Goal: Task Accomplishment & Management: Use online tool/utility

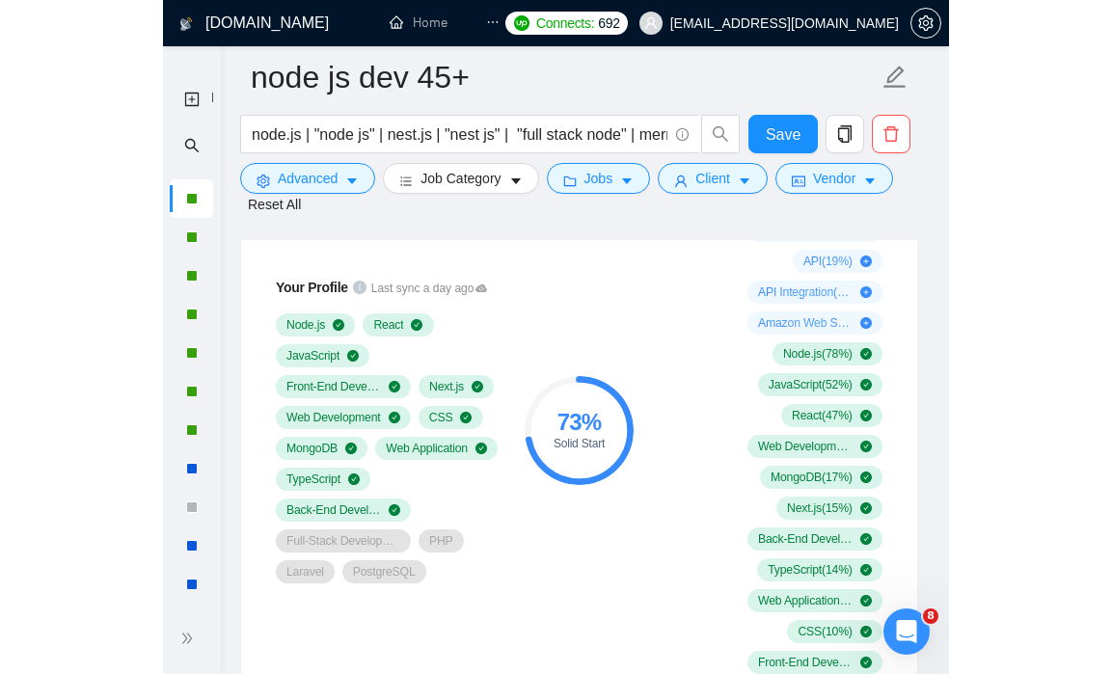
scroll to position [1397, 0]
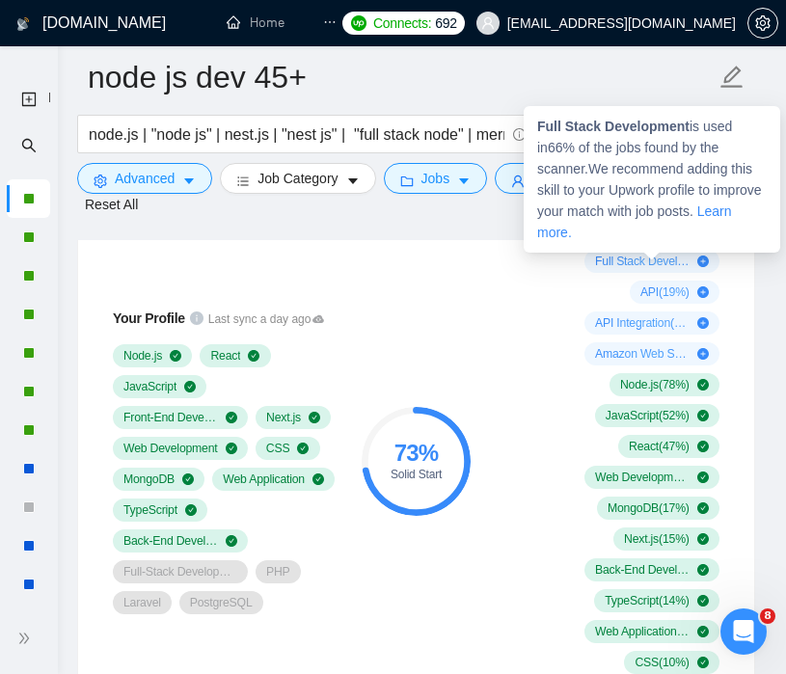
click at [703, 258] on icon "plus-circle" at bounding box center [703, 262] width 12 height 12
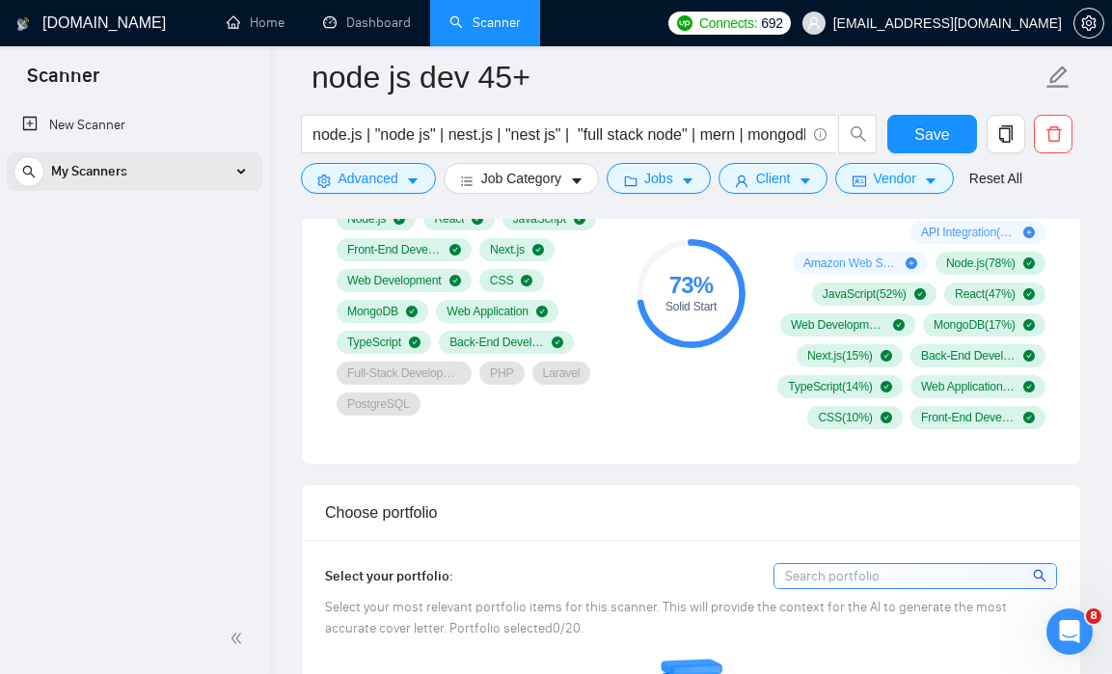
click at [238, 172] on div "My Scanners" at bounding box center [135, 171] width 242 height 39
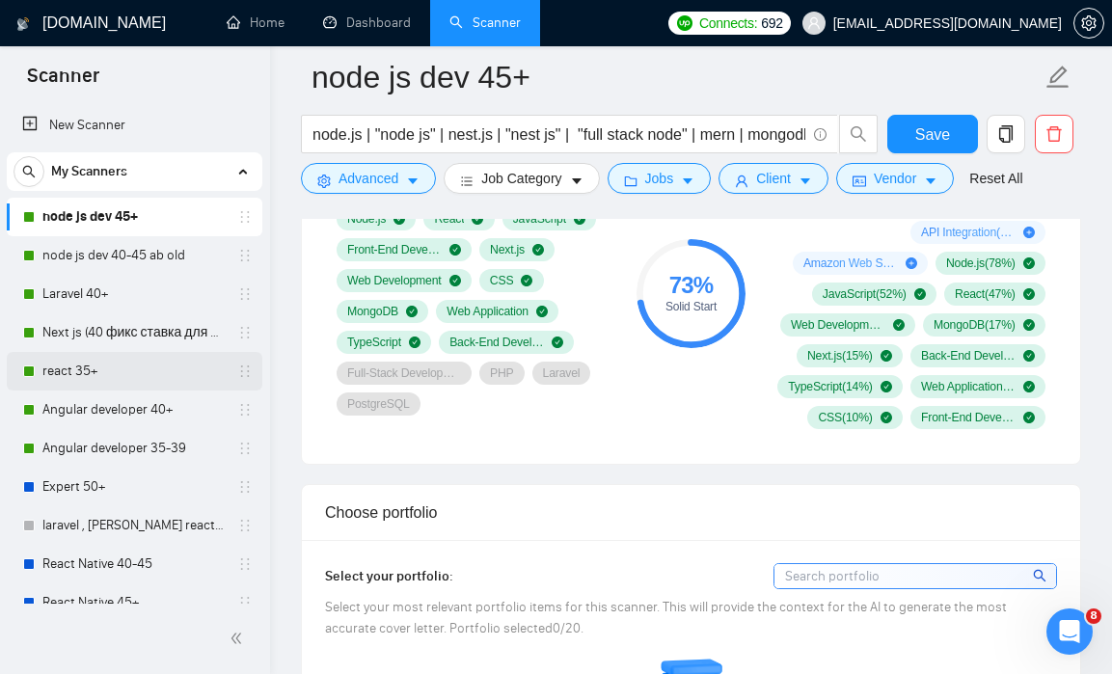
click at [165, 379] on link "react 35+" at bounding box center [133, 371] width 183 height 39
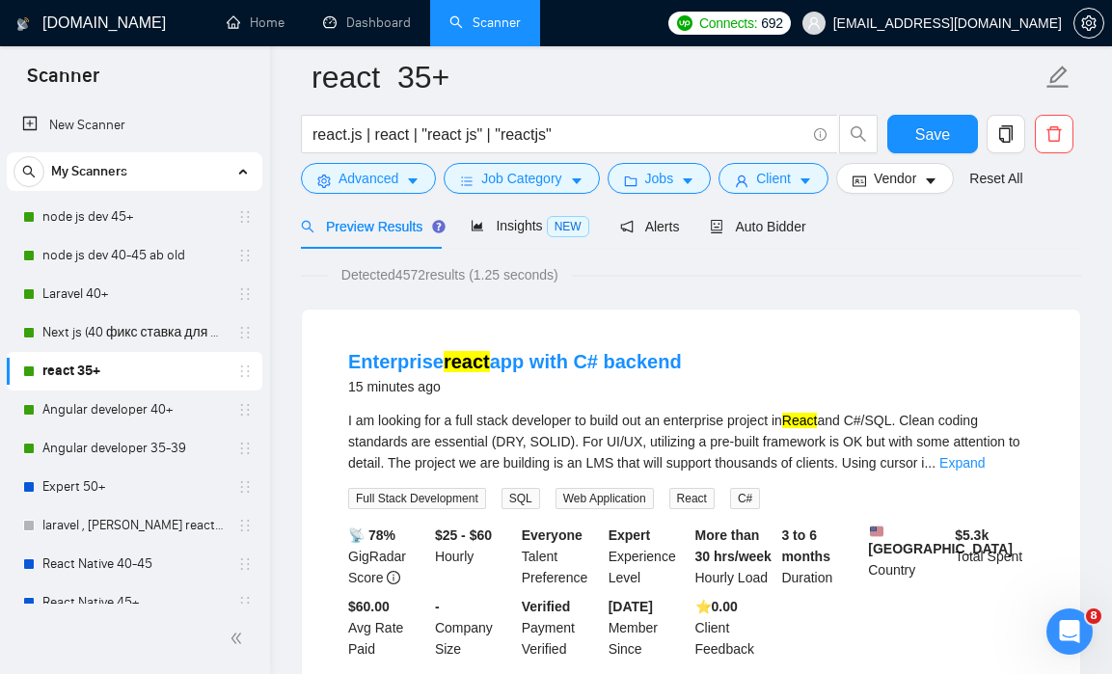
scroll to position [89, 0]
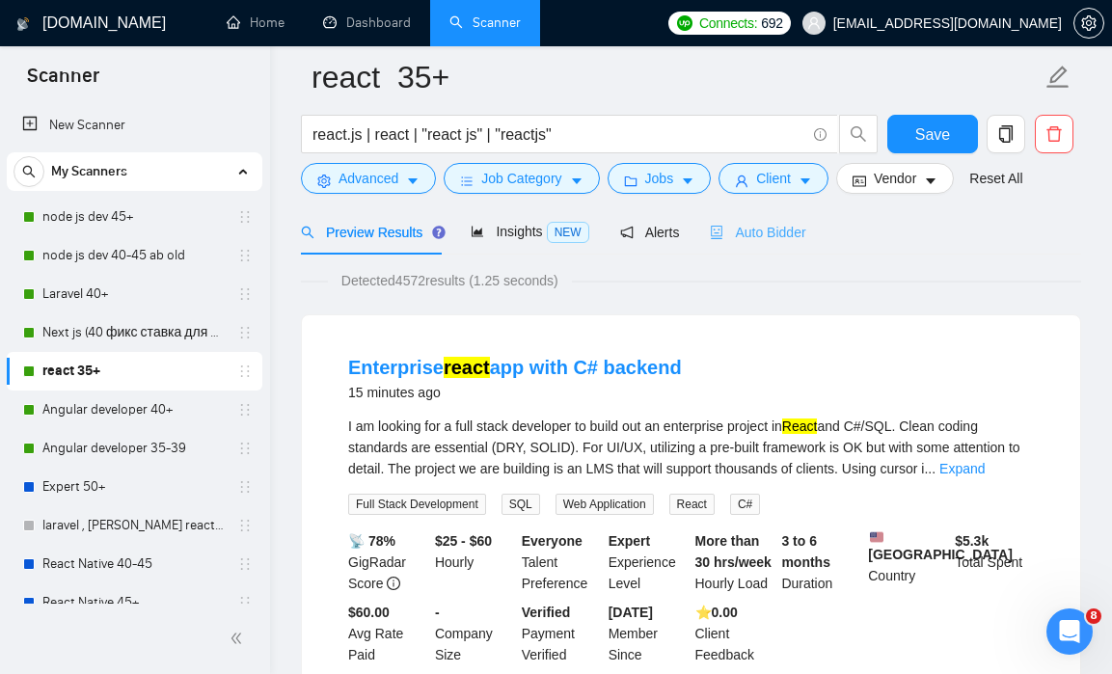
click at [788, 243] on div "Auto Bidder" at bounding box center [757, 231] width 95 height 45
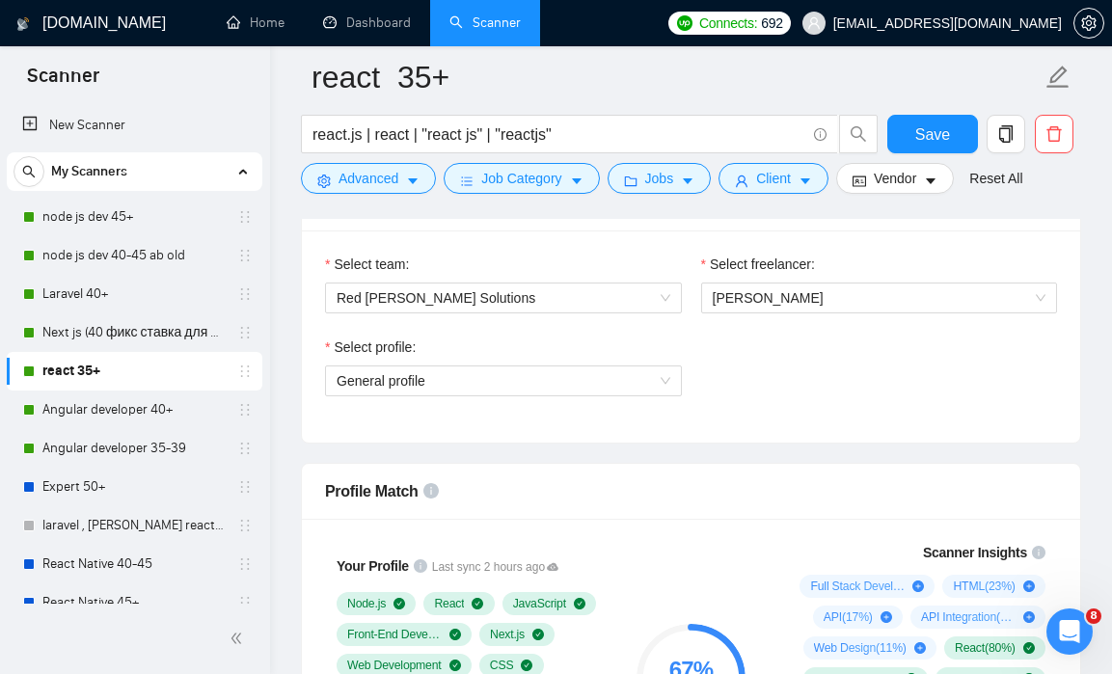
scroll to position [1005, 0]
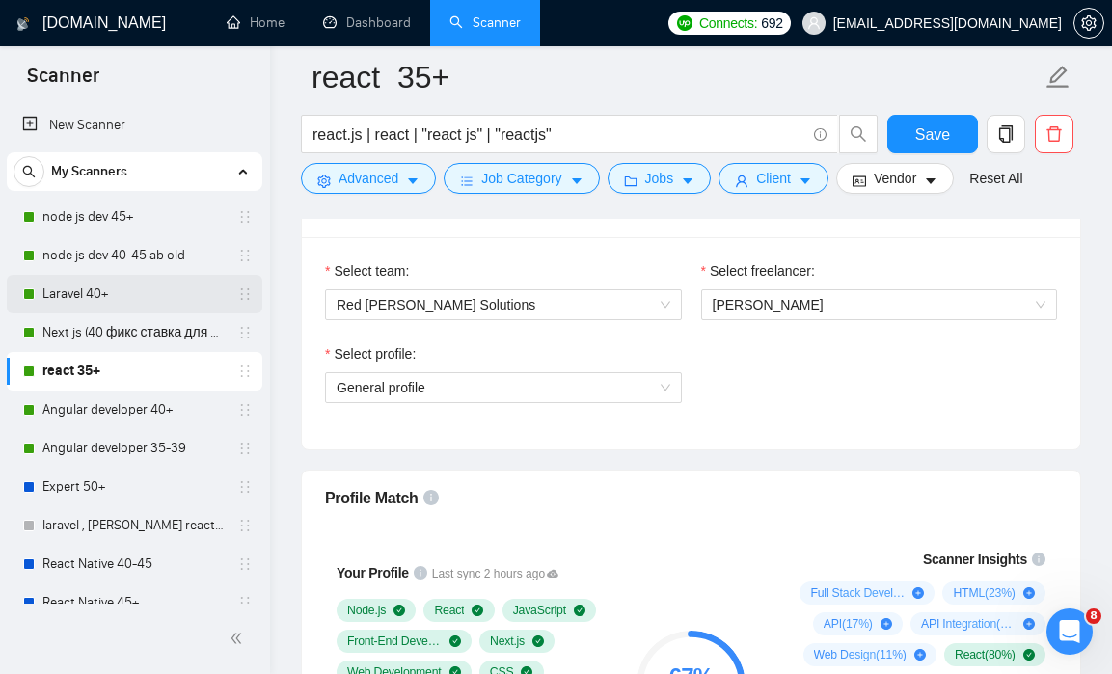
click at [95, 288] on link "Laravel 40+" at bounding box center [133, 294] width 183 height 39
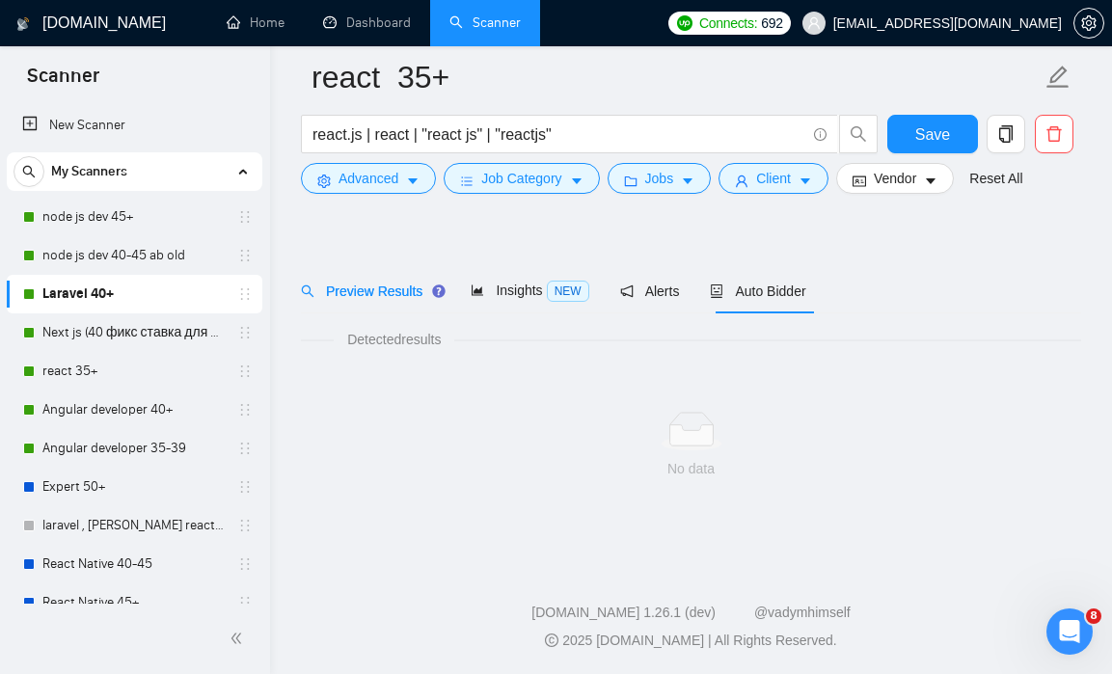
scroll to position [30, 0]
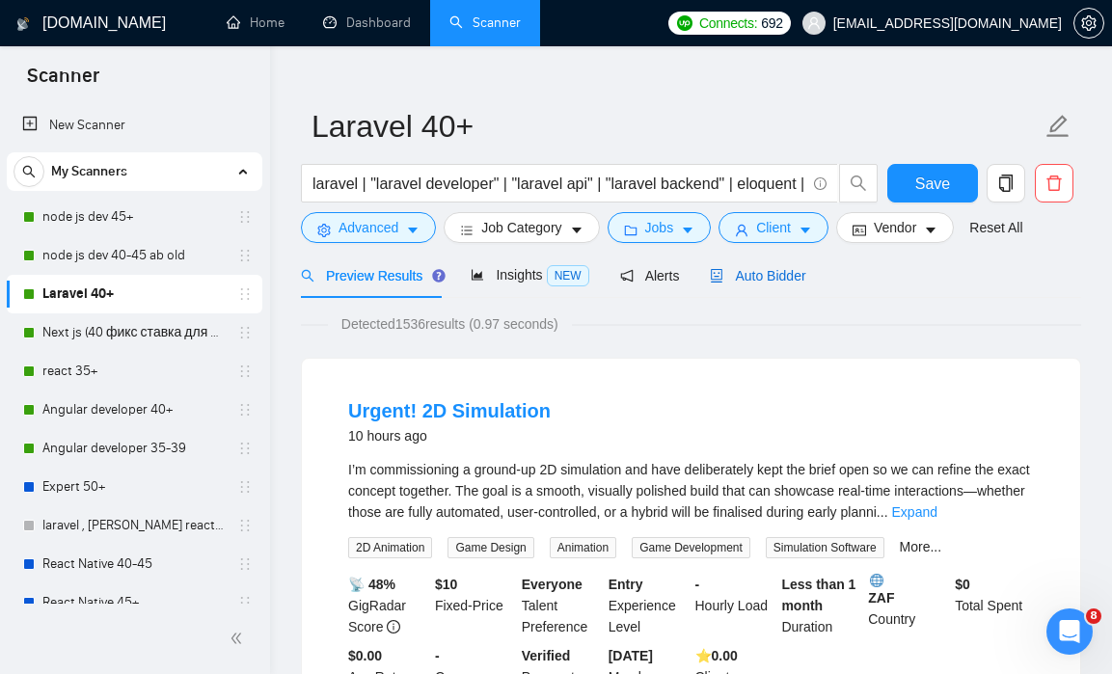
click at [798, 276] on span "Auto Bidder" at bounding box center [757, 275] width 95 height 15
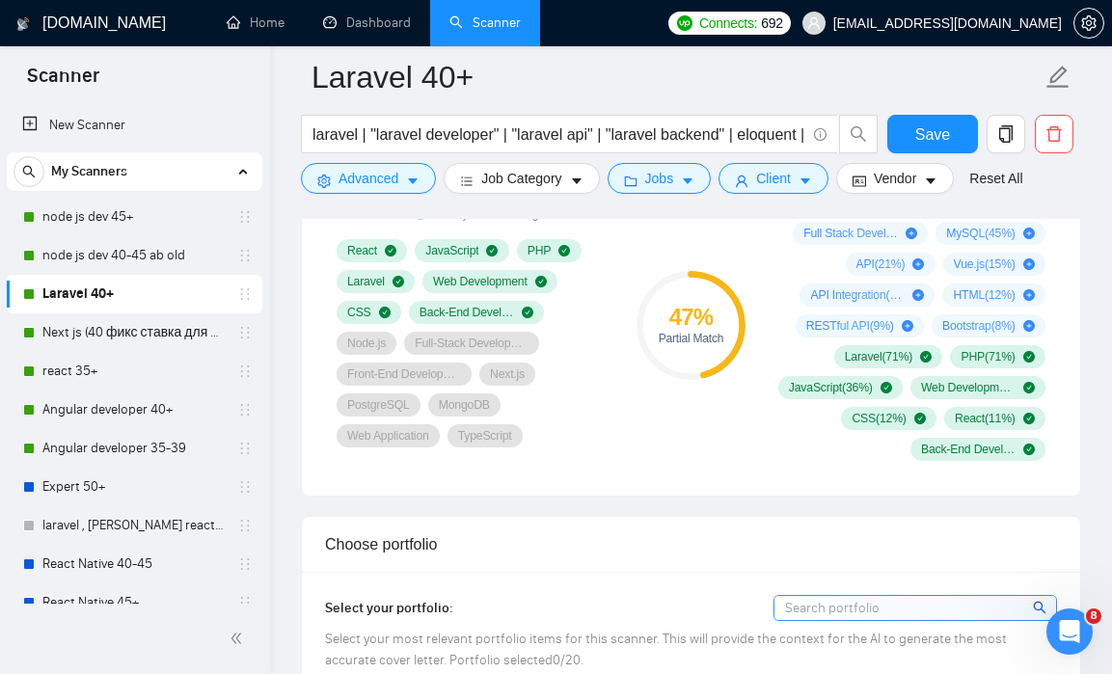
scroll to position [1349, 0]
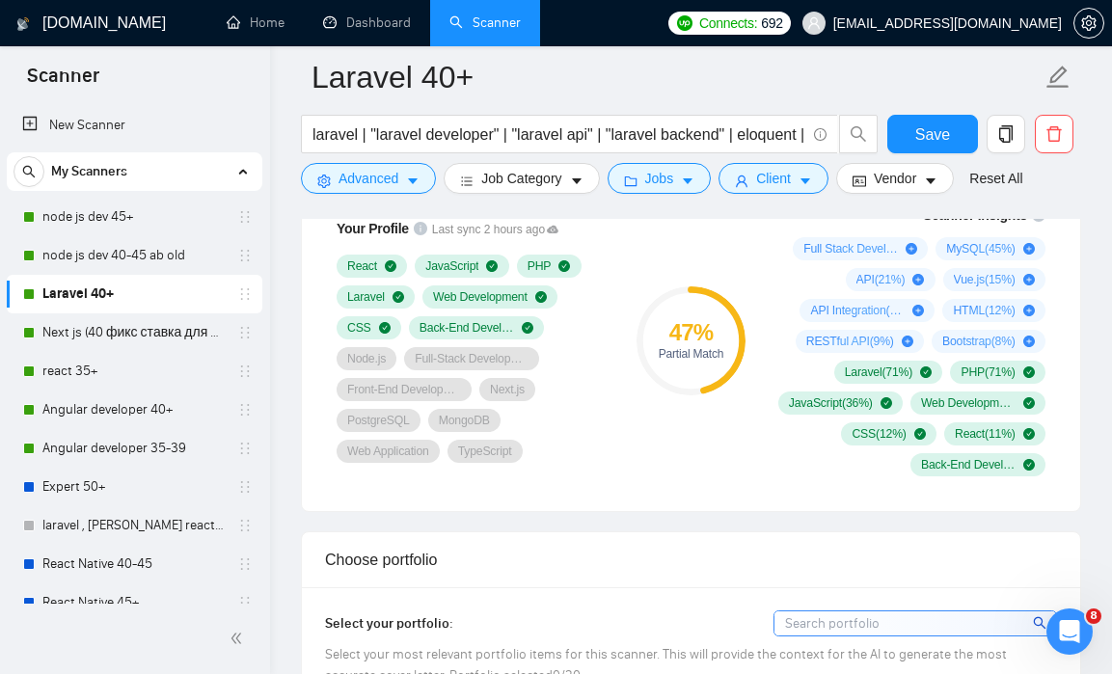
click at [706, 445] on div "47 % Partial Match" at bounding box center [691, 340] width 124 height 295
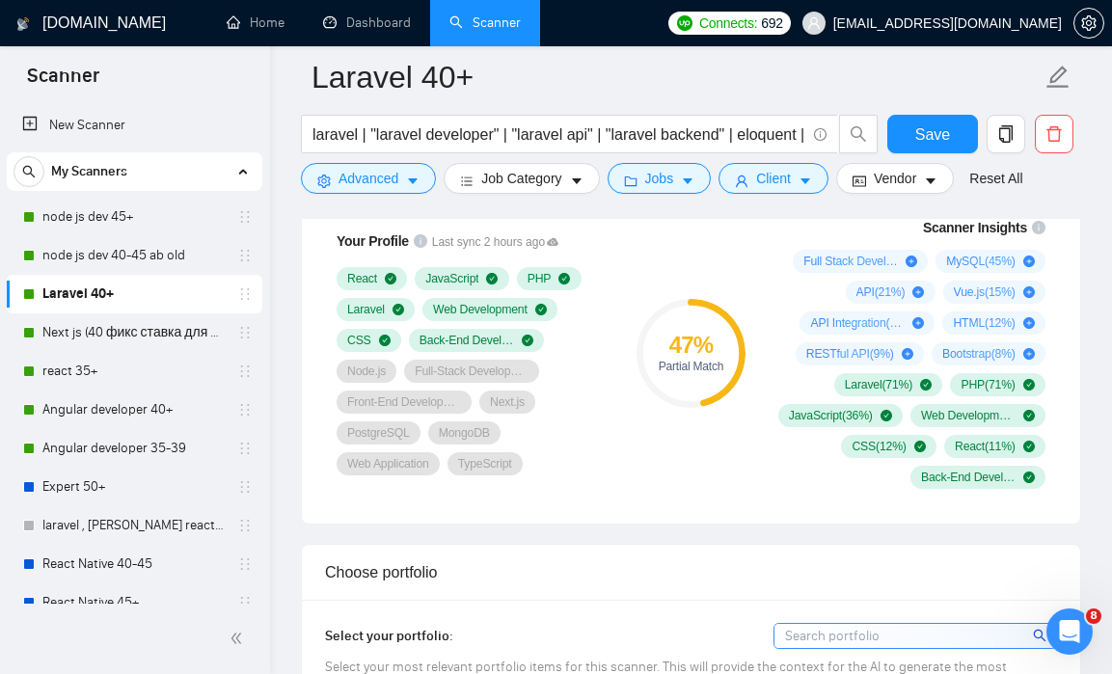
scroll to position [1334, 0]
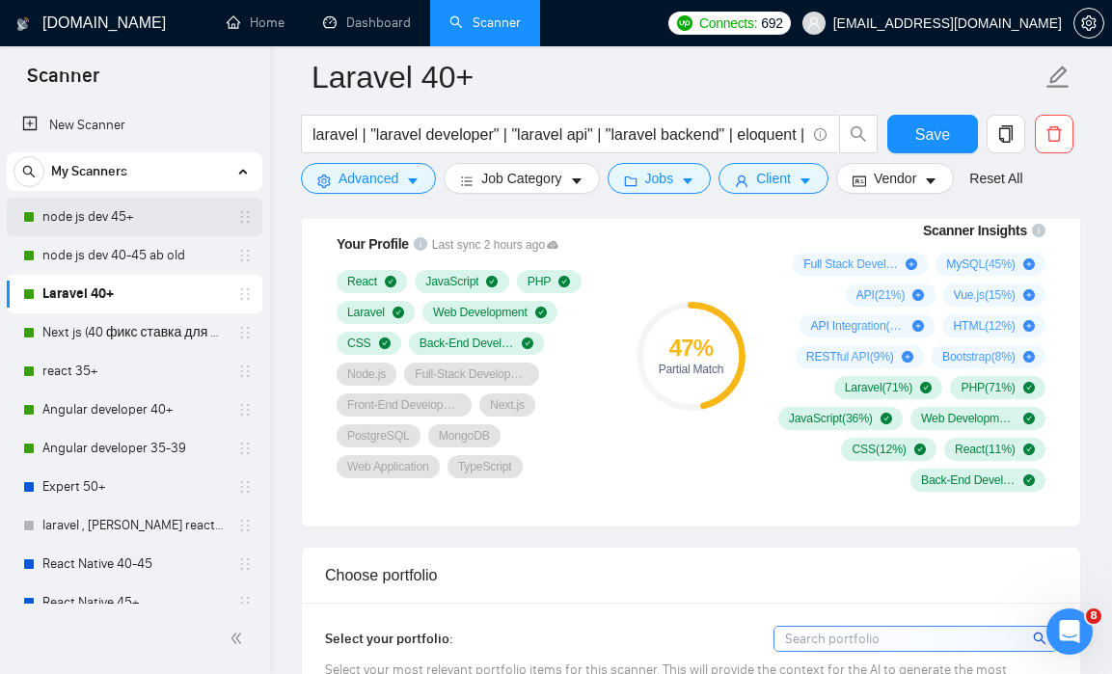
click at [117, 223] on link "node js dev 45+" at bounding box center [133, 217] width 183 height 39
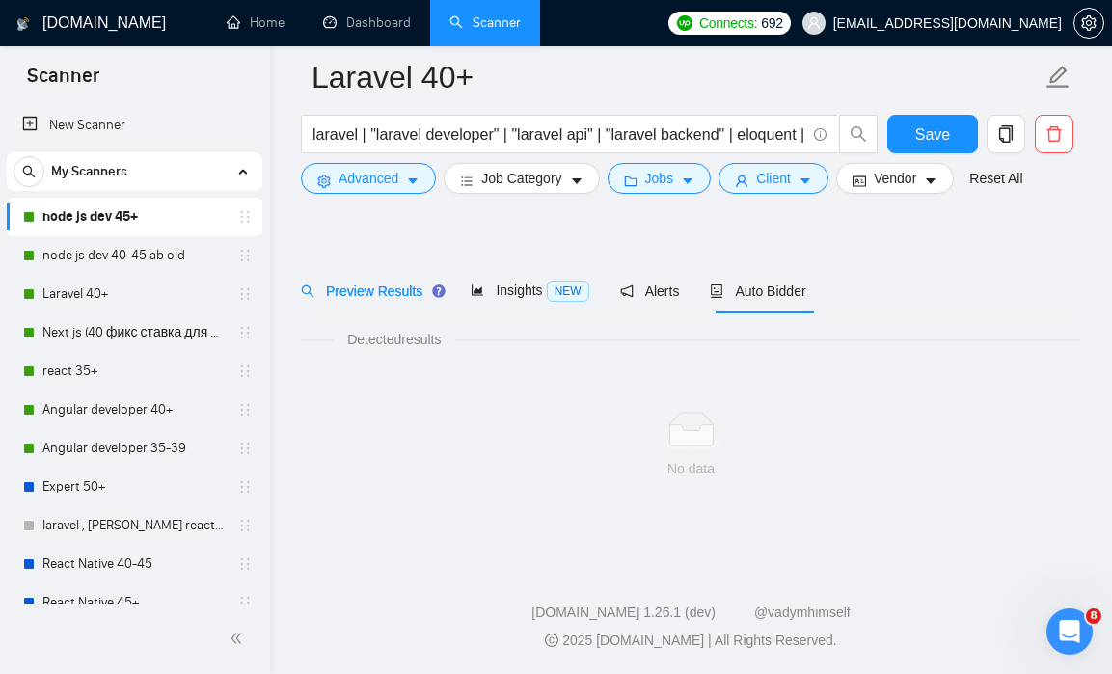
scroll to position [30, 0]
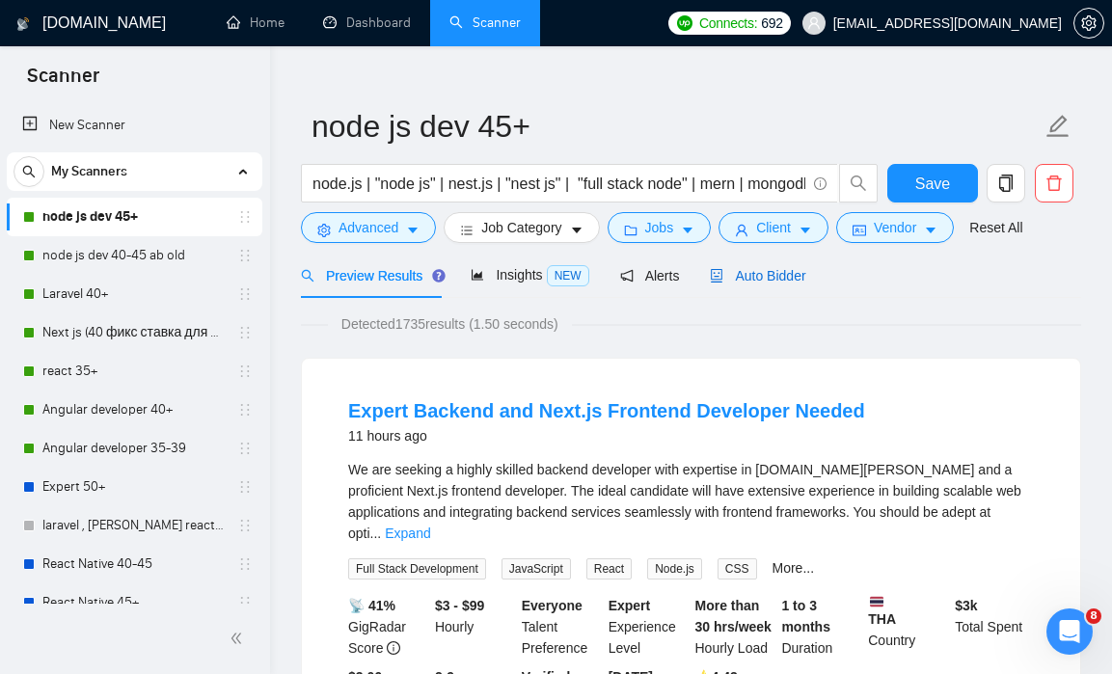
click at [767, 284] on div "Auto Bidder" at bounding box center [757, 275] width 95 height 21
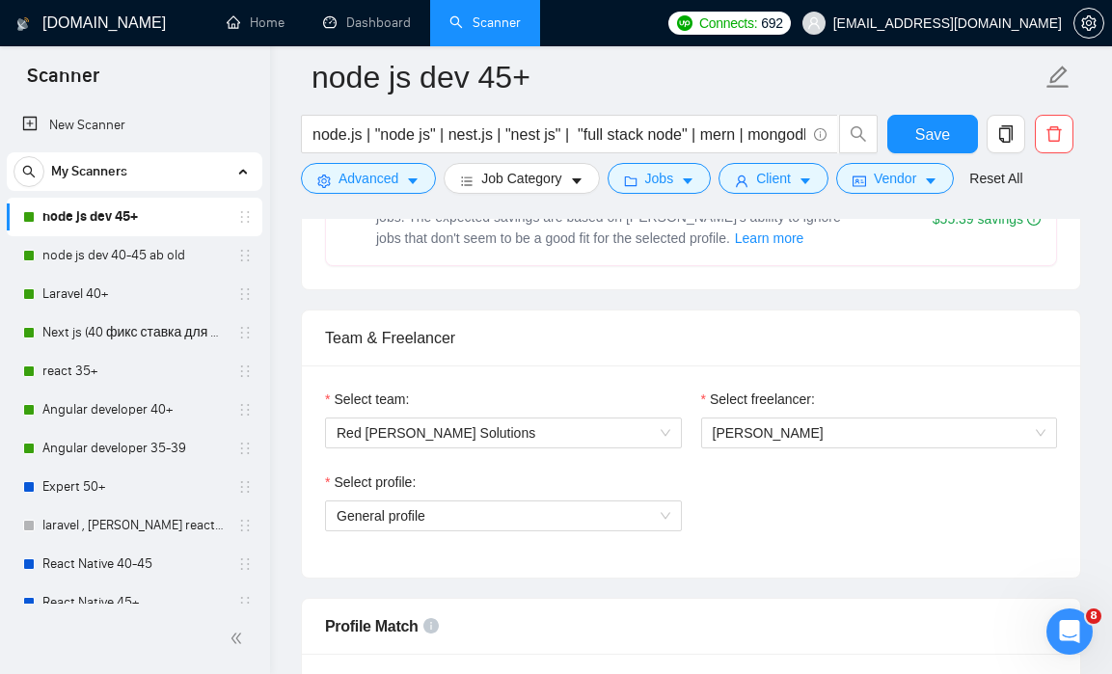
scroll to position [980, 0]
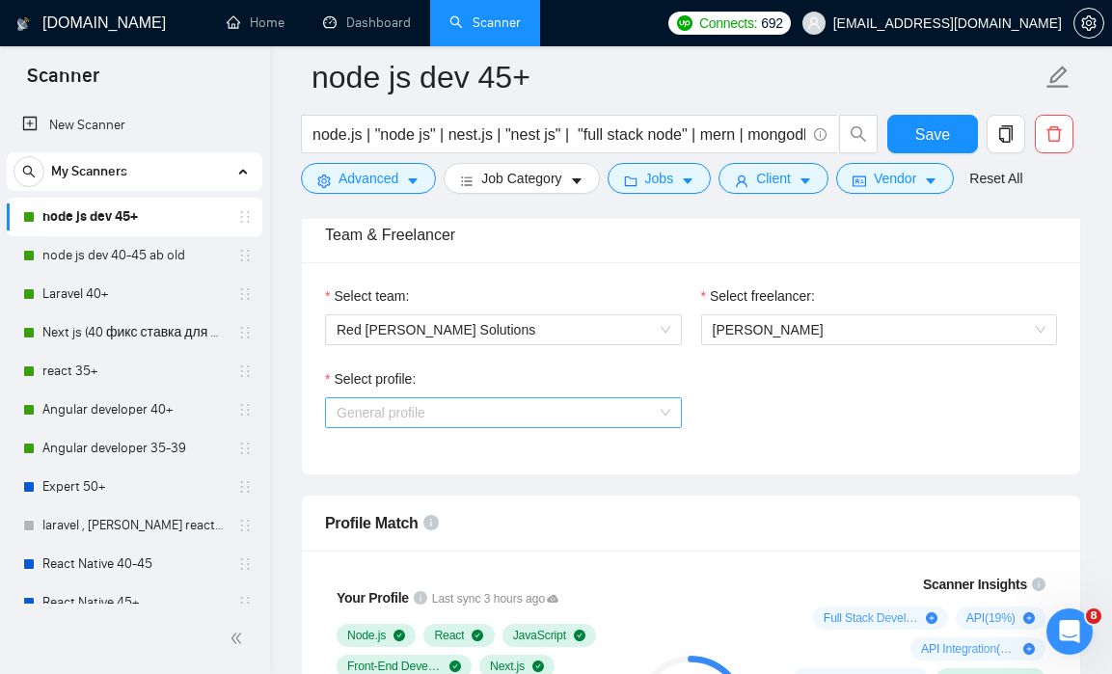
click at [594, 414] on span "General profile" at bounding box center [504, 412] width 334 height 29
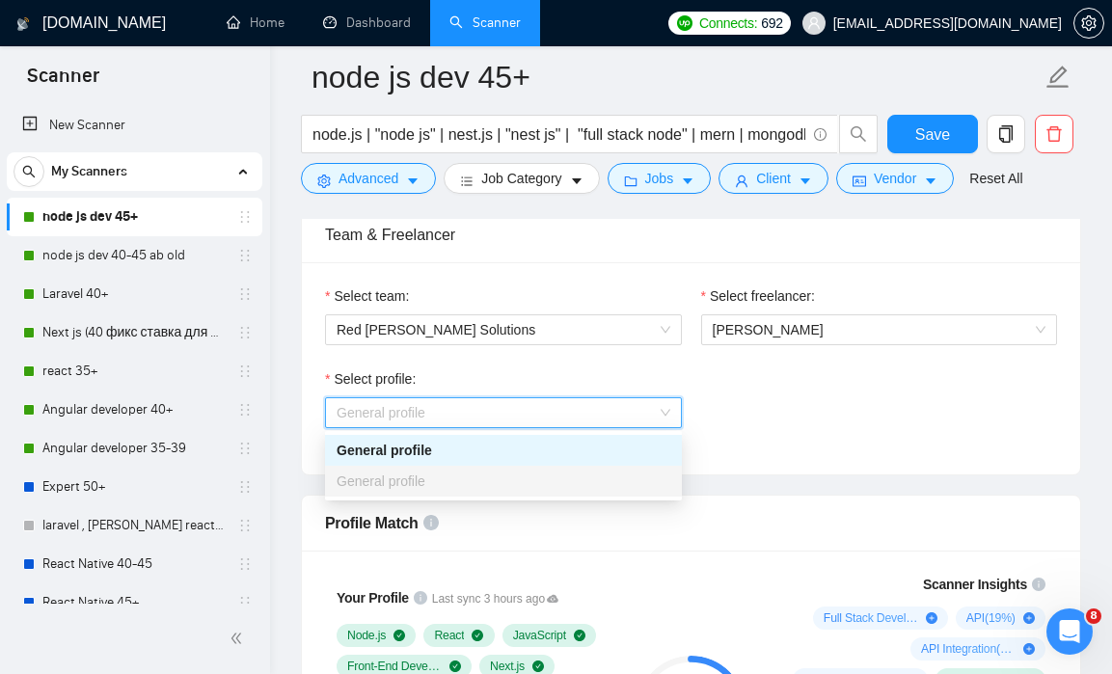
click at [596, 406] on span "General profile" at bounding box center [504, 412] width 334 height 29
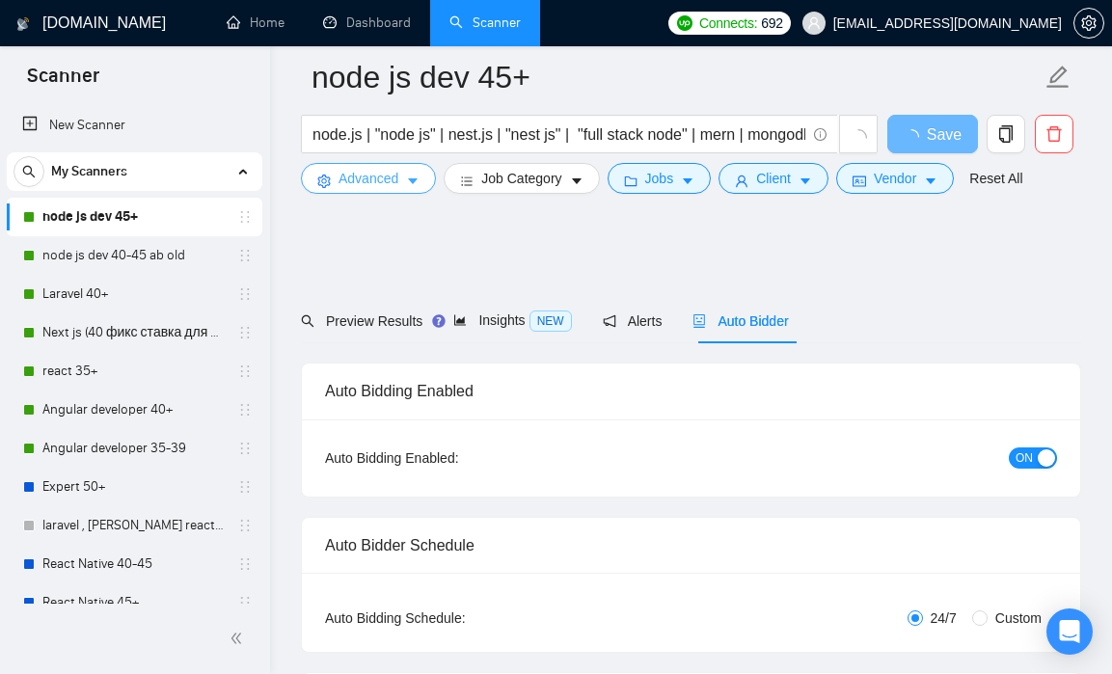
scroll to position [980, 0]
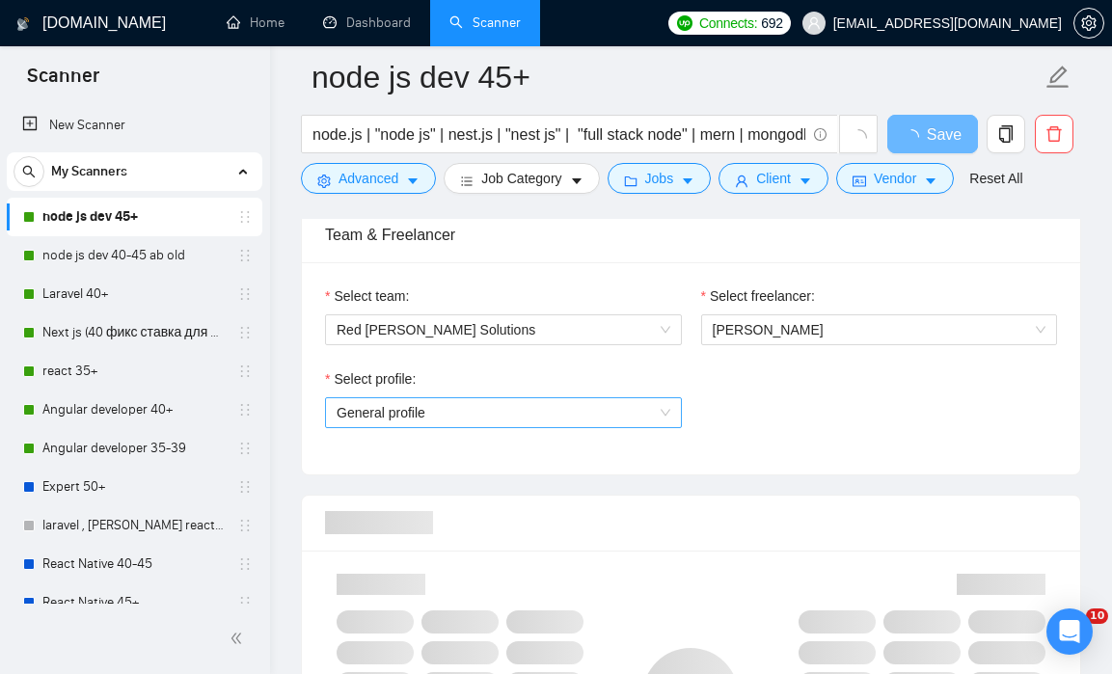
click at [533, 410] on span "General profile" at bounding box center [504, 412] width 334 height 29
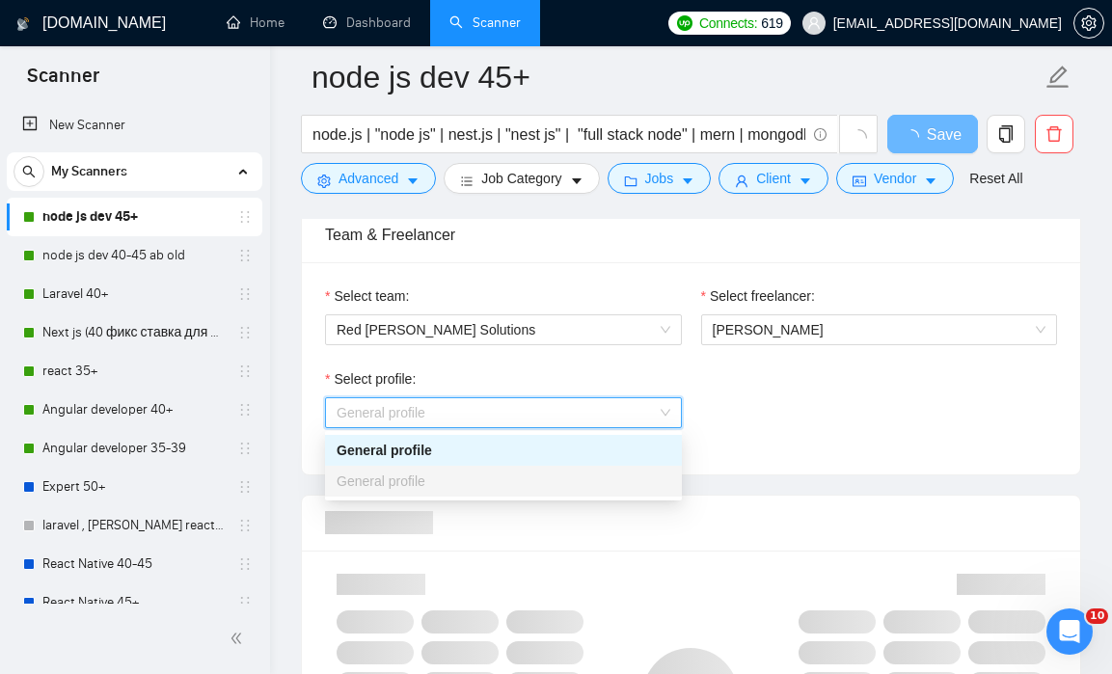
click at [533, 410] on span "General profile" at bounding box center [504, 412] width 334 height 29
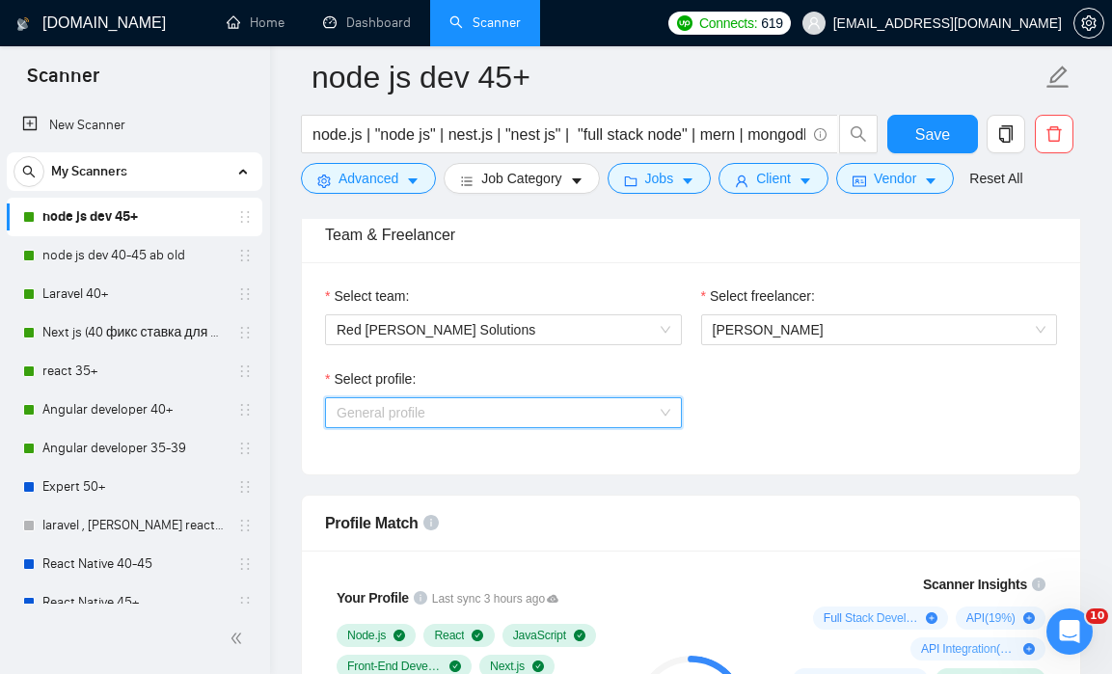
click at [667, 410] on span "General profile" at bounding box center [504, 412] width 334 height 29
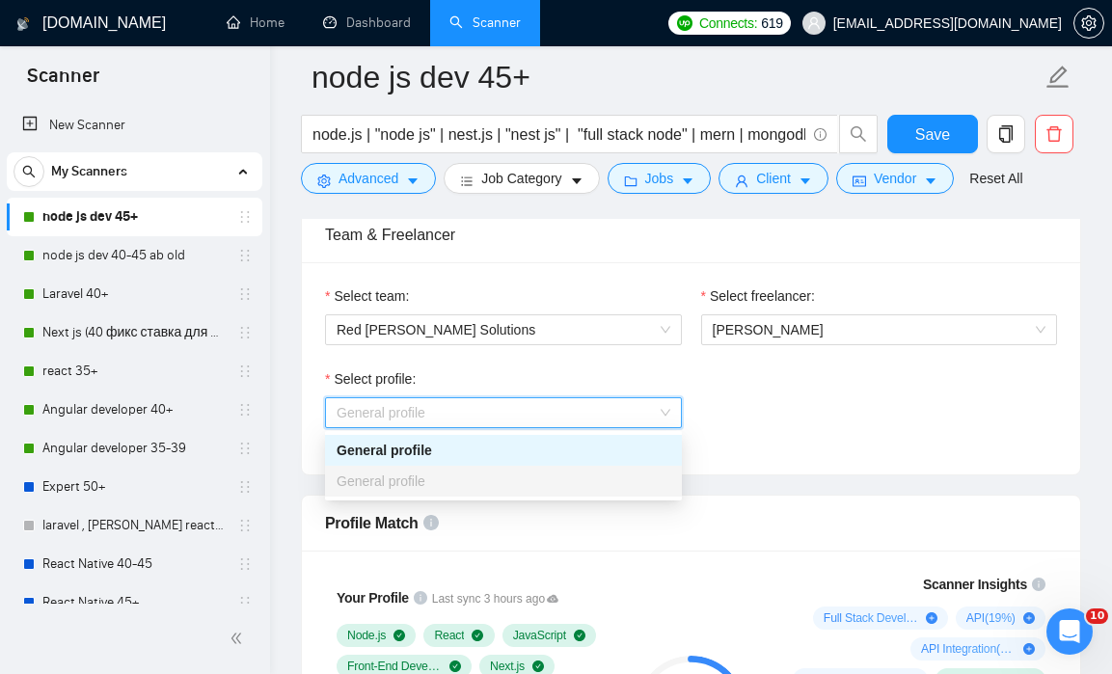
click at [667, 410] on span "General profile" at bounding box center [504, 412] width 334 height 29
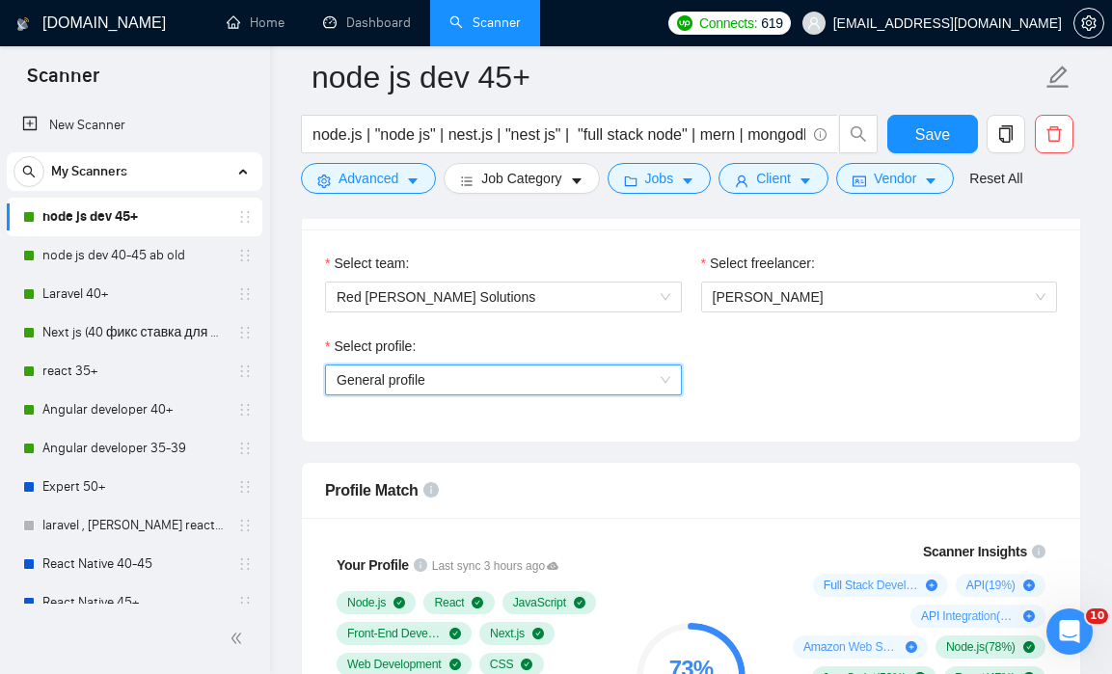
scroll to position [1015, 0]
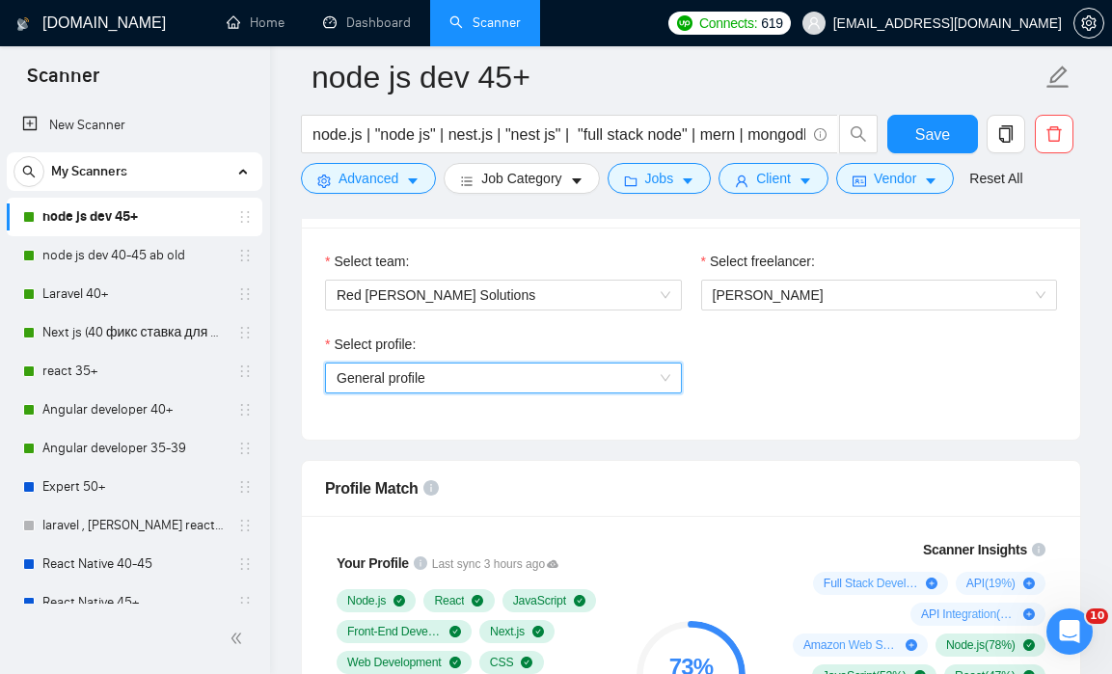
click at [667, 374] on span "General profile" at bounding box center [504, 378] width 334 height 29
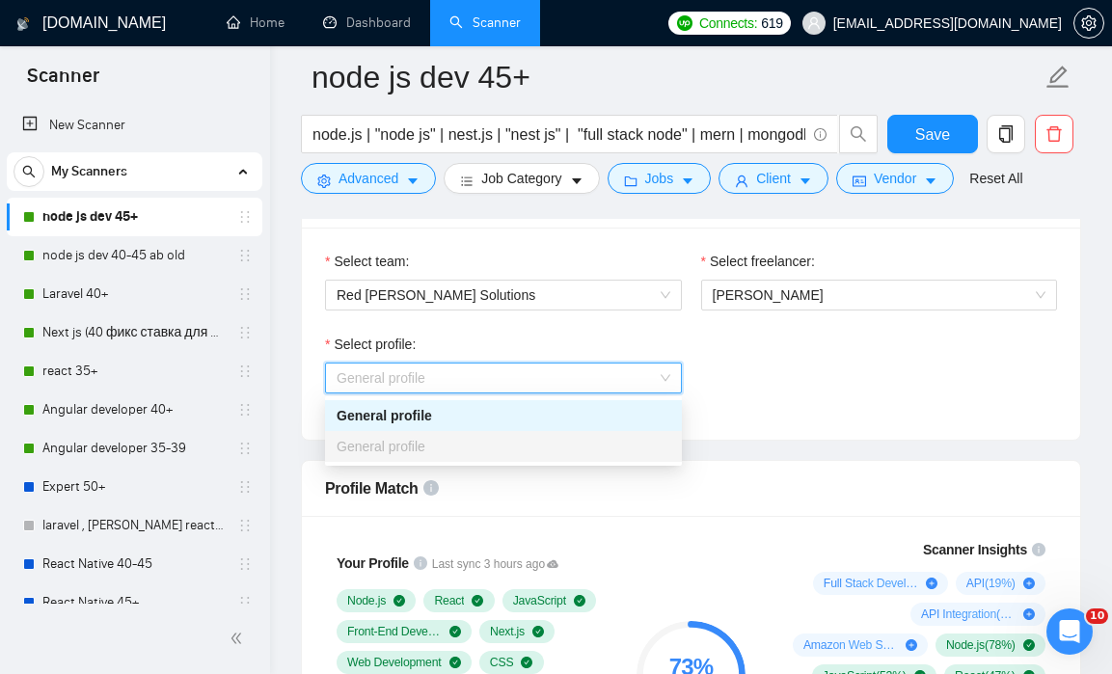
click at [595, 446] on div "General profile" at bounding box center [504, 446] width 334 height 21
click at [727, 345] on div "Select profile: General profile" at bounding box center [690, 375] width 751 height 83
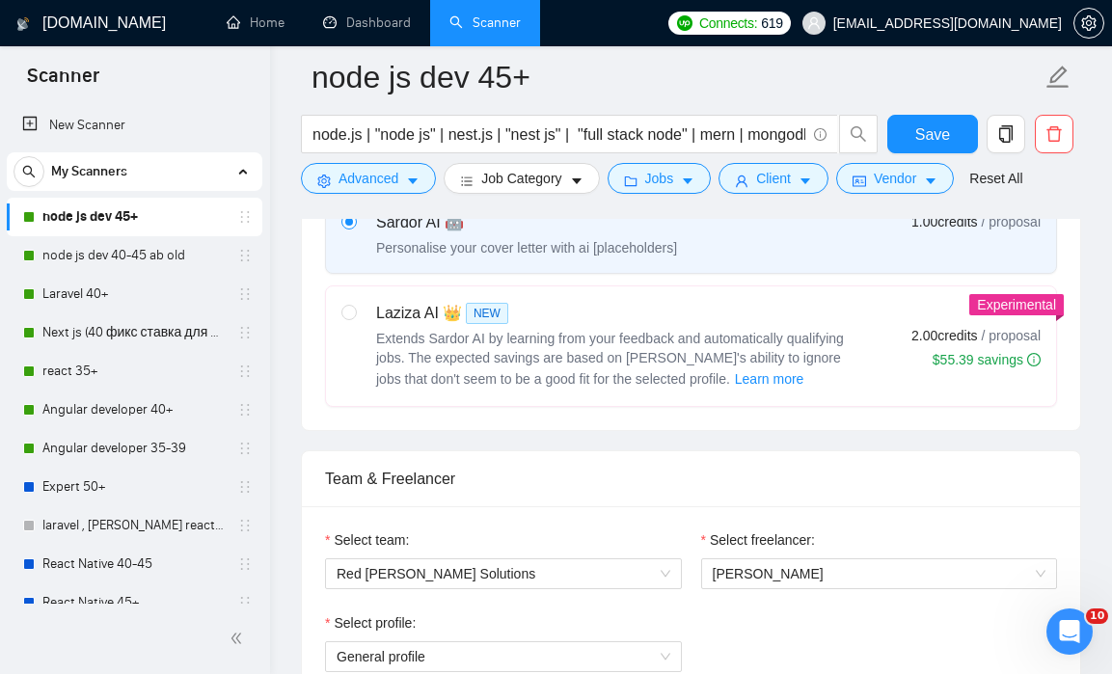
scroll to position [876, 0]
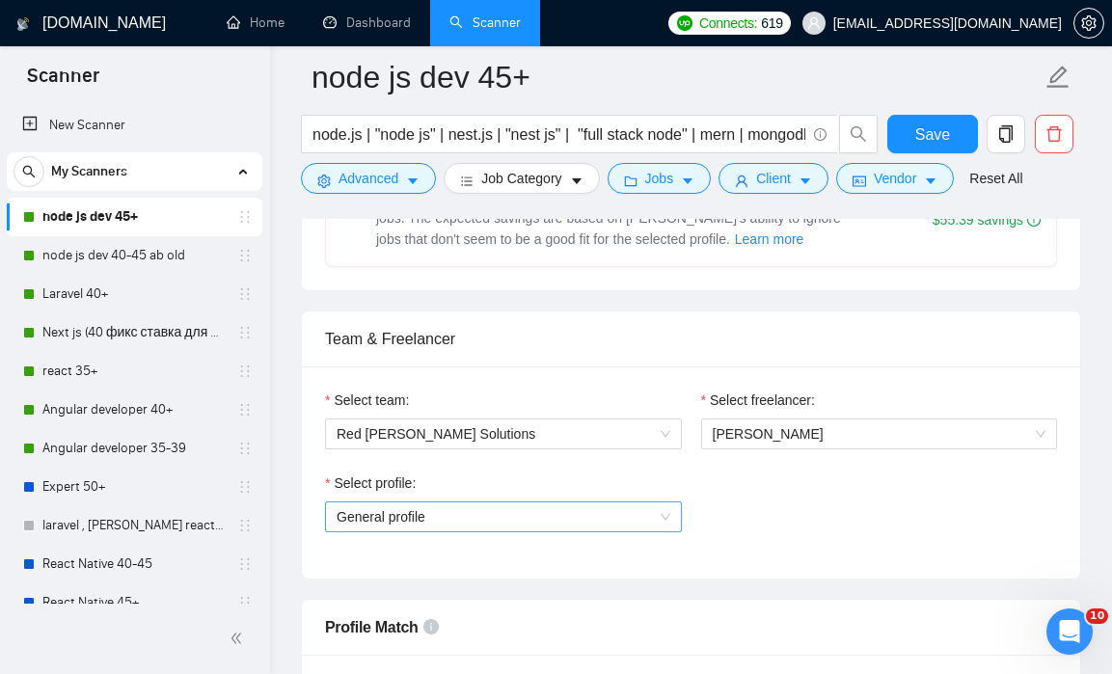
click at [657, 526] on span "General profile" at bounding box center [504, 516] width 334 height 29
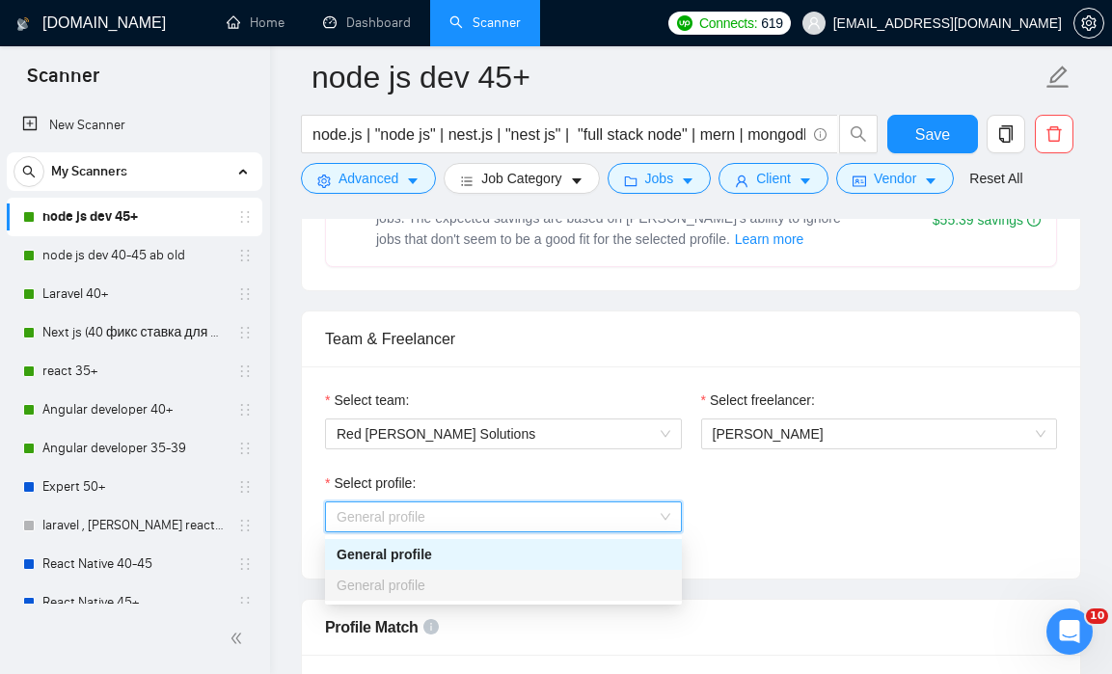
click at [657, 526] on span "General profile" at bounding box center [504, 516] width 334 height 29
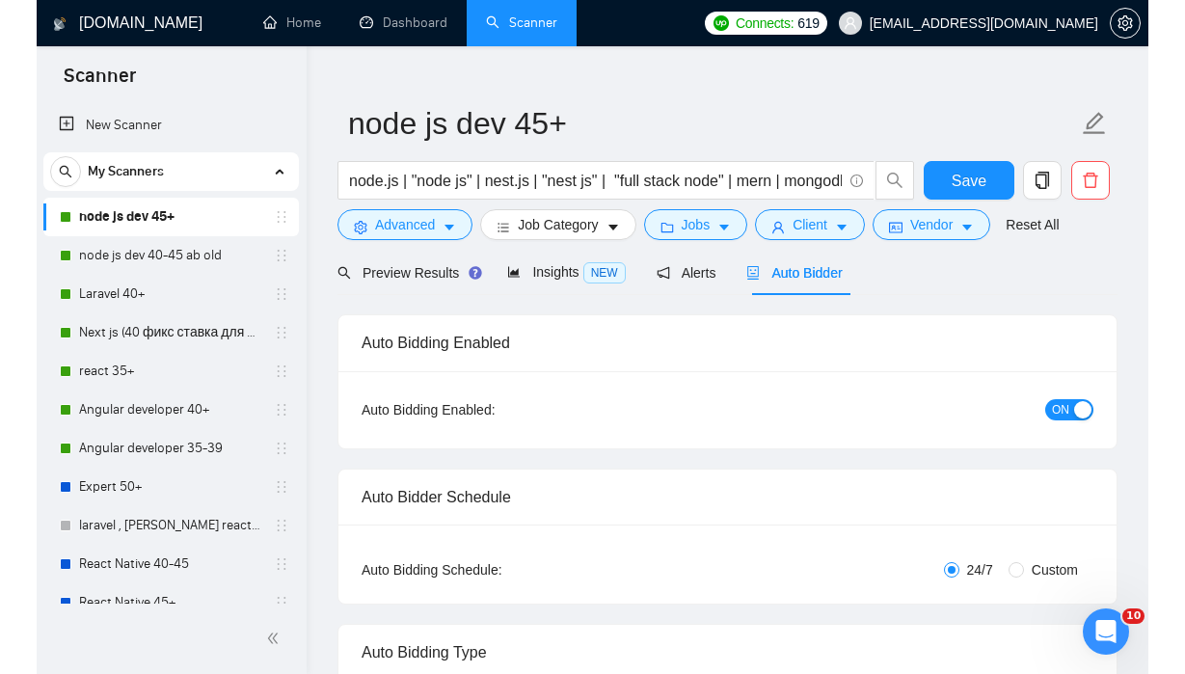
scroll to position [0, 0]
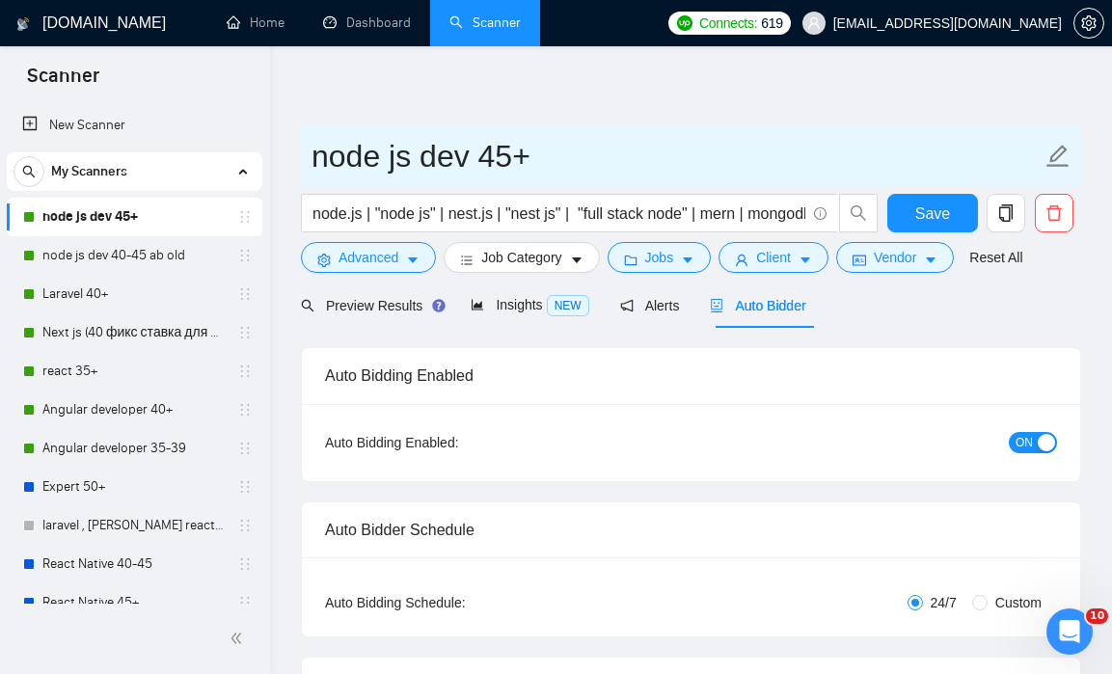
click at [1061, 150] on icon "edit" at bounding box center [1057, 156] width 25 height 25
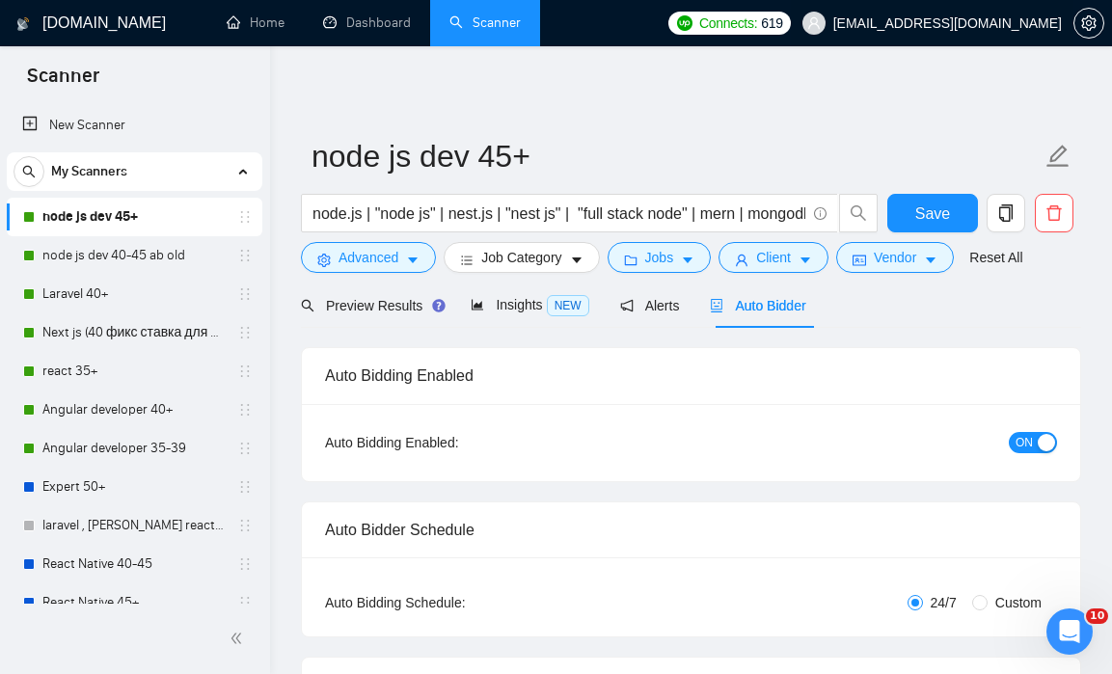
click at [943, 45] on span "[EMAIL_ADDRESS][DOMAIN_NAME]" at bounding box center [932, 23] width 283 height 62
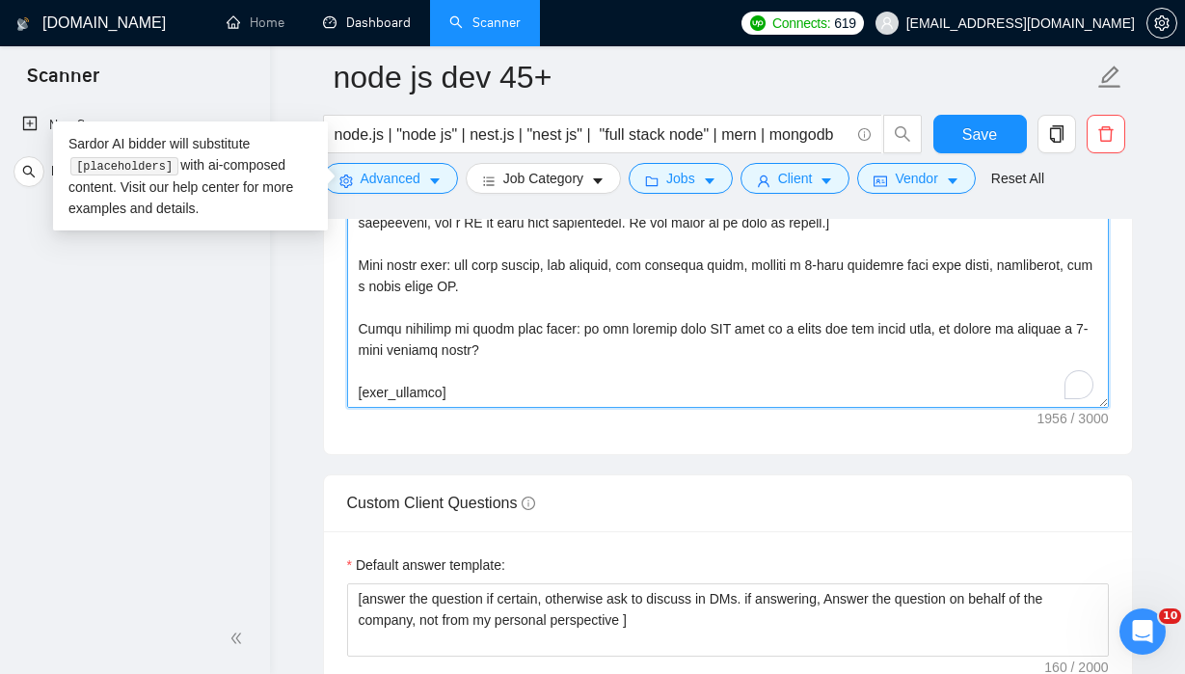
scroll to position [467, 0]
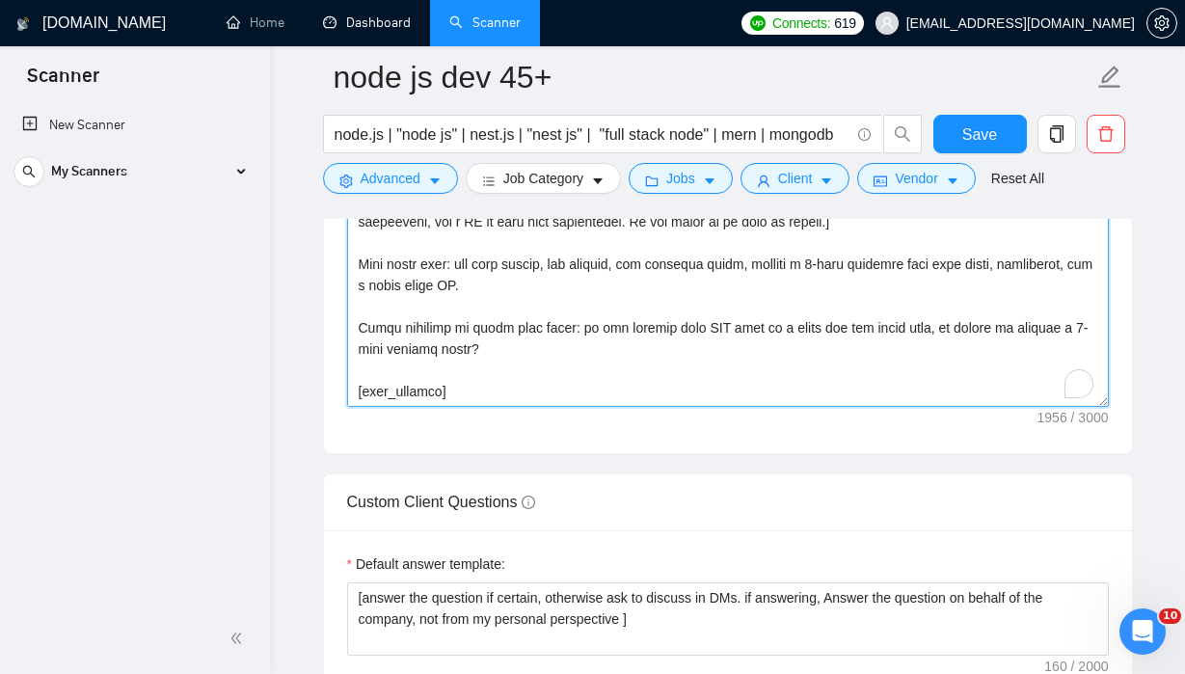
drag, startPoint x: 358, startPoint y: 236, endPoint x: 376, endPoint y: 673, distance: 437.3
click at [376, 673] on form "Auto Bidding Enabled Auto Bidding Enabled: ON Auto Bidder Schedule Auto Bidding…" at bounding box center [728, 385] width 810 height 4815
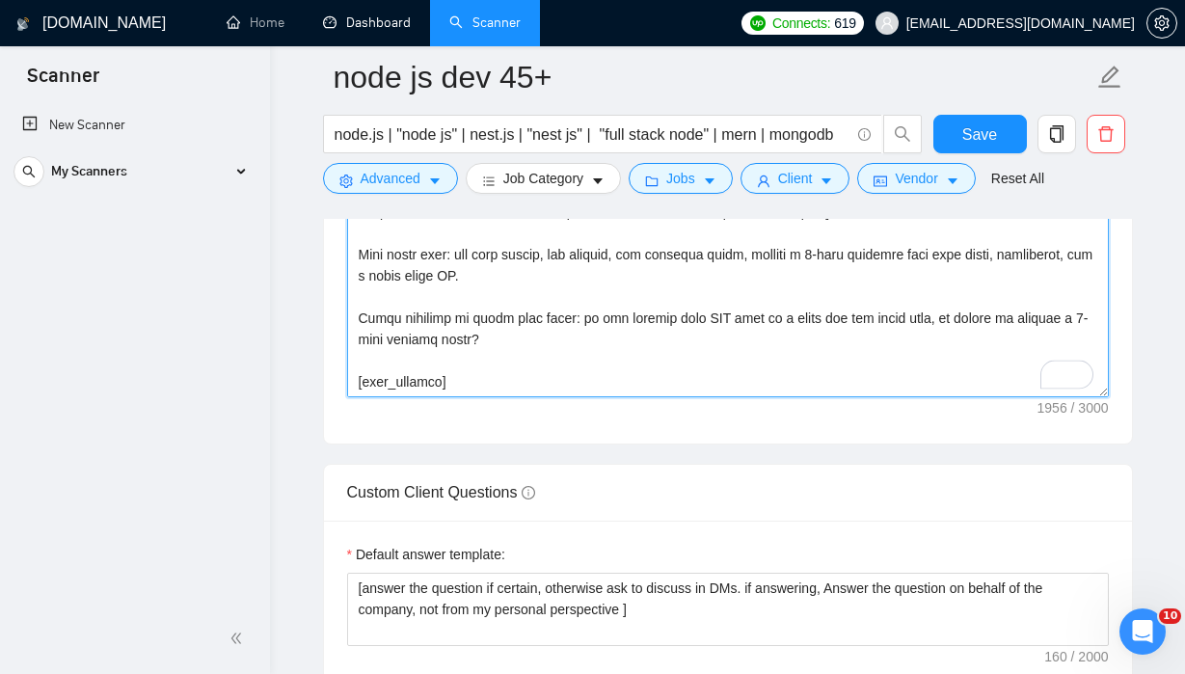
paste textarea "[time_greeting] [client_name], ​[Ask very specific open question about specific…"
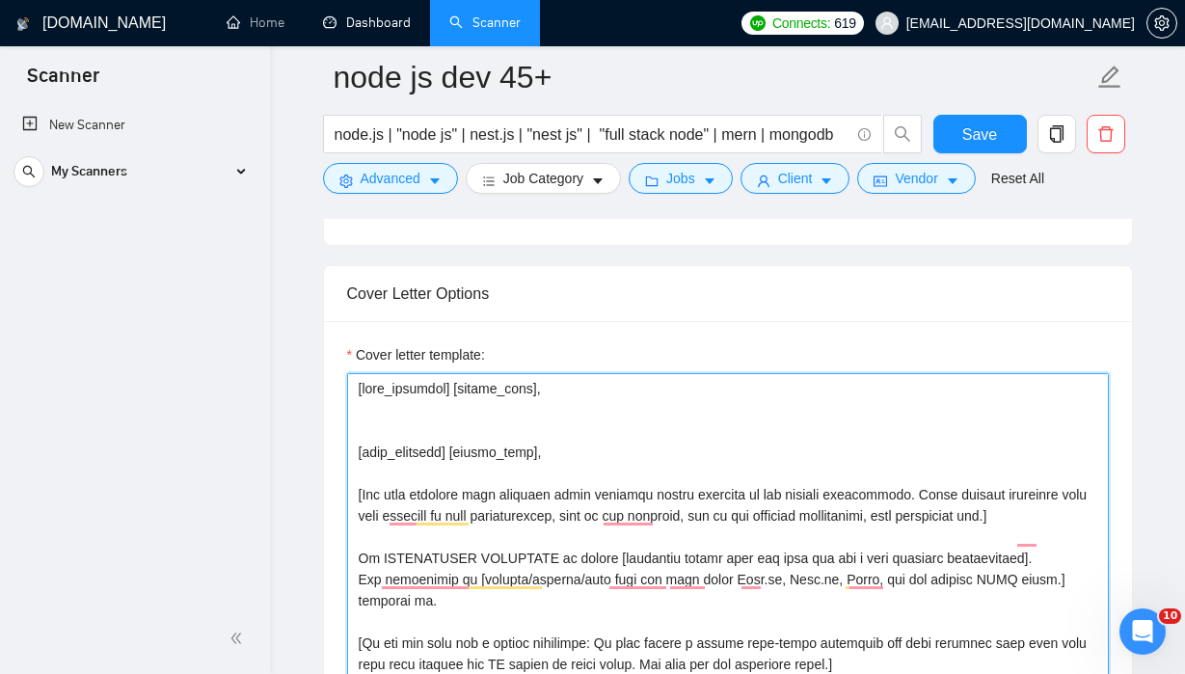
scroll to position [2001, 0]
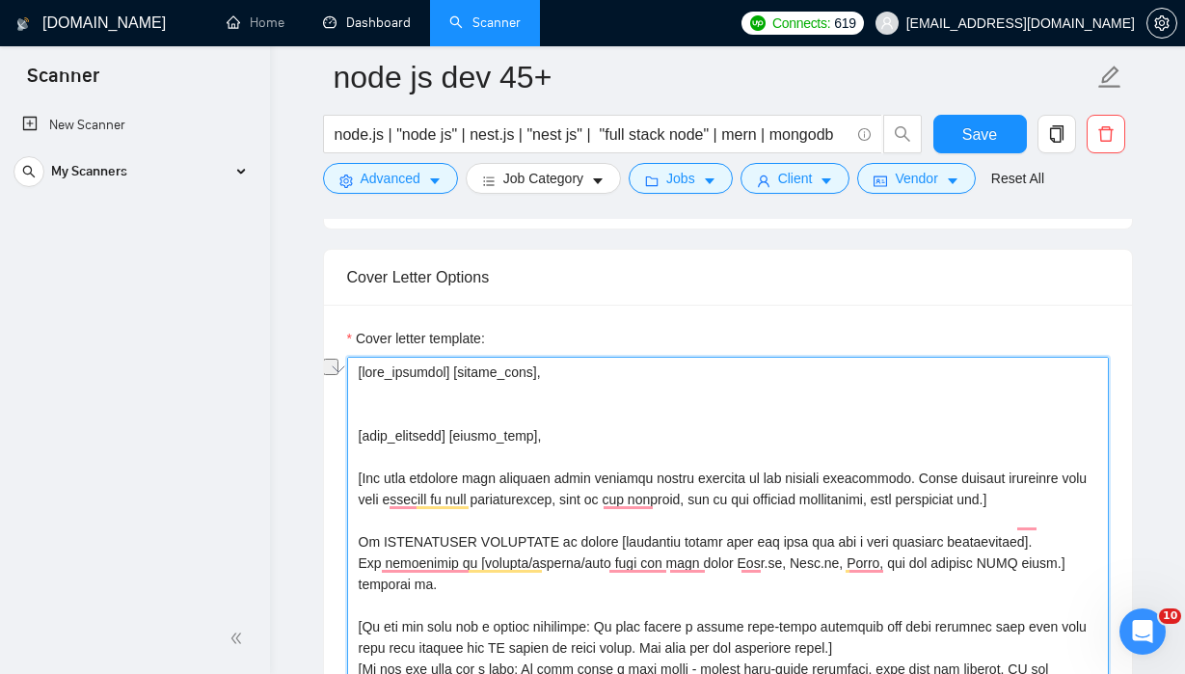
drag, startPoint x: 355, startPoint y: 452, endPoint x: 355, endPoint y: 387, distance: 65.6
click at [355, 387] on div "Cover Letter Options Cover letter template:" at bounding box center [728, 543] width 810 height 589
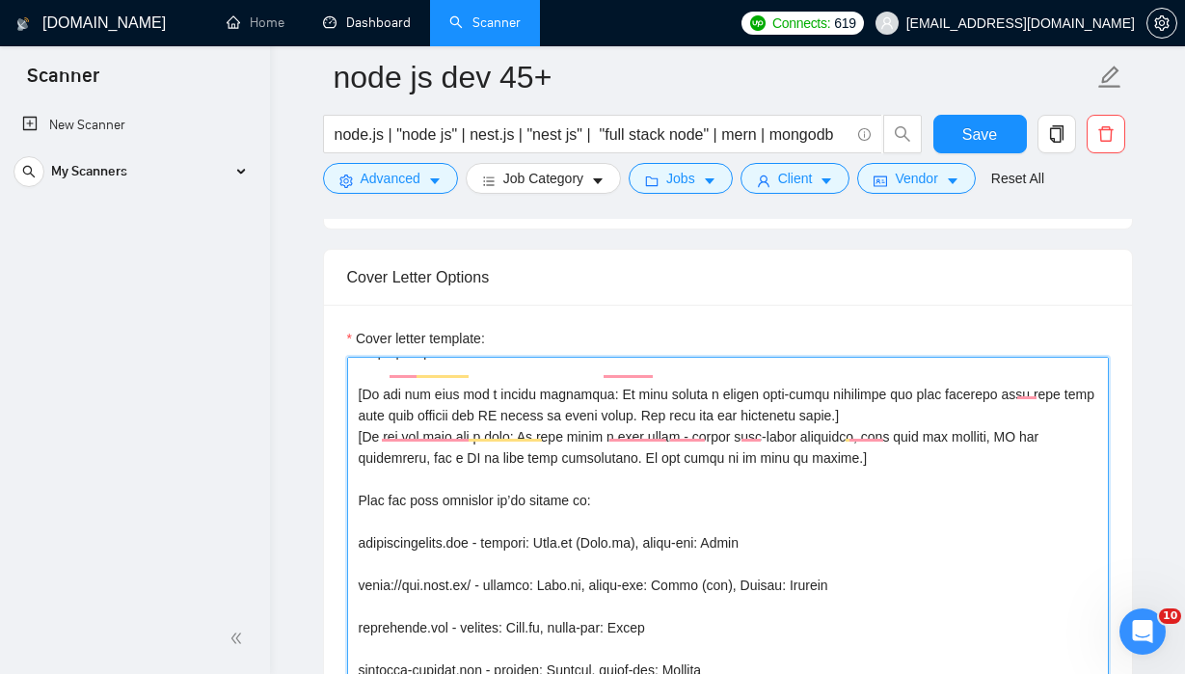
scroll to position [0, 0]
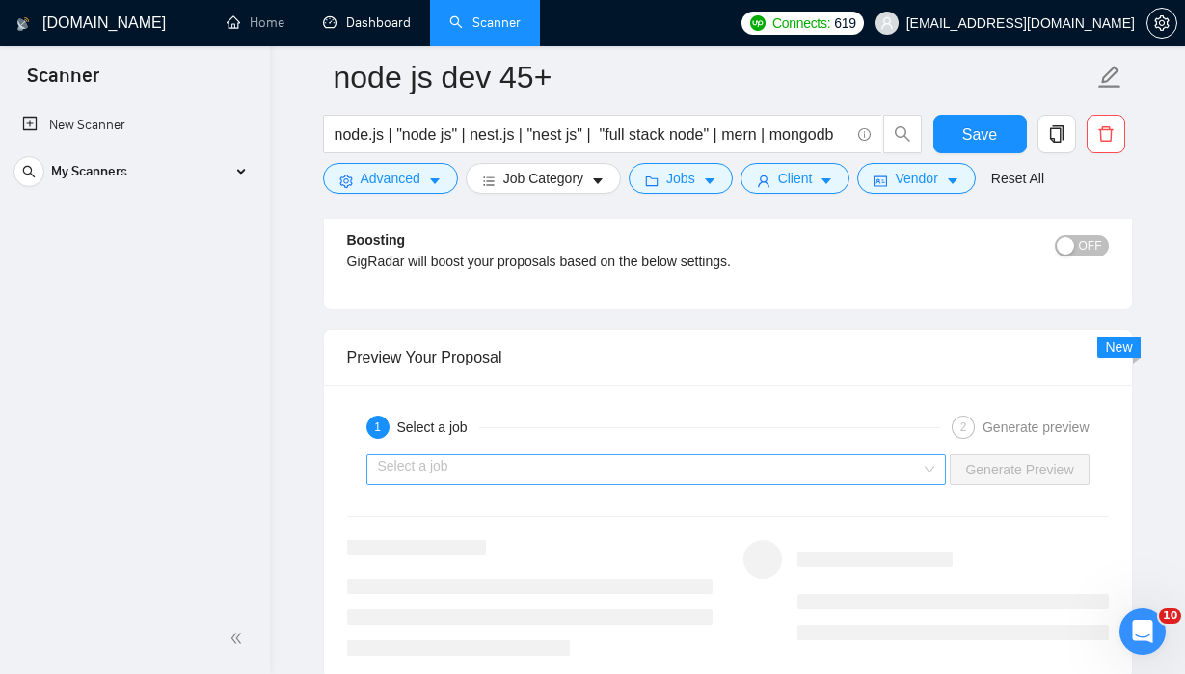
type textarea "[time_greeting] [client_name], ​[Ask very specific open question about specific…"
click at [549, 466] on input "search" at bounding box center [650, 469] width 544 height 29
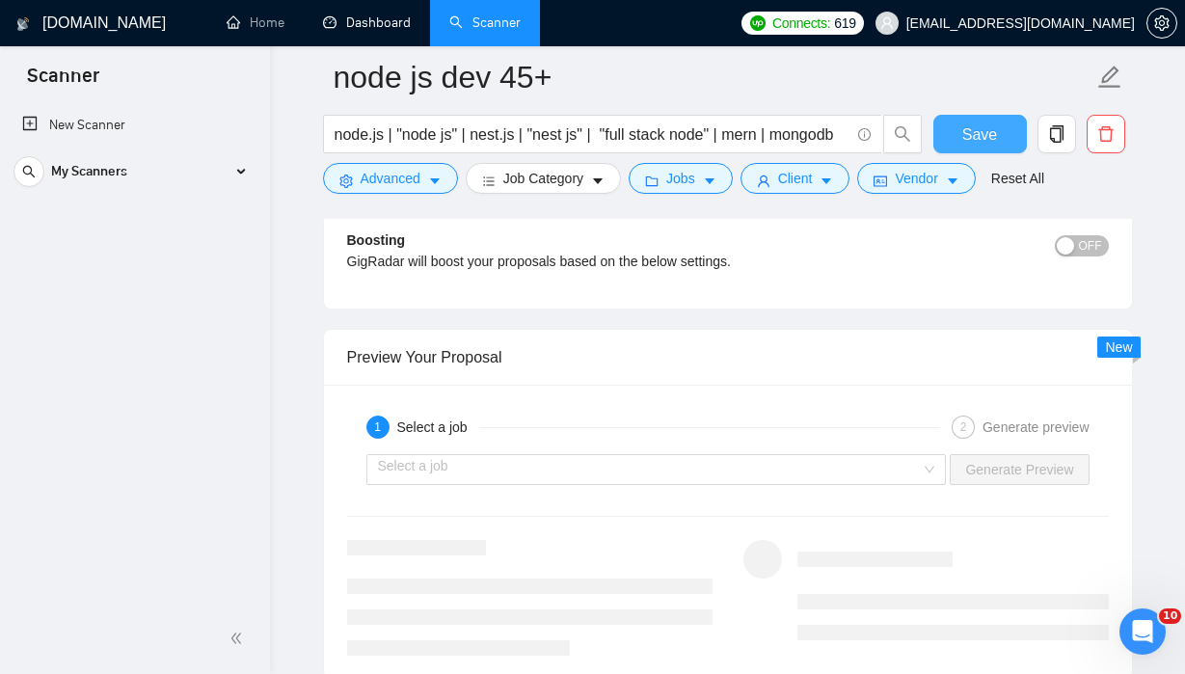
click at [970, 140] on span "Save" at bounding box center [980, 134] width 35 height 24
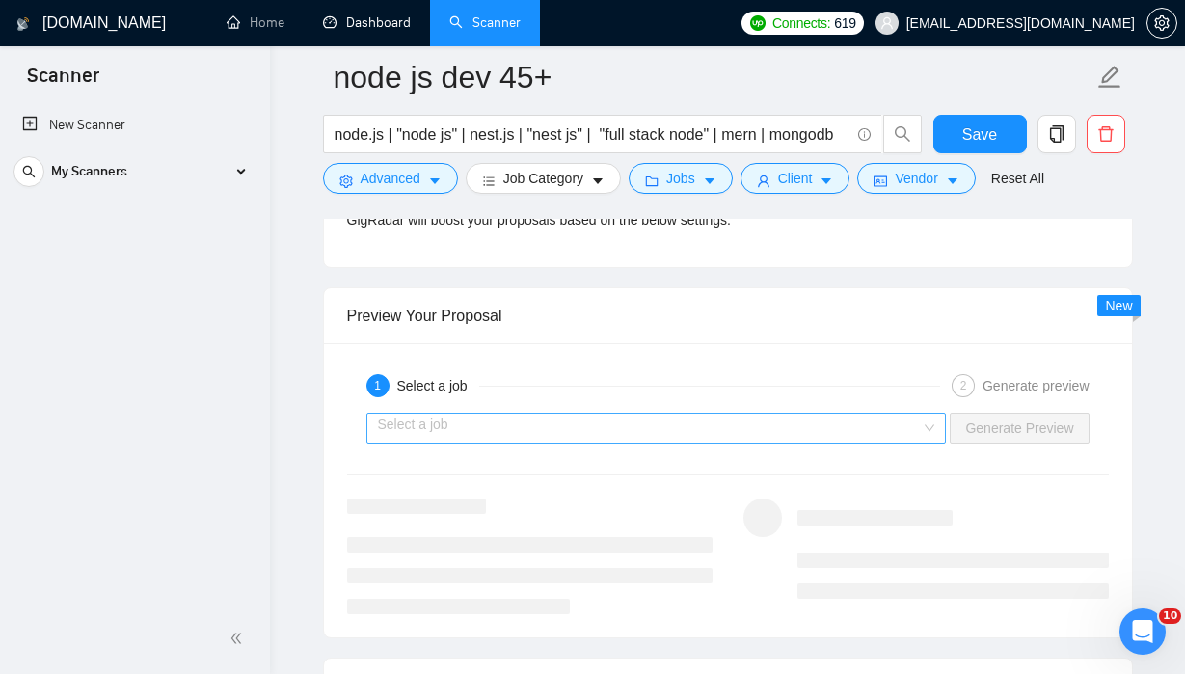
click at [714, 424] on input "search" at bounding box center [650, 428] width 544 height 29
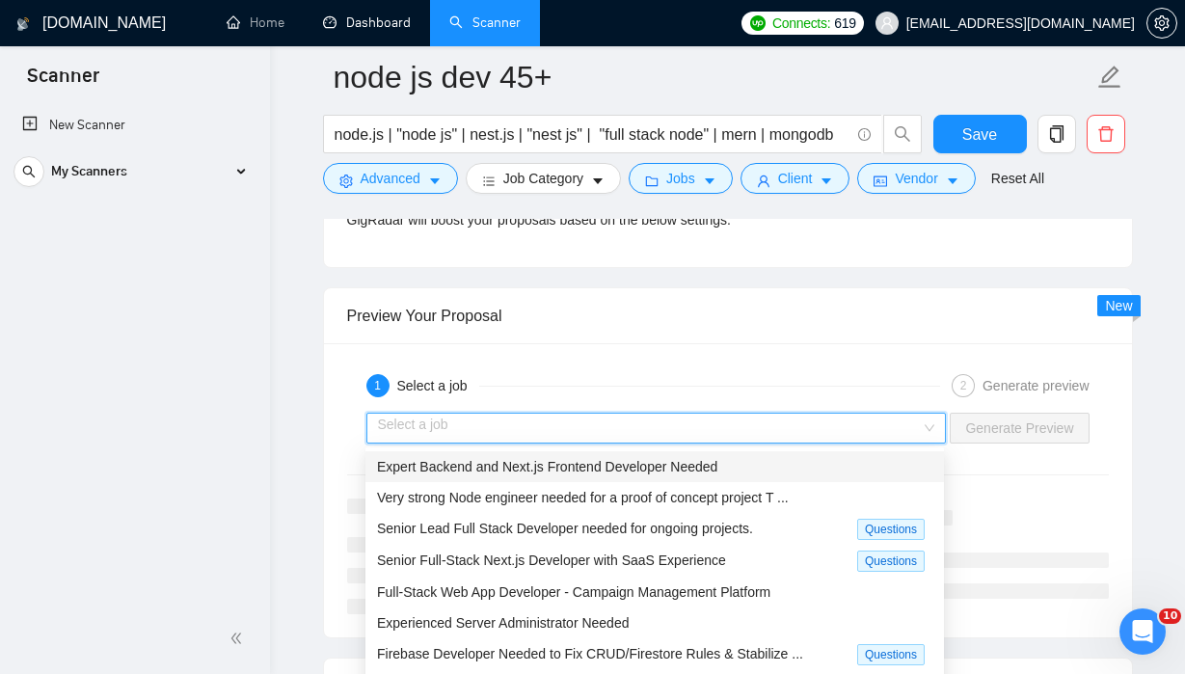
click at [689, 464] on span "Expert Backend and Next.js Frontend Developer Needed" at bounding box center [547, 466] width 340 height 15
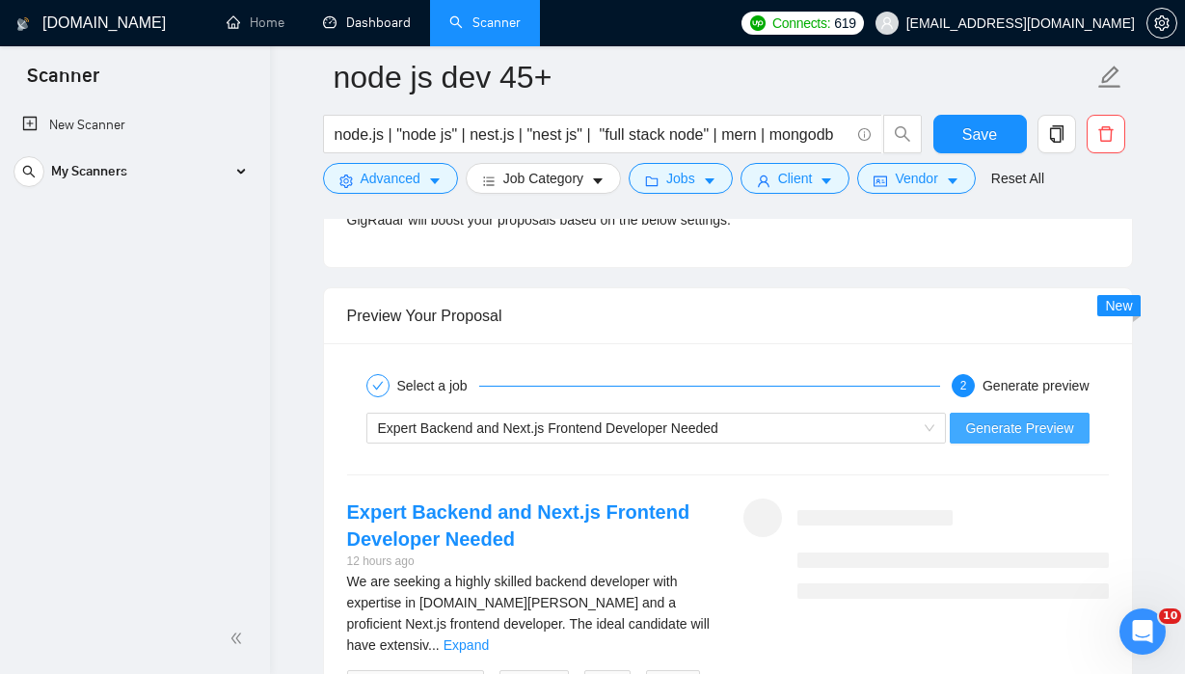
click at [1011, 436] on span "Generate Preview" at bounding box center [1019, 428] width 108 height 21
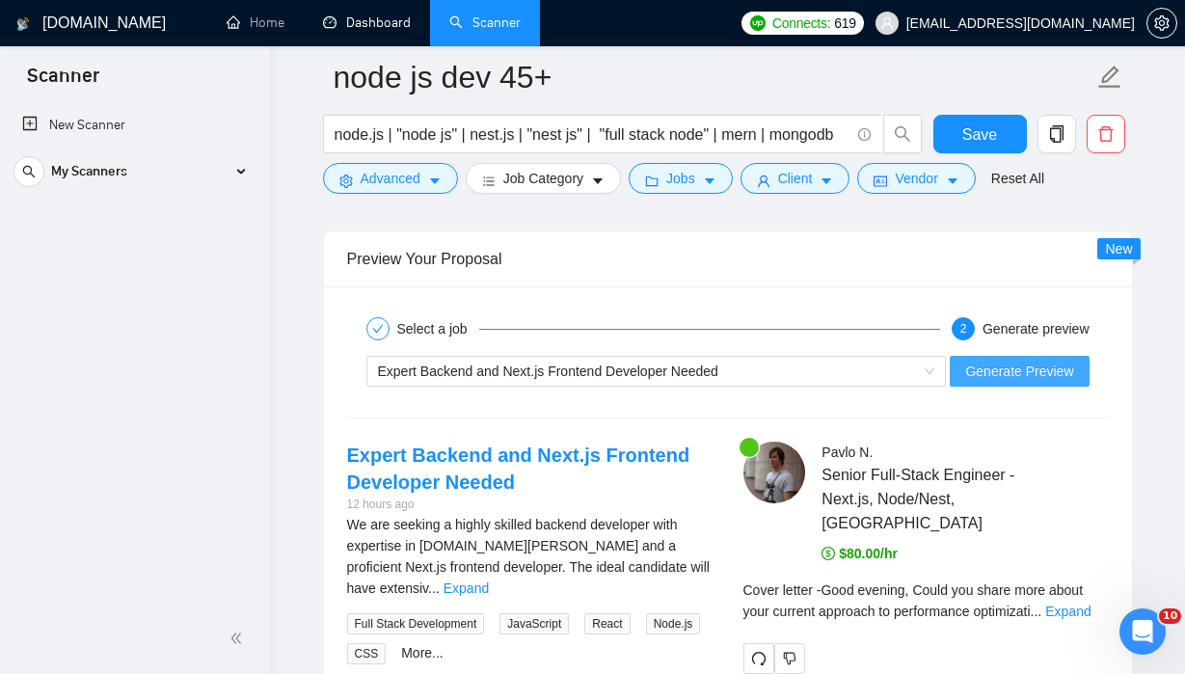
scroll to position [3774, 0]
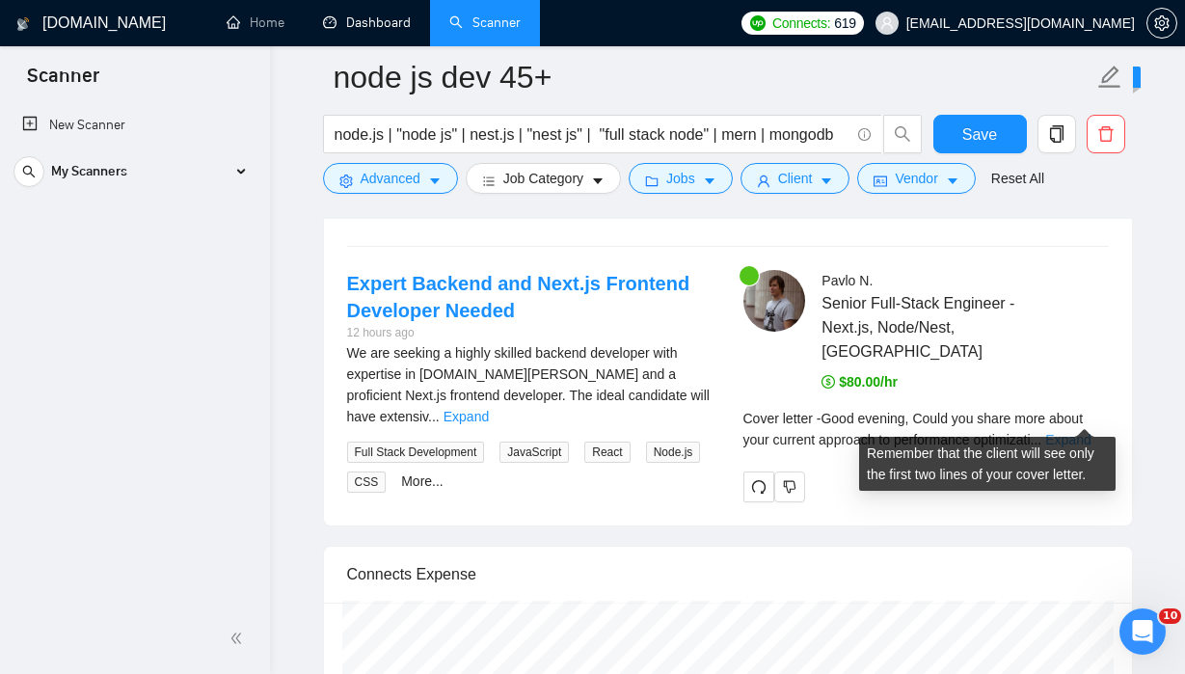
click at [1082, 432] on link "Expand" at bounding box center [1067, 439] width 45 height 15
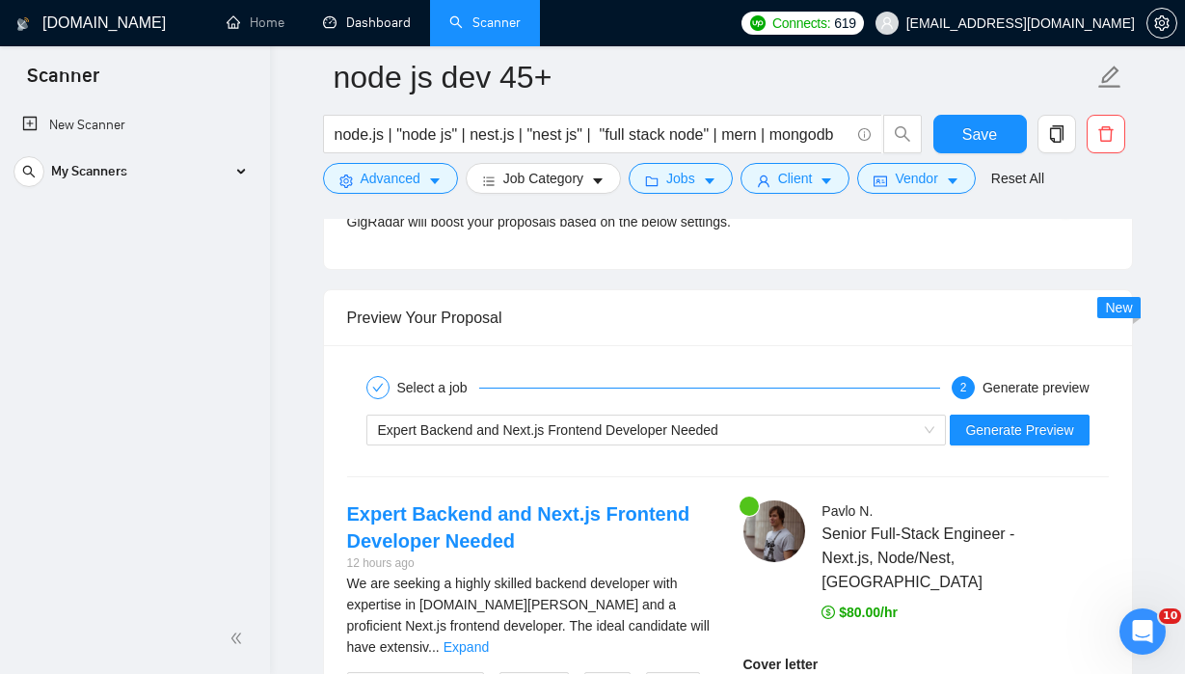
scroll to position [3572, 0]
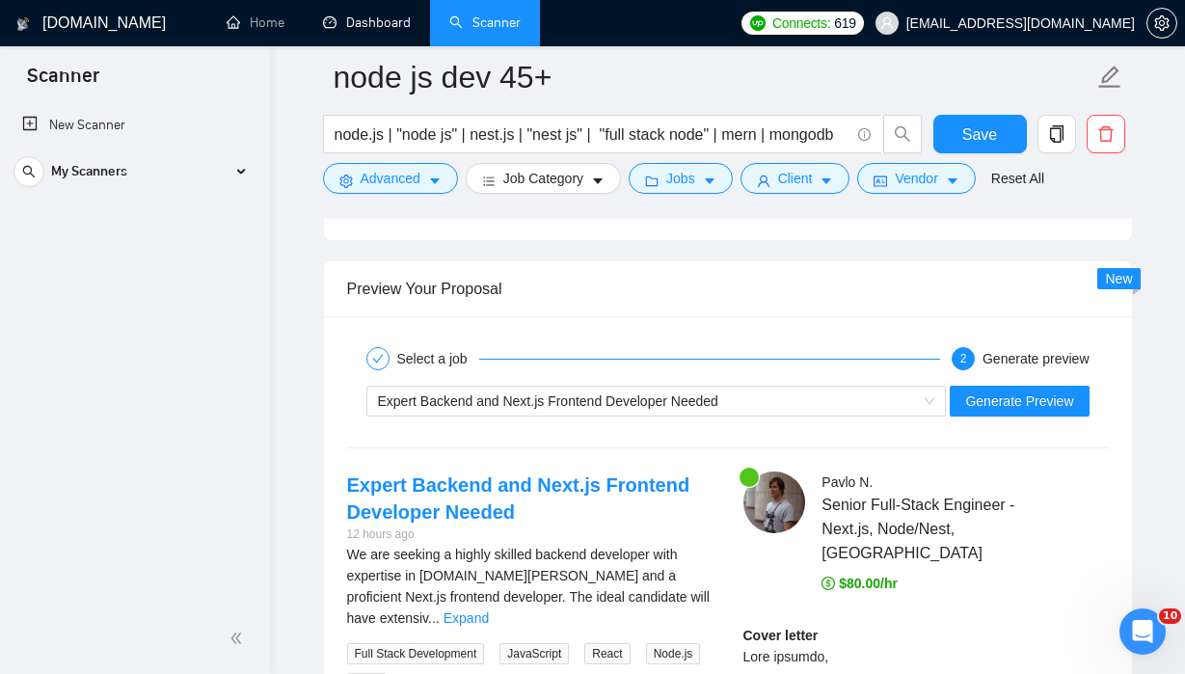
click at [827, 415] on div "Expert Backend and Next.js Frontend Developer Needed Generate Preview" at bounding box center [728, 401] width 766 height 46
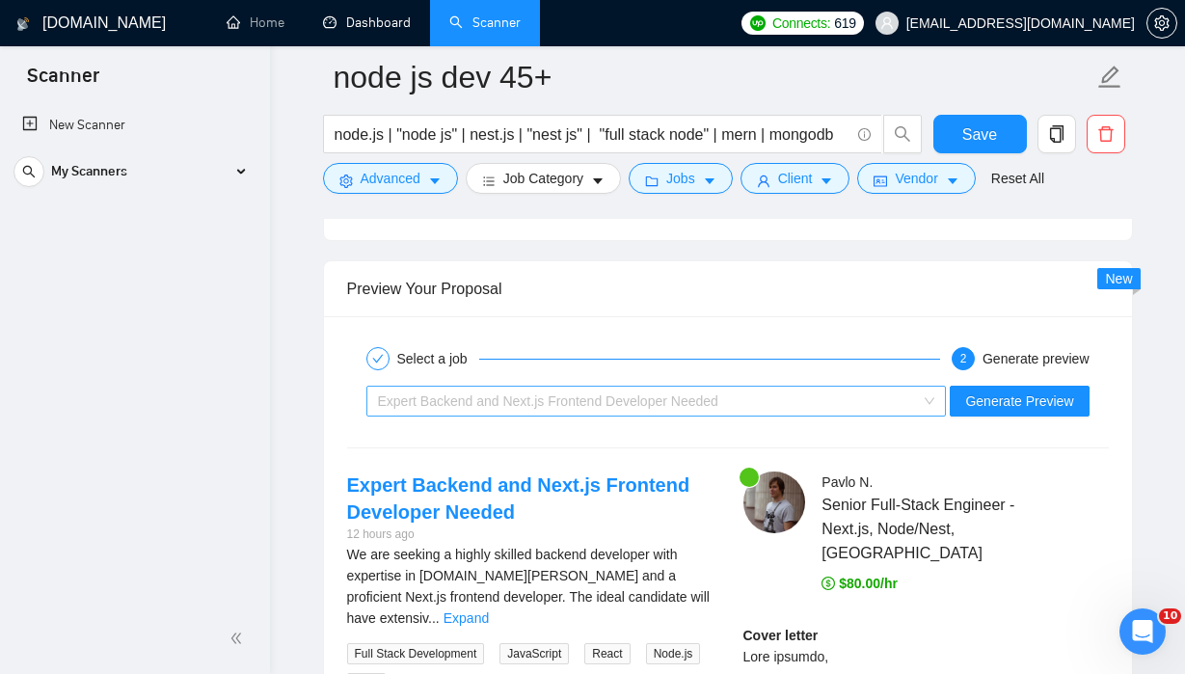
click at [829, 413] on div "Expert Backend and Next.js Frontend Developer Needed" at bounding box center [648, 401] width 540 height 29
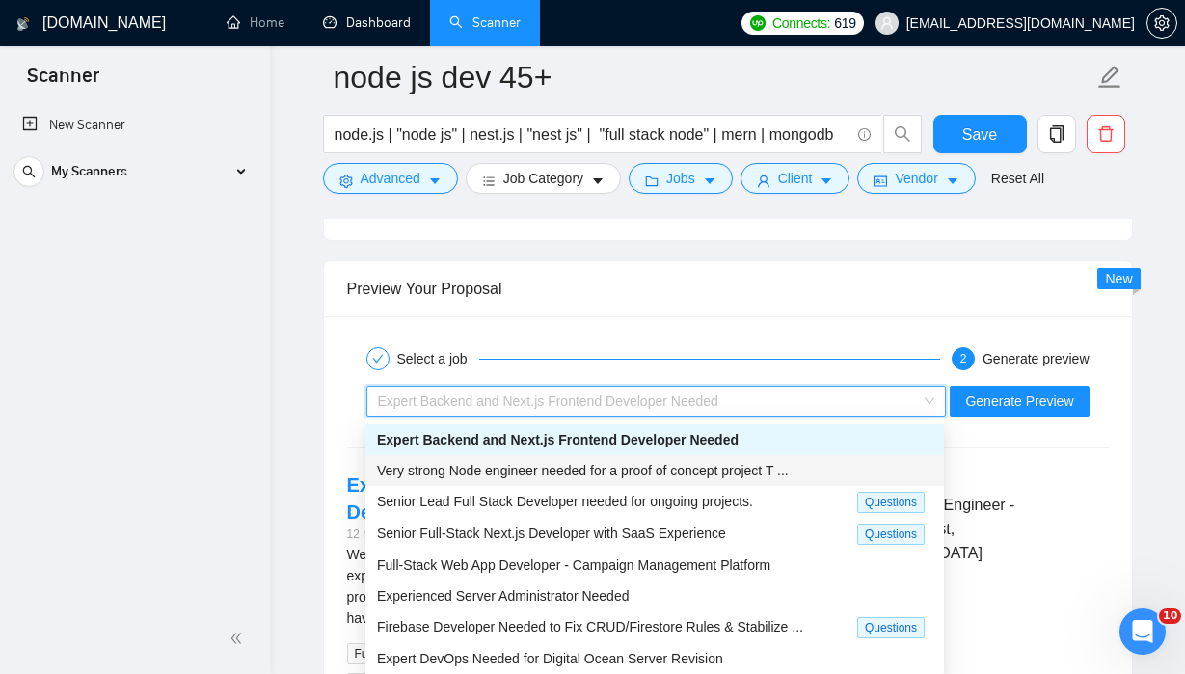
click at [731, 477] on div "Very strong Node engineer needed for a proof of concept project T ..." at bounding box center [655, 470] width 556 height 21
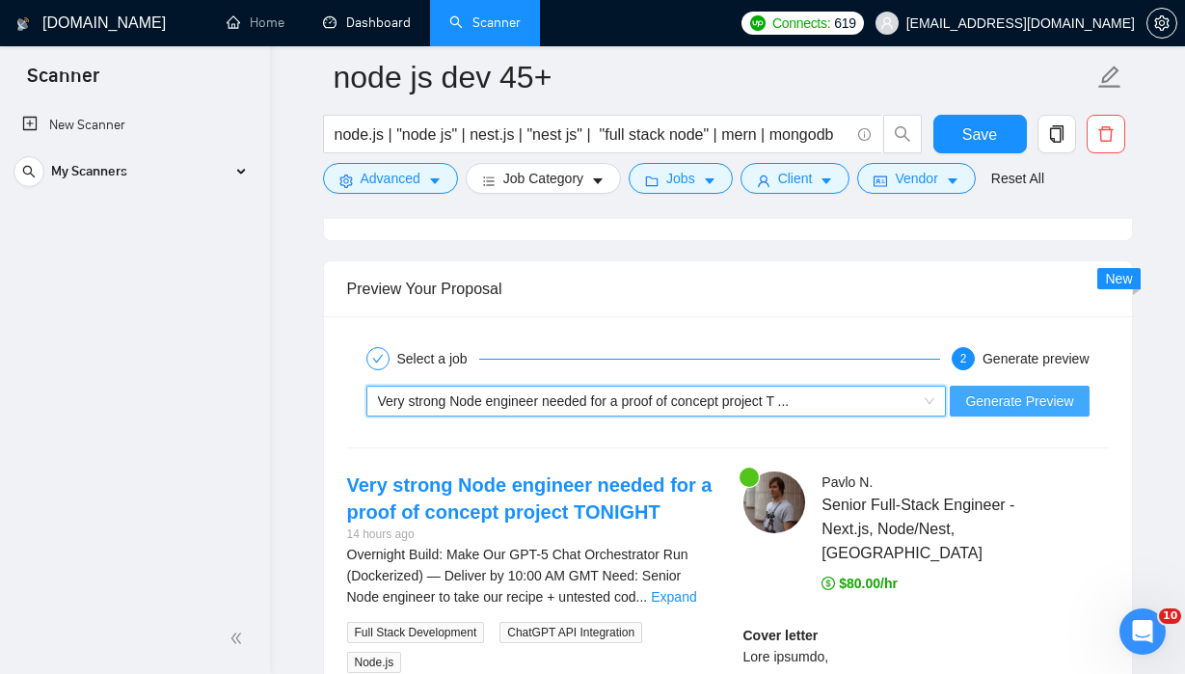
click at [1020, 405] on span "Generate Preview" at bounding box center [1019, 401] width 108 height 21
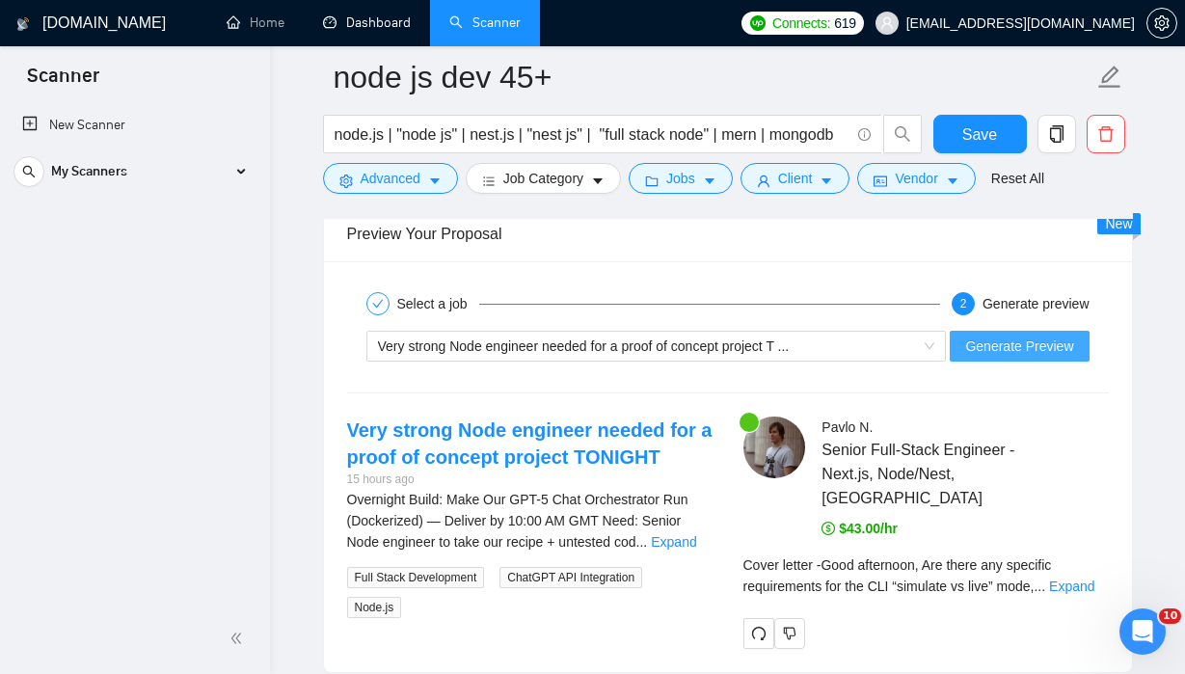
scroll to position [3666, 0]
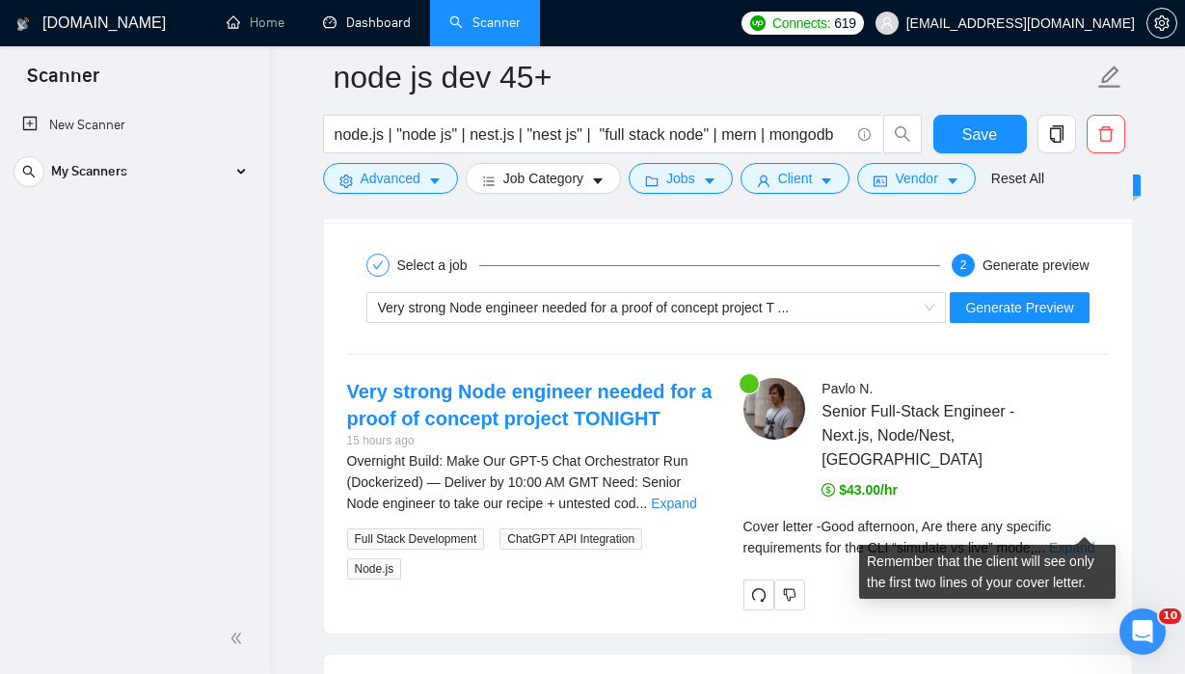
click at [1083, 540] on link "Expand" at bounding box center [1071, 547] width 45 height 15
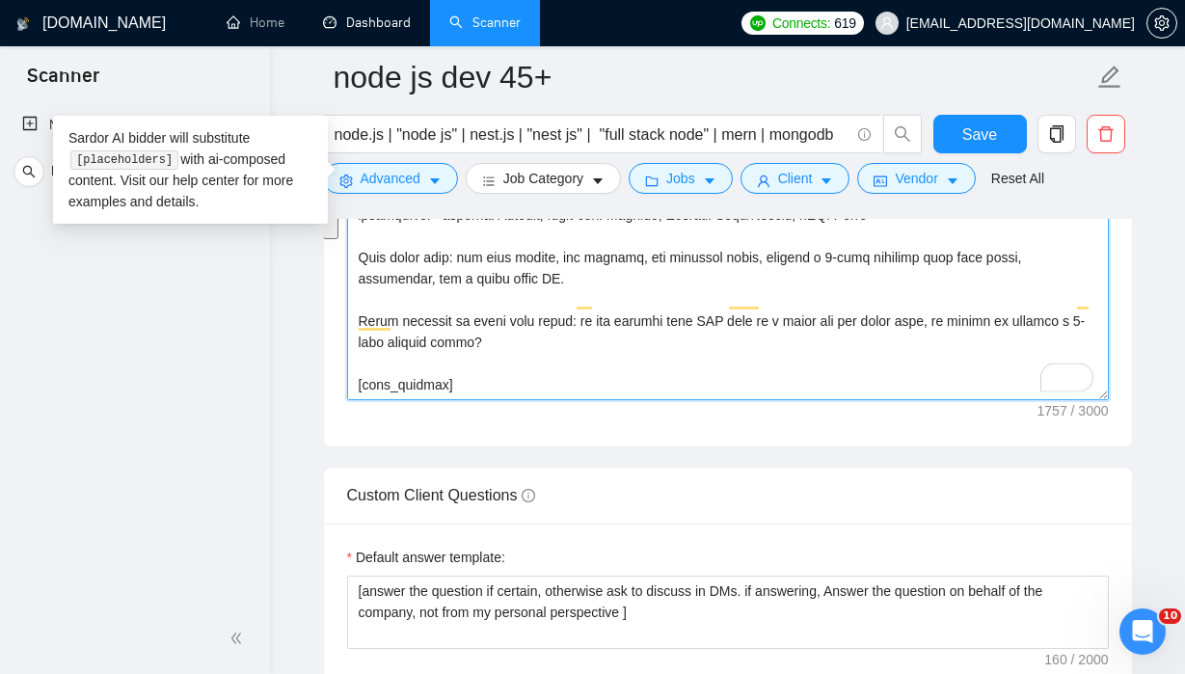
scroll to position [382, 0]
drag, startPoint x: 357, startPoint y: 316, endPoint x: 448, endPoint y: 220, distance: 133.0
click at [448, 220] on textarea "Cover letter template:" at bounding box center [728, 183] width 762 height 434
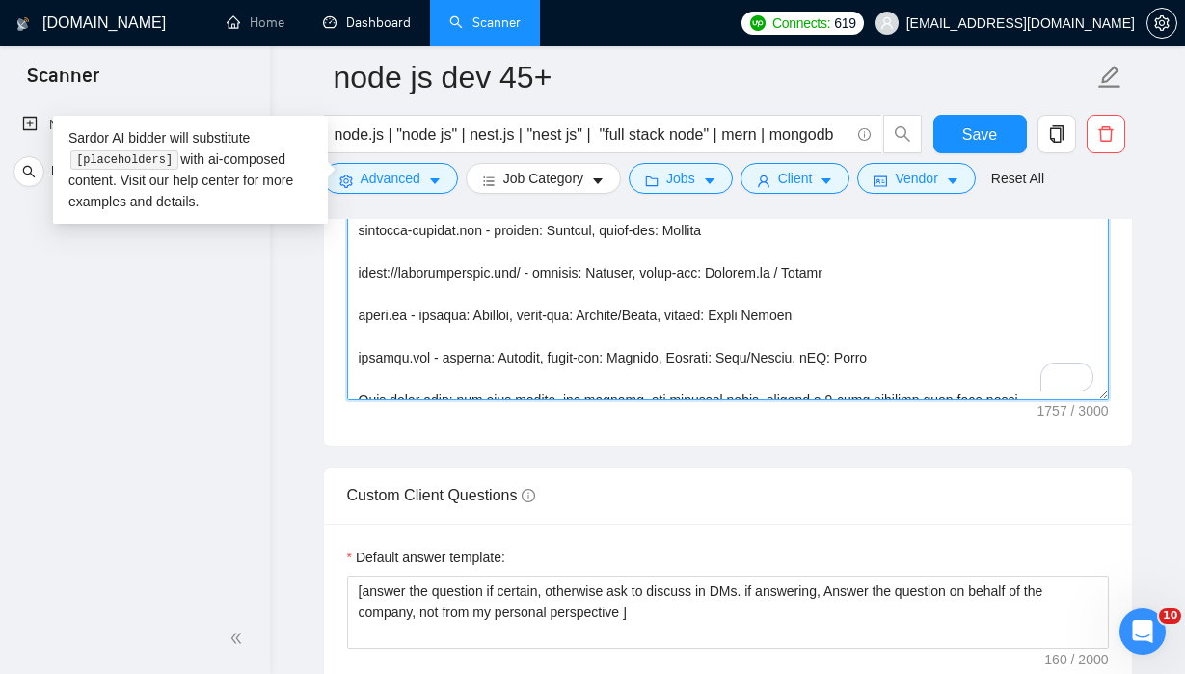
scroll to position [190, 0]
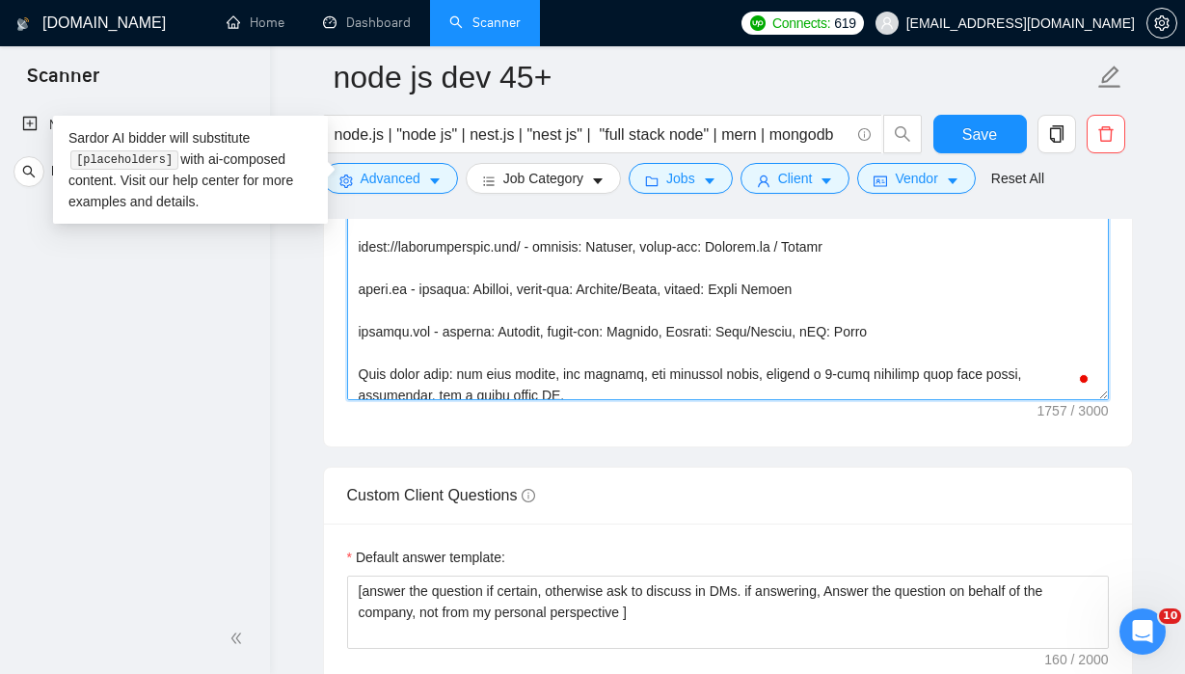
click at [446, 289] on textarea "Cover letter template:" at bounding box center [728, 183] width 762 height 434
drag, startPoint x: 521, startPoint y: 249, endPoint x: 344, endPoint y: 252, distance: 176.5
click at [344, 252] on div "Cover letter template:" at bounding box center [728, 180] width 808 height 532
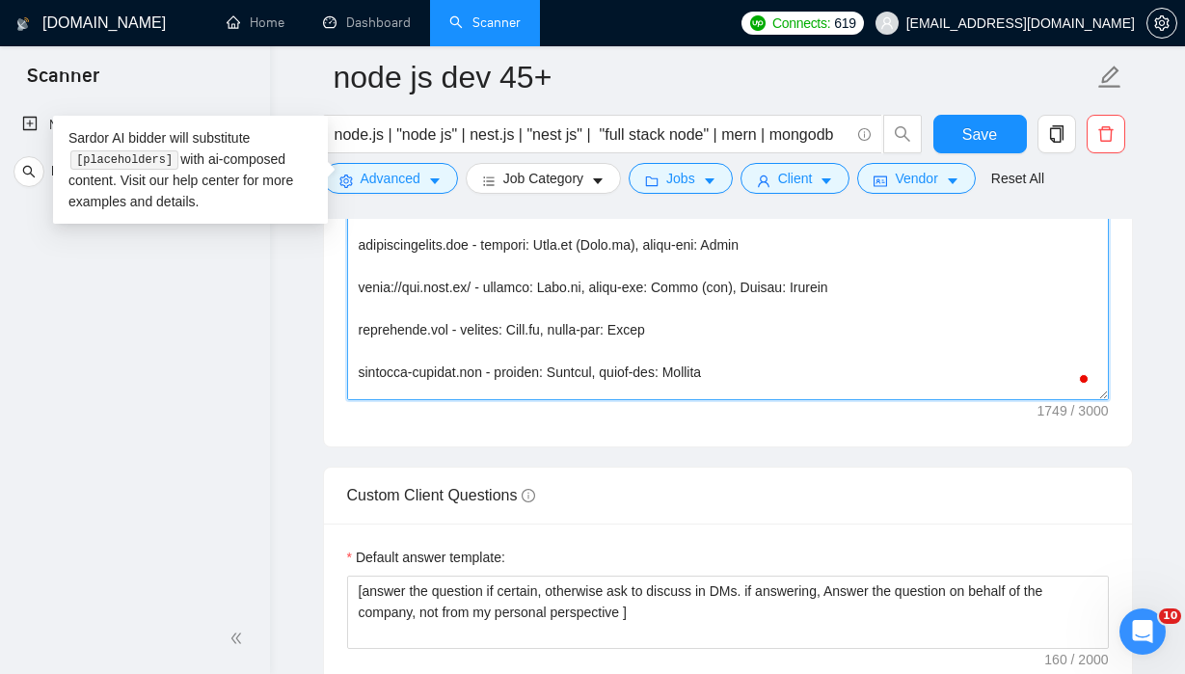
click at [478, 287] on textarea "Cover letter template:" at bounding box center [728, 183] width 762 height 434
drag, startPoint x: 438, startPoint y: 290, endPoint x: 339, endPoint y: 288, distance: 98.4
click at [339, 288] on div "Cover letter template:" at bounding box center [728, 180] width 808 height 532
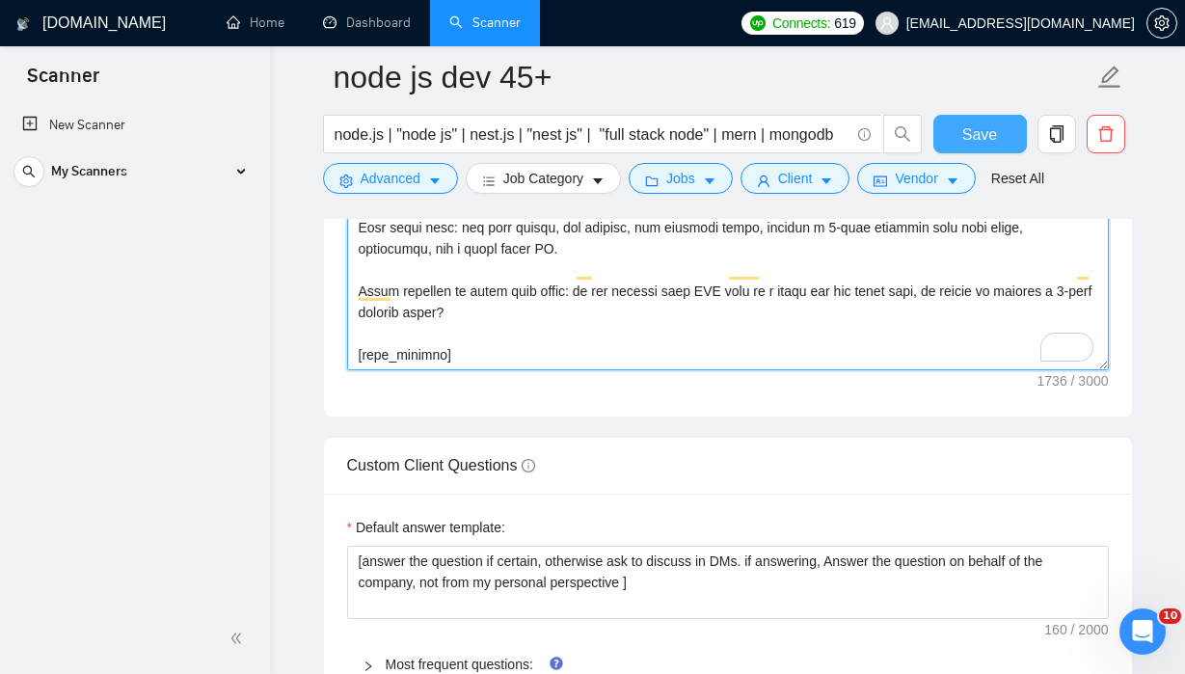
type textarea "[time_greeting] [client_name], ​[Ask very specific open question about specific…"
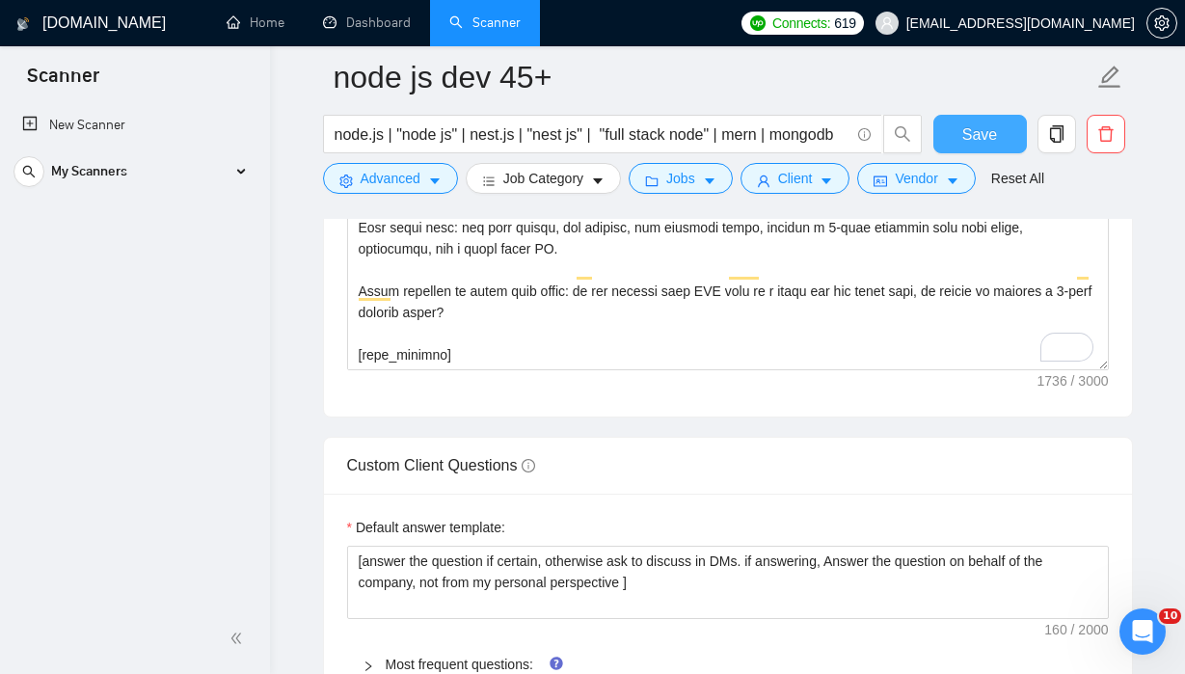
click at [977, 142] on span "Save" at bounding box center [980, 134] width 35 height 24
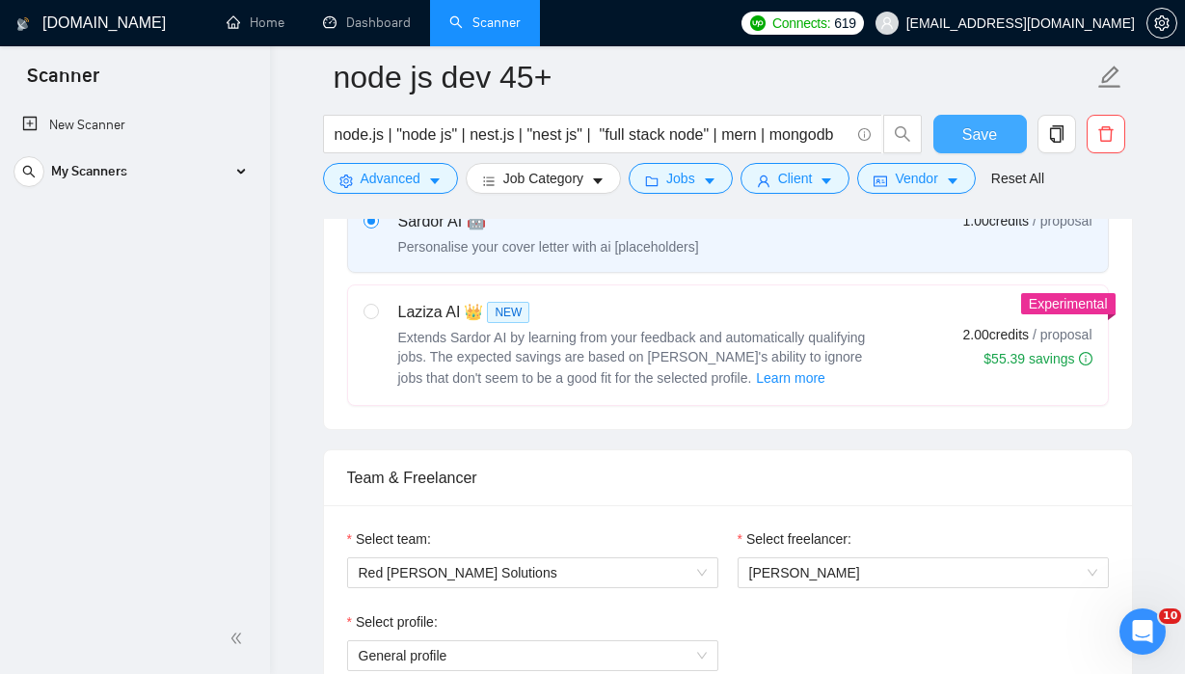
scroll to position [735, 0]
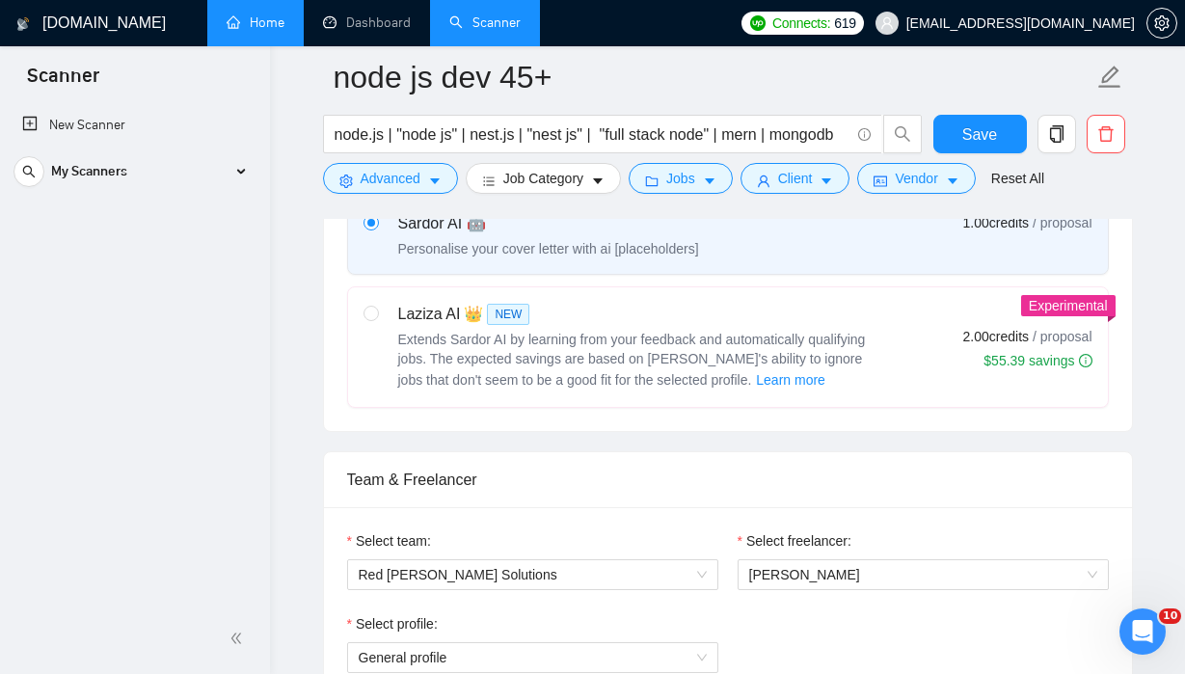
click at [261, 27] on link "Home" at bounding box center [256, 22] width 58 height 16
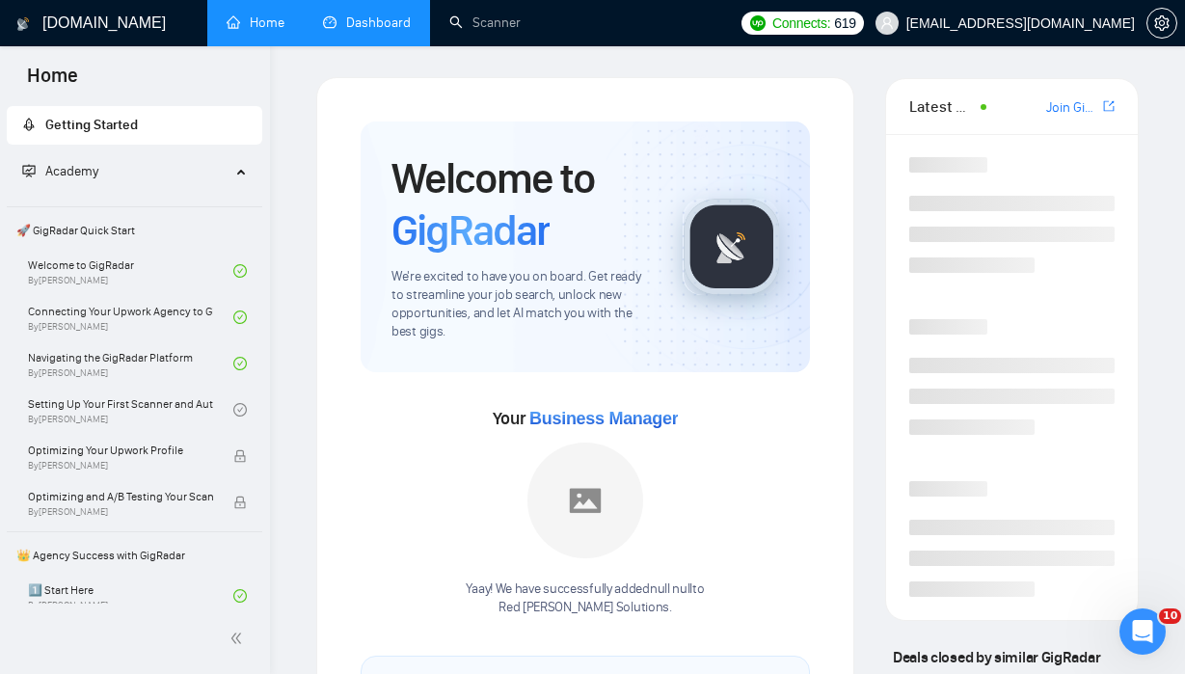
click at [365, 22] on link "Dashboard" at bounding box center [367, 22] width 88 height 16
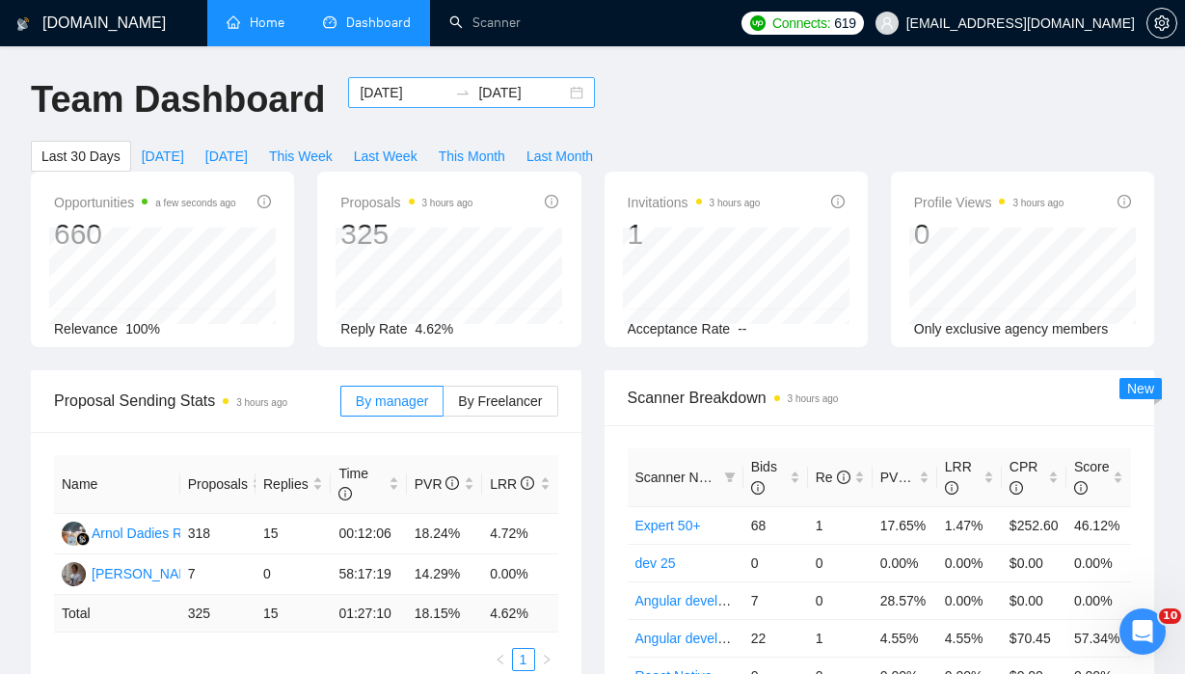
click at [426, 88] on input "2025-08-24" at bounding box center [404, 92] width 88 height 21
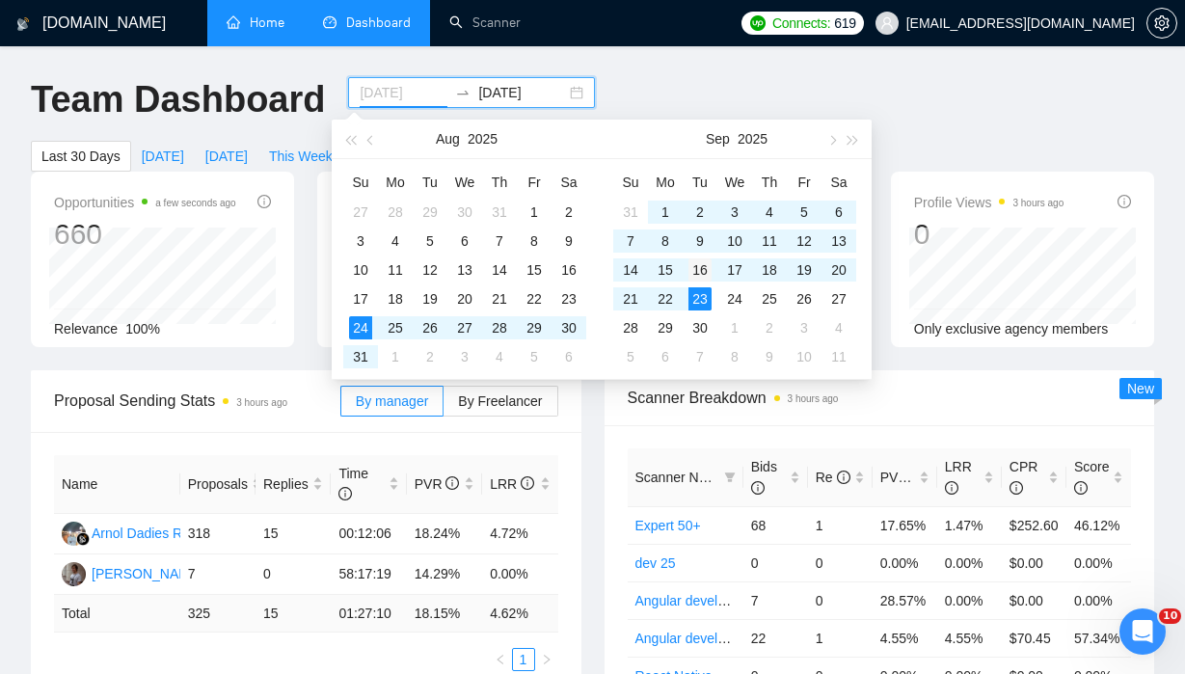
type input "2025-09-16"
click at [699, 264] on div "16" at bounding box center [700, 269] width 23 height 23
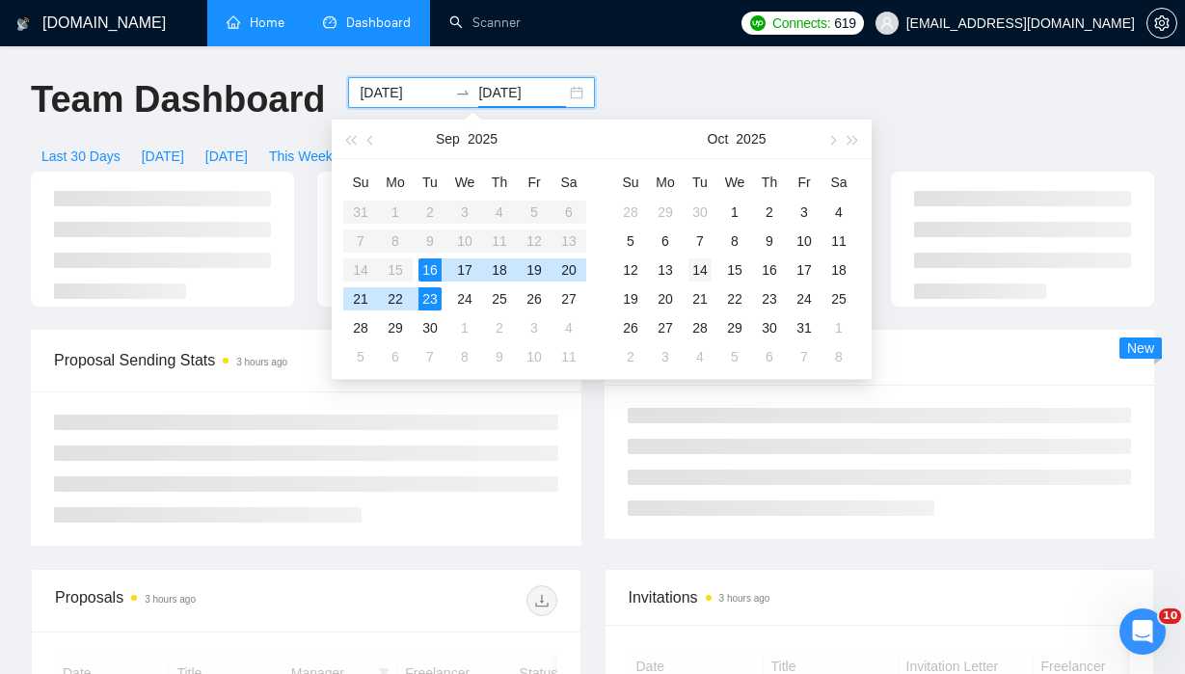
click at [702, 266] on div "14" at bounding box center [700, 269] width 23 height 23
type input "2025-10-14"
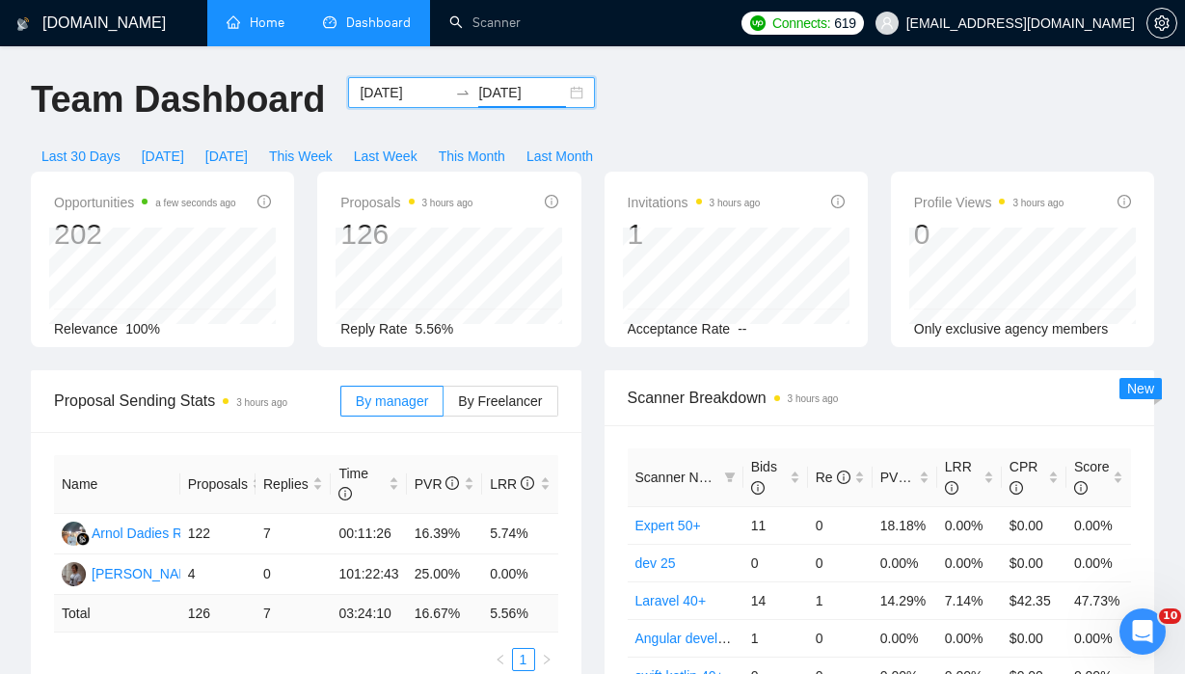
click at [364, 83] on input "2025-09-16" at bounding box center [404, 92] width 88 height 21
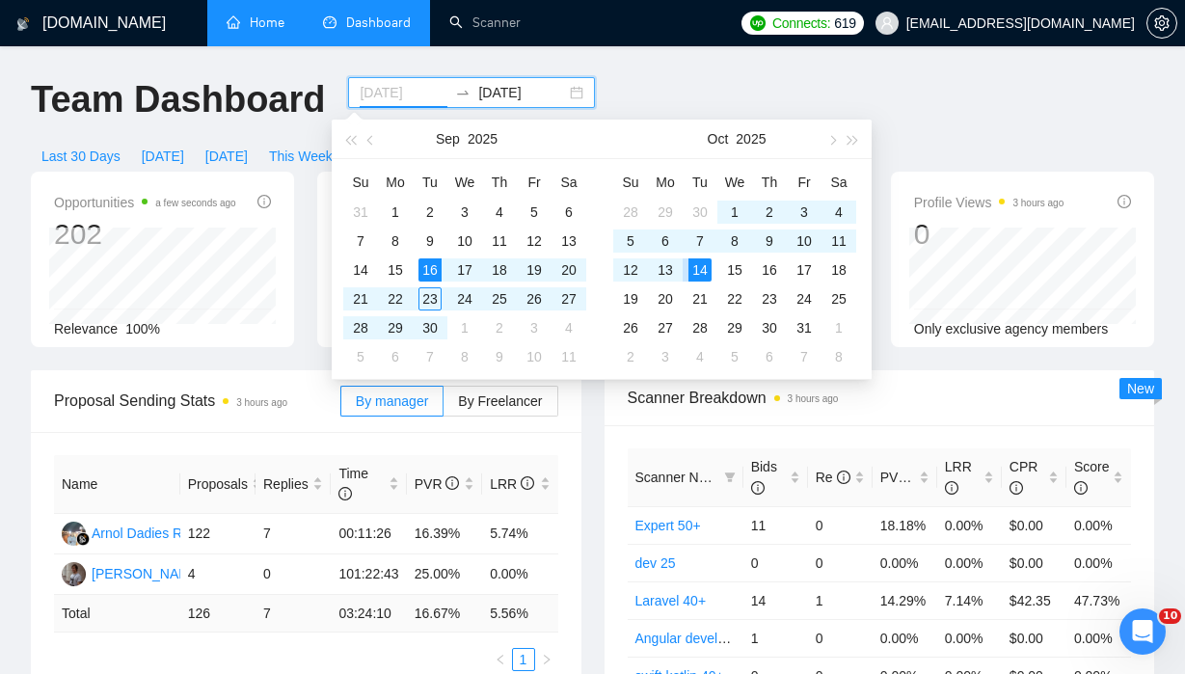
type input "2025-09-16"
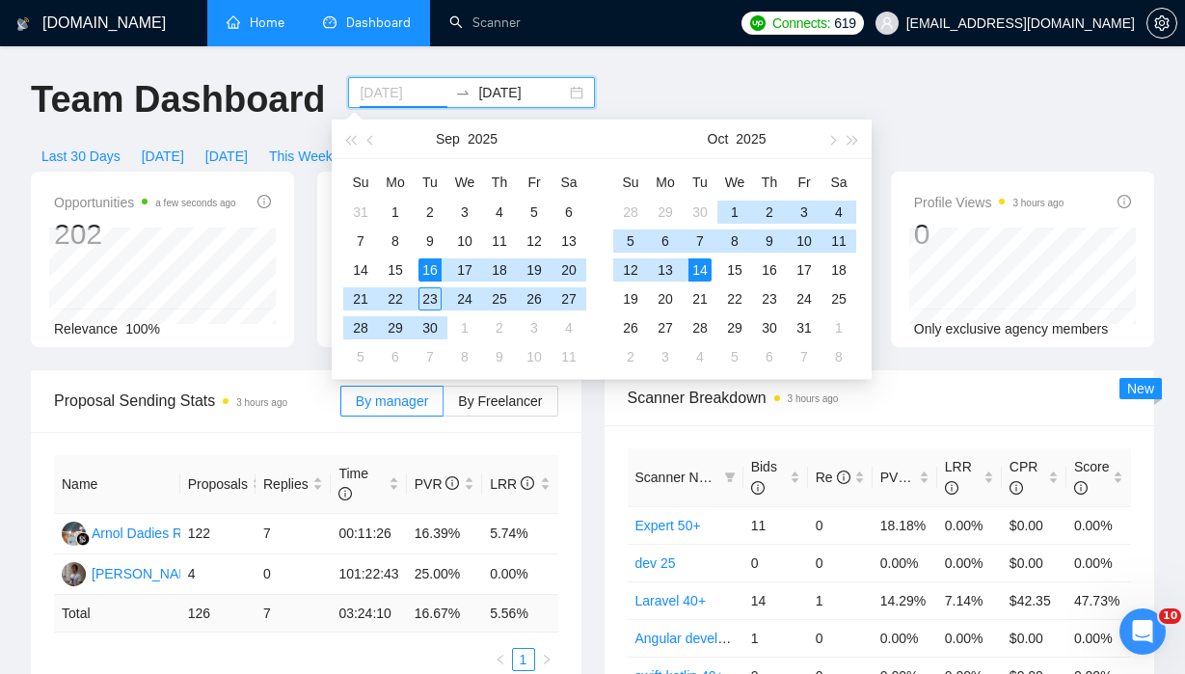
click at [435, 263] on div "16" at bounding box center [430, 269] width 23 height 23
type input "2025-09-23"
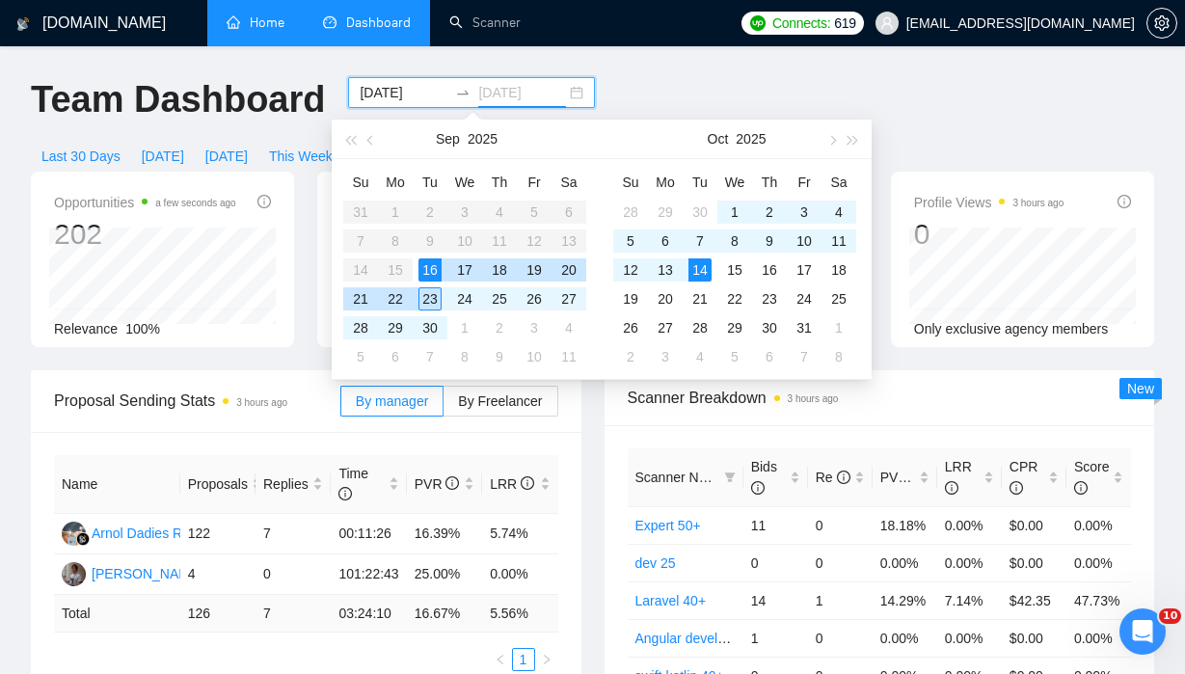
click at [436, 299] on div "23" at bounding box center [430, 298] width 23 height 23
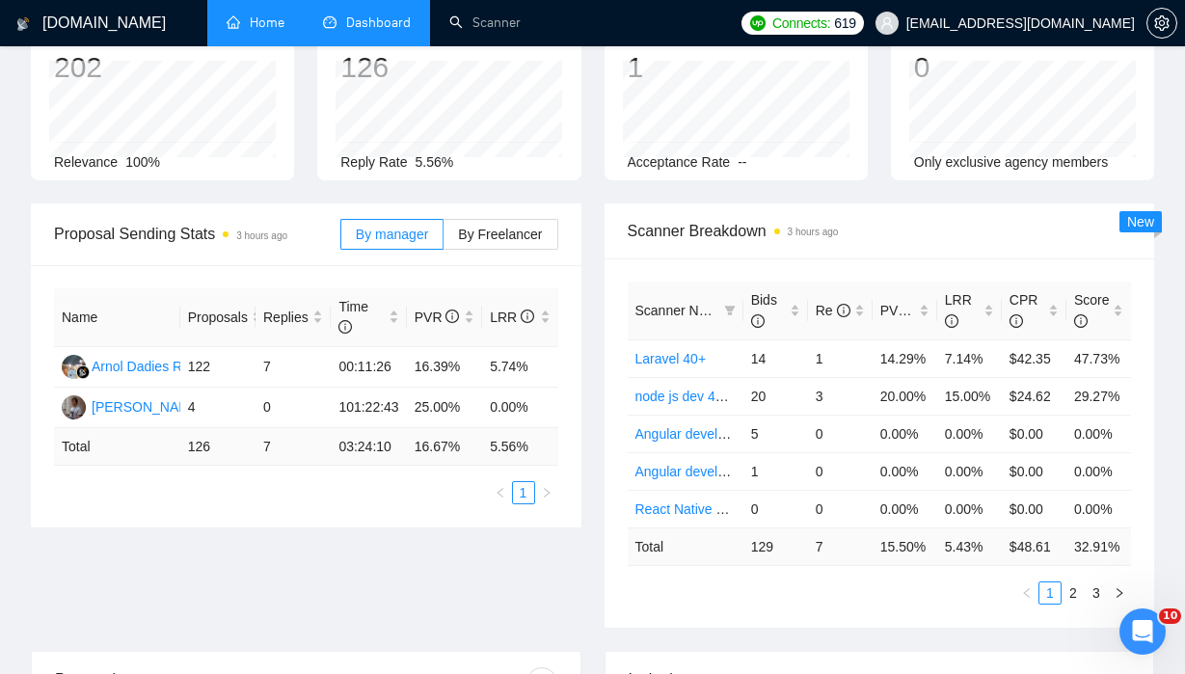
scroll to position [185, 0]
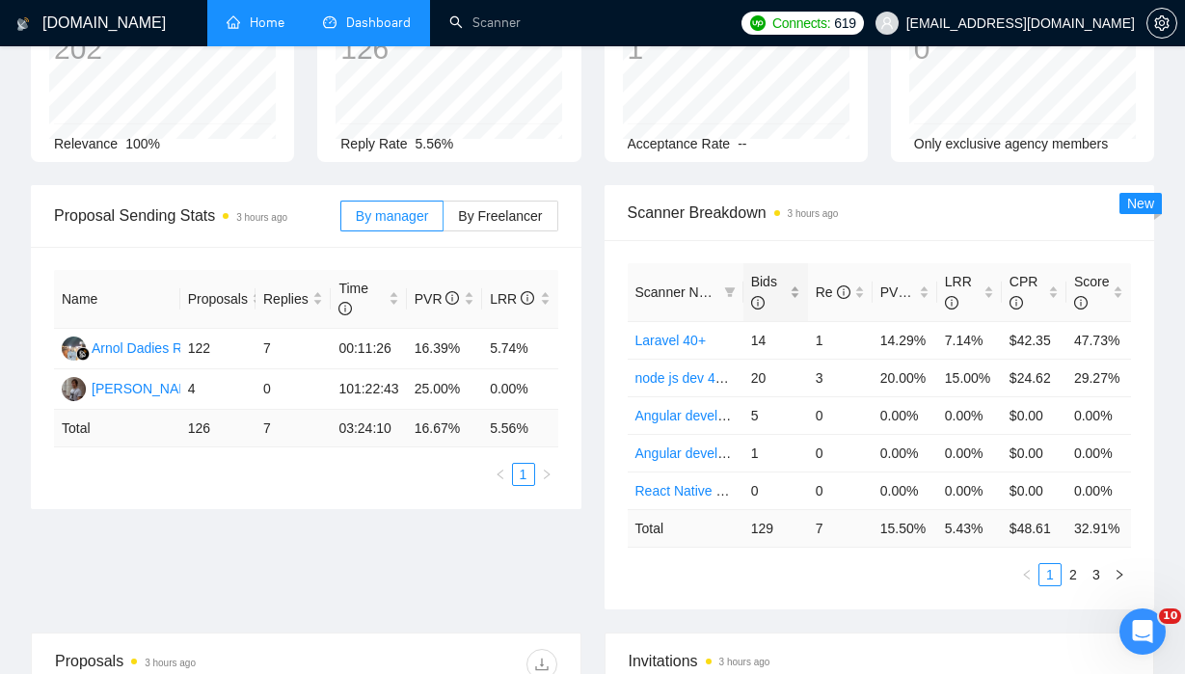
click at [769, 278] on span "Bids" at bounding box center [764, 292] width 26 height 37
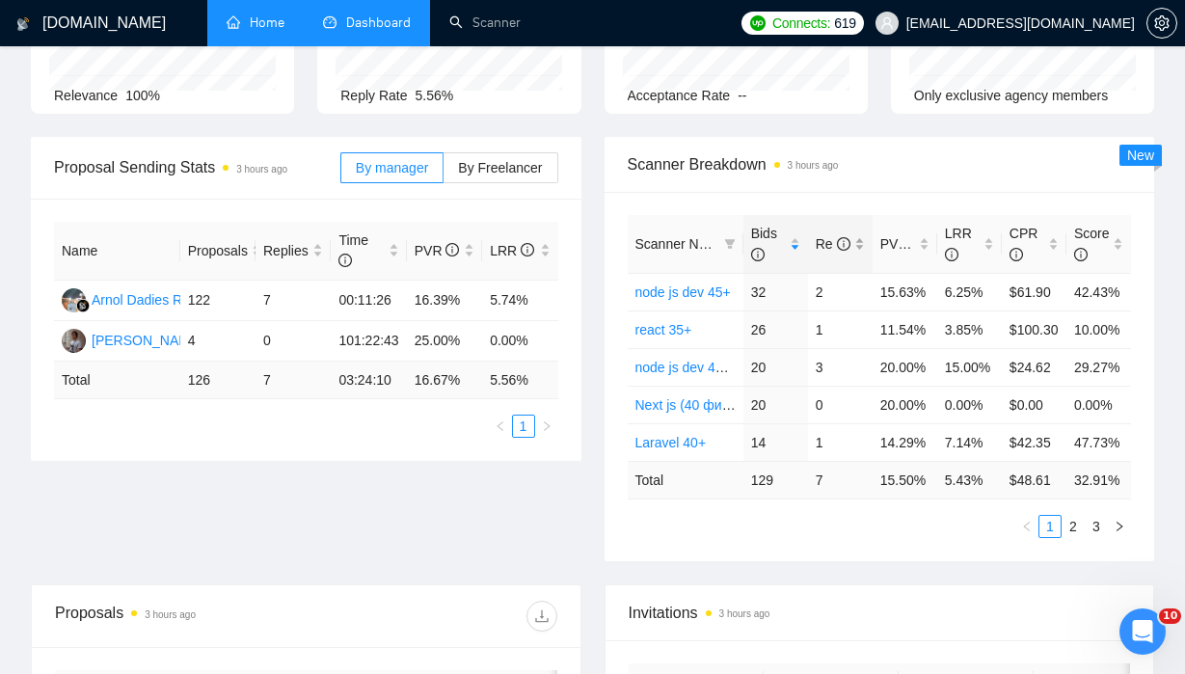
scroll to position [255, 0]
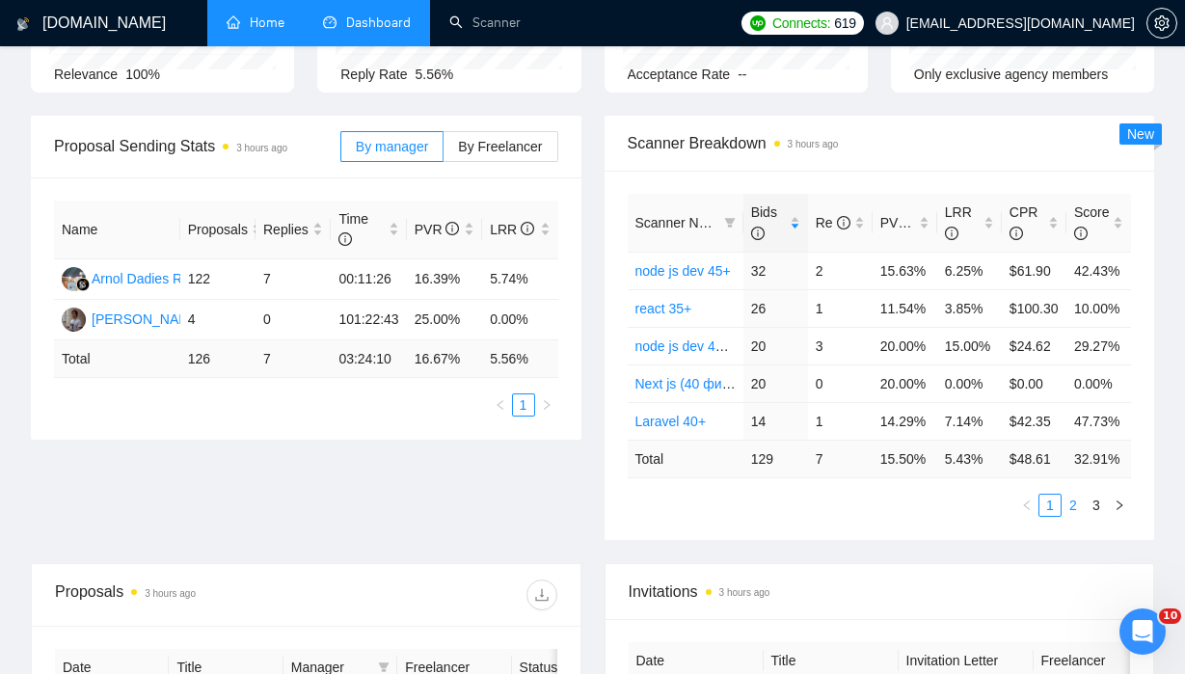
click at [1074, 516] on link "2" at bounding box center [1073, 505] width 21 height 21
click at [702, 309] on link "Angular developer 40+" at bounding box center [704, 308] width 136 height 15
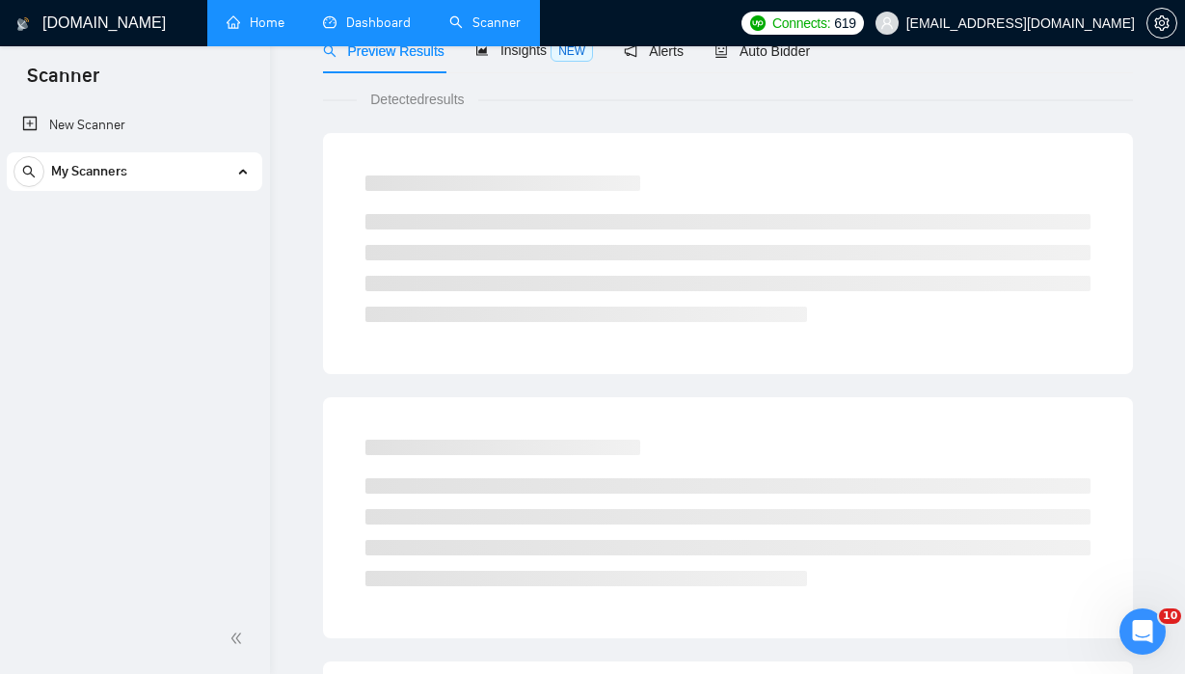
scroll to position [14, 0]
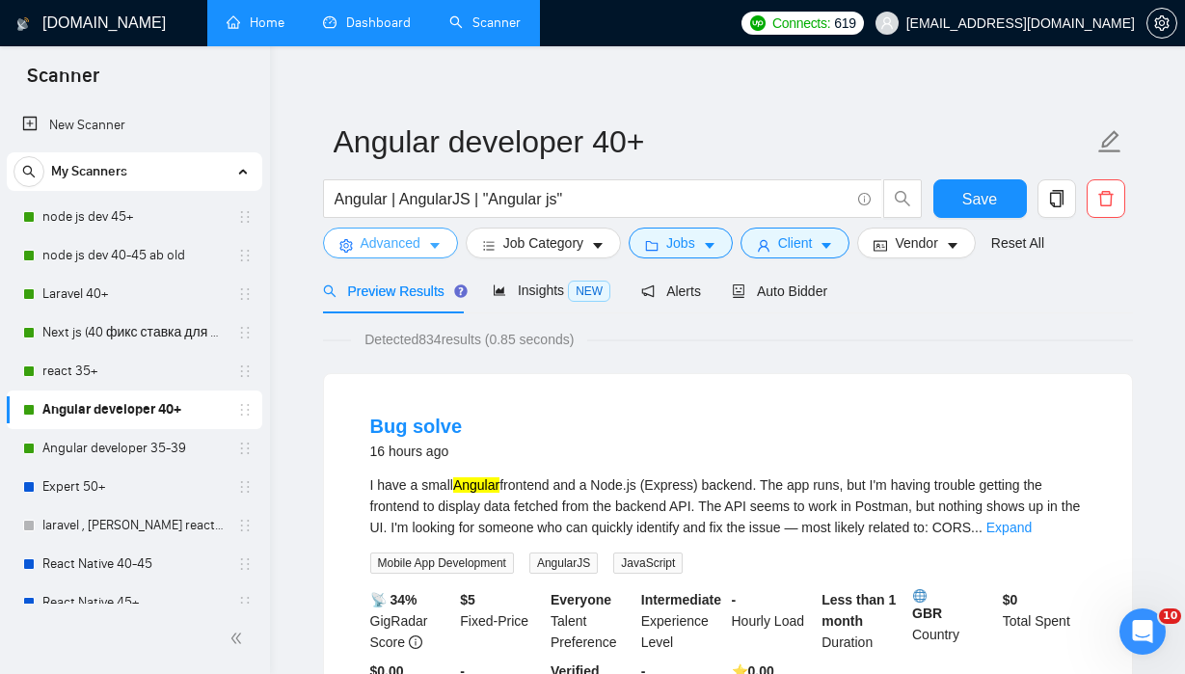
click at [440, 240] on icon "caret-down" at bounding box center [435, 246] width 14 height 14
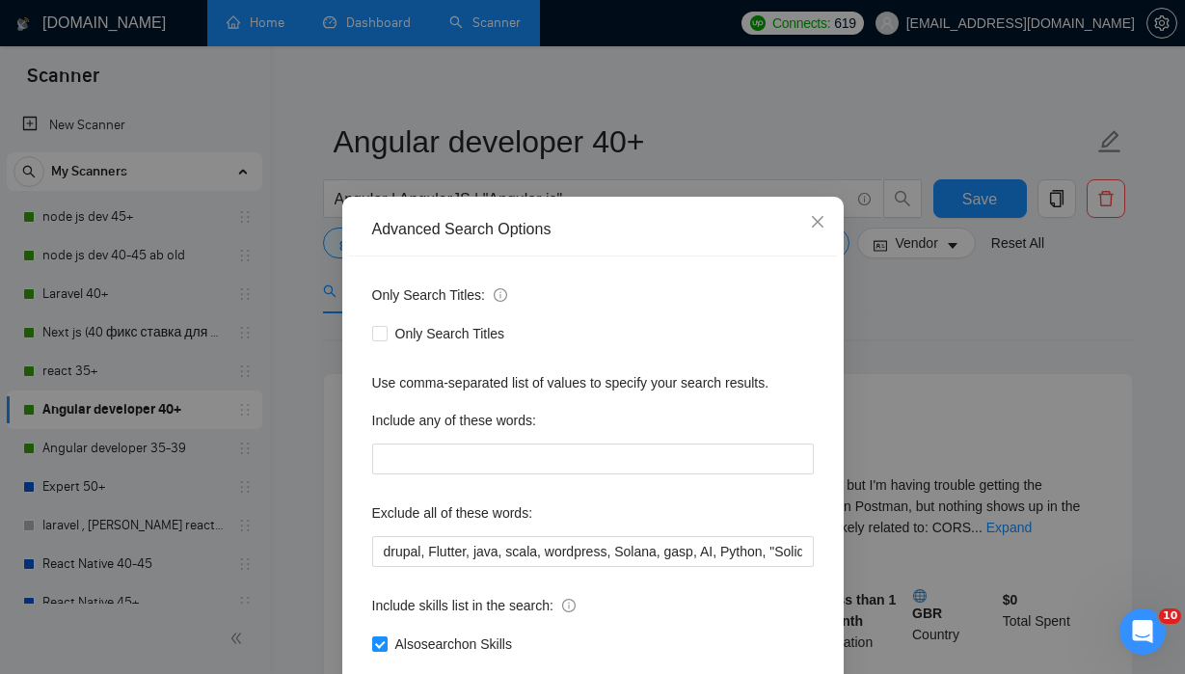
scroll to position [17, 0]
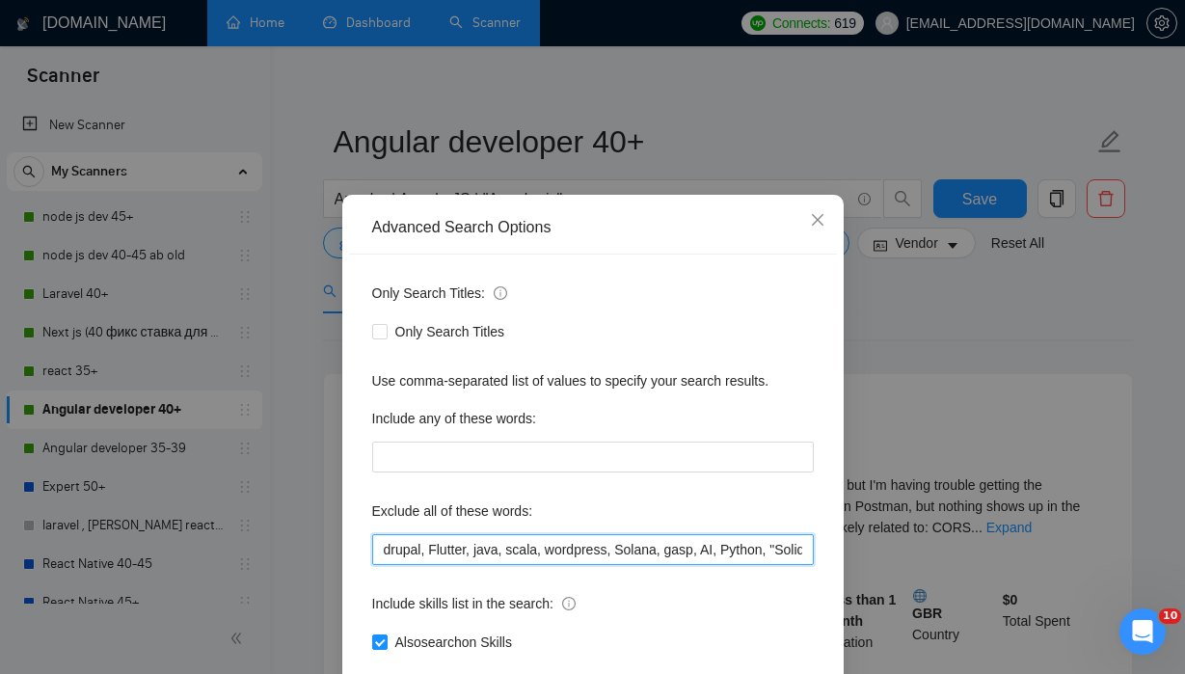
click at [628, 557] on input "drupal, Flutter, java, scala, wordpress, Solana, gasp, AI, Python, "Solidity De…" at bounding box center [593, 549] width 442 height 31
drag, startPoint x: 627, startPoint y: 549, endPoint x: 974, endPoint y: 556, distance: 347.3
click at [974, 556] on div "Advanced Search Options Only Search Titles: Only Search Titles Use comma-separa…" at bounding box center [592, 337] width 1185 height 674
drag, startPoint x: 770, startPoint y: 552, endPoint x: 1091, endPoint y: 550, distance: 321.2
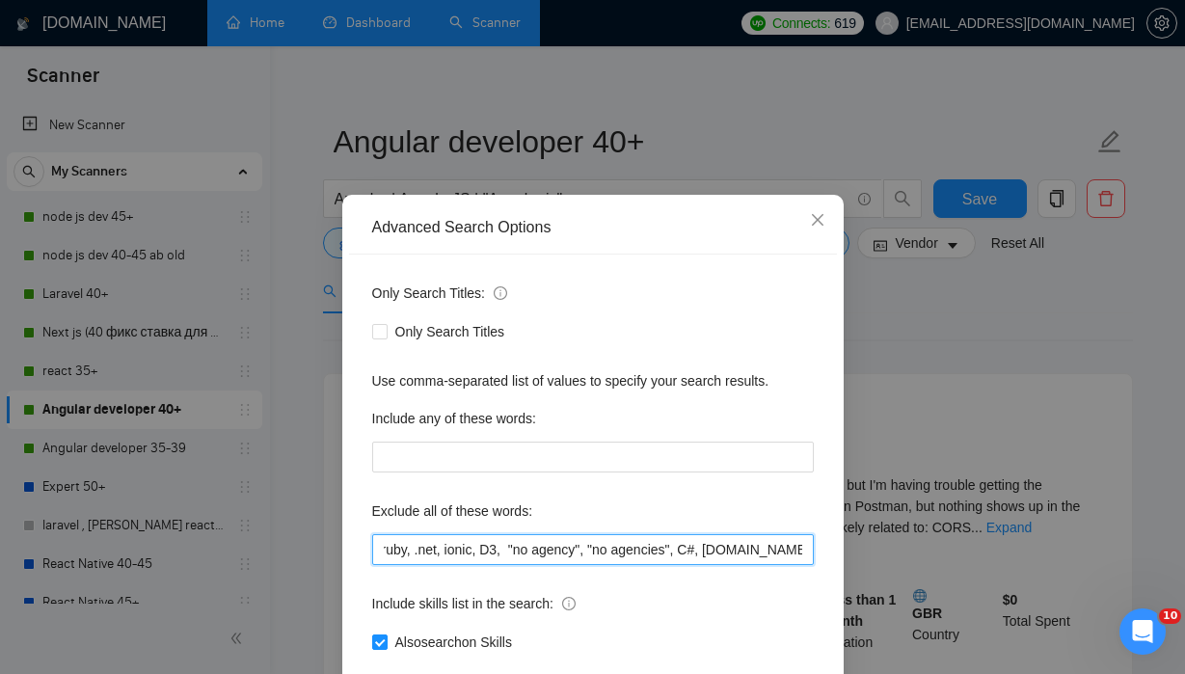
click at [1098, 551] on div "Advanced Search Options Only Search Titles: Only Search Titles Use comma-separa…" at bounding box center [592, 337] width 1185 height 674
click at [790, 548] on input "drupal, Flutter, java, scala, wordpress, Solana, gasp, AI, Python, "Solidity De…" at bounding box center [593, 549] width 442 height 31
click at [769, 545] on input "drupal, Flutter, java, scala, wordpress, Solana, gasp, AI, Python, "Solidity De…" at bounding box center [593, 549] width 442 height 31
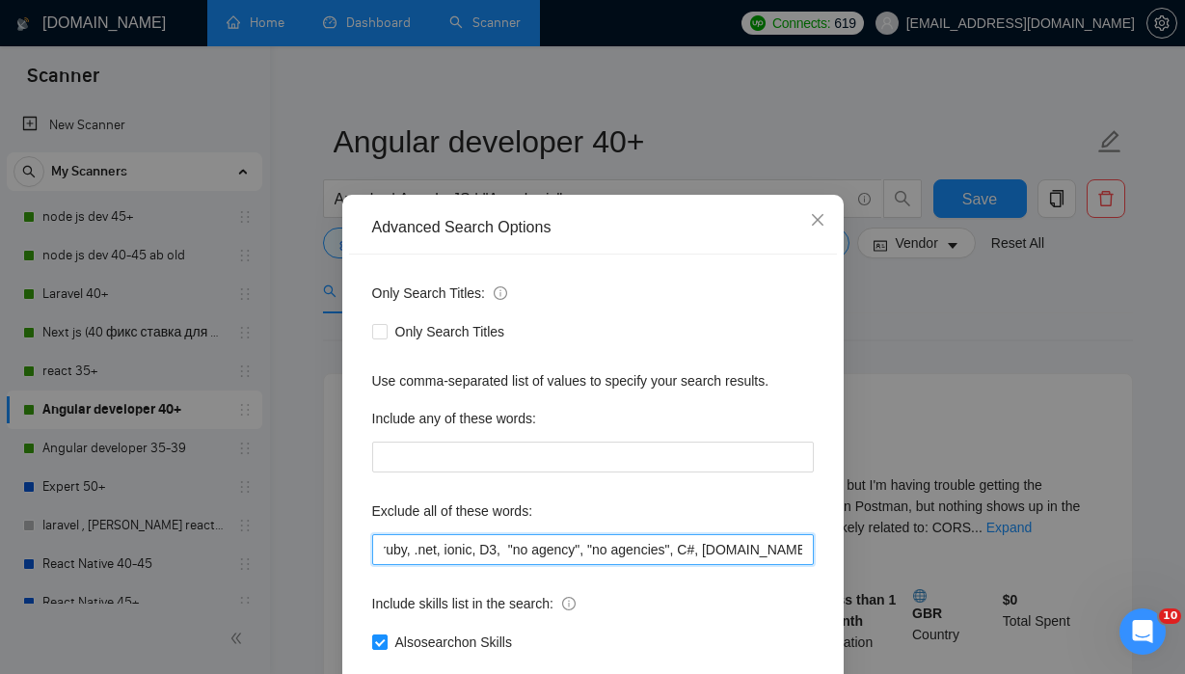
drag, startPoint x: 732, startPoint y: 556, endPoint x: 1103, endPoint y: 587, distance: 372.6
click at [1111, 588] on div "Advanced Search Options Only Search Titles: Only Search Titles Use comma-separa…" at bounding box center [592, 337] width 1185 height 674
click at [807, 548] on input "drupal, Flutter, java, scala, wordpress, Solana, gasp, AI, Python, "Solidity De…" at bounding box center [593, 549] width 442 height 31
paste input ", "Account Manager", "to join our team", "part of a team ", "join us", "agency …"
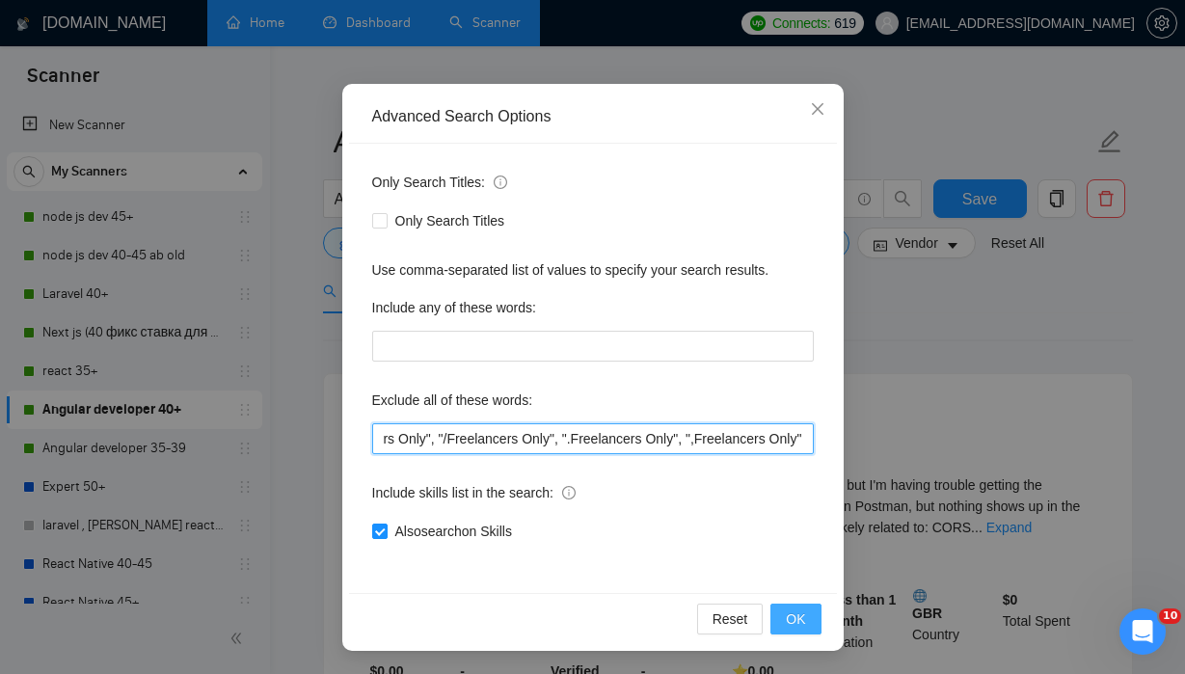
type input "drupal, Flutter, java, scala, wordpress, Solana, gasp, AI, Python, "Solidity De…"
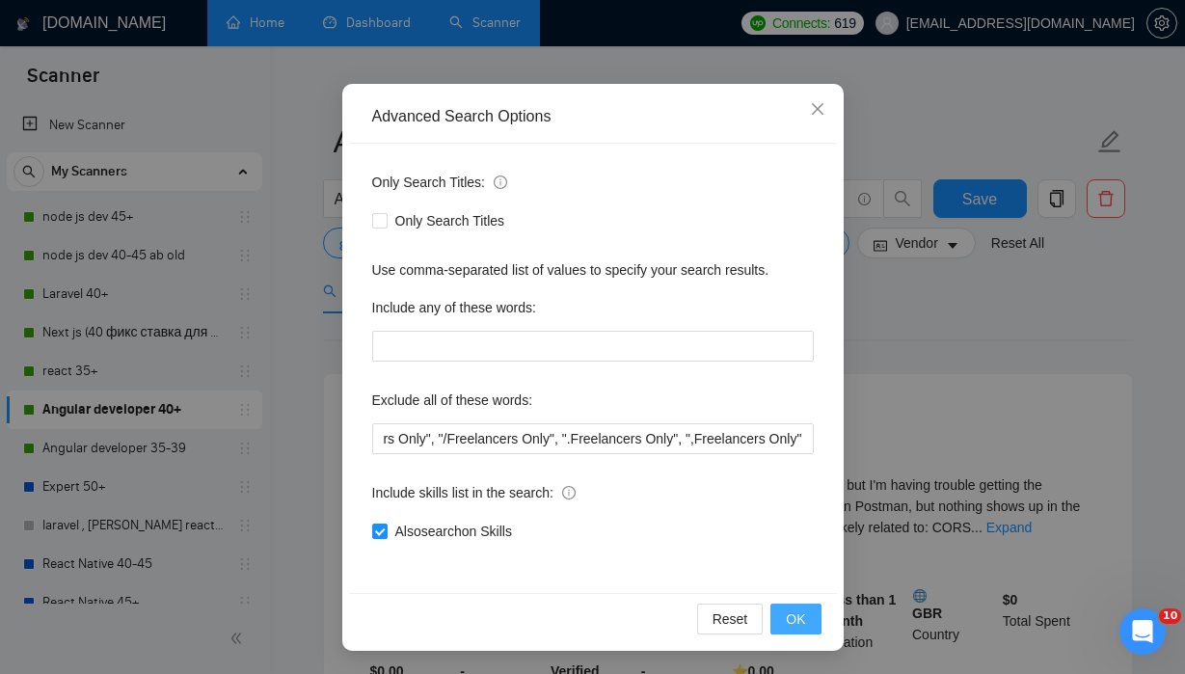
click at [794, 619] on span "OK" at bounding box center [795, 619] width 19 height 21
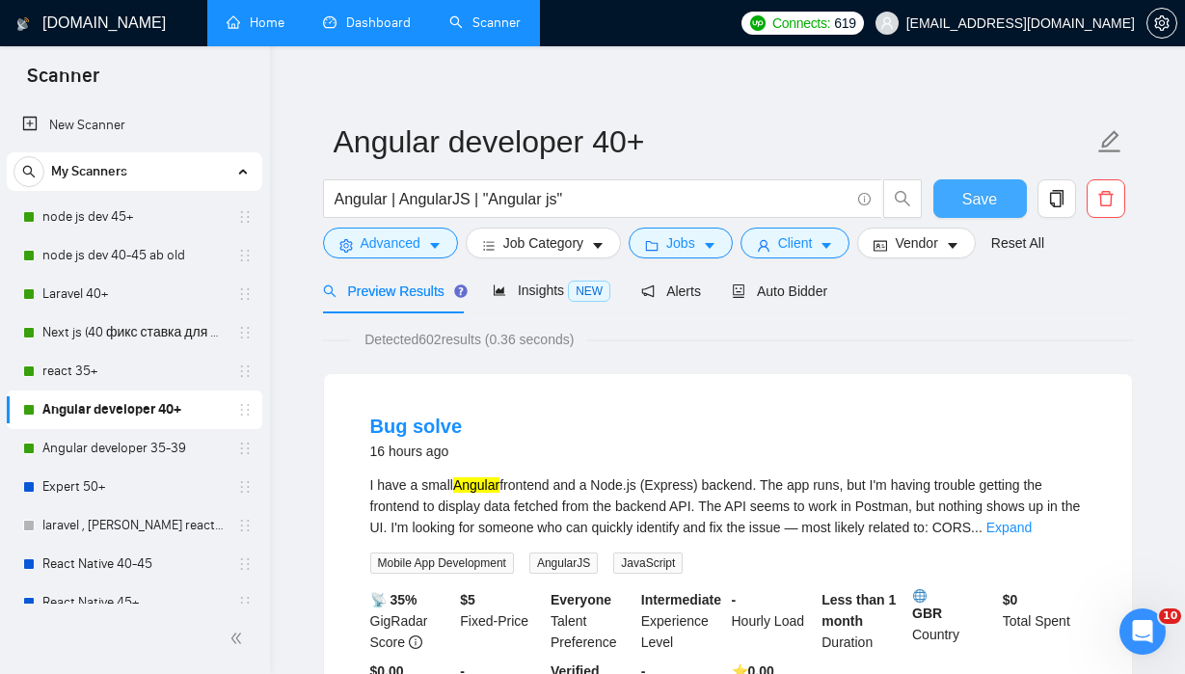
click at [982, 187] on span "Save" at bounding box center [980, 199] width 35 height 24
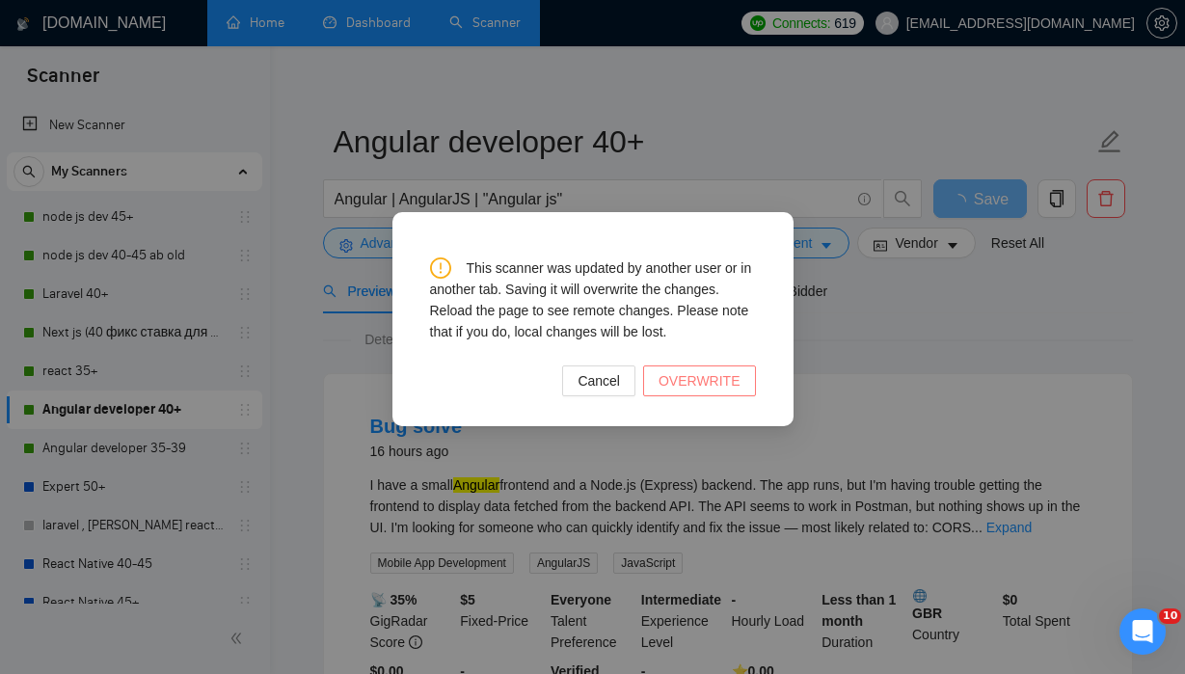
click at [715, 380] on span "OVERWRITE" at bounding box center [700, 380] width 82 height 21
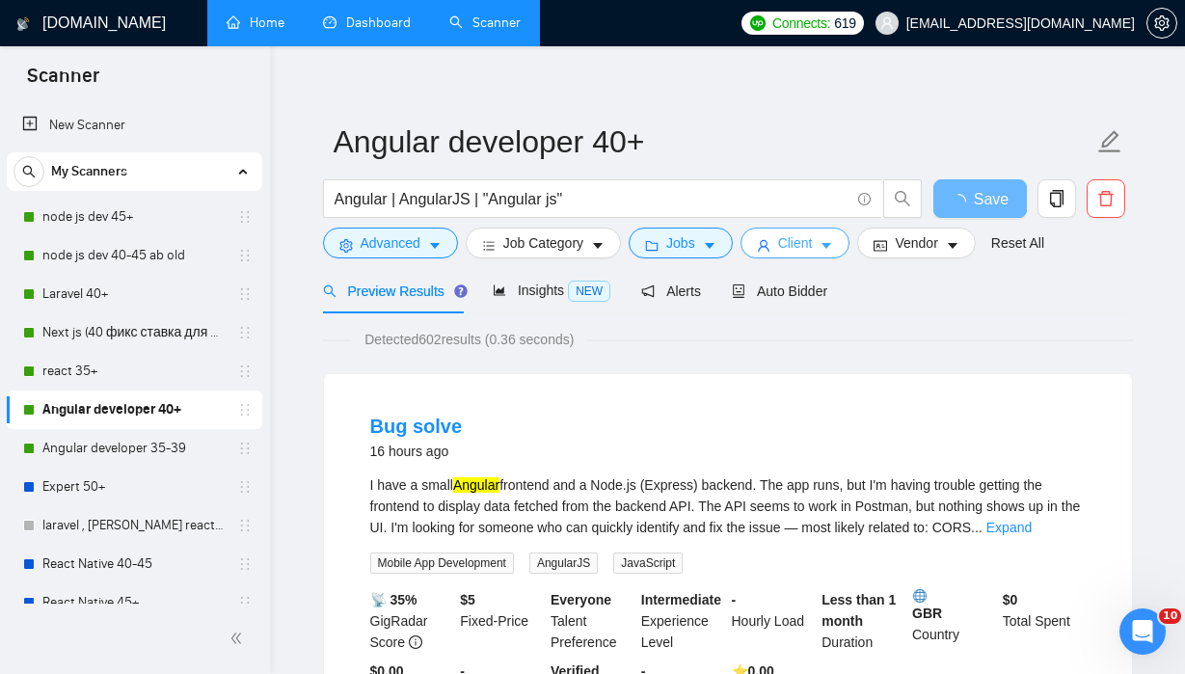
click at [809, 241] on span "Client" at bounding box center [795, 242] width 35 height 21
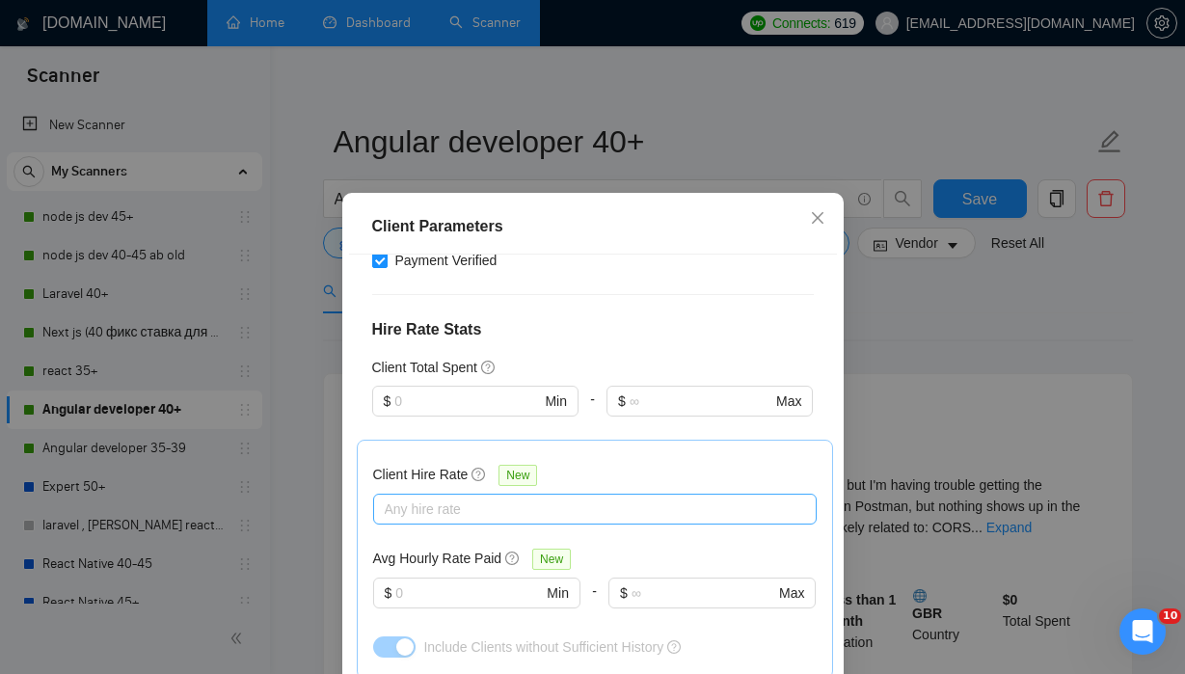
scroll to position [458, 0]
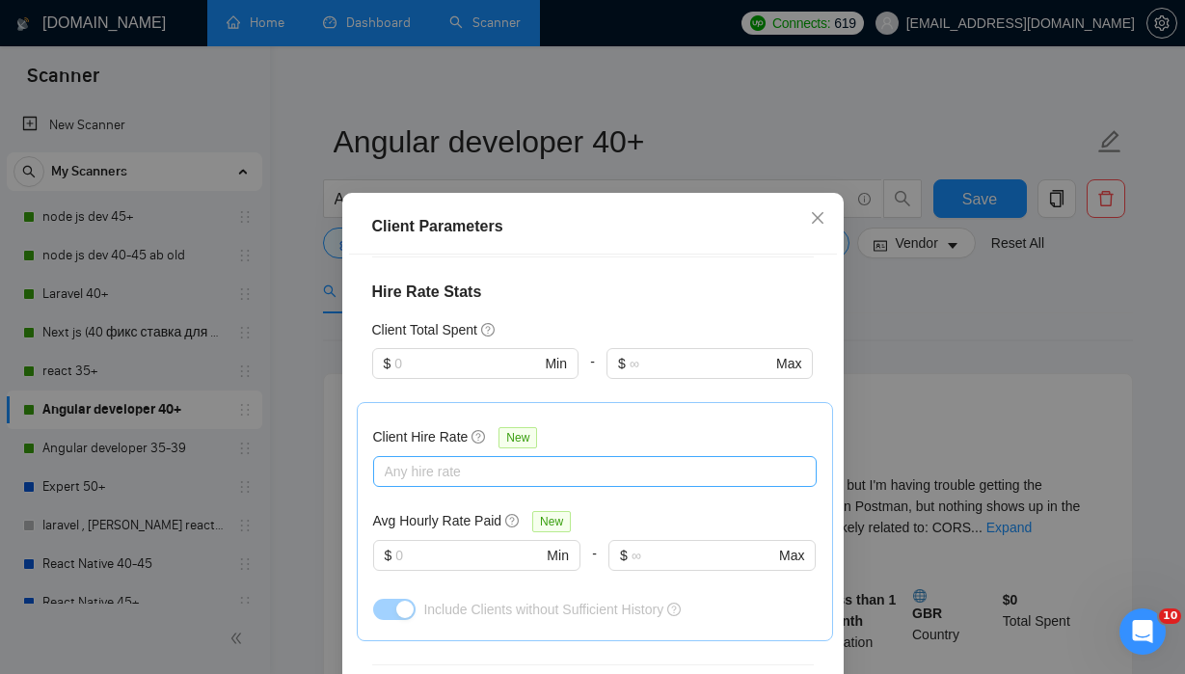
click at [475, 471] on div at bounding box center [585, 471] width 415 height 23
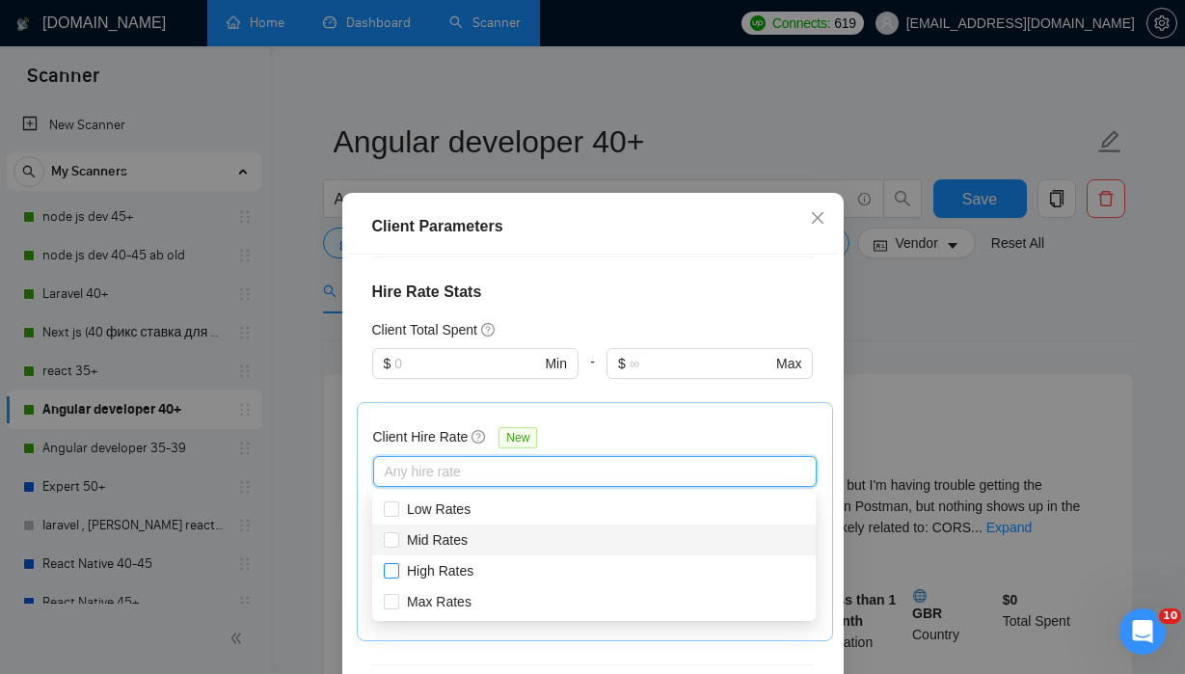
click at [391, 538] on input "Mid Rates" at bounding box center [391, 539] width 14 height 14
checkbox input "true"
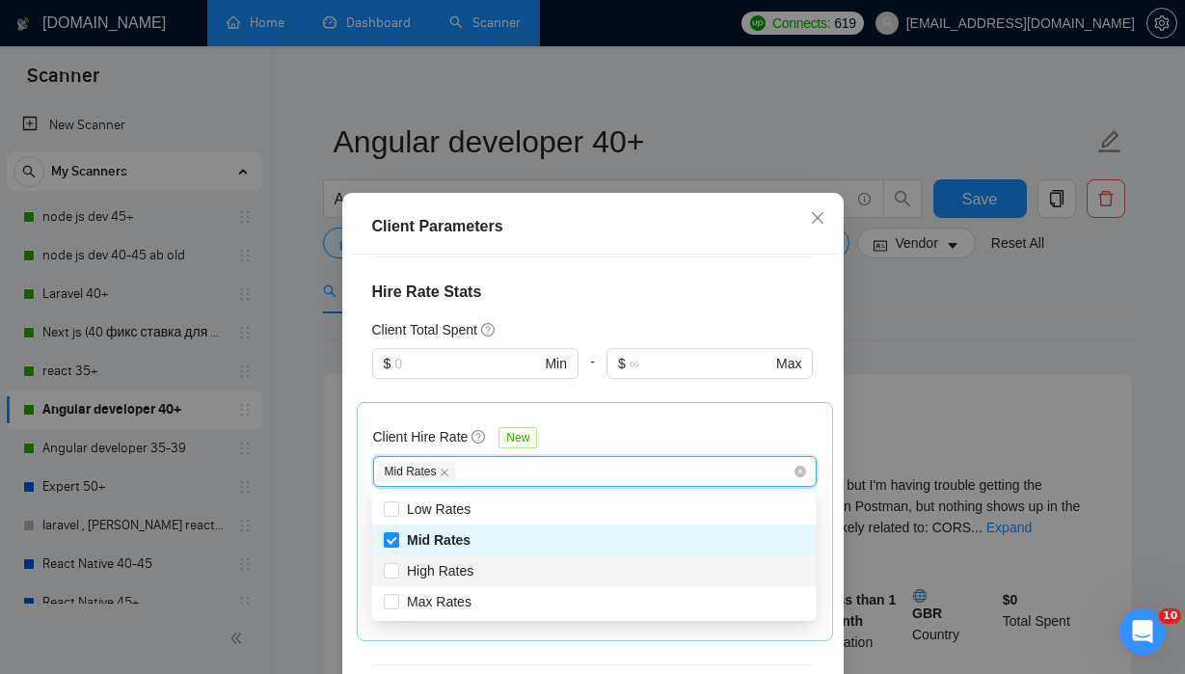
click at [391, 582] on div "High Rates" at bounding box center [594, 571] width 444 height 31
checkbox input "true"
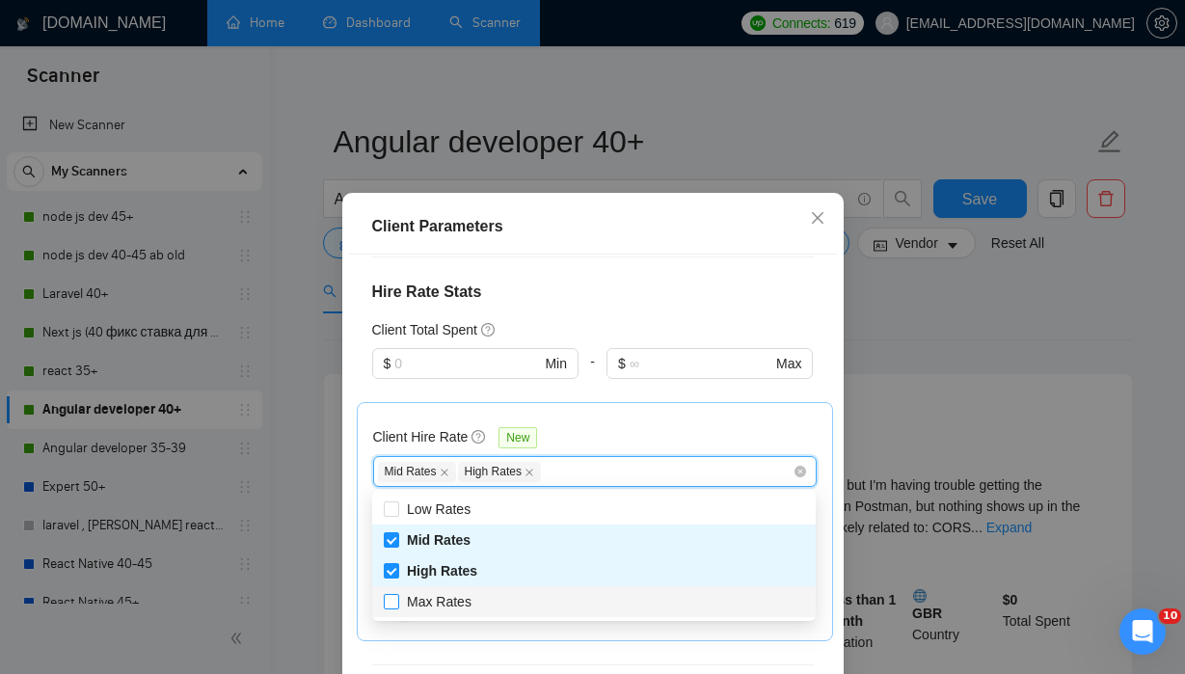
click at [393, 604] on input "Max Rates" at bounding box center [391, 601] width 14 height 14
checkbox input "true"
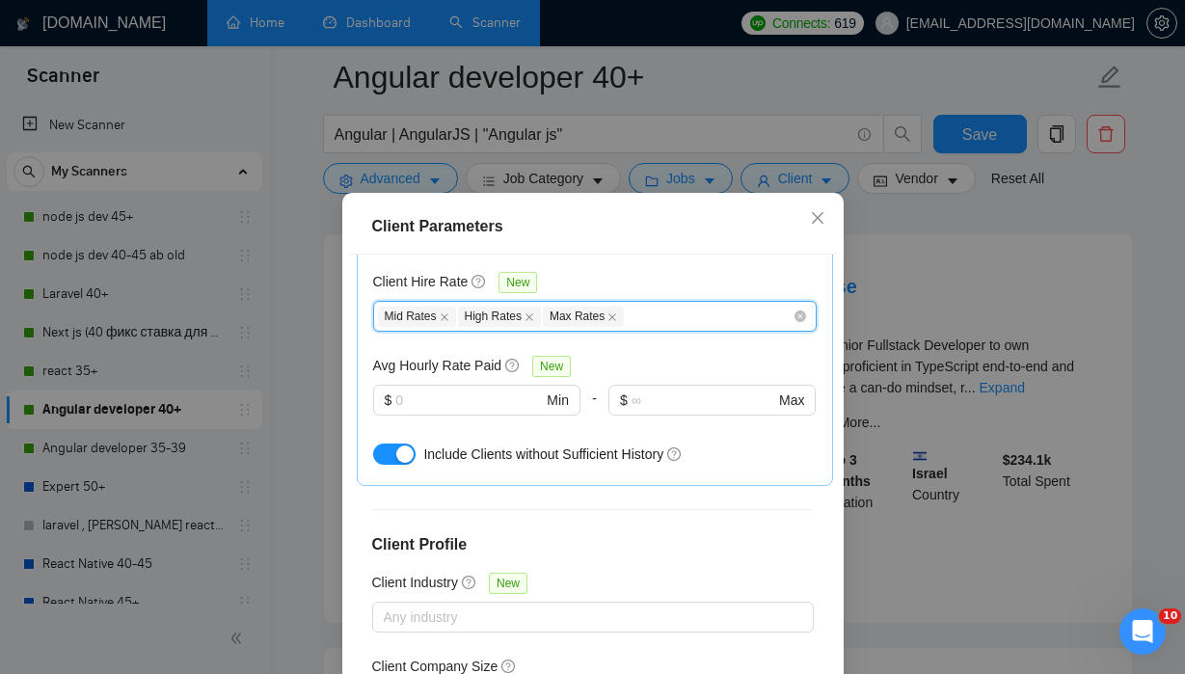
scroll to position [730, 0]
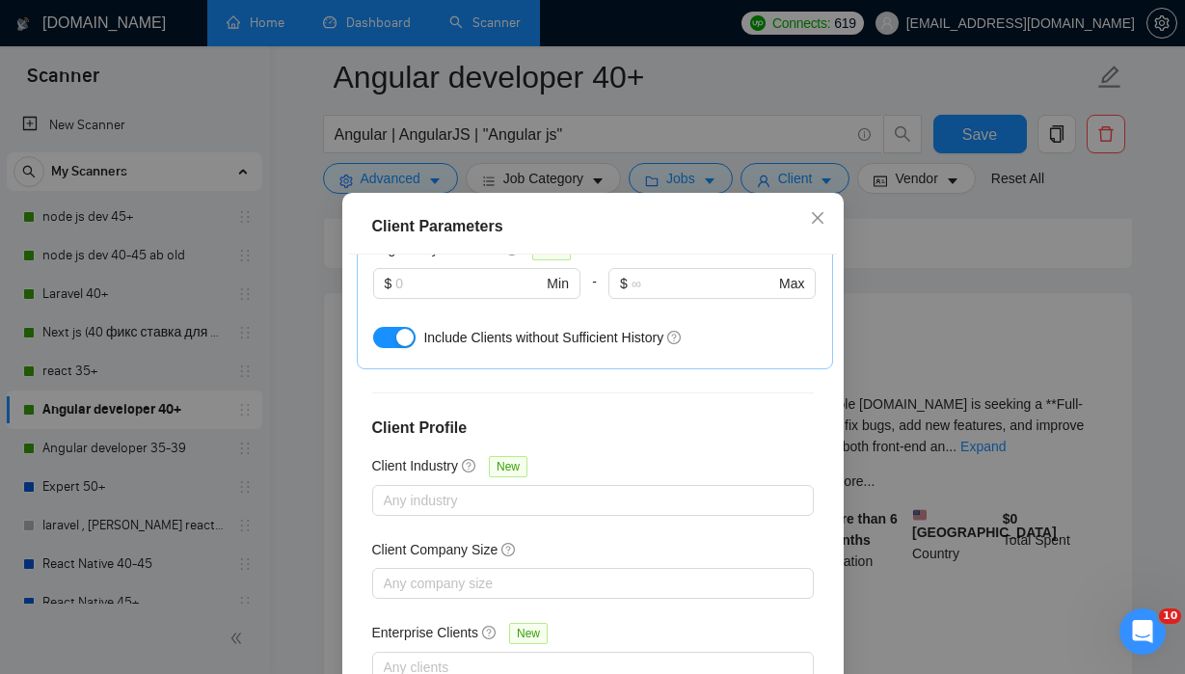
click at [685, 448] on div "Client Location Include Client Countries Select Exclude Client Countries India …" at bounding box center [593, 491] width 488 height 472
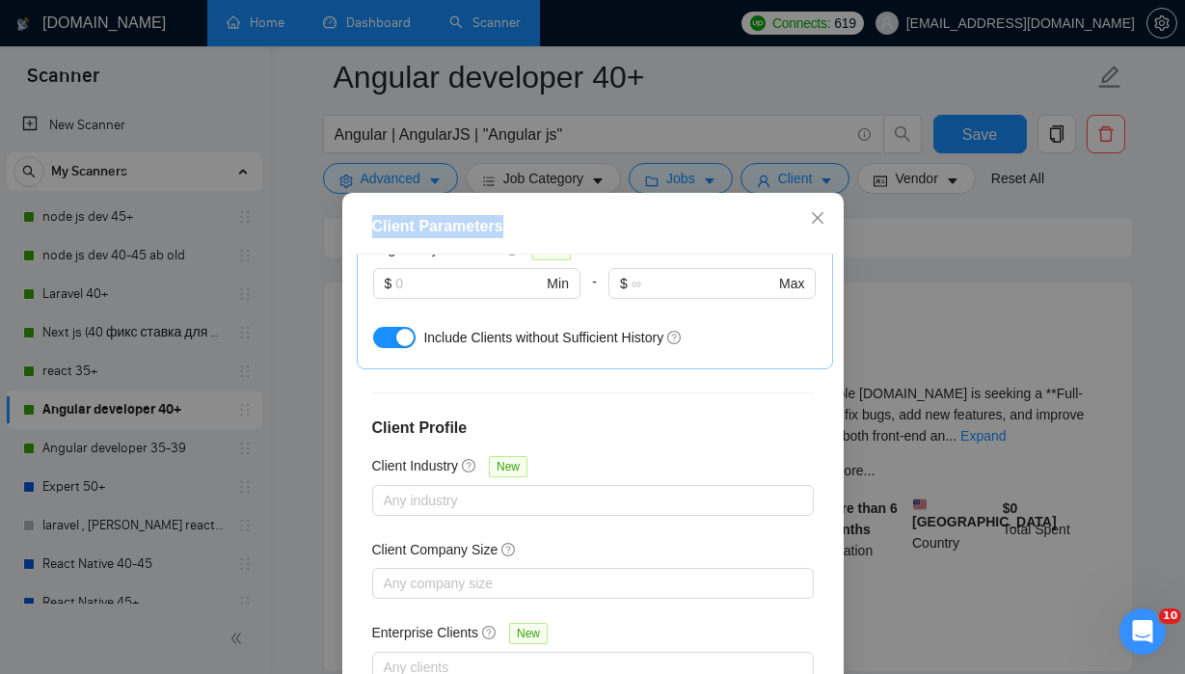
click at [719, 215] on div "Client Parameters" at bounding box center [593, 226] width 442 height 23
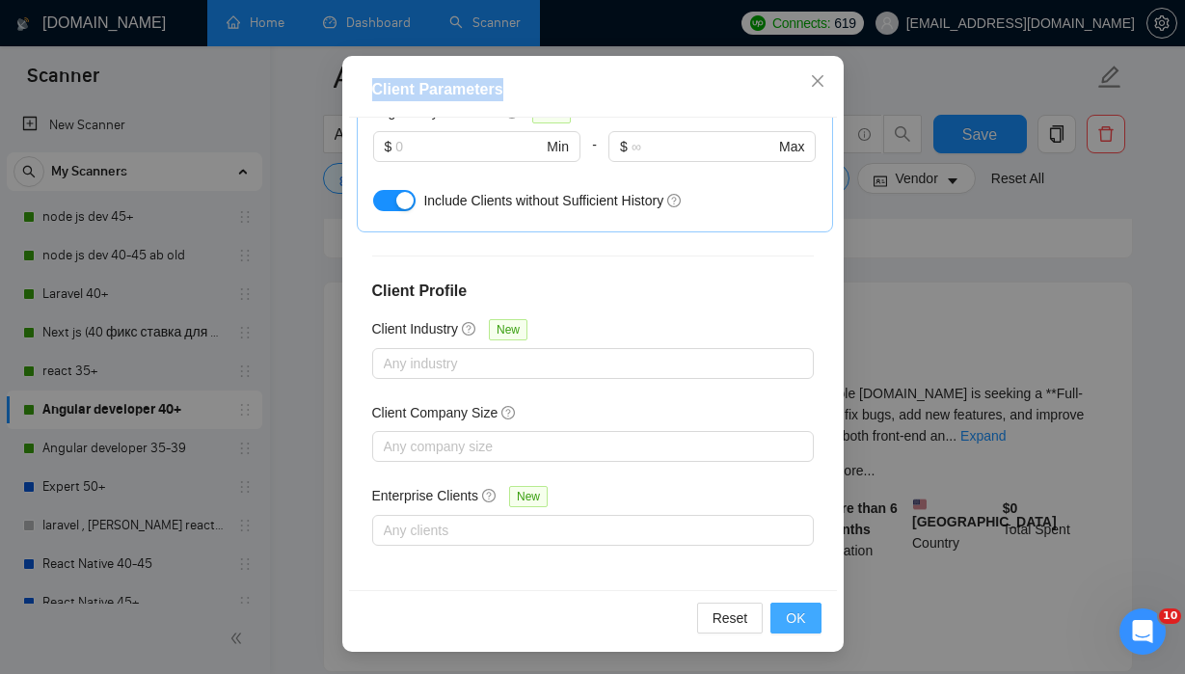
click at [800, 614] on span "OK" at bounding box center [795, 618] width 19 height 21
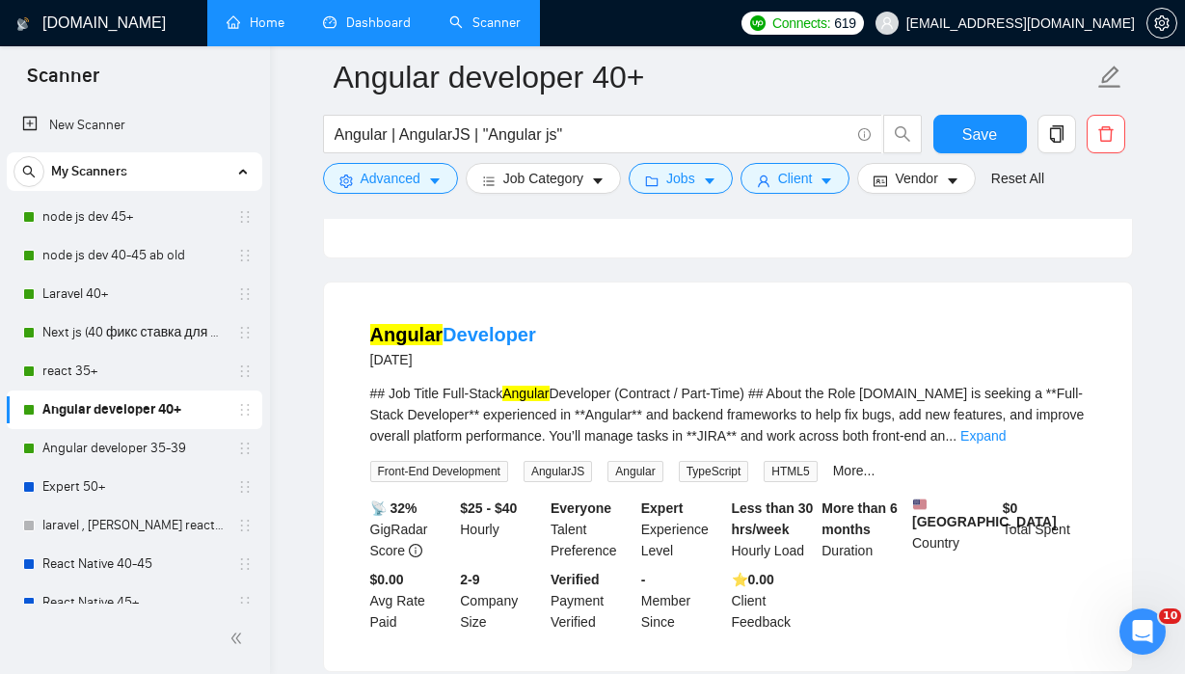
scroll to position [60, 0]
click at [956, 178] on icon "caret-down" at bounding box center [953, 182] width 14 height 14
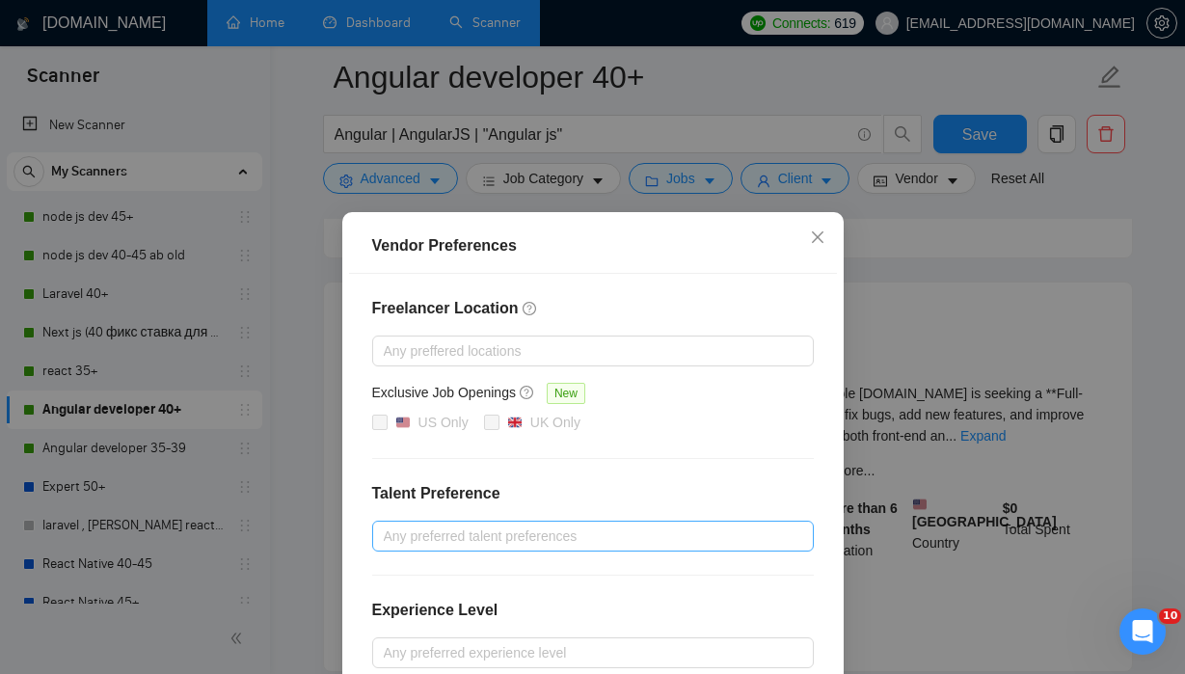
click at [647, 533] on div at bounding box center [583, 536] width 413 height 23
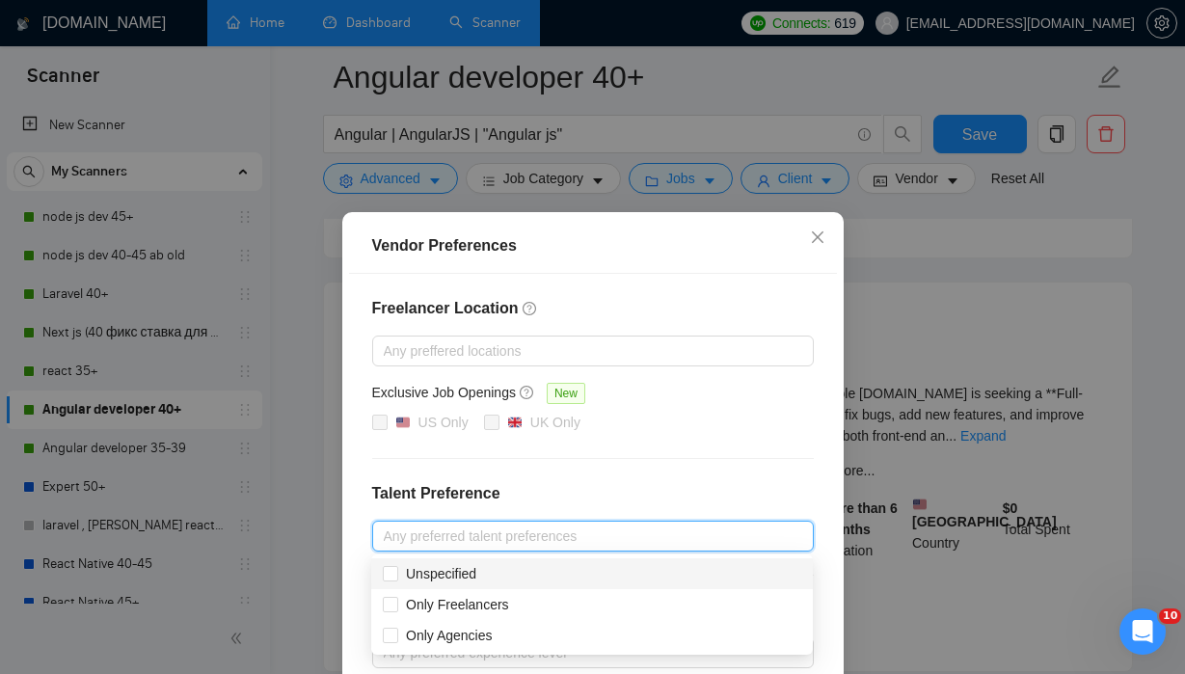
click at [505, 570] on div "Unspecified" at bounding box center [592, 573] width 419 height 21
checkbox input "true"
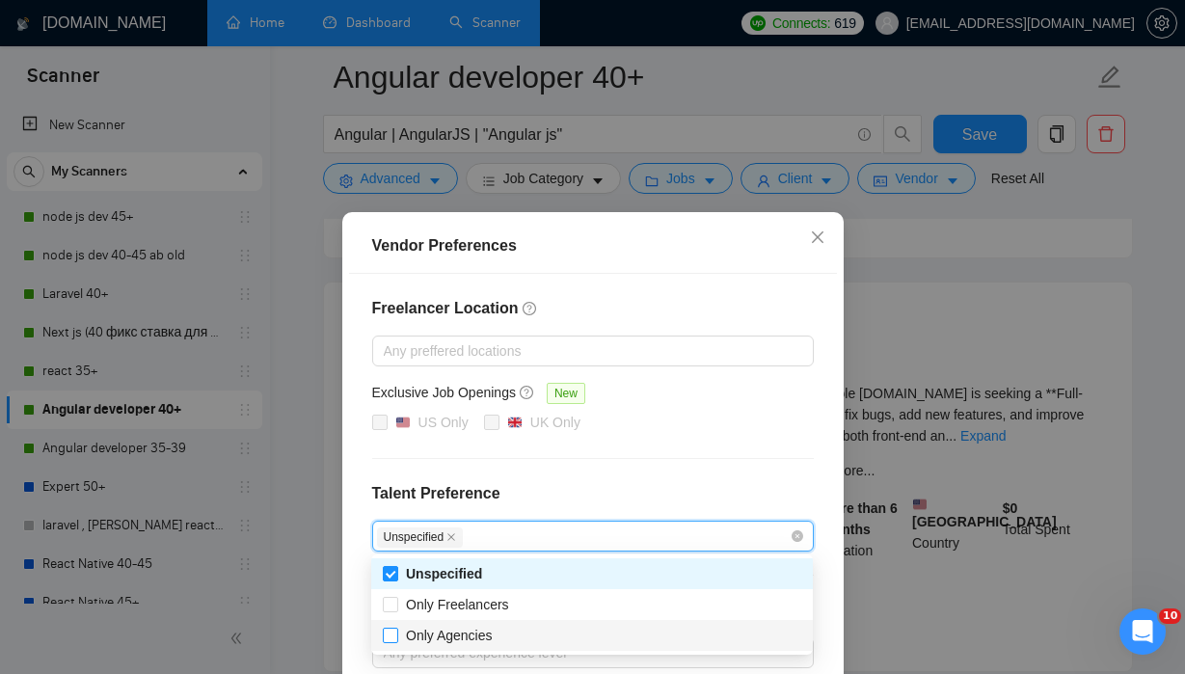
click at [459, 634] on span "Only Agencies" at bounding box center [449, 635] width 87 height 15
click at [396, 634] on input "Only Agencies" at bounding box center [390, 635] width 14 height 14
checkbox input "true"
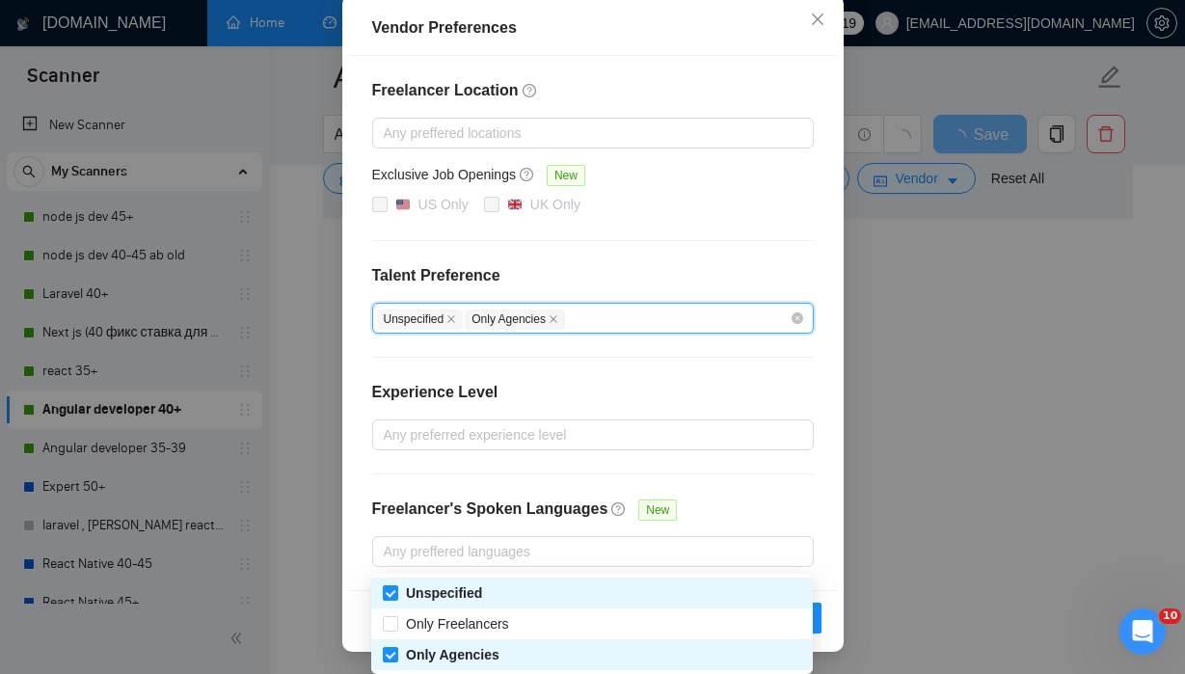
scroll to position [2543, 0]
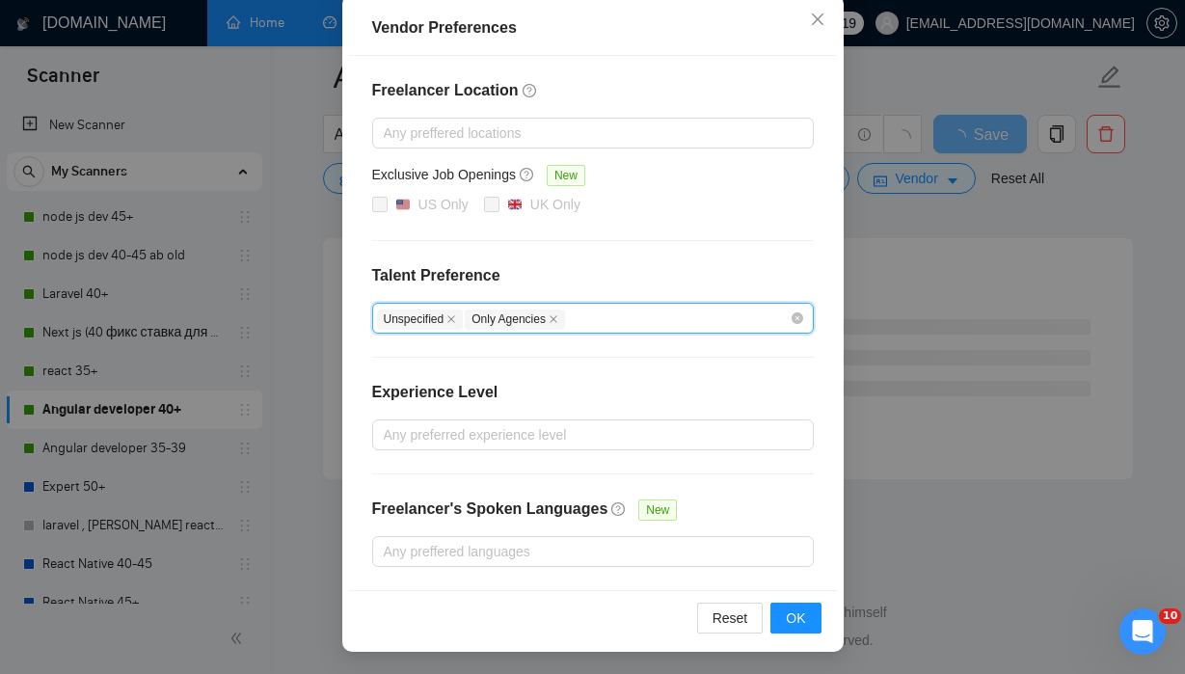
click at [779, 480] on div "Freelancer Location Any preffered locations Exclusive Job Openings New US Only …" at bounding box center [593, 323] width 488 height 534
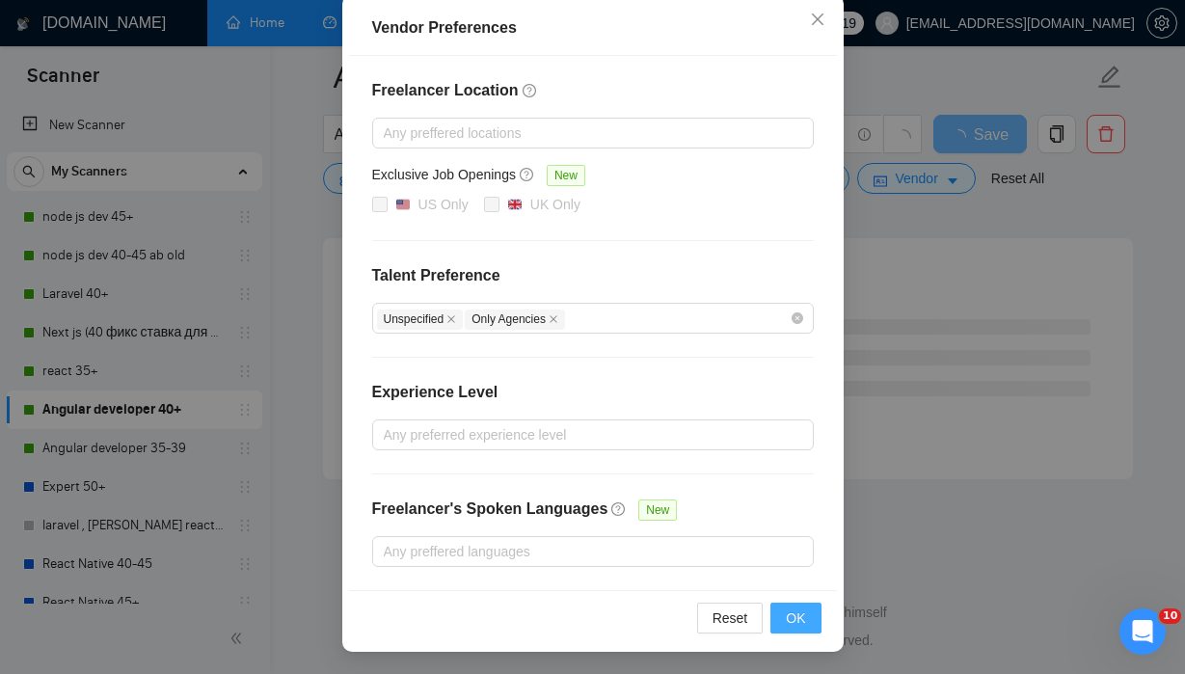
click at [802, 616] on span "OK" at bounding box center [795, 618] width 19 height 21
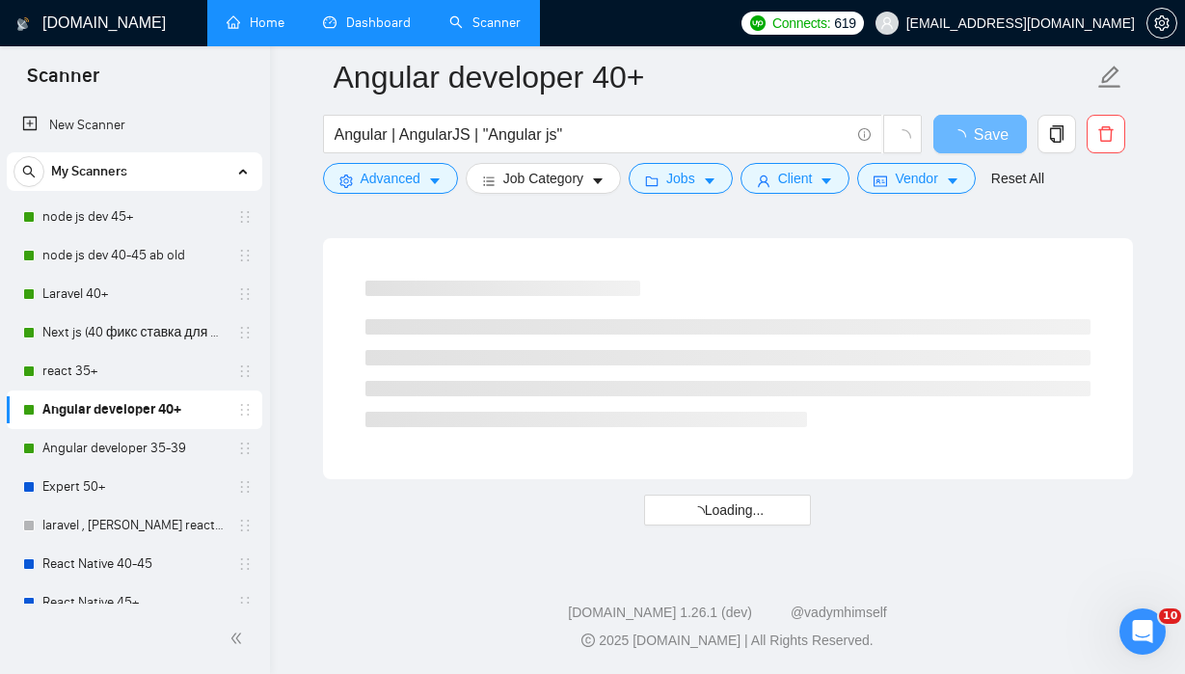
scroll to position [122, 0]
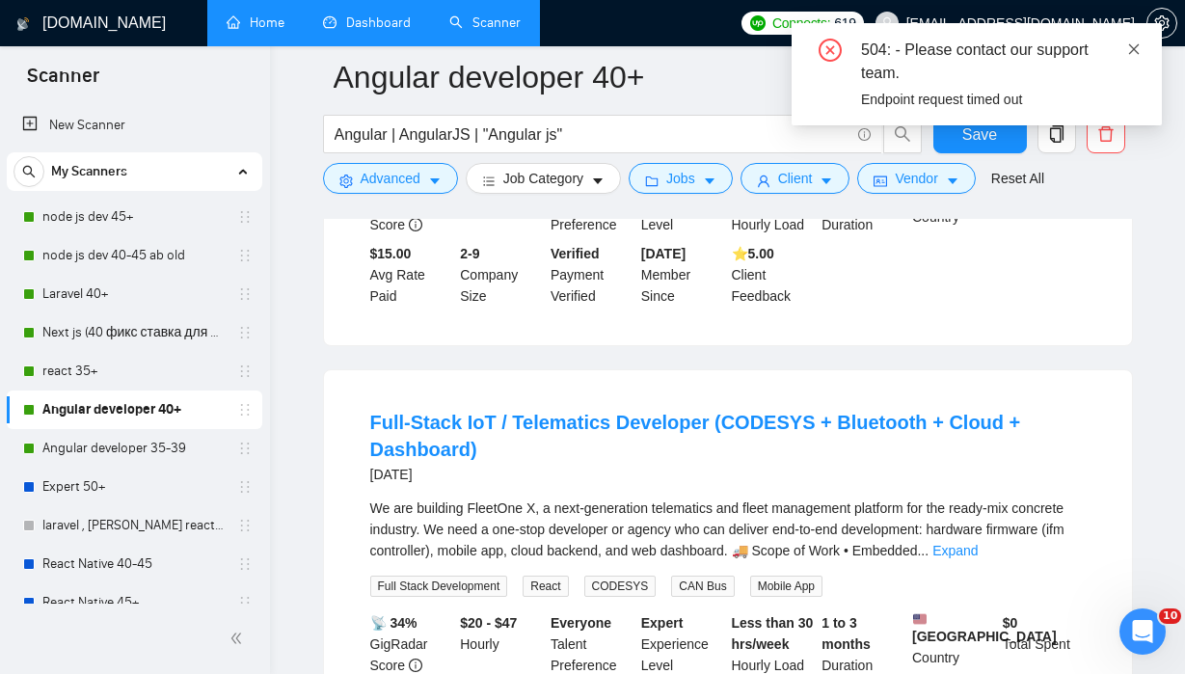
click at [1111, 46] on icon "close" at bounding box center [1134, 49] width 14 height 14
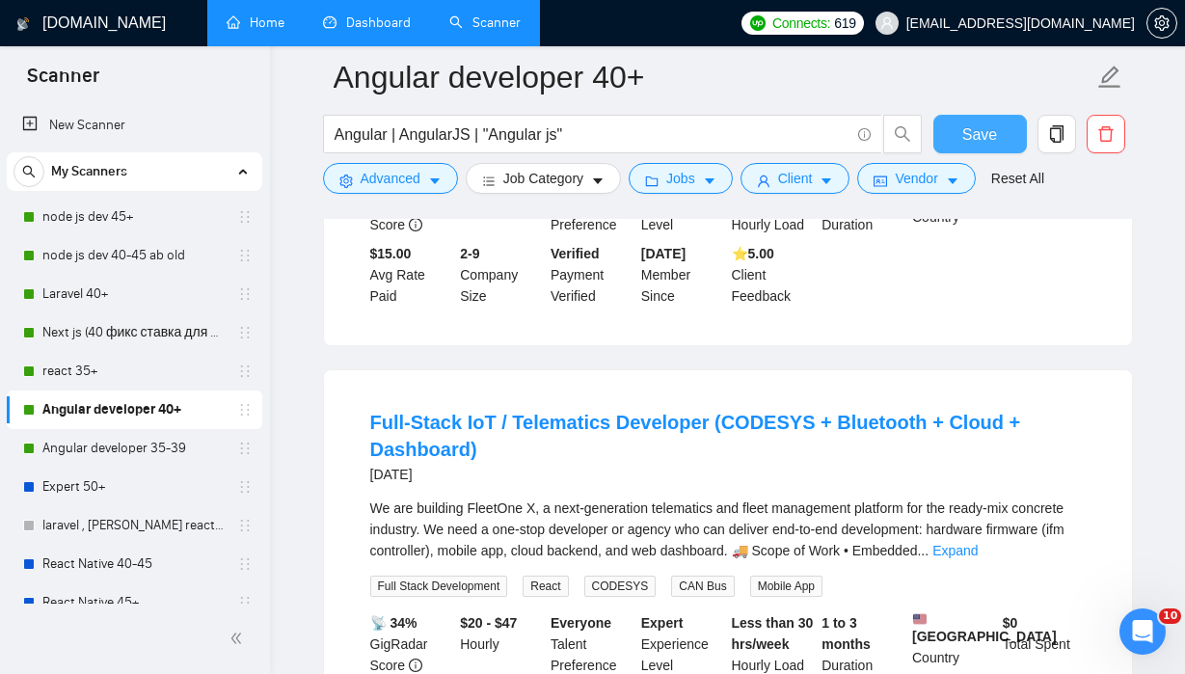
click at [986, 142] on span "Save" at bounding box center [980, 134] width 35 height 24
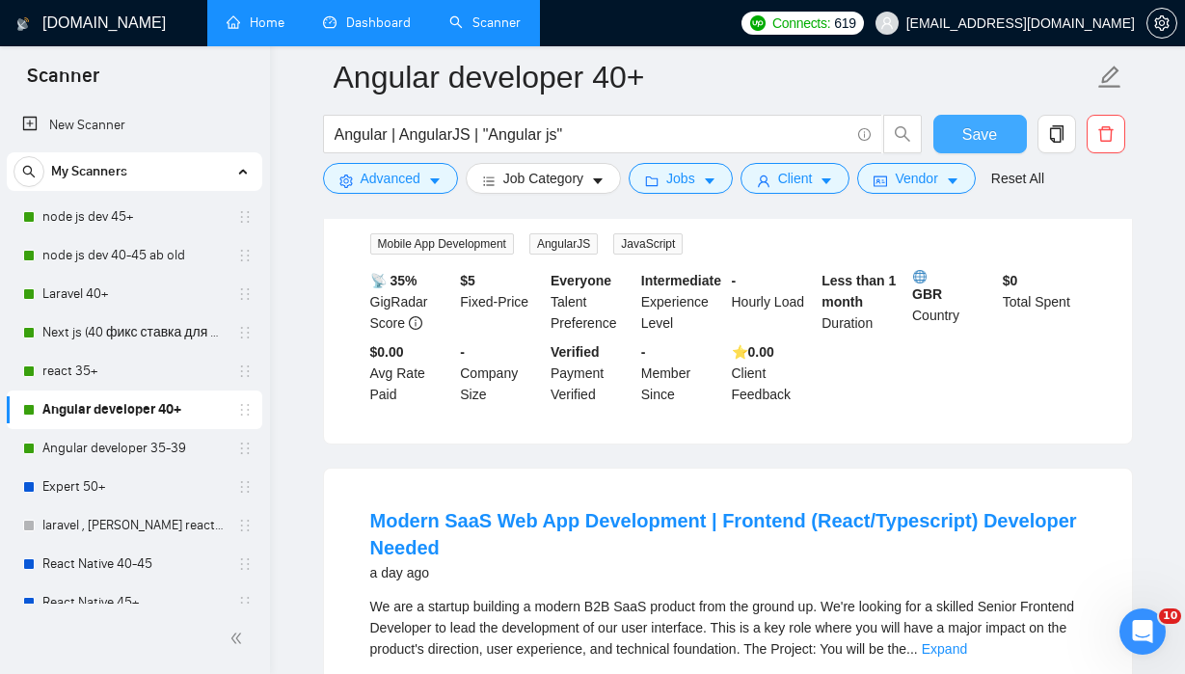
scroll to position [0, 0]
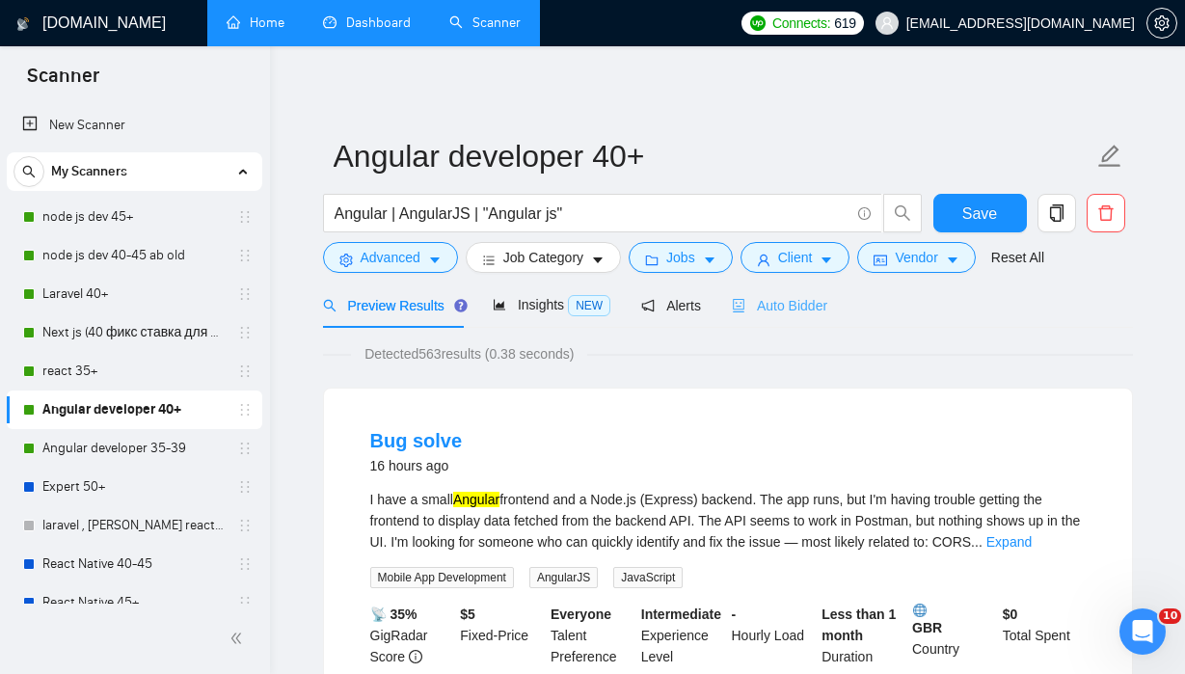
click at [816, 289] on div "Auto Bidder" at bounding box center [779, 305] width 95 height 45
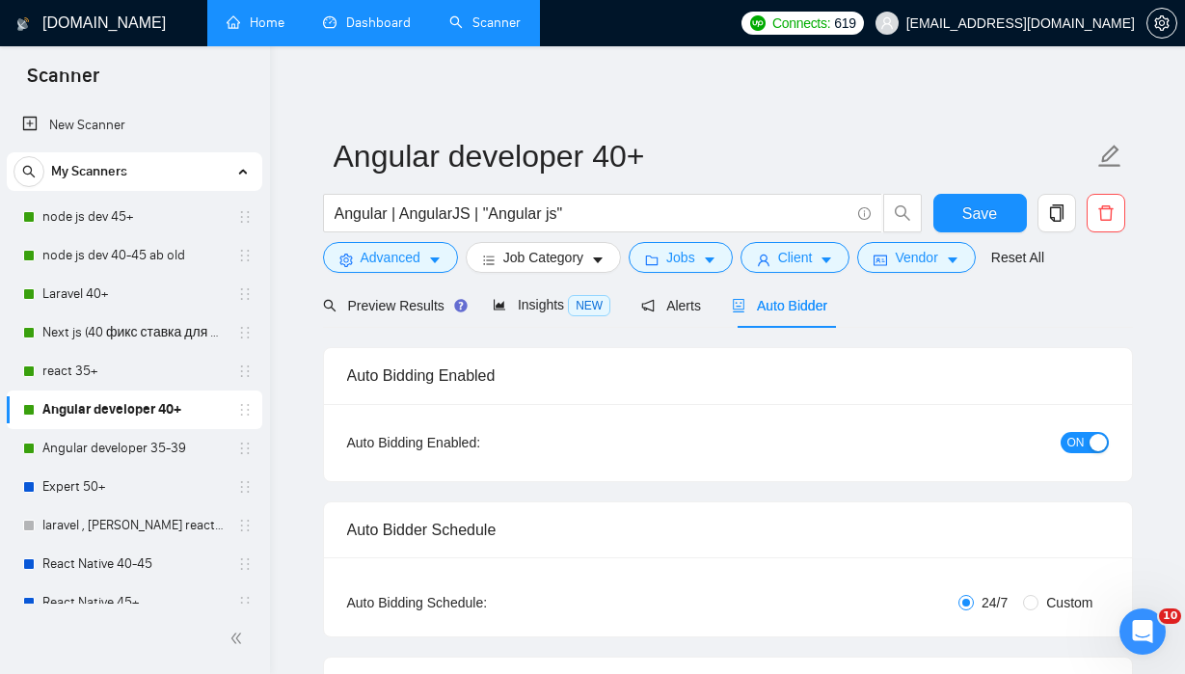
checkbox input "true"
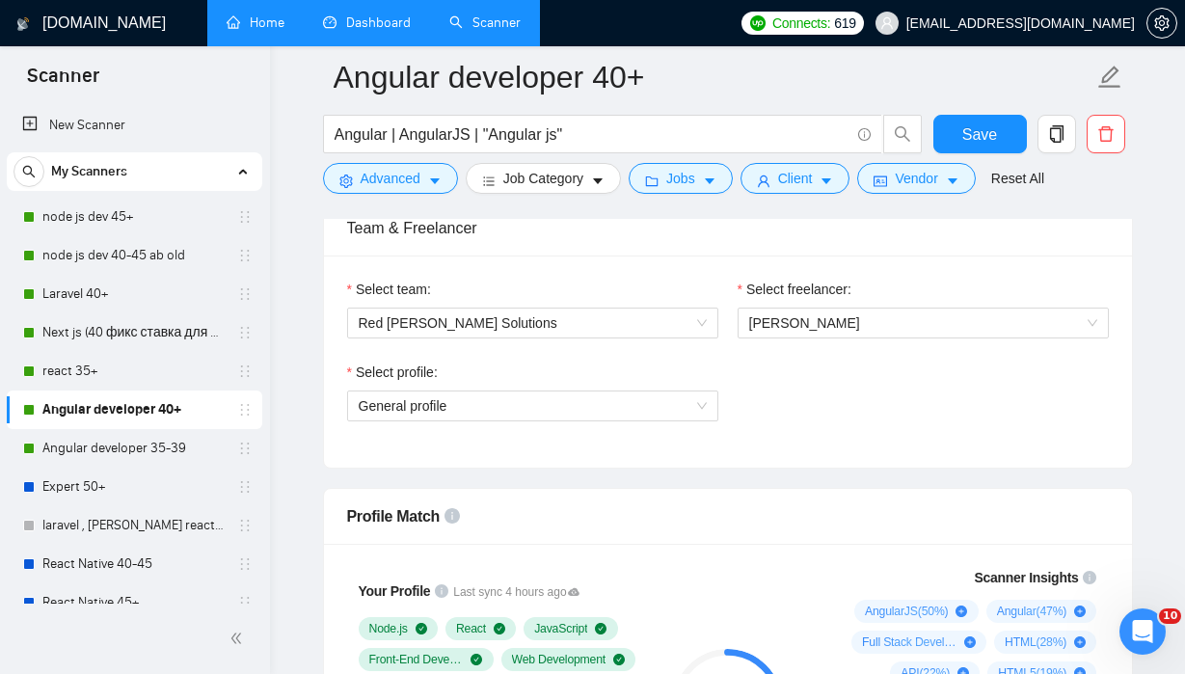
scroll to position [990, 0]
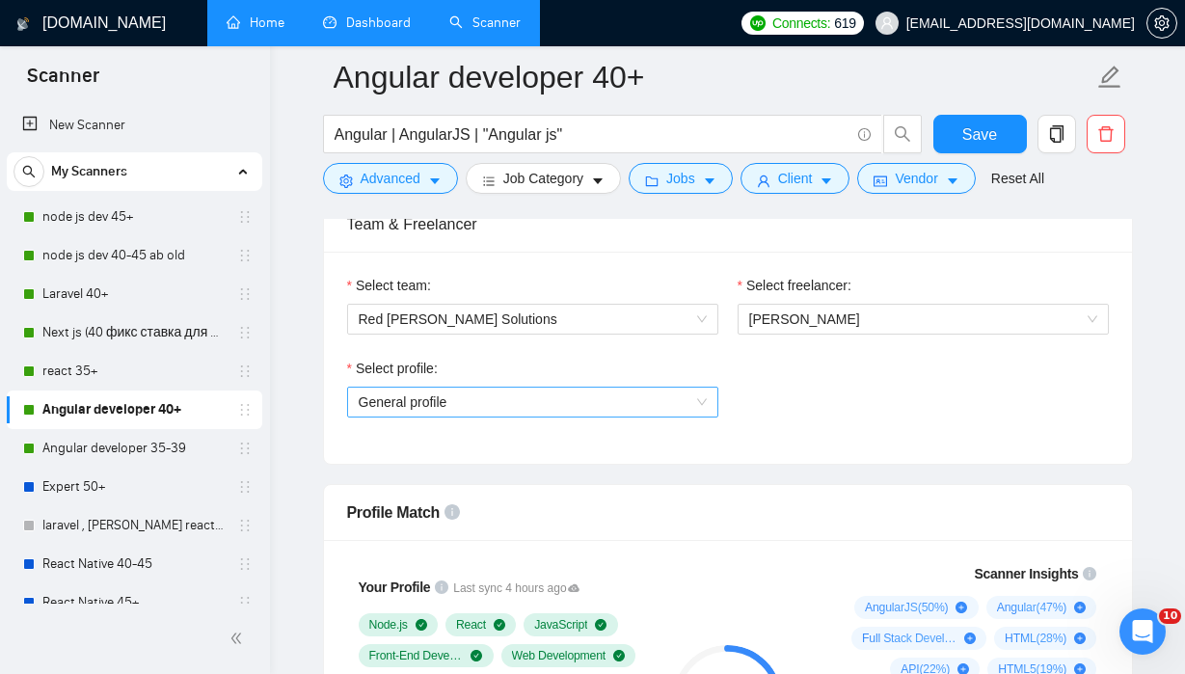
click at [689, 402] on span "General profile" at bounding box center [533, 402] width 348 height 29
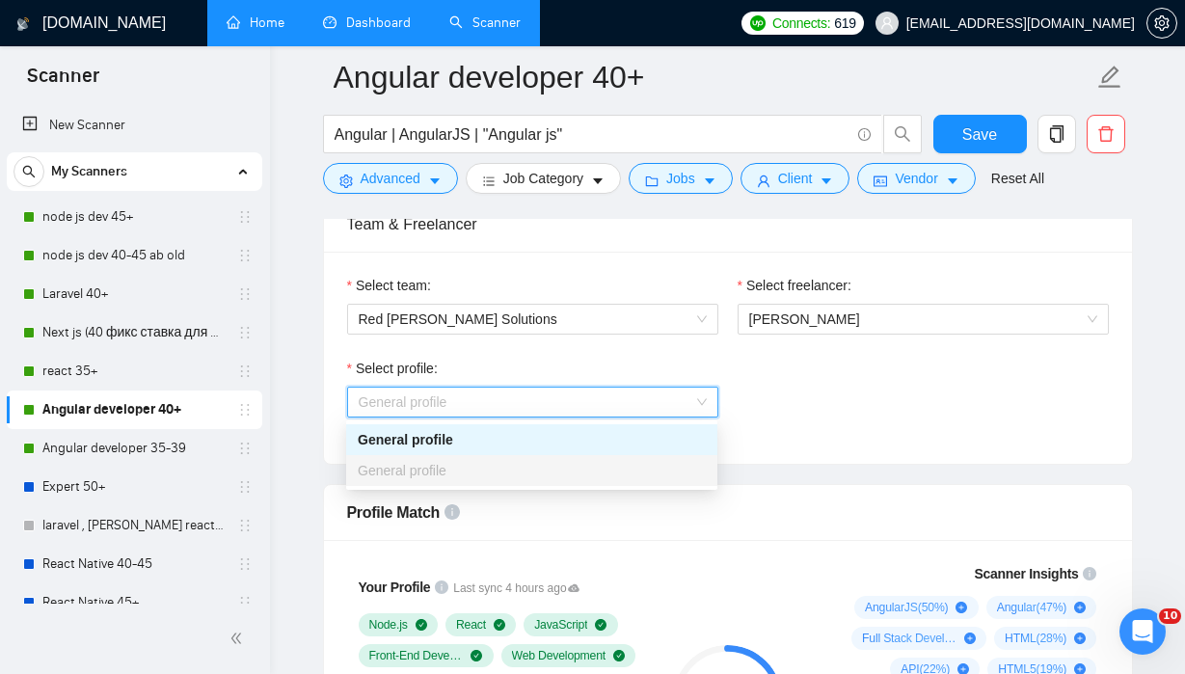
click at [771, 390] on div "Select profile: General profile" at bounding box center [728, 399] width 781 height 83
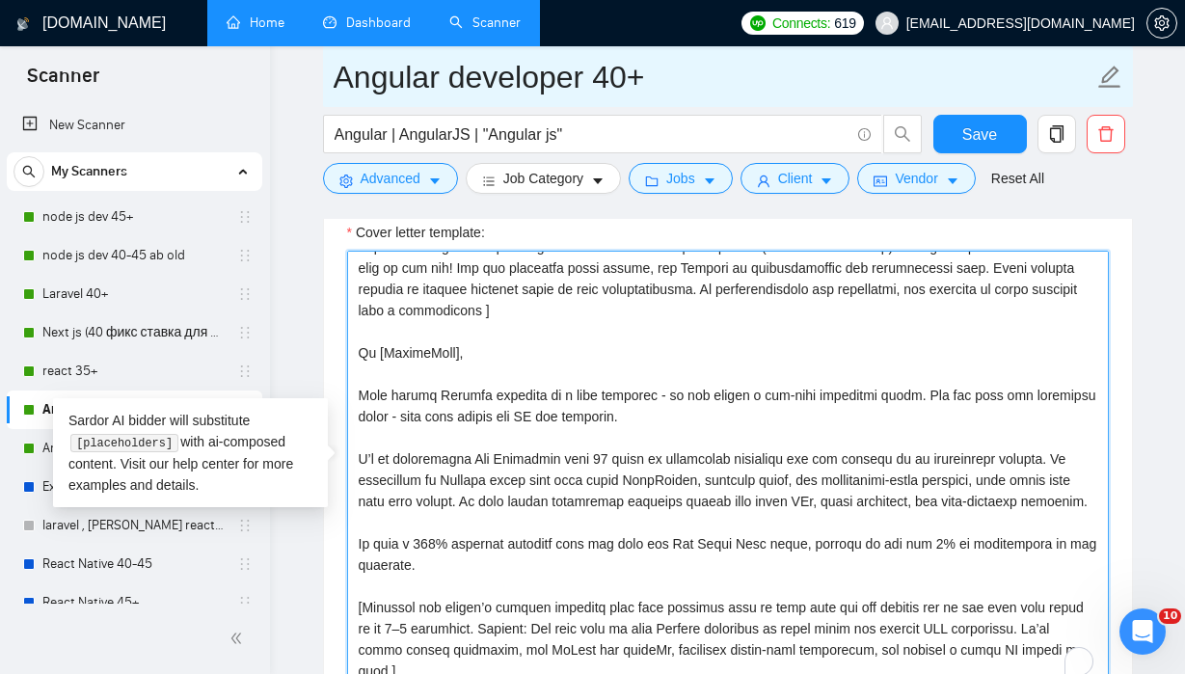
scroll to position [0, 0]
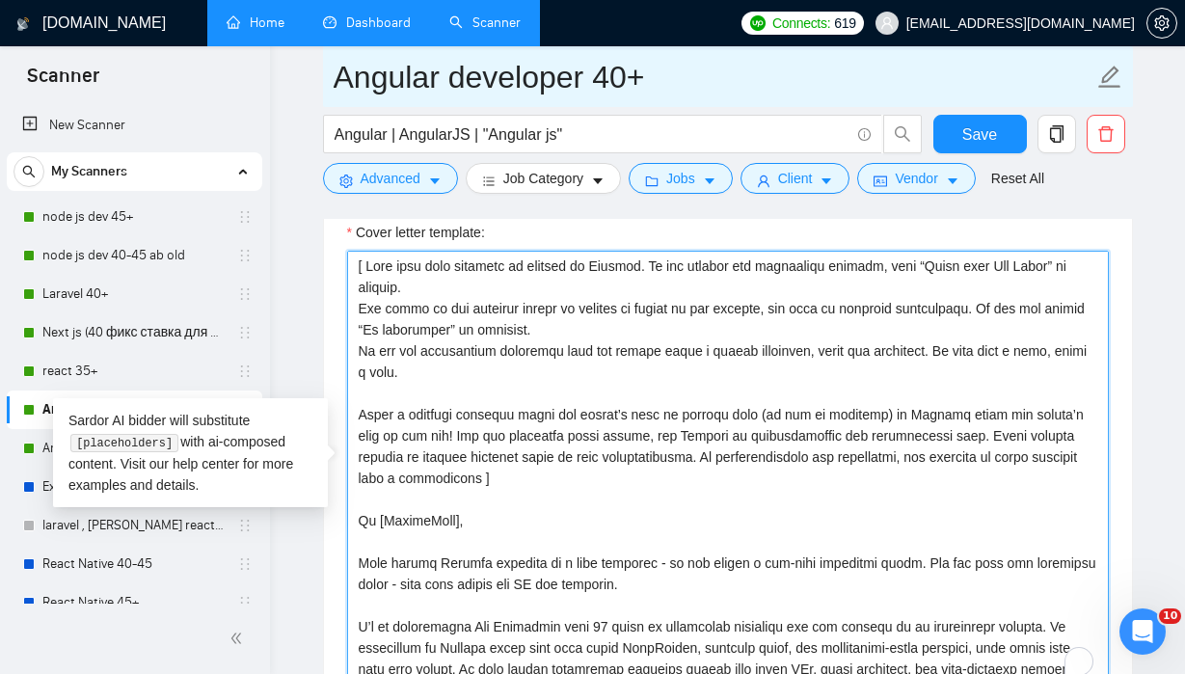
drag, startPoint x: 631, startPoint y: 347, endPoint x: 335, endPoint y: 104, distance: 383.1
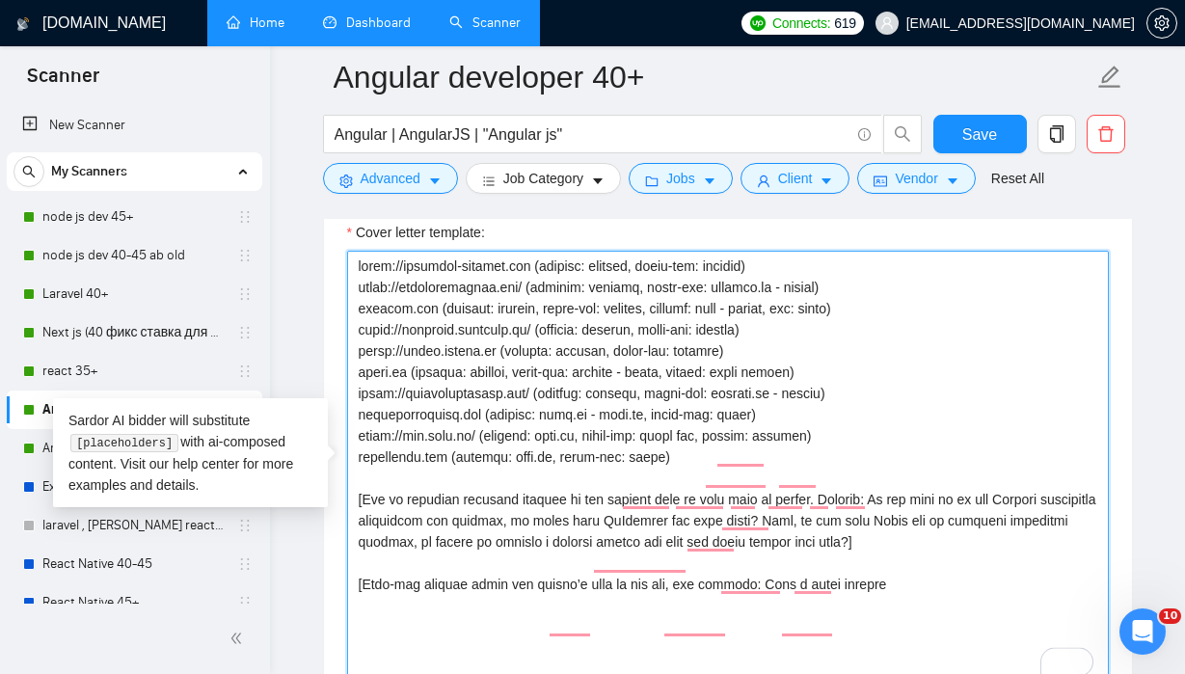
click at [383, 275] on textarea "Cover letter template:" at bounding box center [728, 468] width 762 height 434
paste textarea "[time_greeting] [client_name], ​[Ask very specific open question about specific…"
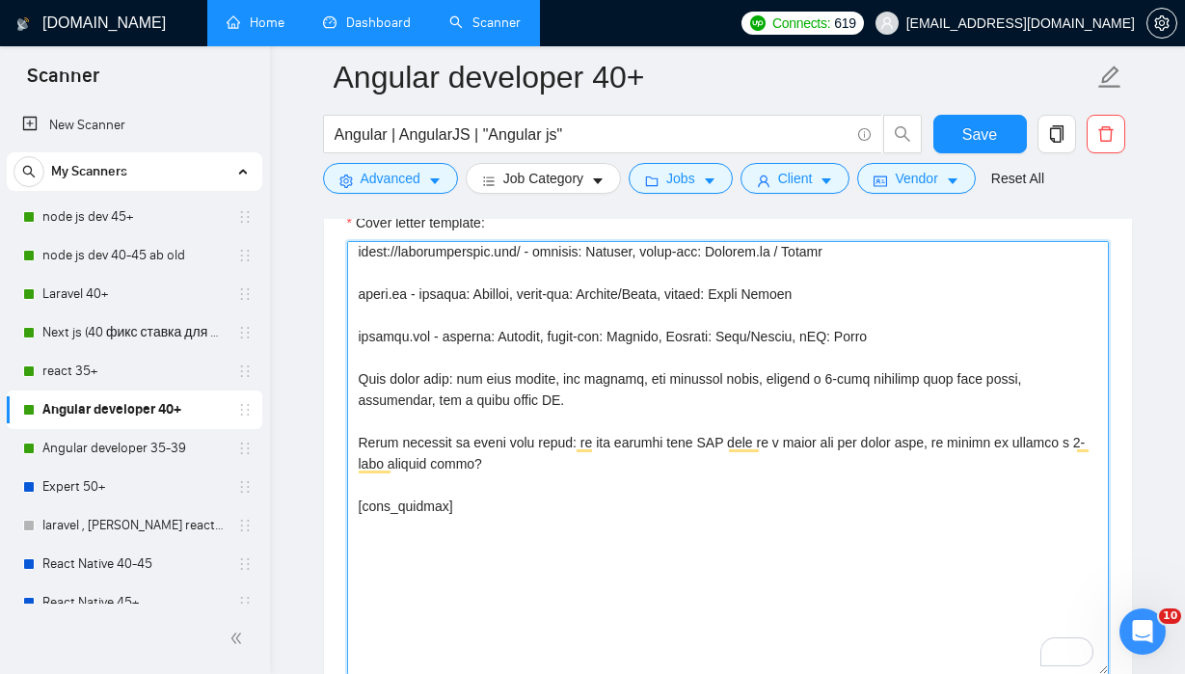
scroll to position [599, 0]
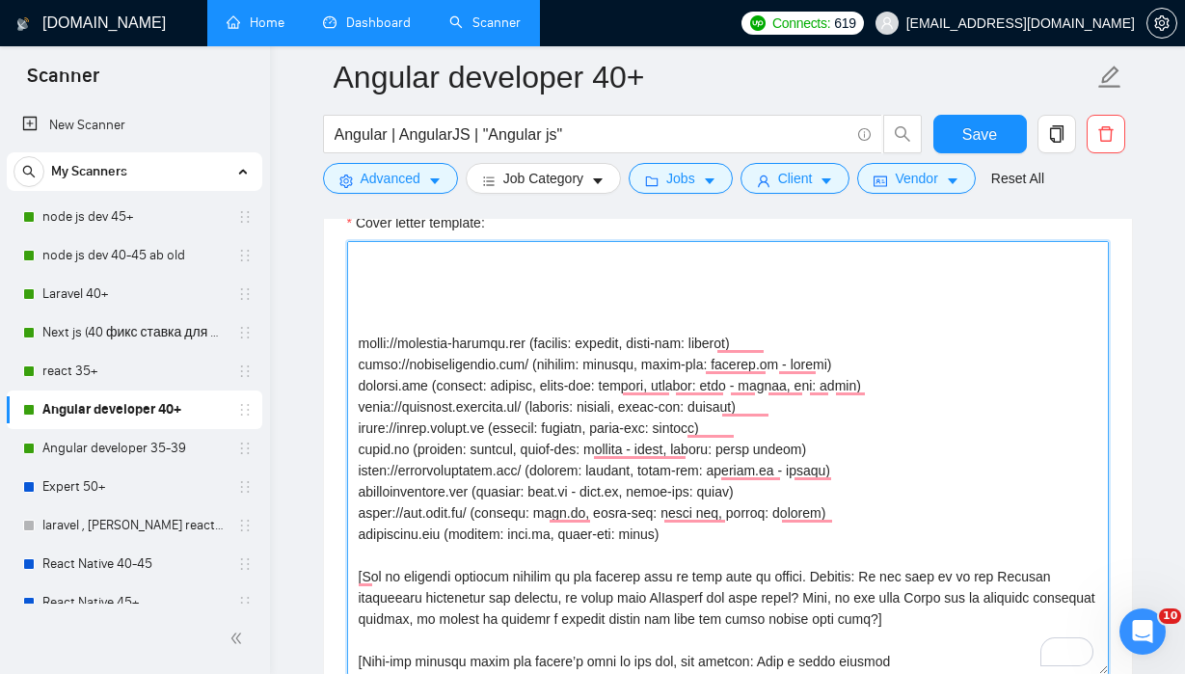
drag, startPoint x: 522, startPoint y: 365, endPoint x: 356, endPoint y: 363, distance: 165.9
click at [356, 363] on textarea "Cover letter template:" at bounding box center [728, 458] width 762 height 434
drag, startPoint x: 817, startPoint y: 365, endPoint x: 347, endPoint y: 367, distance: 469.7
click at [347, 367] on div "Cover Letter Options Cover letter template:" at bounding box center [728, 427] width 810 height 589
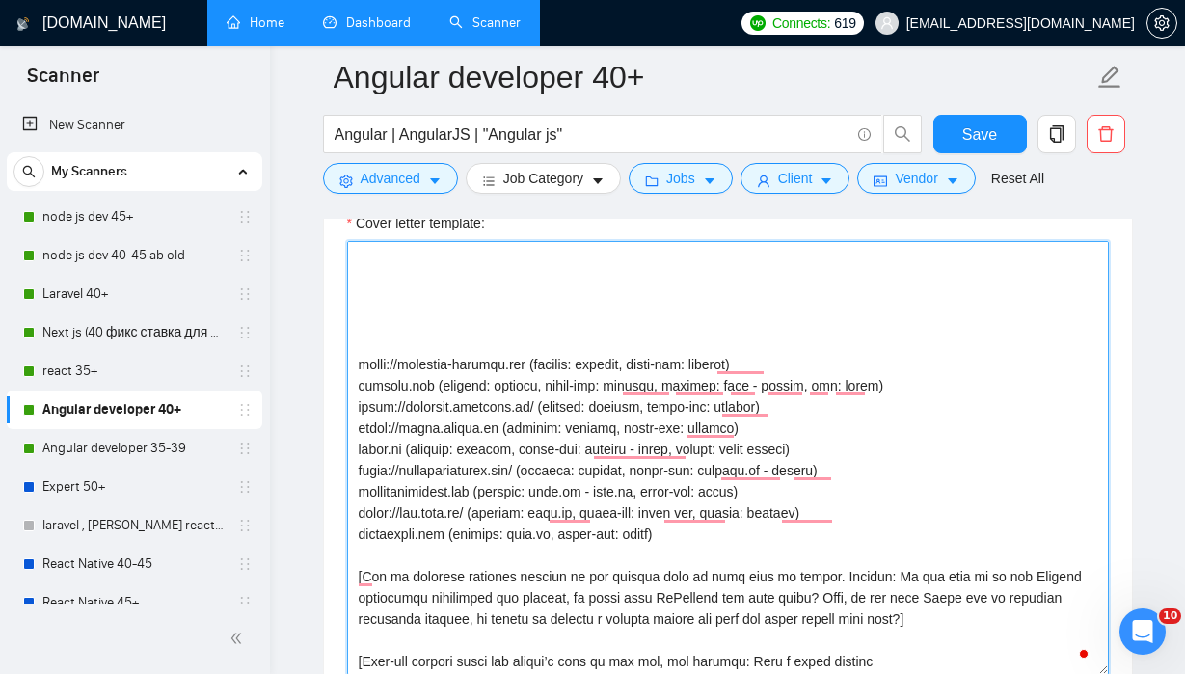
click at [374, 342] on textarea "Cover letter template:" at bounding box center [728, 458] width 762 height 434
paste textarea "https://snowfalltravel.com/ (backend: laravel, front-end: angular.js - svelte)"
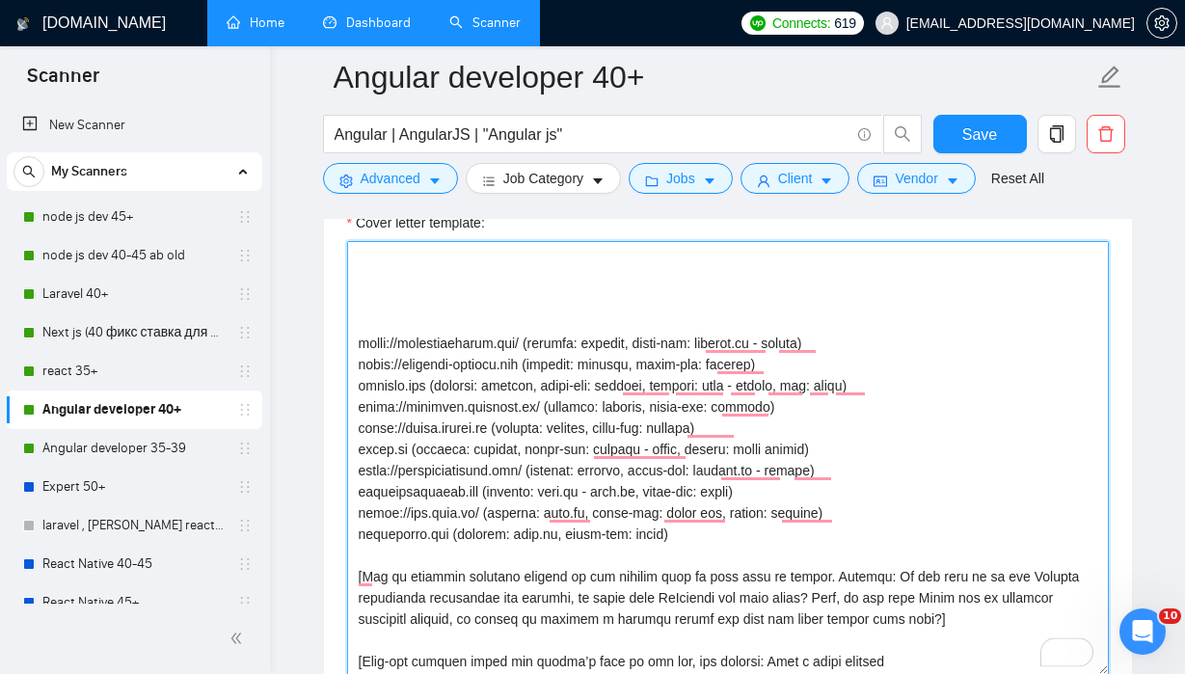
drag, startPoint x: 522, startPoint y: 346, endPoint x: 355, endPoint y: 345, distance: 166.9
click at [355, 345] on textarea "Cover letter template:" at bounding box center [728, 458] width 762 height 434
drag, startPoint x: 401, startPoint y: 369, endPoint x: 312, endPoint y: 369, distance: 89.7
drag, startPoint x: 403, startPoint y: 409, endPoint x: 318, endPoint y: 409, distance: 84.9
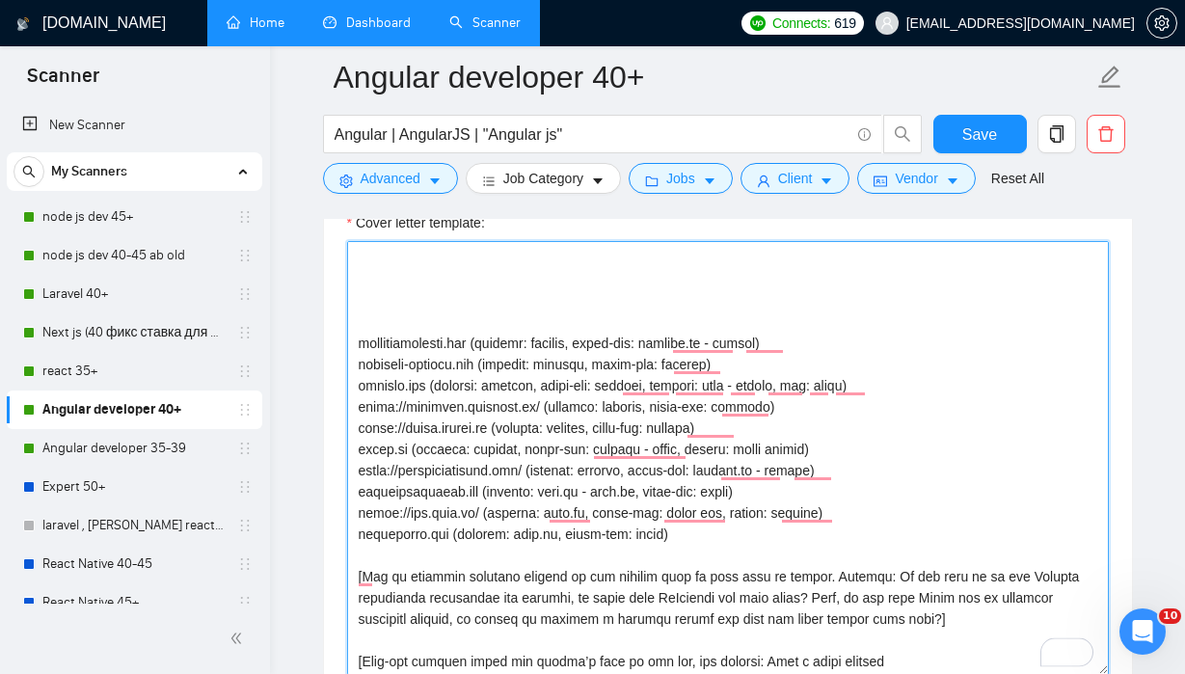
drag, startPoint x: 502, startPoint y: 428, endPoint x: 444, endPoint y: 426, distance: 57.9
click at [444, 426] on textarea "Cover letter template:" at bounding box center [728, 458] width 762 height 434
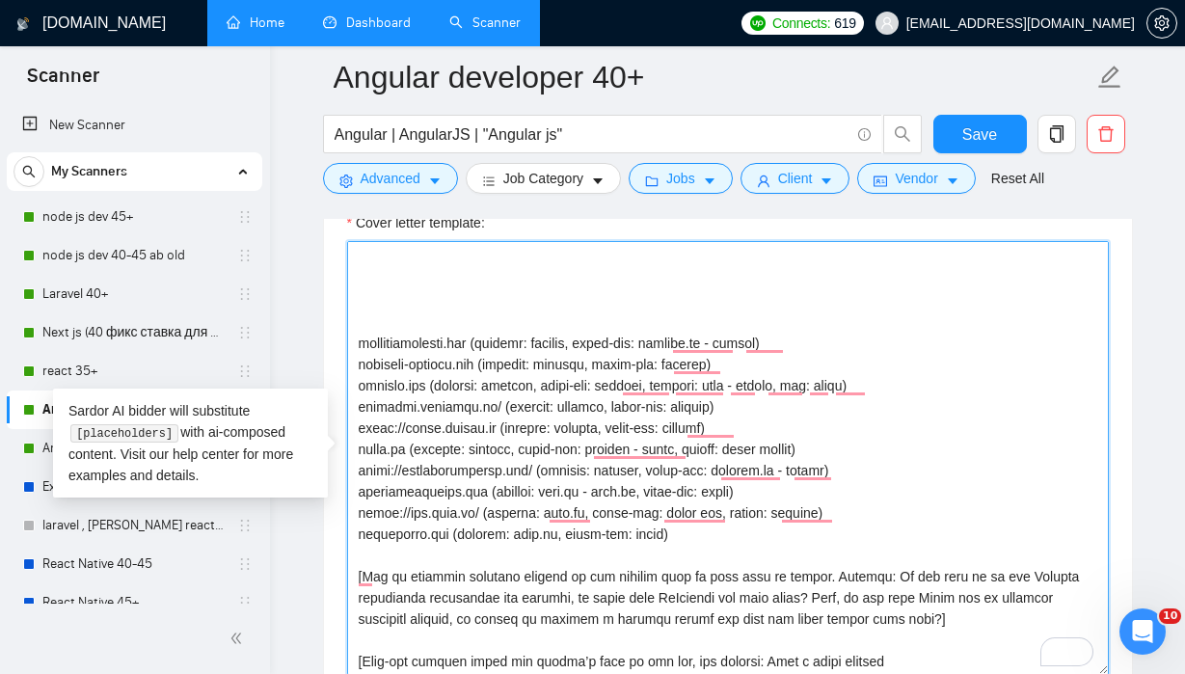
drag, startPoint x: 758, startPoint y: 433, endPoint x: 760, endPoint y: 405, distance: 28.0
click at [760, 405] on textarea "Cover letter template:" at bounding box center [728, 458] width 762 height 434
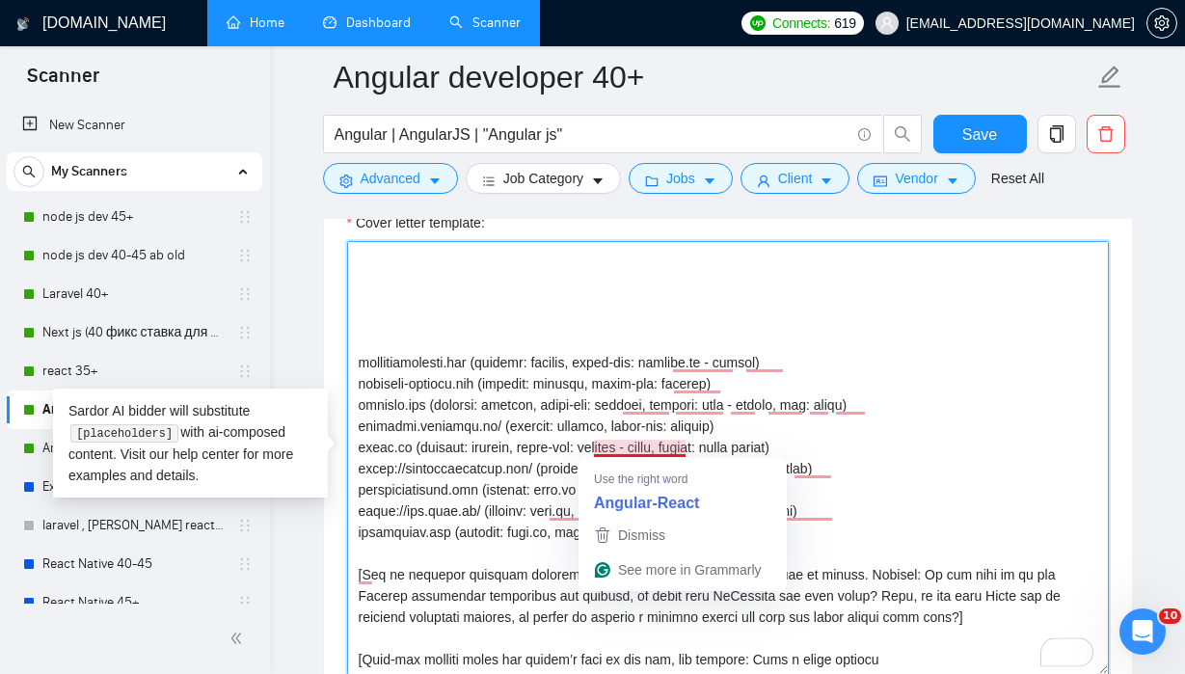
click at [654, 448] on textarea "Cover letter template:" at bounding box center [728, 458] width 762 height 434
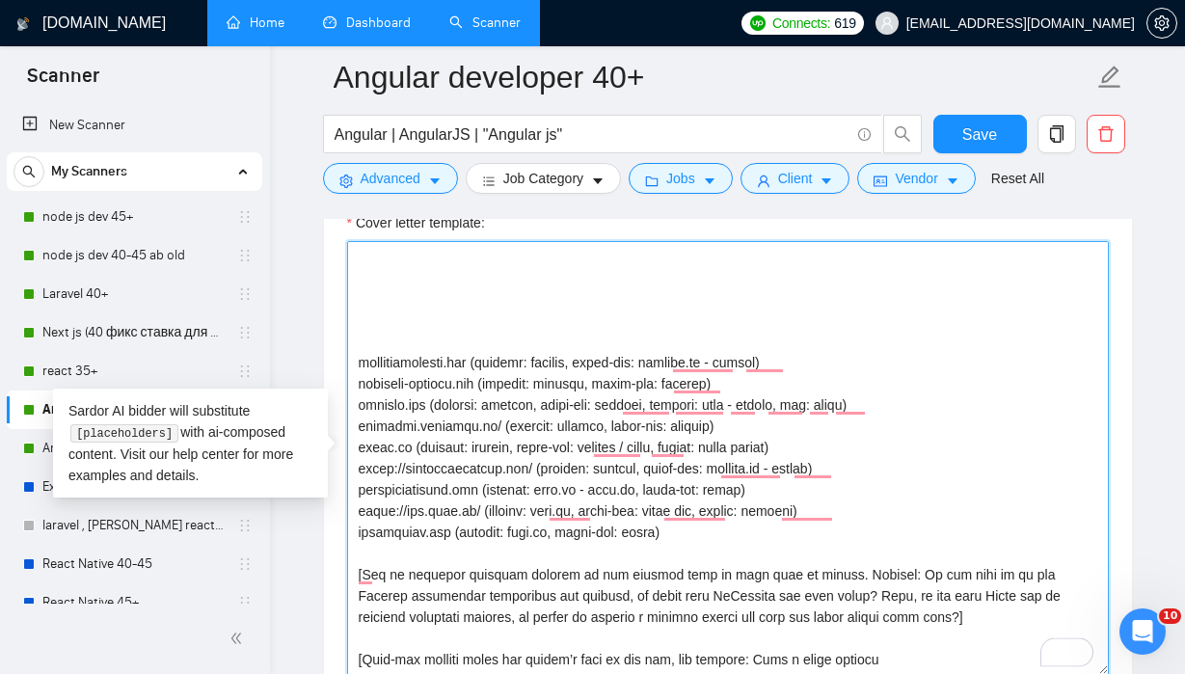
drag, startPoint x: 845, startPoint y: 471, endPoint x: 847, endPoint y: 447, distance: 24.2
click at [849, 447] on textarea "Cover letter template:" at bounding box center [728, 458] width 762 height 434
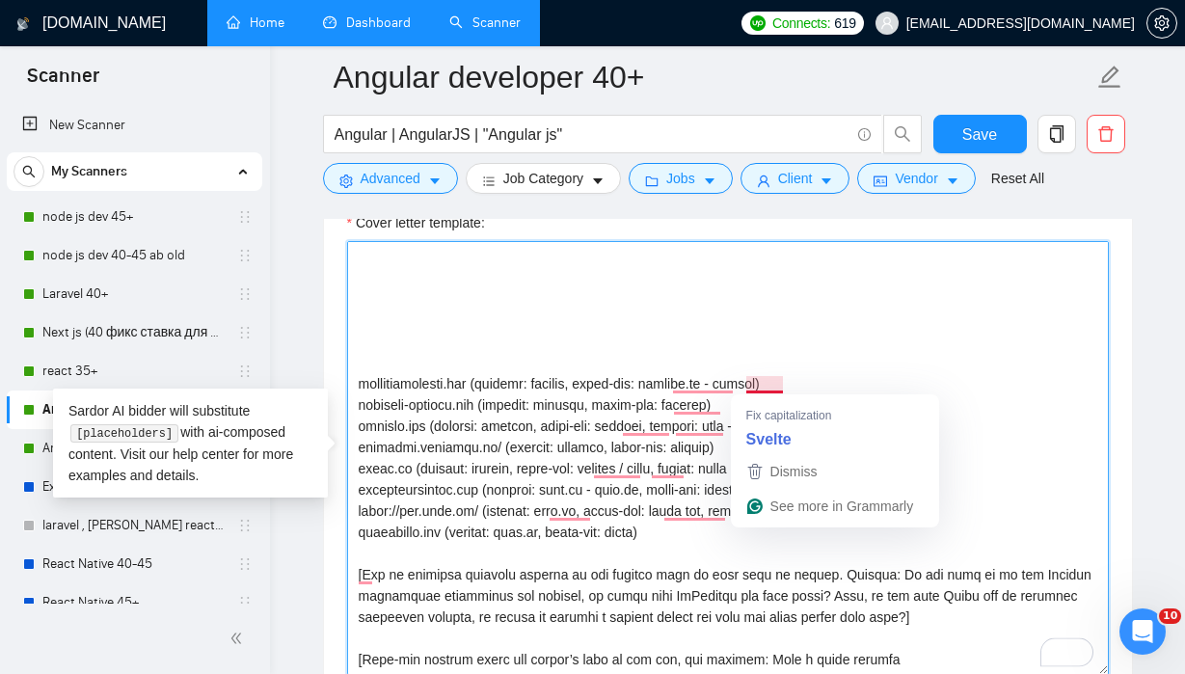
click at [746, 387] on textarea "Cover letter template:" at bounding box center [728, 458] width 762 height 434
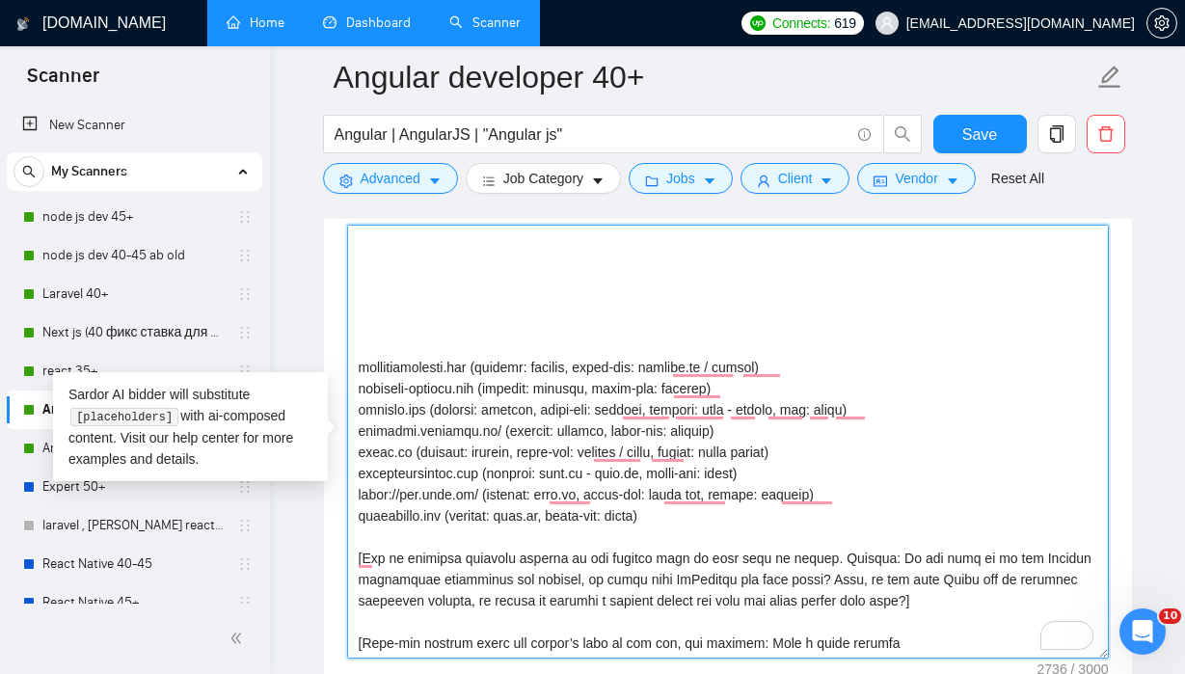
drag, startPoint x: 615, startPoint y: 472, endPoint x: 602, endPoint y: 472, distance: 13.5
click at [602, 472] on textarea "Cover letter template:" at bounding box center [728, 442] width 762 height 434
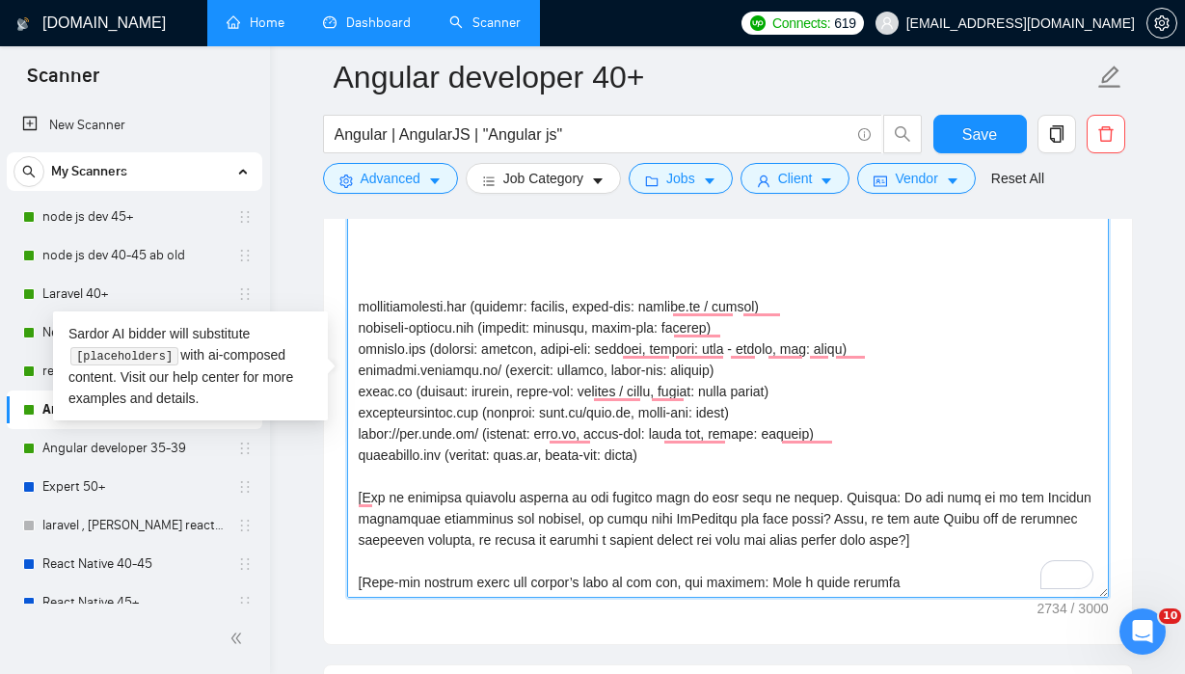
scroll to position [2215, 0]
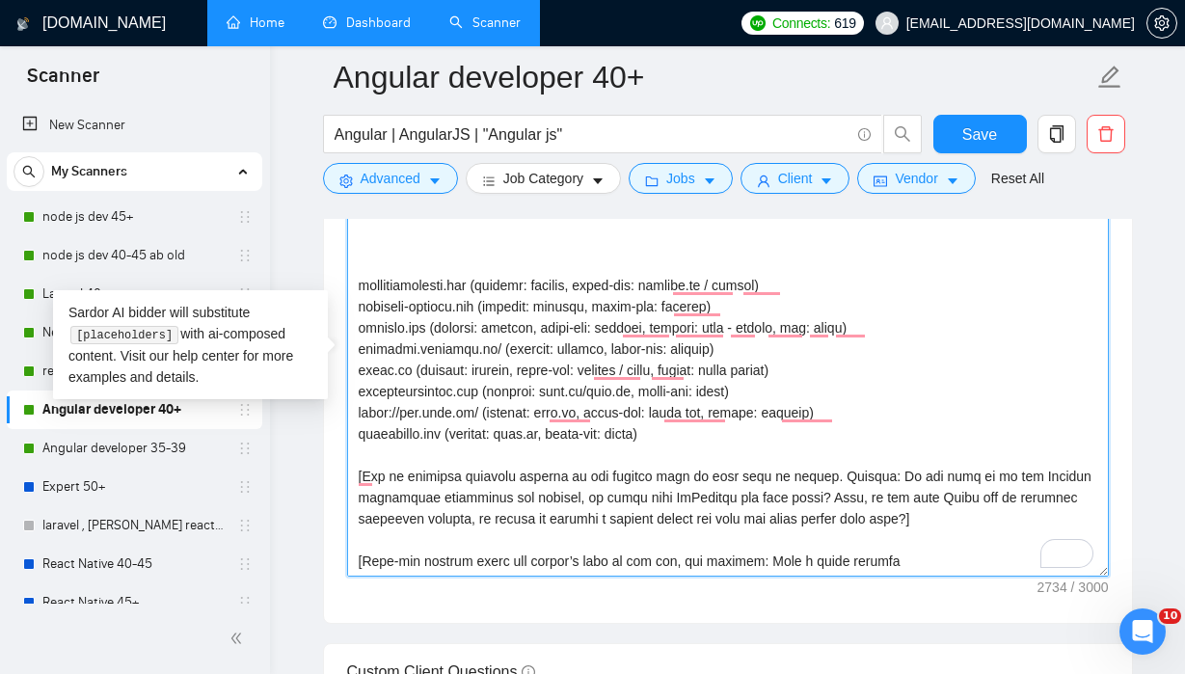
drag, startPoint x: 721, startPoint y: 446, endPoint x: 357, endPoint y: 282, distance: 399.7
click at [357, 282] on textarea "Cover letter template:" at bounding box center [728, 360] width 762 height 434
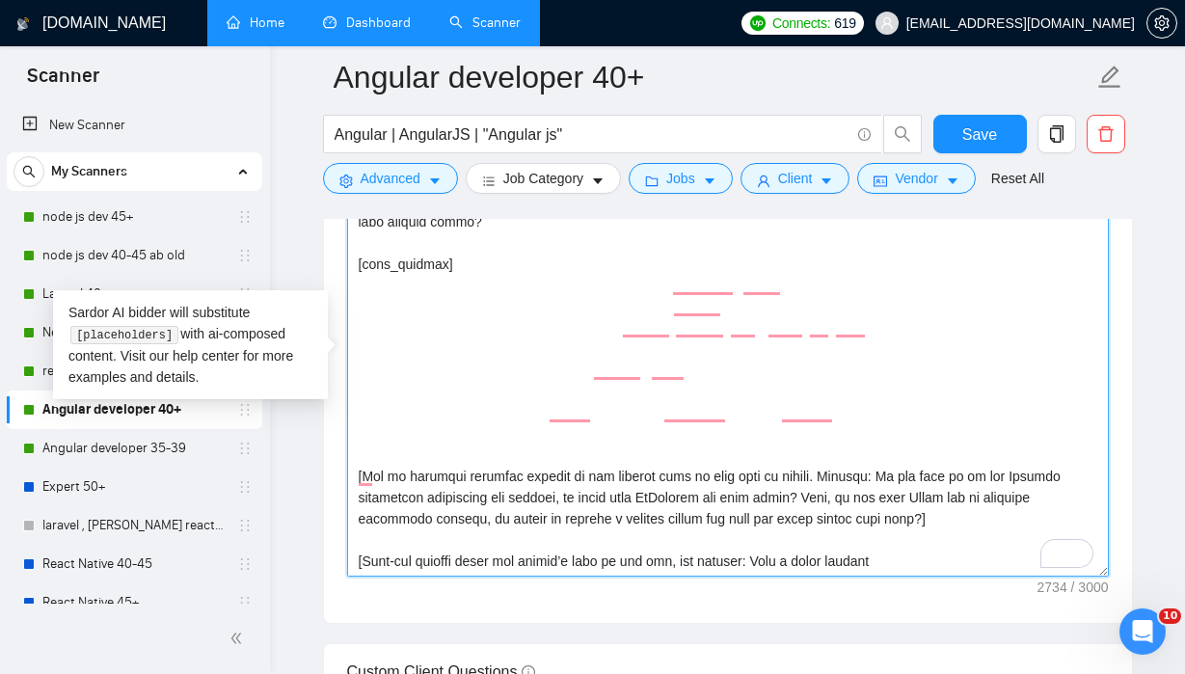
scroll to position [658, 0]
drag, startPoint x: 914, startPoint y: 560, endPoint x: 873, endPoint y: 278, distance: 285.6
click at [873, 278] on textarea "Cover letter template:" at bounding box center [728, 360] width 762 height 434
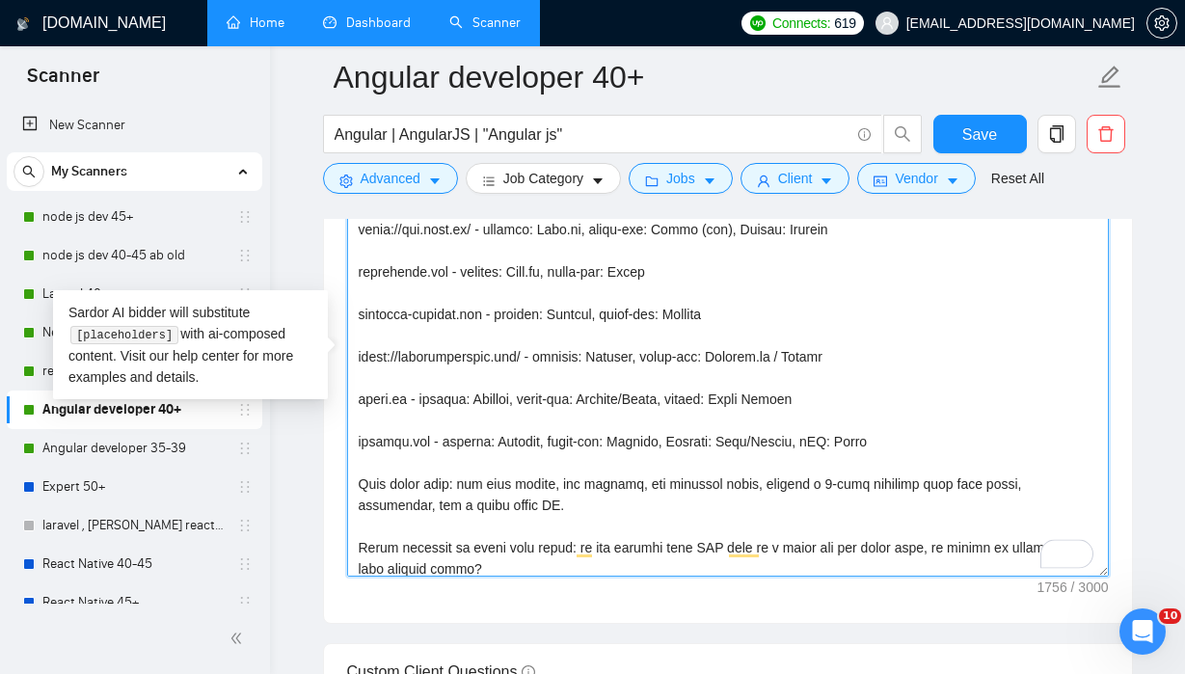
scroll to position [286, 0]
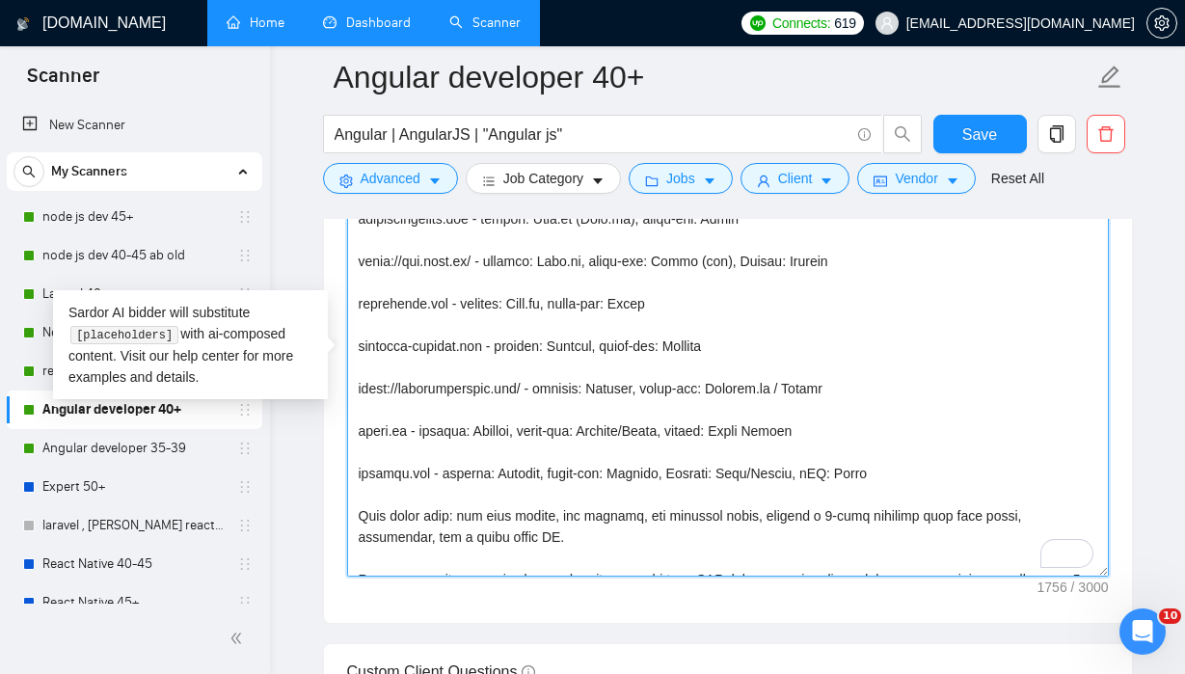
click at [352, 227] on div "Cover Letter Options Cover letter template:" at bounding box center [728, 329] width 810 height 589
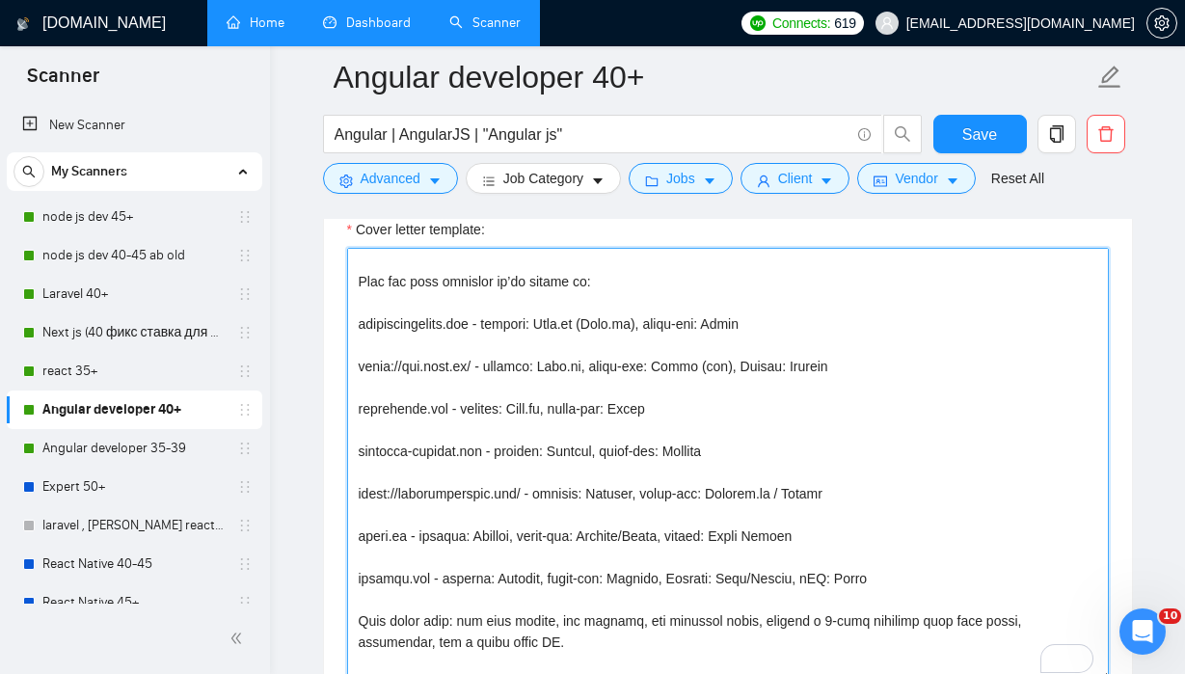
paste textarea "junctionconnect.com (backend: laravel, front-end: angular.js / svelte) simplest…"
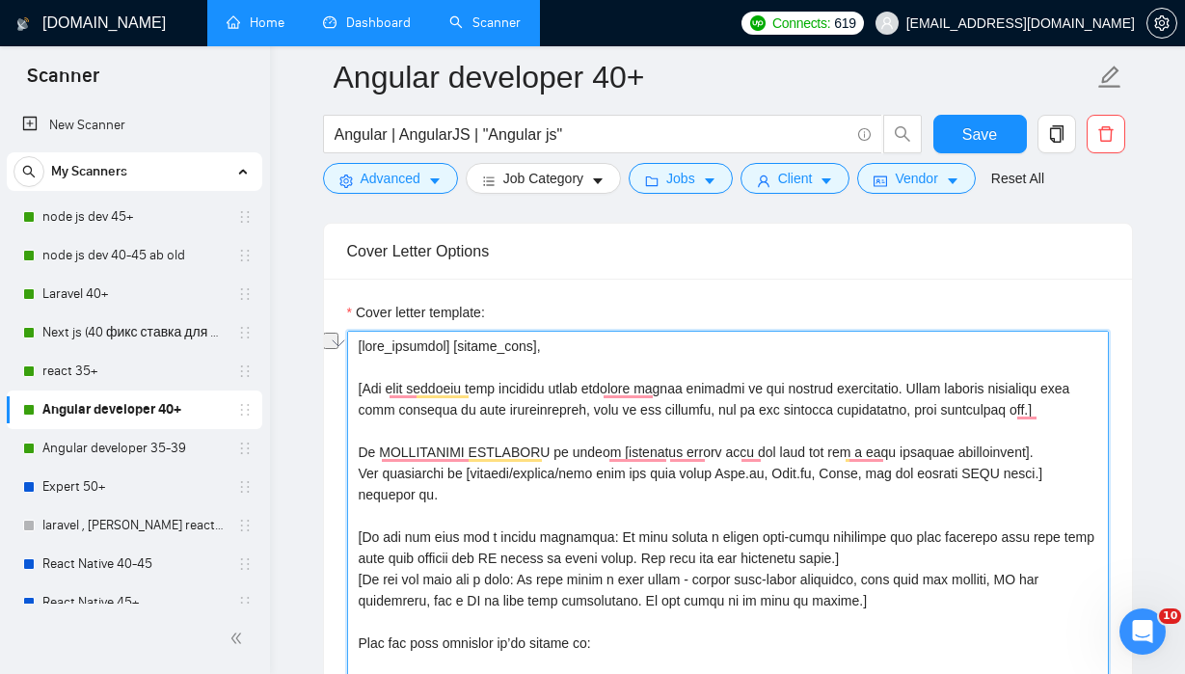
drag, startPoint x: 746, startPoint y: 472, endPoint x: 883, endPoint y: 473, distance: 137.9
click at [883, 473] on textarea "Cover letter template:" at bounding box center [728, 548] width 762 height 434
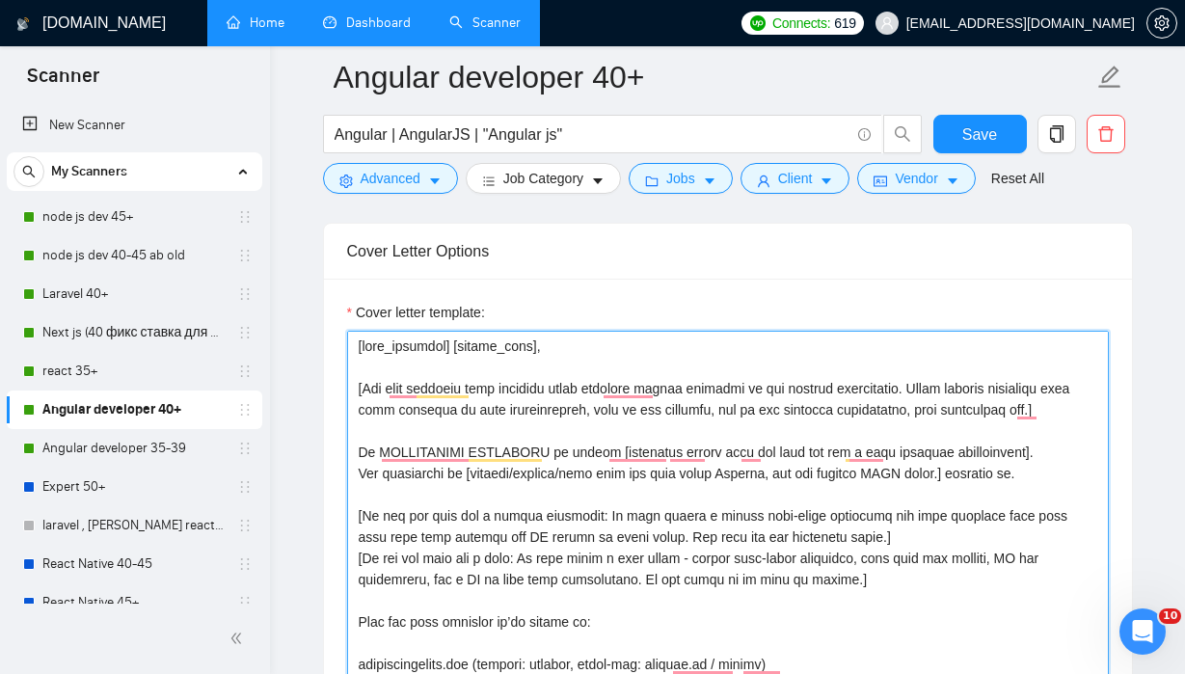
click at [918, 473] on textarea "Cover letter template:" at bounding box center [728, 548] width 762 height 434
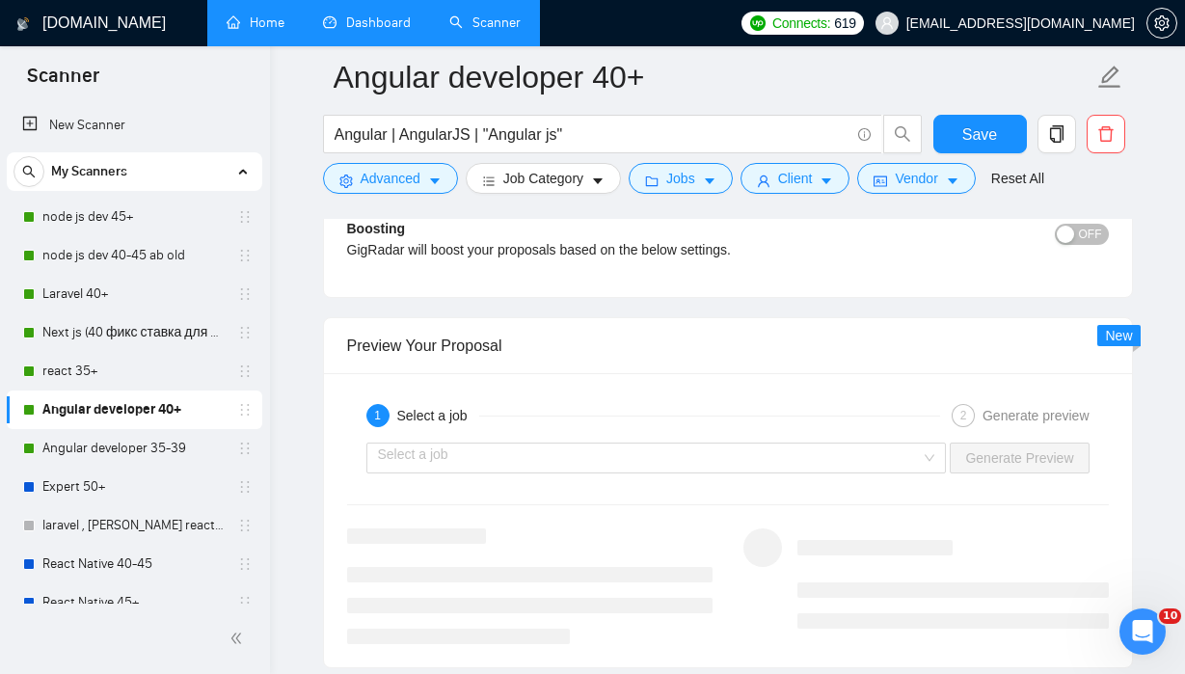
click at [894, 475] on div "Select a job Generate Preview" at bounding box center [728, 458] width 766 height 46
click at [893, 462] on input "search" at bounding box center [650, 458] width 544 height 29
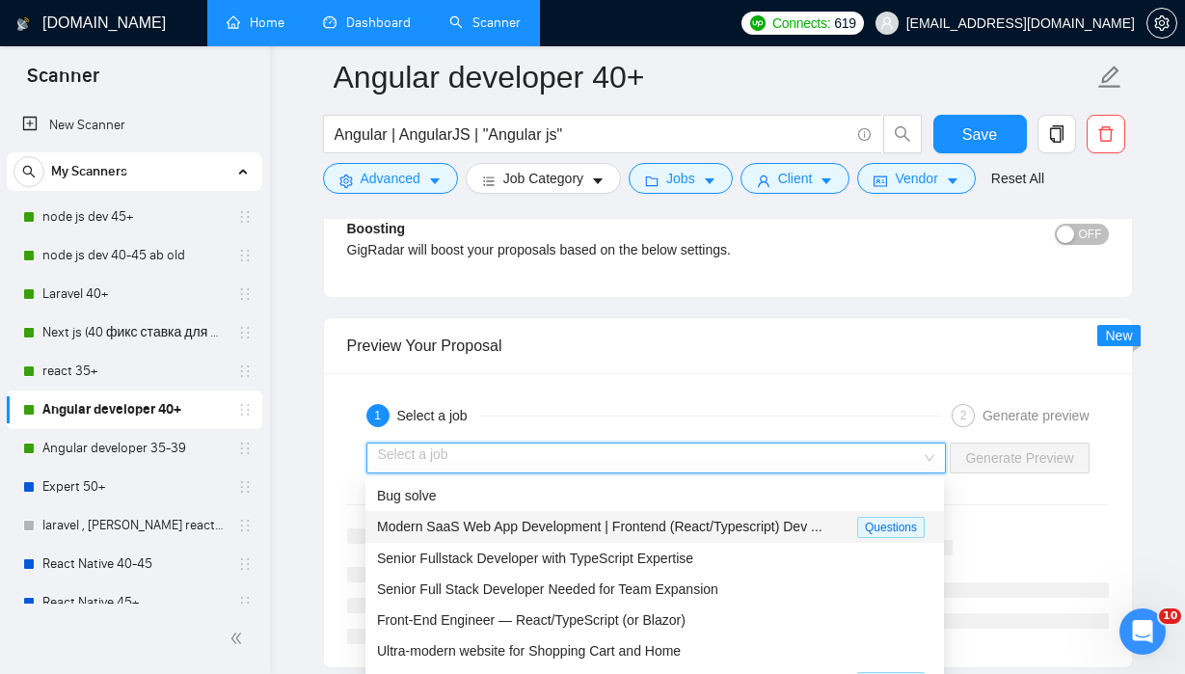
click at [791, 521] on span "Modern SaaS Web App Development | Frontend (React/Typescript) Dev ..." at bounding box center [600, 526] width 446 height 15
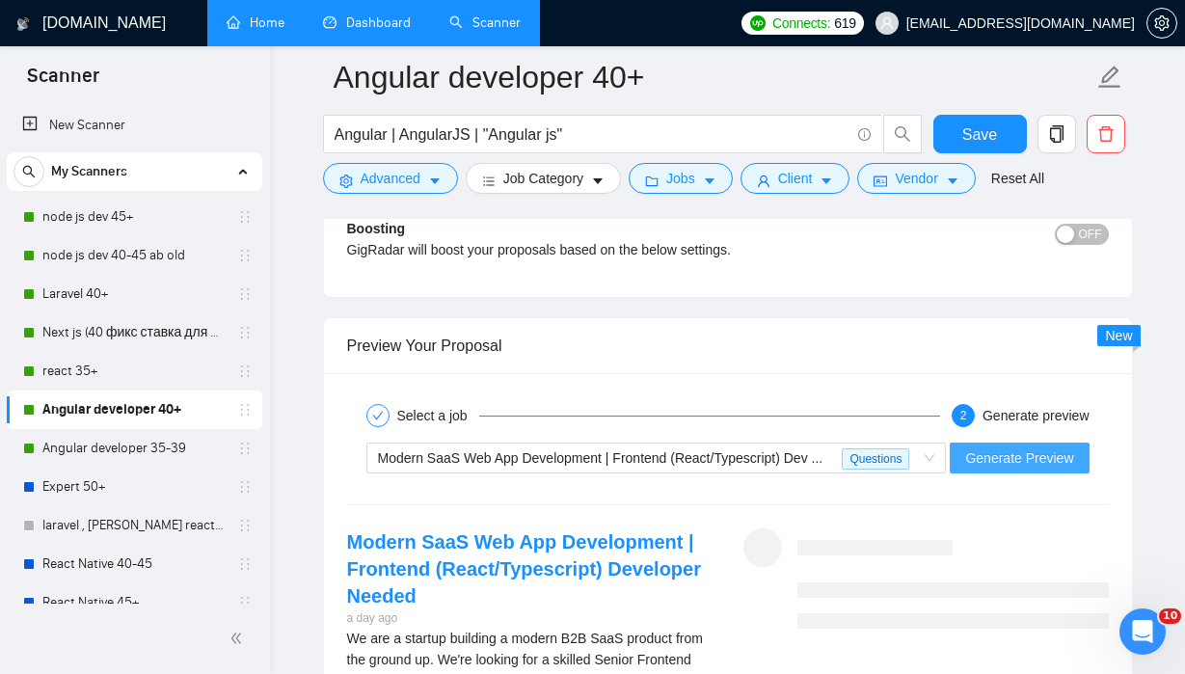
click at [1049, 453] on span "Generate Preview" at bounding box center [1019, 458] width 108 height 21
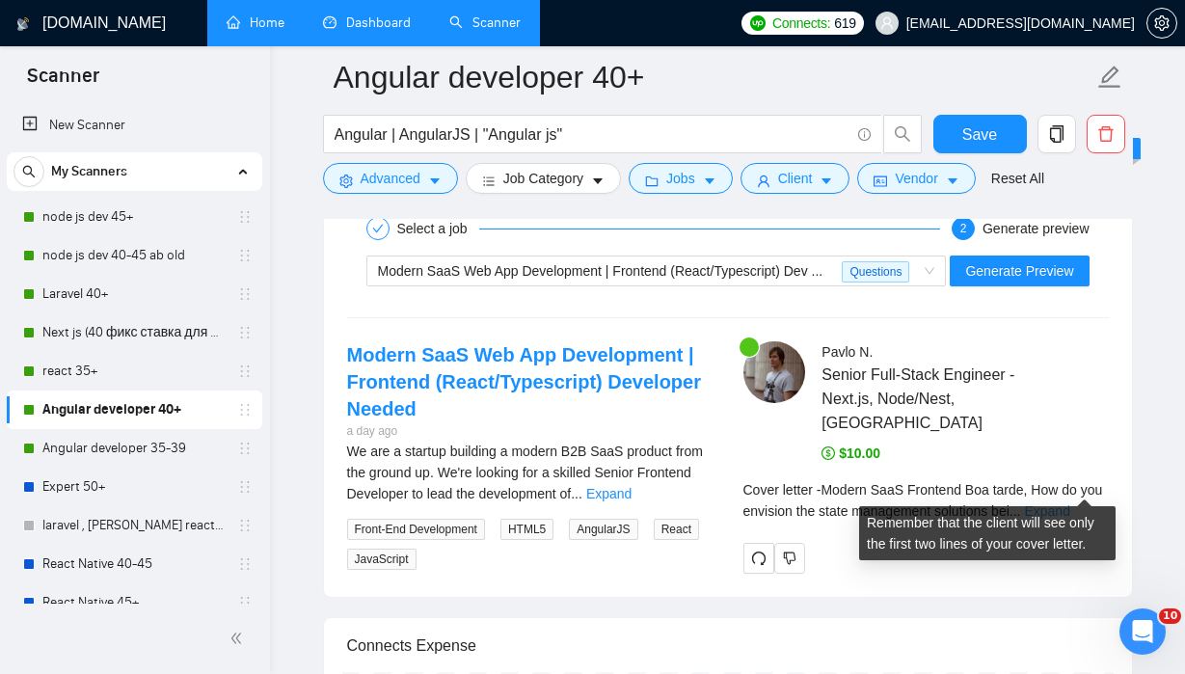
click at [1070, 503] on link "Expand" at bounding box center [1046, 510] width 45 height 15
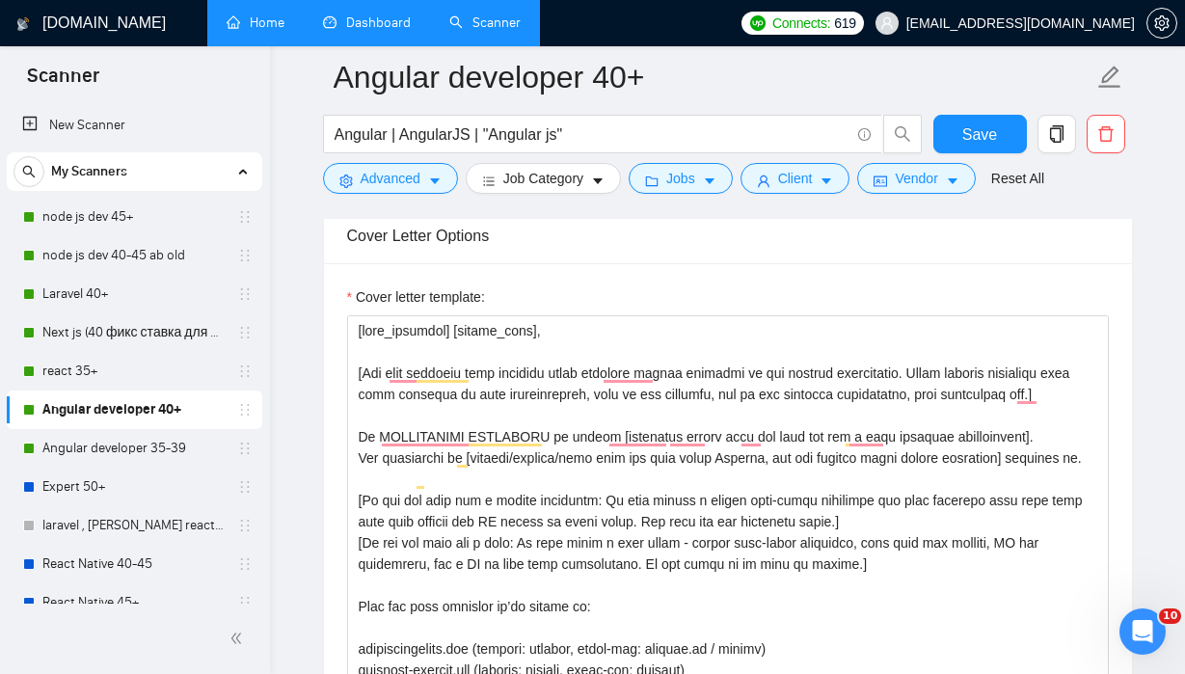
scroll to position [2042, 0]
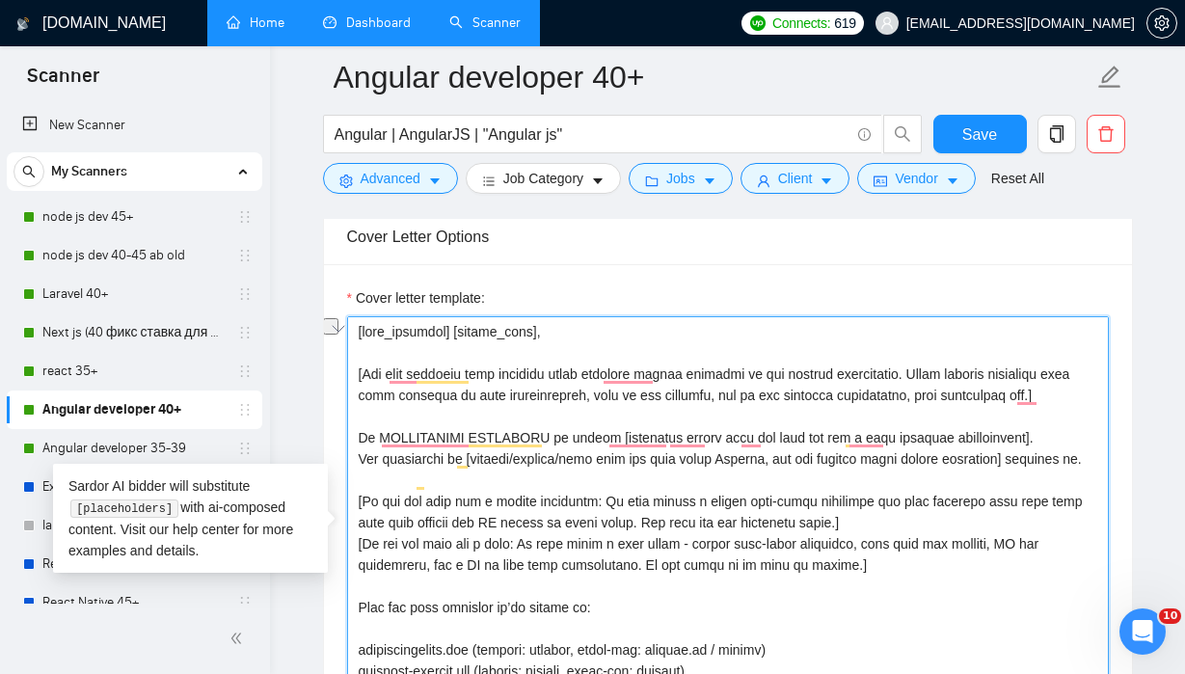
drag, startPoint x: 898, startPoint y: 460, endPoint x: 743, endPoint y: 460, distance: 155.3
click at [743, 460] on textarea "Cover letter template:" at bounding box center [728, 533] width 762 height 434
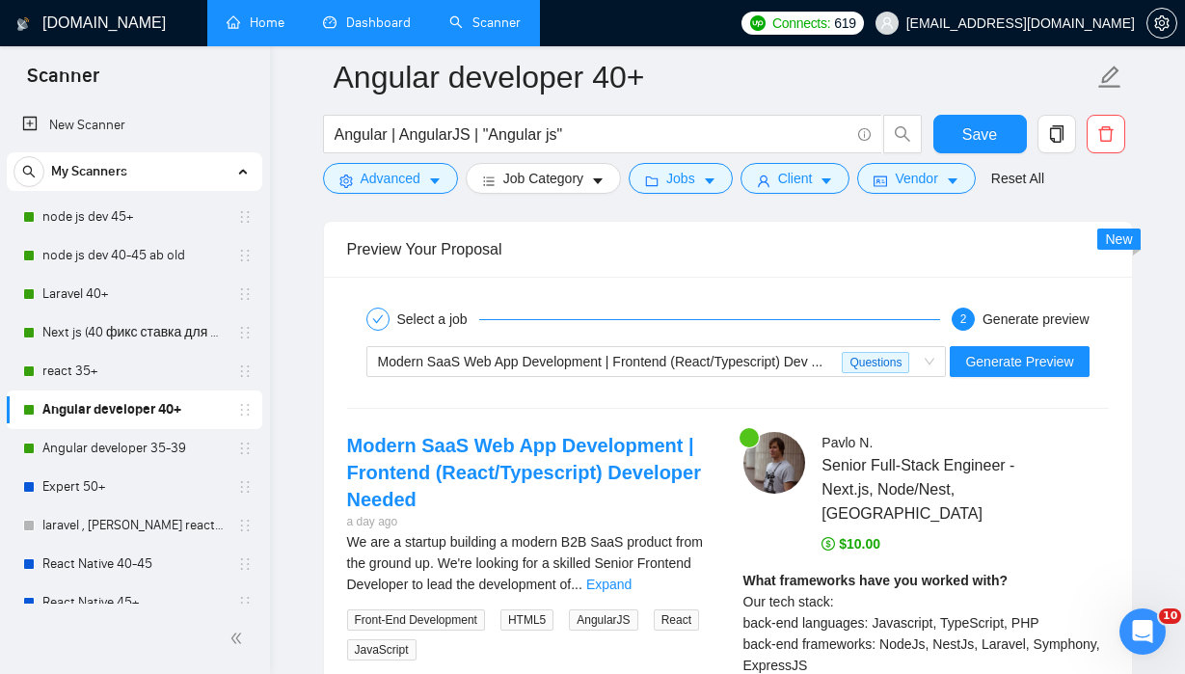
scroll to position [3596, 0]
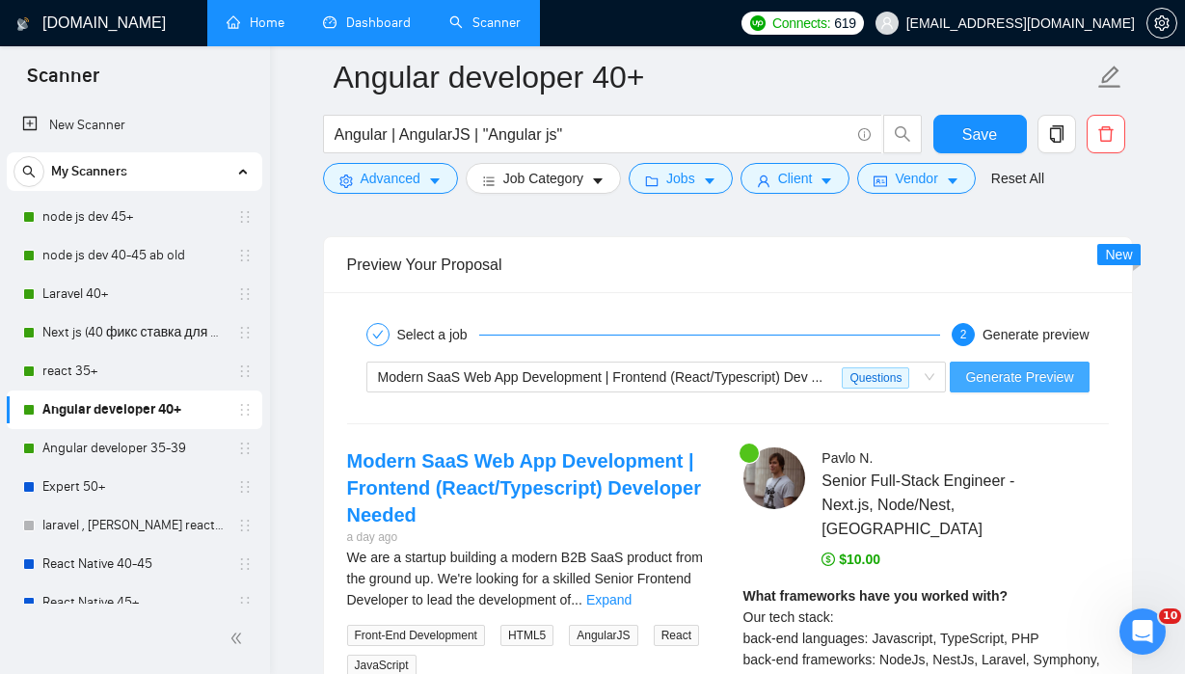
type textarea "[time_greeting] [client_name], ​[Ask very specific open question about specific…"
click at [997, 372] on span "Generate Preview" at bounding box center [1019, 376] width 108 height 21
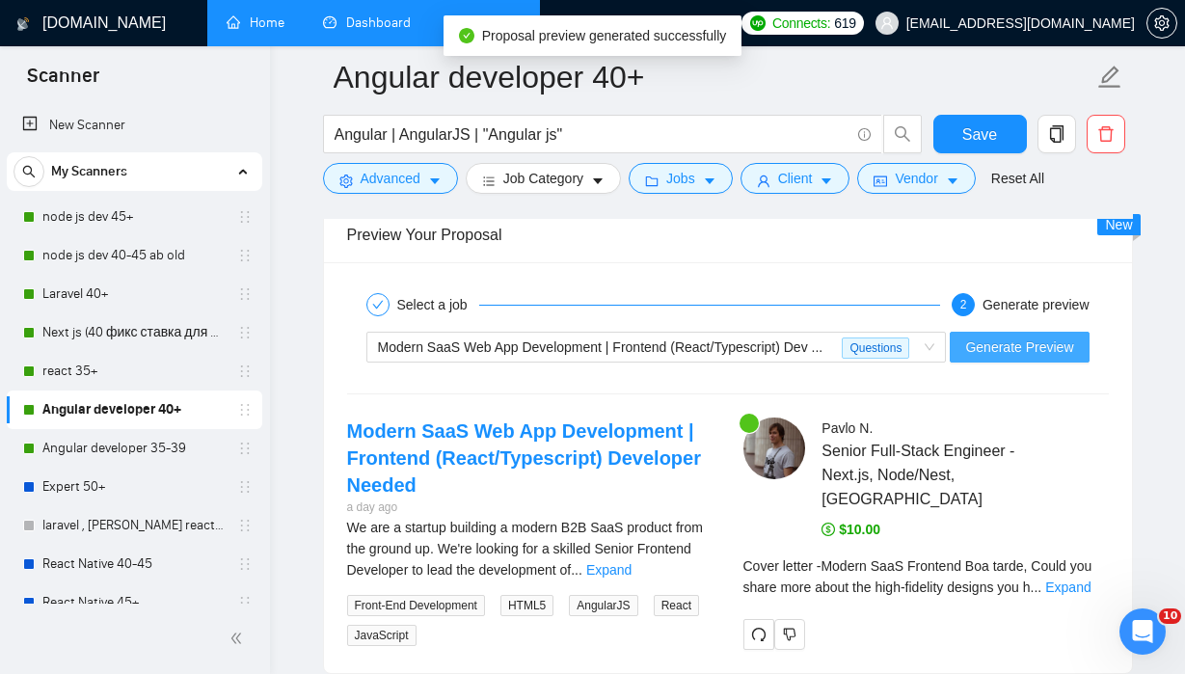
scroll to position [3661, 0]
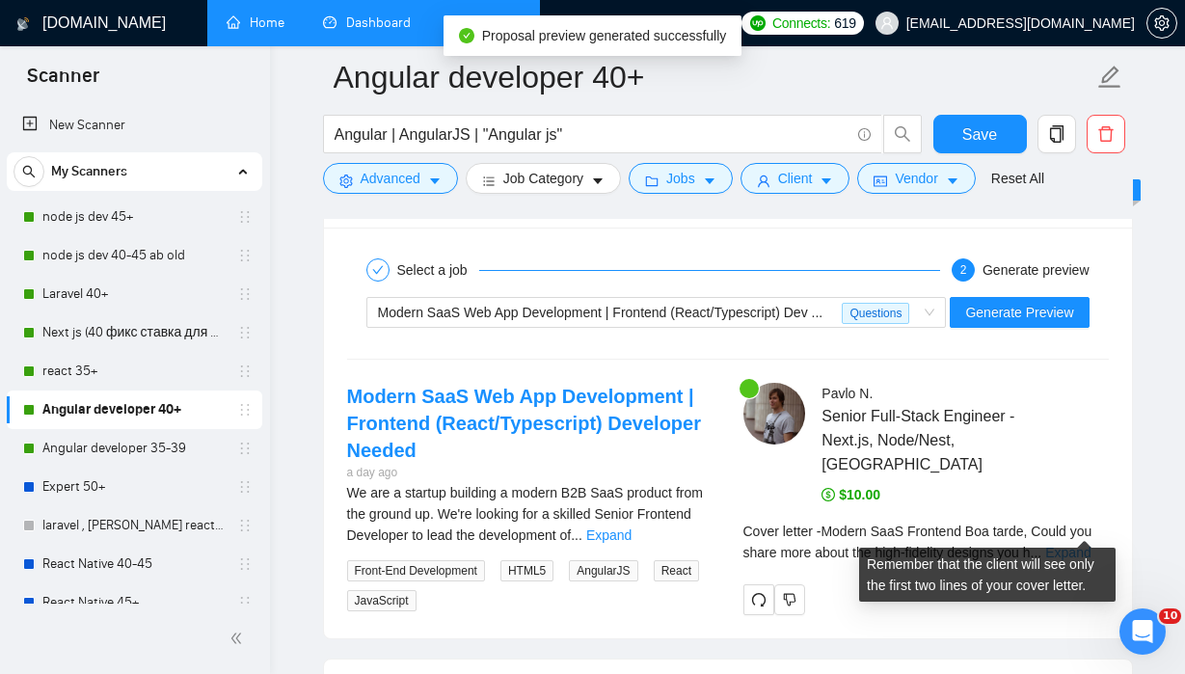
click at [1083, 545] on link "Expand" at bounding box center [1067, 552] width 45 height 15
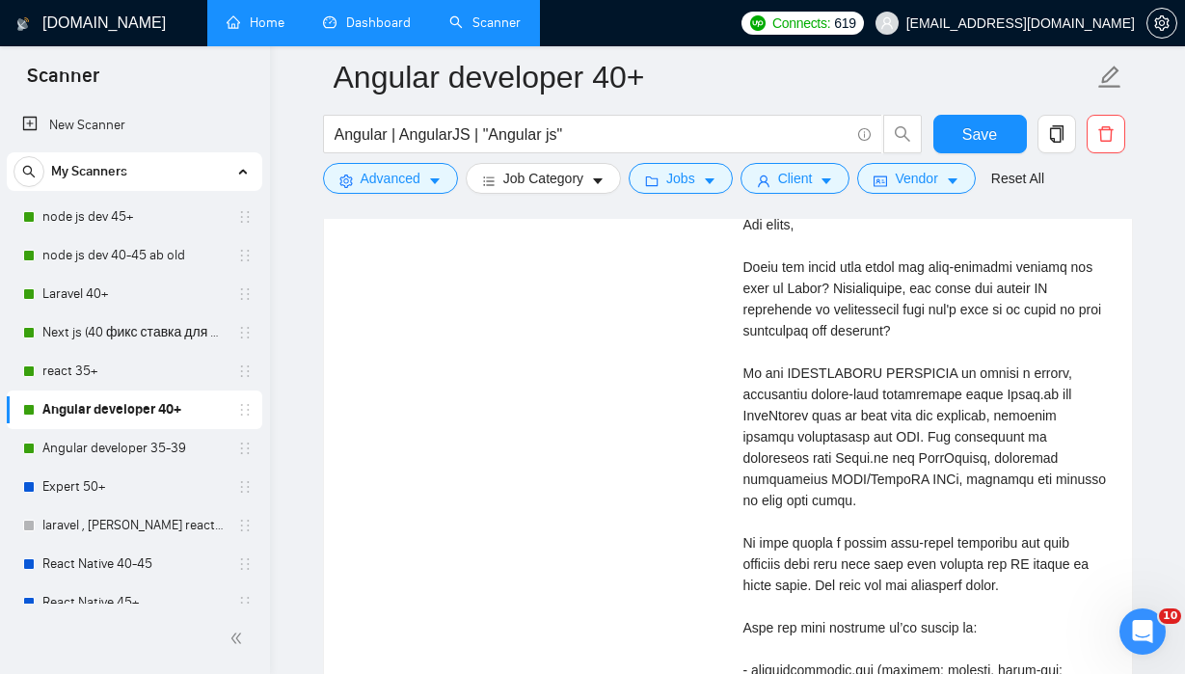
scroll to position [4297, 0]
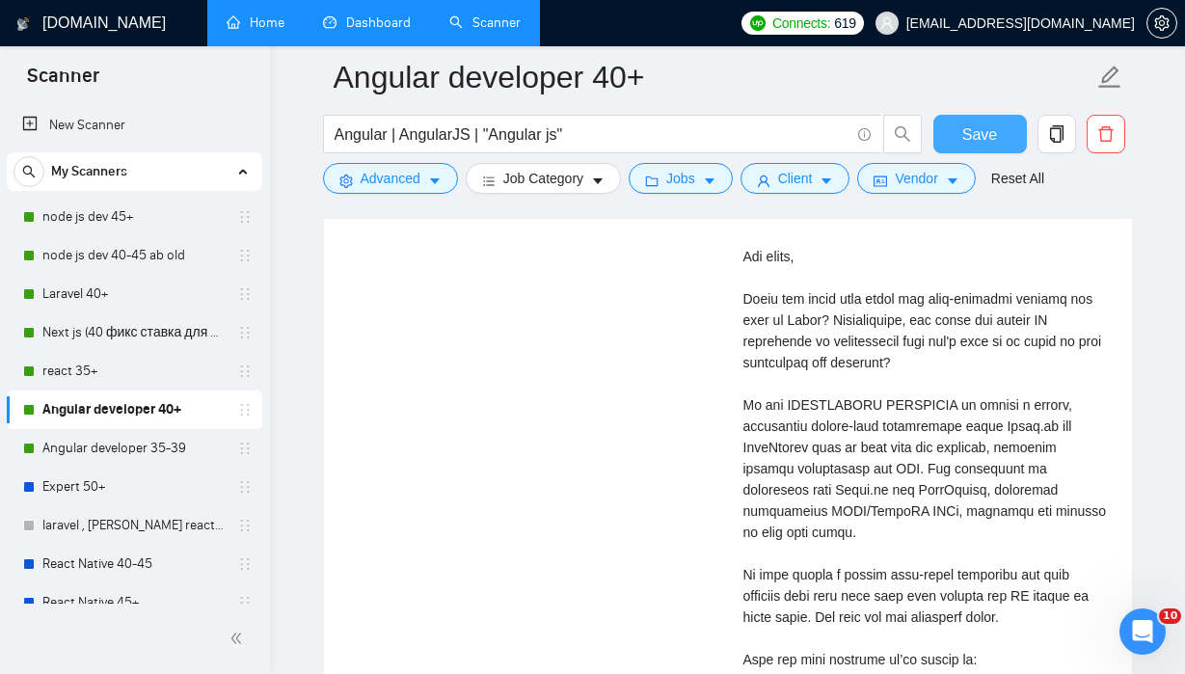
click at [981, 132] on span "Save" at bounding box center [980, 134] width 35 height 24
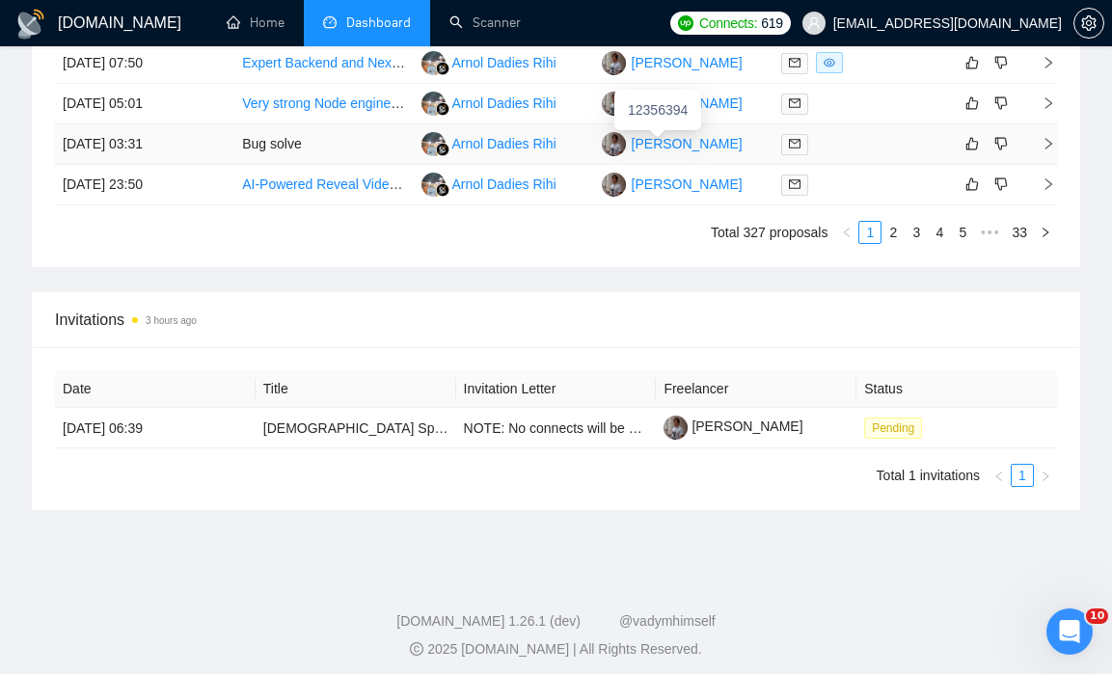
scroll to position [1653, 0]
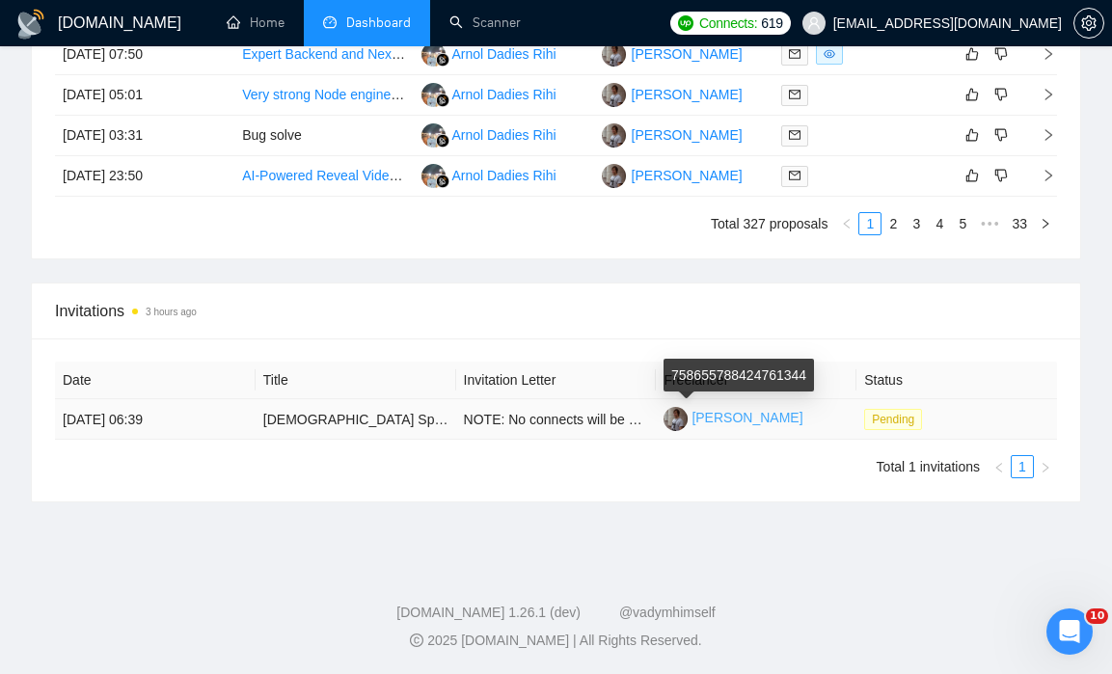
click at [721, 417] on link "[PERSON_NAME]" at bounding box center [733, 417] width 139 height 15
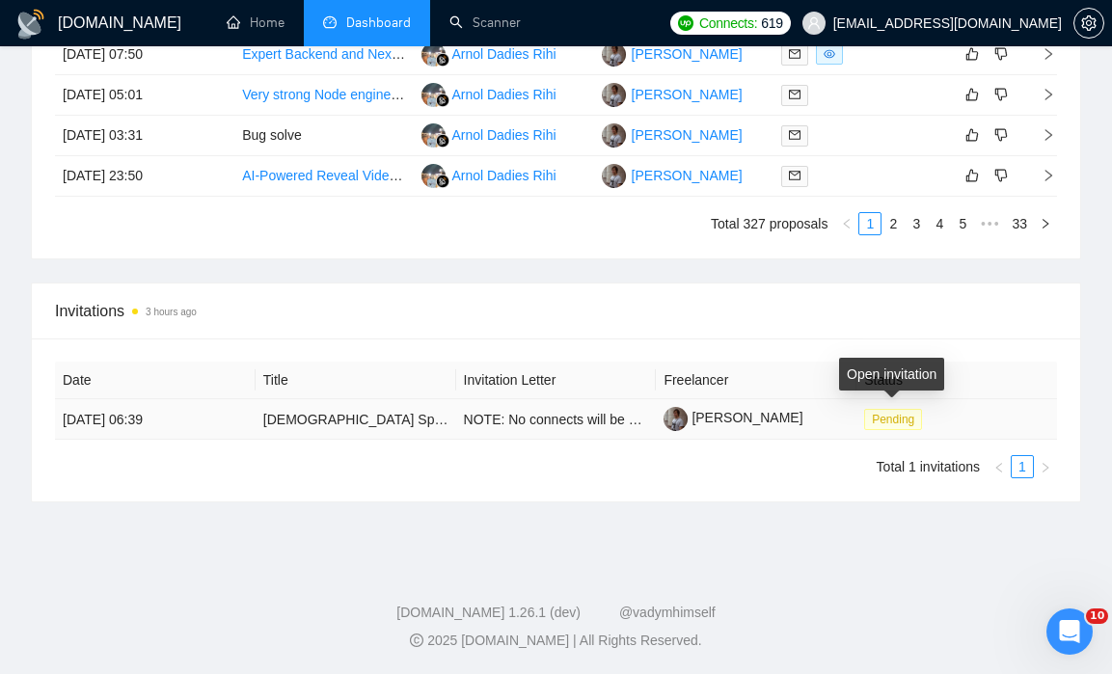
click at [882, 426] on span "Pending" at bounding box center [893, 419] width 58 height 21
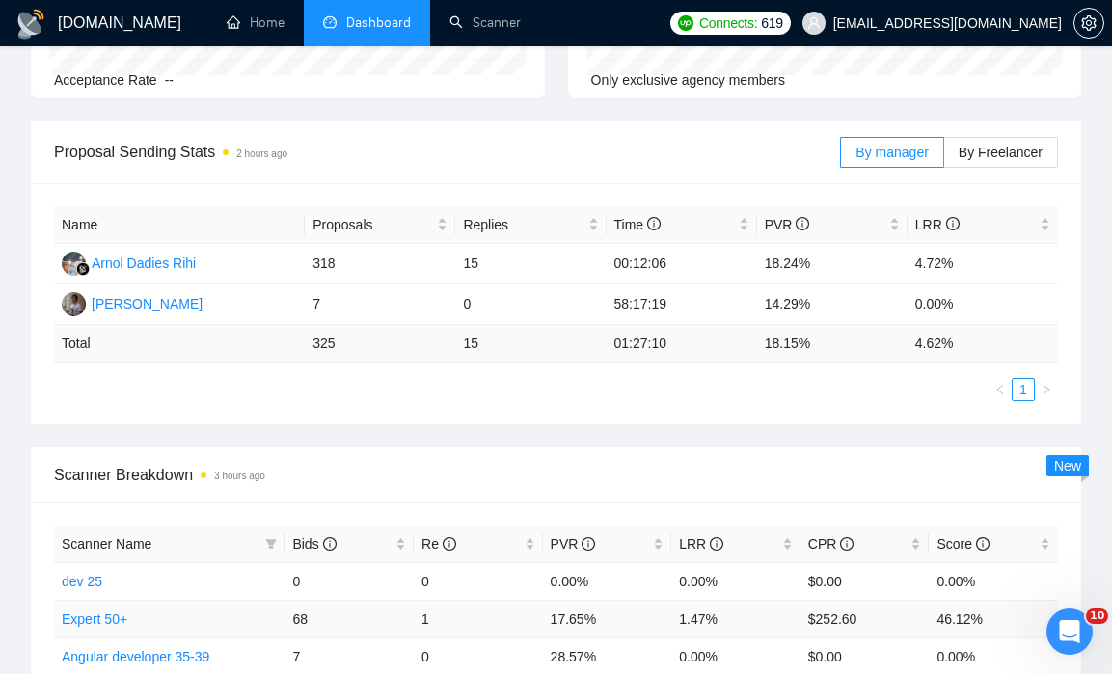
scroll to position [0, 0]
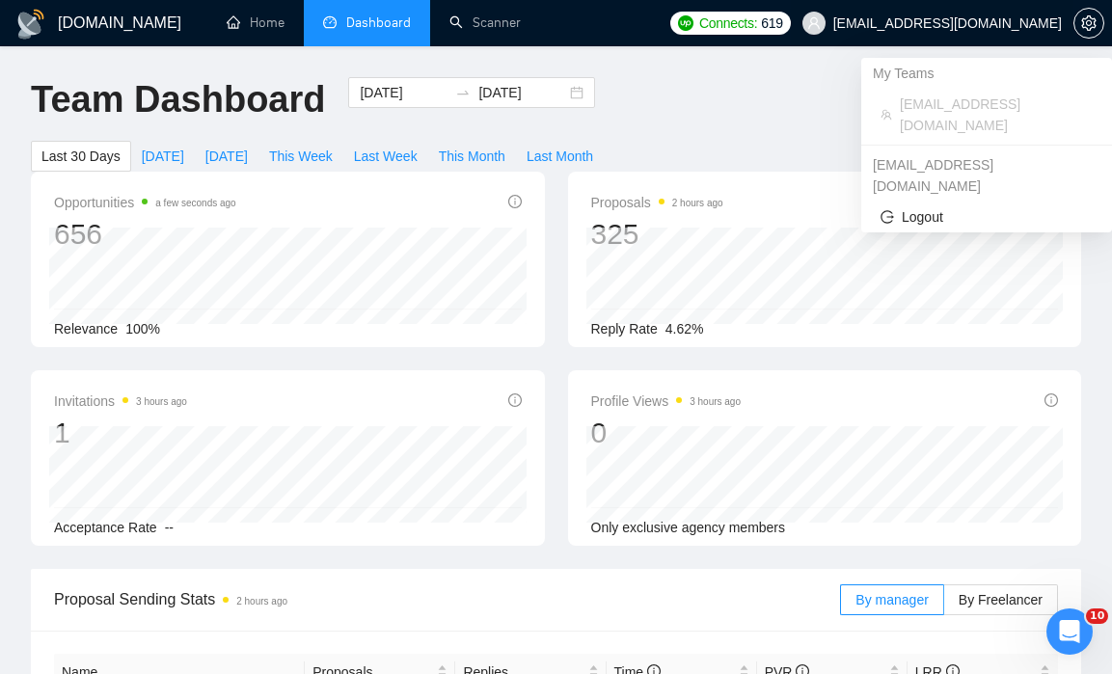
click at [917, 23] on span "[EMAIL_ADDRESS][DOMAIN_NAME]" at bounding box center [947, 23] width 229 height 0
click at [791, 34] on span "Connects: 619" at bounding box center [730, 23] width 121 height 23
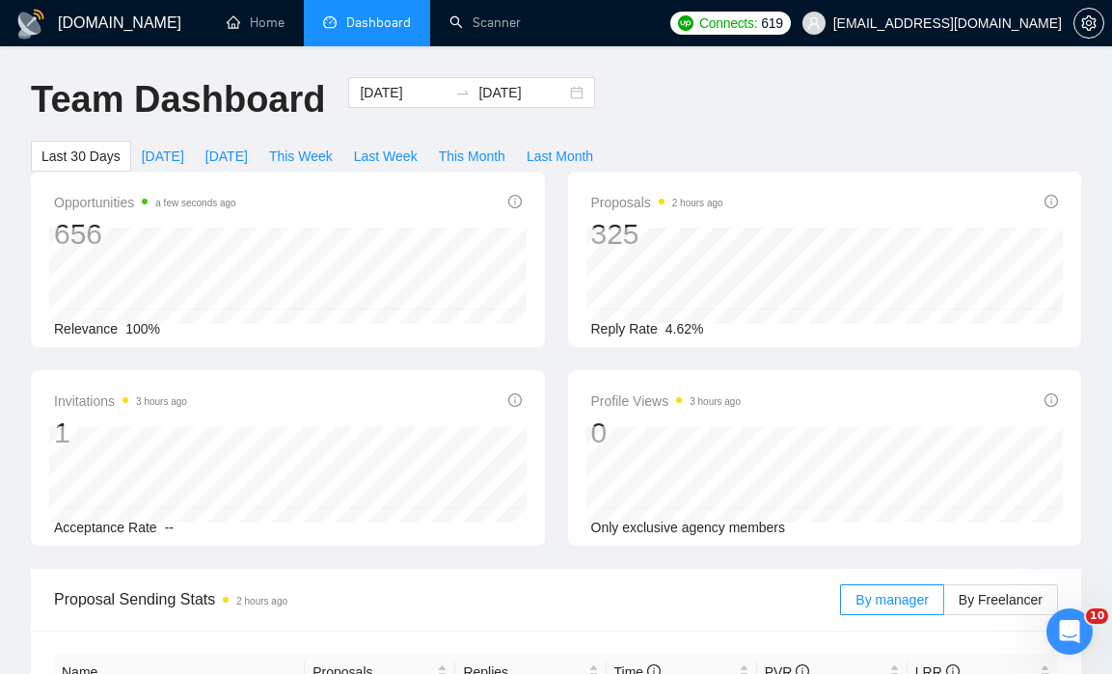
click at [600, 82] on div "Team Dashboard 2025-08-24 2025-09-23 Last 30 Days Today Yesterday This Week Las…" at bounding box center [555, 124] width 1073 height 95
click at [468, 24] on link "Scanner" at bounding box center [484, 22] width 71 height 16
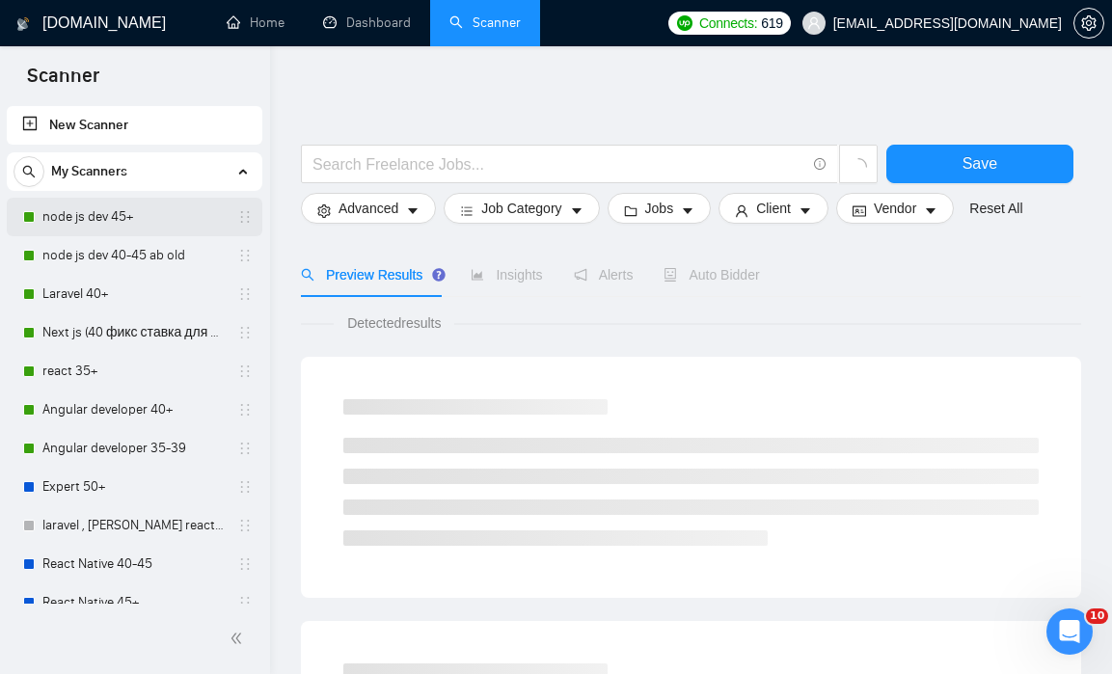
click at [125, 217] on link "node js dev 45+" at bounding box center [133, 217] width 183 height 39
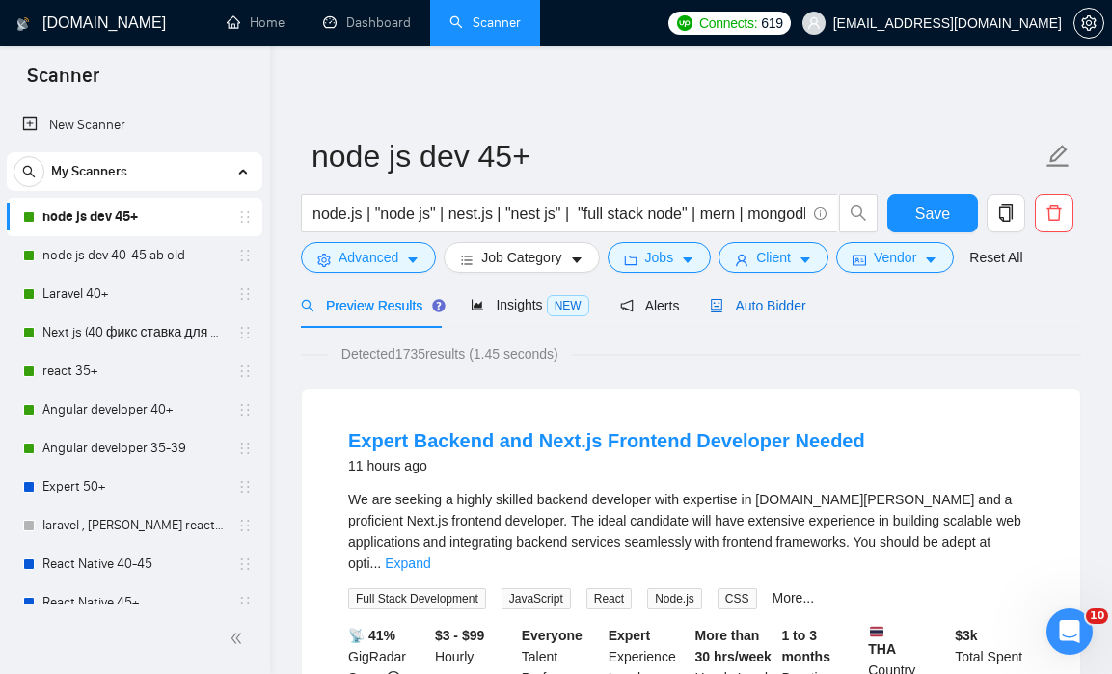
click at [799, 307] on span "Auto Bidder" at bounding box center [757, 305] width 95 height 15
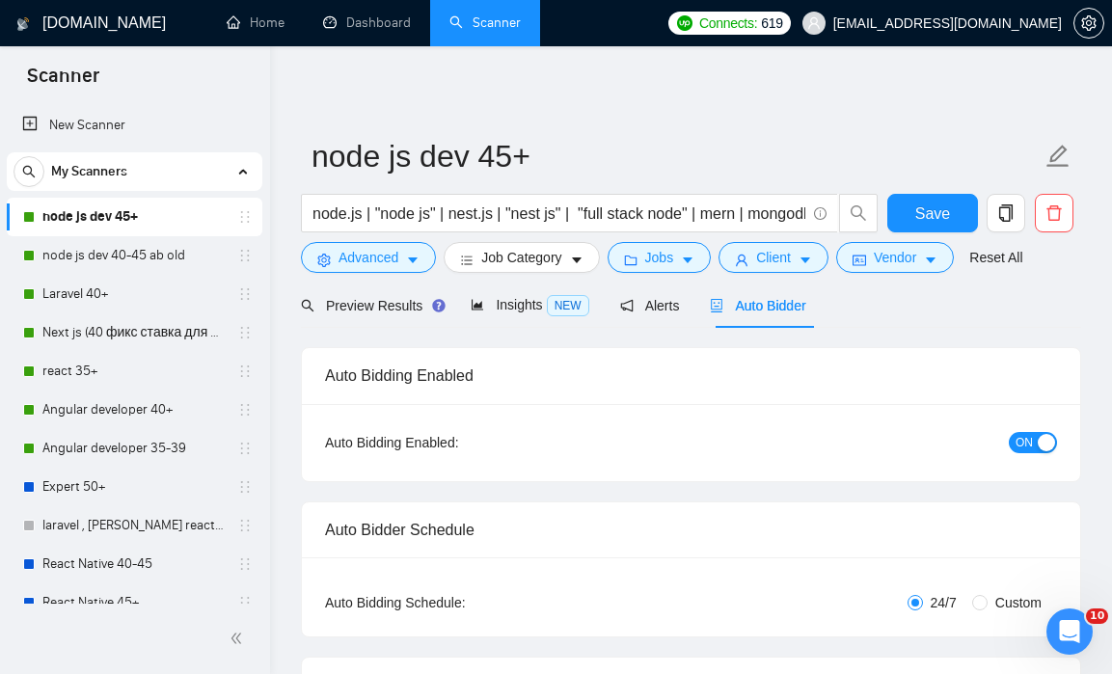
checkbox input "true"
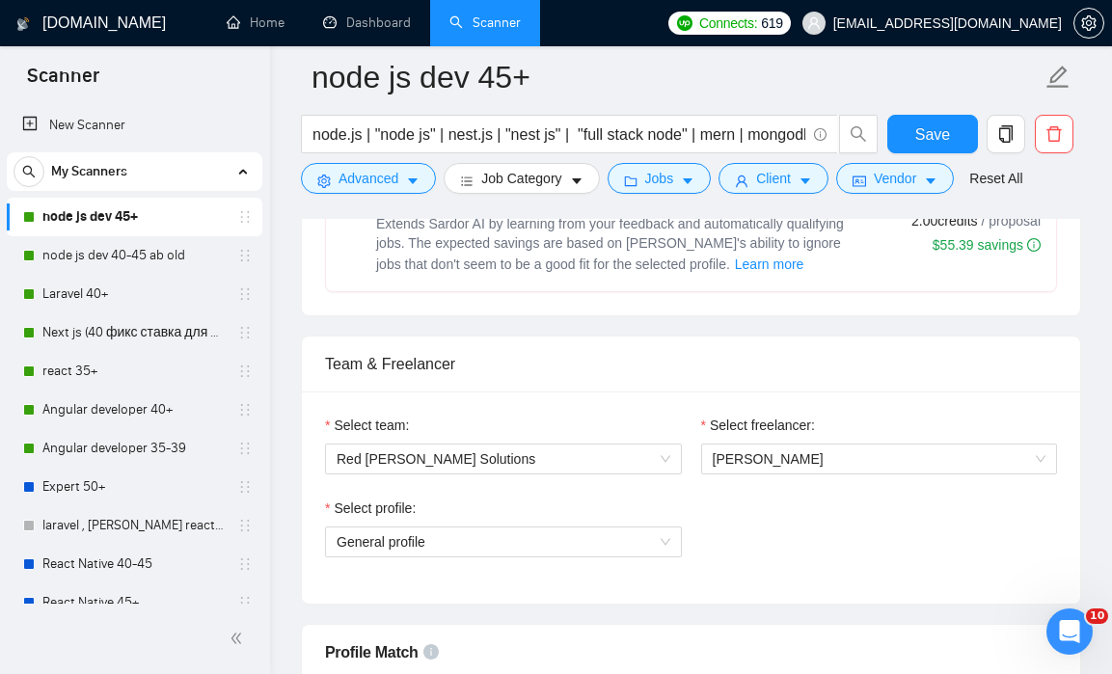
scroll to position [939, 0]
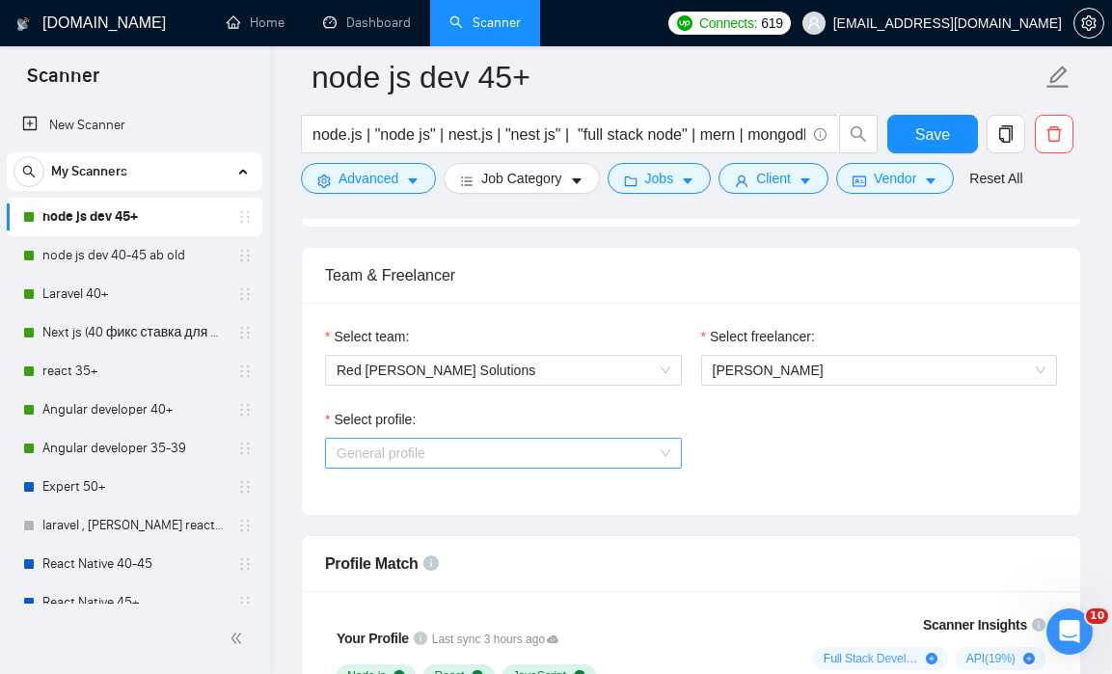
click at [648, 454] on span "General profile" at bounding box center [504, 453] width 334 height 29
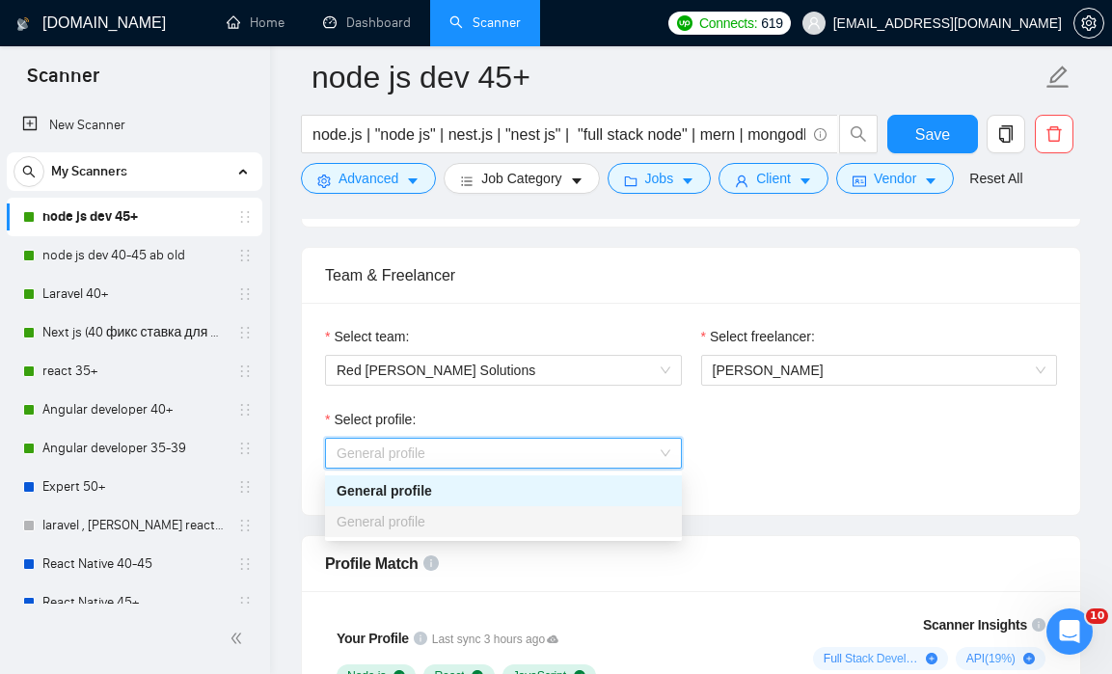
click at [606, 497] on div "General profile" at bounding box center [504, 490] width 334 height 21
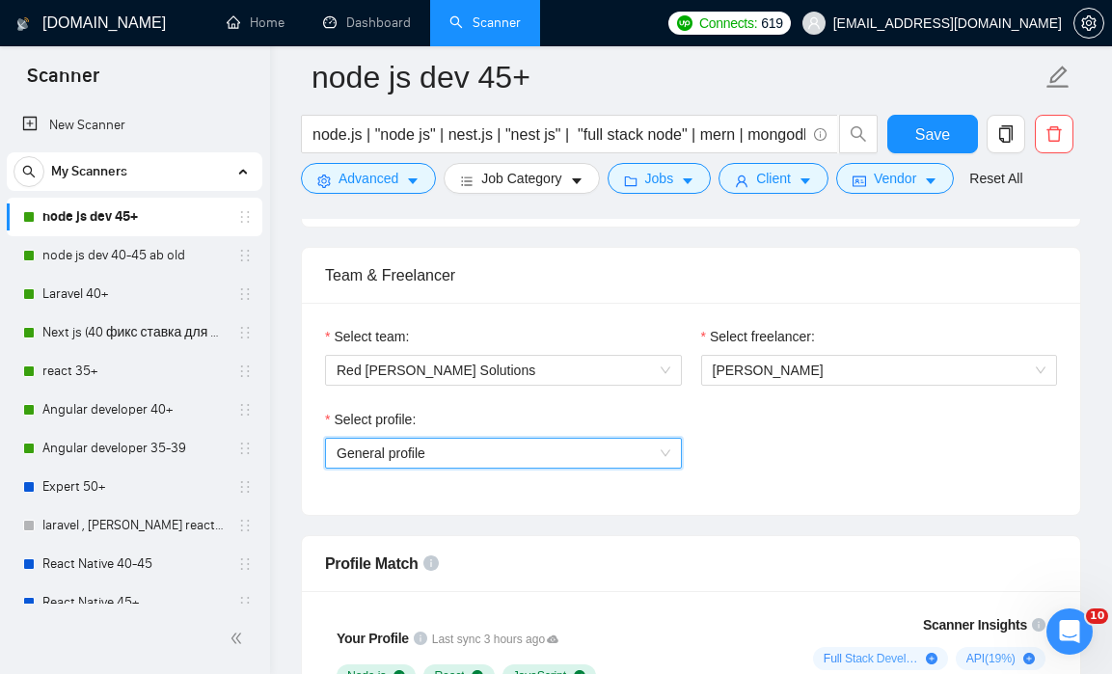
click at [606, 453] on span "General profile" at bounding box center [504, 453] width 334 height 29
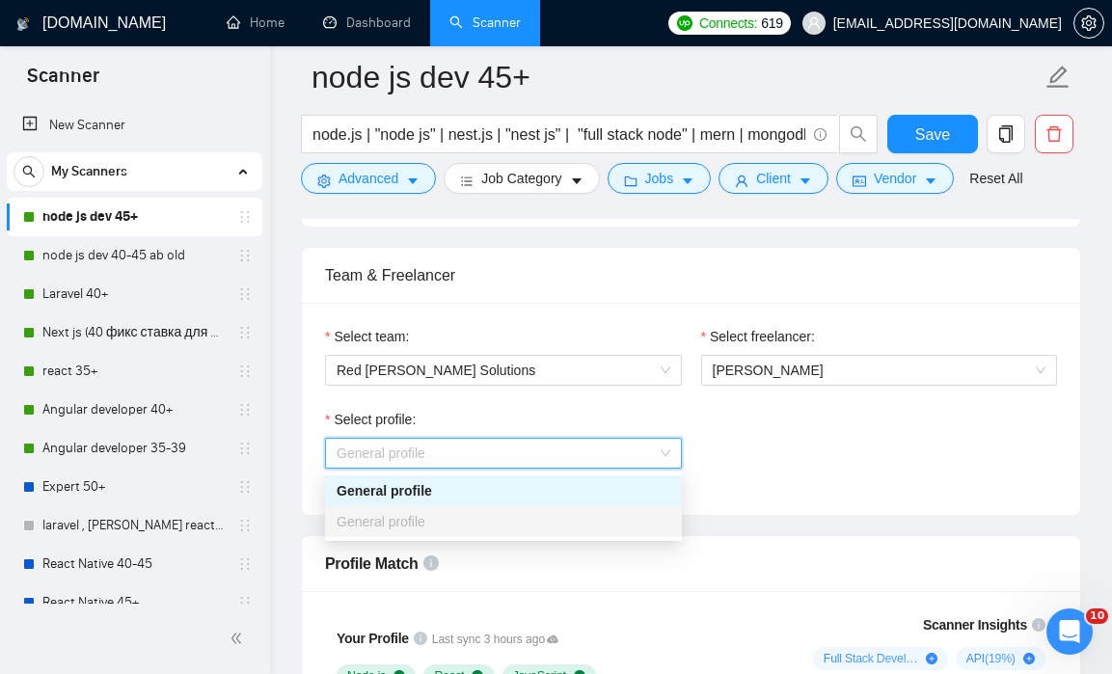
click at [606, 453] on span "General profile" at bounding box center [504, 453] width 334 height 29
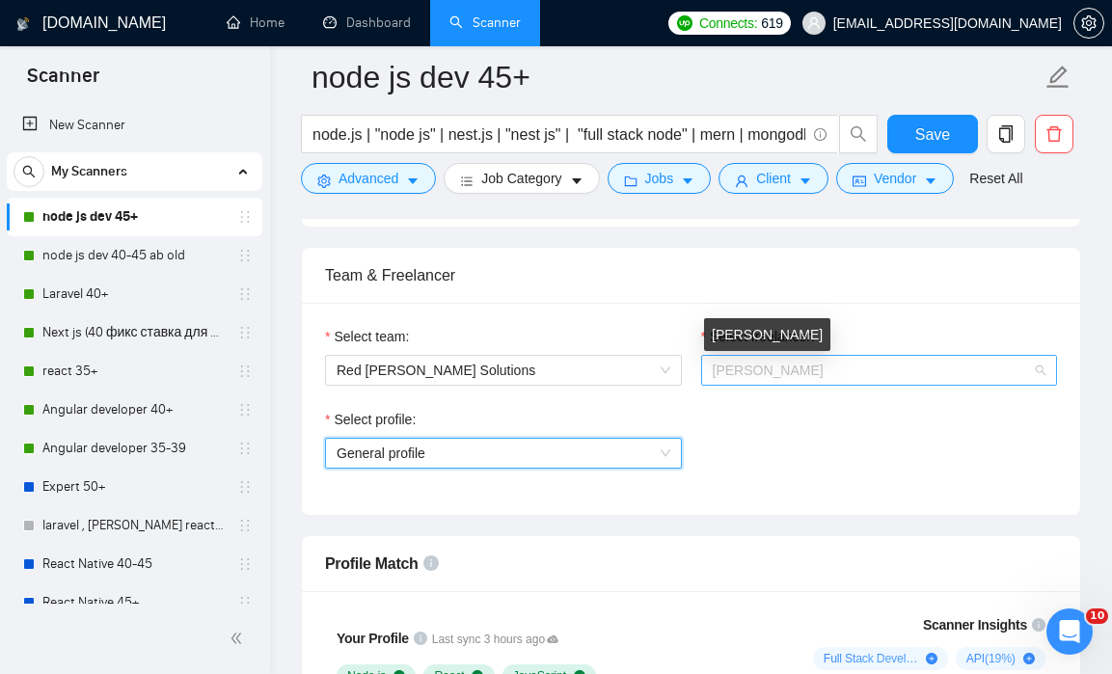
click at [746, 366] on span "[PERSON_NAME]" at bounding box center [768, 370] width 111 height 15
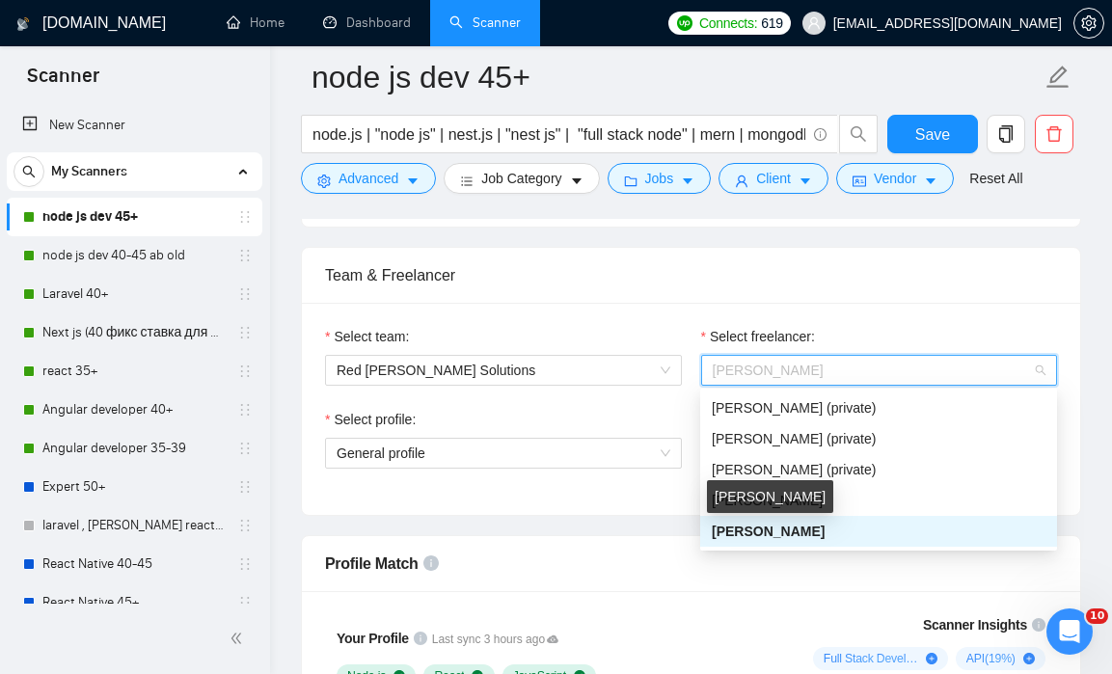
click at [748, 531] on span "[PERSON_NAME]" at bounding box center [768, 531] width 113 height 15
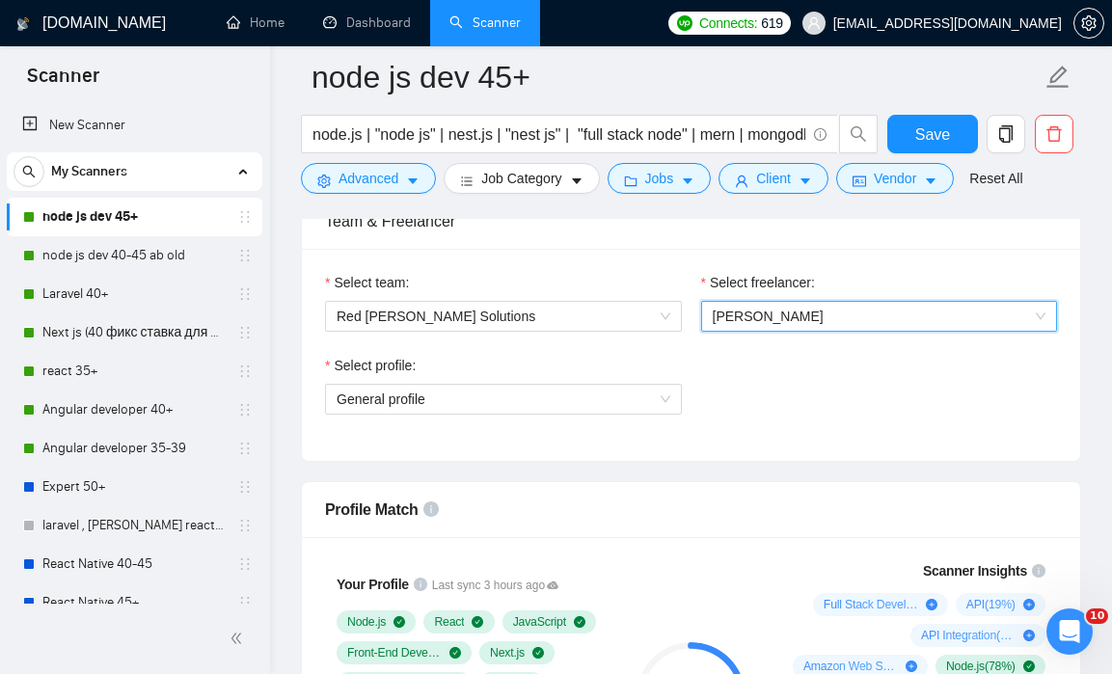
scroll to position [969, 0]
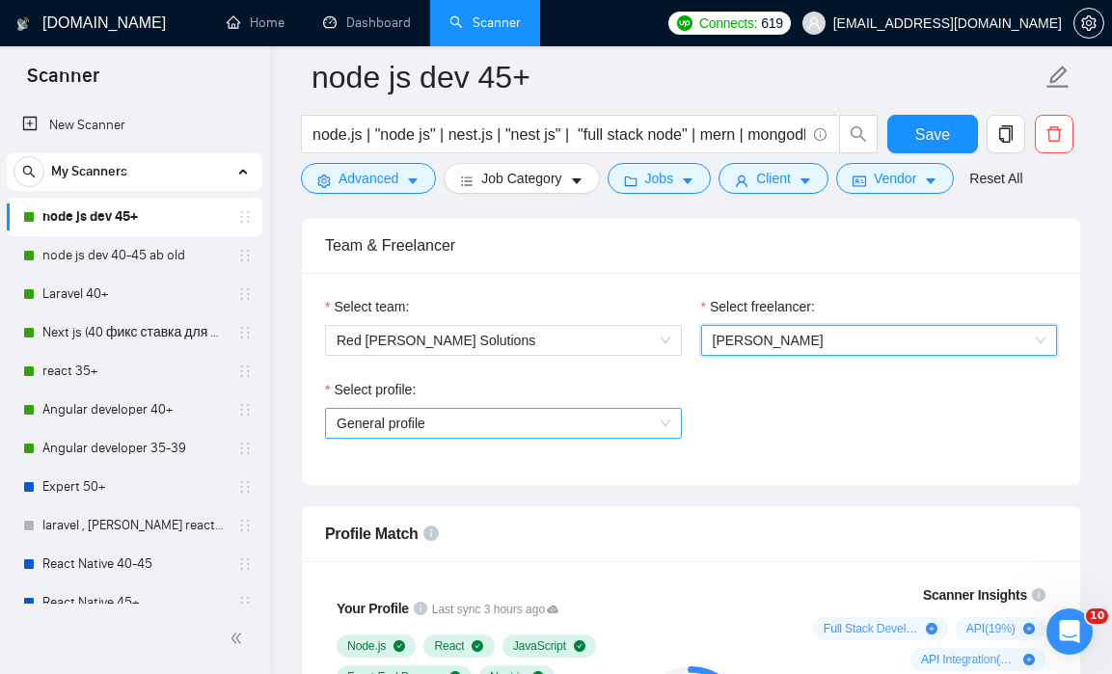
click at [625, 418] on span "General profile" at bounding box center [504, 423] width 334 height 29
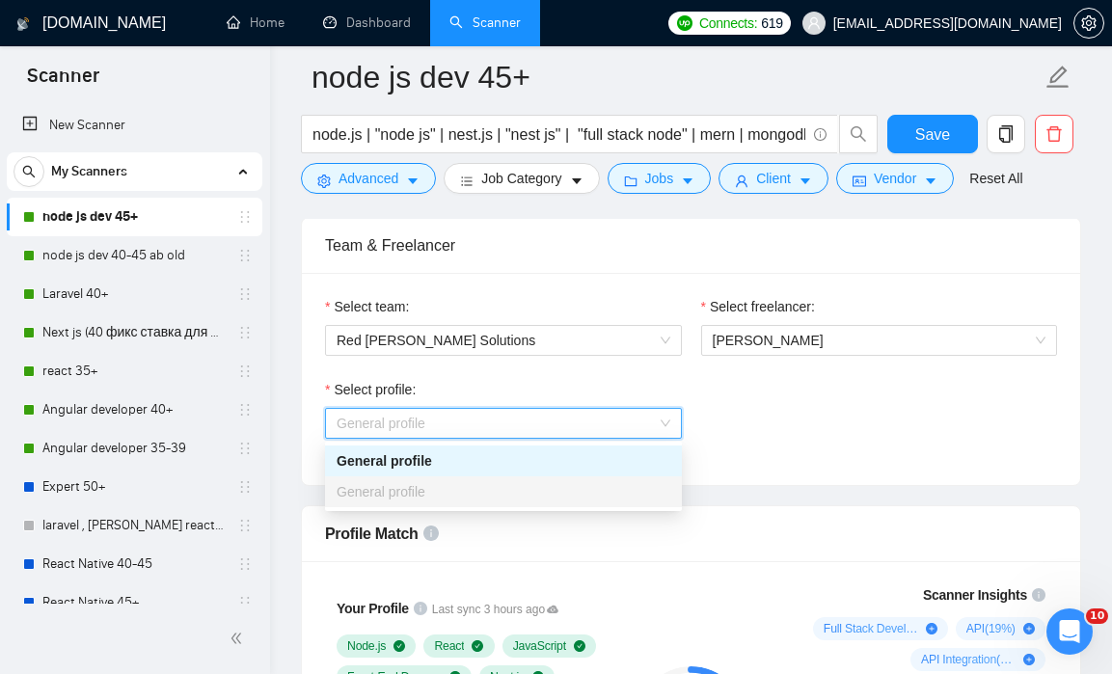
click at [724, 396] on div "Select profile: General profile" at bounding box center [690, 420] width 751 height 83
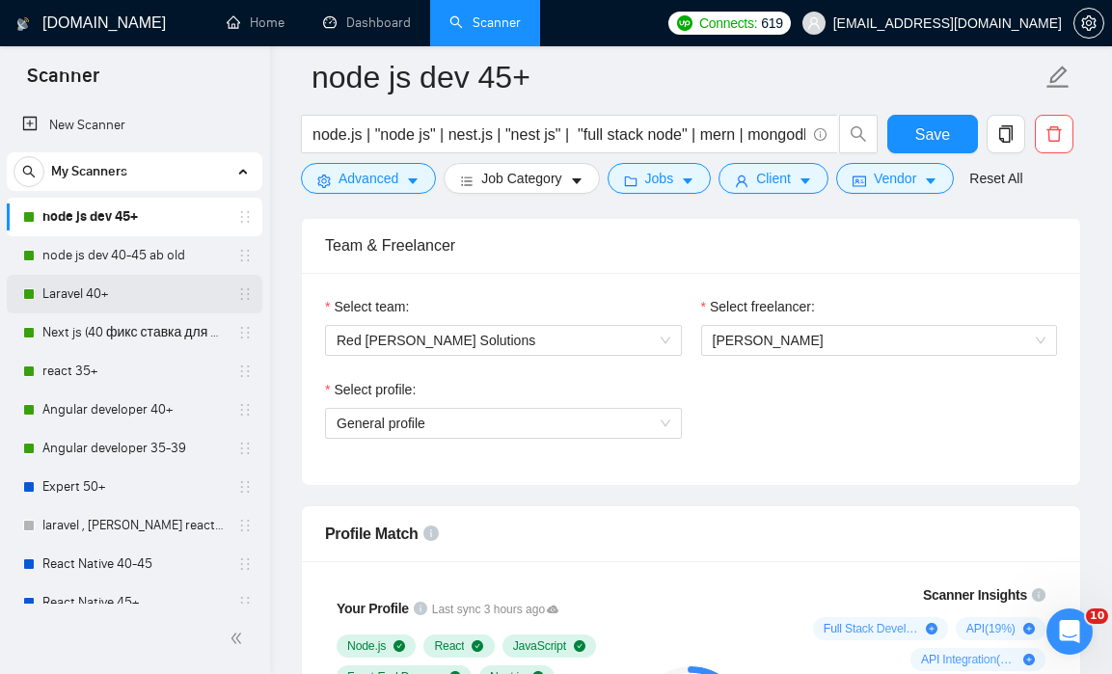
click at [96, 294] on link "Laravel 40+" at bounding box center [133, 294] width 183 height 39
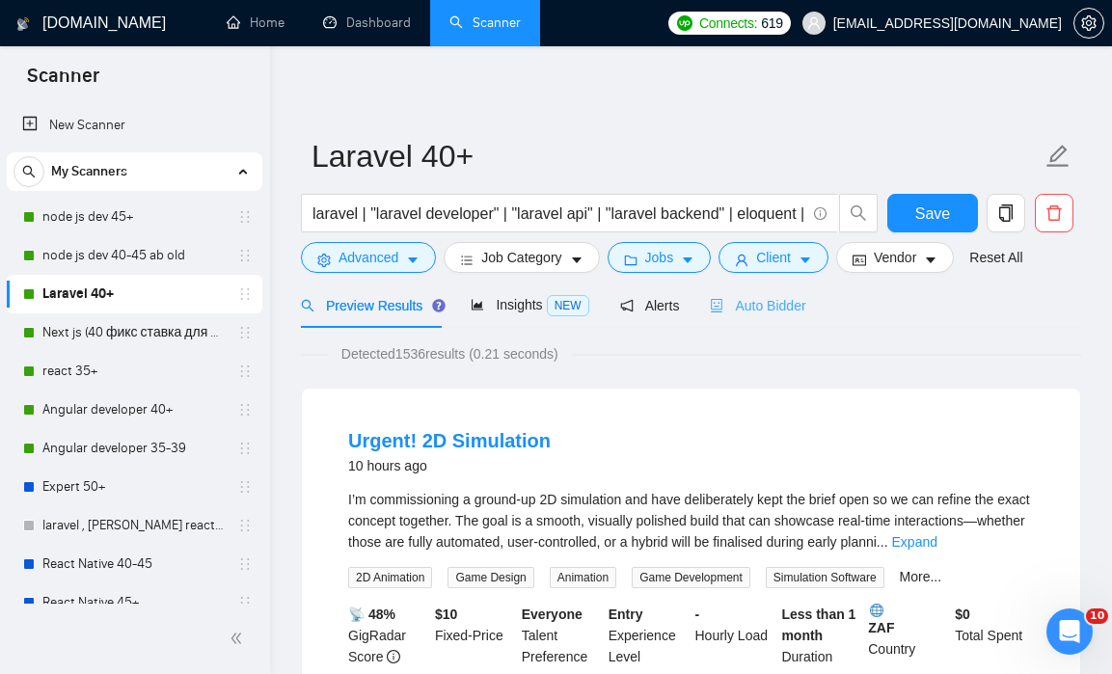
click at [775, 287] on div "Auto Bidder" at bounding box center [757, 305] width 95 height 45
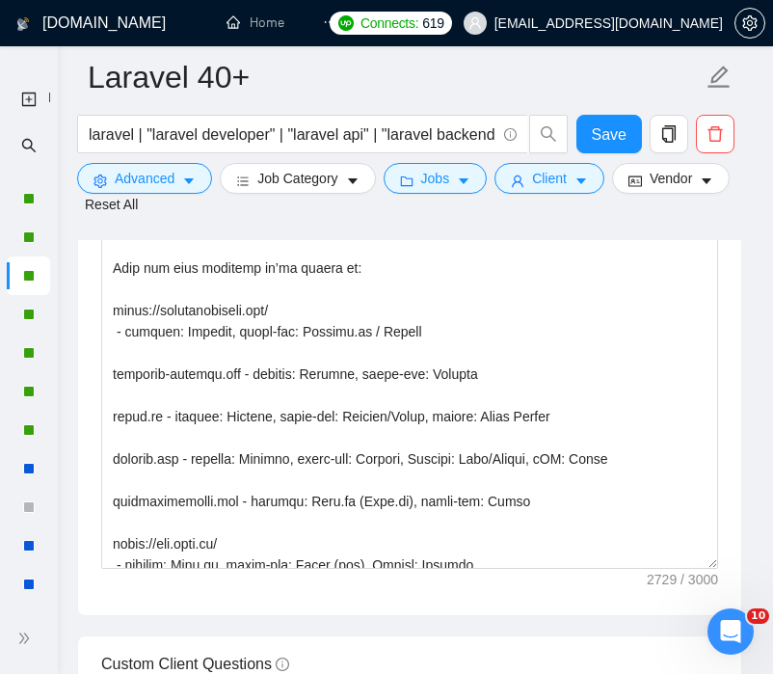
scroll to position [412, 0]
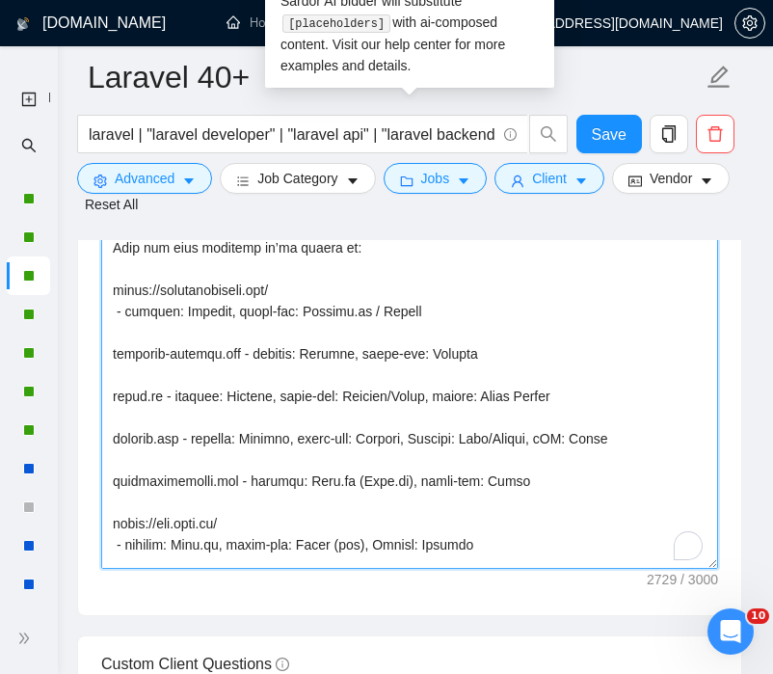
click at [426, 332] on textarea "Cover letter template:" at bounding box center [409, 352] width 617 height 434
click at [459, 336] on textarea "Cover letter template:" at bounding box center [409, 352] width 617 height 434
click at [289, 321] on textarea "Cover letter template:" at bounding box center [409, 352] width 617 height 434
drag, startPoint x: 122, startPoint y: 335, endPoint x: 419, endPoint y: 335, distance: 296.1
click at [419, 335] on textarea "Cover letter template:" at bounding box center [409, 352] width 617 height 434
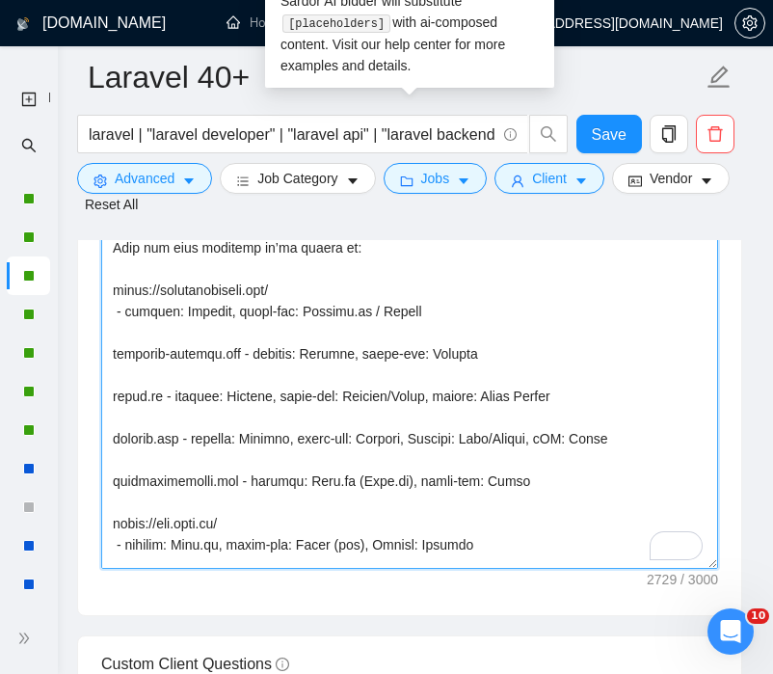
click at [496, 390] on textarea "Cover letter template:" at bounding box center [409, 352] width 617 height 434
drag, startPoint x: 529, startPoint y: 375, endPoint x: 108, endPoint y: 377, distance: 421.5
click at [108, 377] on div "Cover Letter Options Cover letter template:" at bounding box center [409, 321] width 665 height 589
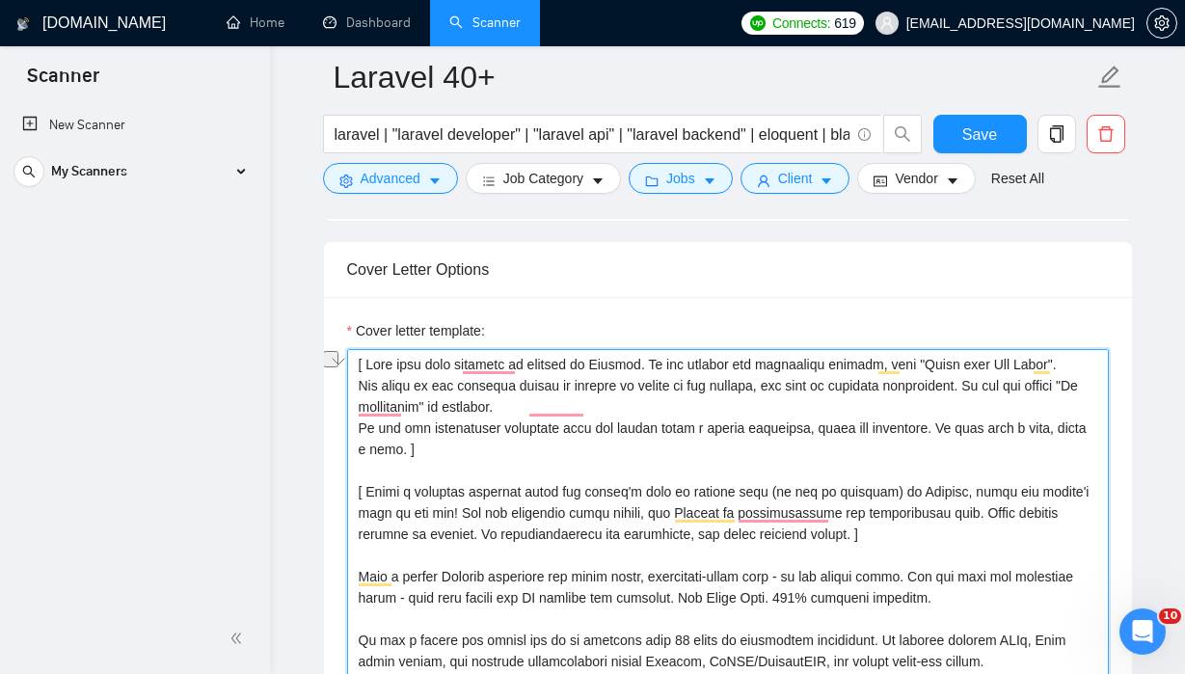
scroll to position [2077, 0]
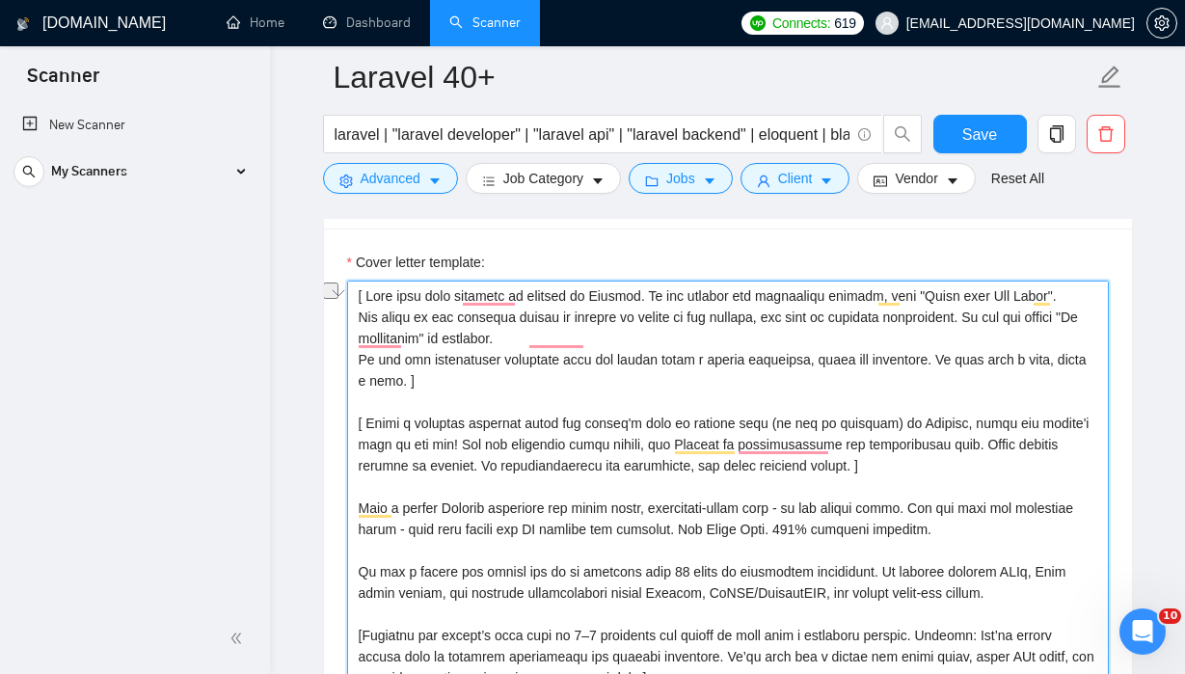
click at [626, 478] on textarea "Cover letter template:" at bounding box center [728, 498] width 762 height 434
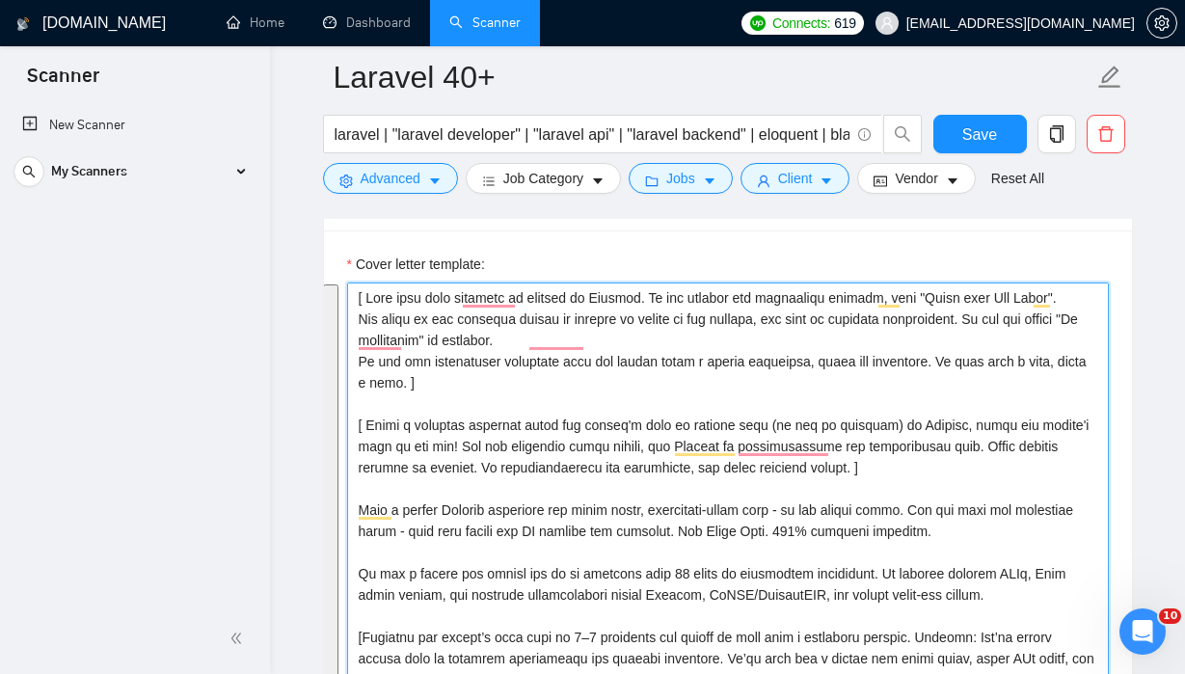
paste textarea "lore_ipsumdol] [sitame_cons], ​[Adi elit seddoeiu temp incididu utlab etdolore …"
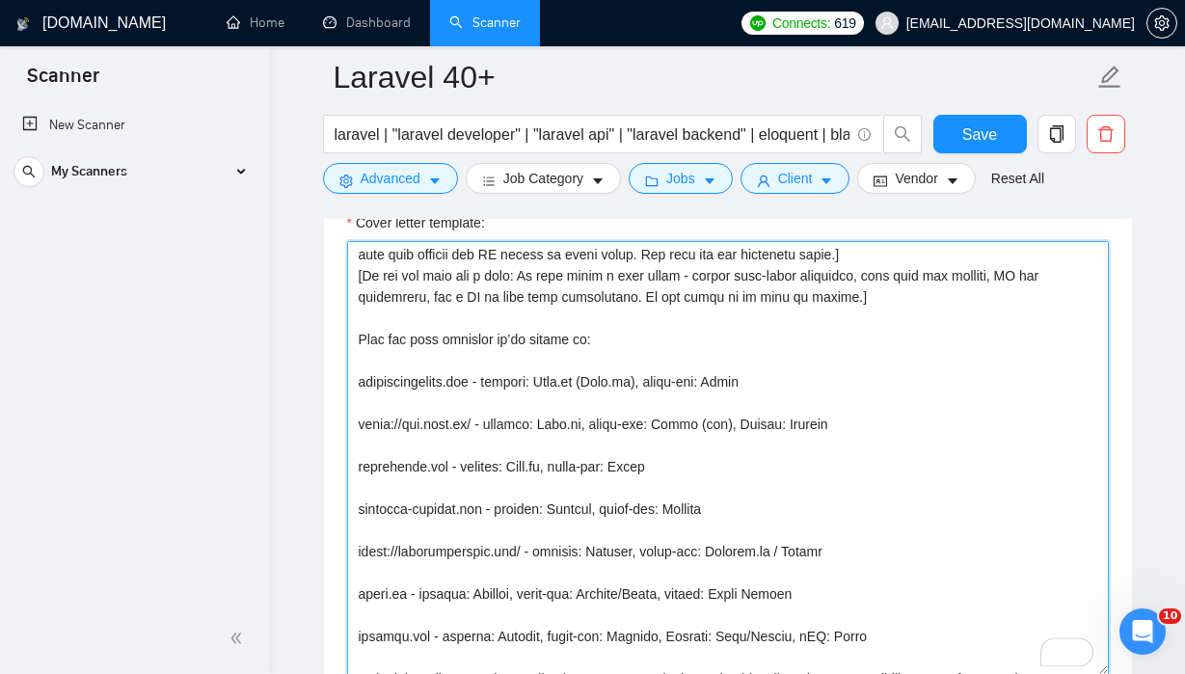
scroll to position [0, 0]
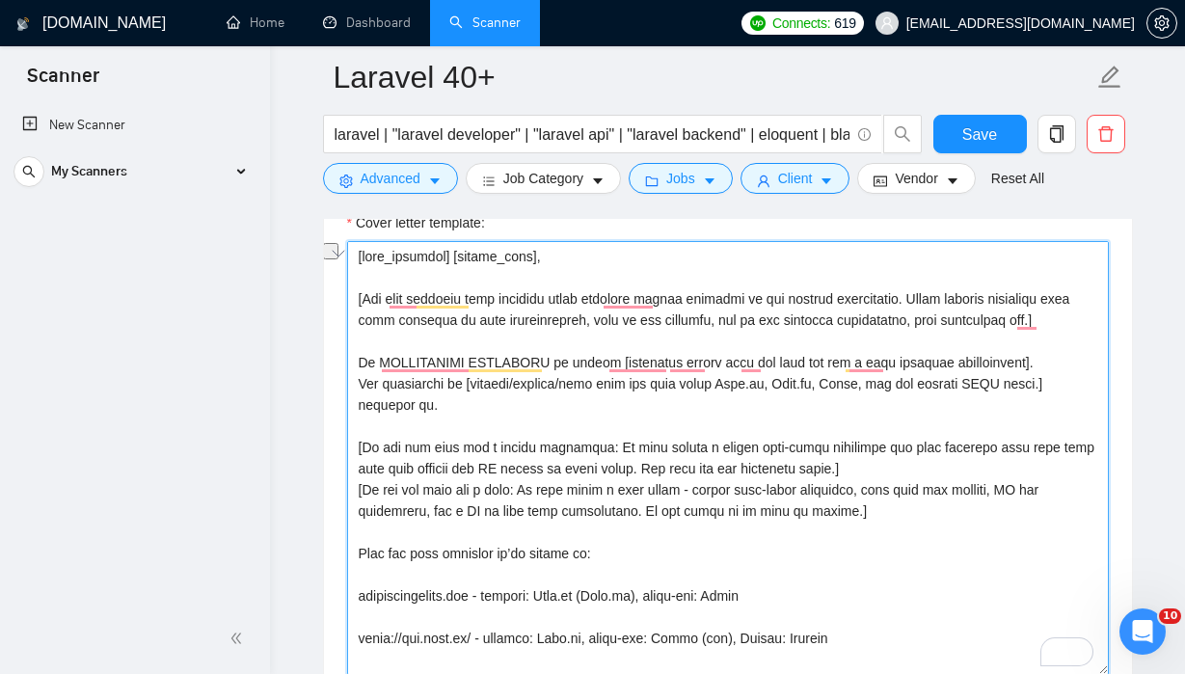
drag, startPoint x: 744, startPoint y: 383, endPoint x: 849, endPoint y: 388, distance: 105.2
click at [849, 388] on textarea "Cover letter template:" at bounding box center [728, 458] width 762 height 434
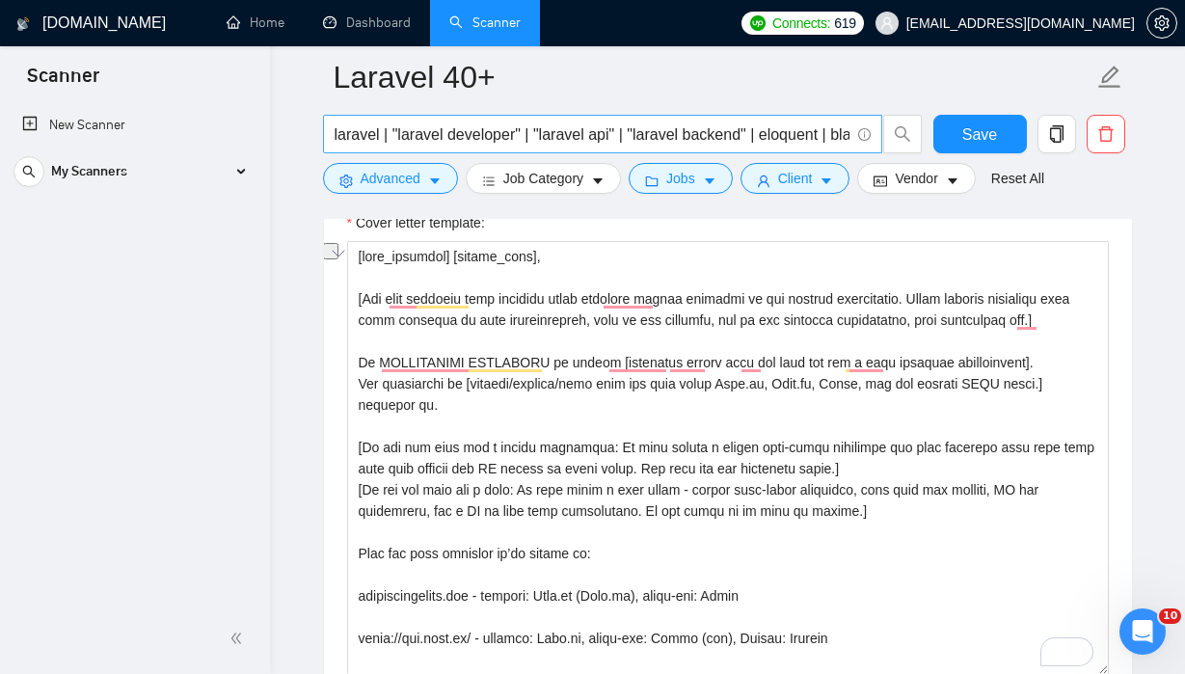
click at [806, 127] on input "laravel | "laravel developer" | "laravel api" | "laravel backend" | eloquent | …" at bounding box center [592, 134] width 515 height 24
drag, startPoint x: 795, startPoint y: 132, endPoint x: 891, endPoint y: 132, distance: 96.4
click at [891, 132] on span "laravel | "laravel developer" | "laravel api" | "laravel backend" | eloquent | …" at bounding box center [623, 134] width 600 height 39
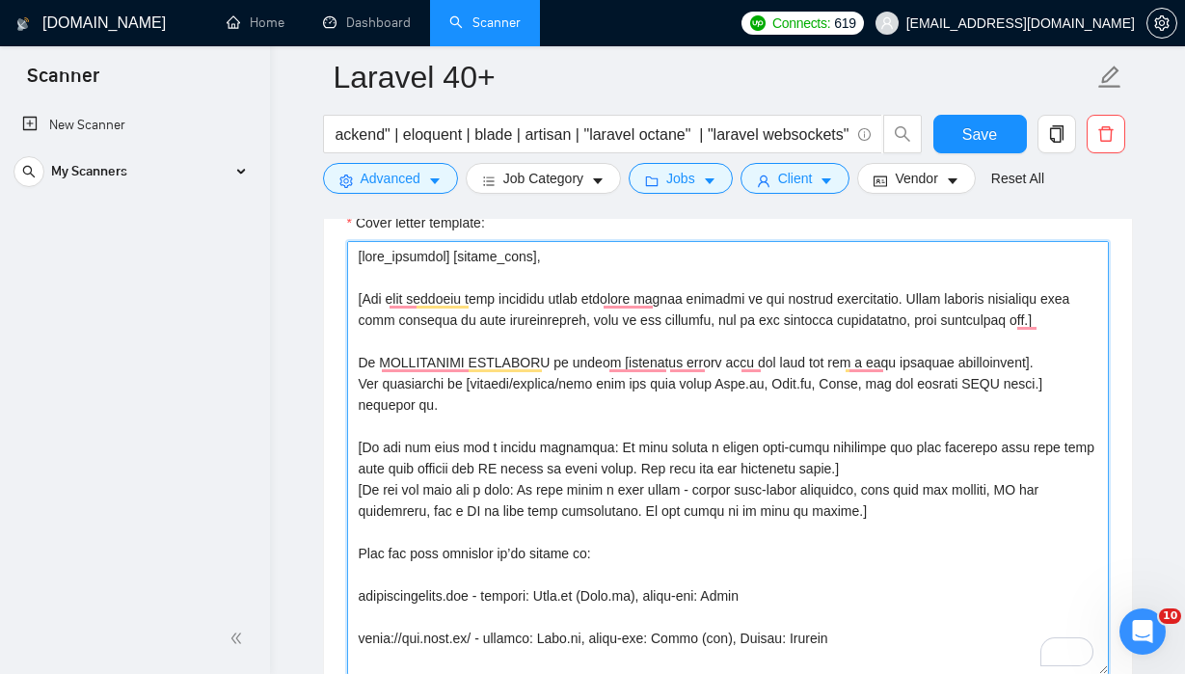
click at [892, 394] on textarea "Cover letter template:" at bounding box center [728, 458] width 762 height 434
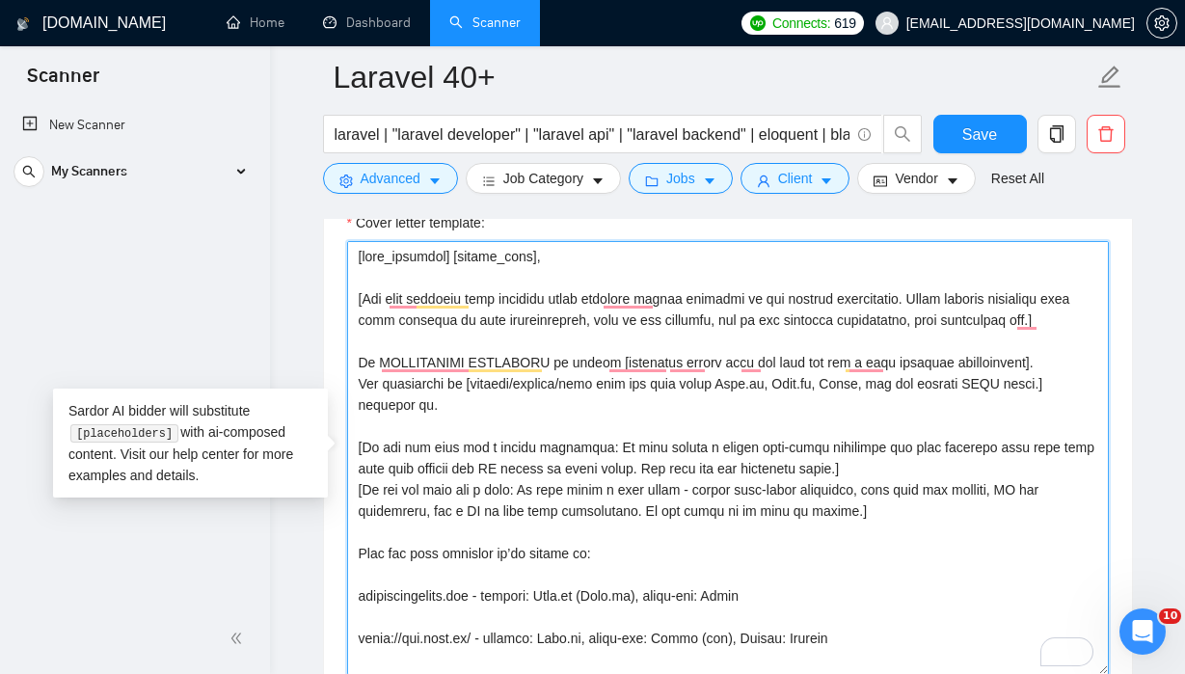
click at [818, 385] on textarea "Cover letter template:" at bounding box center [728, 458] width 762 height 434
drag, startPoint x: 739, startPoint y: 385, endPoint x: 839, endPoint y: 387, distance: 100.3
click at [839, 387] on textarea "Cover letter template:" at bounding box center [728, 458] width 762 height 434
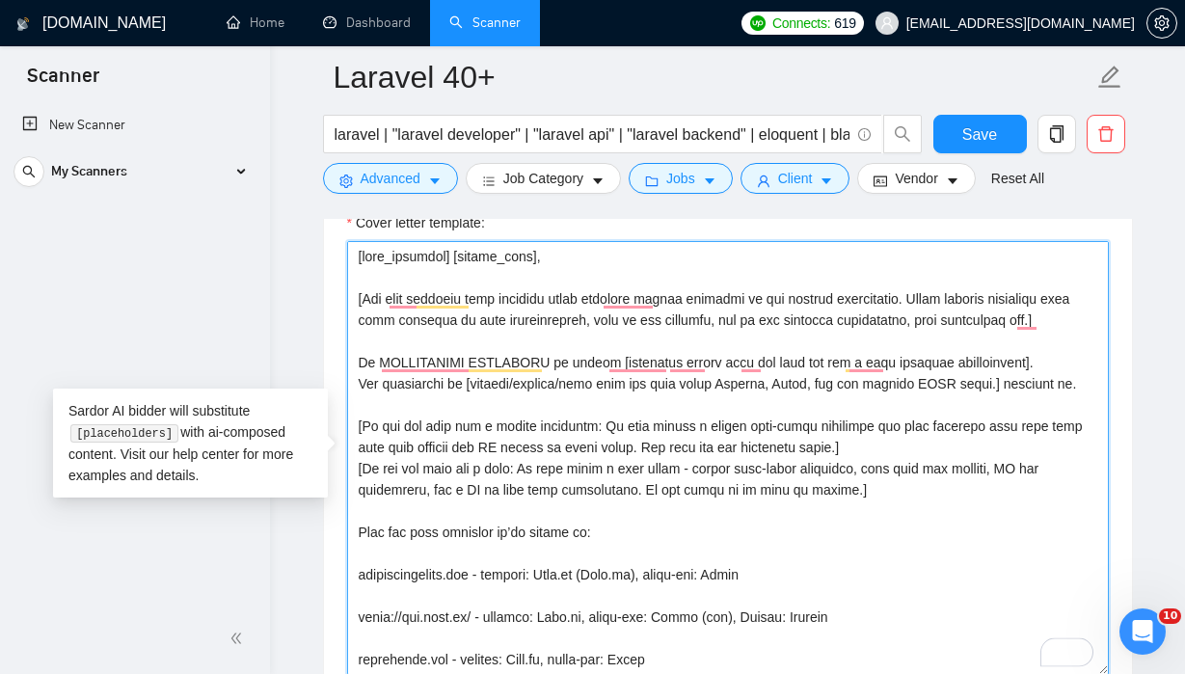
click at [837, 391] on textarea "Cover letter template:" at bounding box center [728, 458] width 762 height 434
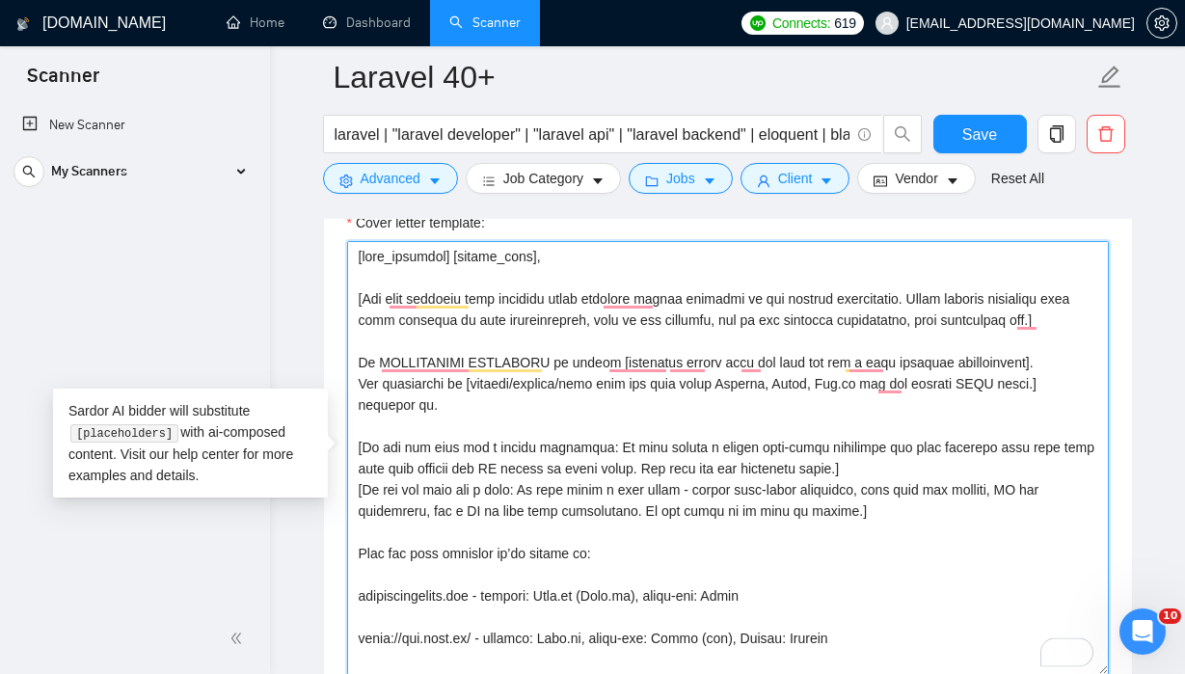
click at [994, 384] on textarea "Cover letter template:" at bounding box center [728, 458] width 762 height 434
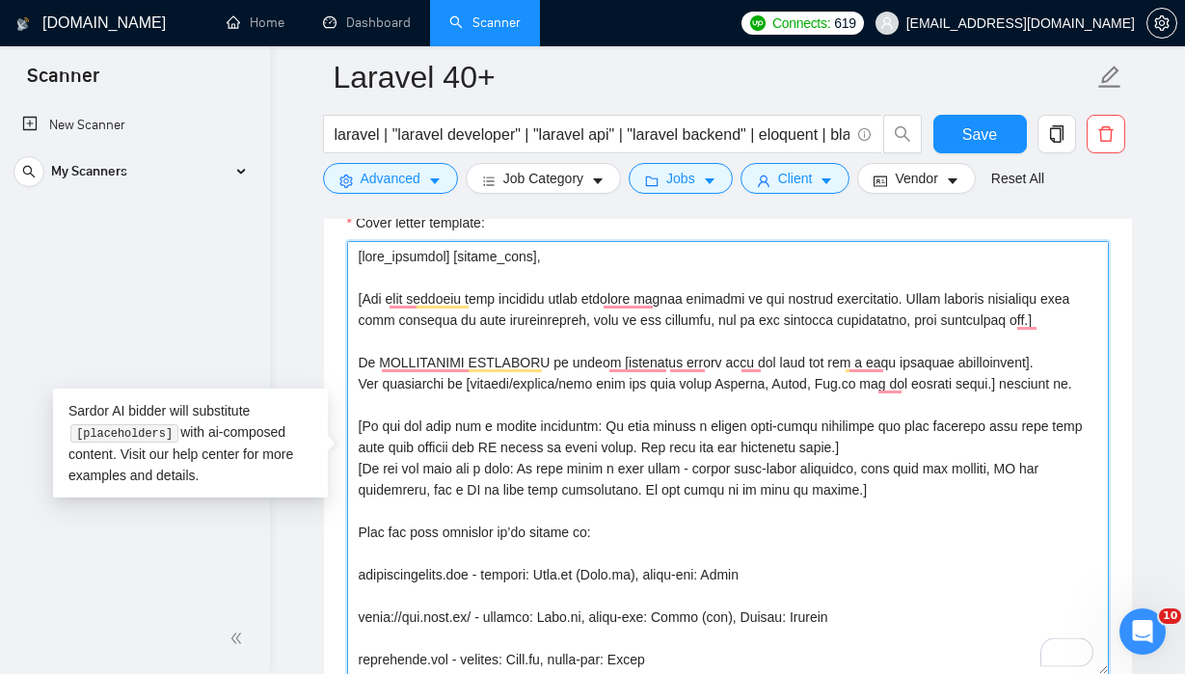
click at [1015, 390] on textarea "Cover letter template:" at bounding box center [728, 458] width 762 height 434
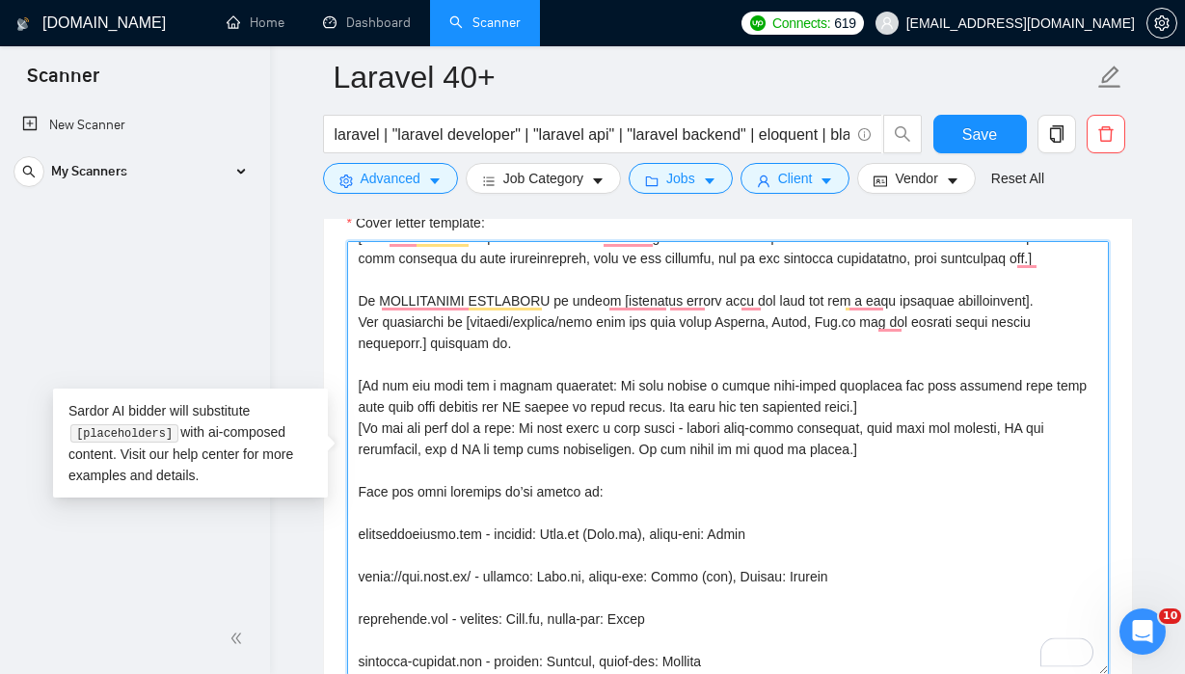
scroll to position [66, 0]
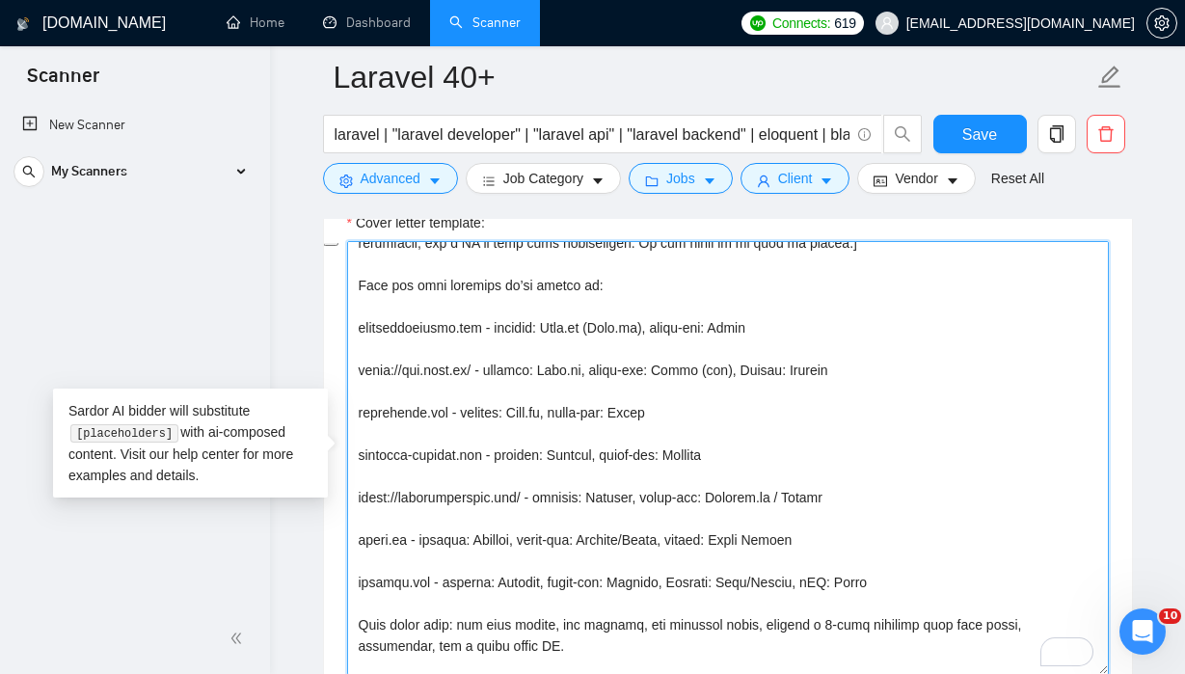
drag, startPoint x: 359, startPoint y: 324, endPoint x: 894, endPoint y: 579, distance: 592.7
click at [894, 579] on textarea "Cover letter template:" at bounding box center [728, 458] width 762 height 434
paste textarea "To enrich screen reader interactions, please activate Accessibility in Grammarl…"
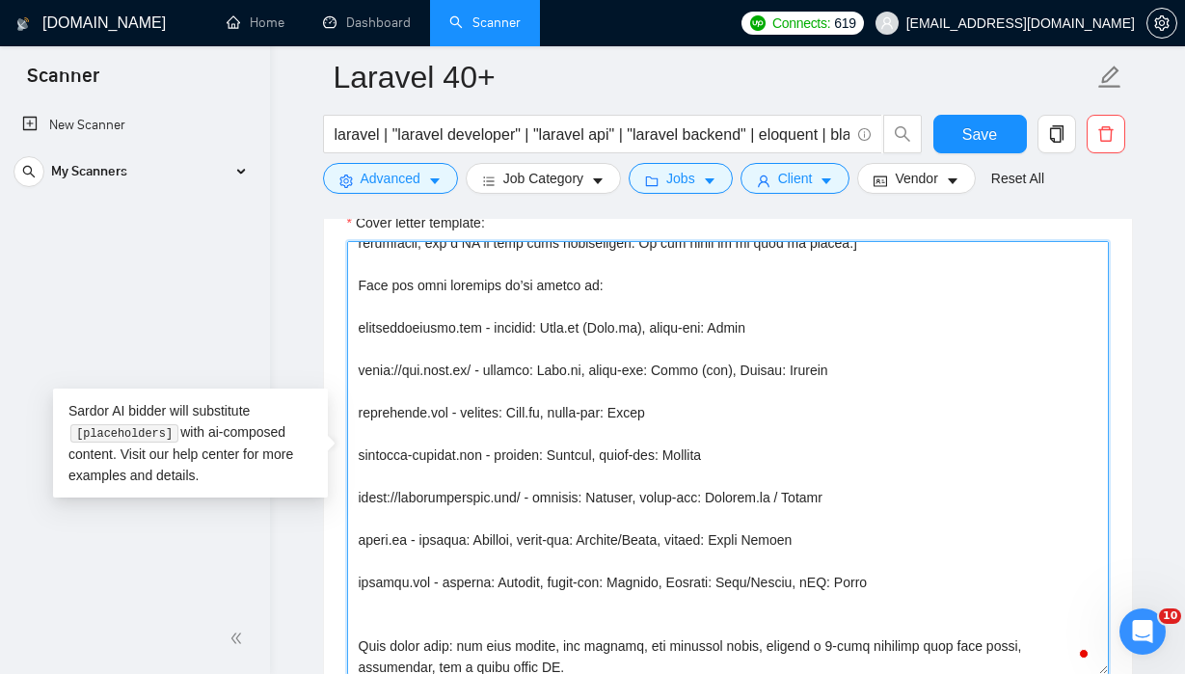
click at [685, 289] on textarea "Cover letter template:" at bounding box center [728, 458] width 762 height 434
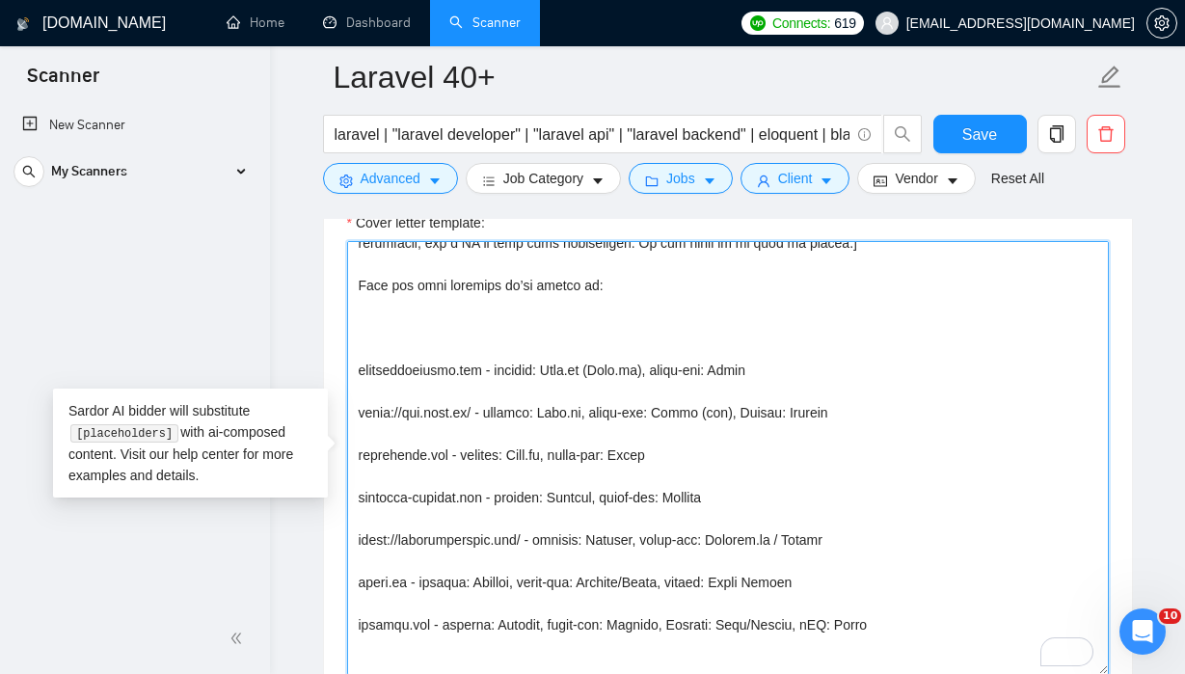
drag, startPoint x: 837, startPoint y: 541, endPoint x: 348, endPoint y: 541, distance: 489.0
click at [348, 541] on div "Cover Letter Options Cover letter template:" at bounding box center [728, 427] width 810 height 589
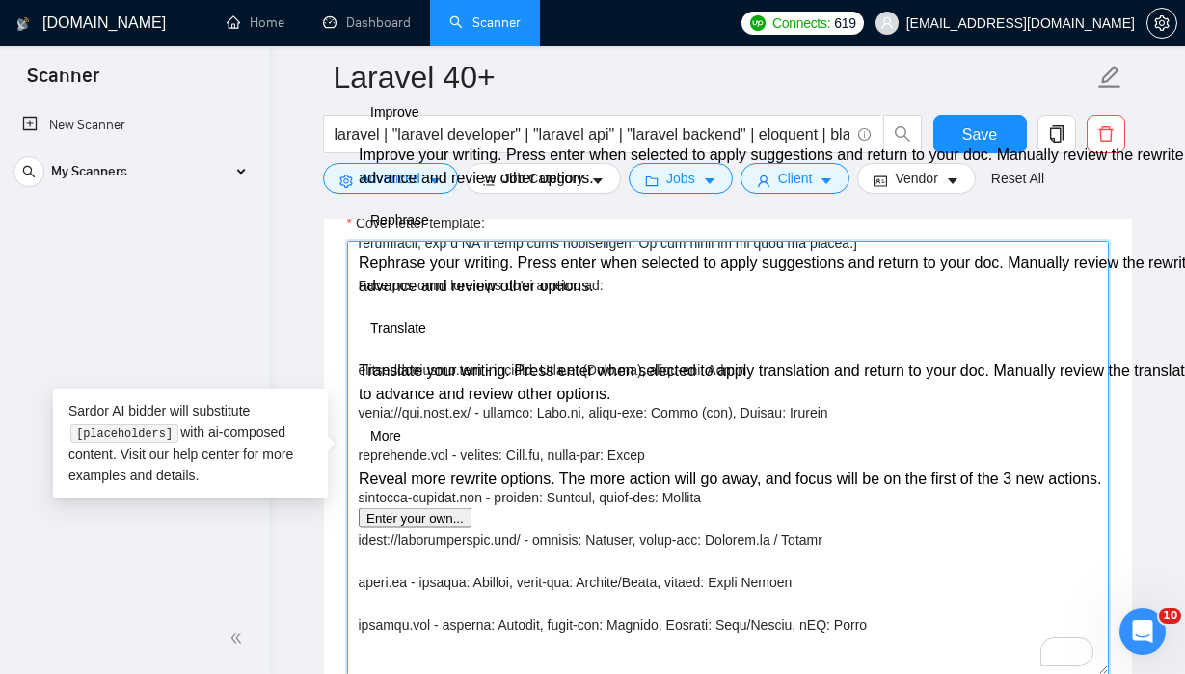
click at [437, 300] on textarea "Cover letter template:" at bounding box center [728, 458] width 762 height 434
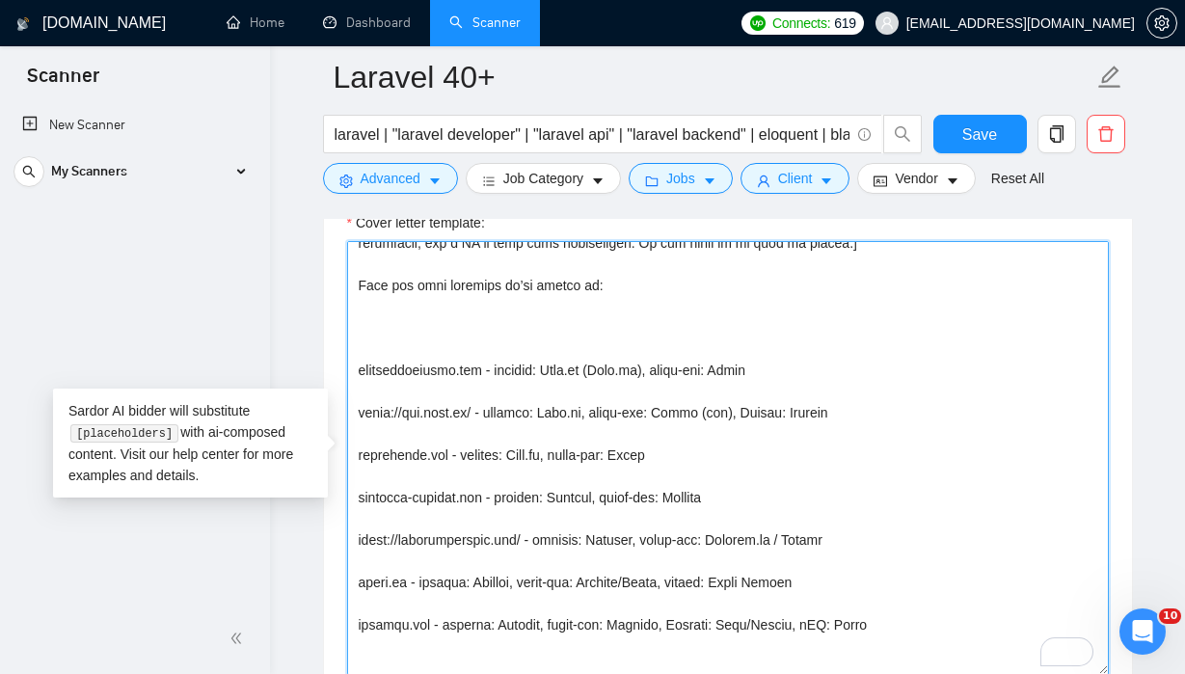
click at [380, 325] on textarea "Cover letter template:" at bounding box center [728, 458] width 762 height 434
paste textarea "https://snowfalltravel.com/ - backend: Laravel, front-end: Angular.js / Svelte"
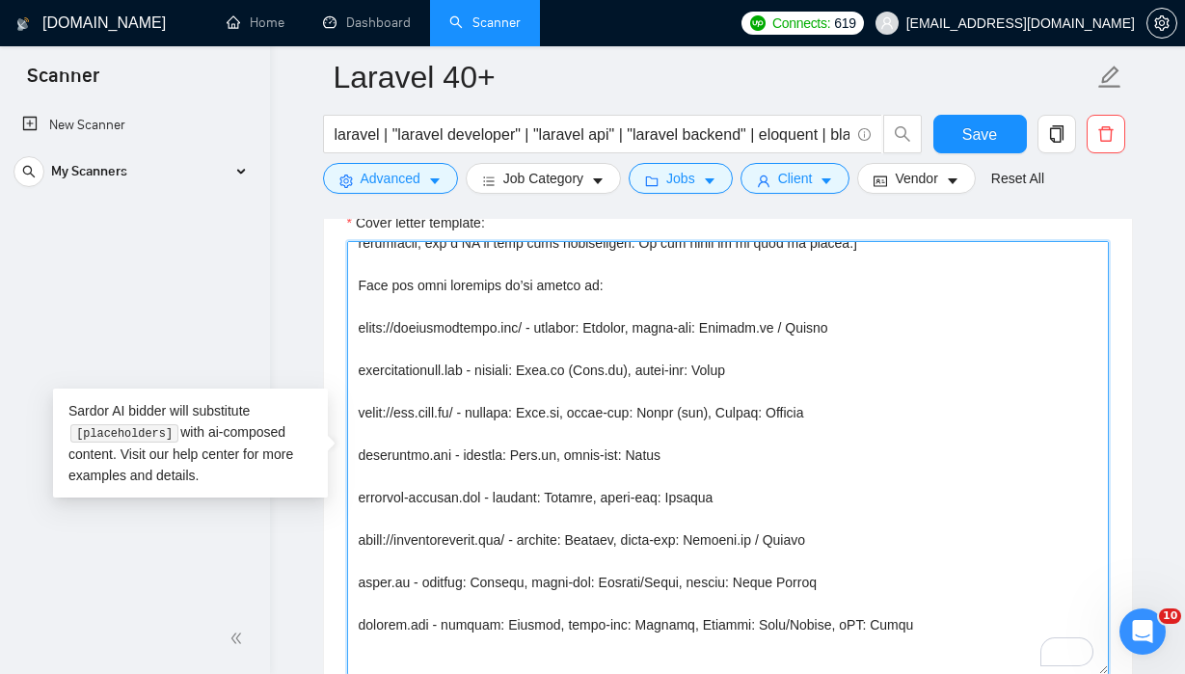
drag, startPoint x: 840, startPoint y: 544, endPoint x: 840, endPoint y: 501, distance: 43.4
click at [840, 501] on textarea "Cover letter template:" at bounding box center [728, 458] width 762 height 434
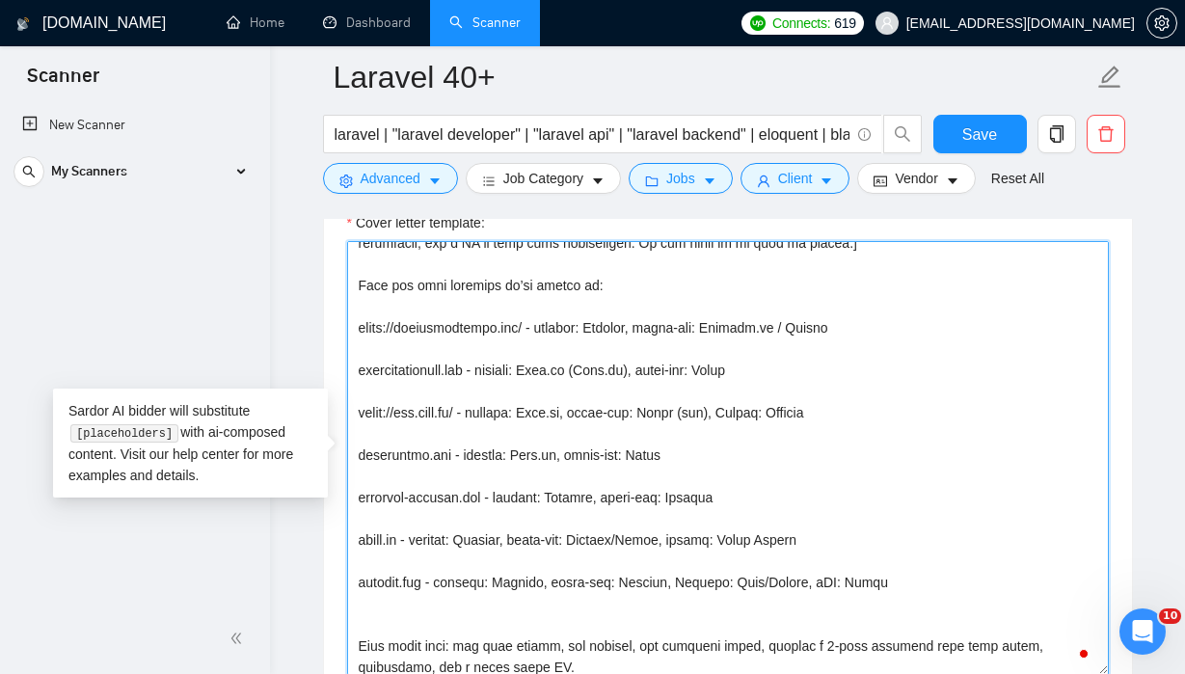
drag, startPoint x: 524, startPoint y: 327, endPoint x: 409, endPoint y: 327, distance: 114.8
click at [409, 327] on textarea "Cover letter template:" at bounding box center [728, 458] width 762 height 434
drag, startPoint x: 360, startPoint y: 328, endPoint x: 522, endPoint y: 335, distance: 162.2
click at [522, 335] on textarea "Cover letter template:" at bounding box center [728, 458] width 762 height 434
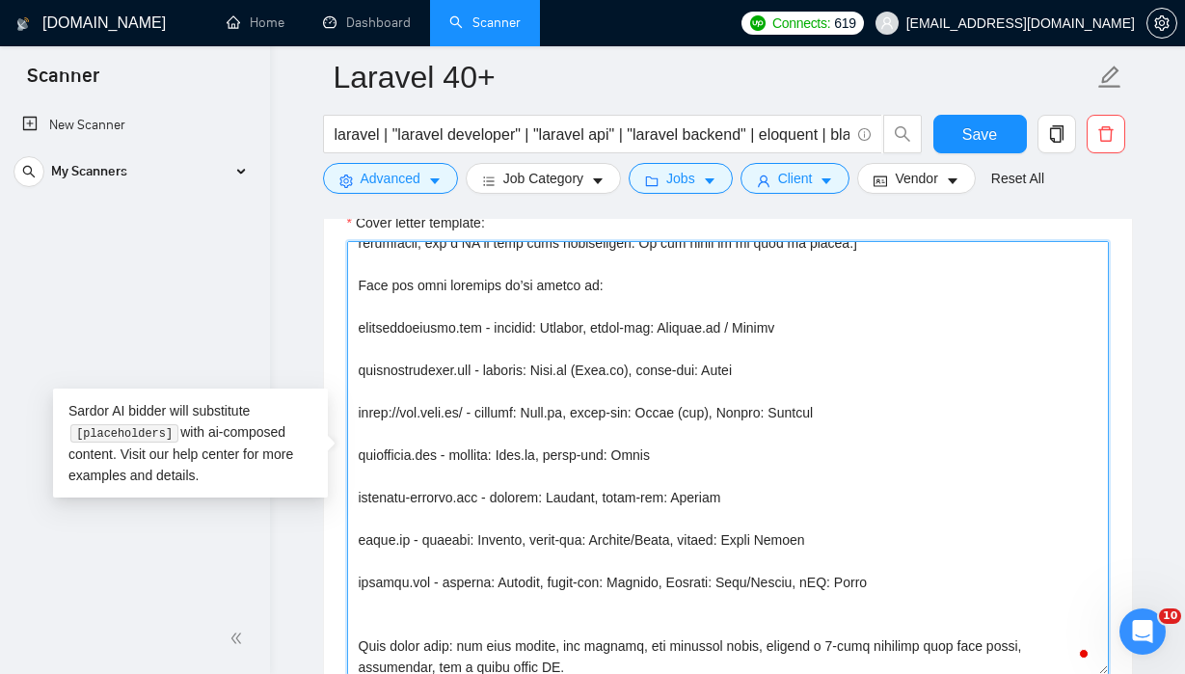
click at [481, 415] on textarea "Cover letter template:" at bounding box center [728, 458] width 762 height 434
drag, startPoint x: 436, startPoint y: 418, endPoint x: 0, endPoint y: 422, distance: 436.0
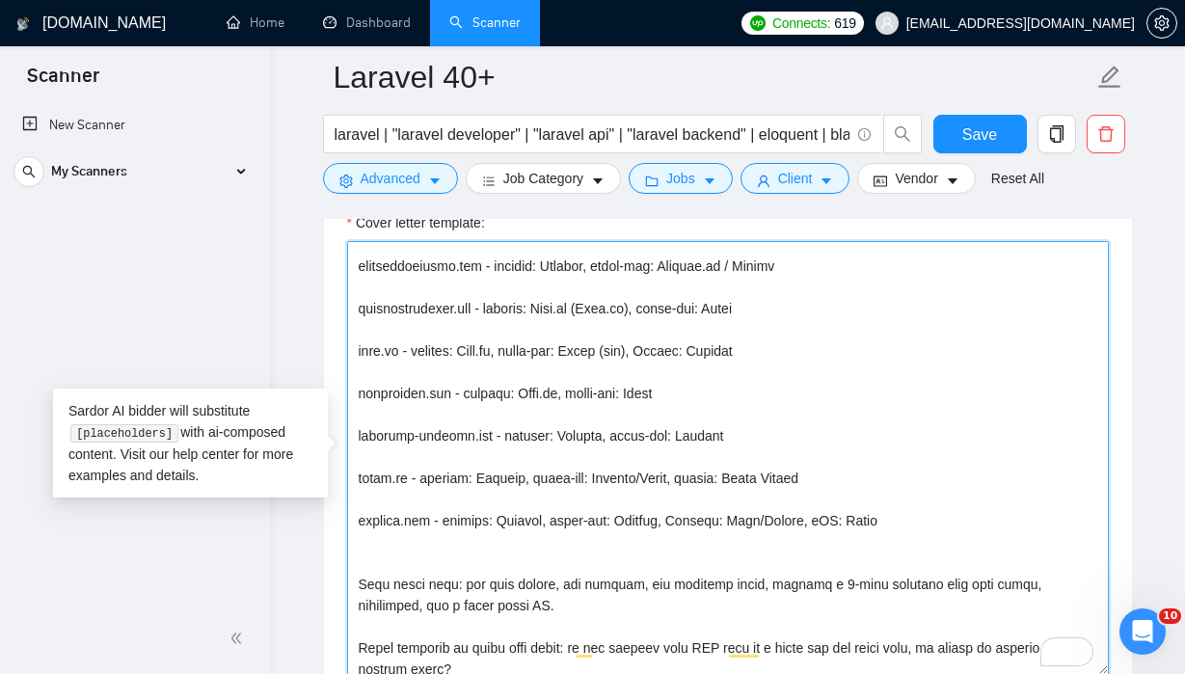
scroll to position [290, 0]
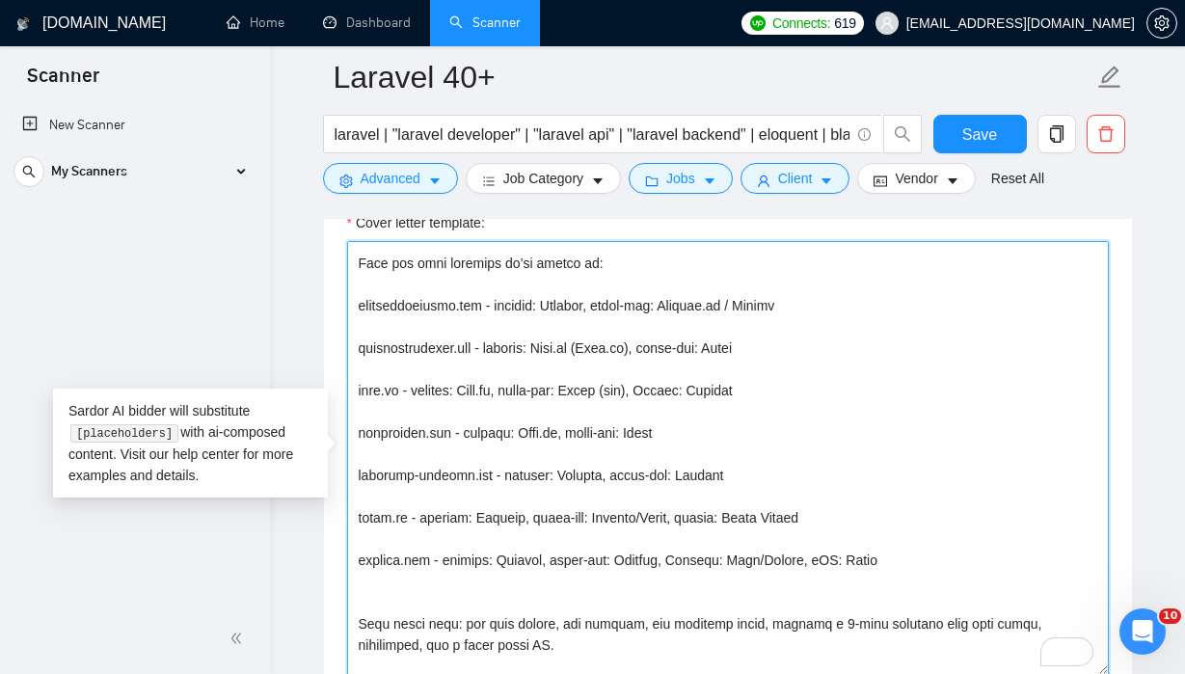
click at [800, 311] on textarea "Cover letter template:" at bounding box center [728, 458] width 762 height 434
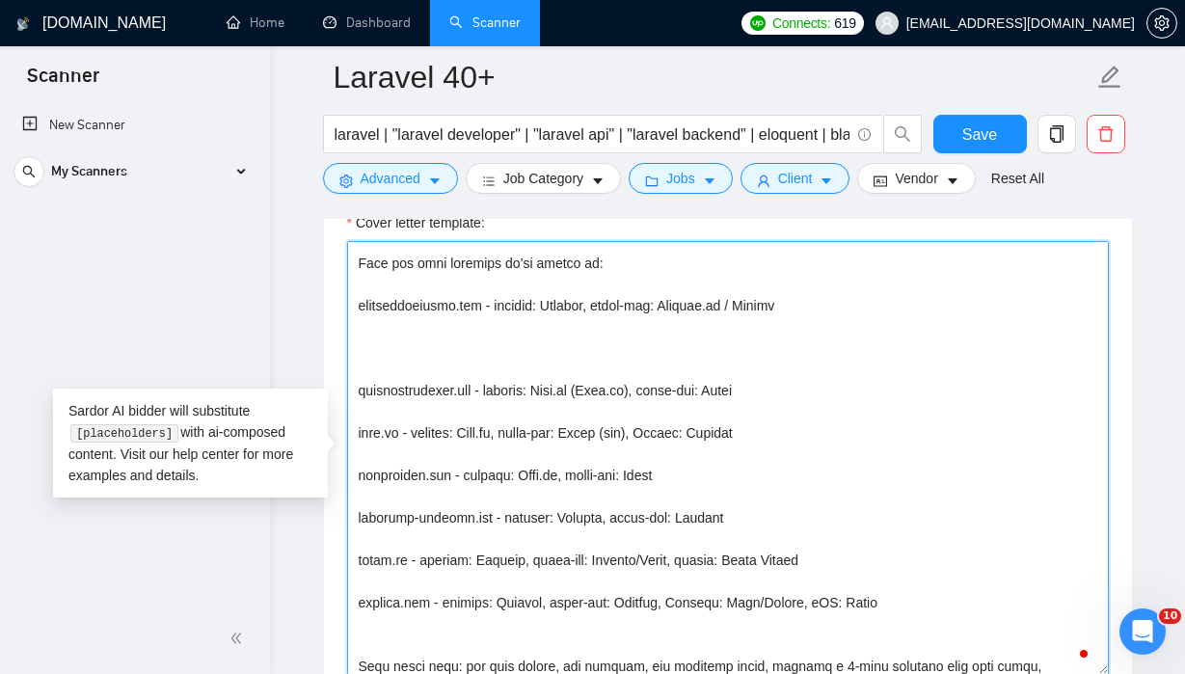
drag, startPoint x: 759, startPoint y: 519, endPoint x: 351, endPoint y: 521, distance: 408.0
click at [351, 521] on div "Cover Letter Options Cover letter template:" at bounding box center [728, 427] width 810 height 589
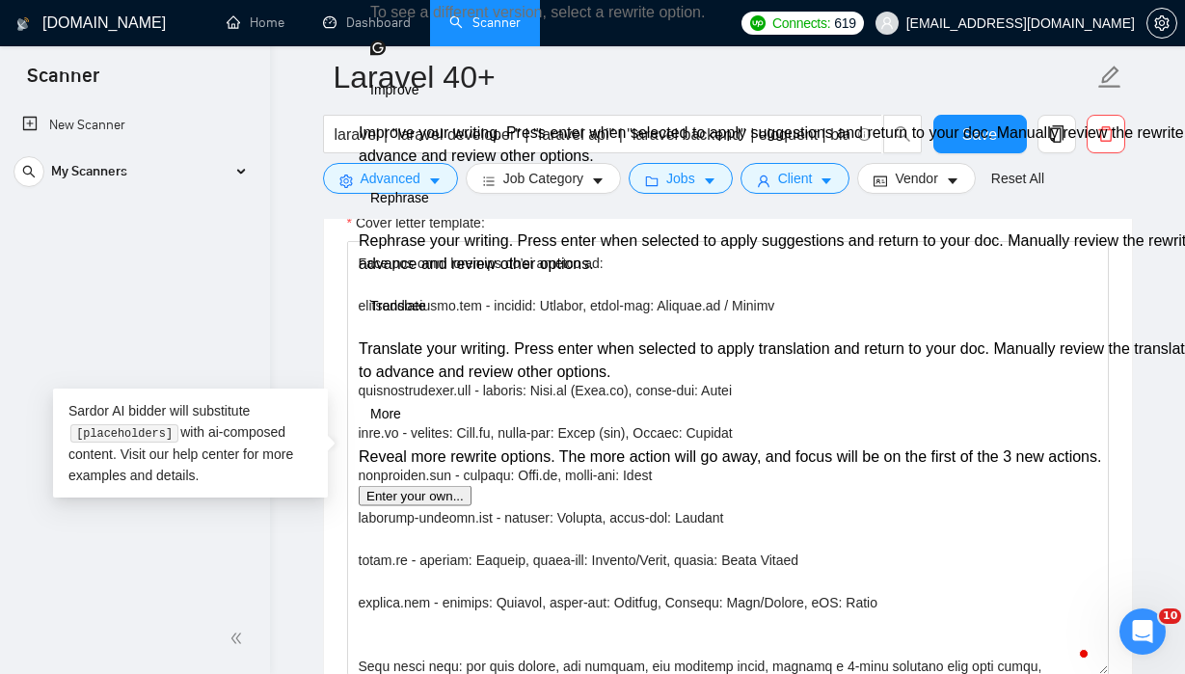
click at [345, 357] on div "Cover letter template:" at bounding box center [728, 455] width 808 height 532
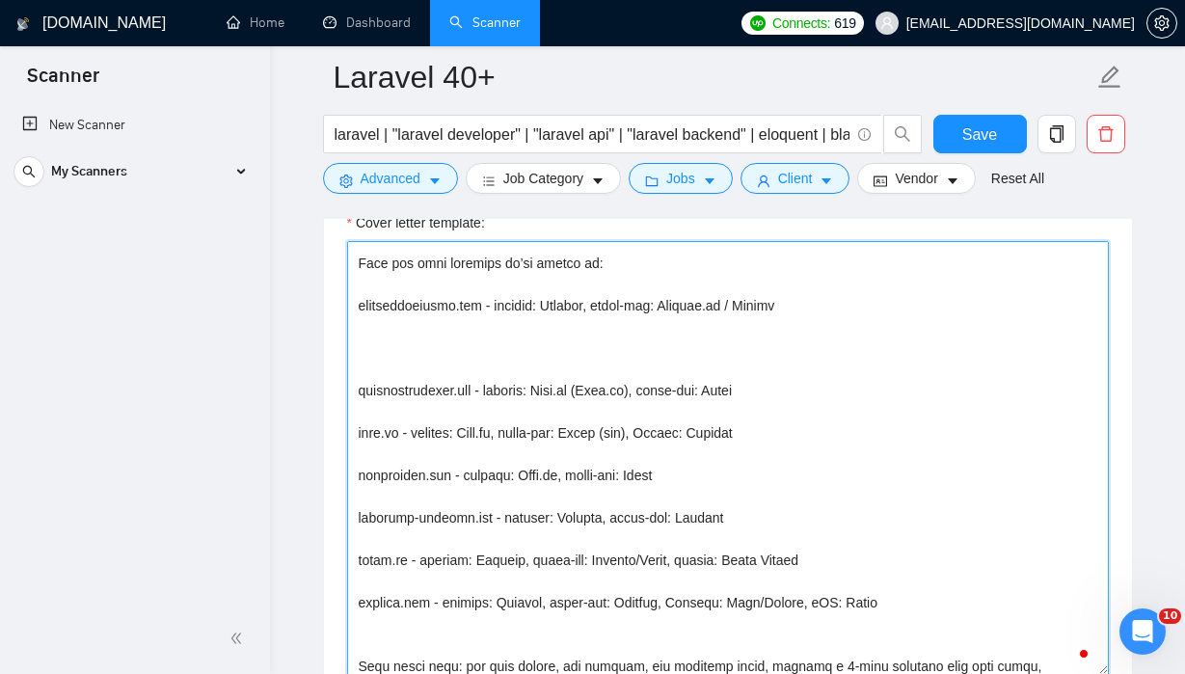
click at [361, 346] on textarea "Cover letter template:" at bounding box center [728, 458] width 762 height 434
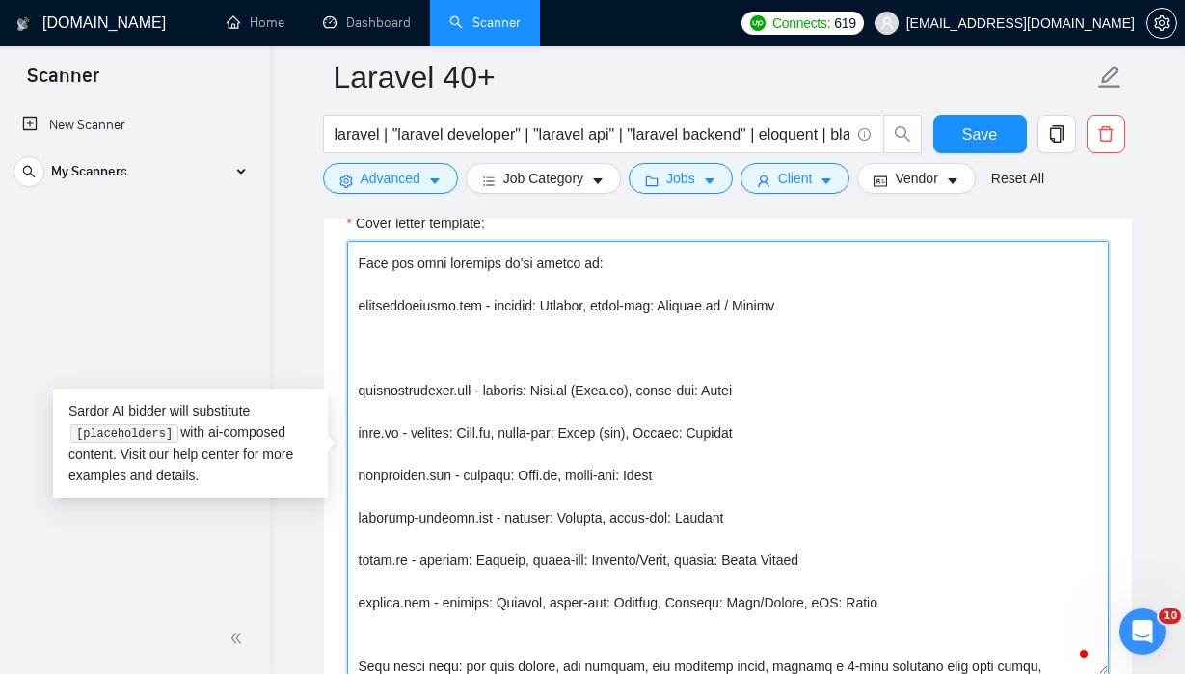
paste textarea "simplest-tracker.com - backend: Laravel, front-end: Angular"
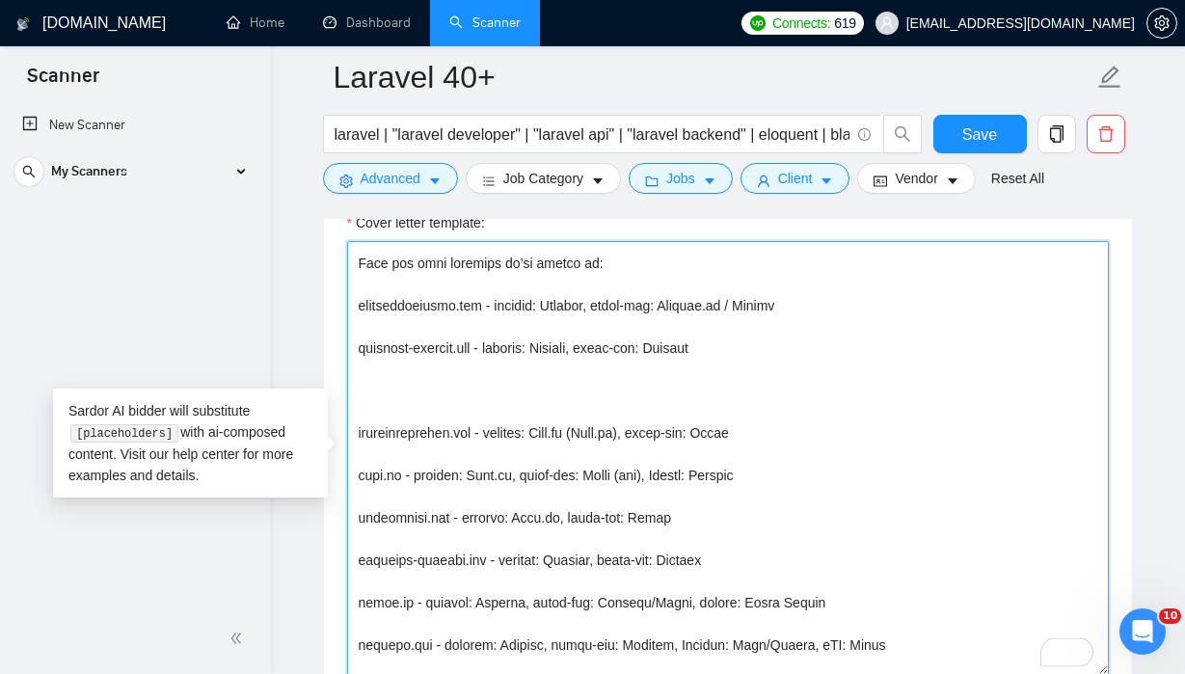
drag, startPoint x: 890, startPoint y: 644, endPoint x: 352, endPoint y: 604, distance: 539.7
click at [352, 604] on div "Cover Letter Options Cover letter template:" at bounding box center [728, 427] width 810 height 589
click at [368, 379] on textarea "Cover letter template:" at bounding box center [728, 458] width 762 height 434
paste textarea "usain.ua - backend: Laravel, front-end: Angular/React, mobile: React Native gun…"
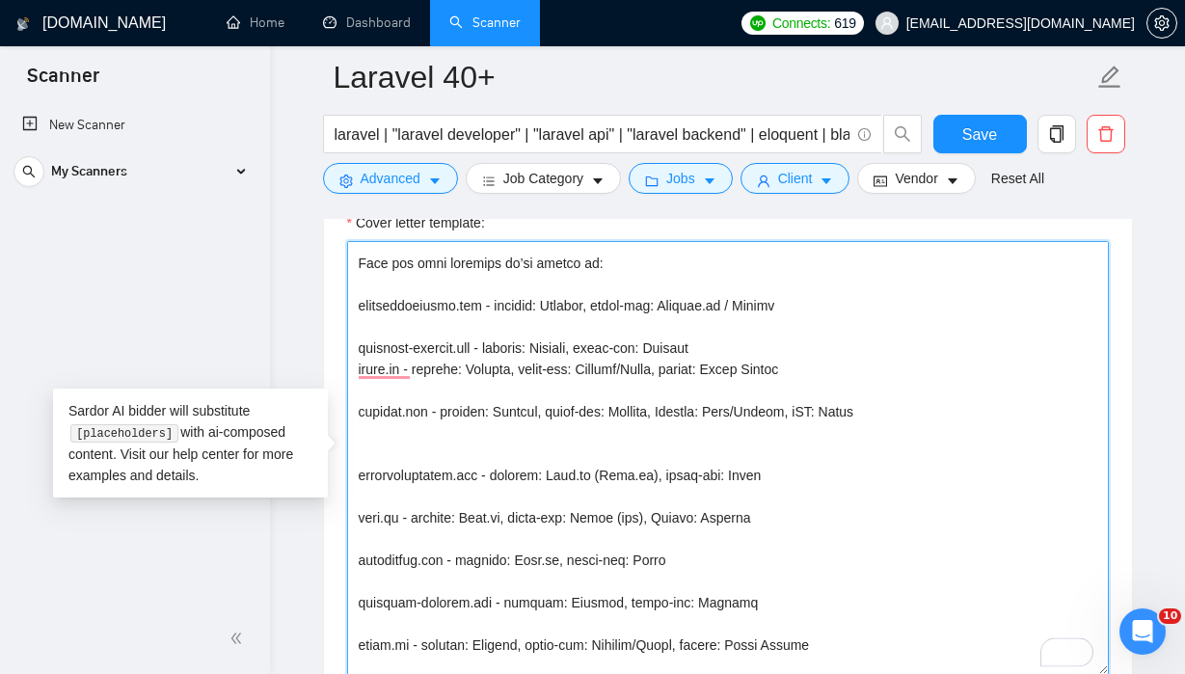
click at [750, 355] on textarea "Cover letter template:" at bounding box center [728, 458] width 762 height 434
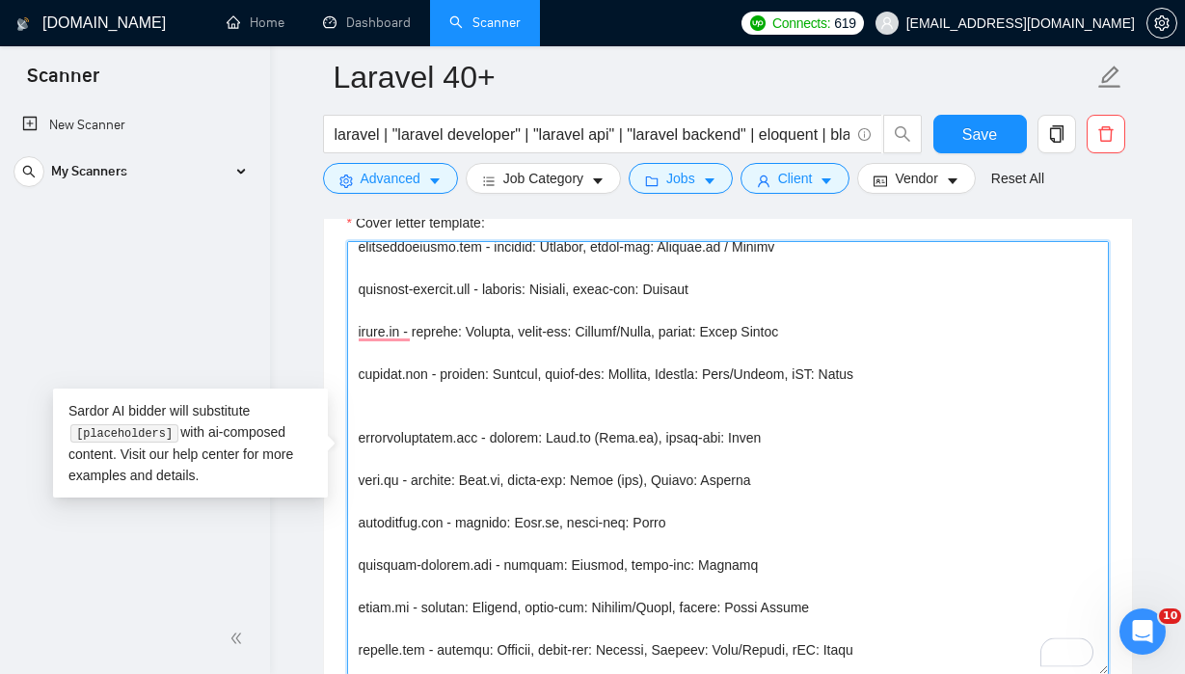
scroll to position [377, 0]
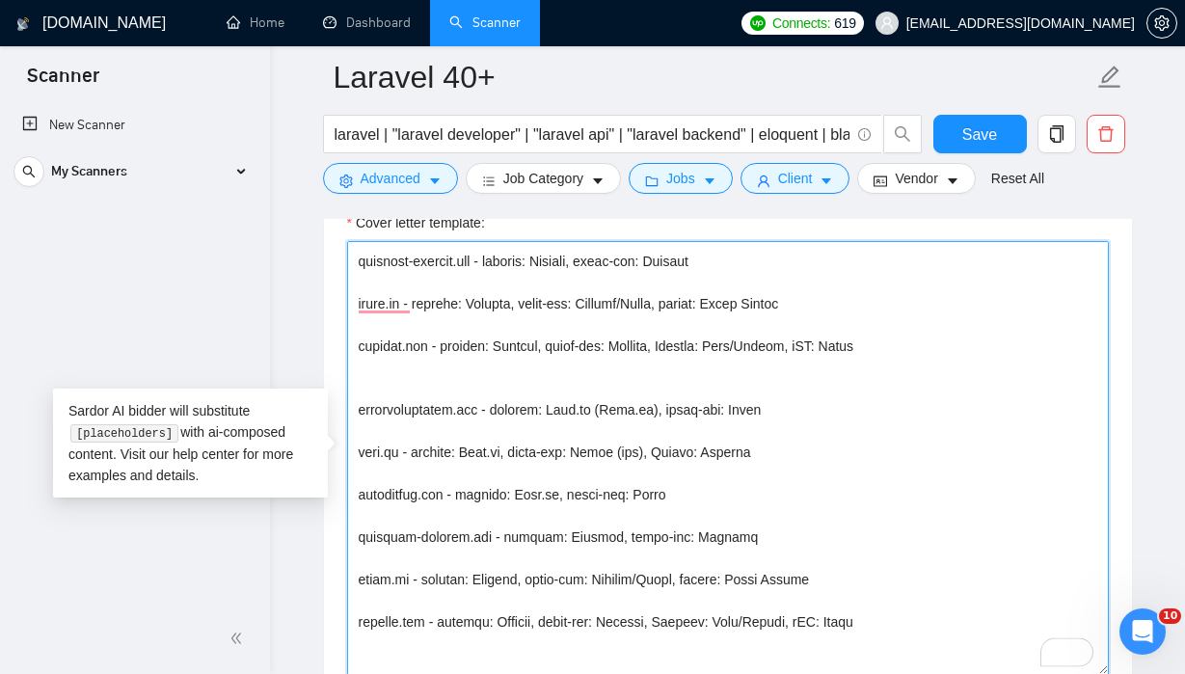
drag, startPoint x: 895, startPoint y: 622, endPoint x: 886, endPoint y: 525, distance: 97.8
click at [886, 525] on textarea "Cover letter template:" at bounding box center [728, 458] width 762 height 434
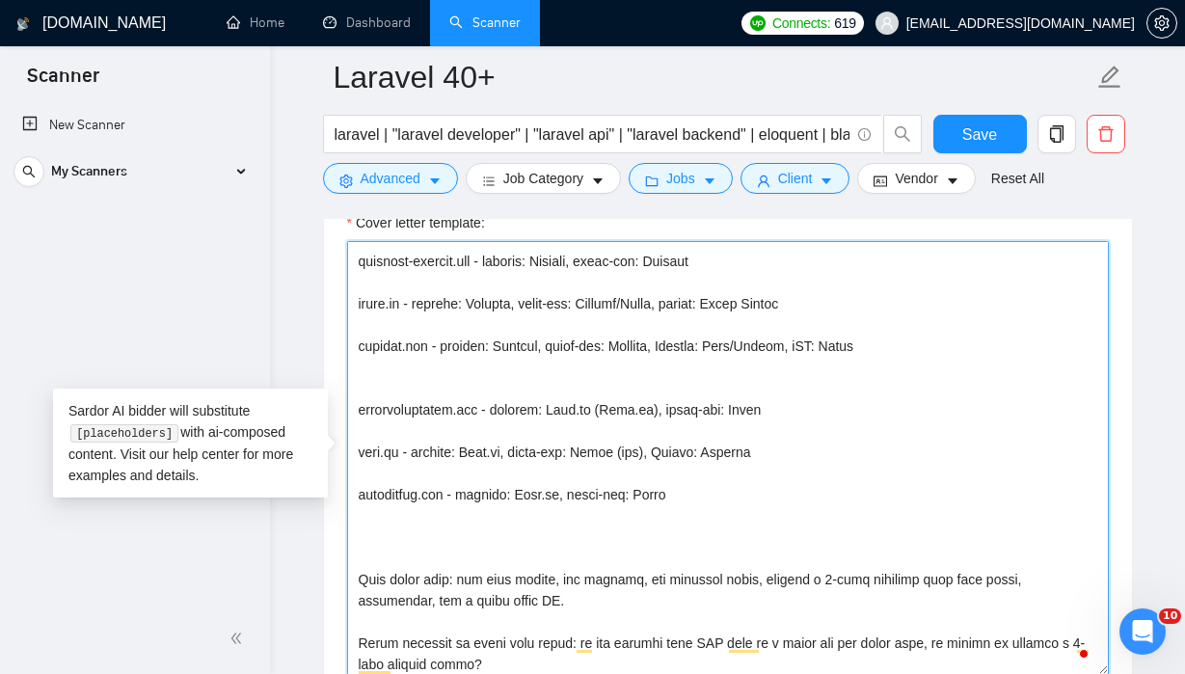
click at [534, 389] on textarea "Cover letter template:" at bounding box center [728, 458] width 762 height 434
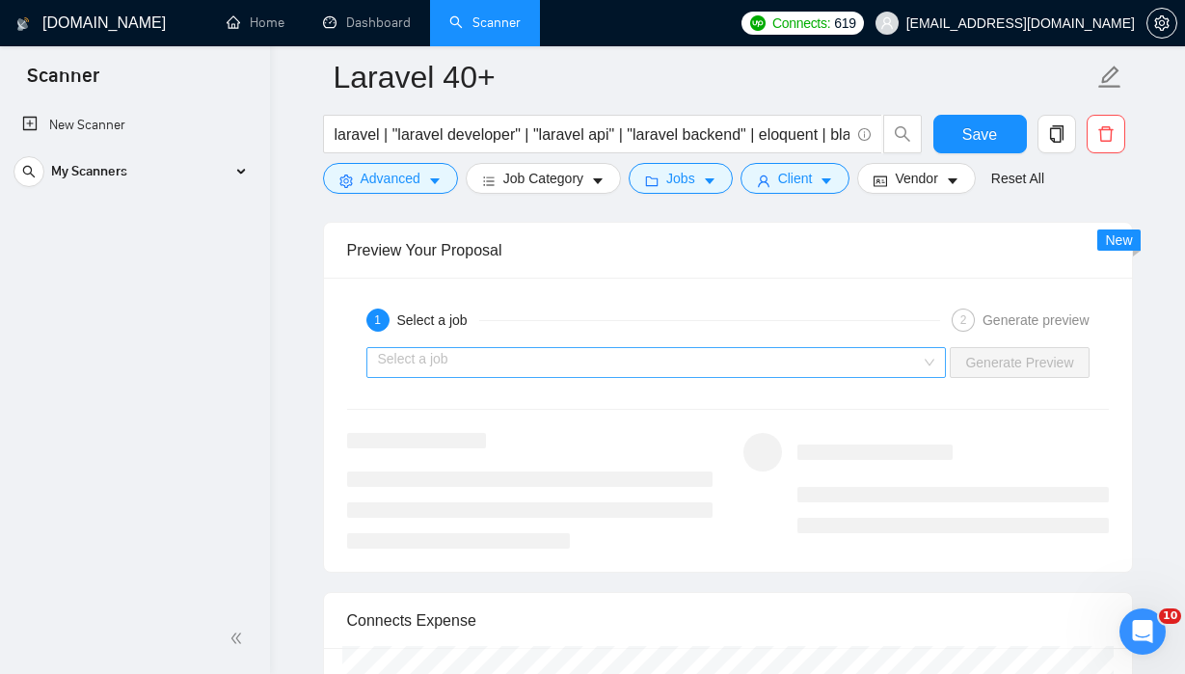
type textarea "[time_greeting] [client_name], ​[Ask very specific open question about specific…"
click at [668, 363] on input "search" at bounding box center [650, 362] width 544 height 29
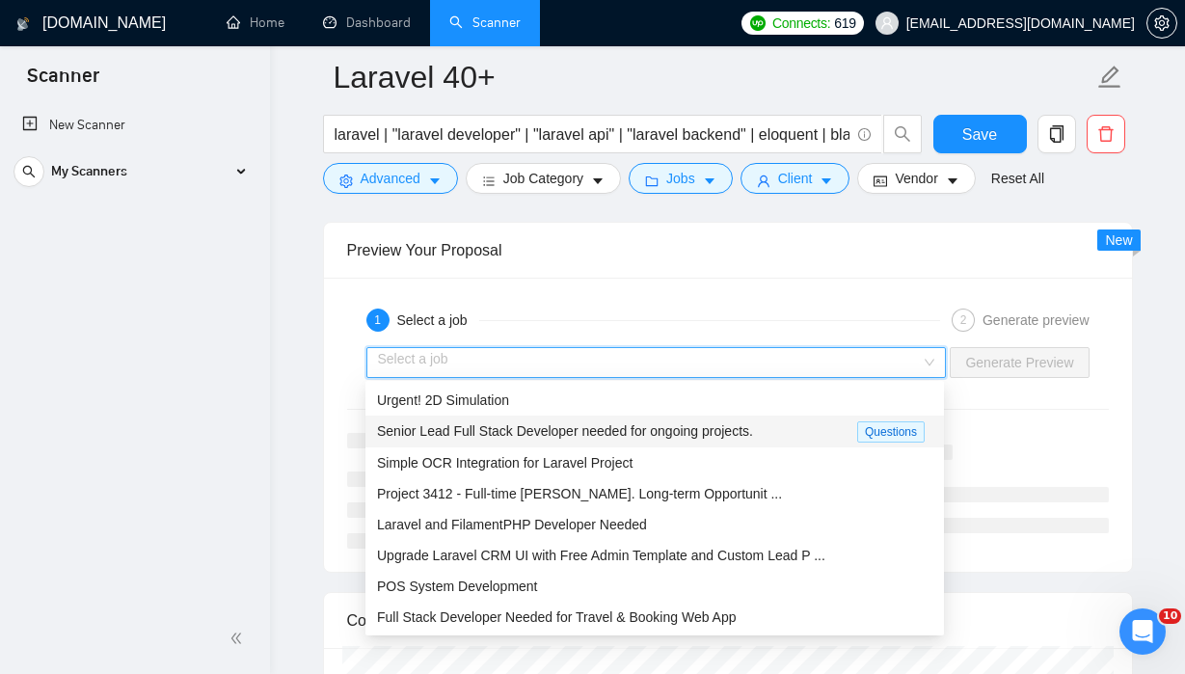
click at [647, 427] on span "Senior Lead Full Stack Developer needed for ongoing projects." at bounding box center [565, 430] width 376 height 15
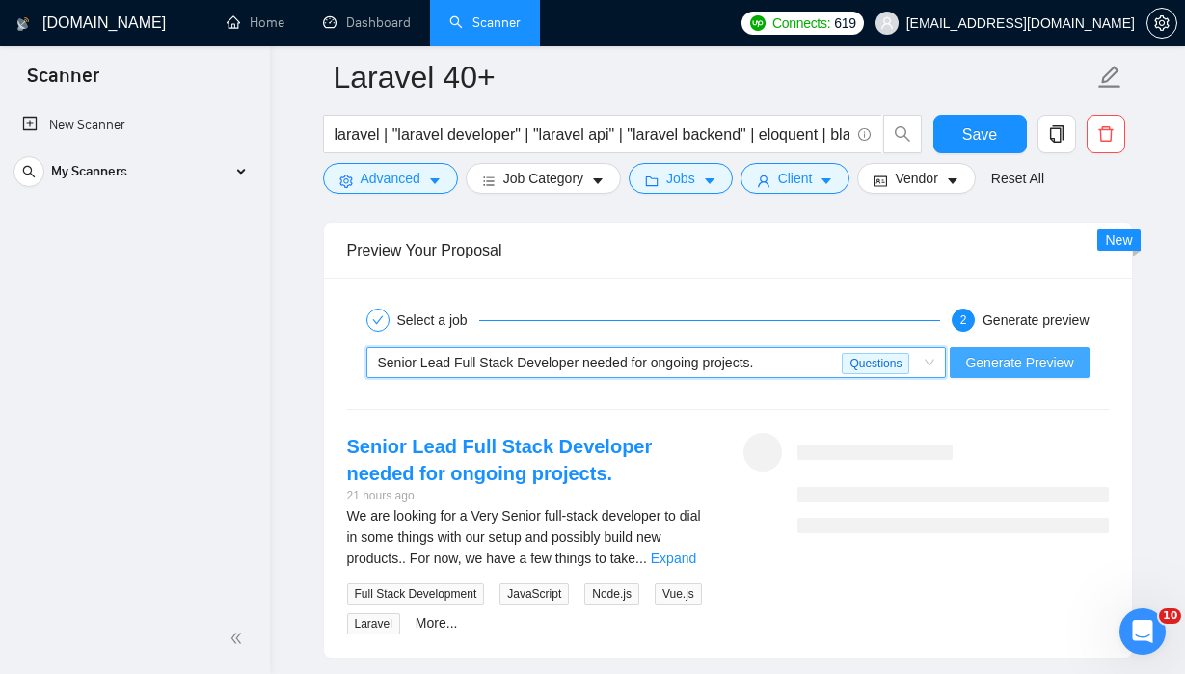
click at [994, 365] on span "Generate Preview" at bounding box center [1019, 362] width 108 height 21
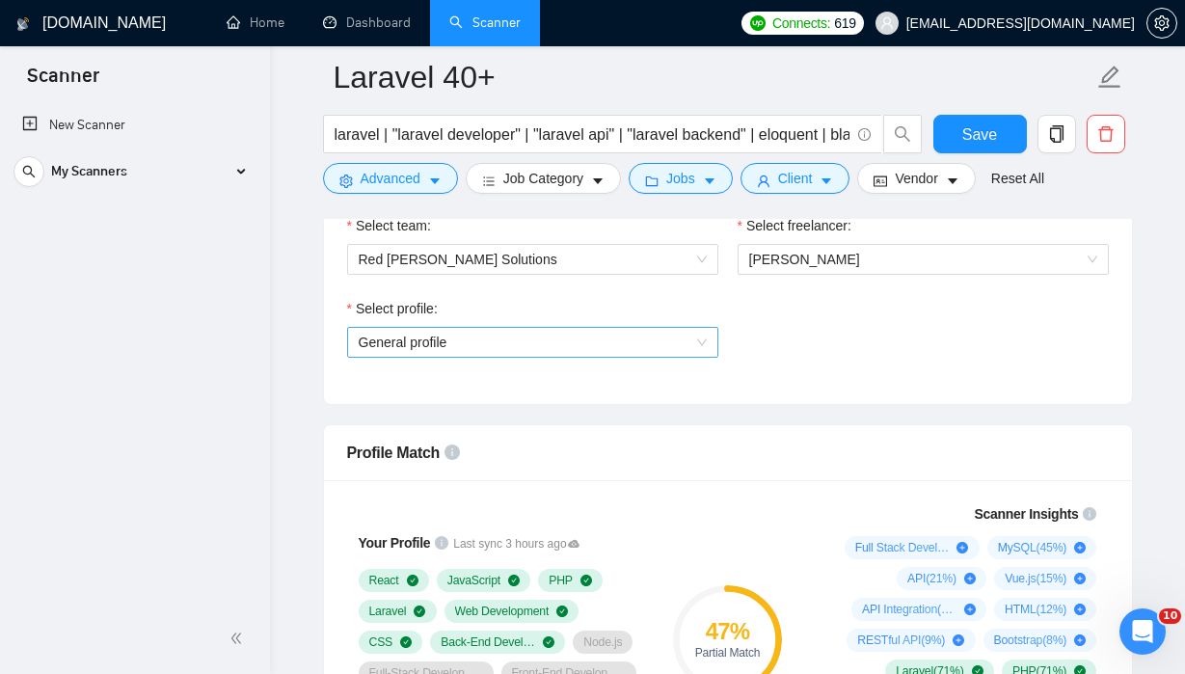
click at [695, 338] on span "General profile" at bounding box center [533, 342] width 348 height 29
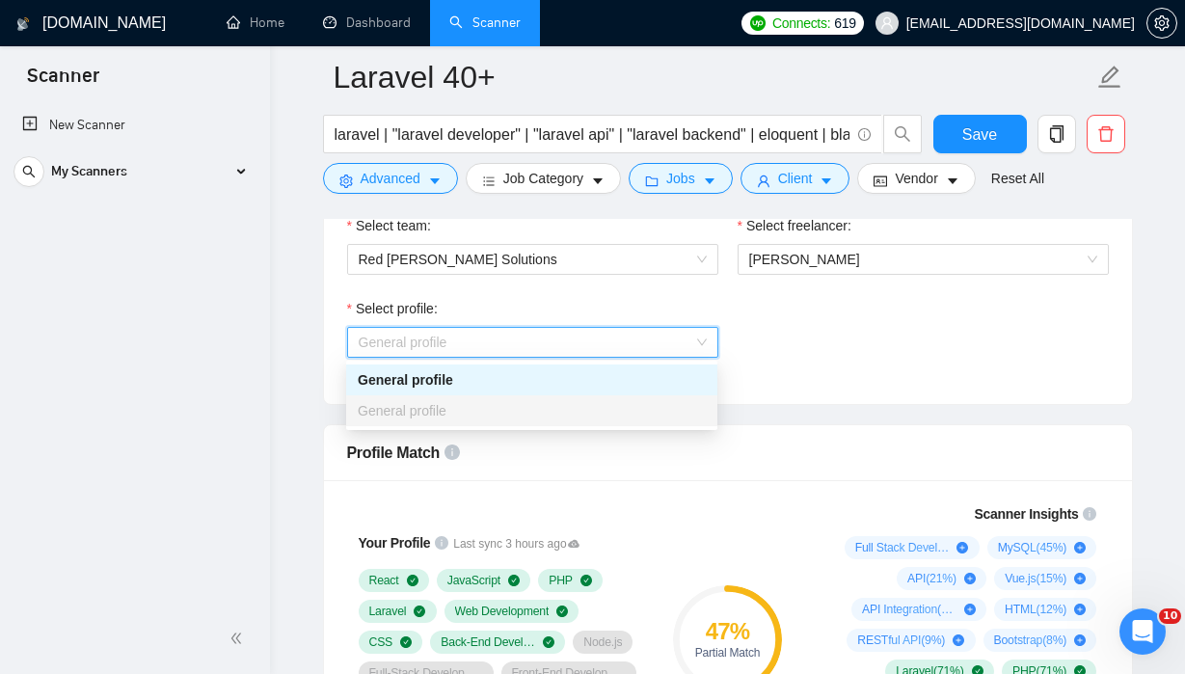
click at [848, 326] on div "Select profile: General profile" at bounding box center [728, 339] width 781 height 83
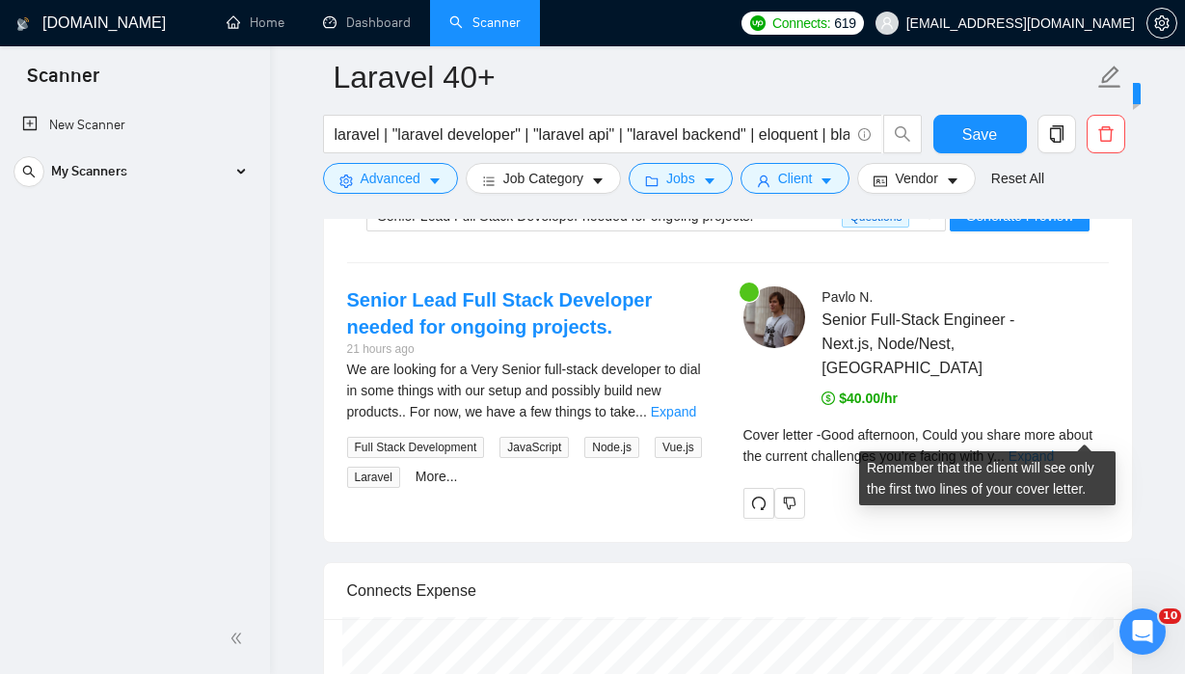
click at [1054, 448] on link "Expand" at bounding box center [1031, 455] width 45 height 15
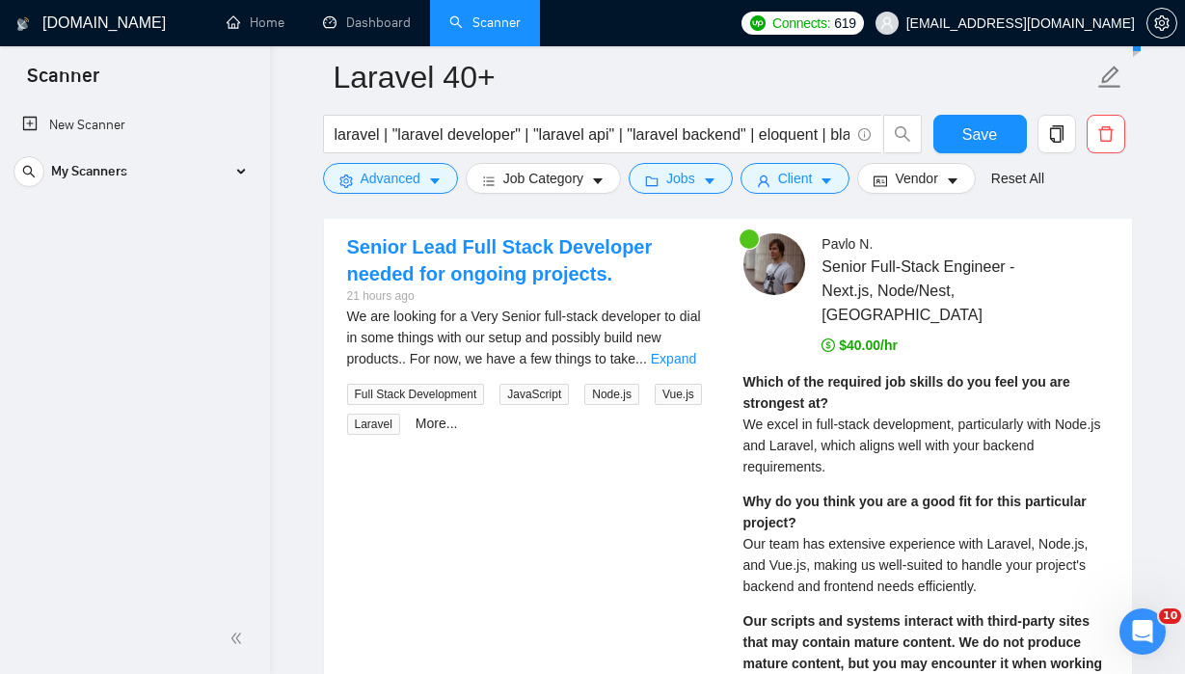
scroll to position [3703, 0]
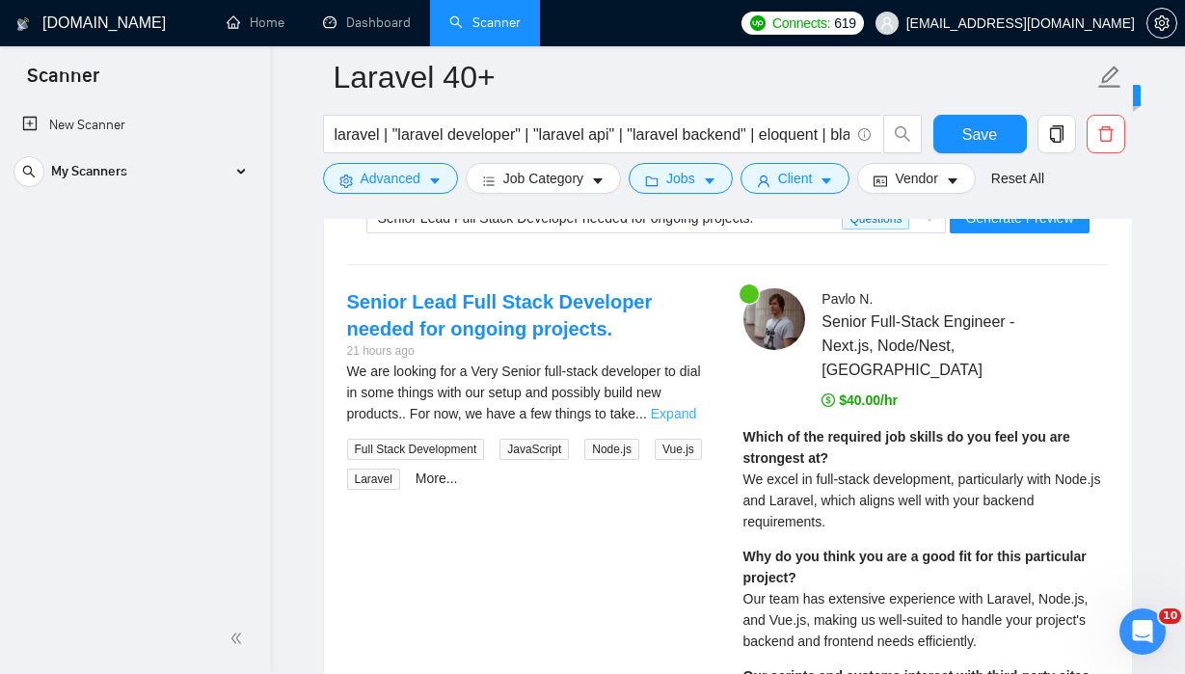
click at [696, 412] on link "Expand" at bounding box center [673, 413] width 45 height 15
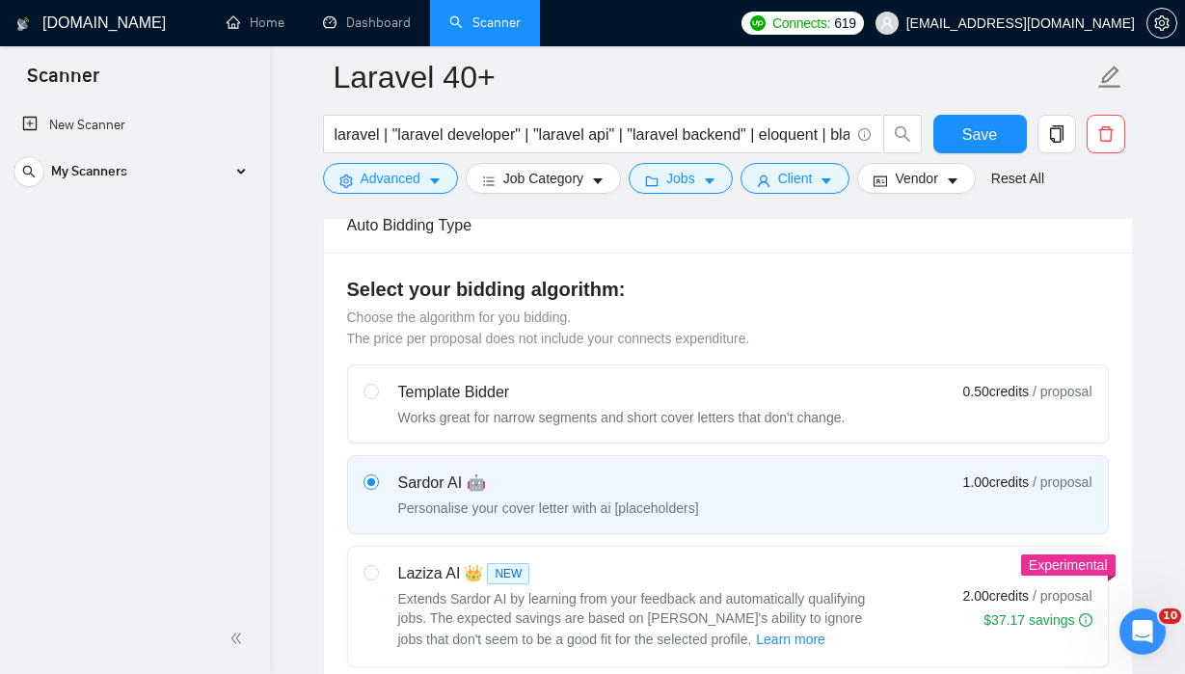
scroll to position [0, 0]
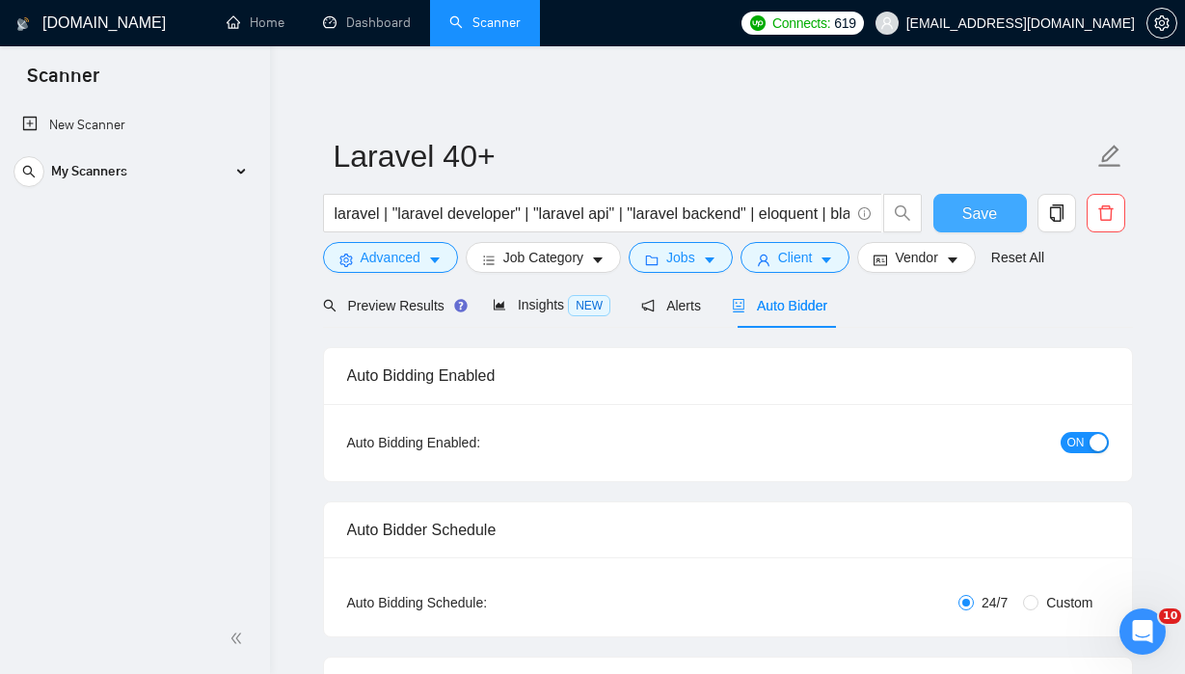
click at [999, 208] on button "Save" at bounding box center [981, 213] width 94 height 39
click at [436, 260] on icon "caret-down" at bounding box center [435, 261] width 10 height 6
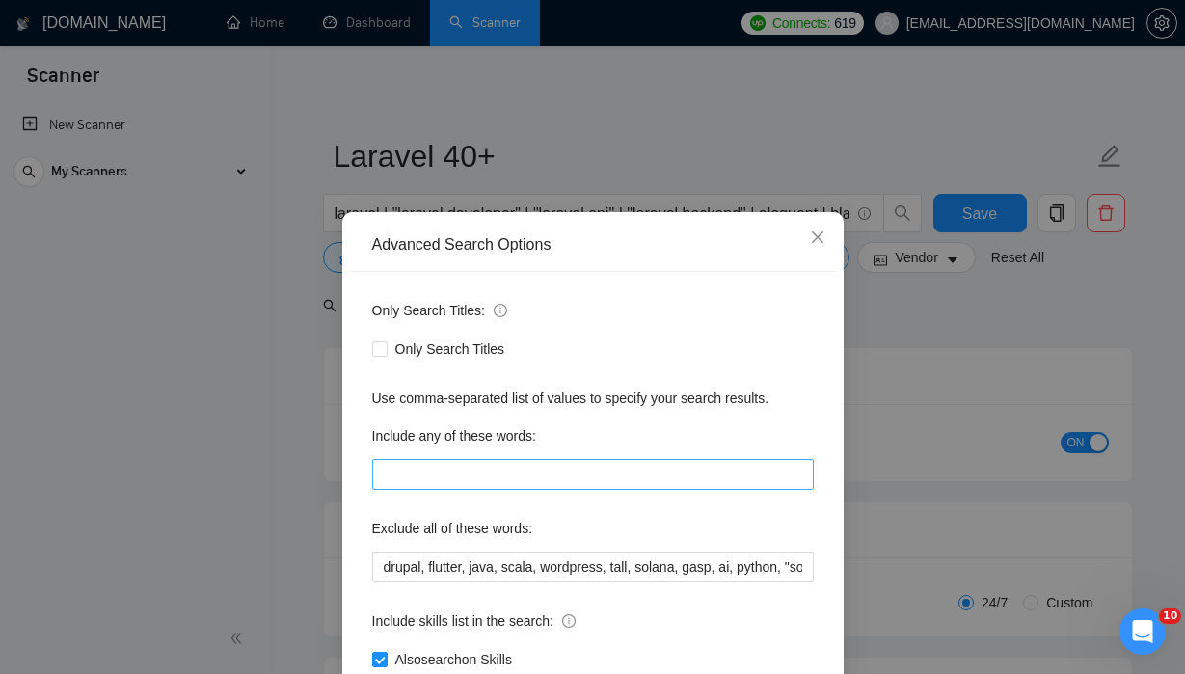
scroll to position [128, 0]
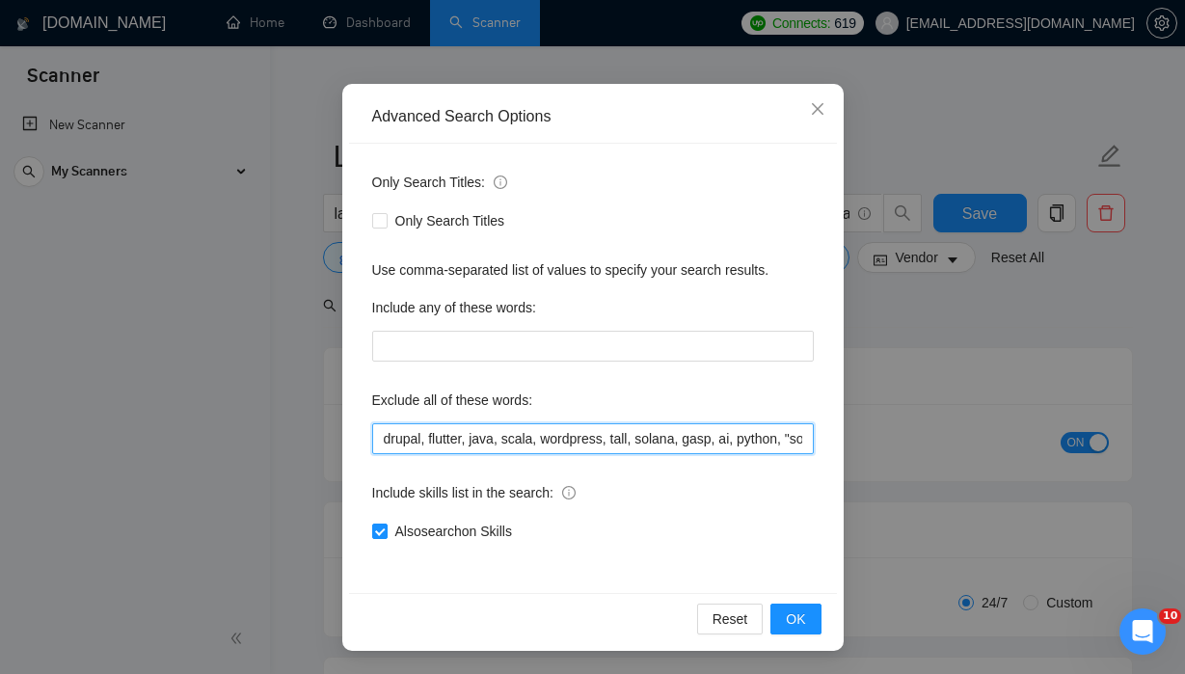
click at [665, 440] on input "drupal, flutter, java, scala, wordpress, tall, solana, gasp, ai, python, "solid…" at bounding box center [593, 438] width 442 height 31
drag, startPoint x: 741, startPoint y: 437, endPoint x: 871, endPoint y: 441, distance: 130.3
click at [871, 441] on div "Advanced Search Options Only Search Titles: Only Search Titles Use comma-separa…" at bounding box center [592, 337] width 1185 height 674
click at [789, 437] on input "drupal, flutter, java, scala, wordpress, tall, solana, gasp, ai, python, "solid…" at bounding box center [593, 438] width 442 height 31
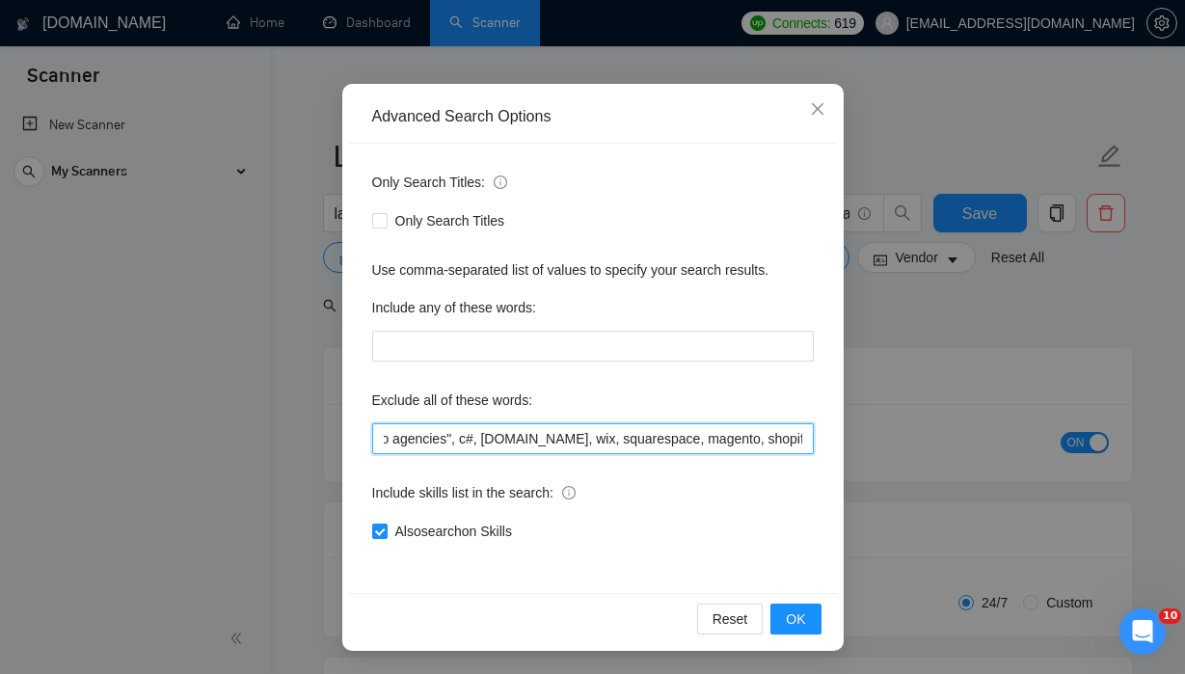
click at [804, 442] on input "drupal, flutter, java, scala, wordpress, tall, solana, gasp, ai, python, "solid…" at bounding box center [593, 438] width 442 height 31
paste input ""no agency", "no agencies", "Account Manager", "to join our team", "part of a t…"
type input "drupal, flutter, java, scala, wordpress, tall, solana, gasp, ai, python, "solid…"
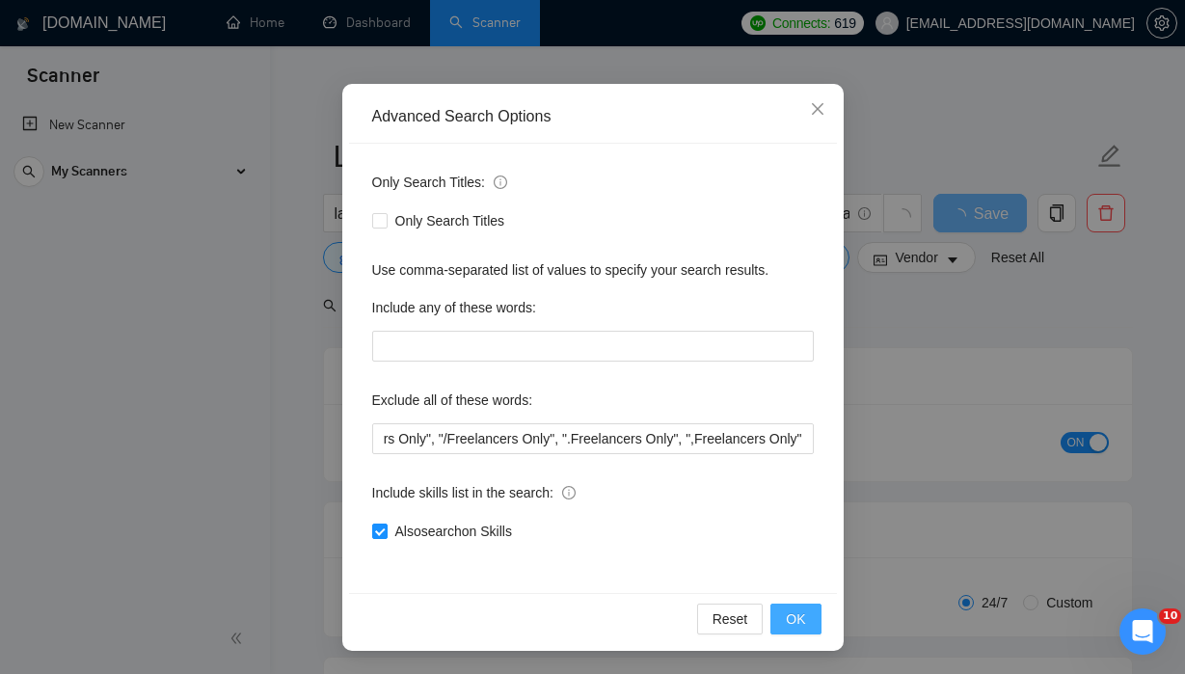
click at [800, 621] on span "OK" at bounding box center [795, 619] width 19 height 21
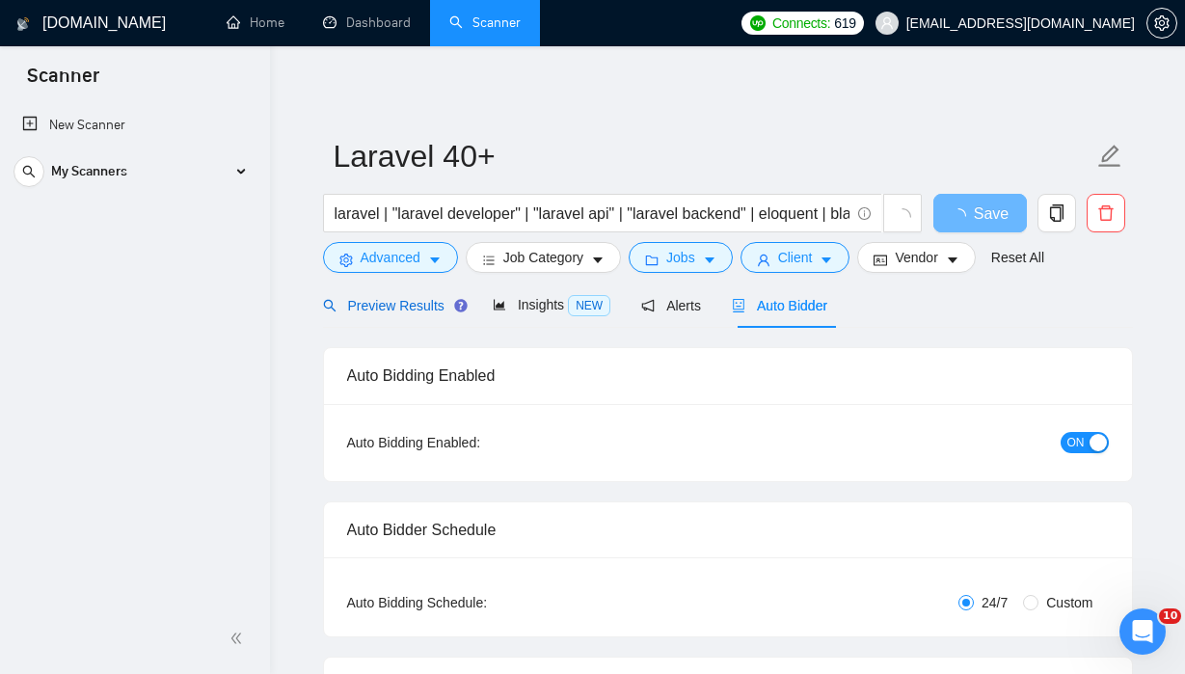
click at [409, 298] on span "Preview Results" at bounding box center [392, 305] width 139 height 15
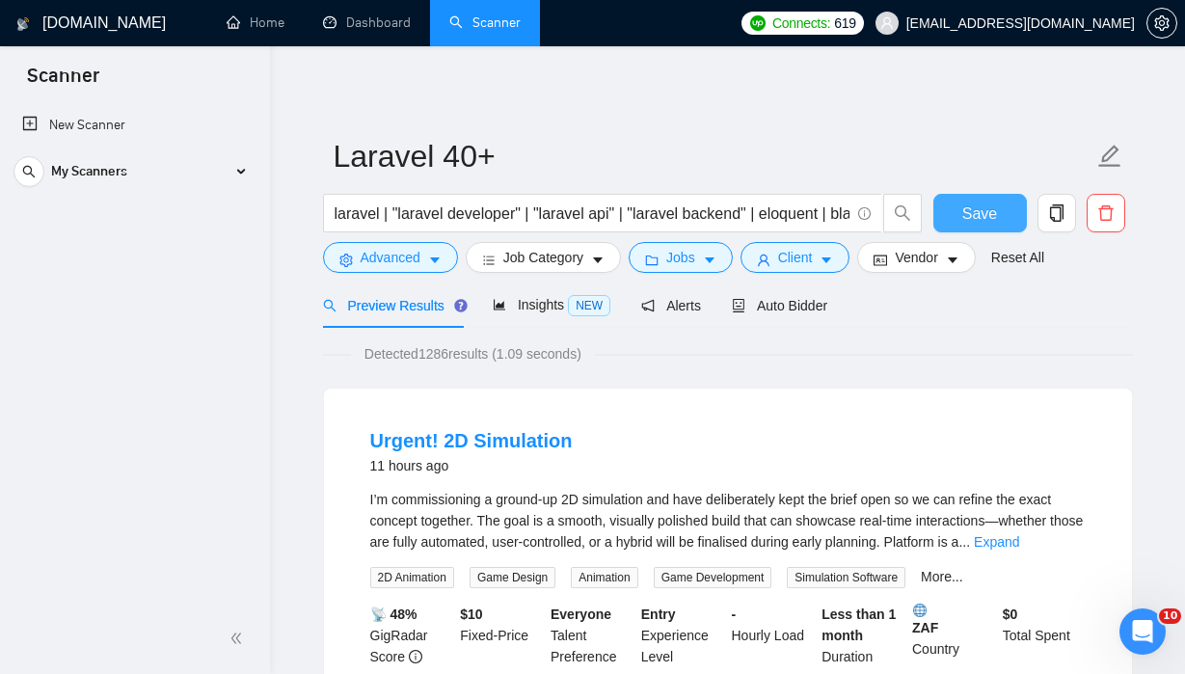
click at [980, 206] on span "Save" at bounding box center [980, 214] width 35 height 24
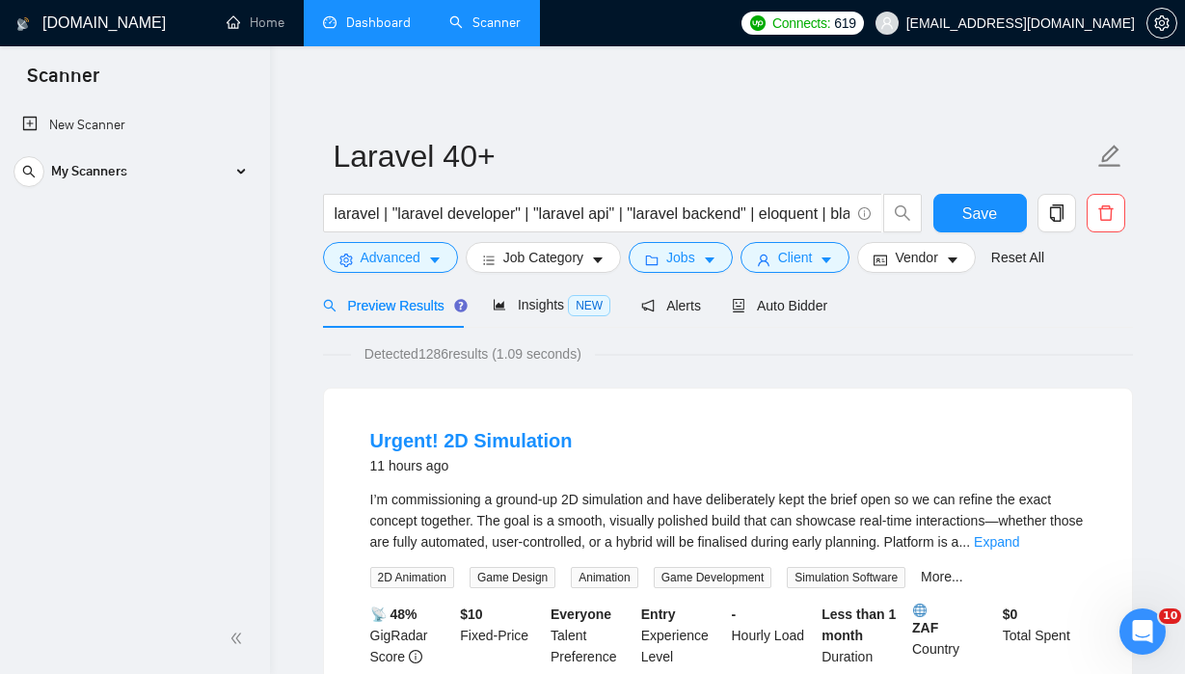
click at [369, 31] on link "Dashboard" at bounding box center [367, 22] width 88 height 16
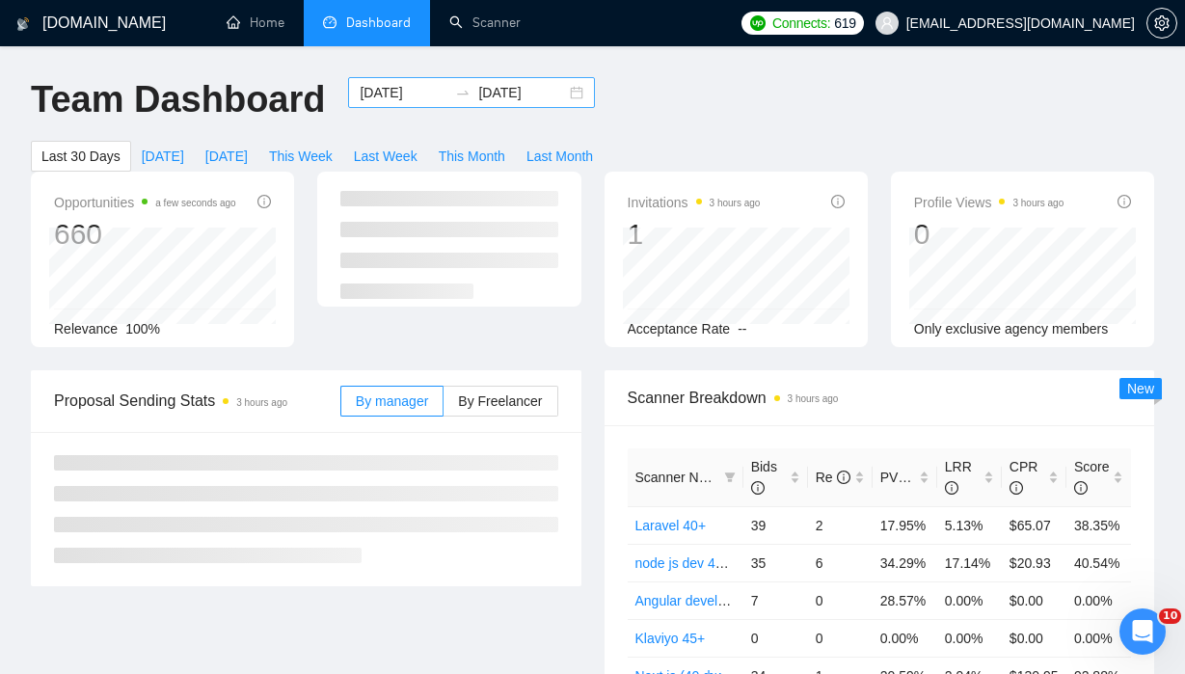
click at [502, 93] on input "2025-09-23" at bounding box center [522, 92] width 88 height 21
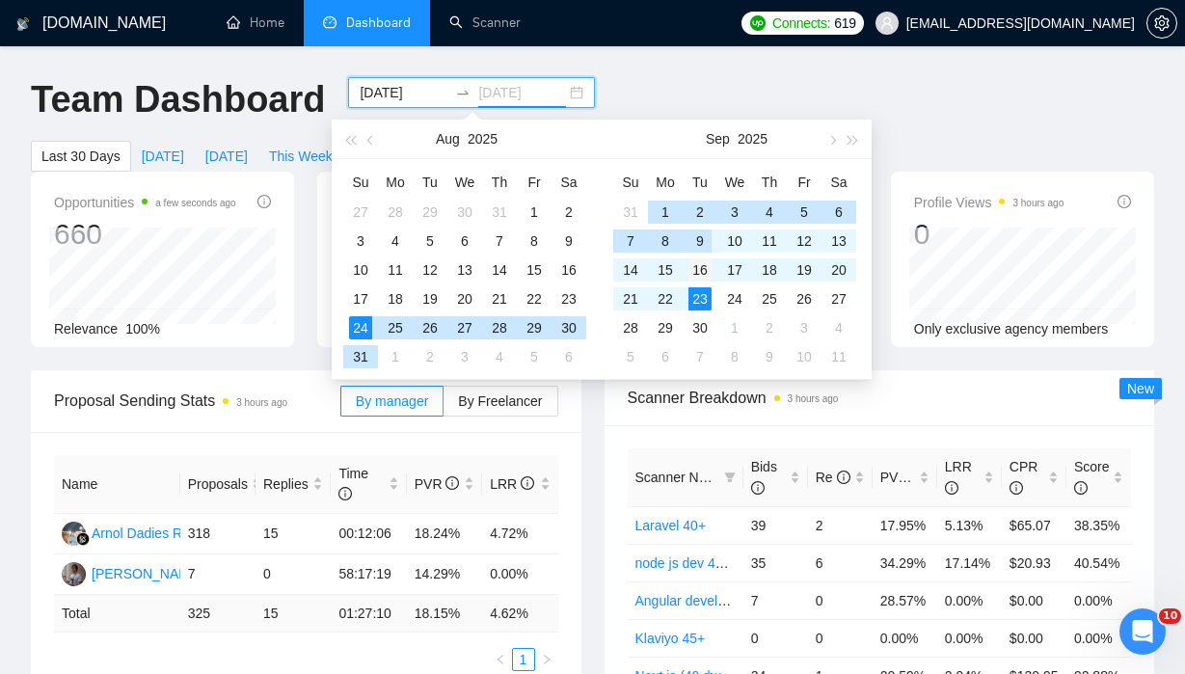
type input "2025-09-16"
click at [698, 267] on div "16" at bounding box center [700, 269] width 23 height 23
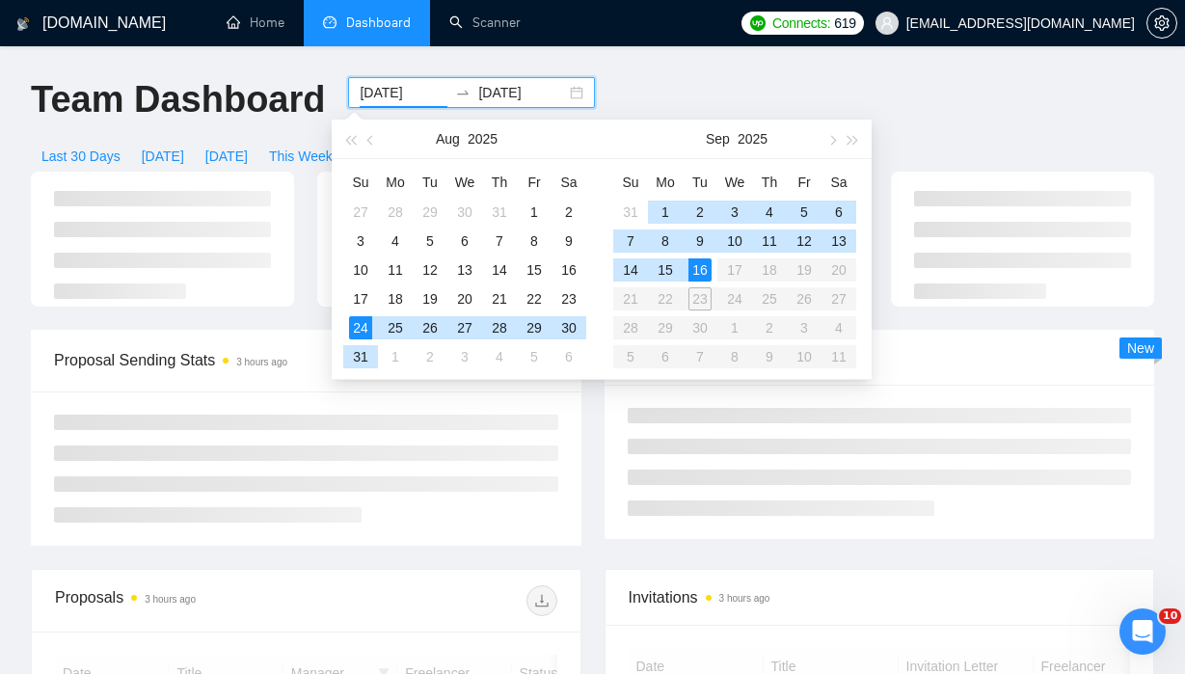
click at [700, 298] on table "Su Mo Tu We Th Fr Sa 31 1 2 3 4 5 6 7 8 9 10 11 12 13 14 15 16 17 18 19 20 21 2…" at bounding box center [734, 269] width 243 height 204
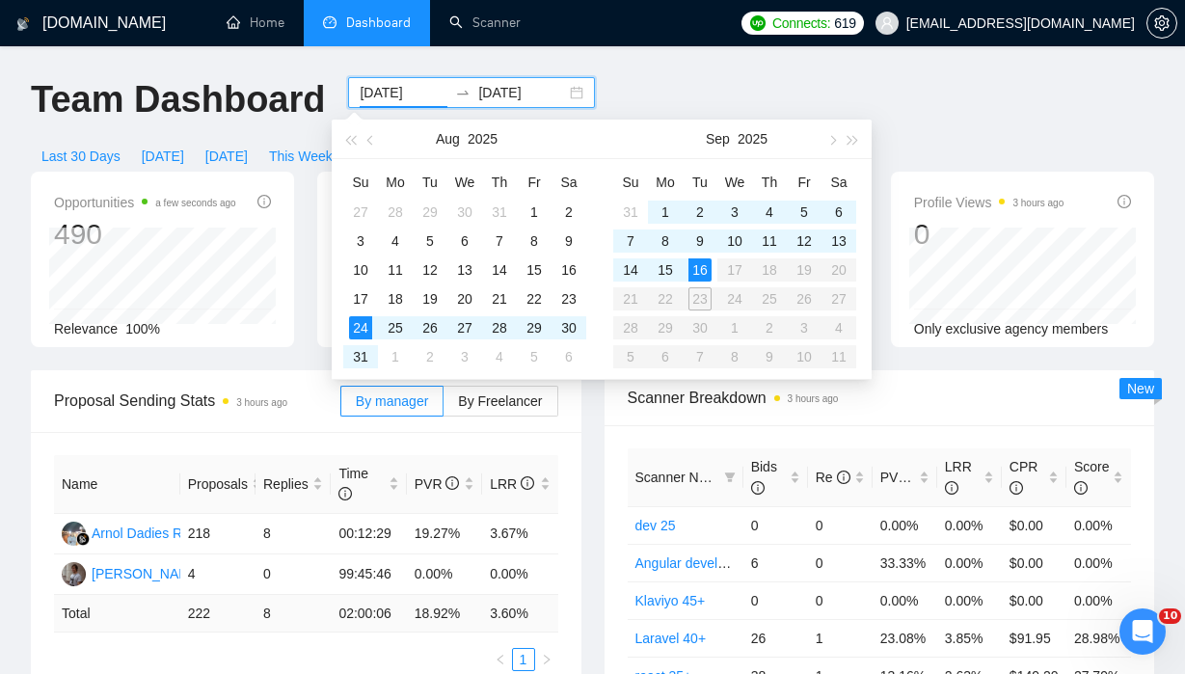
click at [699, 298] on table "Su Mo Tu We Th Fr Sa 31 1 2 3 4 5 6 7 8 9 10 11 12 13 14 15 16 17 18 19 20 21 2…" at bounding box center [734, 269] width 243 height 204
click at [700, 295] on table "Su Mo Tu We Th Fr Sa 31 1 2 3 4 5 6 7 8 9 10 11 12 13 14 15 16 17 18 19 20 21 2…" at bounding box center [734, 269] width 243 height 204
click at [700, 294] on table "Su Mo Tu We Th Fr Sa 31 1 2 3 4 5 6 7 8 9 10 11 12 13 14 15 16 17 18 19 20 21 2…" at bounding box center [734, 269] width 243 height 204
type input "2025-09-16"
click at [700, 272] on div "16" at bounding box center [700, 269] width 23 height 23
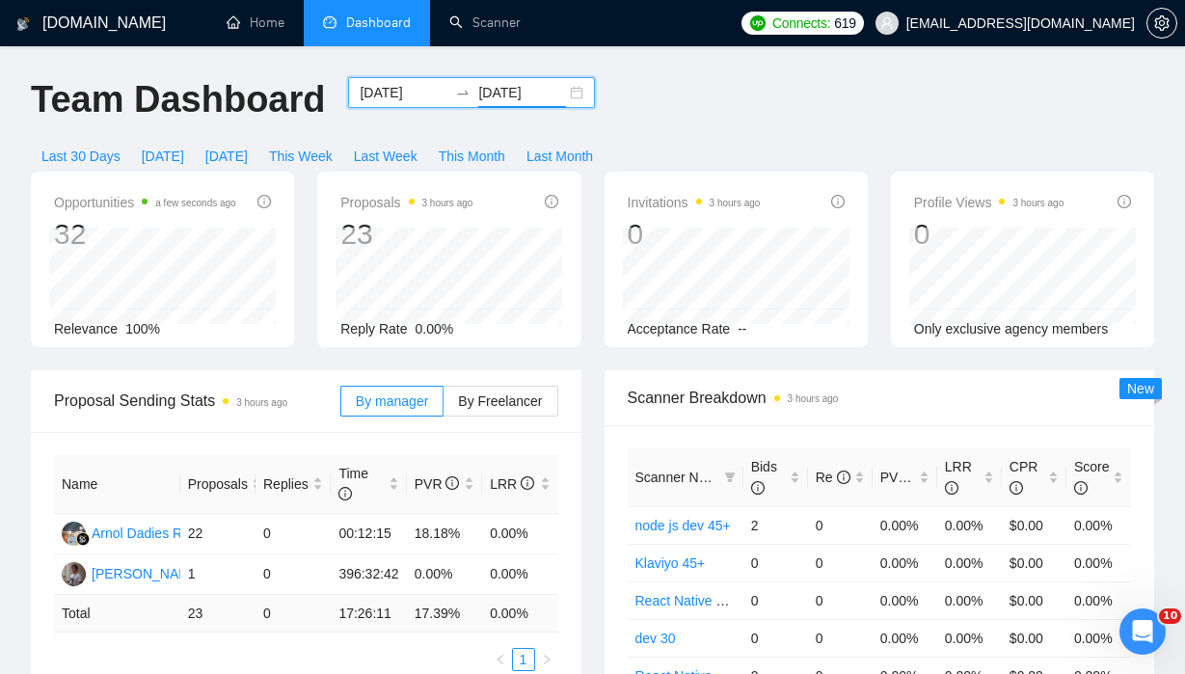
click at [518, 91] on input "2025-09-16" at bounding box center [522, 92] width 88 height 21
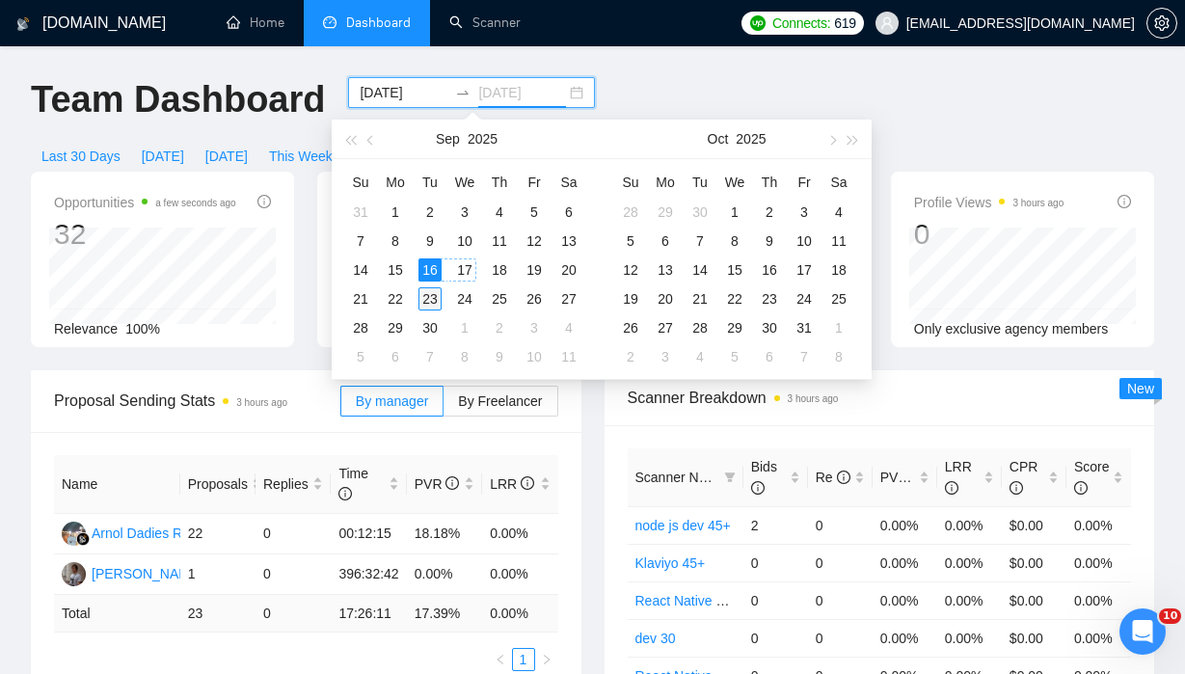
type input "2025-09-23"
click at [434, 298] on div "23" at bounding box center [430, 298] width 23 height 23
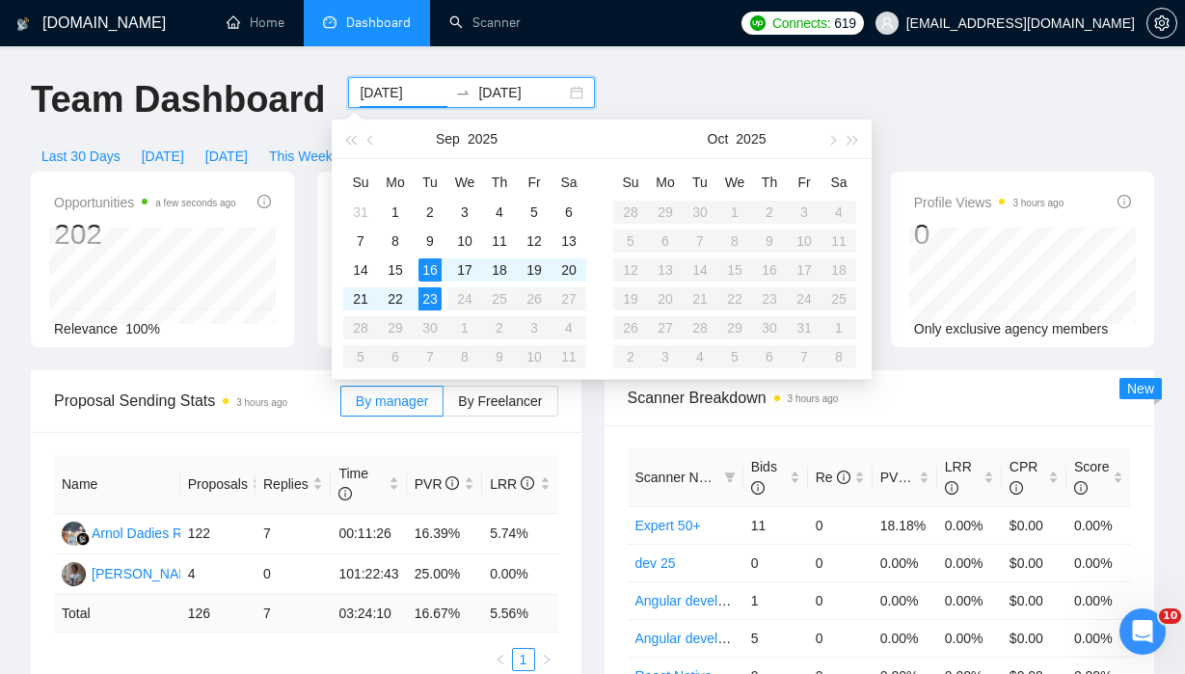
click at [969, 96] on div "Team Dashboard 2025-09-16 2025-09-23 Last 30 Days Today Yesterday This Week Las…" at bounding box center [592, 124] width 1147 height 95
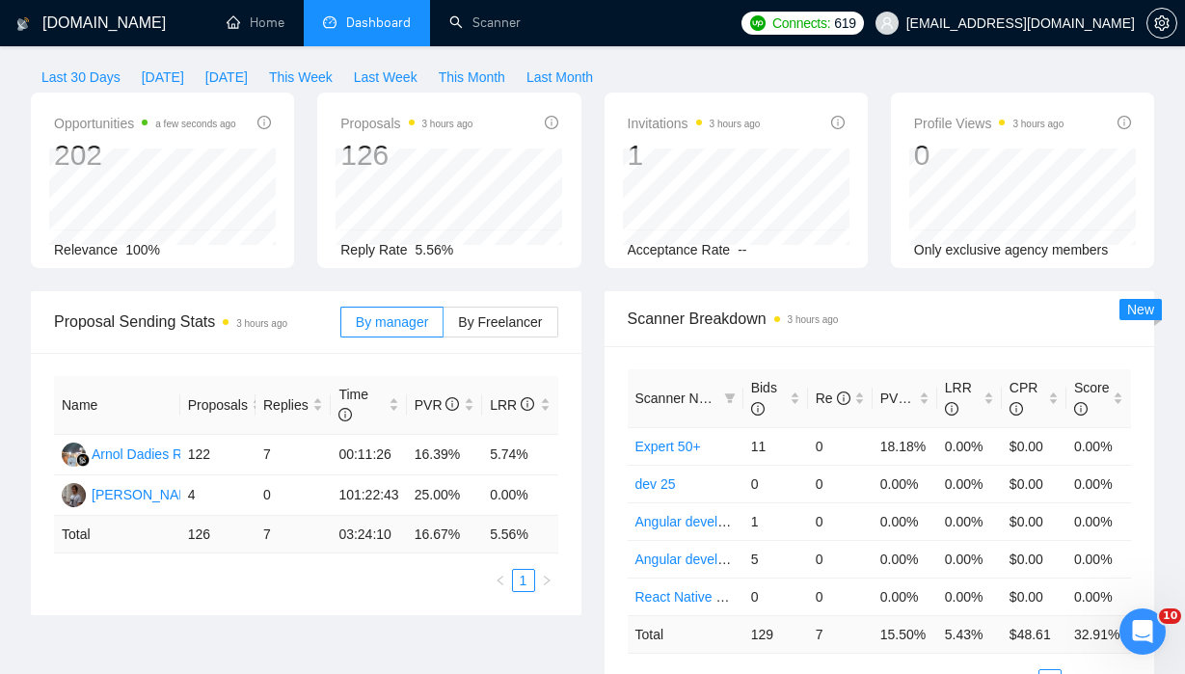
scroll to position [84, 0]
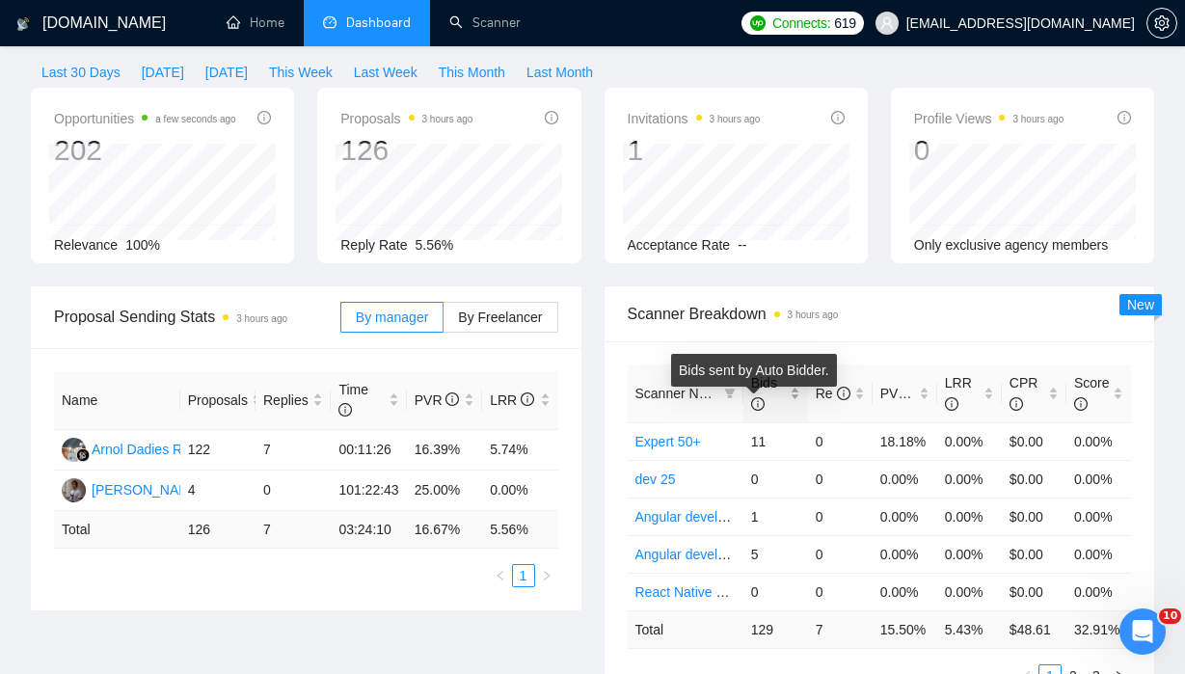
click at [763, 386] on div "Bids sent by Auto Bidder." at bounding box center [754, 377] width 150 height 31
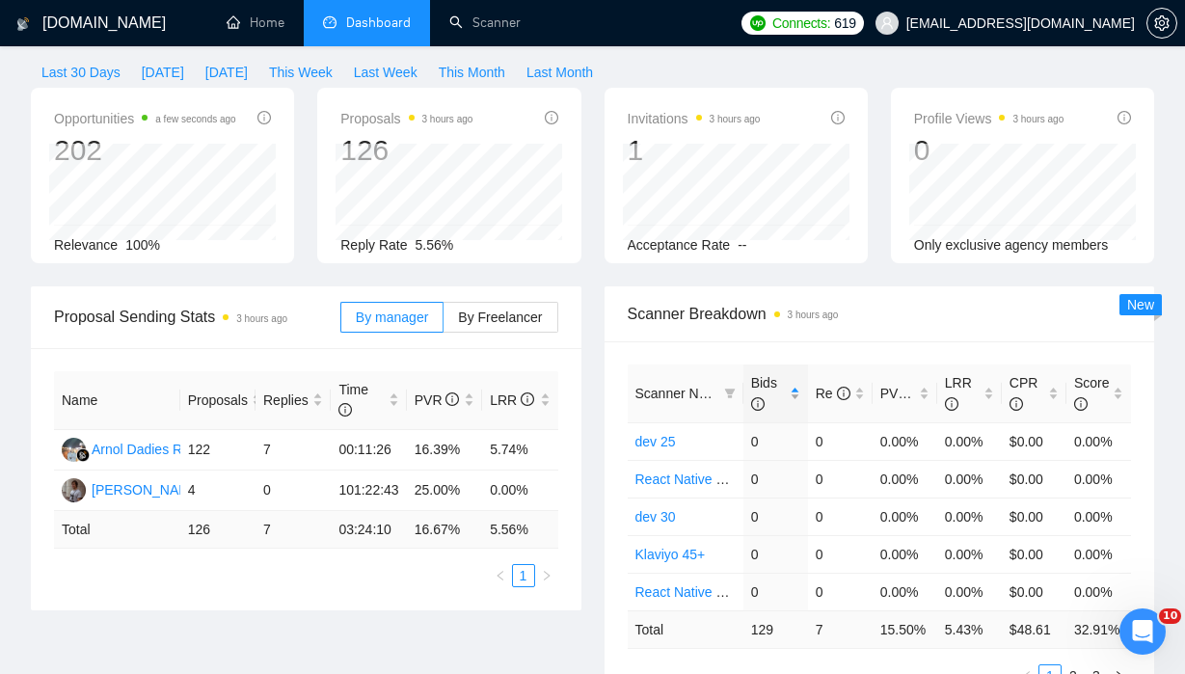
click at [771, 390] on span "Bids" at bounding box center [764, 393] width 26 height 37
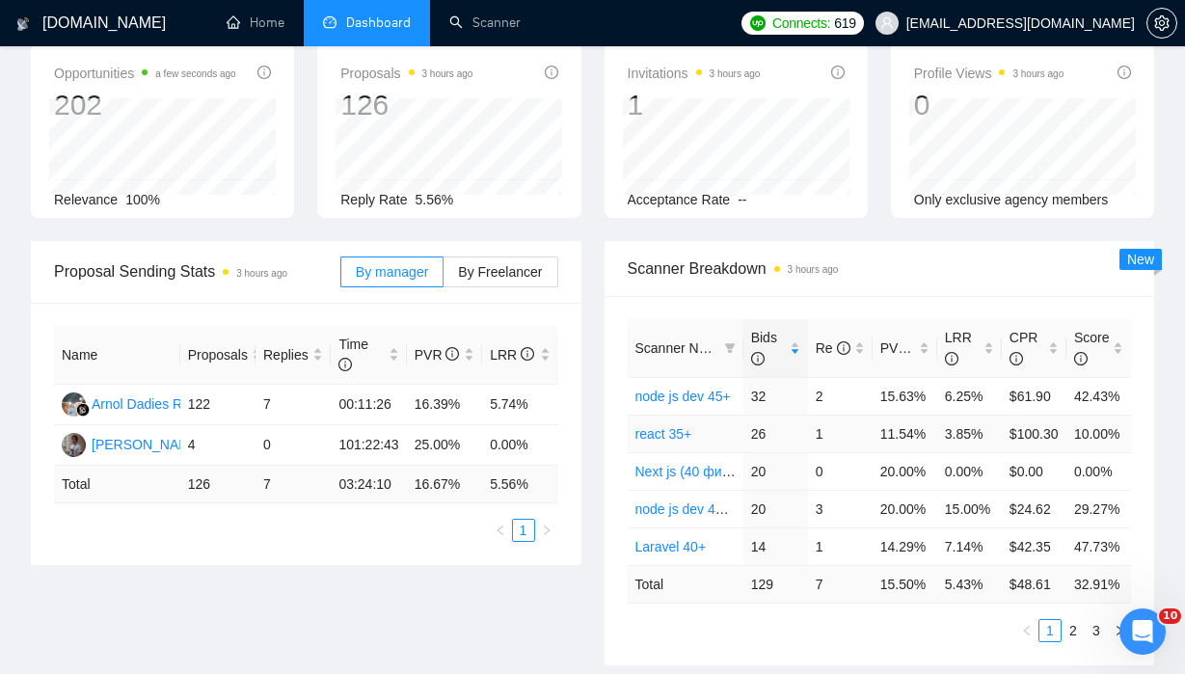
click at [674, 442] on link "react 35+" at bounding box center [664, 433] width 57 height 15
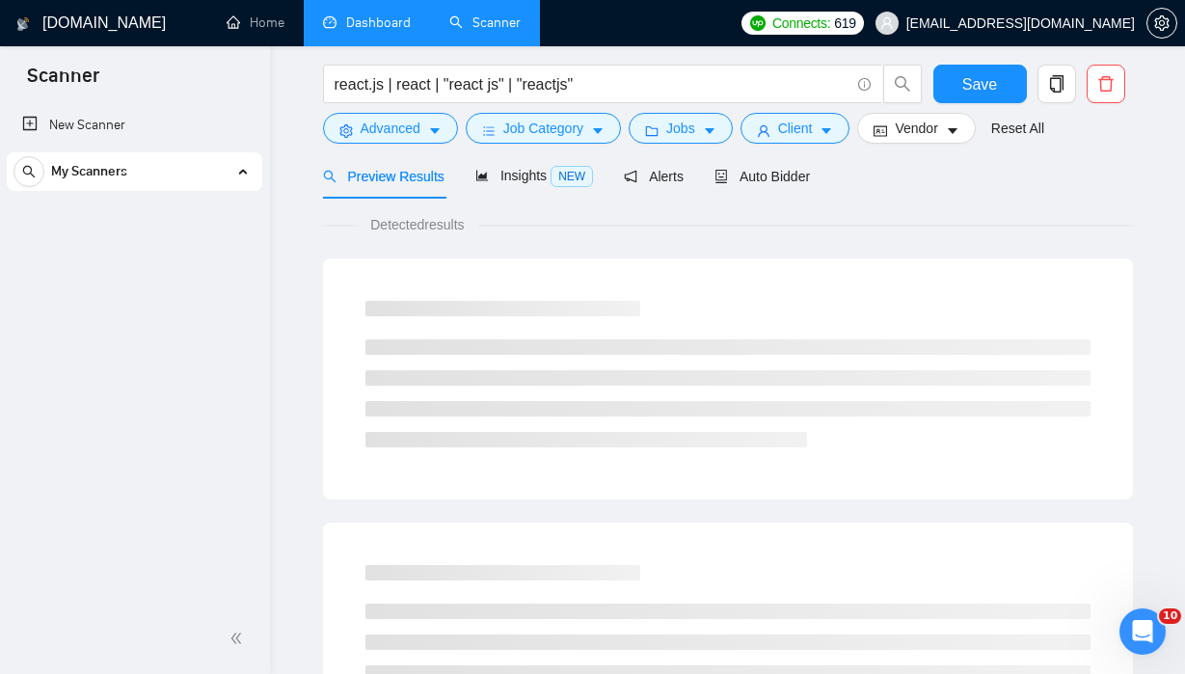
scroll to position [14, 0]
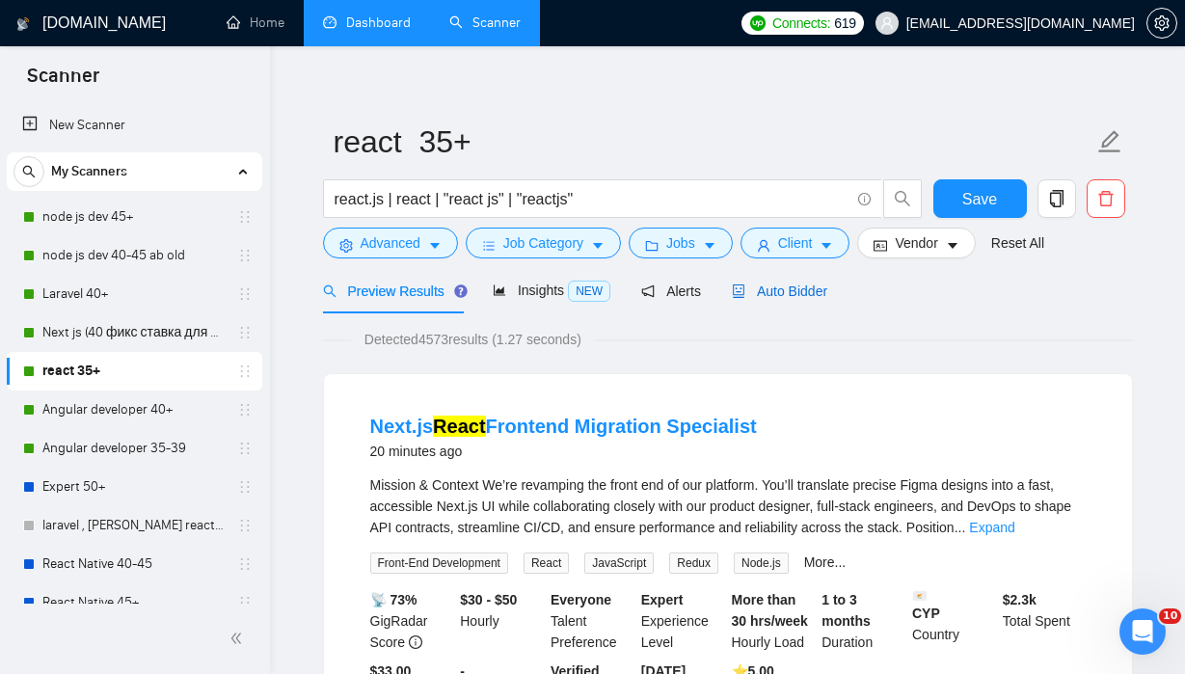
click at [797, 292] on span "Auto Bidder" at bounding box center [779, 291] width 95 height 15
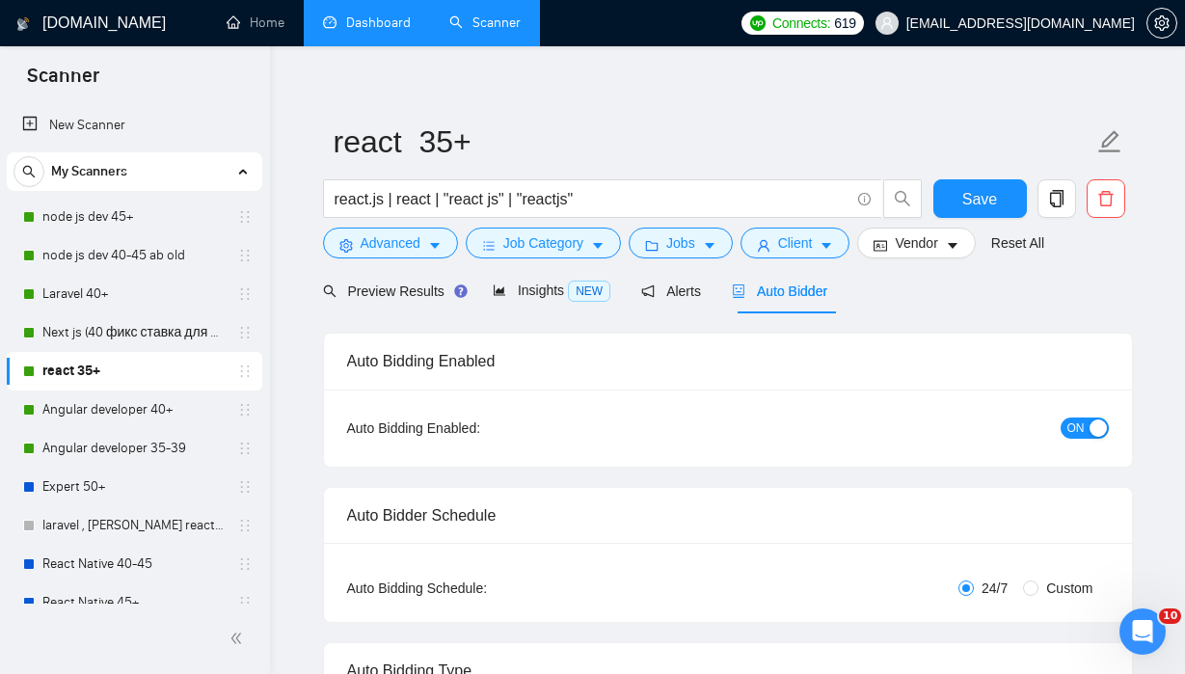
checkbox input "true"
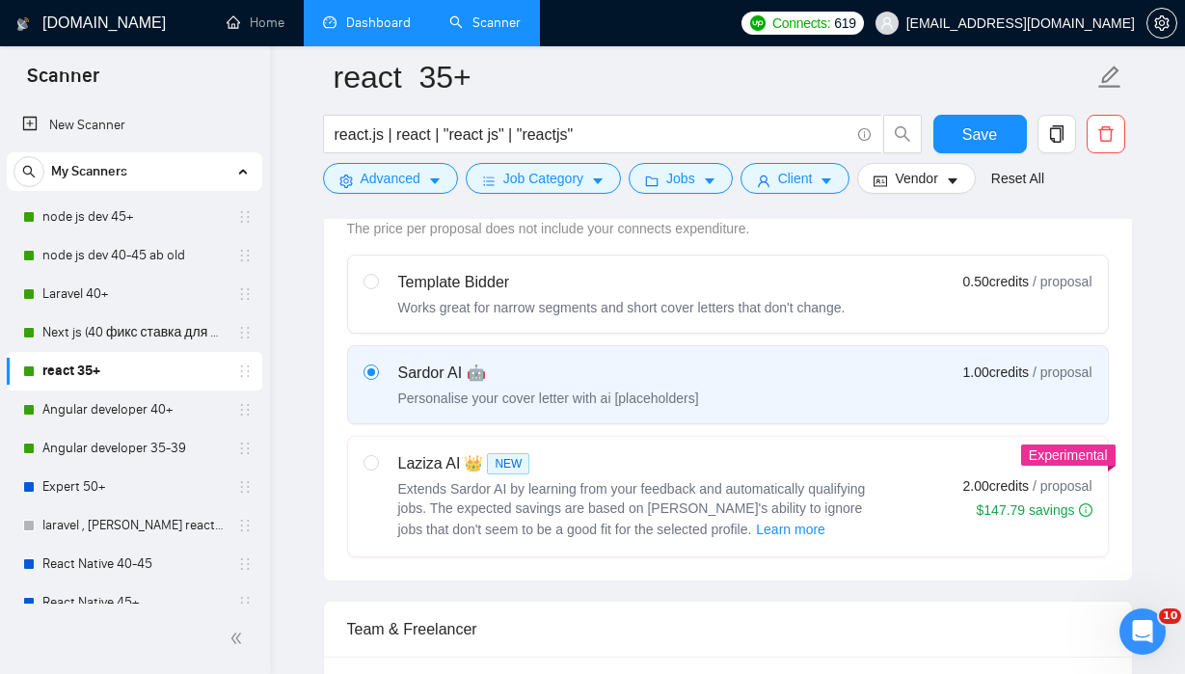
scroll to position [405, 0]
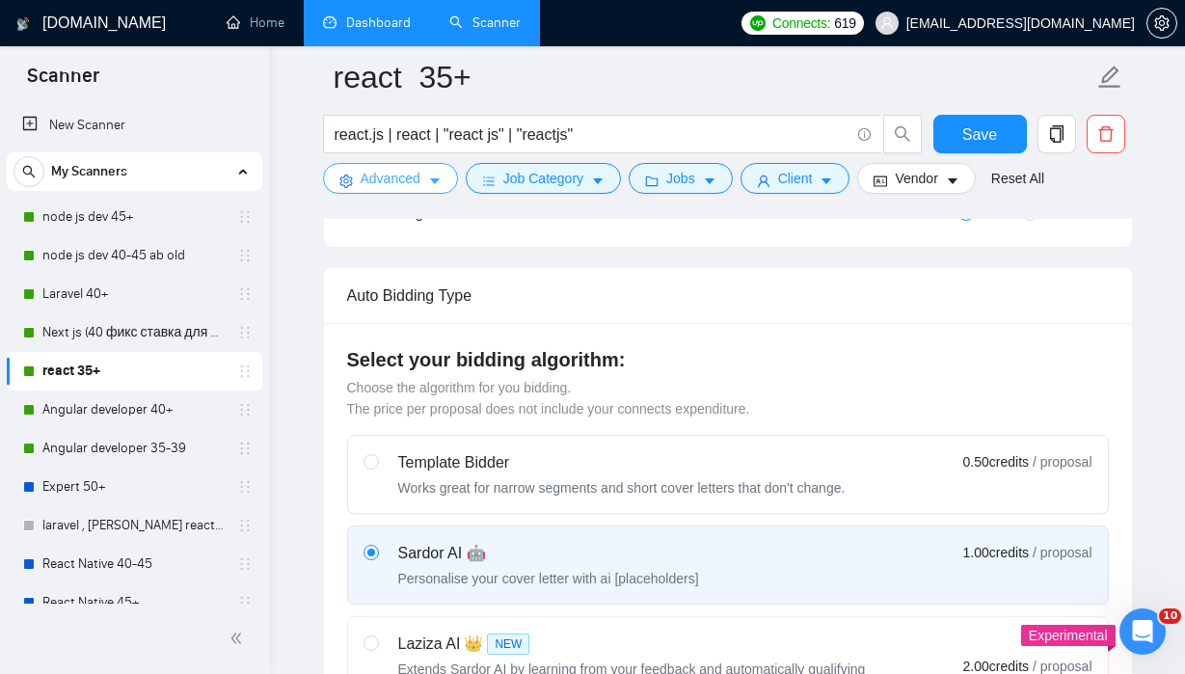
click at [432, 179] on icon "caret-down" at bounding box center [435, 182] width 10 height 6
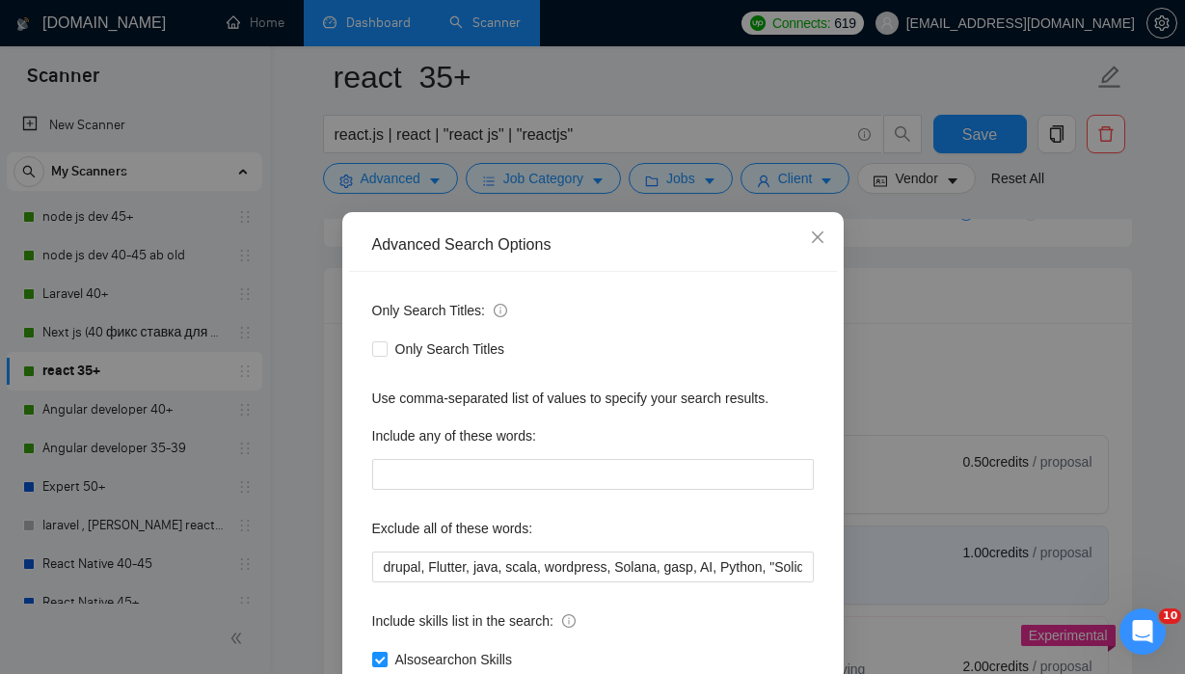
scroll to position [72, 0]
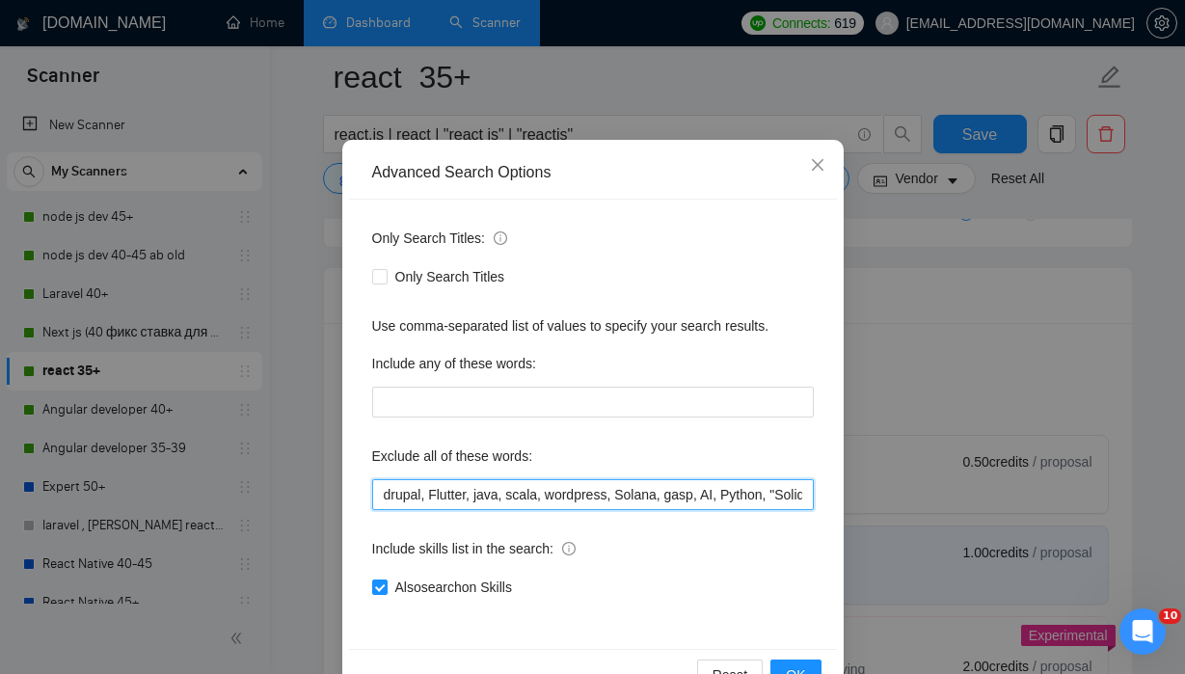
click at [738, 495] on input "drupal, Flutter, java, scala, wordpress, Solana, gasp, AI, Python, "Solidity De…" at bounding box center [593, 494] width 442 height 31
drag, startPoint x: 762, startPoint y: 496, endPoint x: 918, endPoint y: 496, distance: 156.2
click at [918, 496] on div "Advanced Search Options Only Search Titles: Only Search Titles Use comma-separa…" at bounding box center [592, 337] width 1185 height 674
click at [804, 500] on input "drupal, Flutter, java, scala, wordpress, Solana, gasp, AI, Python, "Solidity De…" at bounding box center [593, 494] width 442 height 31
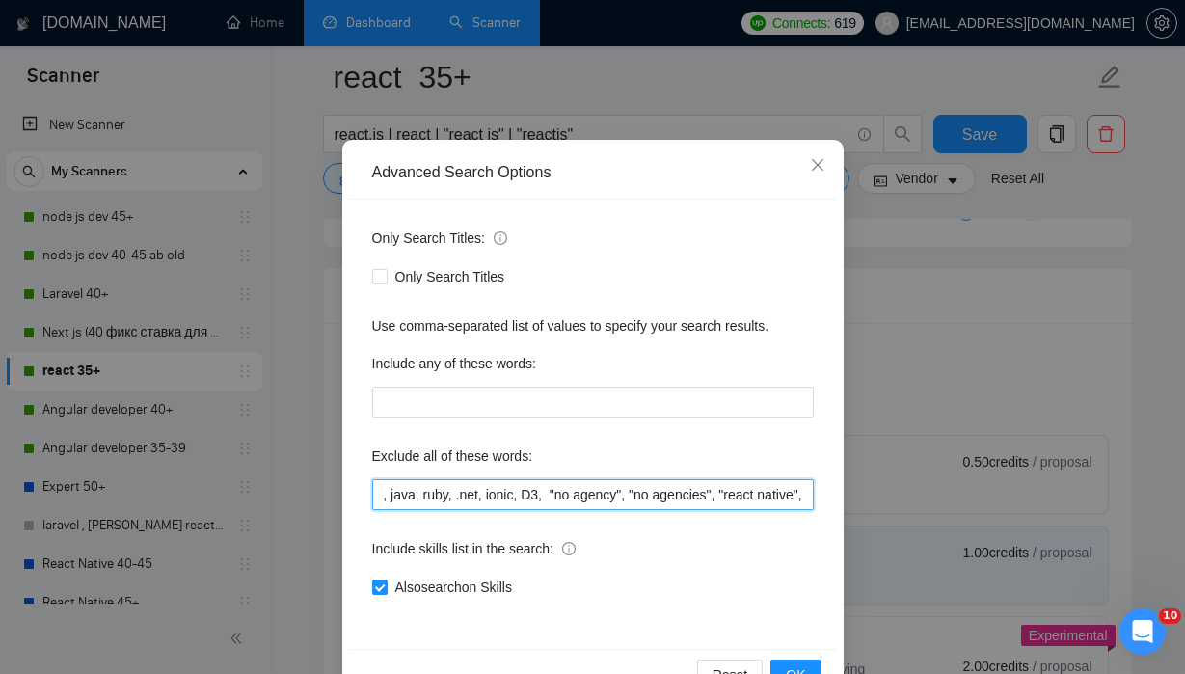
paste input ""no agency", "no agencies", "Account Manager", "to join our team", "part of a t…"
type input "drupal, Flutter, java, scala, wordpress, Solana, gasp, AI, Python, "Solidity De…"
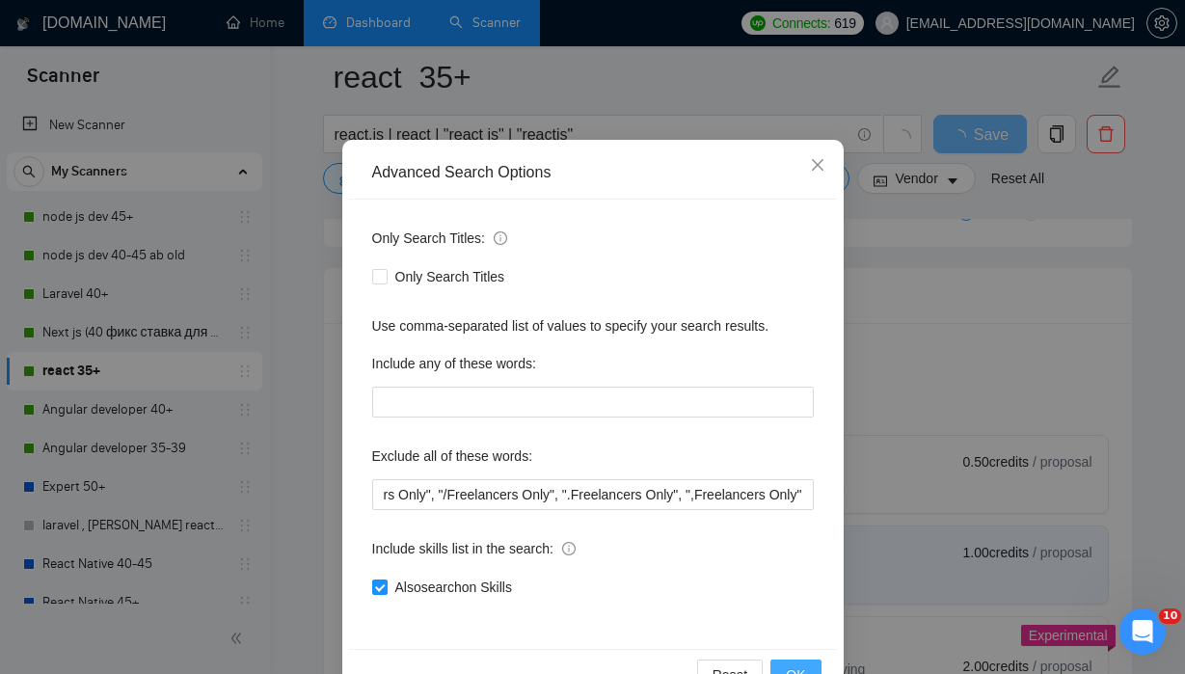
scroll to position [0, 0]
click at [793, 667] on span "OK" at bounding box center [795, 675] width 19 height 21
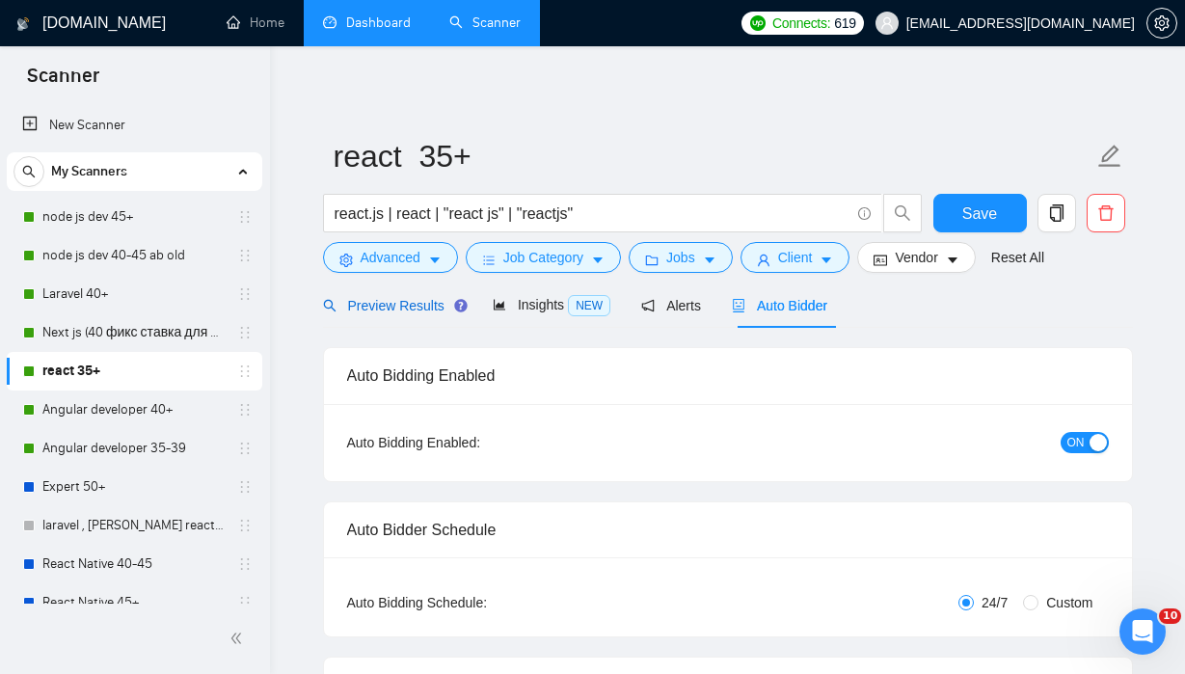
click at [405, 306] on span "Preview Results" at bounding box center [392, 305] width 139 height 15
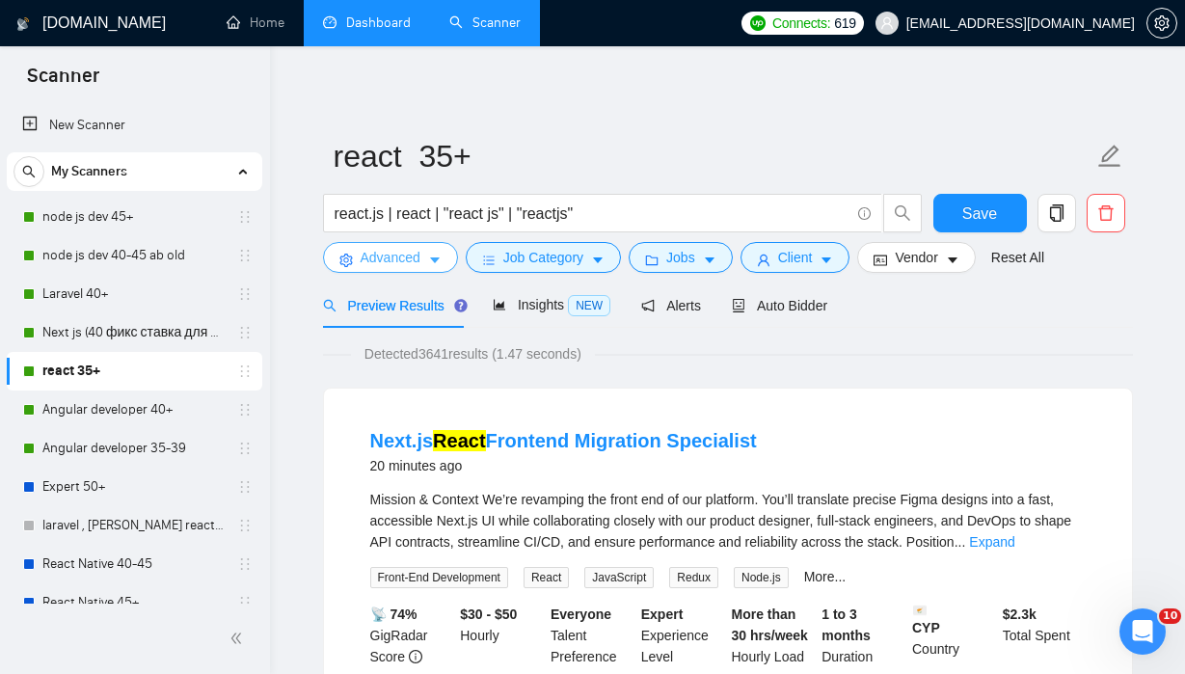
click at [430, 249] on button "Advanced" at bounding box center [390, 257] width 135 height 31
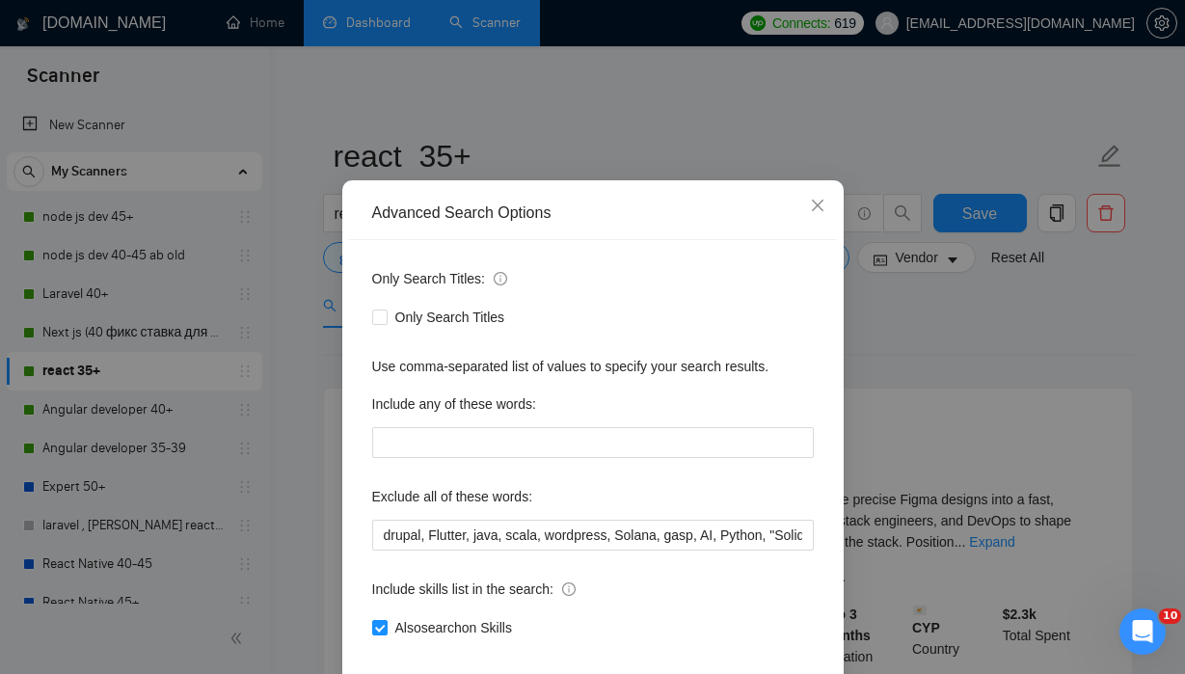
scroll to position [38, 0]
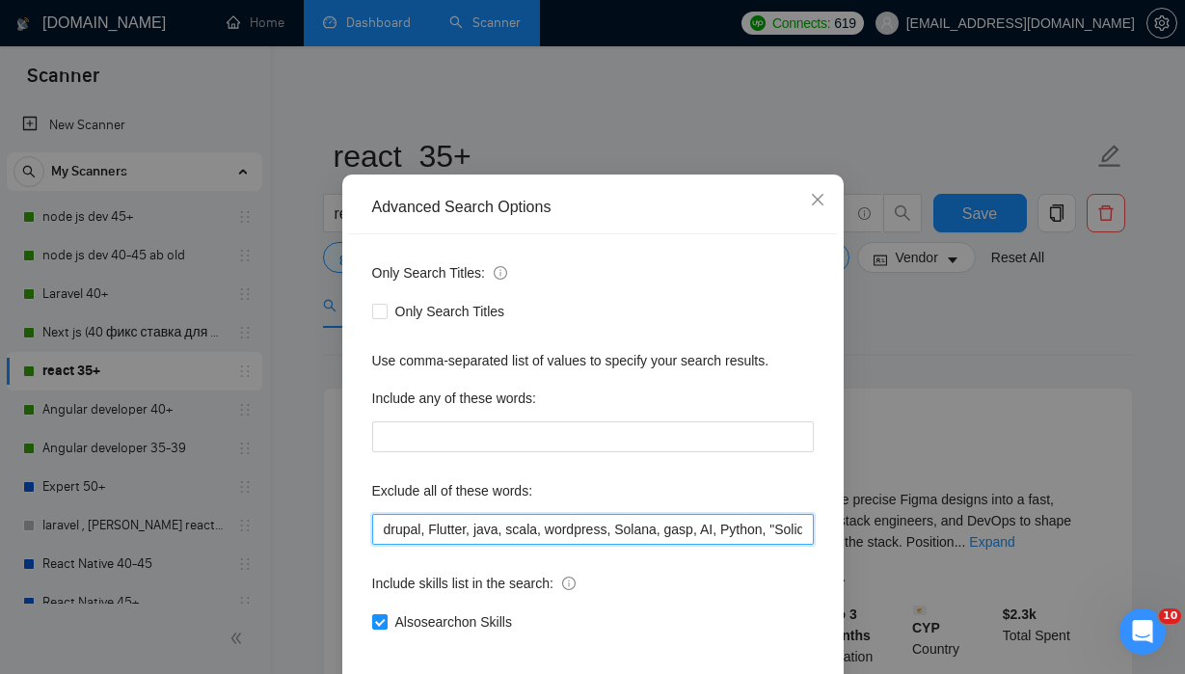
click at [583, 529] on input "drupal, Flutter, java, scala, wordpress, Solana, gasp, AI, Python, "Solidity De…" at bounding box center [593, 529] width 442 height 31
drag, startPoint x: 611, startPoint y: 528, endPoint x: 1148, endPoint y: 548, distance: 536.6
click at [1111, 548] on div "Advanced Search Options Only Search Titles: Only Search Titles Use comma-separa…" at bounding box center [592, 337] width 1185 height 674
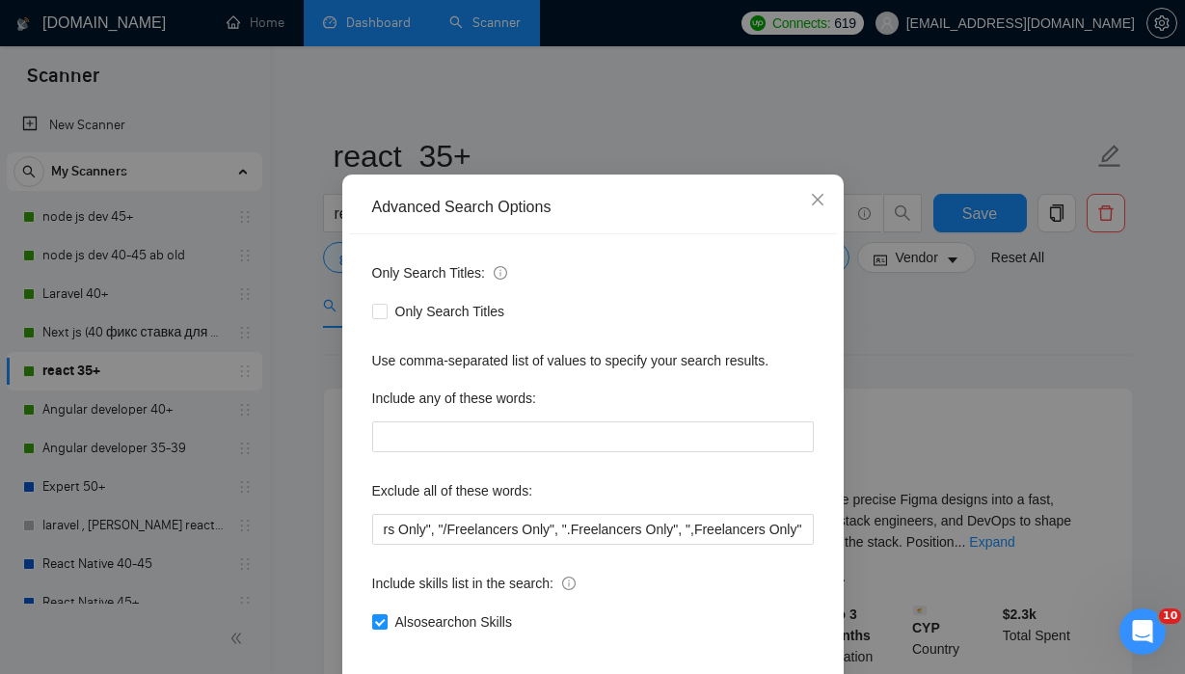
click at [1111, 370] on div "Advanced Search Options Only Search Titles: Only Search Titles Use comma-separa…" at bounding box center [592, 337] width 1185 height 674
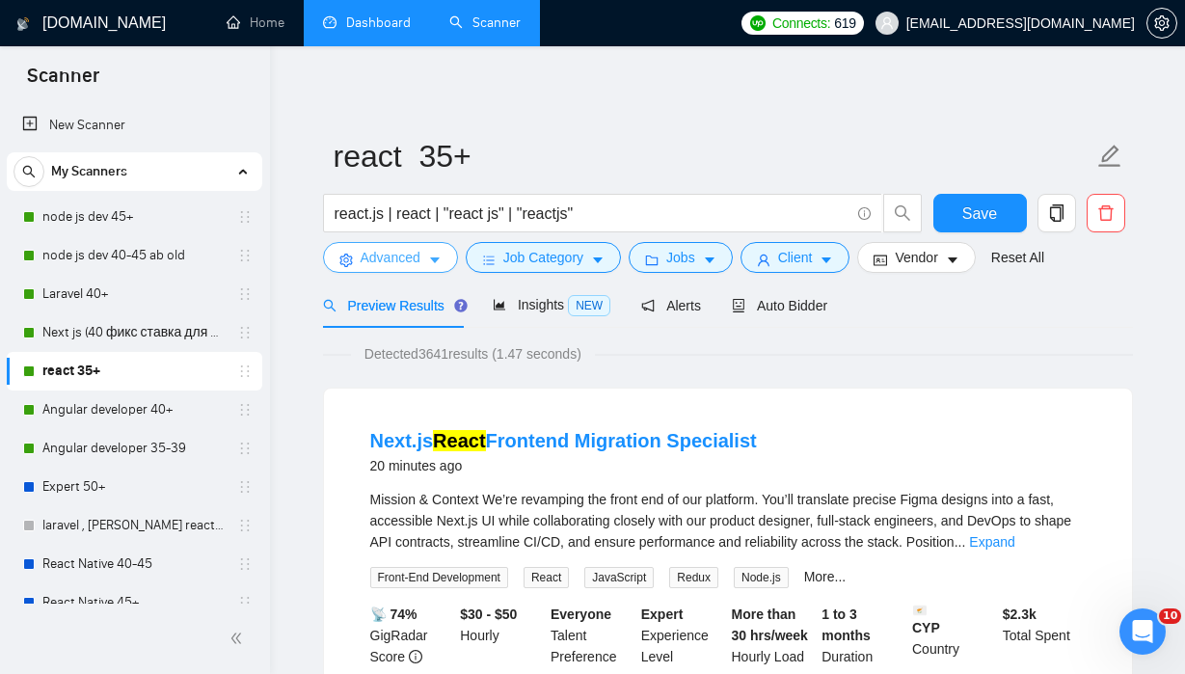
scroll to position [0, 0]
click at [981, 212] on span "Save" at bounding box center [980, 214] width 35 height 24
click at [205, 253] on link "node js dev 40-45 ab old" at bounding box center [133, 255] width 183 height 39
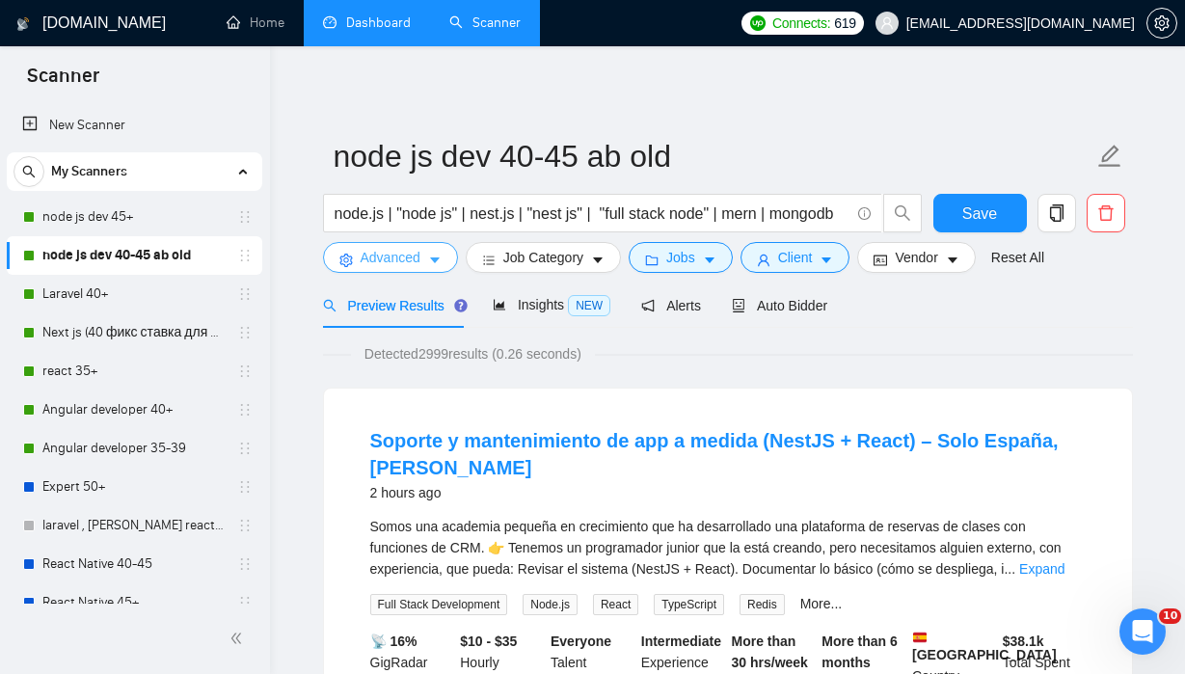
click at [434, 258] on icon "caret-down" at bounding box center [435, 261] width 14 height 14
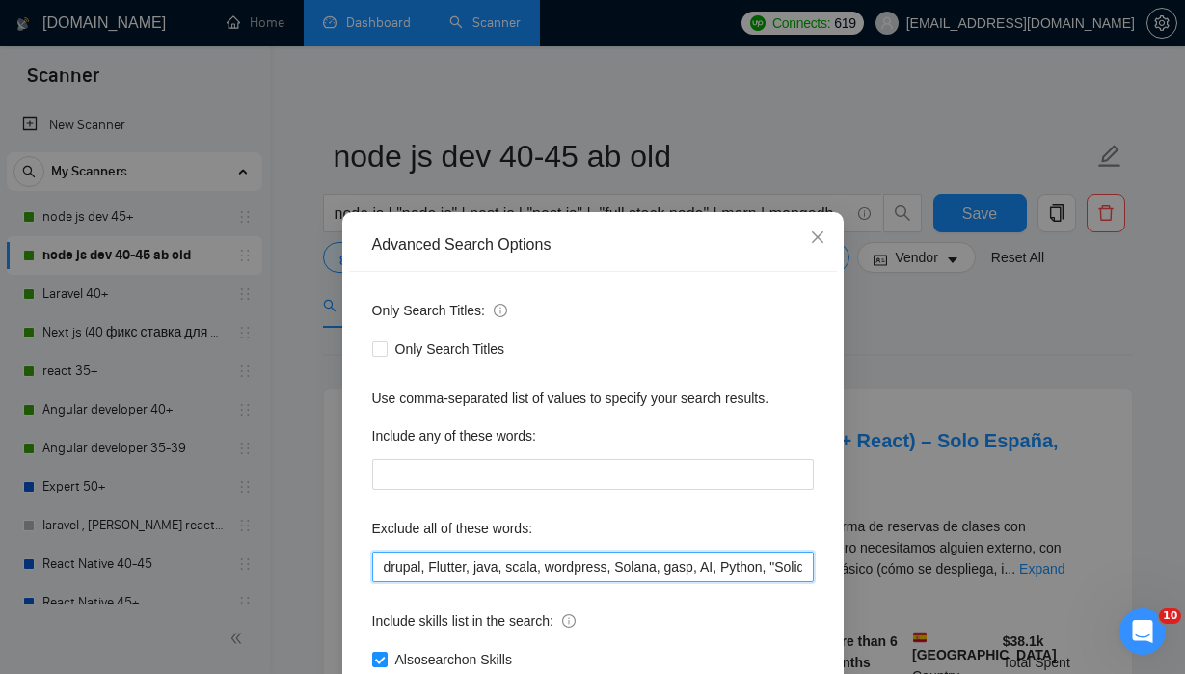
click at [741, 566] on input "drupal, Flutter, java, scala, wordpress, Solana, gasp, AI, Python, "Solidity De…" at bounding box center [593, 567] width 442 height 31
drag, startPoint x: 741, startPoint y: 566, endPoint x: 1100, endPoint y: 592, distance: 360.7
click at [1100, 592] on div "Advanced Search Options Only Search Titles: Only Search Titles Use comma-separa…" at bounding box center [592, 337] width 1185 height 674
click at [802, 566] on input "drupal, Flutter, java, scala, wordpress, Solana, gasp, AI, Python, "Solidity De…" at bounding box center [593, 567] width 442 height 31
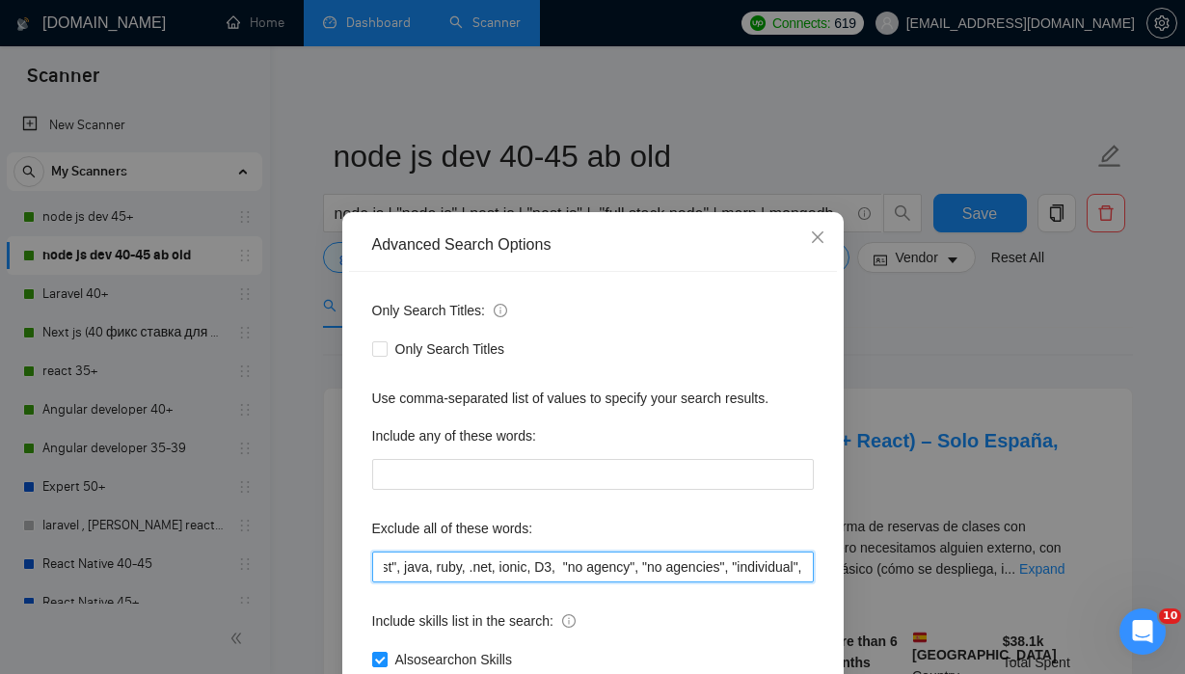
paste input ""no agency", "no agencies", "Account Manager", "to join our team", "part of a t…"
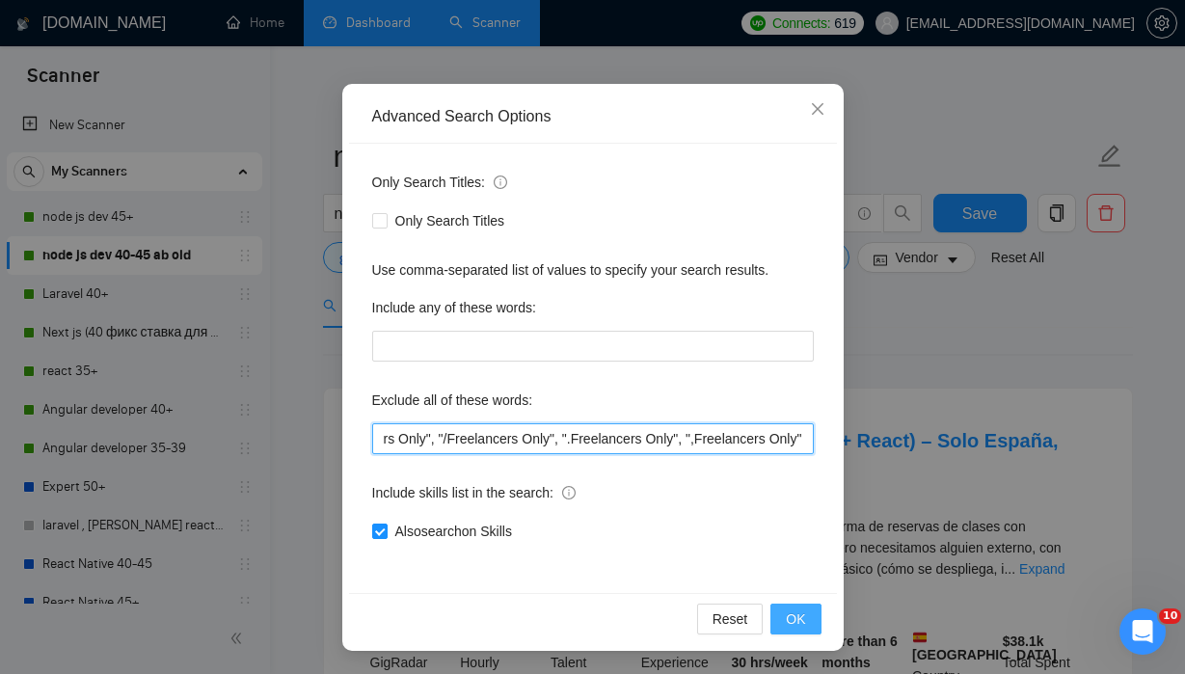
type input "drupal, Flutter, java, scala, wordpress, Solana, gasp, AI, Python, "Solidity De…"
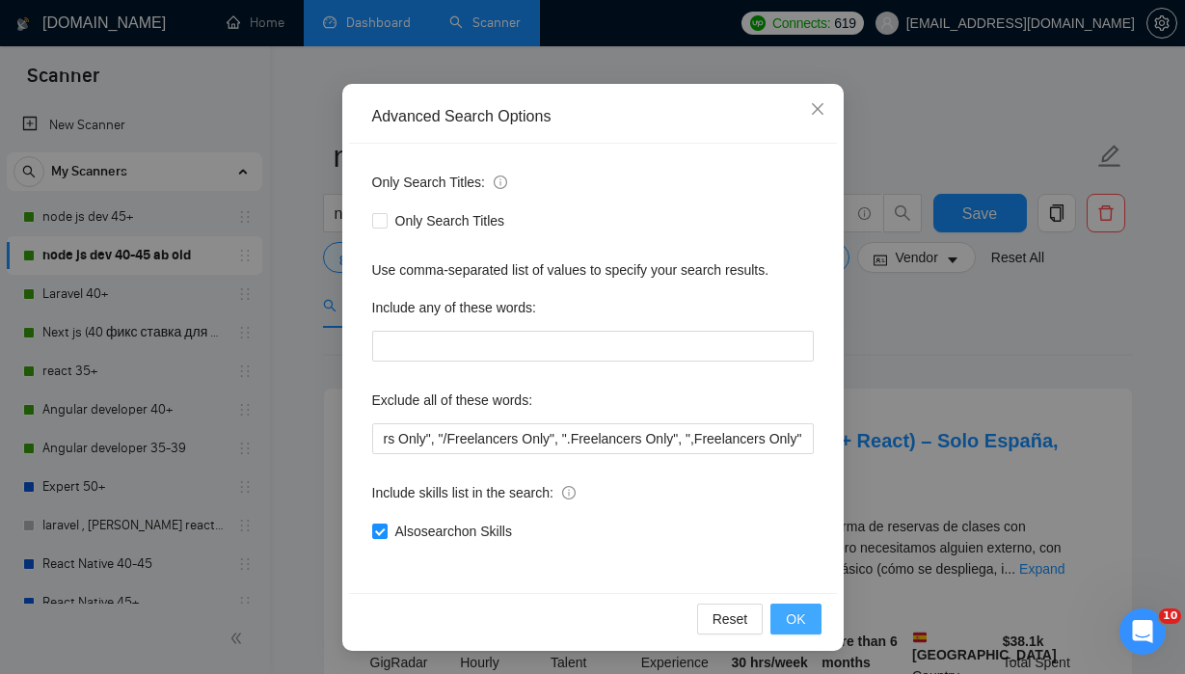
click at [792, 616] on span "OK" at bounding box center [795, 619] width 19 height 21
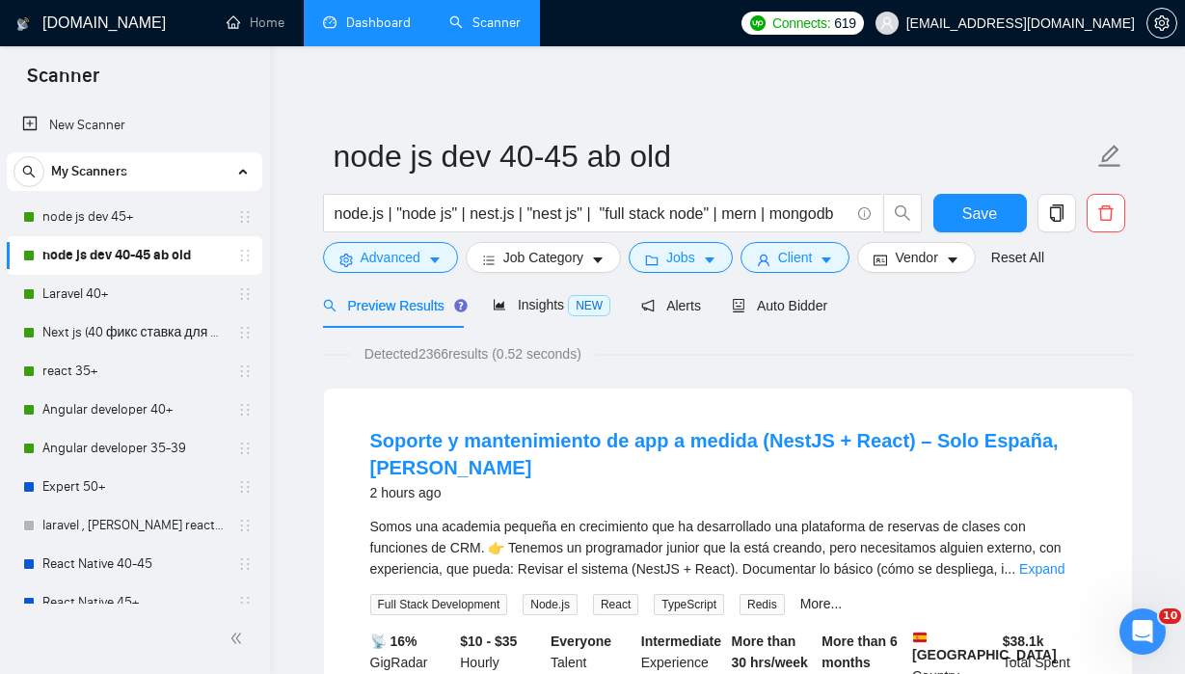
scroll to position [32, 0]
click at [978, 226] on button "Save" at bounding box center [981, 213] width 94 height 39
click at [175, 330] on link "Next js (40 фикс ставка для 40+)" at bounding box center [133, 332] width 183 height 39
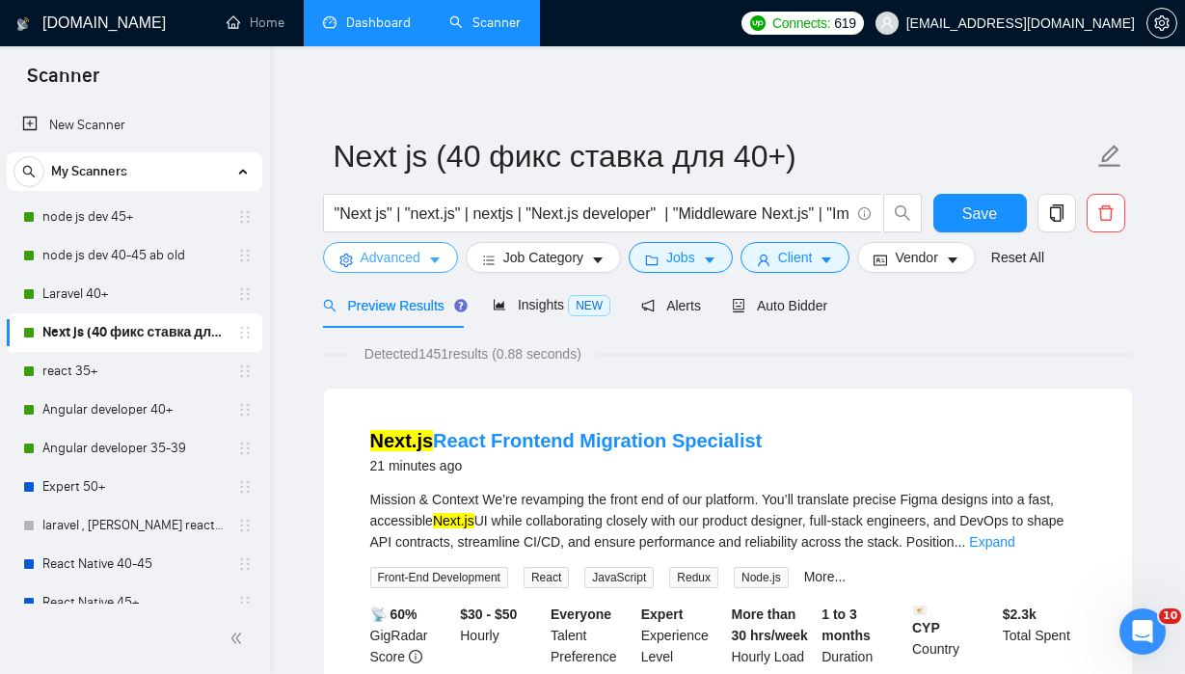
click at [441, 257] on icon "caret-down" at bounding box center [435, 261] width 14 height 14
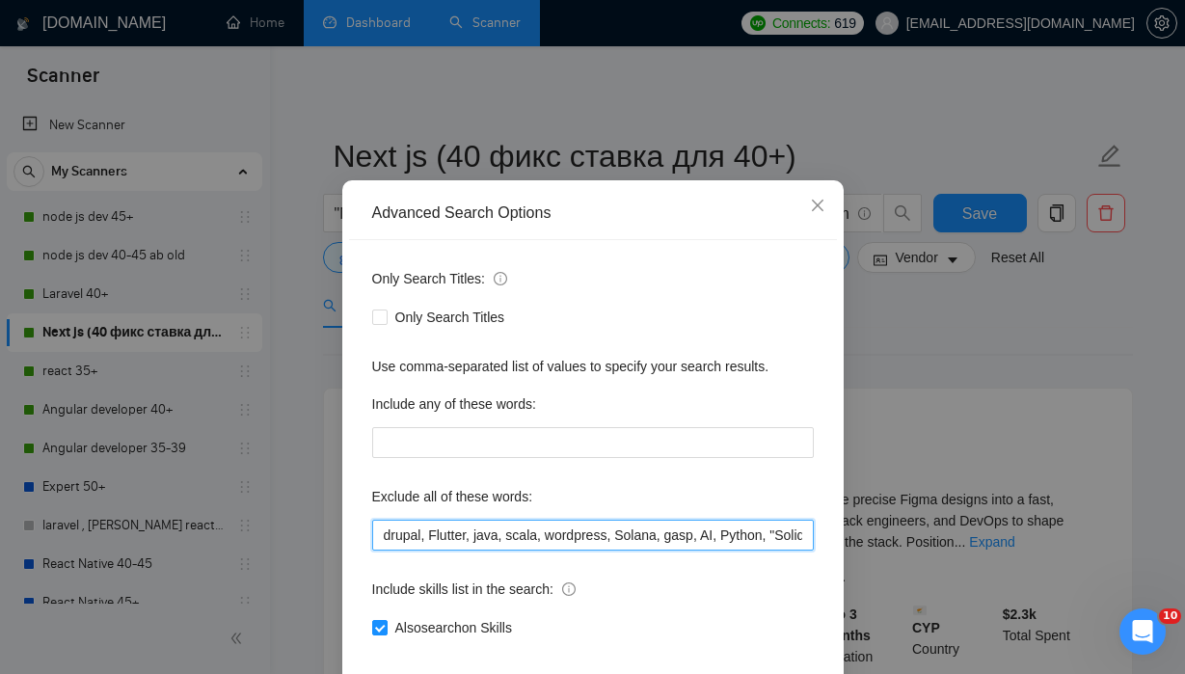
click at [738, 551] on input "drupal, Flutter, java, scala, wordpress, Solana, gasp, AI, Python, "Solidity De…" at bounding box center [593, 535] width 442 height 31
drag, startPoint x: 737, startPoint y: 567, endPoint x: 1076, endPoint y: 568, distance: 339.5
click at [1076, 568] on div "Advanced Search Options Only Search Titles: Only Search Titles Use comma-separa…" at bounding box center [592, 337] width 1185 height 674
click at [804, 551] on input "drupal, Flutter, java, scala, wordpress, Solana, gasp, AI, Python, "Solidity De…" at bounding box center [593, 535] width 442 height 31
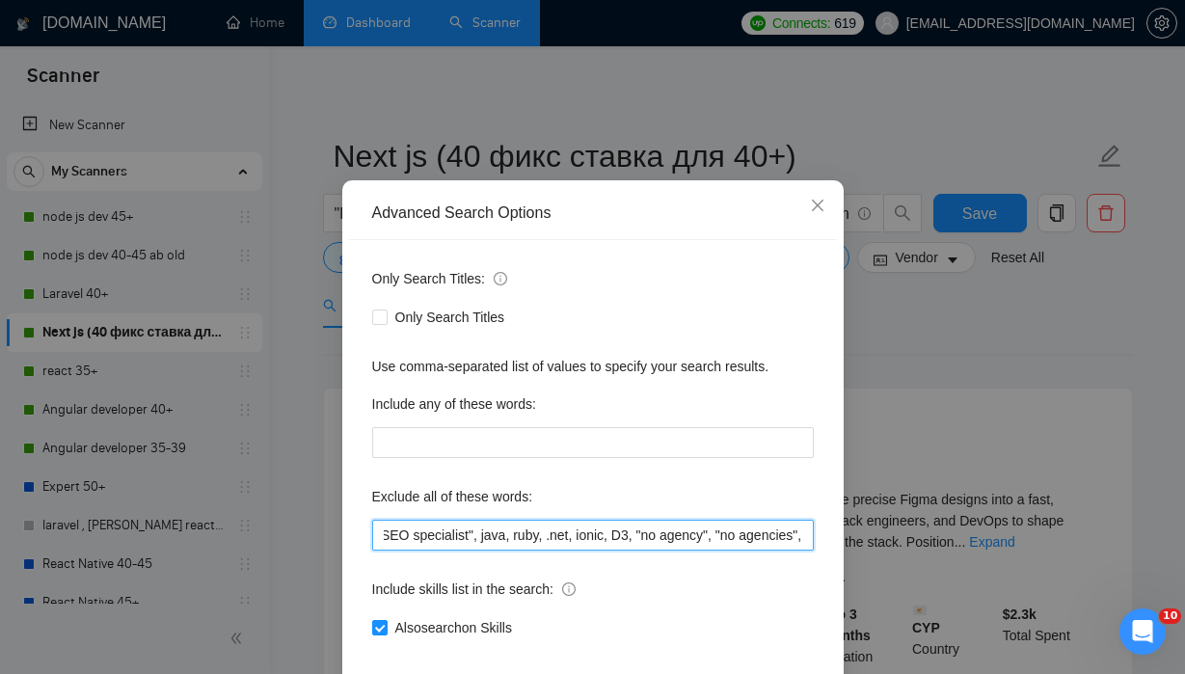
paste input ""no agency", "no agencies", "Account Manager", "to join our team", "part of a t…"
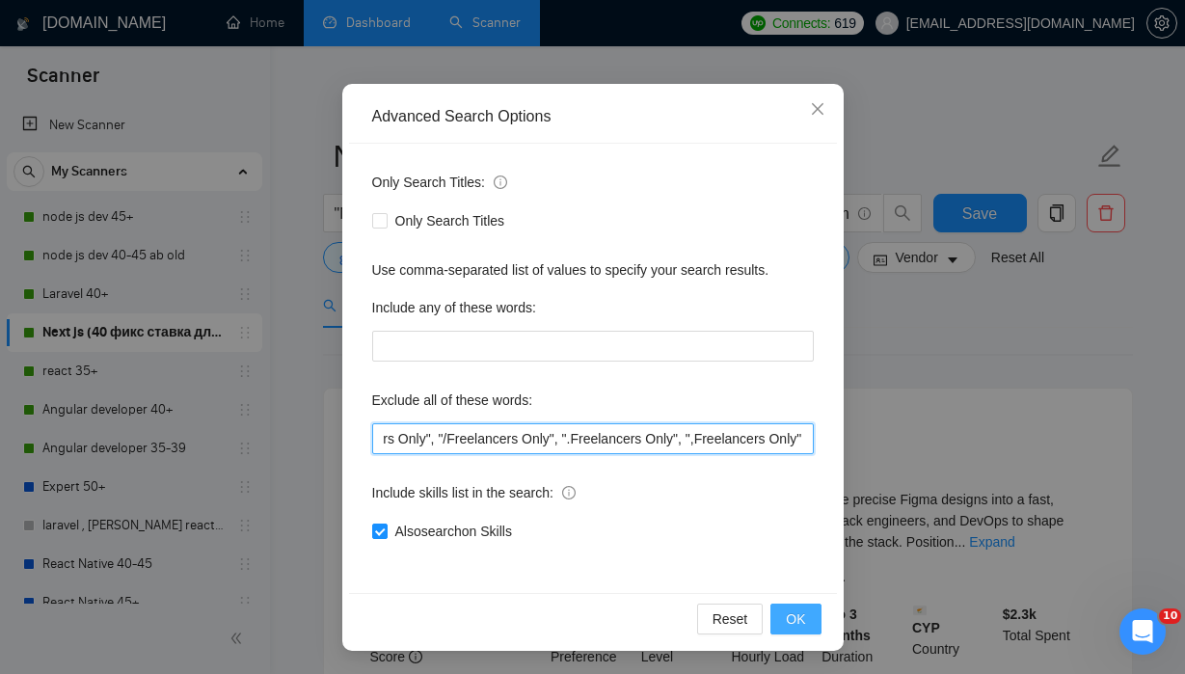
type input "drupal, Flutter, java, scala, wordpress, Solana, gasp, AI, Python, "Solidity De…"
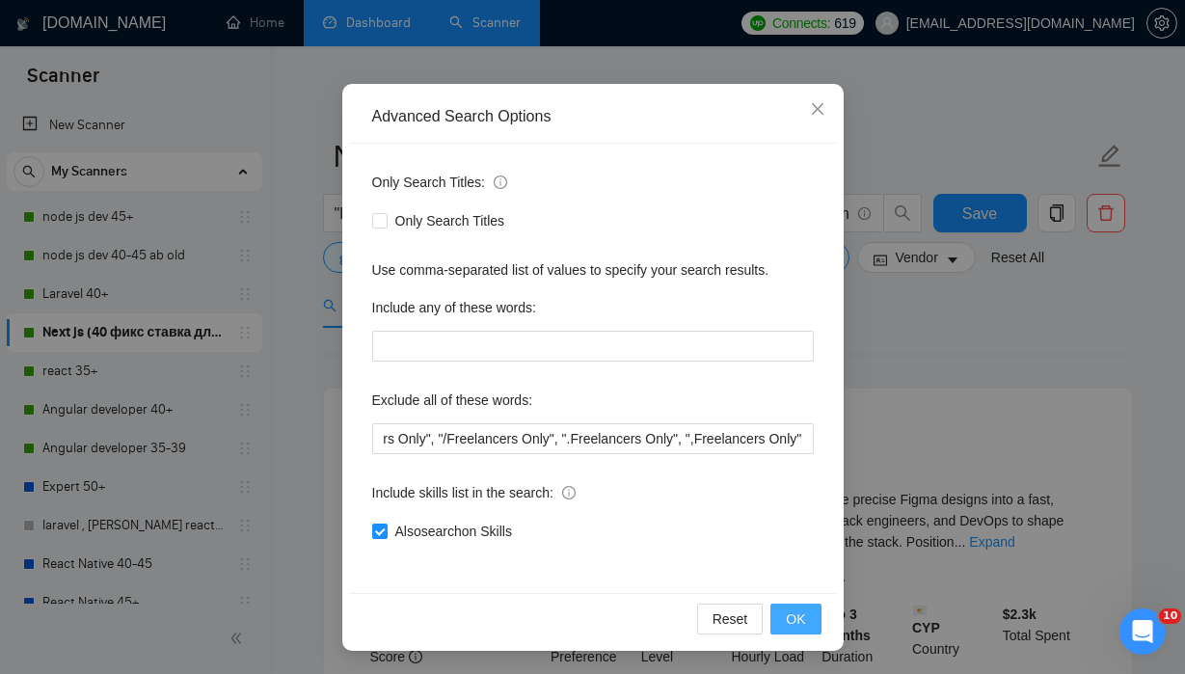
click at [810, 625] on button "OK" at bounding box center [796, 619] width 50 height 31
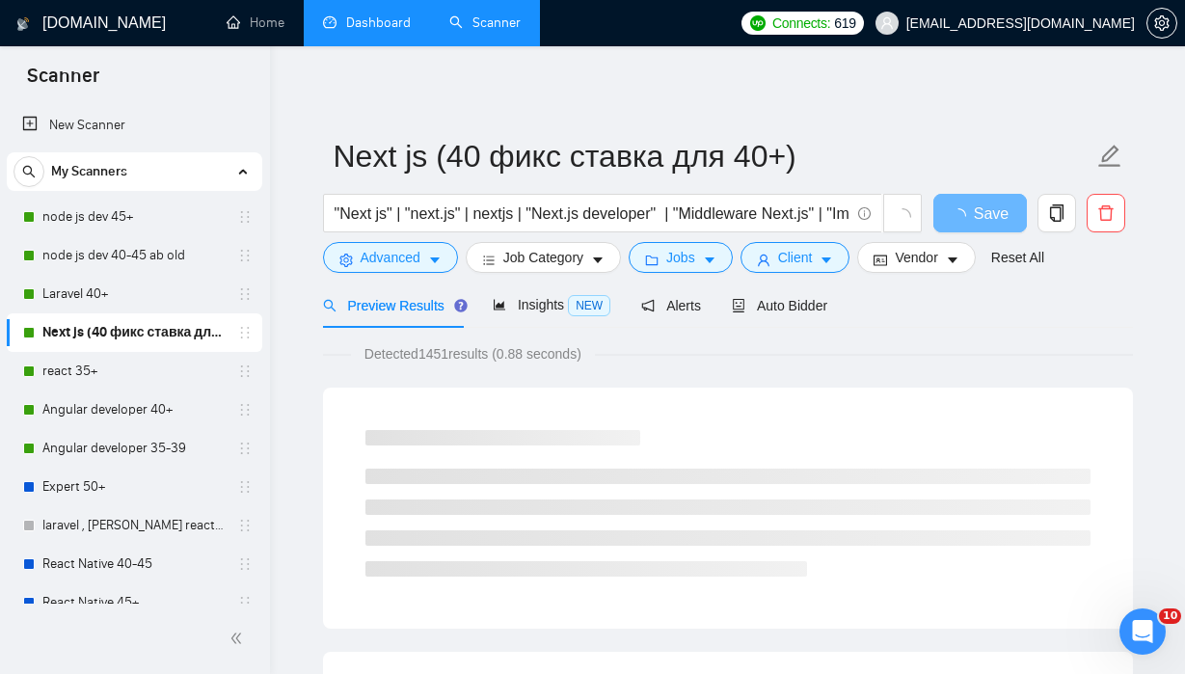
scroll to position [32, 0]
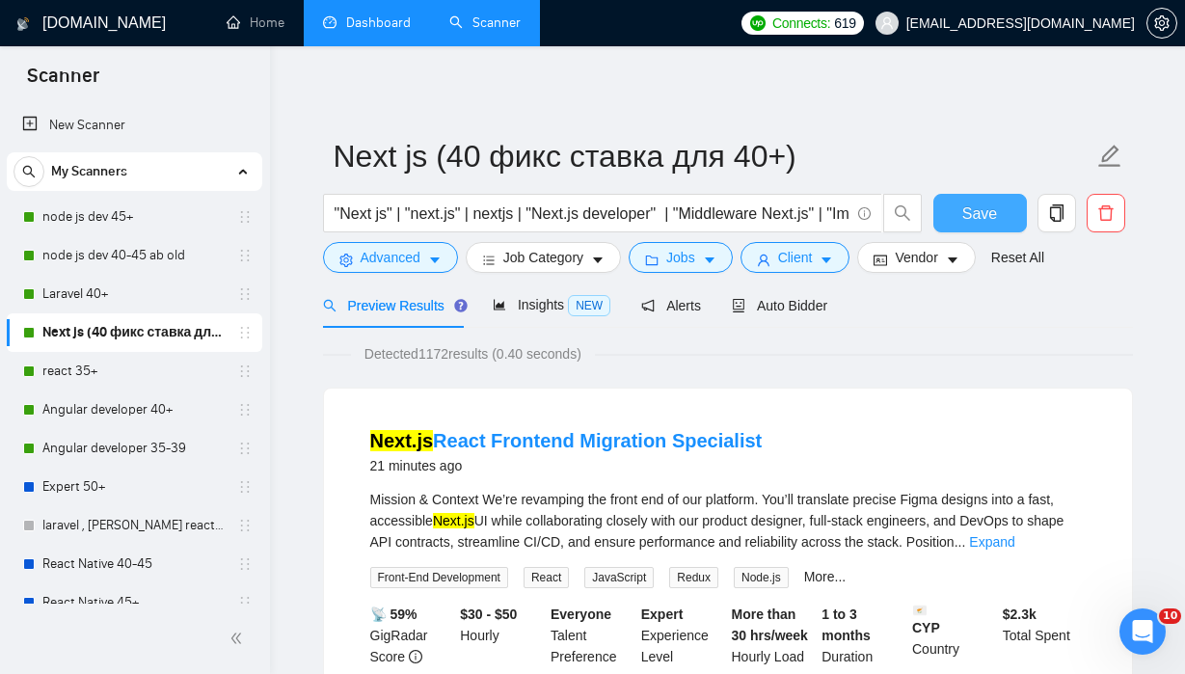
click at [980, 200] on button "Save" at bounding box center [981, 213] width 94 height 39
click at [124, 373] on link "react 35+" at bounding box center [133, 371] width 183 height 39
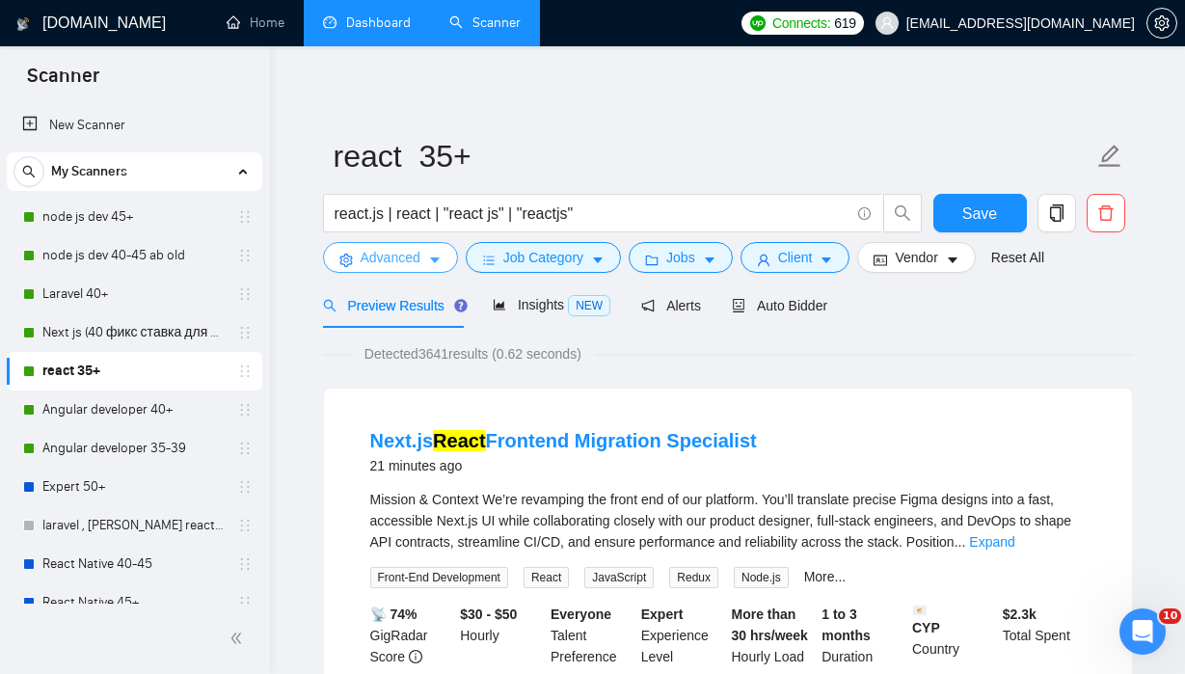
click at [395, 258] on span "Advanced" at bounding box center [391, 257] width 60 height 21
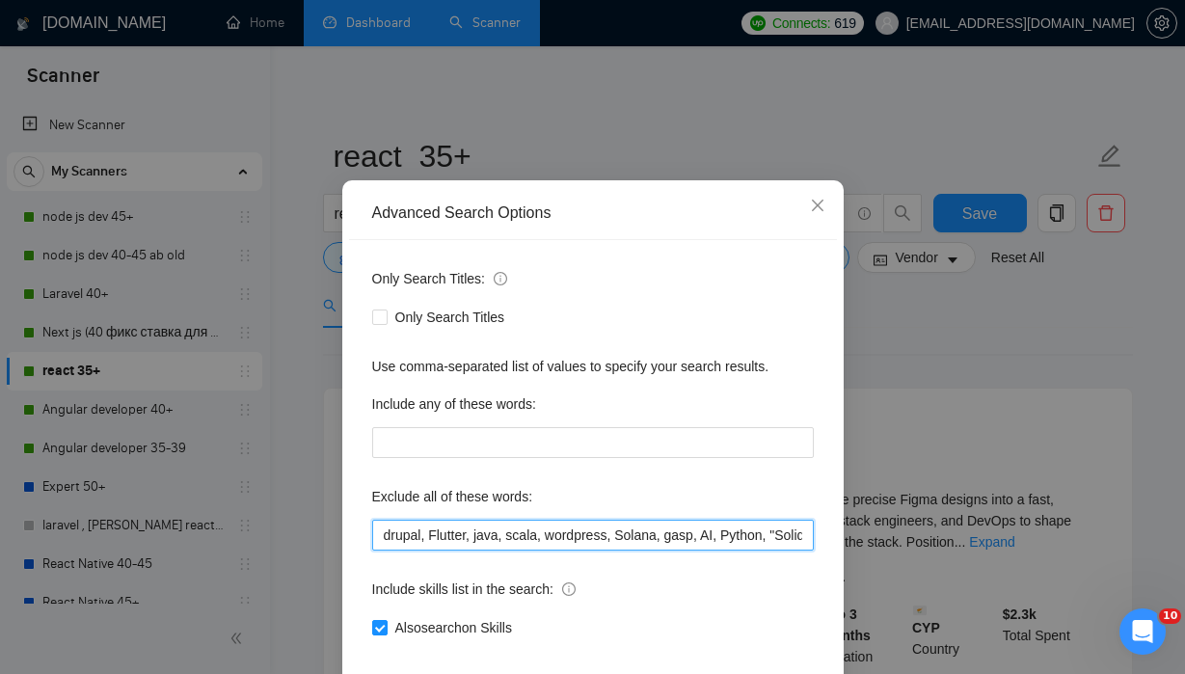
click at [650, 551] on input "drupal, Flutter, java, scala, wordpress, Solana, gasp, AI, Python, "Solidity De…" at bounding box center [593, 535] width 442 height 31
drag, startPoint x: 645, startPoint y: 569, endPoint x: 1213, endPoint y: 569, distance: 568.1
click at [1111, 569] on html "Scanner New Scanner My Scanners node js dev 45+ node js dev 40-45 ab old Larave…" at bounding box center [592, 337] width 1185 height 674
click at [805, 551] on input "drupal, Flutter, java, scala, wordpress, Solana, gasp, AI, Python, "Solidity De…" at bounding box center [593, 535] width 442 height 31
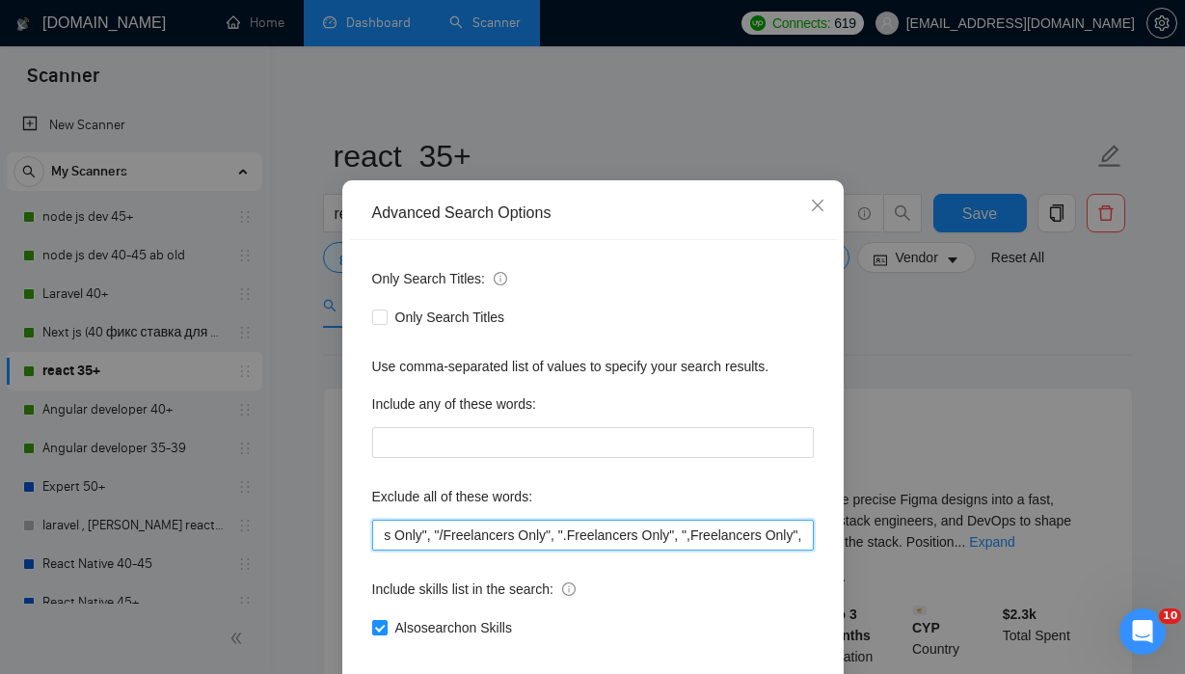
paste input ""no agency", "no agencies", "Account Manager", "to join our team", "part of a t…"
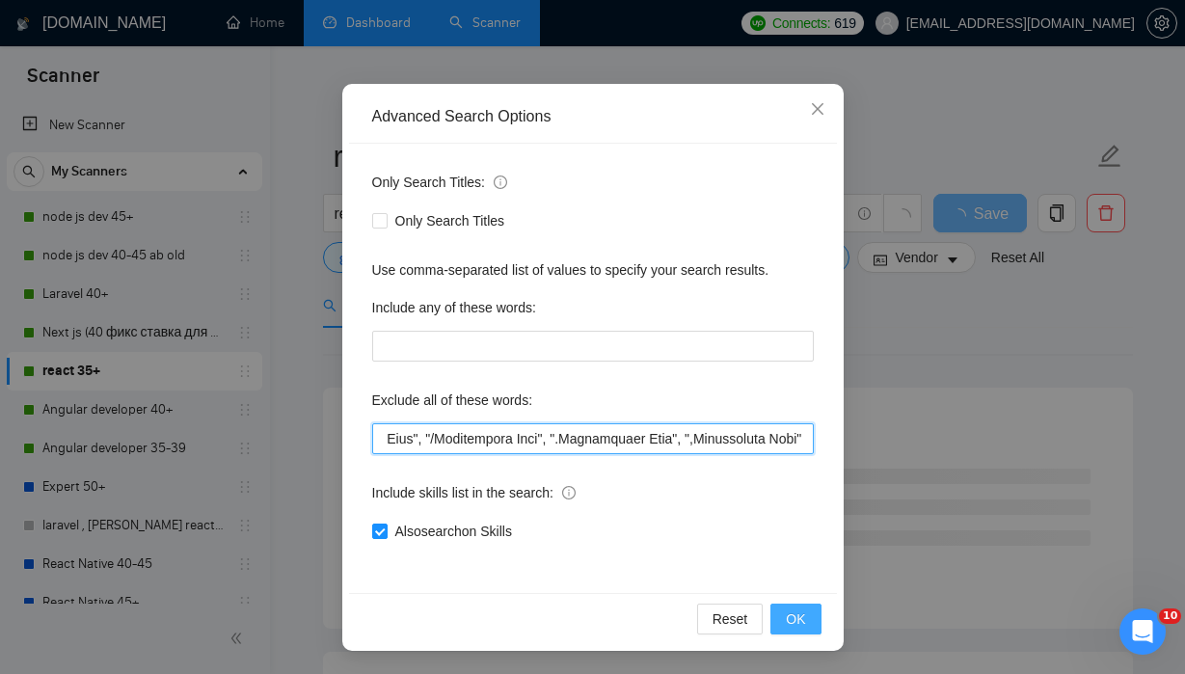
type input "drupal, Flutter, java, scala, wordpress, Solana, gasp, AI, Python, "Solidity De…"
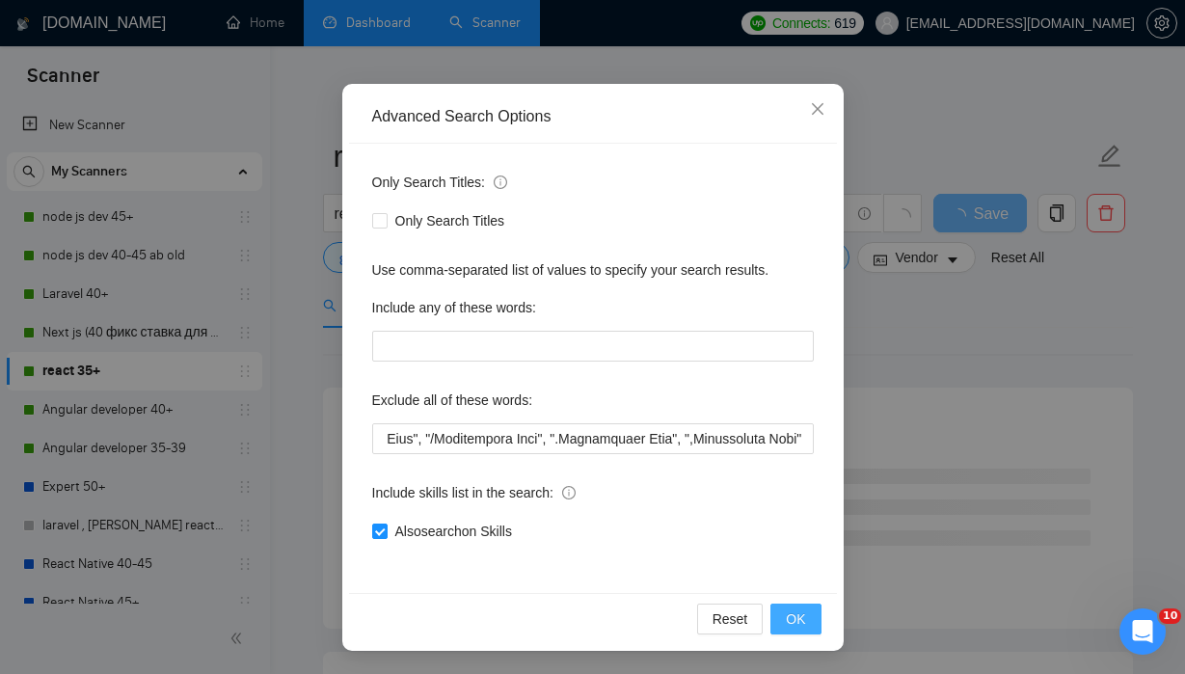
click at [809, 629] on button "OK" at bounding box center [796, 619] width 50 height 31
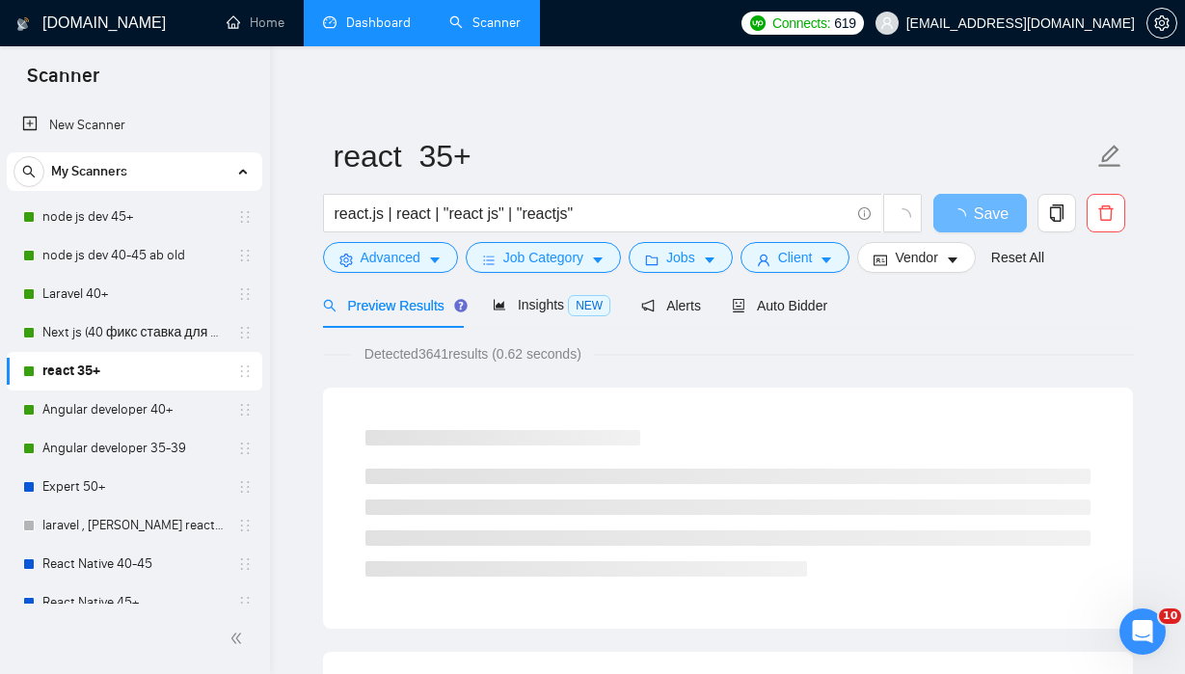
scroll to position [32, 0]
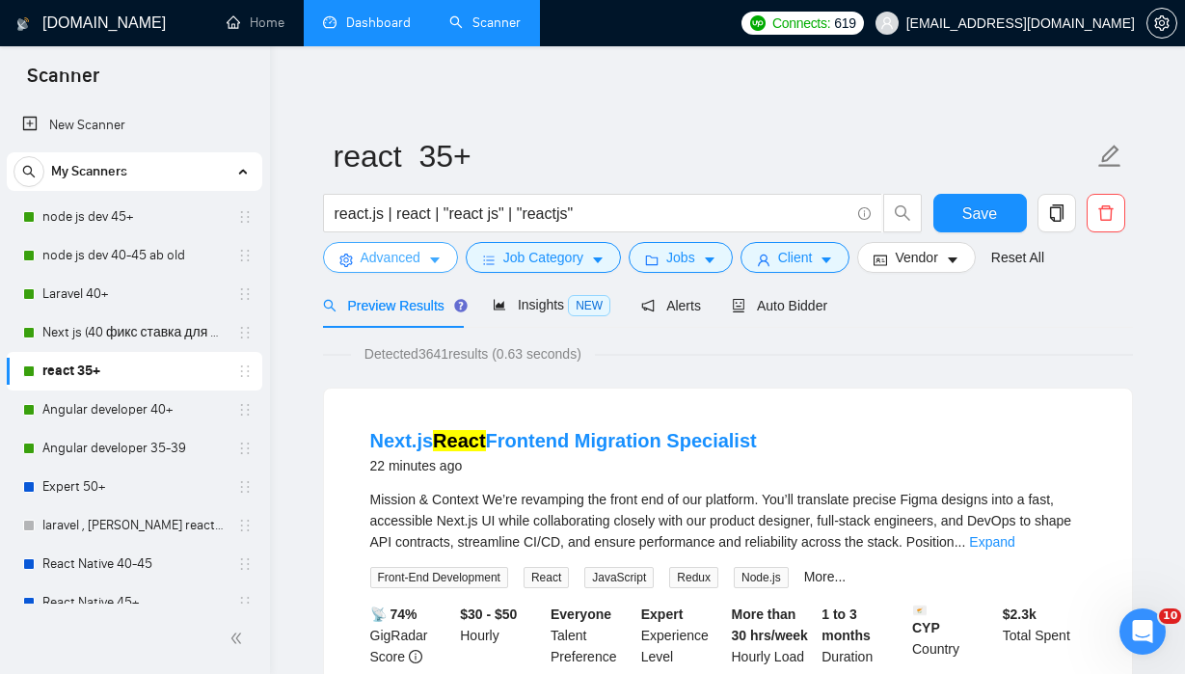
click at [439, 256] on icon "caret-down" at bounding box center [435, 261] width 14 height 14
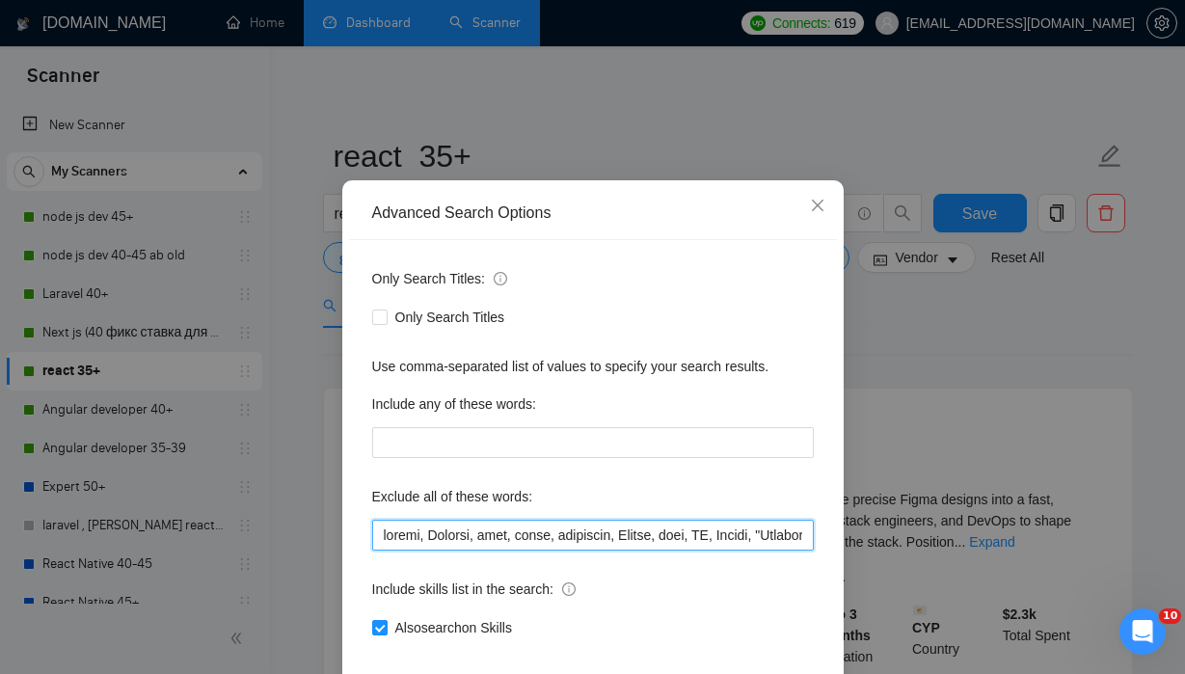
click at [575, 551] on input "text" at bounding box center [593, 535] width 442 height 31
drag, startPoint x: 575, startPoint y: 569, endPoint x: 1157, endPoint y: 582, distance: 582.7
click at [1111, 582] on div "Advanced Search Options Only Search Titles: Only Search Titles Use comma-separa…" at bounding box center [592, 337] width 1185 height 674
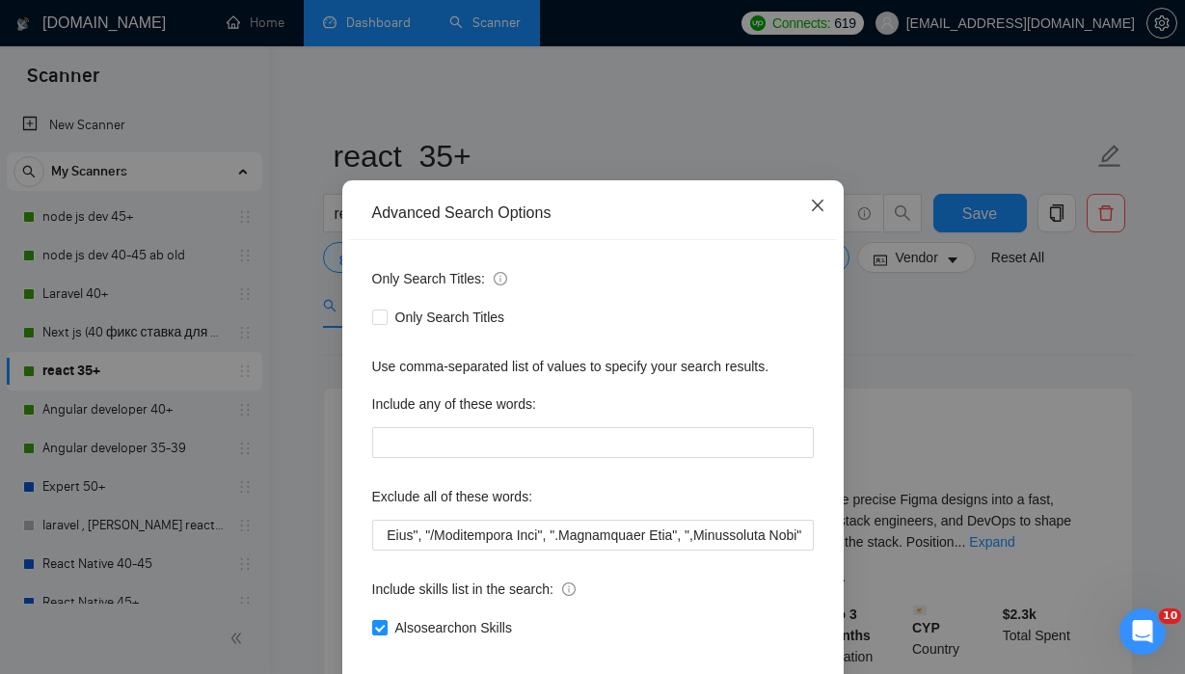
click at [815, 213] on icon "close" at bounding box center [817, 205] width 15 height 15
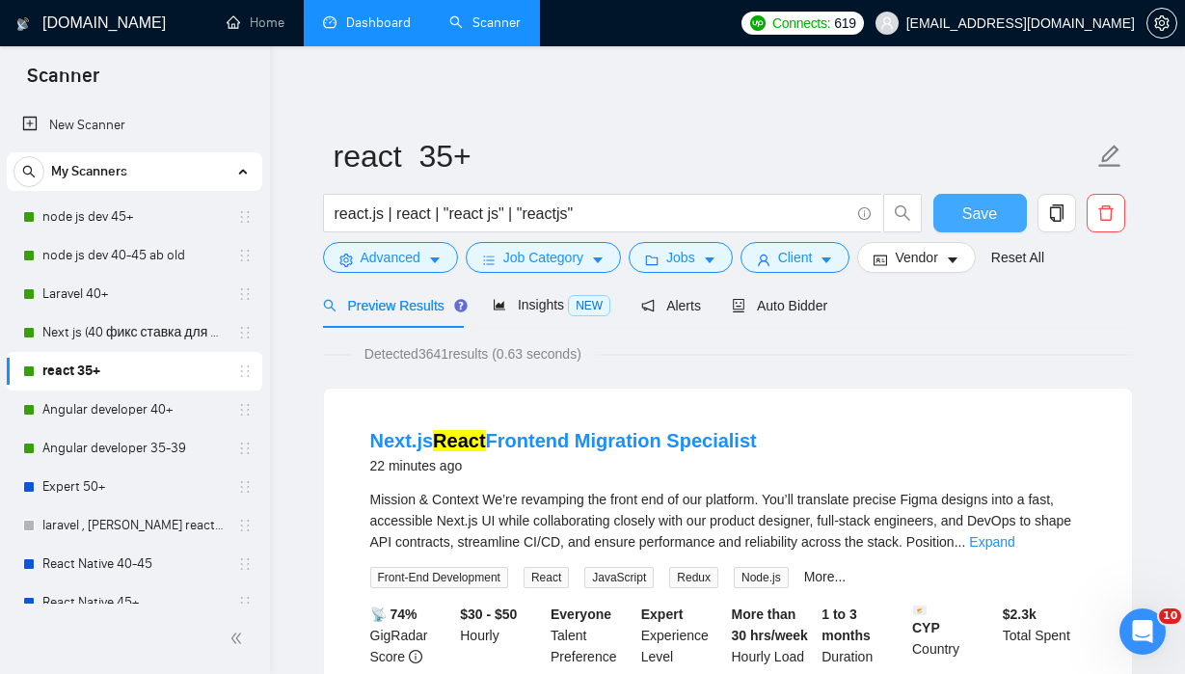
click at [996, 209] on span "Save" at bounding box center [980, 214] width 35 height 24
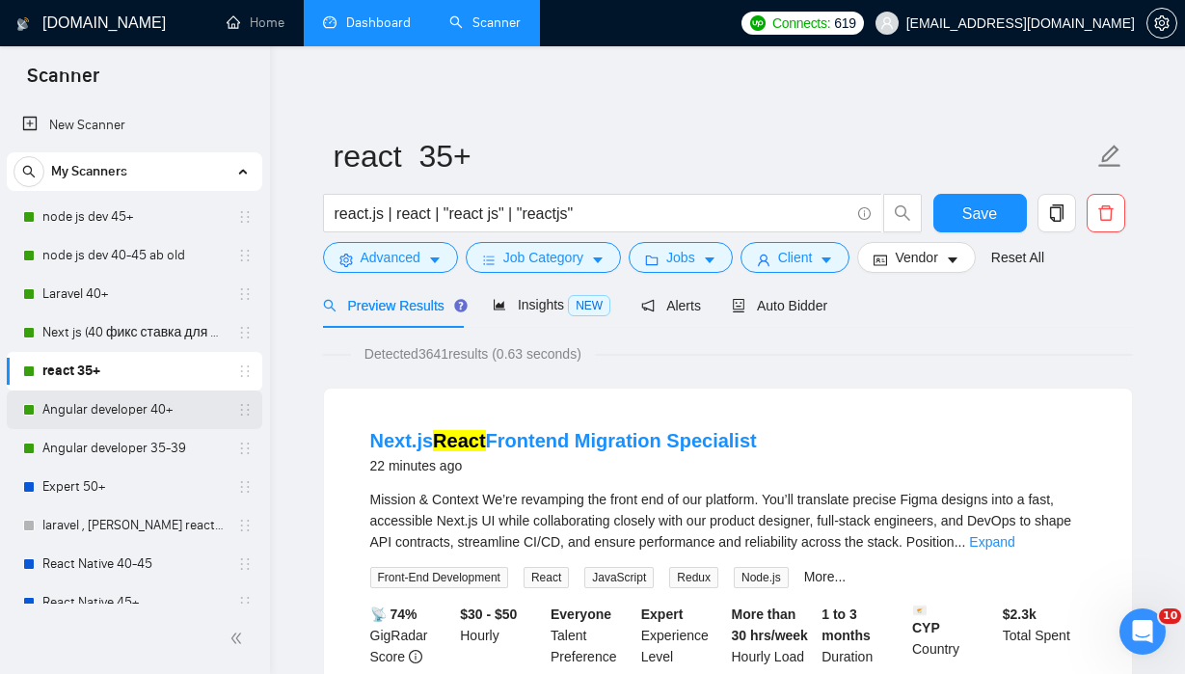
click at [186, 410] on link "Angular developer 40+" at bounding box center [133, 410] width 183 height 39
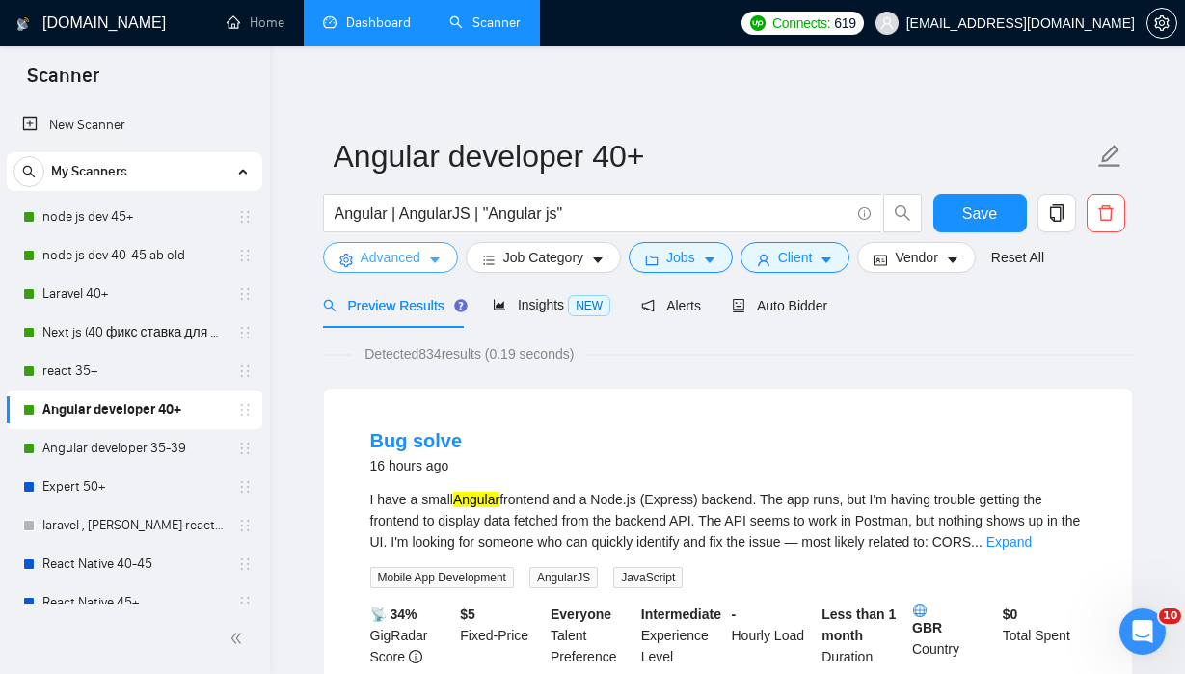
click at [420, 261] on span "Advanced" at bounding box center [391, 257] width 60 height 21
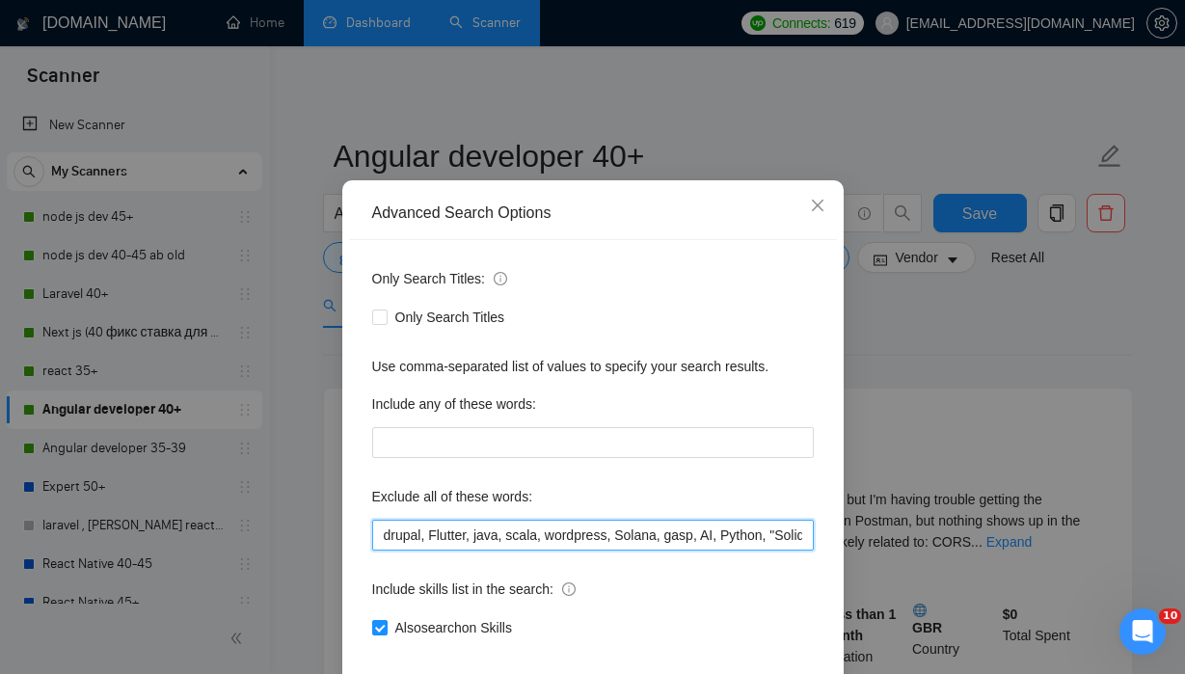
click at [638, 551] on input "drupal, Flutter, java, scala, wordpress, Solana, gasp, AI, Python, "Solidity De…" at bounding box center [593, 535] width 442 height 31
drag, startPoint x: 633, startPoint y: 563, endPoint x: 1251, endPoint y: 601, distance: 619.4
click at [1111, 601] on html "Scanner New Scanner My Scanners node js dev 45+ node js dev 40-45 ab old Larave…" at bounding box center [592, 337] width 1185 height 674
click at [803, 551] on input "drupal, Flutter, java, scala, wordpress, Solana, gasp, AI, Python, "Solidity De…" at bounding box center [593, 535] width 442 height 31
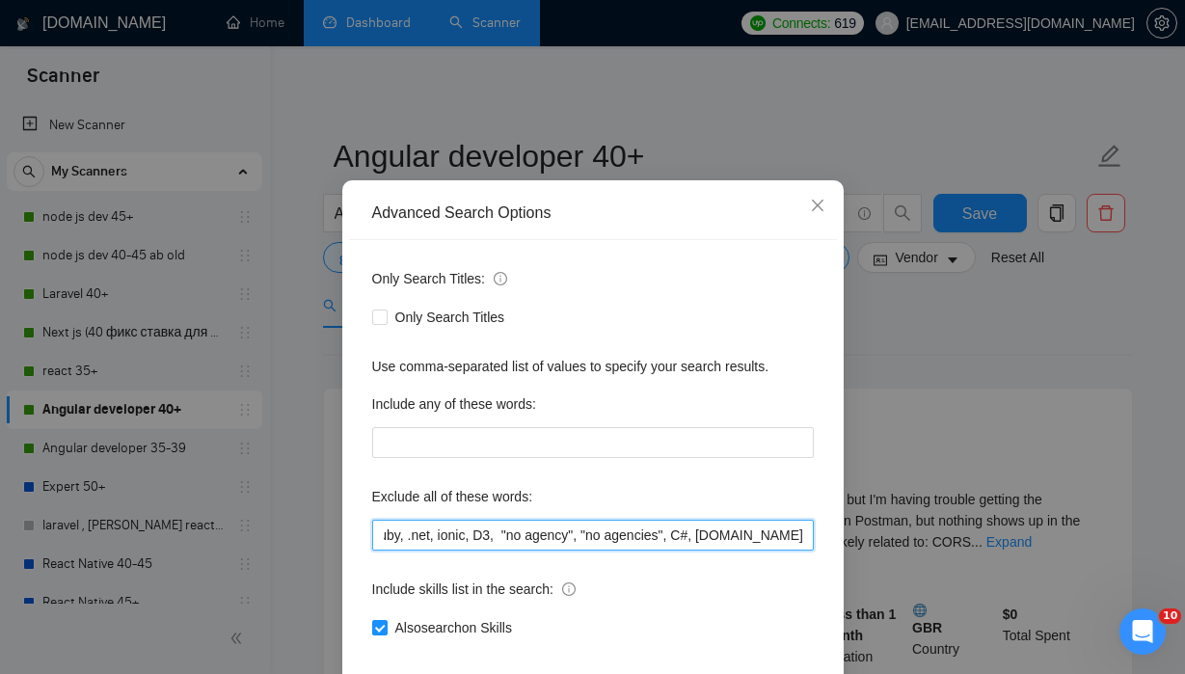
paste input ""no agency", "no agencies", "Account Manager", "to join our team", "part of a t…"
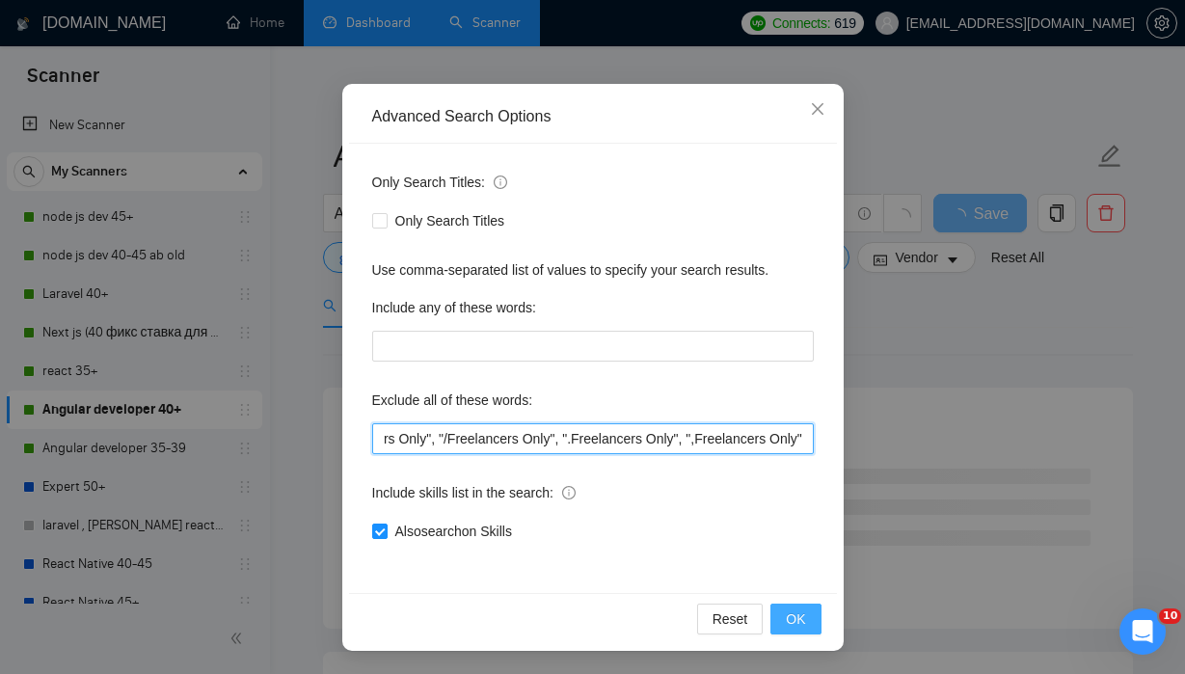
type input "drupal, Flutter, java, scala, wordpress, Solana, gasp, AI, Python, "Solidity De…"
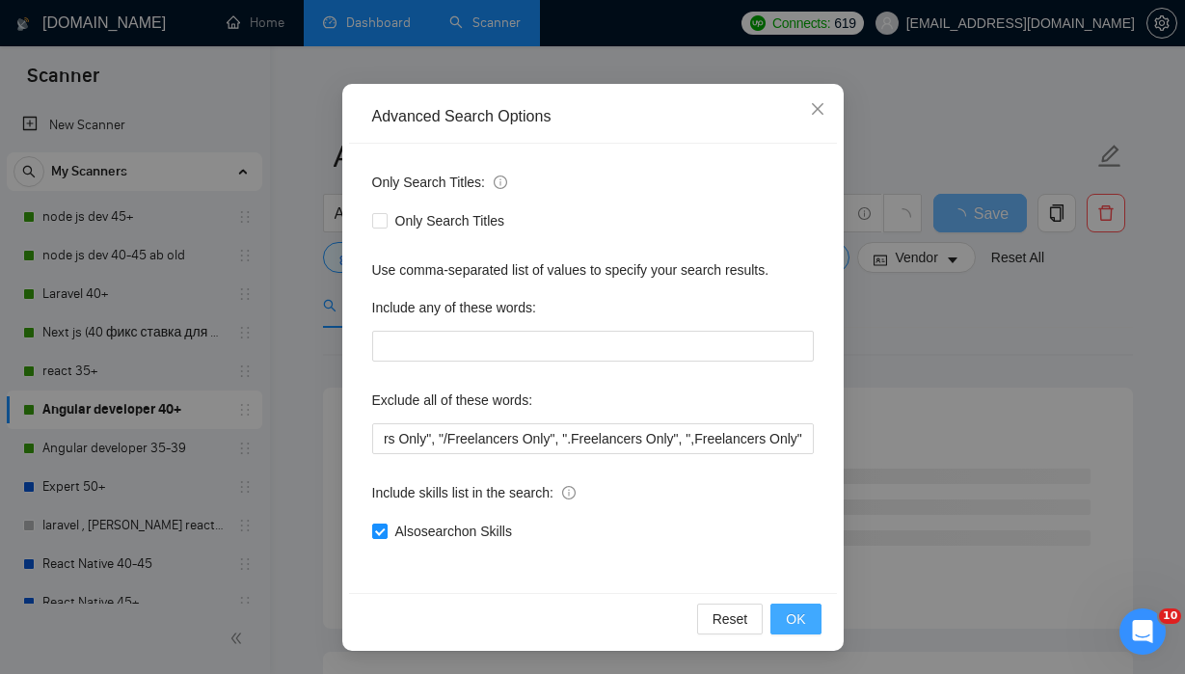
scroll to position [0, 0]
click at [796, 621] on span "OK" at bounding box center [795, 619] width 19 height 21
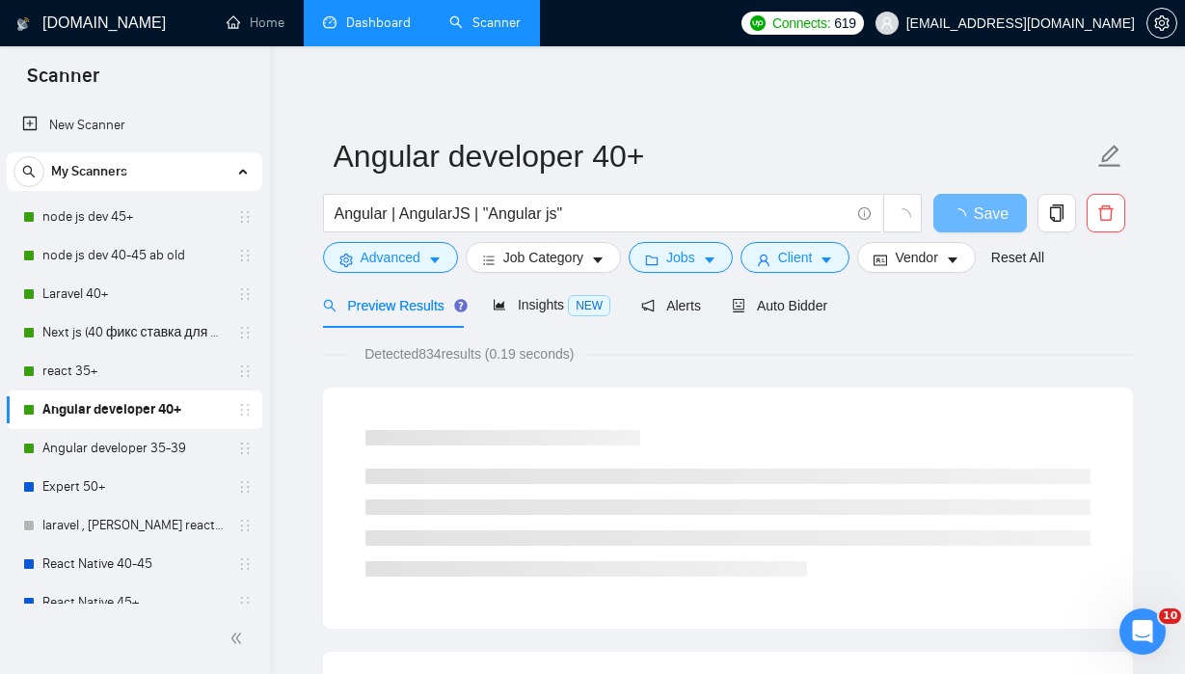
scroll to position [32, 0]
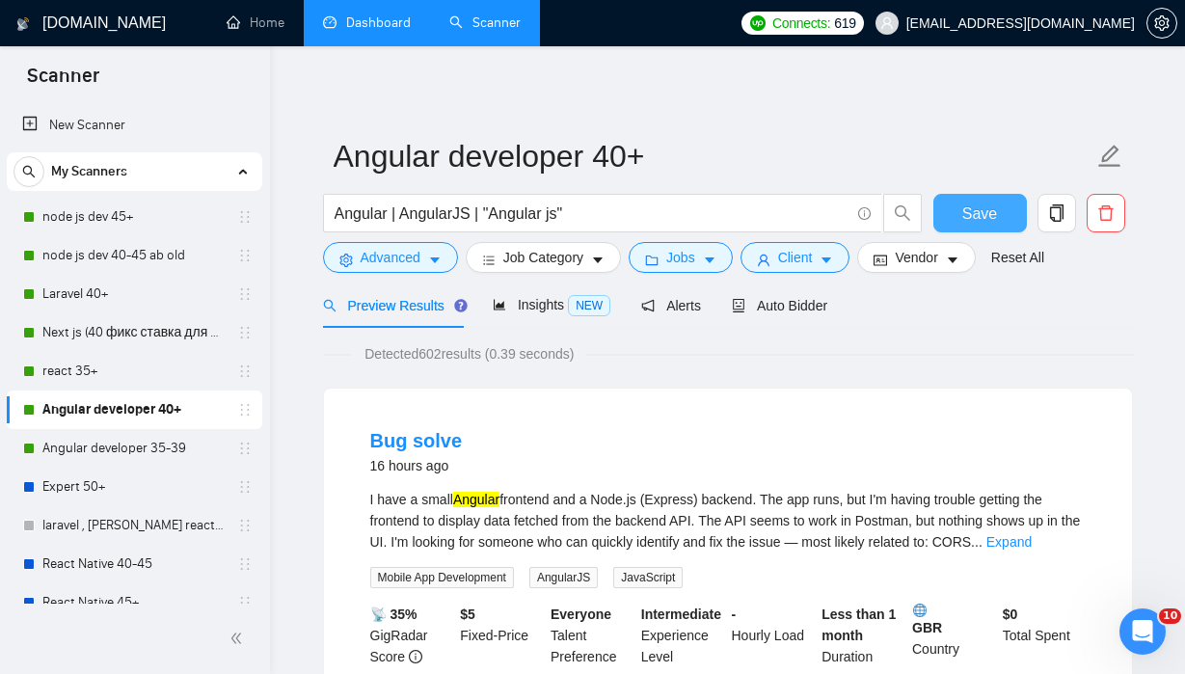
click at [992, 220] on span "Save" at bounding box center [980, 214] width 35 height 24
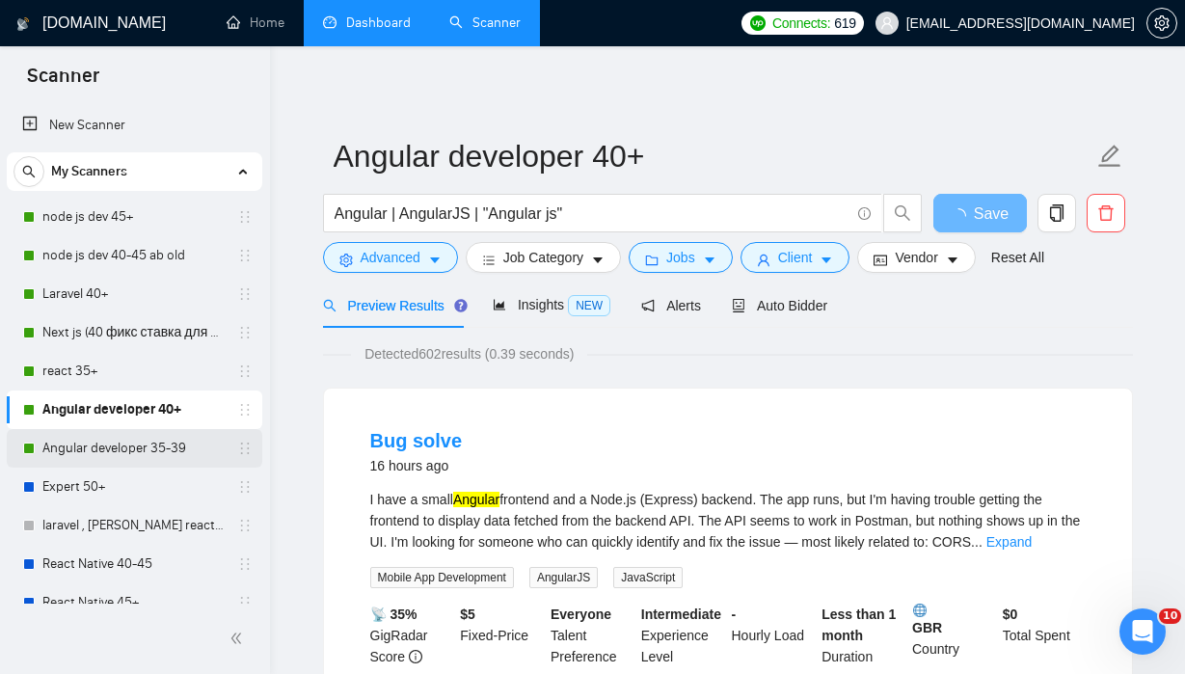
click at [180, 450] on link "Angular developer 35-39" at bounding box center [133, 448] width 183 height 39
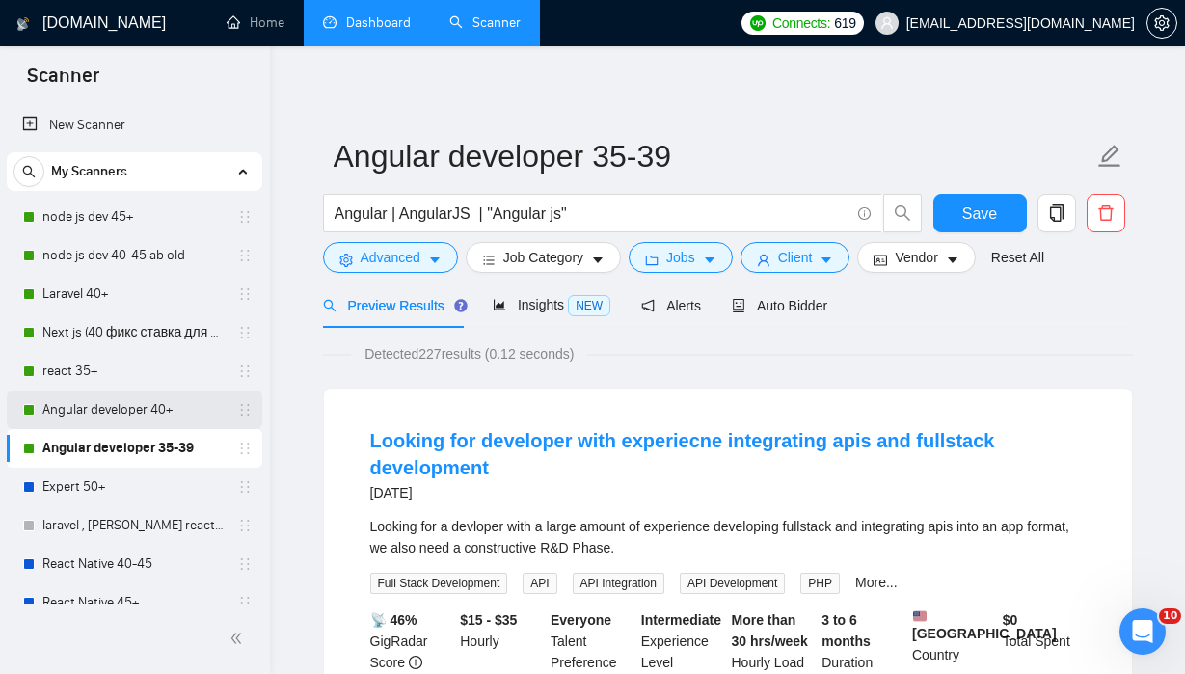
click at [156, 411] on link "Angular developer 40+" at bounding box center [133, 410] width 183 height 39
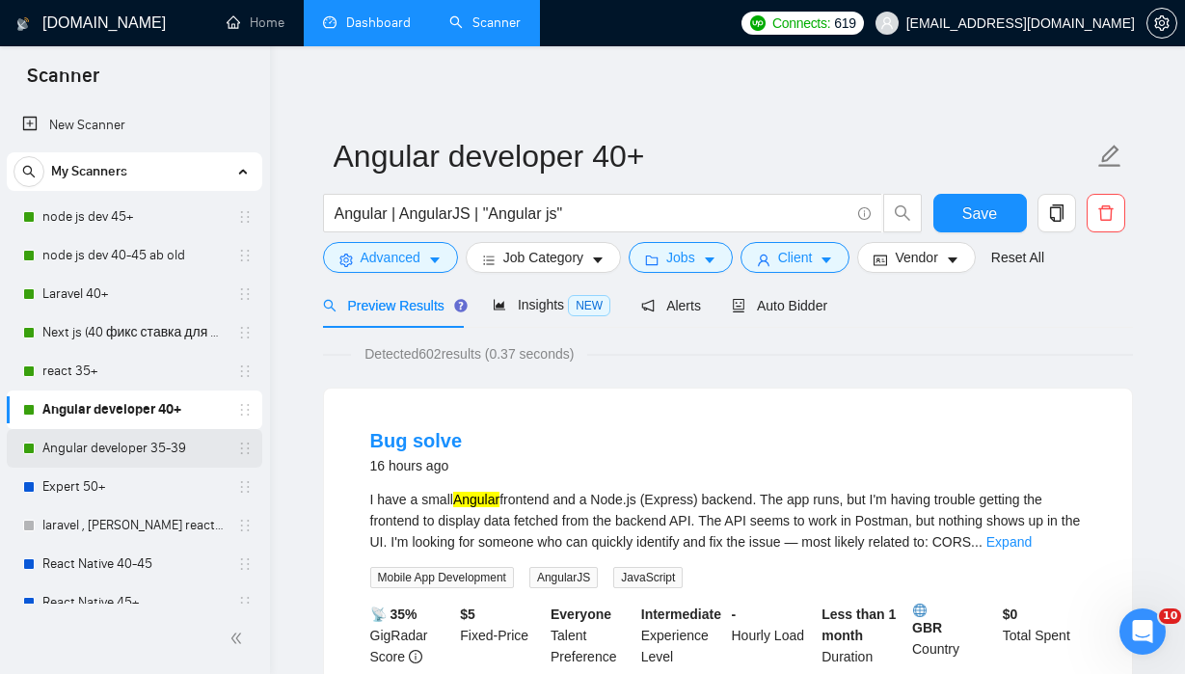
click at [180, 448] on link "Angular developer 35-39" at bounding box center [133, 448] width 183 height 39
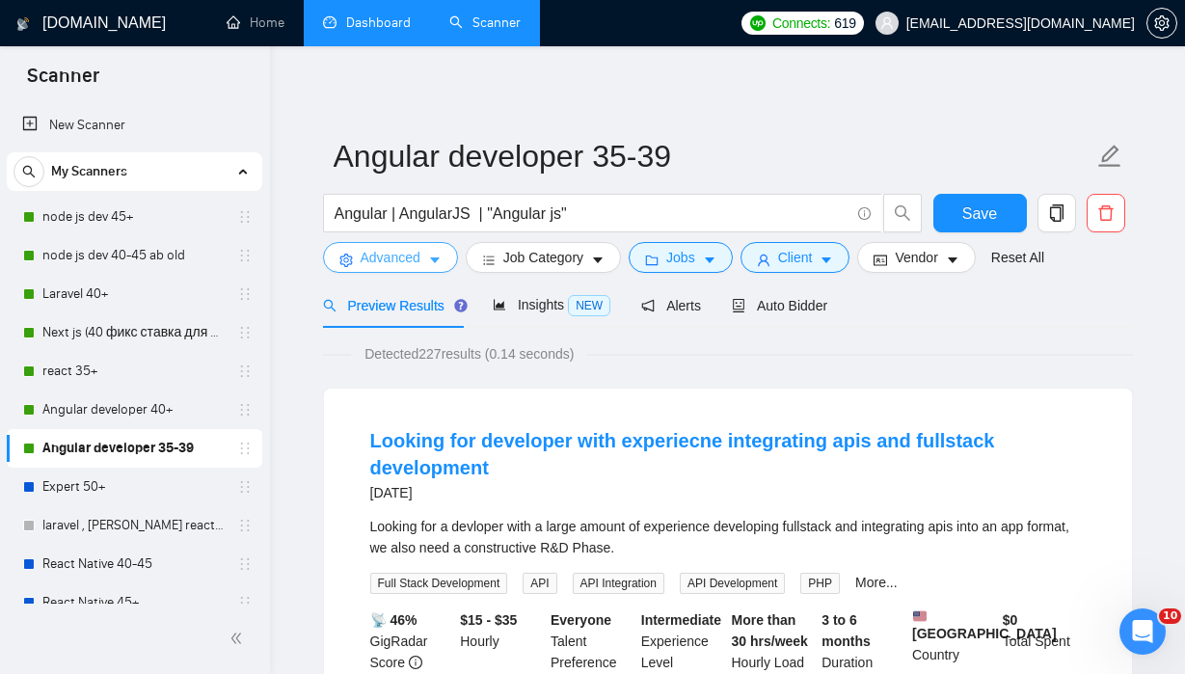
click at [437, 253] on span "caret-down" at bounding box center [435, 260] width 14 height 14
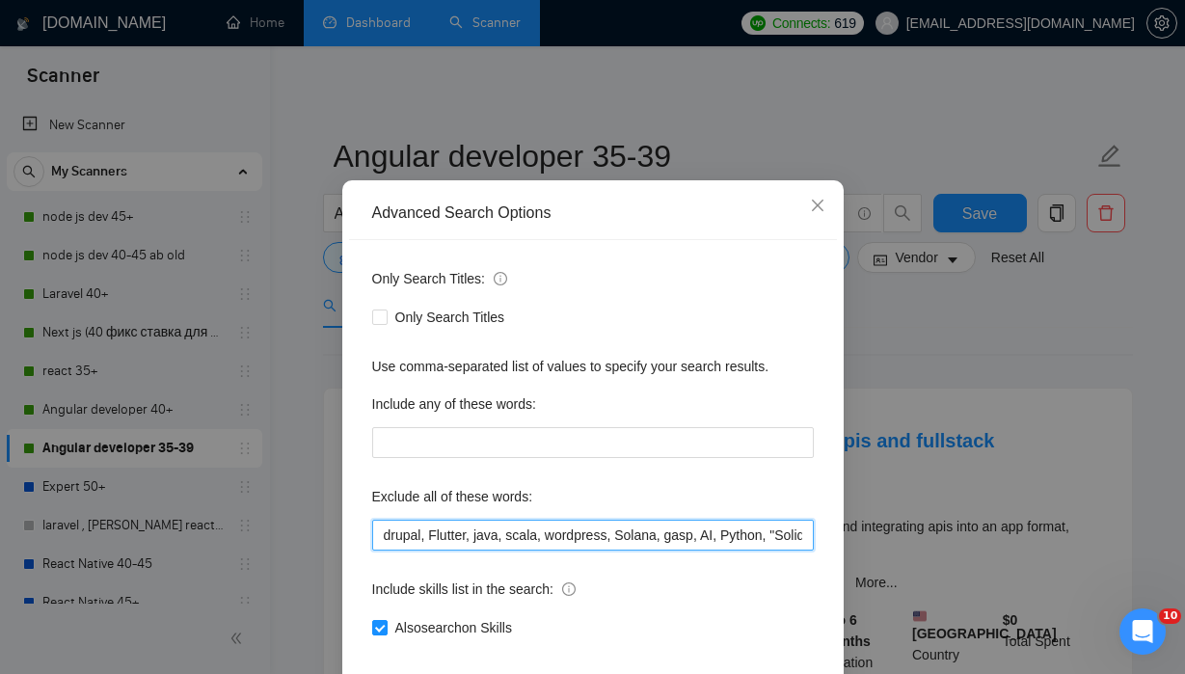
click at [558, 551] on input "drupal, Flutter, java, scala, wordpress, Solana, gasp, AI, Python, "Solidity De…" at bounding box center [593, 535] width 442 height 31
drag, startPoint x: 549, startPoint y: 567, endPoint x: 1248, endPoint y: 591, distance: 699.6
click at [1111, 591] on html "Scanner New Scanner My Scanners node js dev 45+ node js dev 40-45 ab old Larave…" at bounding box center [592, 337] width 1185 height 674
click at [804, 551] on input "drupal, Flutter, java, scala, wordpress, Solana, gasp, AI, Python, "Solidity De…" at bounding box center [593, 535] width 442 height 31
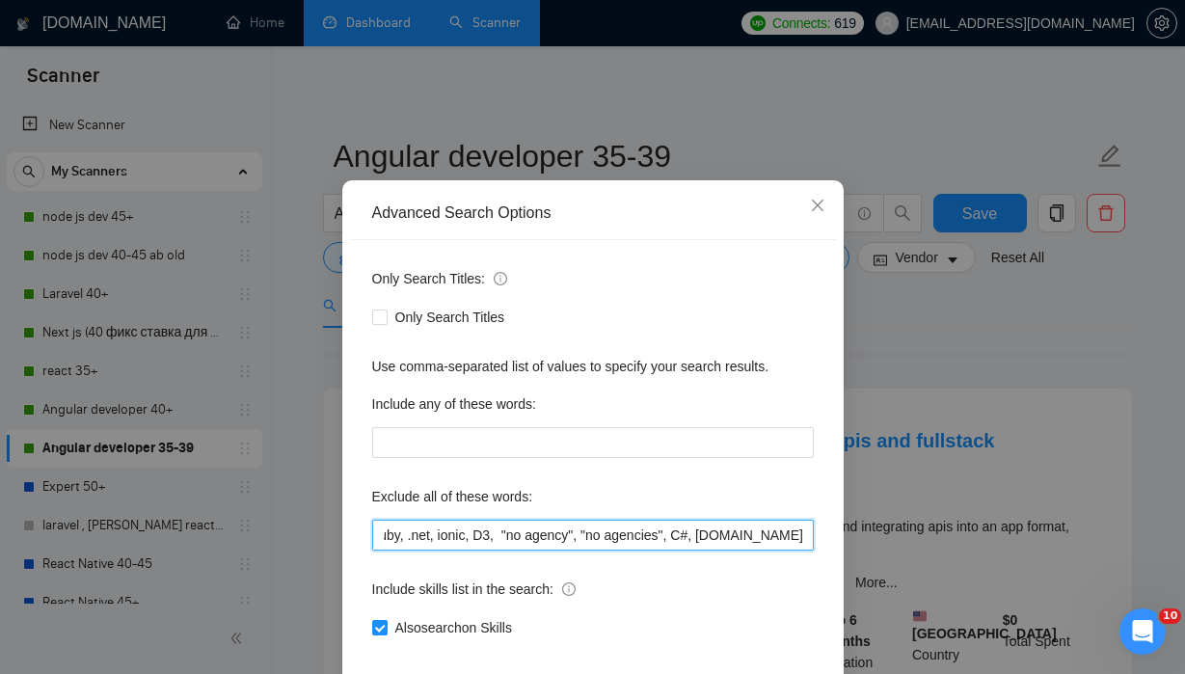
paste input ""no agency", "no agencies", "Account Manager", "to join our team", "part of a t…"
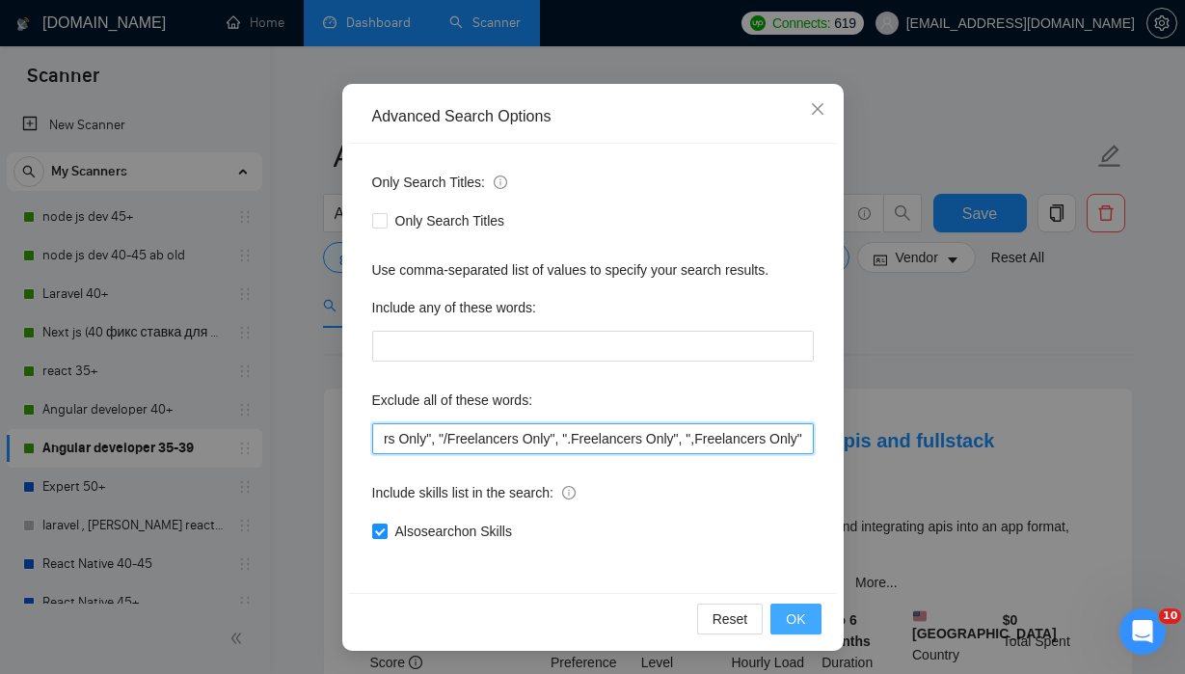
type input "drupal, Flutter, java, scala, wordpress, Solana, gasp, AI, Python, "Solidity De…"
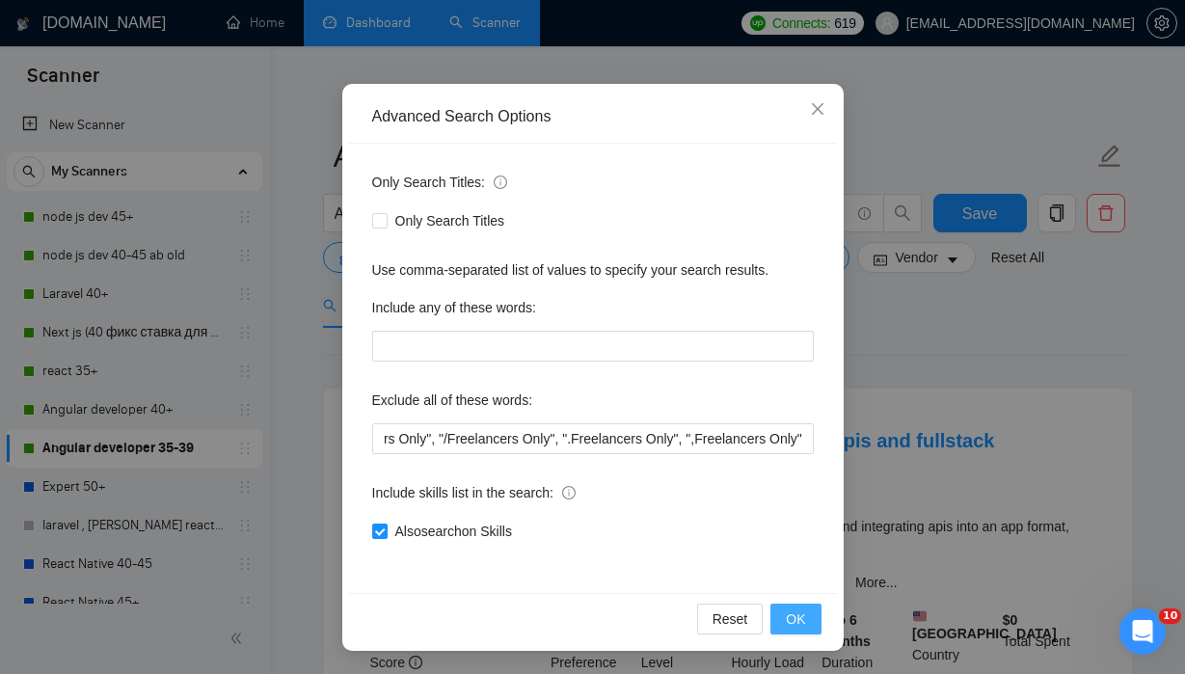
click at [799, 617] on span "OK" at bounding box center [795, 619] width 19 height 21
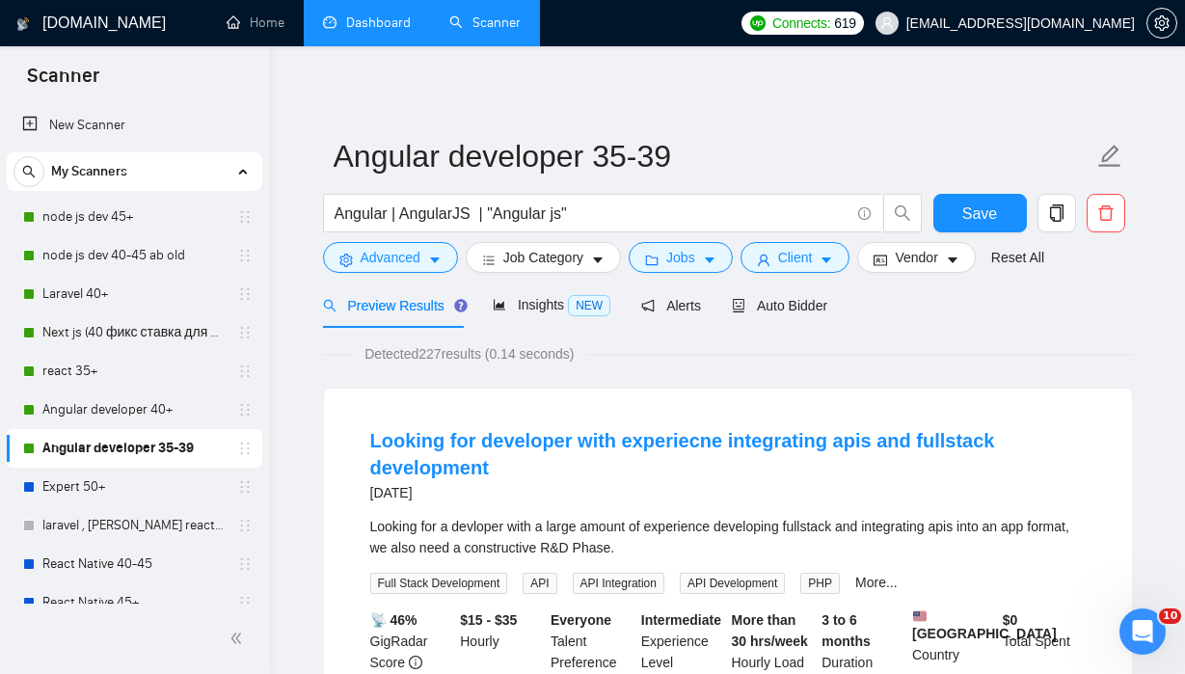
scroll to position [32, 0]
click at [990, 221] on span "Save" at bounding box center [980, 214] width 35 height 24
click at [134, 408] on link "Angular developer 40+" at bounding box center [133, 410] width 183 height 39
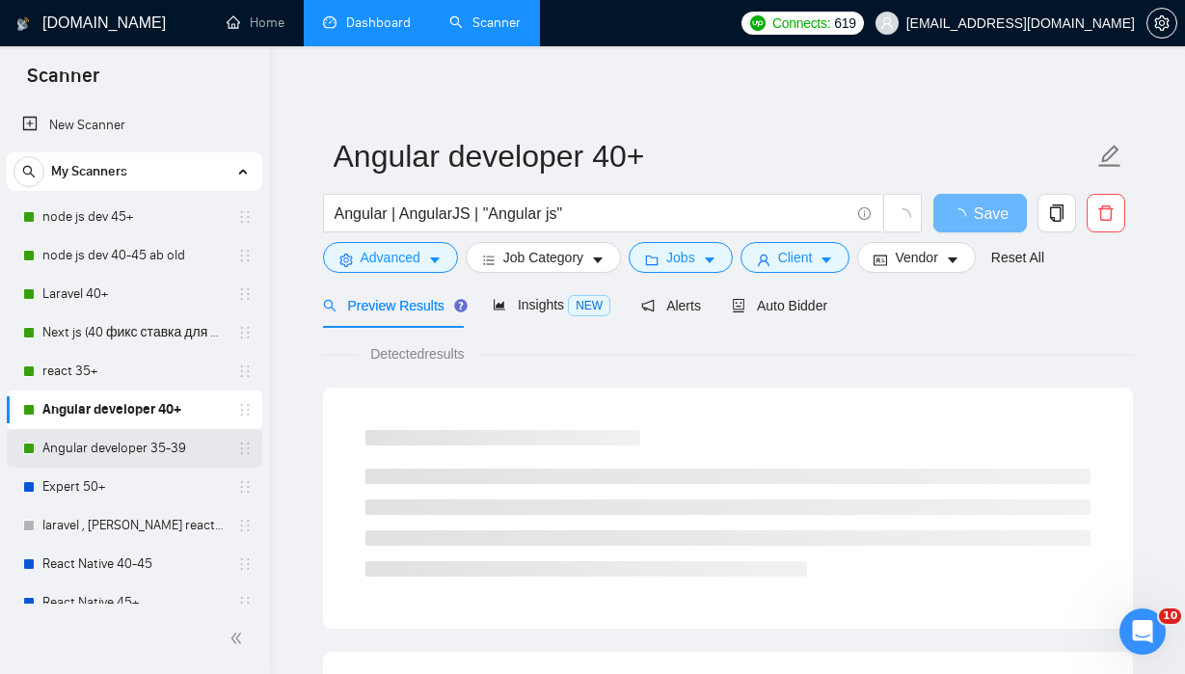
click at [126, 448] on link "Angular developer 35-39" at bounding box center [133, 448] width 183 height 39
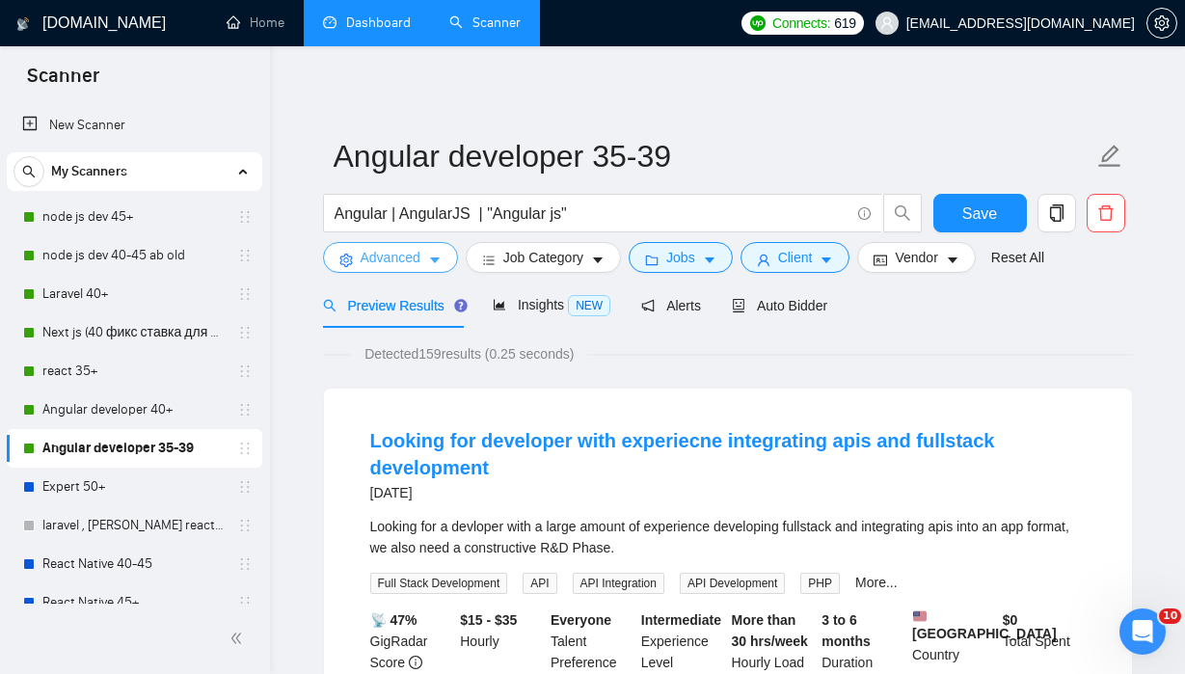
click at [447, 260] on button "Advanced" at bounding box center [390, 257] width 135 height 31
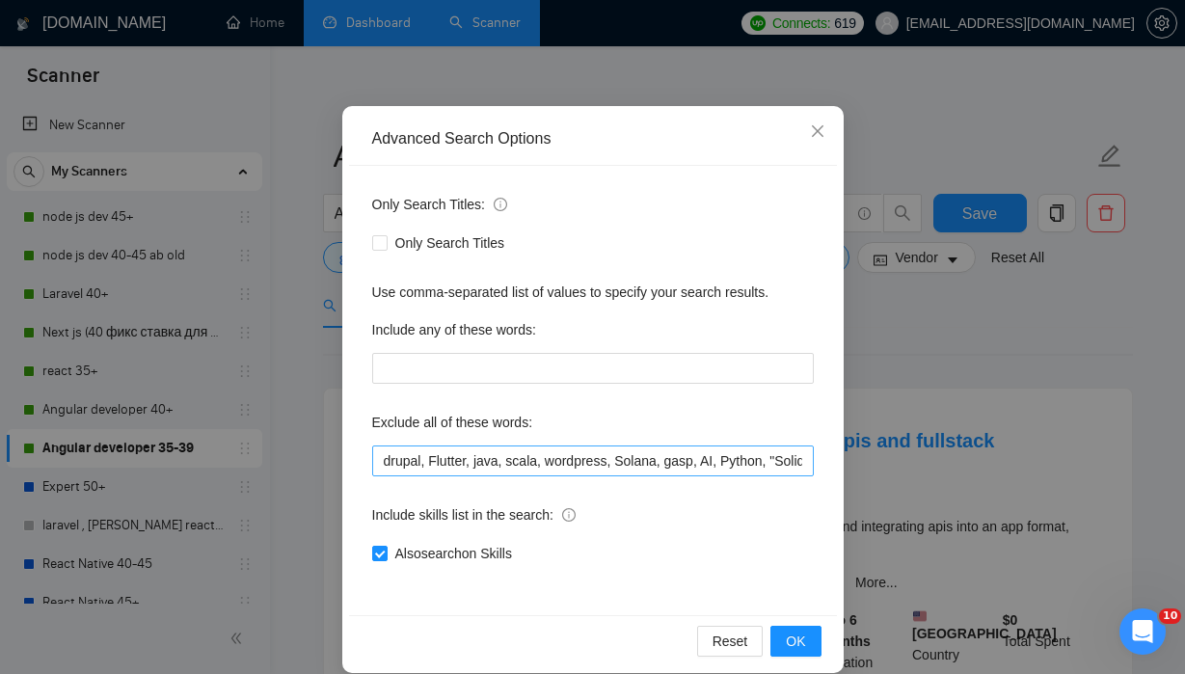
scroll to position [114, 0]
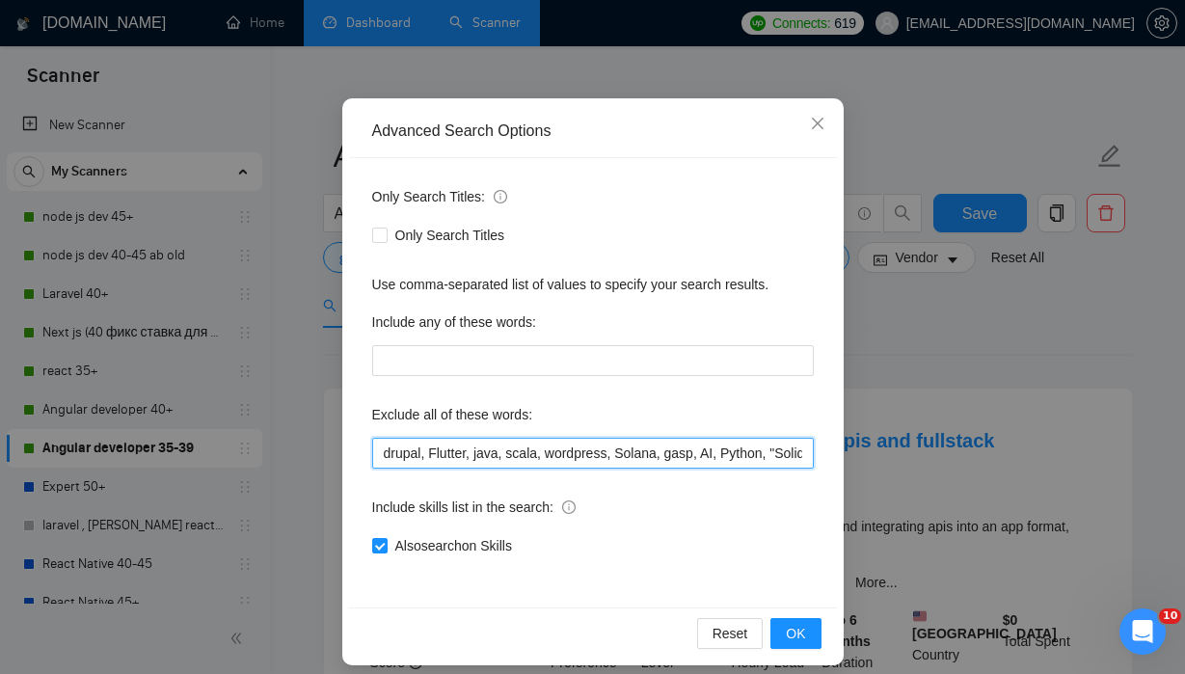
click at [637, 449] on input "drupal, Flutter, java, scala, wordpress, Solana, gasp, AI, Python, "Solidity De…" at bounding box center [593, 453] width 442 height 31
drag, startPoint x: 631, startPoint y: 456, endPoint x: 1241, endPoint y: 478, distance: 610.9
click at [1111, 478] on html "Scanner New Scanner My Scanners node js dev 45+ node js dev 40-45 ab old Larave…" at bounding box center [592, 337] width 1185 height 674
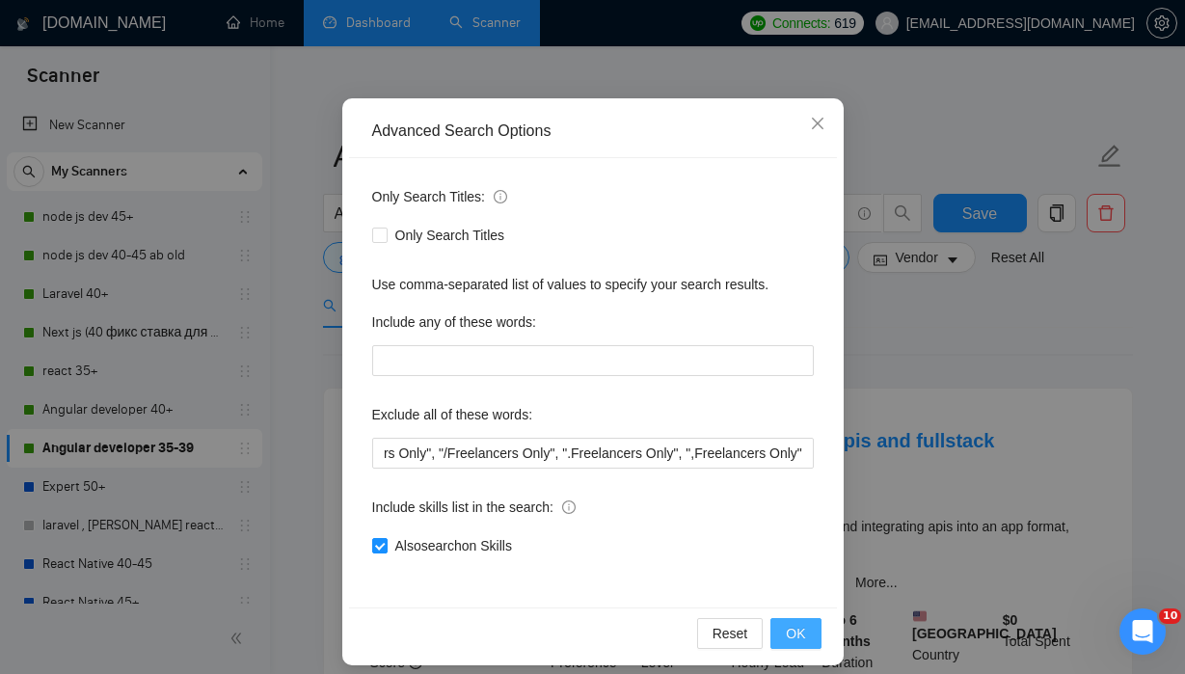
click at [802, 632] on span "OK" at bounding box center [795, 633] width 19 height 21
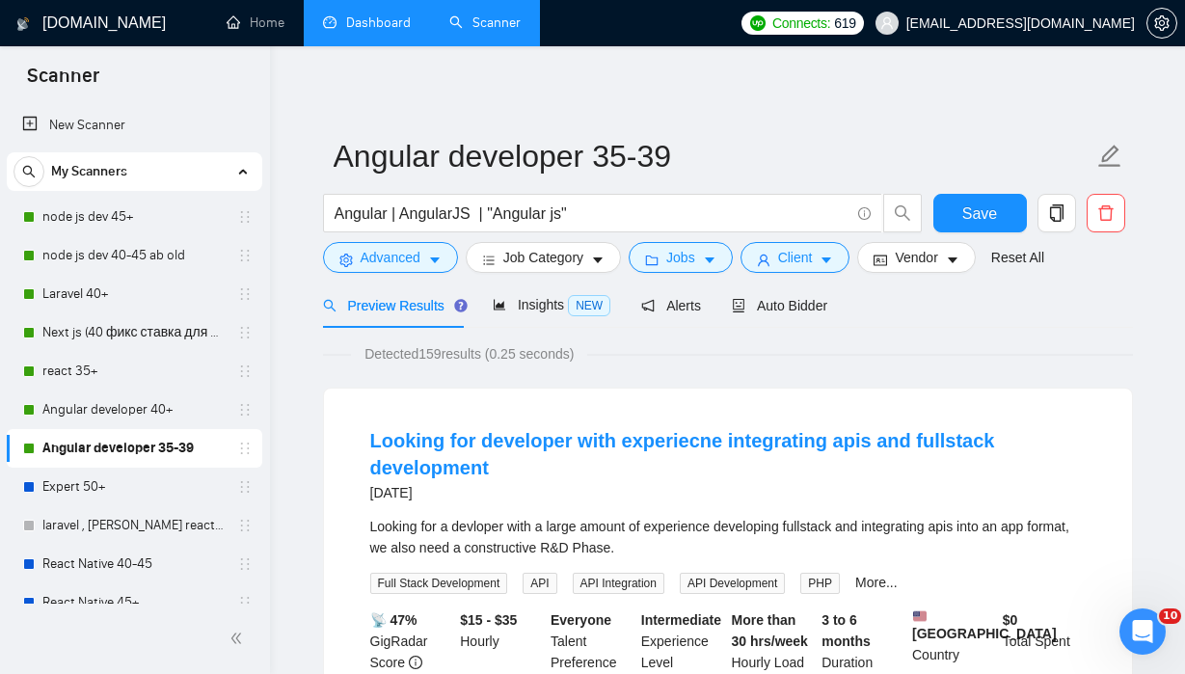
scroll to position [32, 0]
click at [975, 215] on span "Save" at bounding box center [980, 214] width 35 height 24
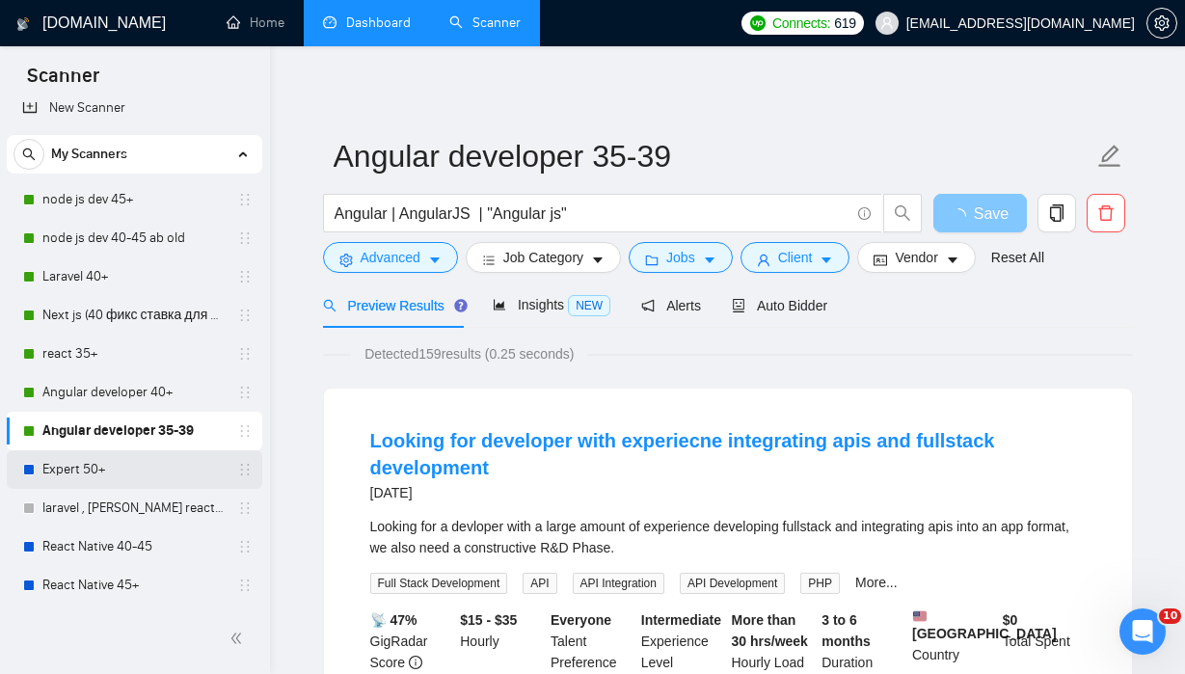
scroll to position [15, 0]
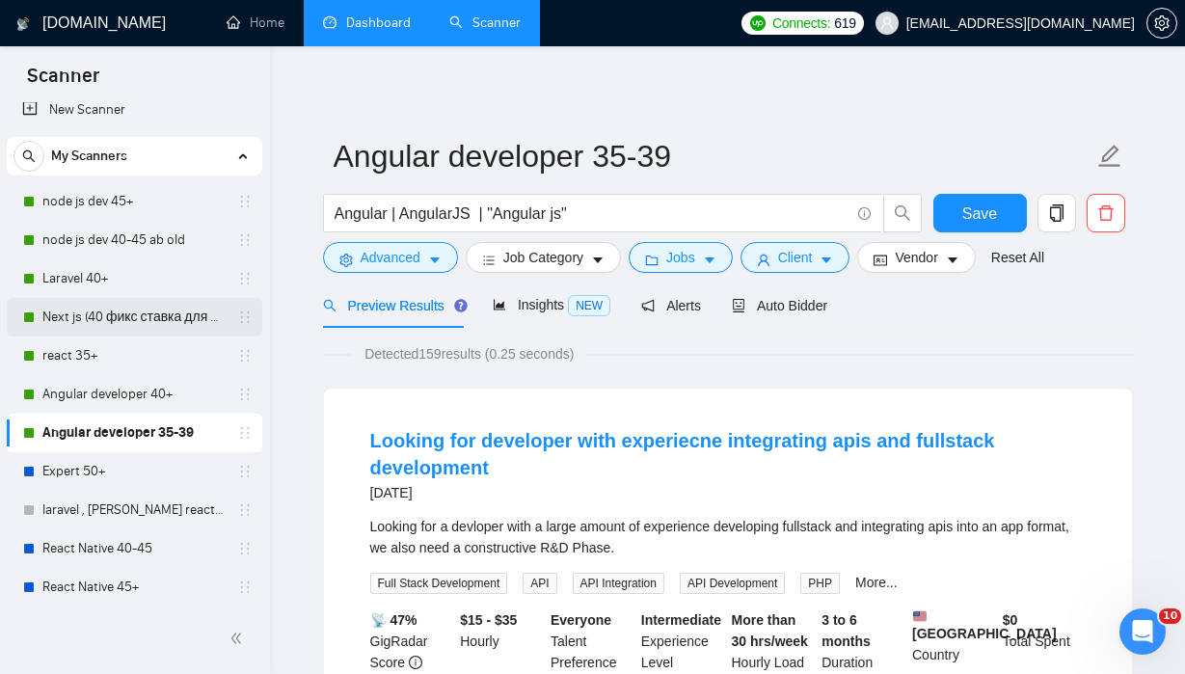
click at [147, 315] on link "Next js (40 фикс ставка для 40+)" at bounding box center [133, 317] width 183 height 39
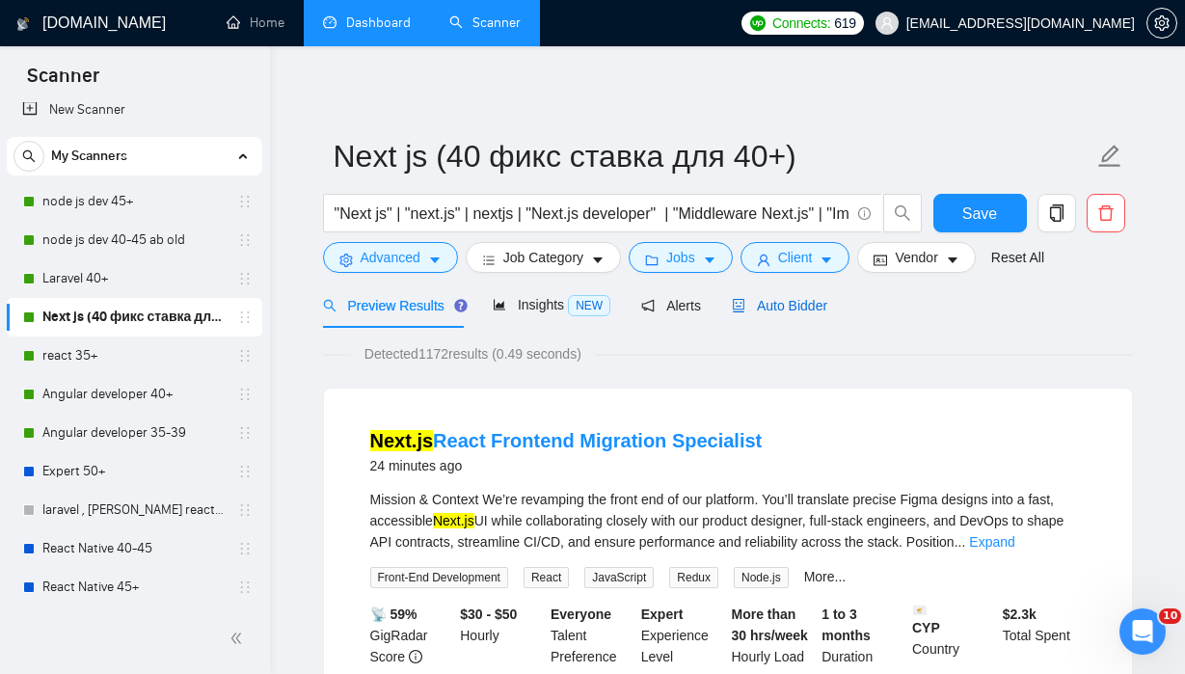
click at [791, 301] on span "Auto Bidder" at bounding box center [779, 305] width 95 height 15
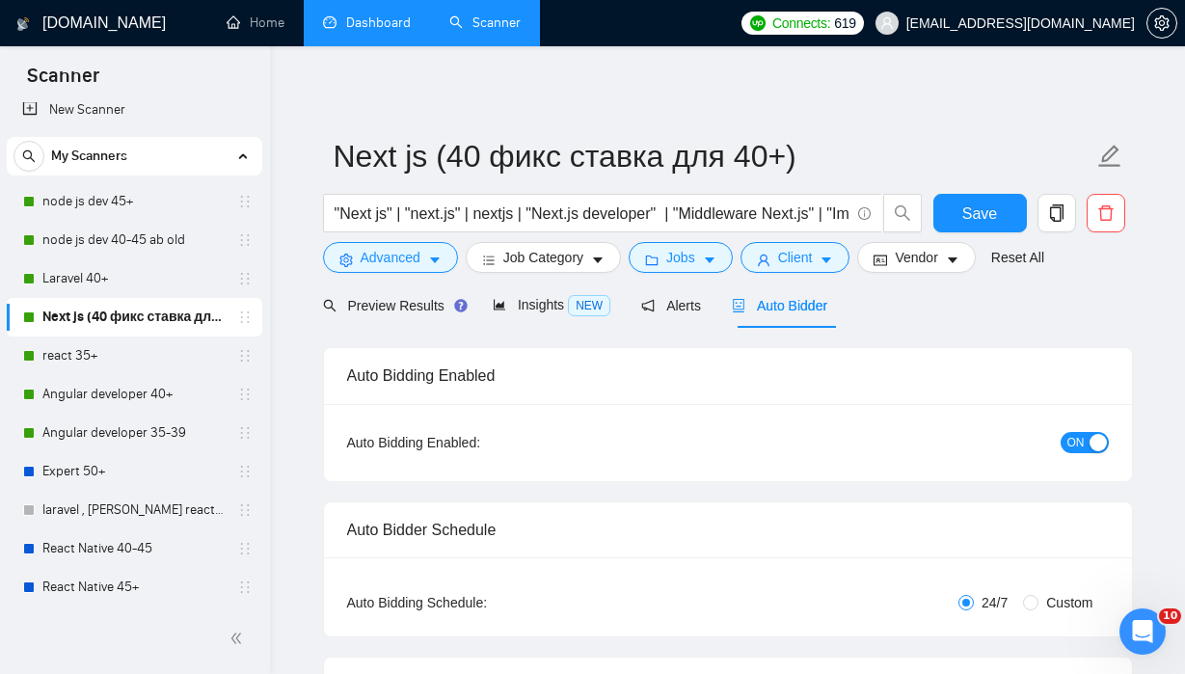
checkbox input "true"
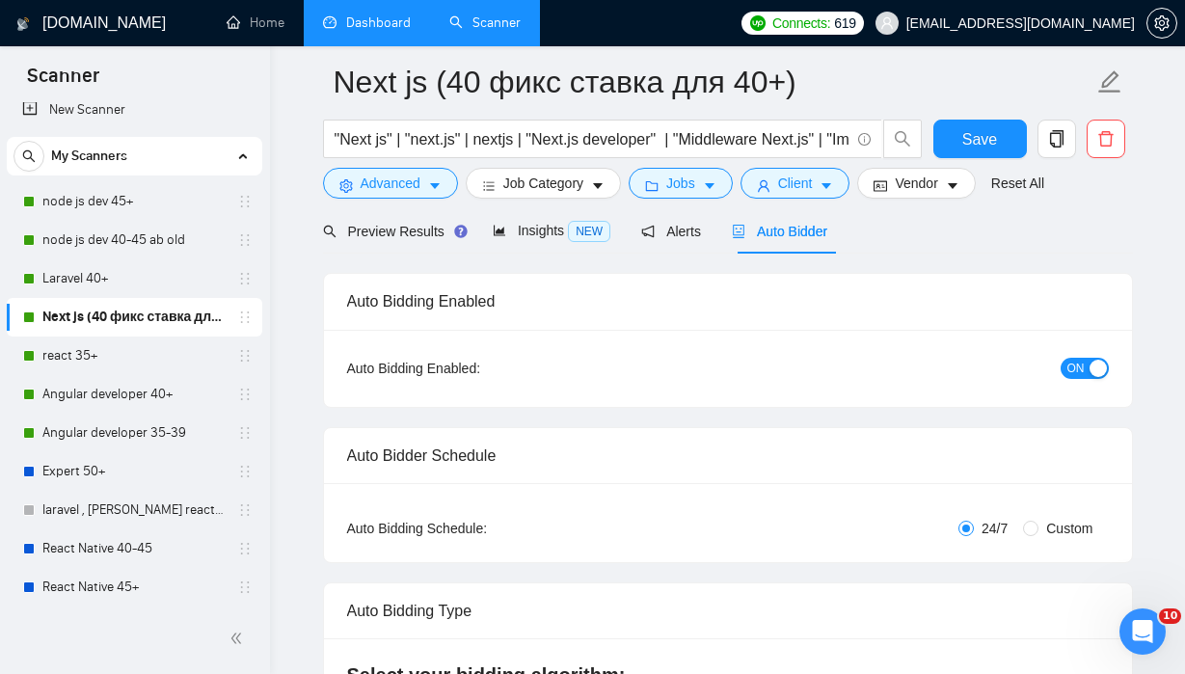
scroll to position [78, 0]
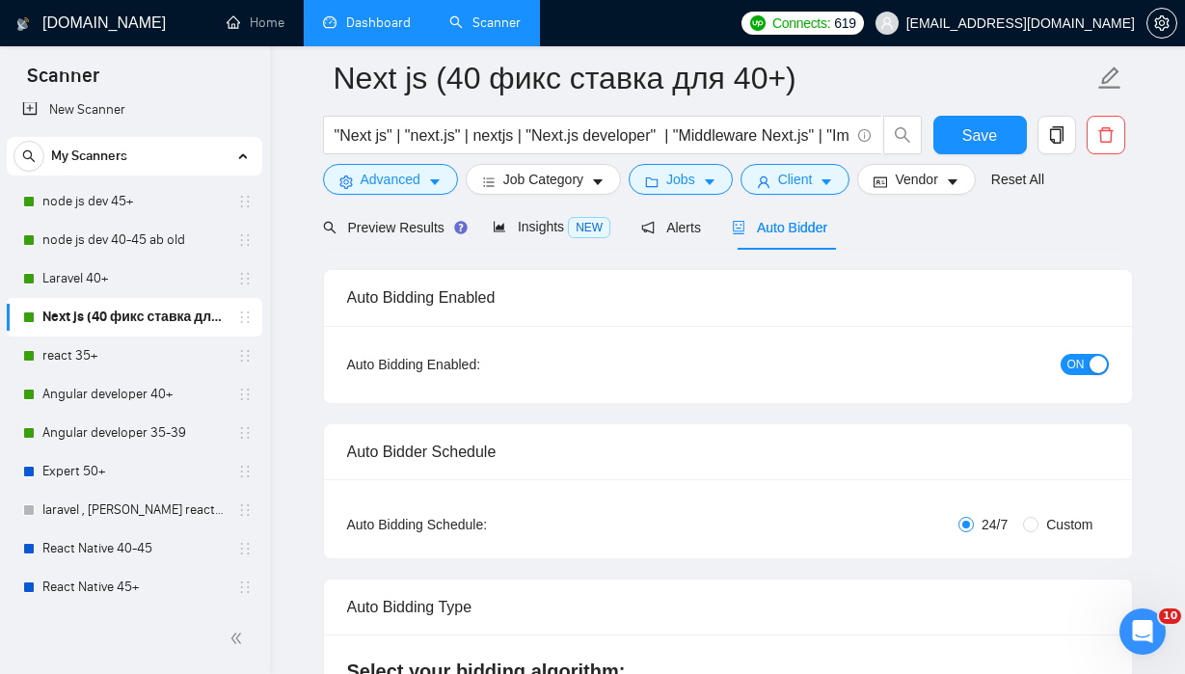
click at [39, 317] on div "Next js (40 фикс ставка для 40+)" at bounding box center [138, 317] width 230 height 39
click at [129, 359] on link "react 35+" at bounding box center [133, 356] width 183 height 39
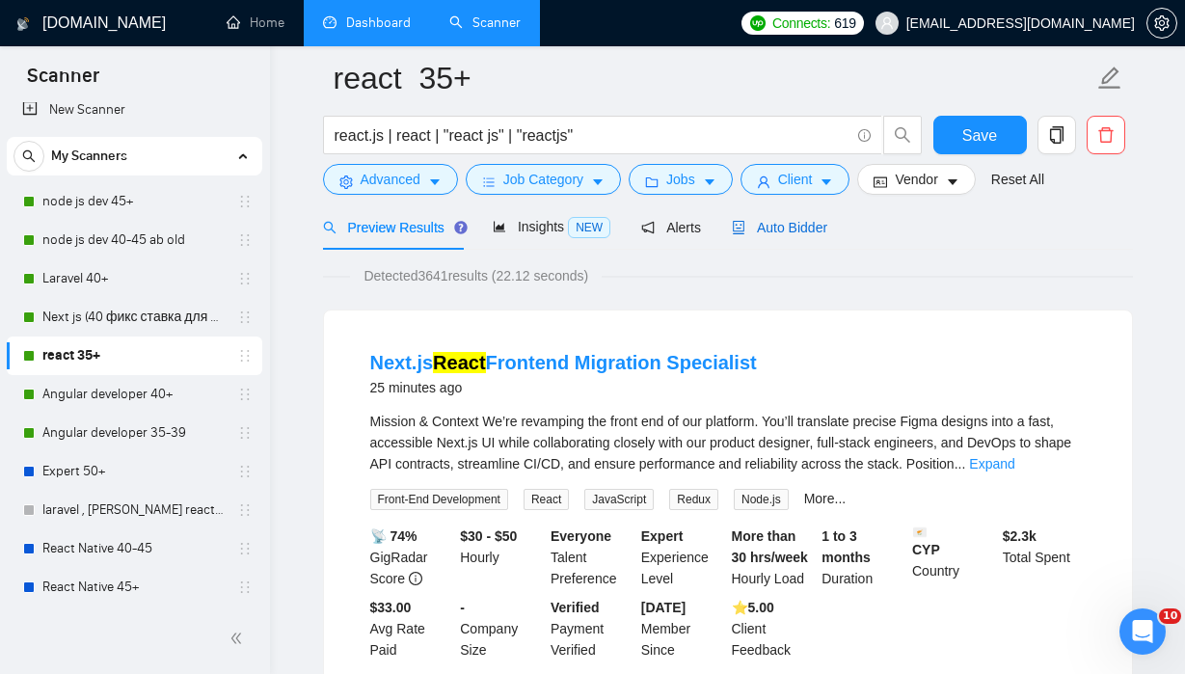
click at [802, 228] on span "Auto Bidder" at bounding box center [779, 227] width 95 height 15
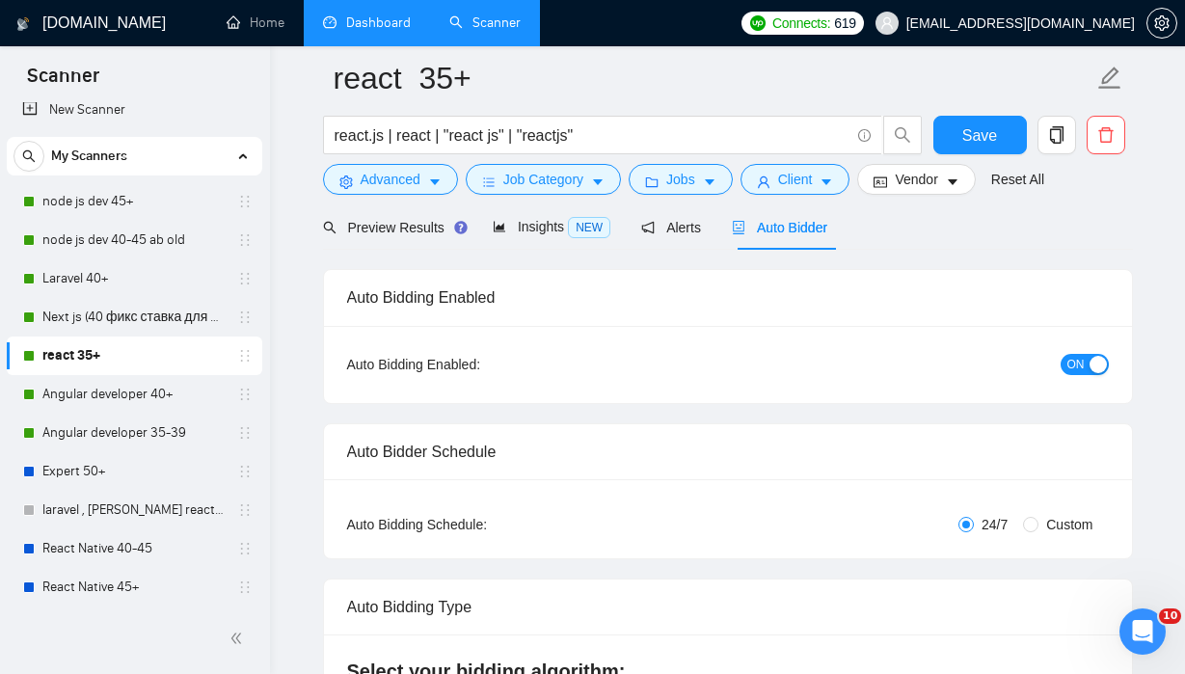
checkbox input "true"
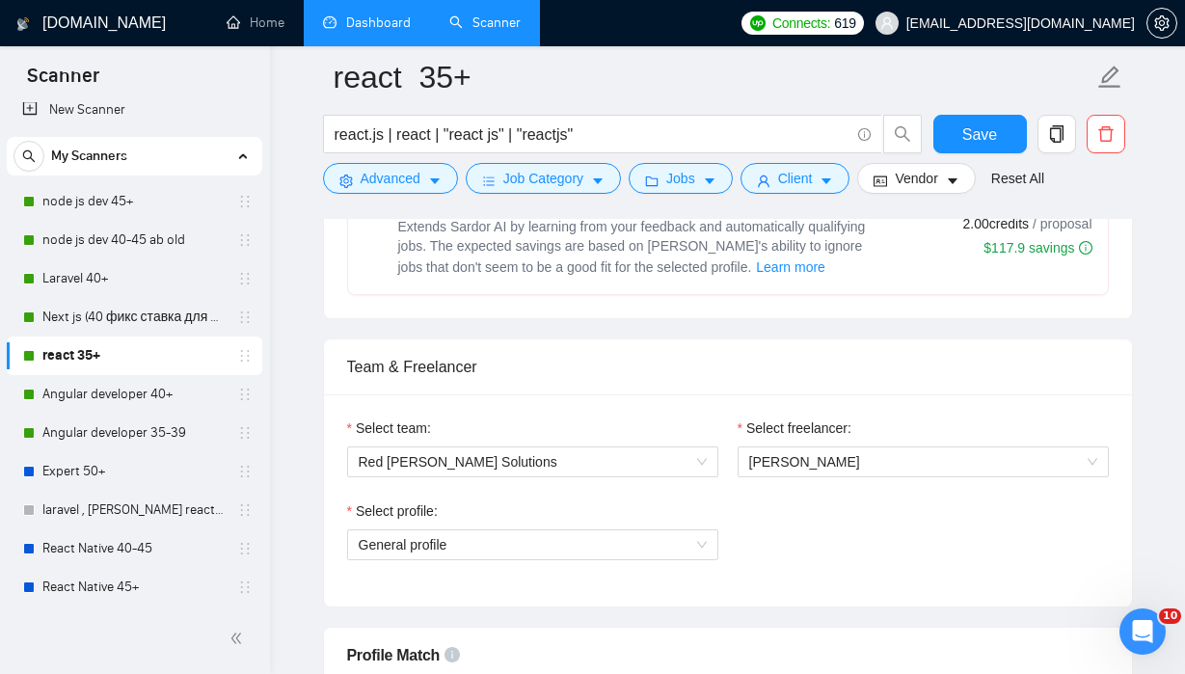
scroll to position [923, 0]
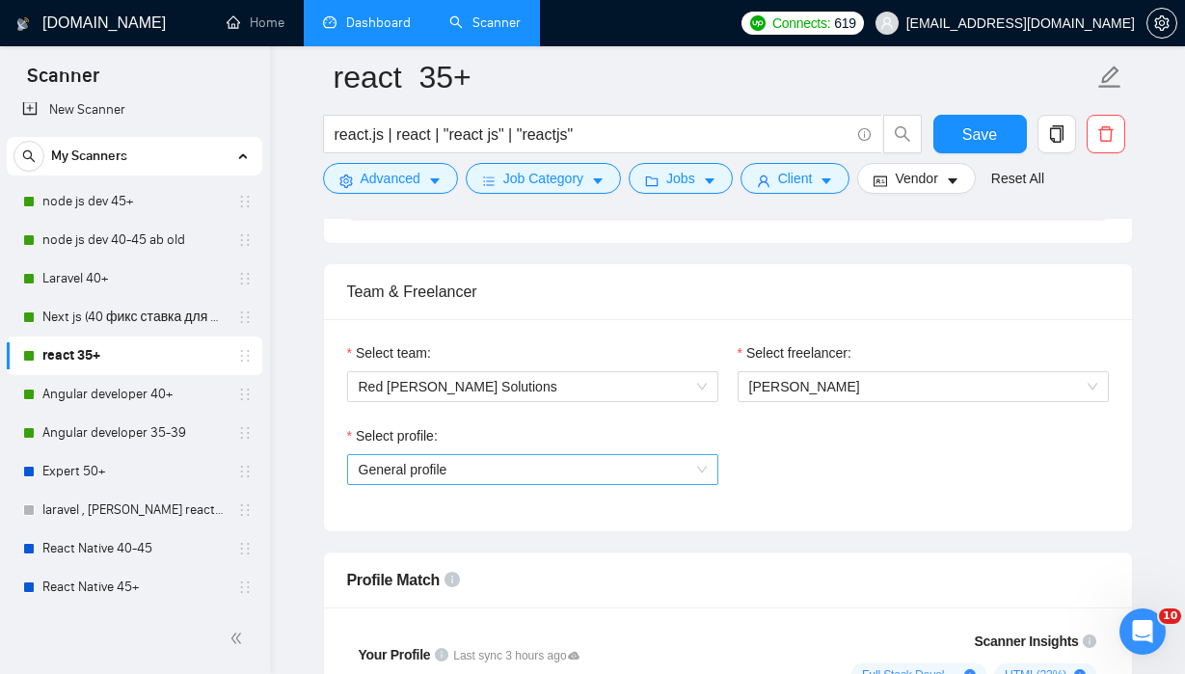
click at [696, 468] on span "General profile" at bounding box center [533, 469] width 348 height 29
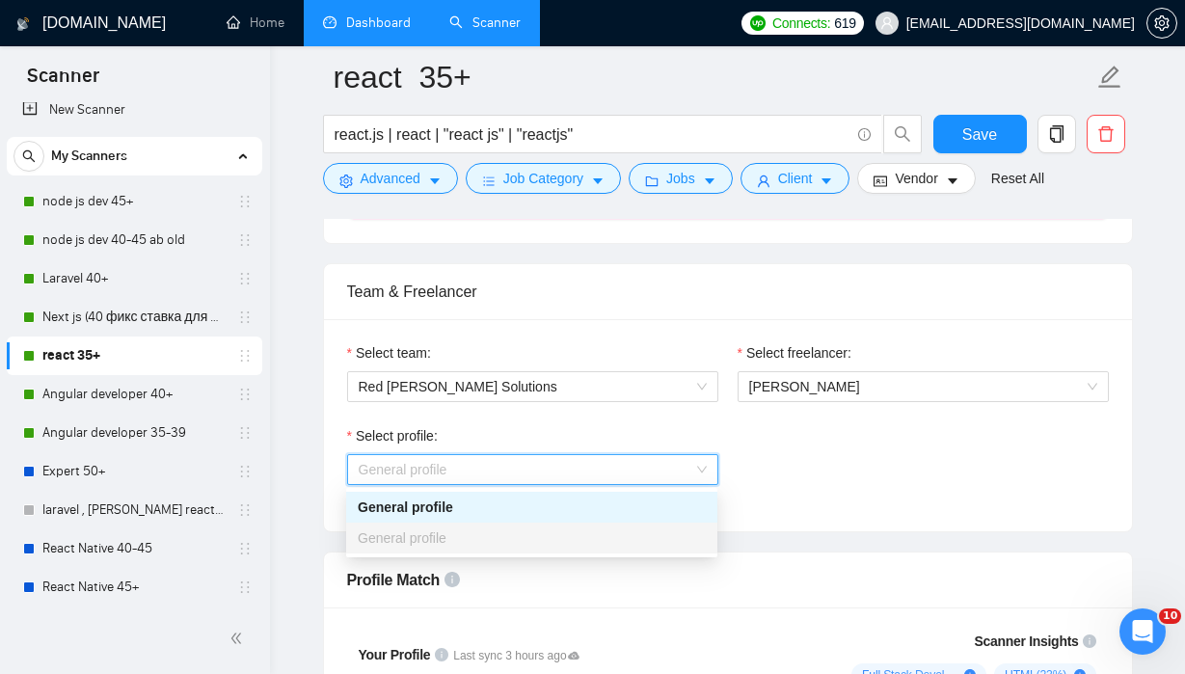
click at [759, 460] on div "Select profile: General profile" at bounding box center [728, 466] width 781 height 83
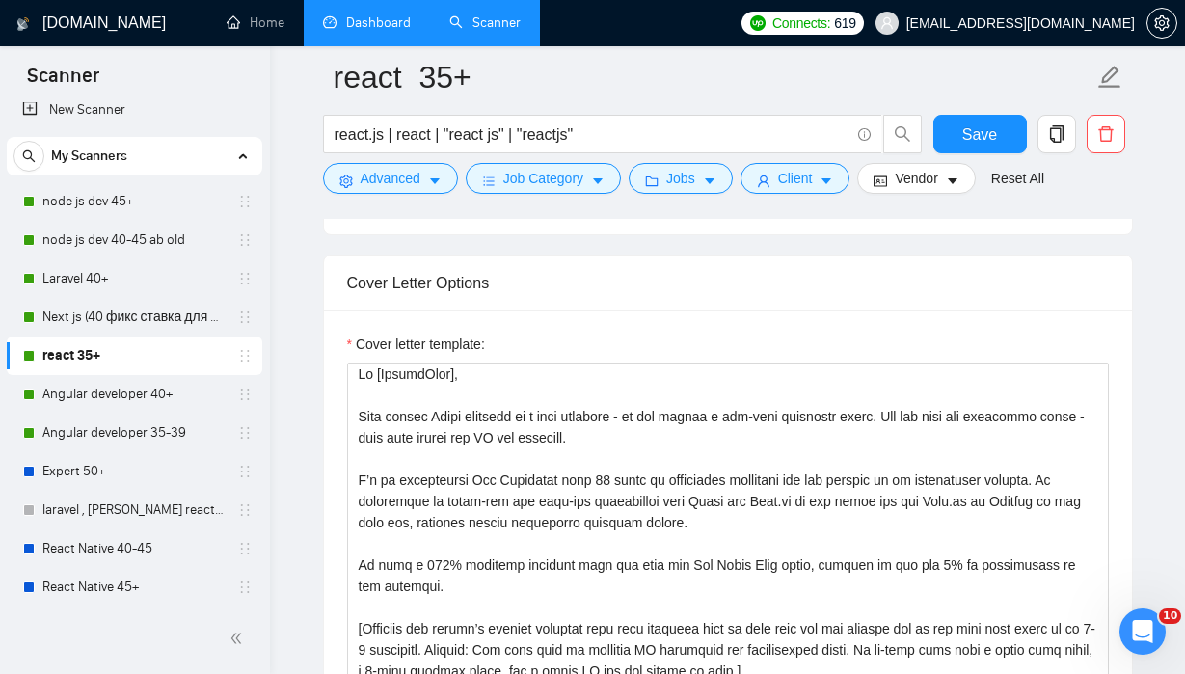
scroll to position [0, 0]
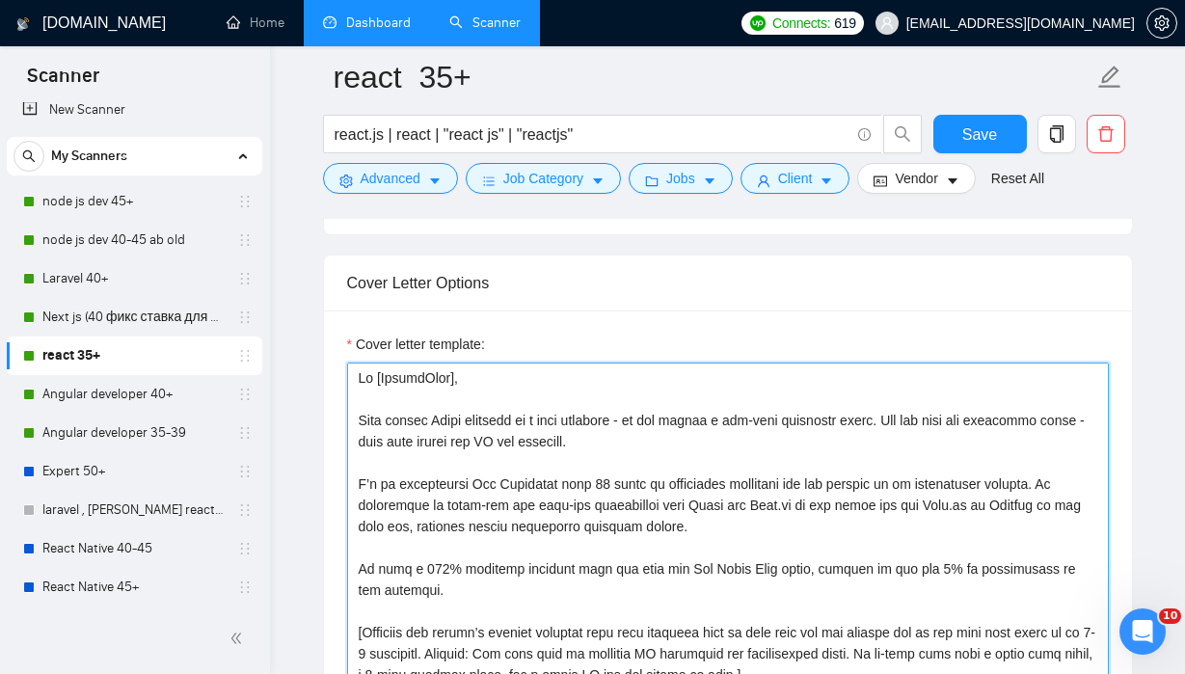
click at [692, 414] on textarea "Cover letter template:" at bounding box center [728, 580] width 762 height 434
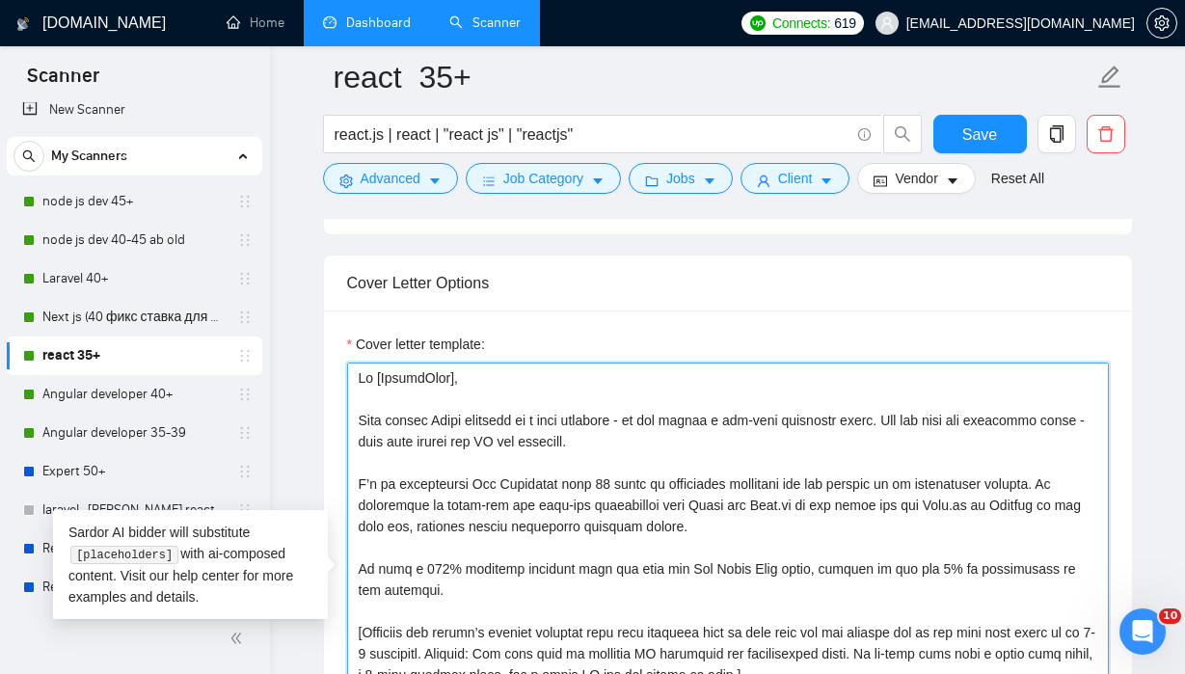
paste textarea "[time_greeting] [client_name], ​[Ask very specific open question about specific…"
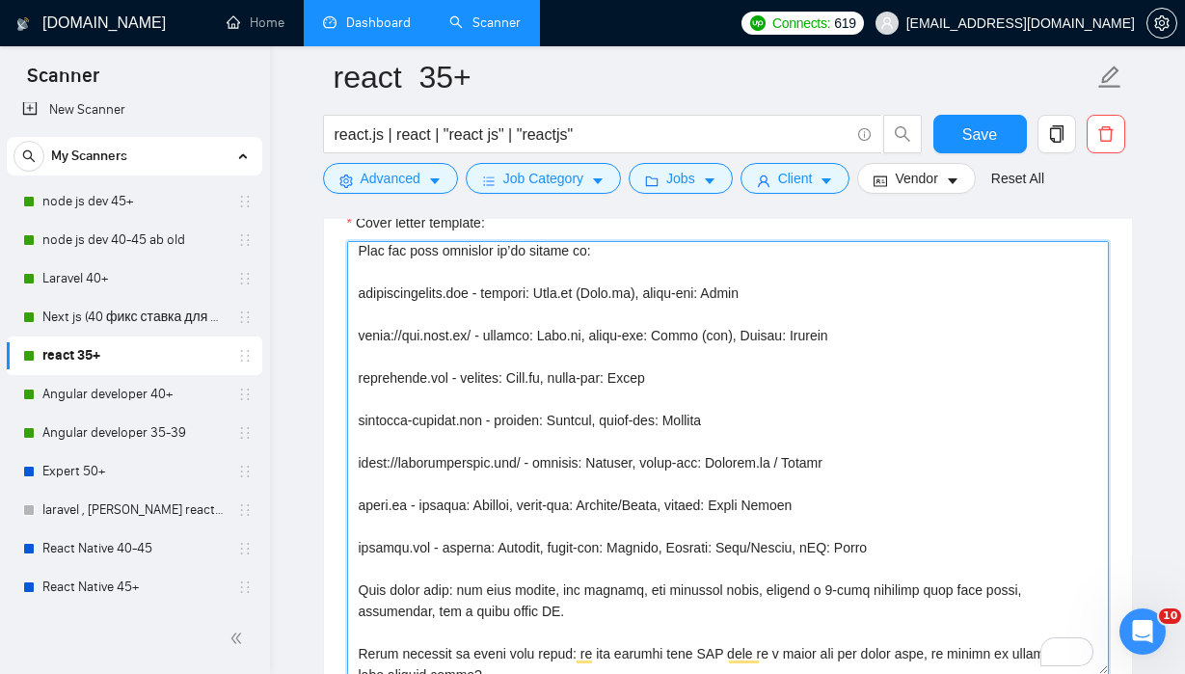
scroll to position [289, 0]
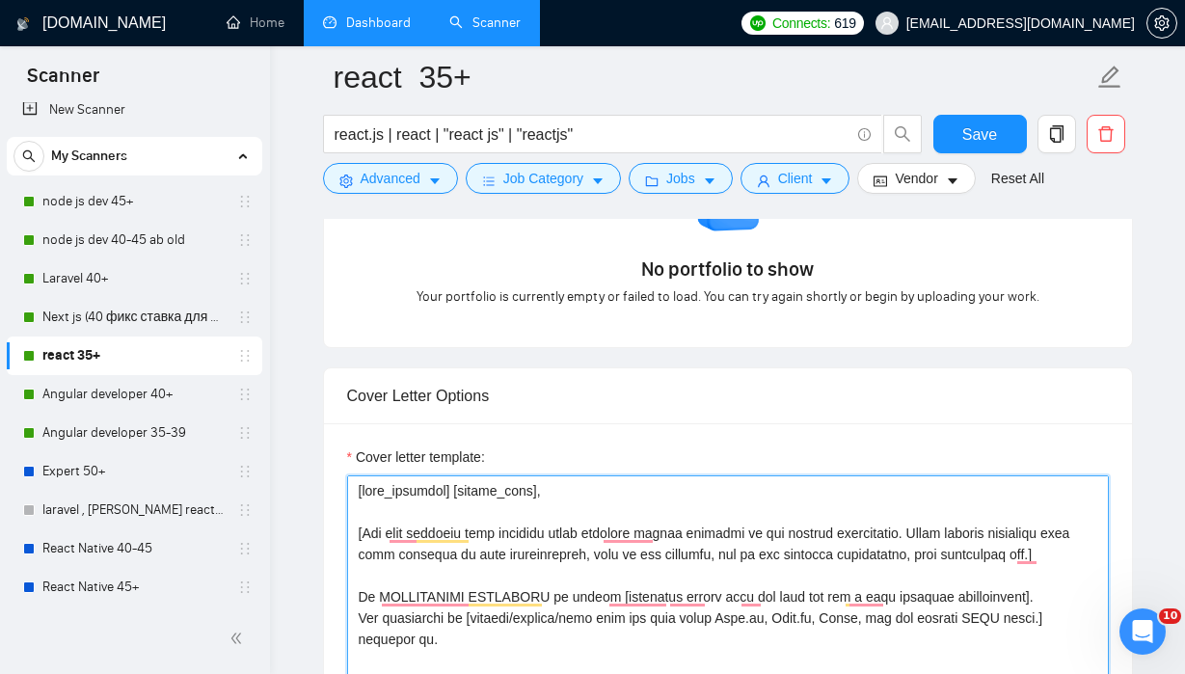
type textarea "[time_greeting] [client_name], ​[Ask very specific open question about specific…"
click at [689, 379] on div "Cover Letter Options" at bounding box center [728, 395] width 762 height 55
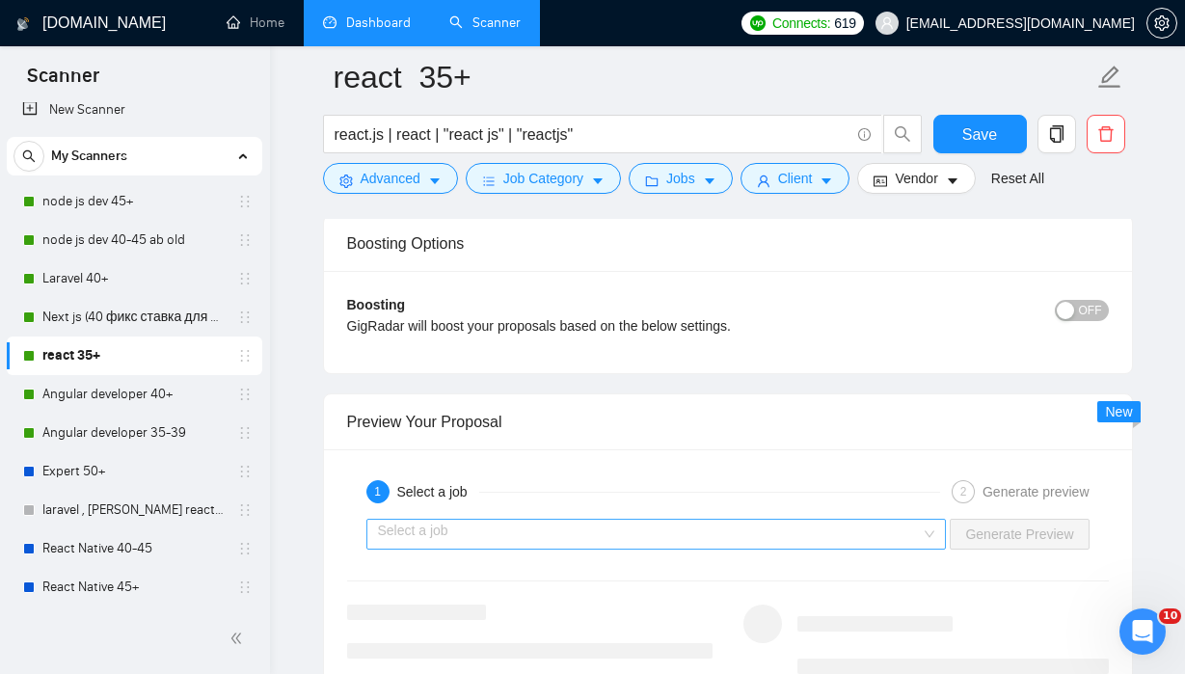
click at [760, 529] on input "search" at bounding box center [650, 534] width 544 height 29
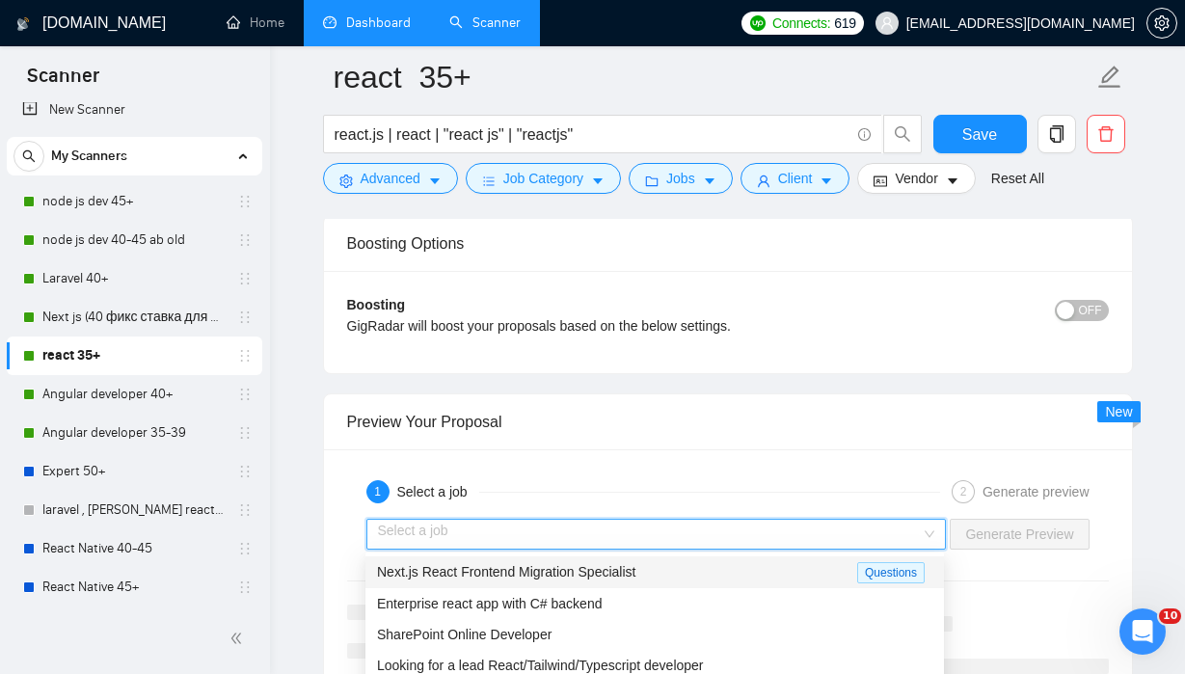
click at [712, 568] on div "Next.js React Frontend Migration Specialist" at bounding box center [617, 572] width 480 height 22
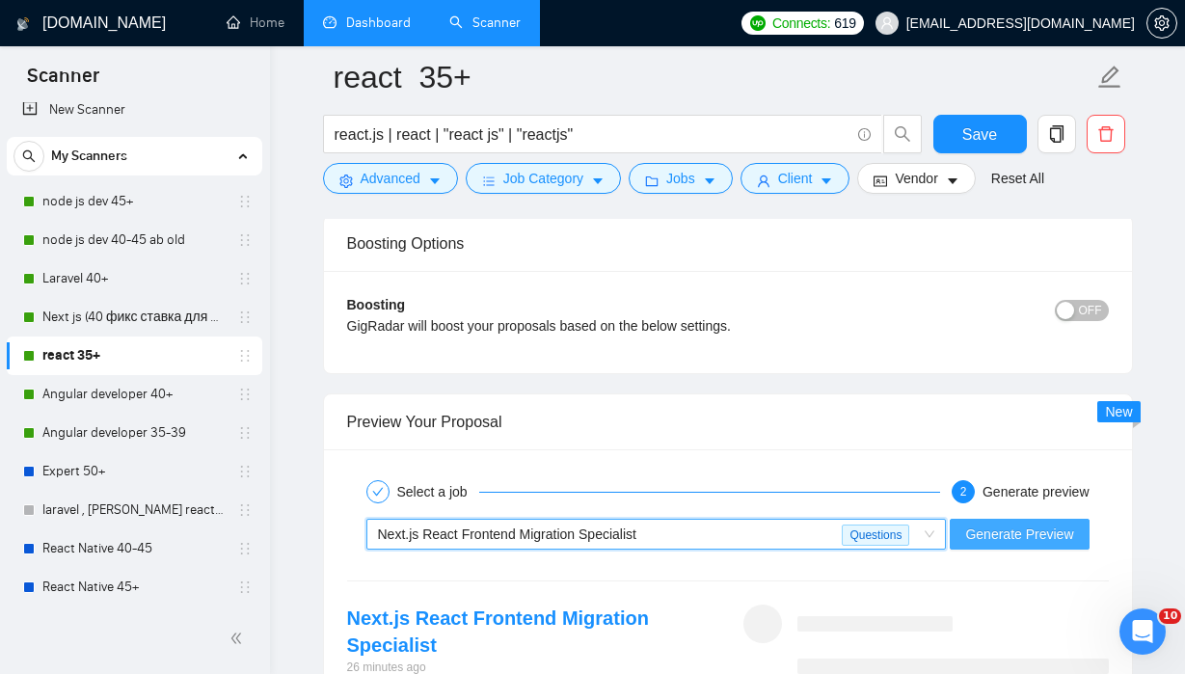
click at [1002, 538] on span "Generate Preview" at bounding box center [1019, 534] width 108 height 21
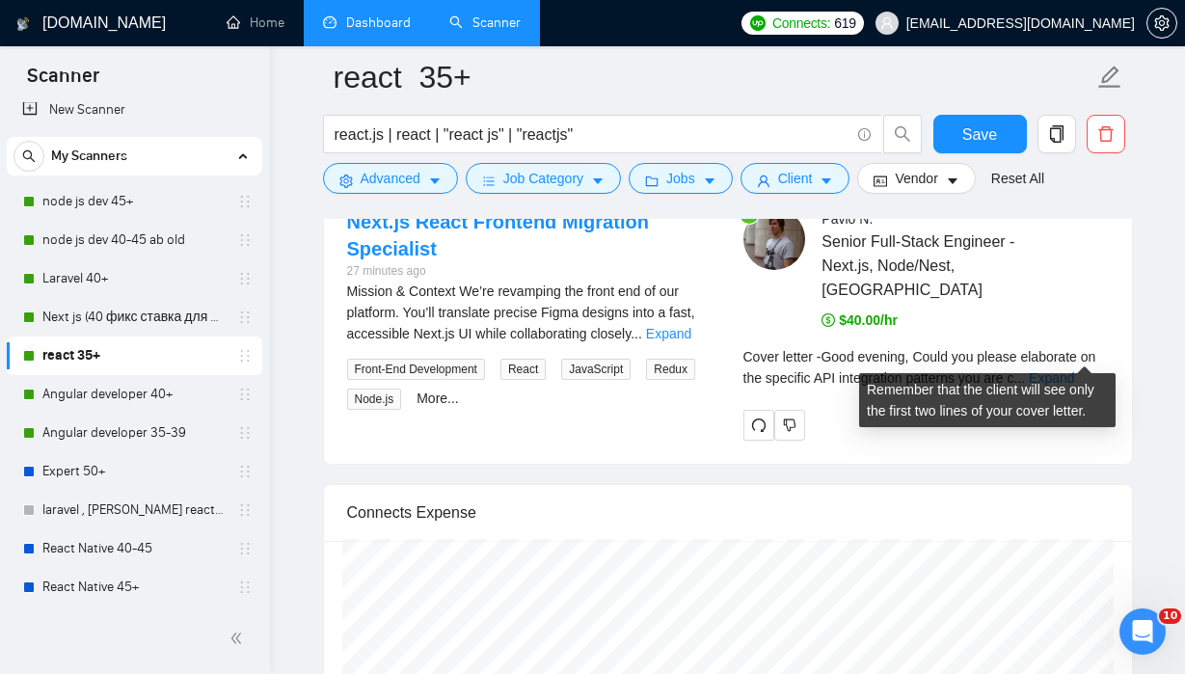
scroll to position [3770, 0]
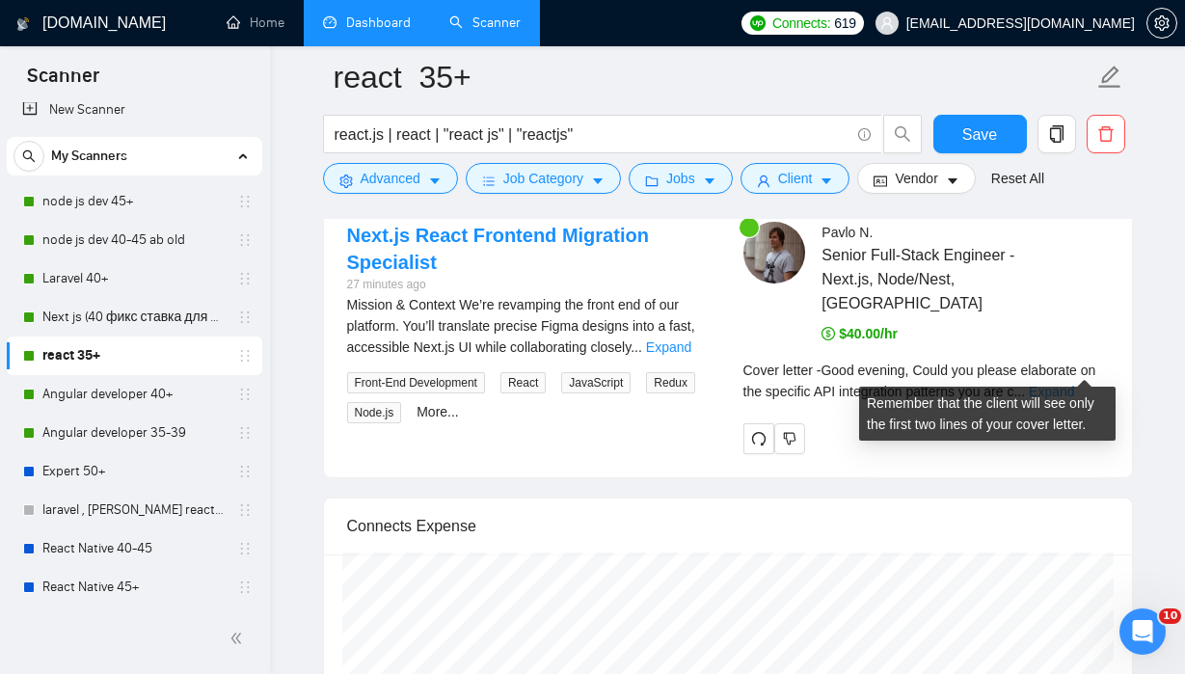
click at [1074, 384] on link "Expand" at bounding box center [1051, 391] width 45 height 15
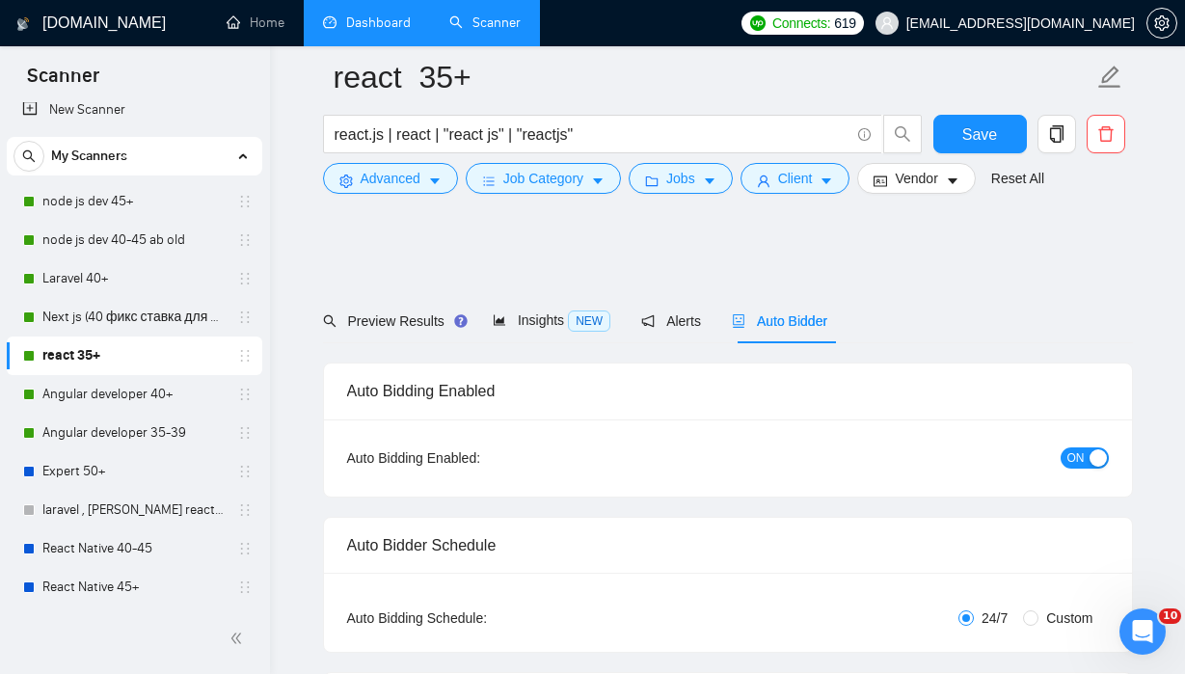
scroll to position [581, 0]
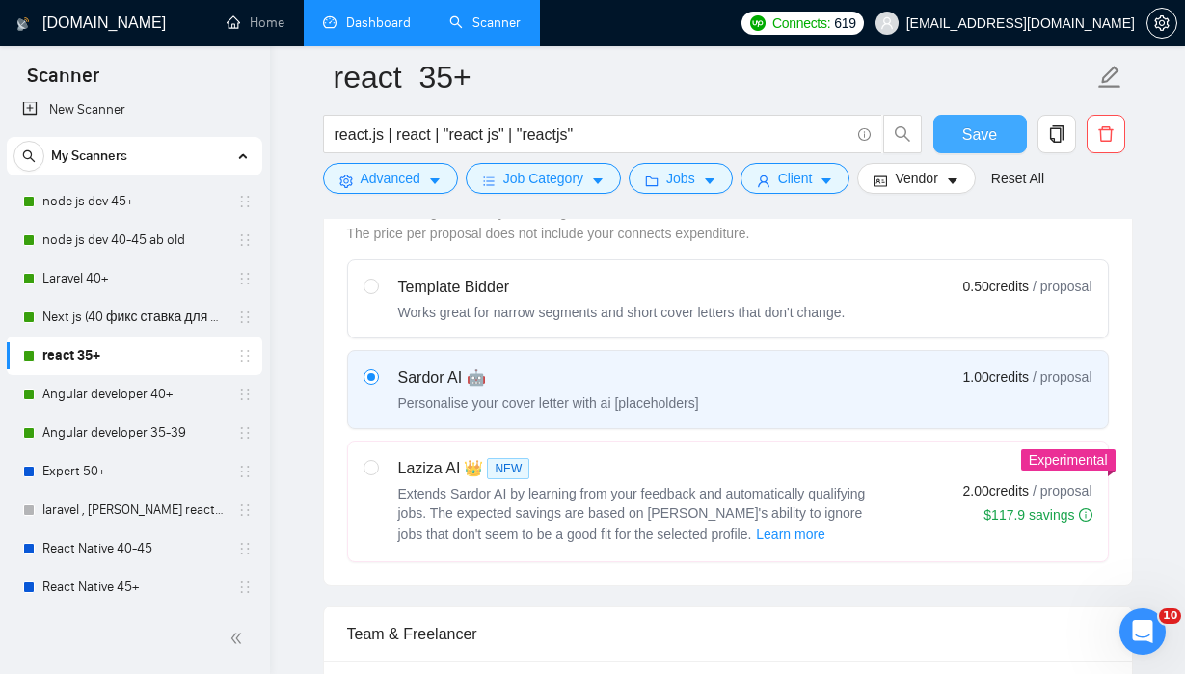
click at [974, 136] on span "Save" at bounding box center [980, 134] width 35 height 24
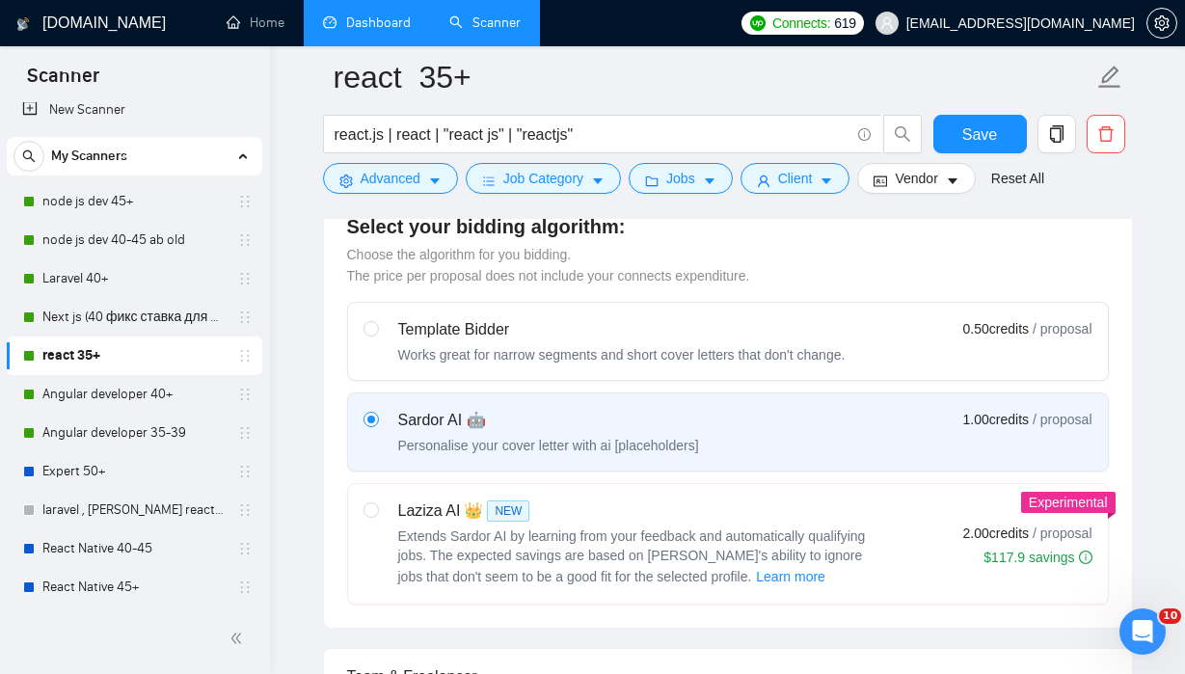
scroll to position [508, 0]
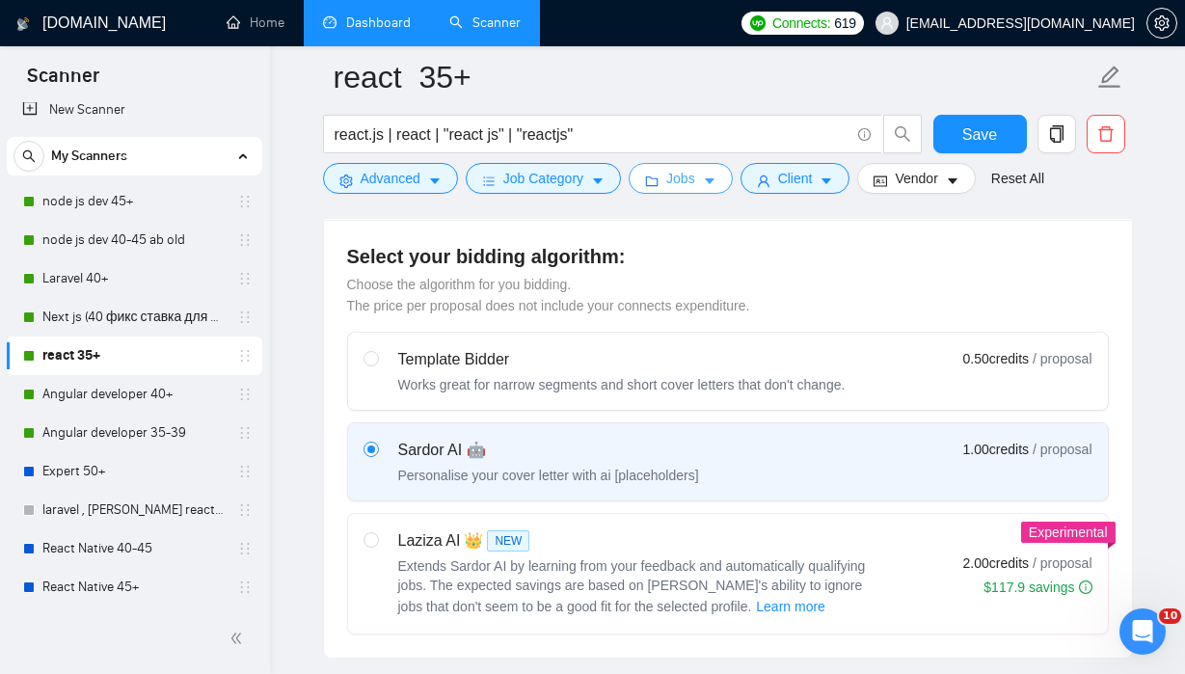
click at [708, 188] on button "Jobs" at bounding box center [681, 178] width 104 height 31
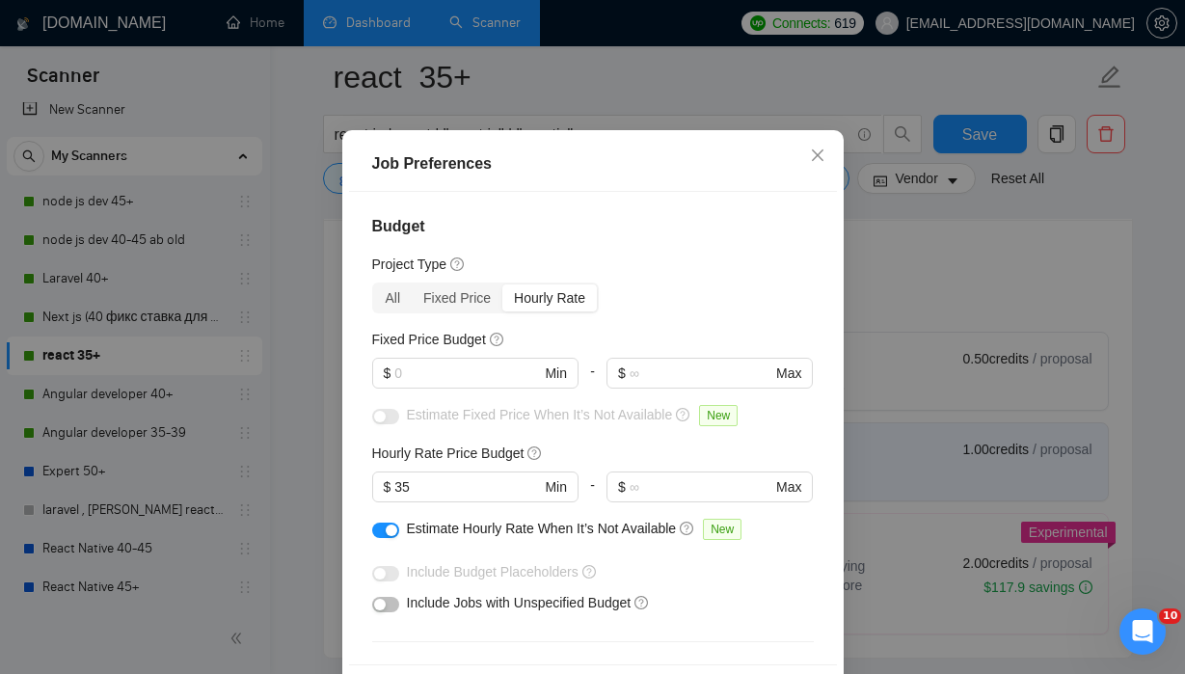
scroll to position [31, 0]
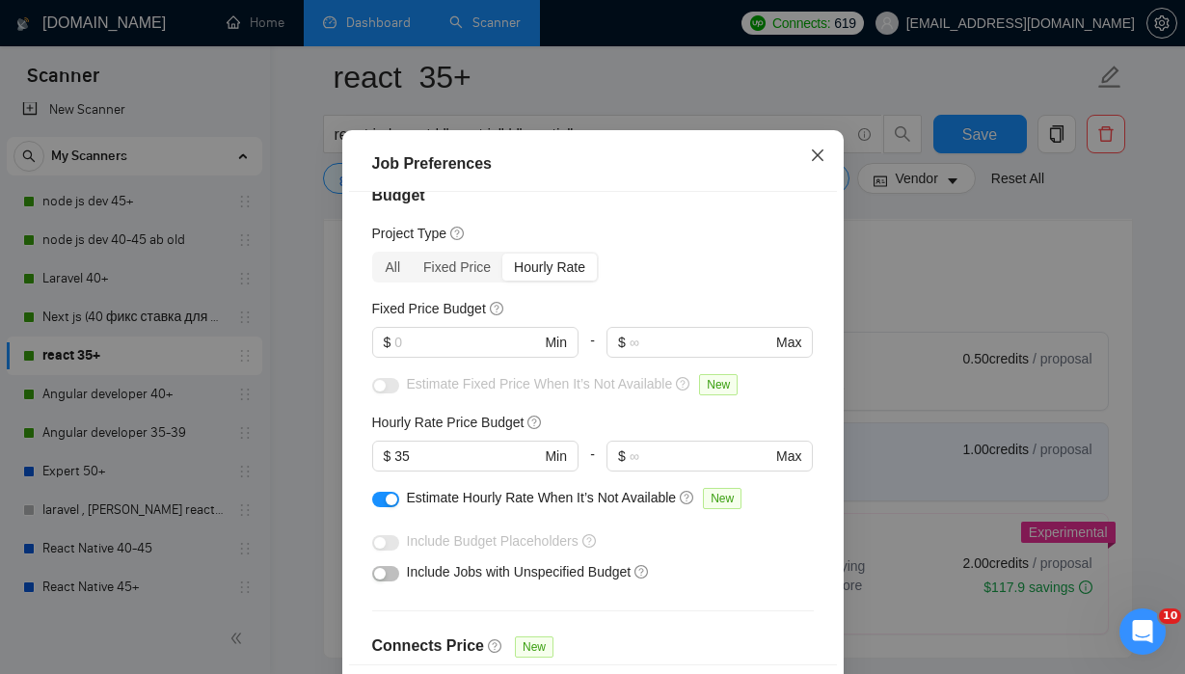
click at [808, 155] on span "Close" at bounding box center [818, 156] width 52 height 52
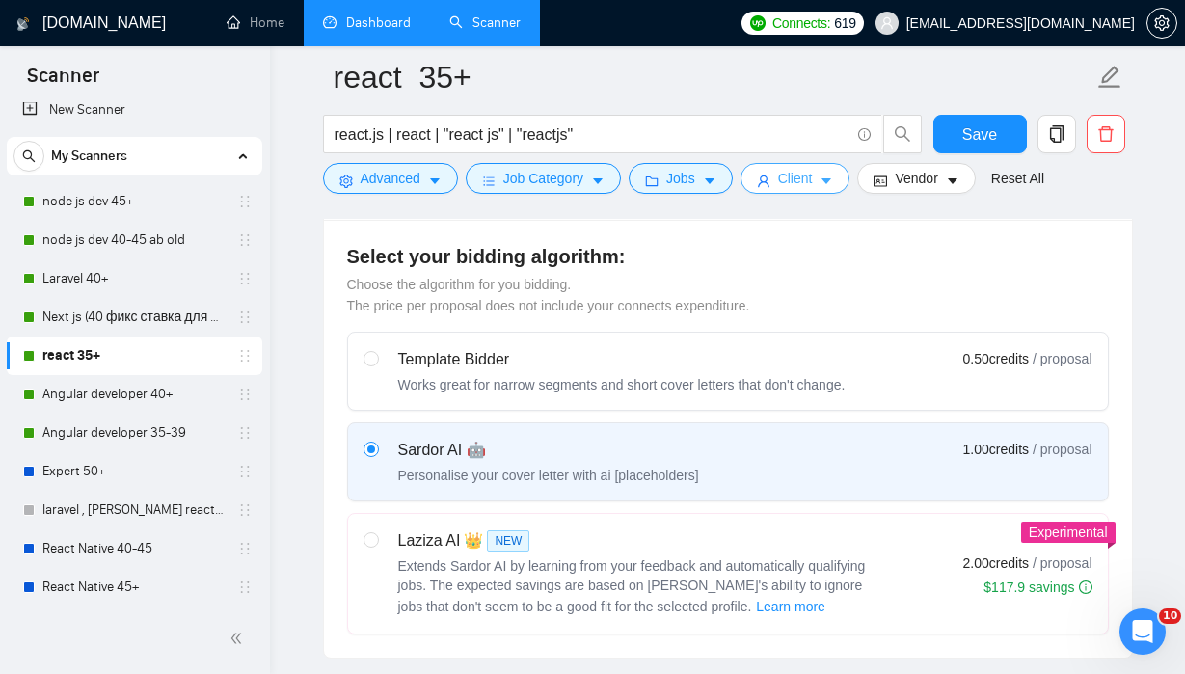
scroll to position [60, 0]
click at [812, 176] on span "Client" at bounding box center [795, 178] width 35 height 21
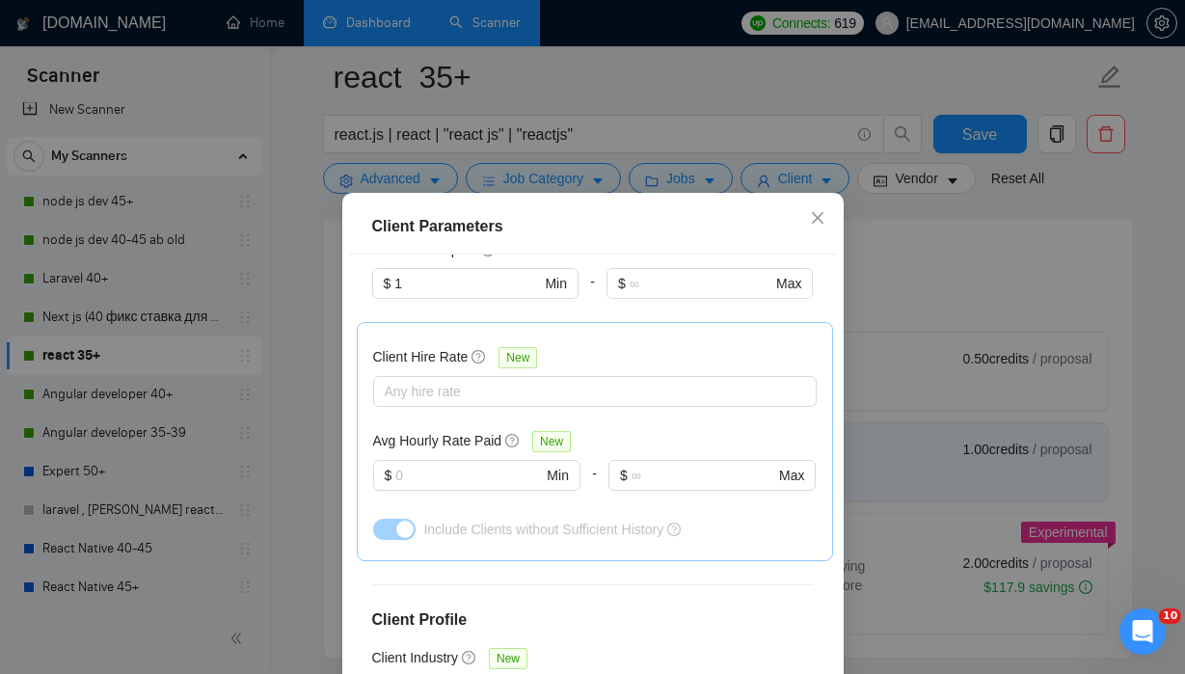
scroll to position [540, 0]
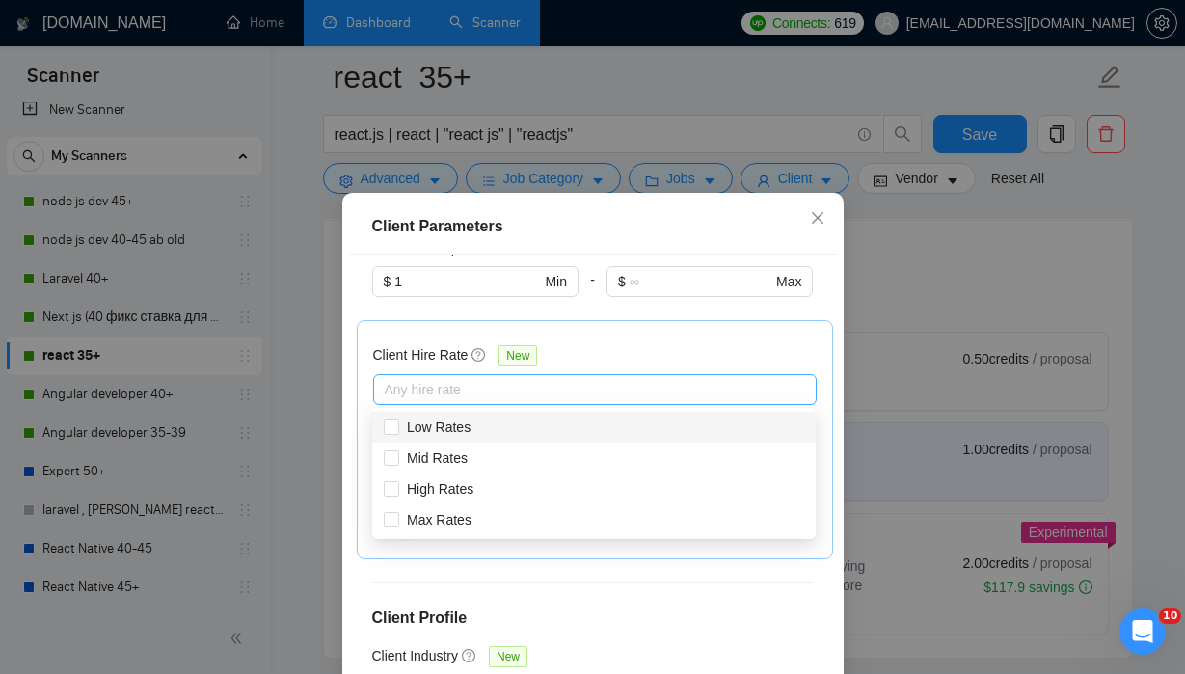
click at [555, 389] on div at bounding box center [585, 389] width 415 height 23
click at [394, 455] on input "Mid Rates" at bounding box center [391, 457] width 14 height 14
checkbox input "true"
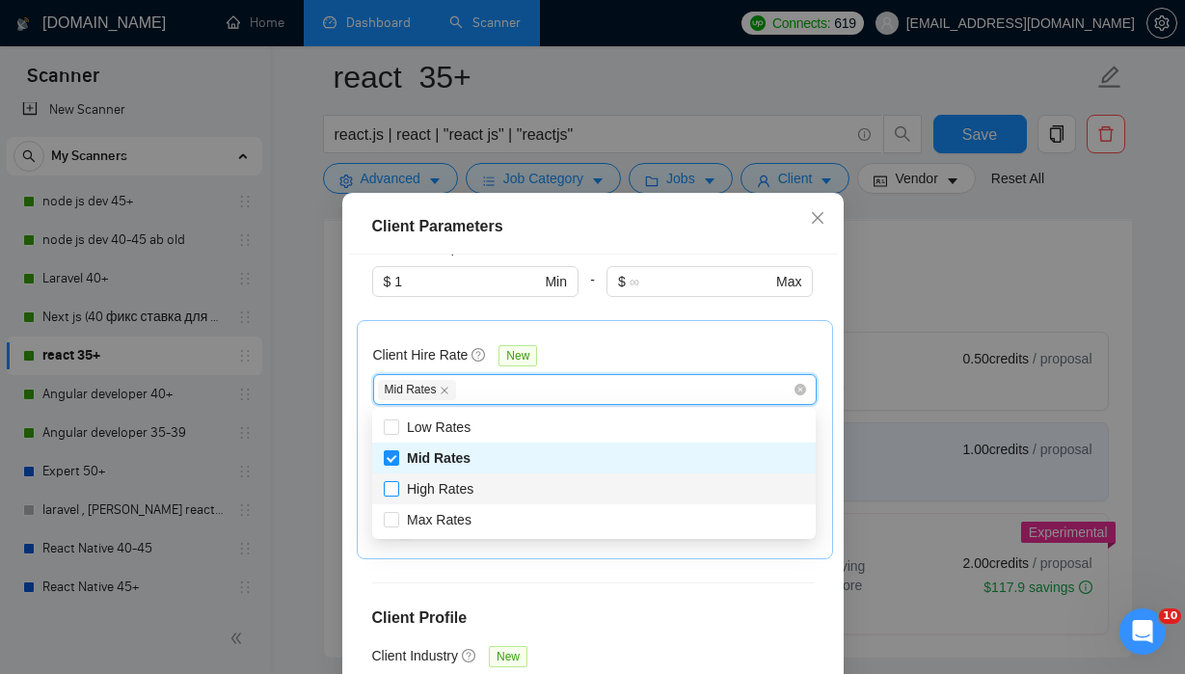
click at [394, 491] on input "High Rates" at bounding box center [391, 488] width 14 height 14
checkbox input "true"
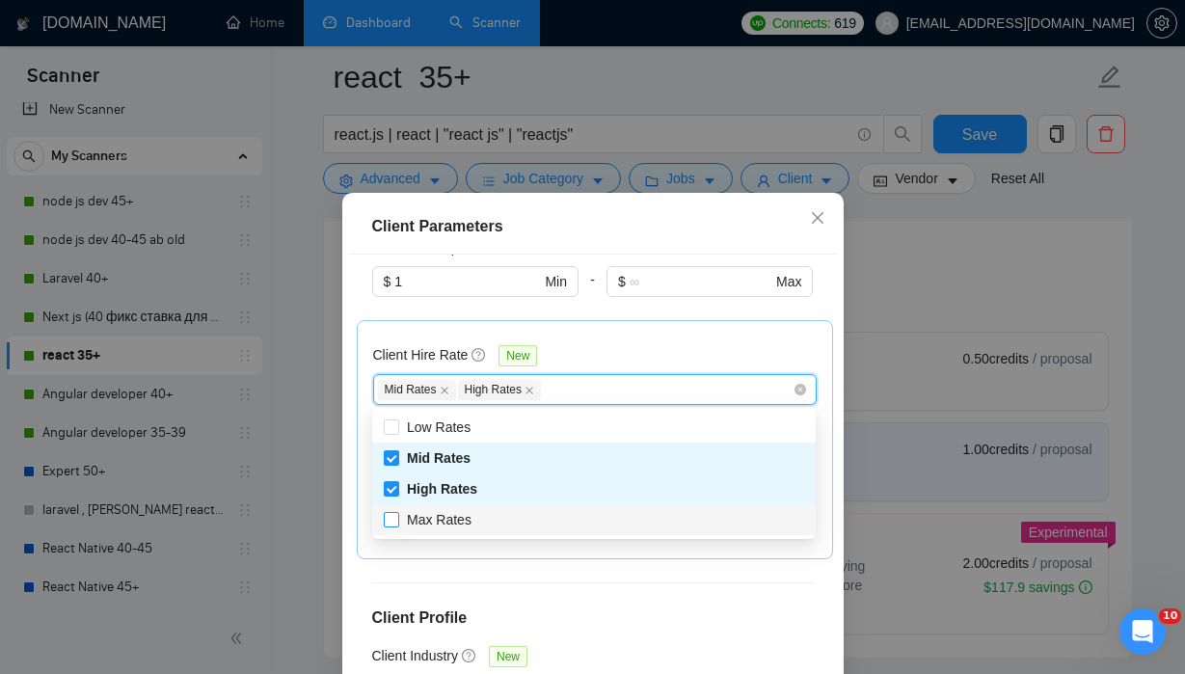
click at [394, 525] on span at bounding box center [391, 519] width 15 height 15
click at [394, 525] on input "Max Rates" at bounding box center [391, 519] width 14 height 14
click at [393, 522] on input "Max Rates" at bounding box center [391, 519] width 14 height 14
checkbox input "true"
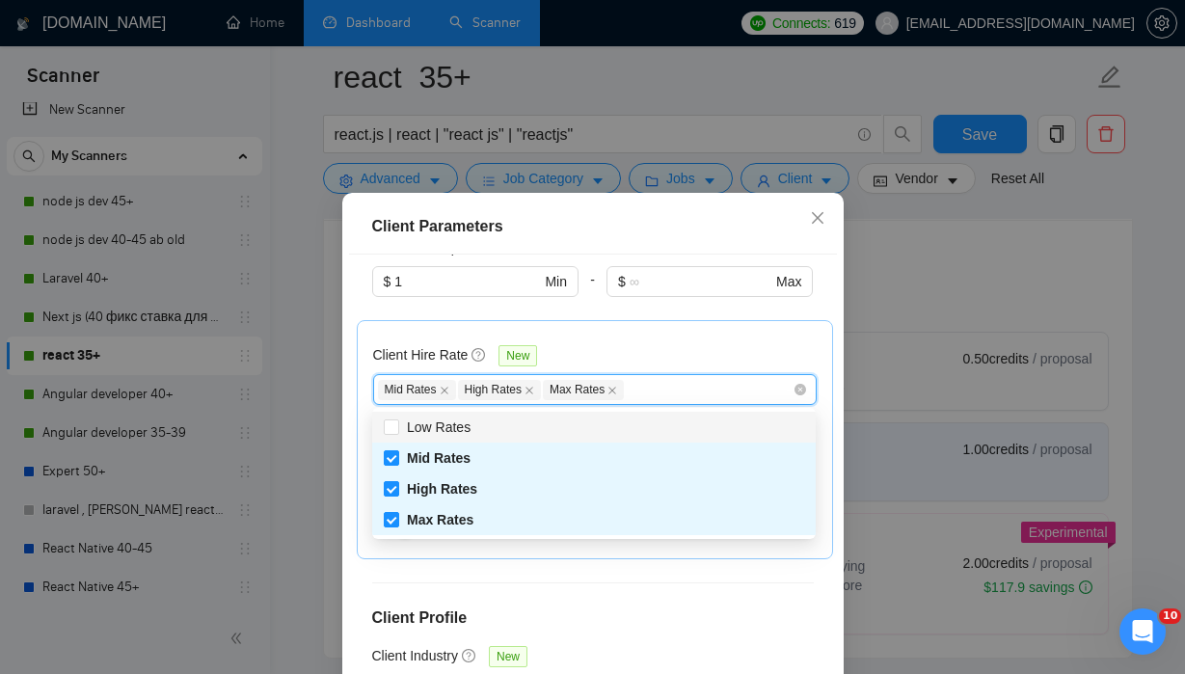
click at [654, 340] on div "Client Hire Rate New Mid Rates High Rates Max Rates Avg Hourly Rate Paid New $ …" at bounding box center [595, 440] width 444 height 206
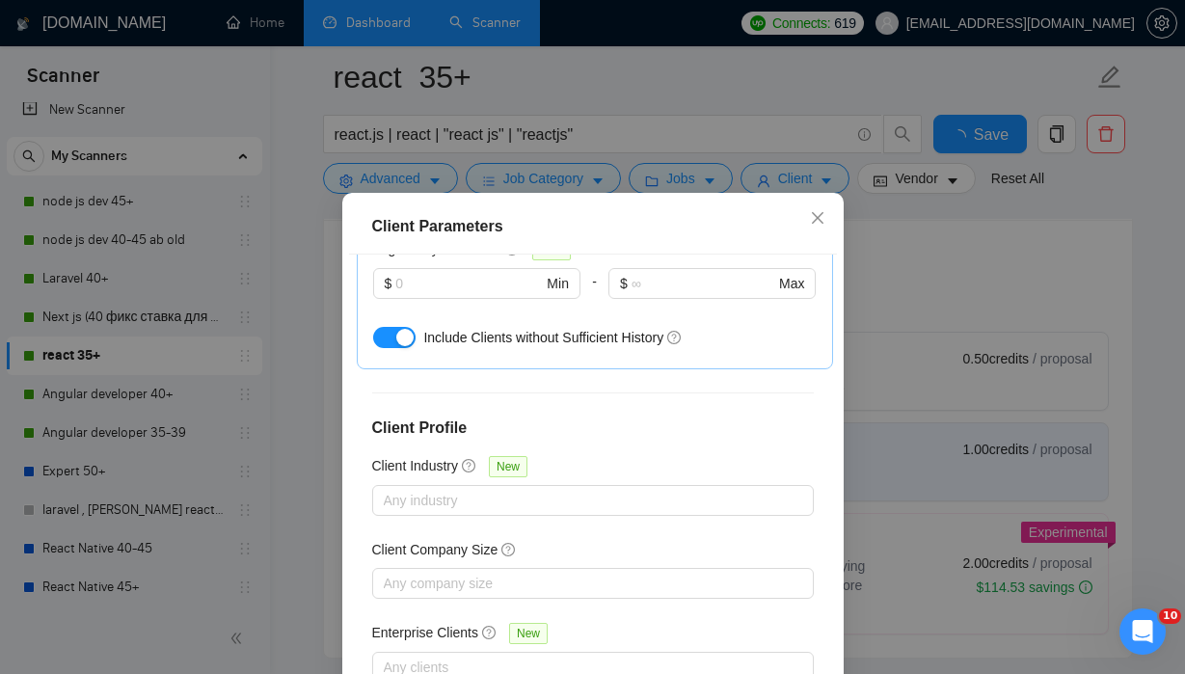
scroll to position [137, 0]
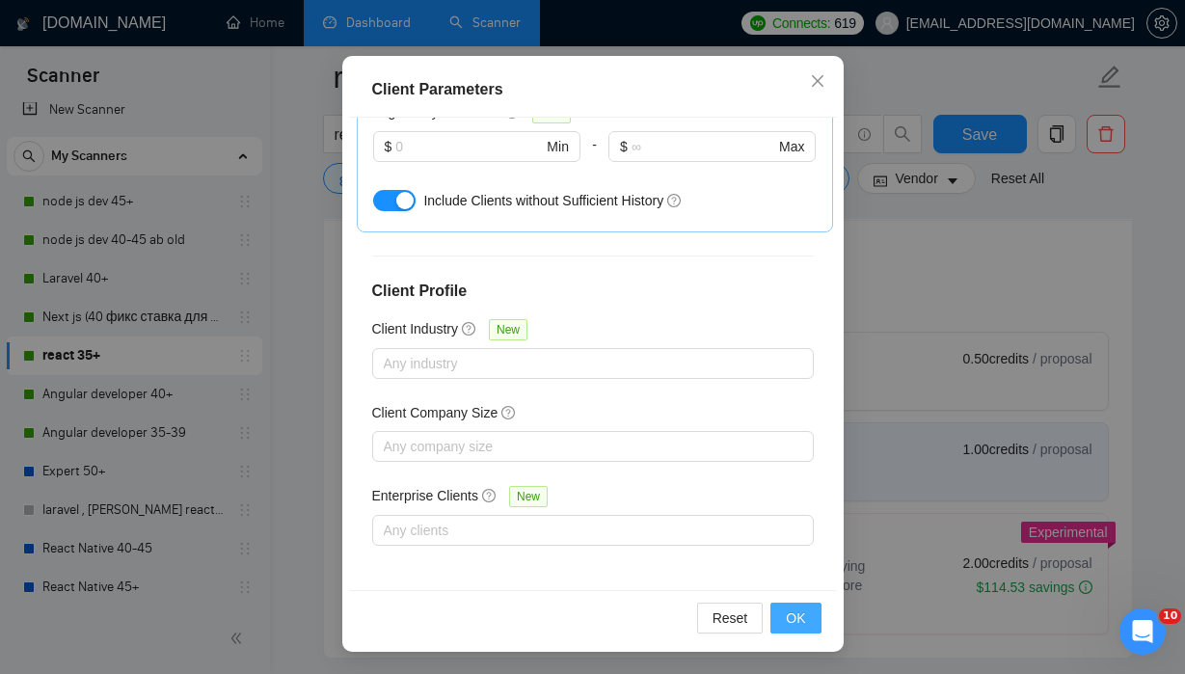
click at [800, 619] on span "OK" at bounding box center [795, 618] width 19 height 21
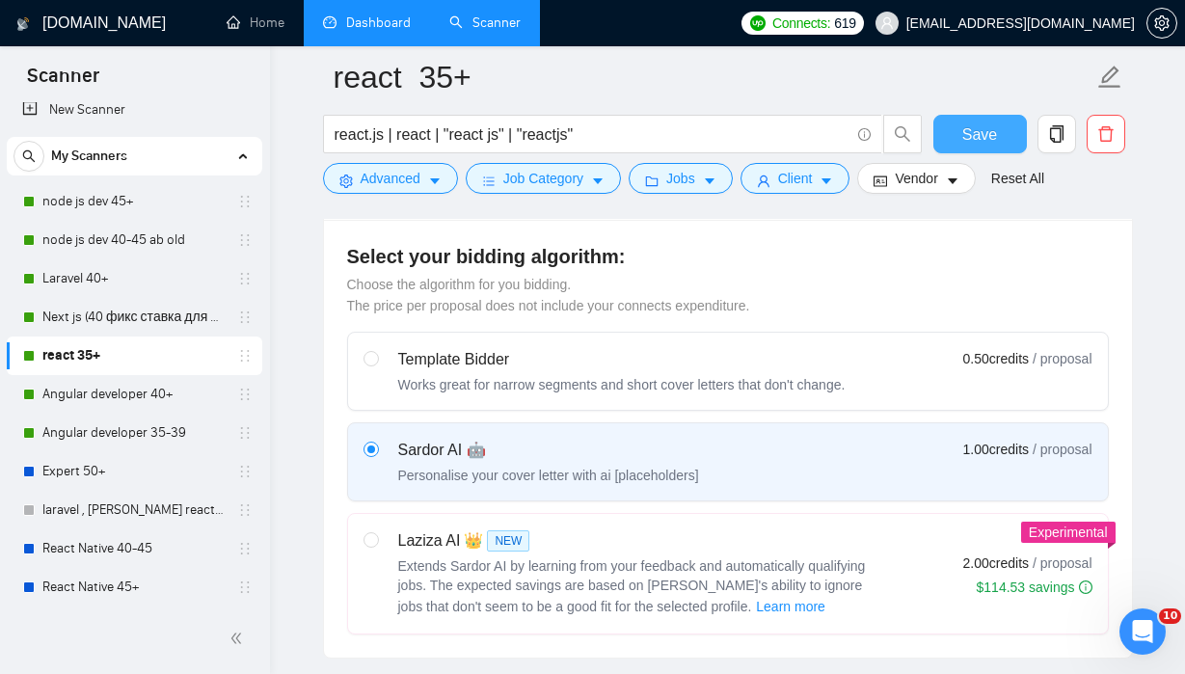
click at [982, 132] on span "Save" at bounding box center [980, 134] width 35 height 24
click at [937, 180] on span "Vendor" at bounding box center [916, 178] width 42 height 21
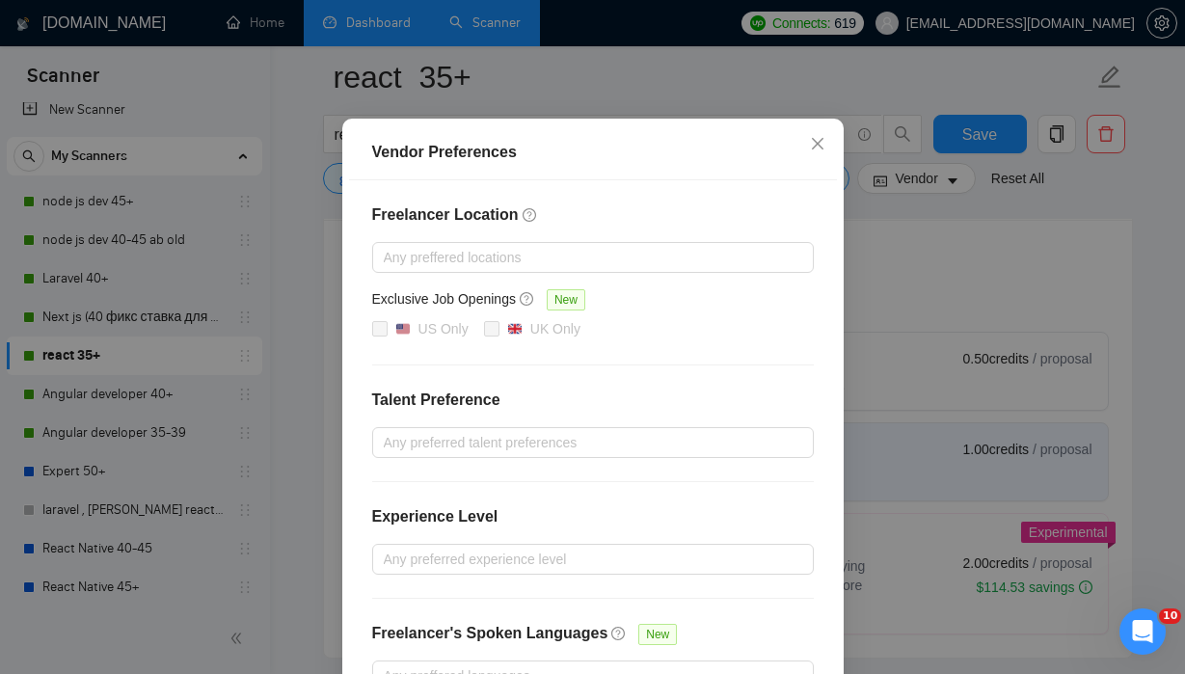
scroll to position [118, 0]
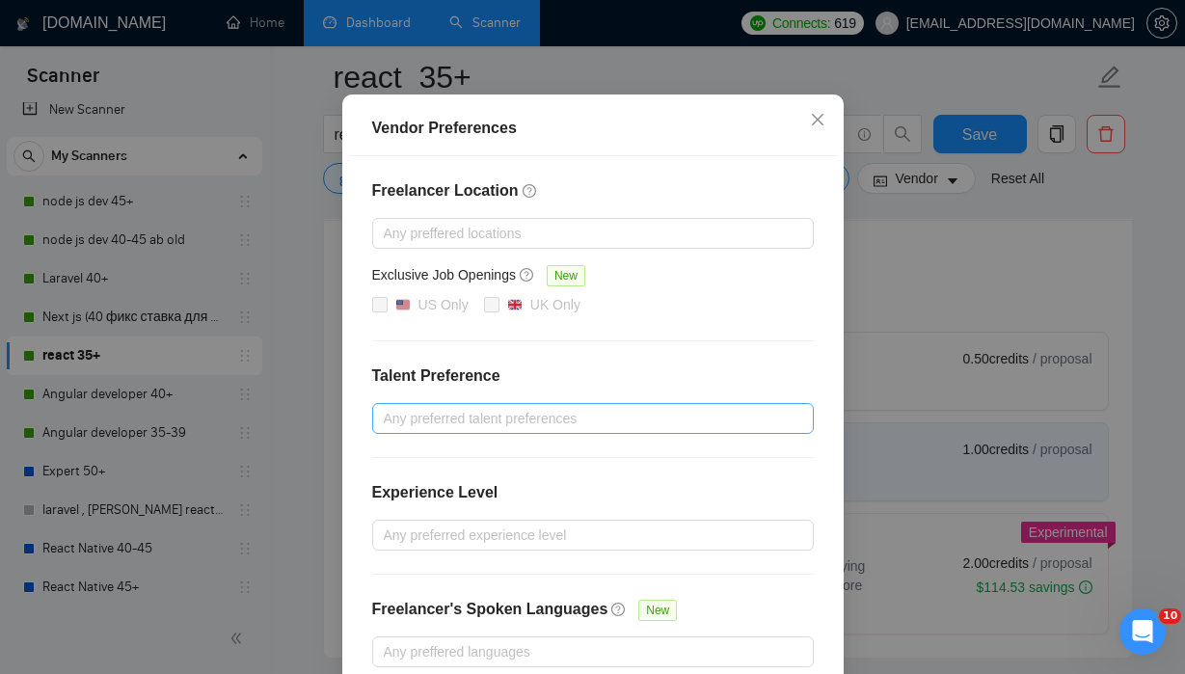
click at [651, 404] on div "Any preferred talent preferences" at bounding box center [593, 418] width 442 height 31
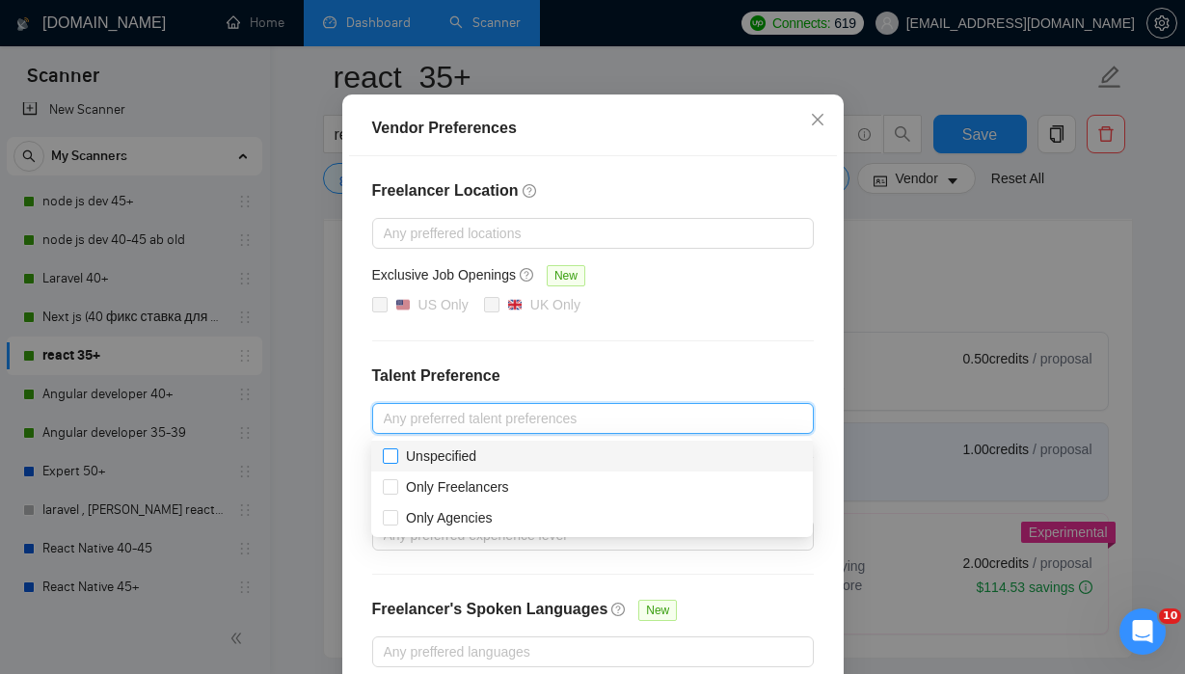
click at [459, 460] on span "Unspecified" at bounding box center [441, 455] width 70 height 15
click at [396, 460] on input "Unspecified" at bounding box center [390, 455] width 14 height 14
checkbox input "true"
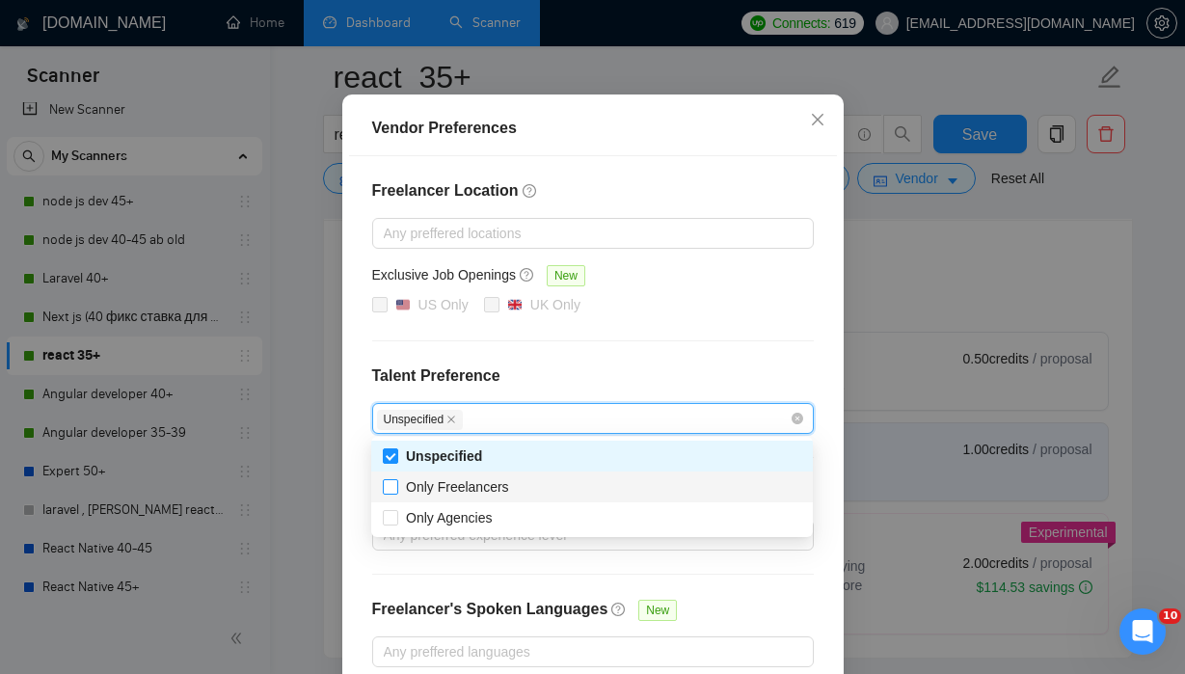
click at [464, 486] on span "Only Freelancers" at bounding box center [457, 486] width 103 height 15
click at [396, 486] on input "Only Freelancers" at bounding box center [390, 486] width 14 height 14
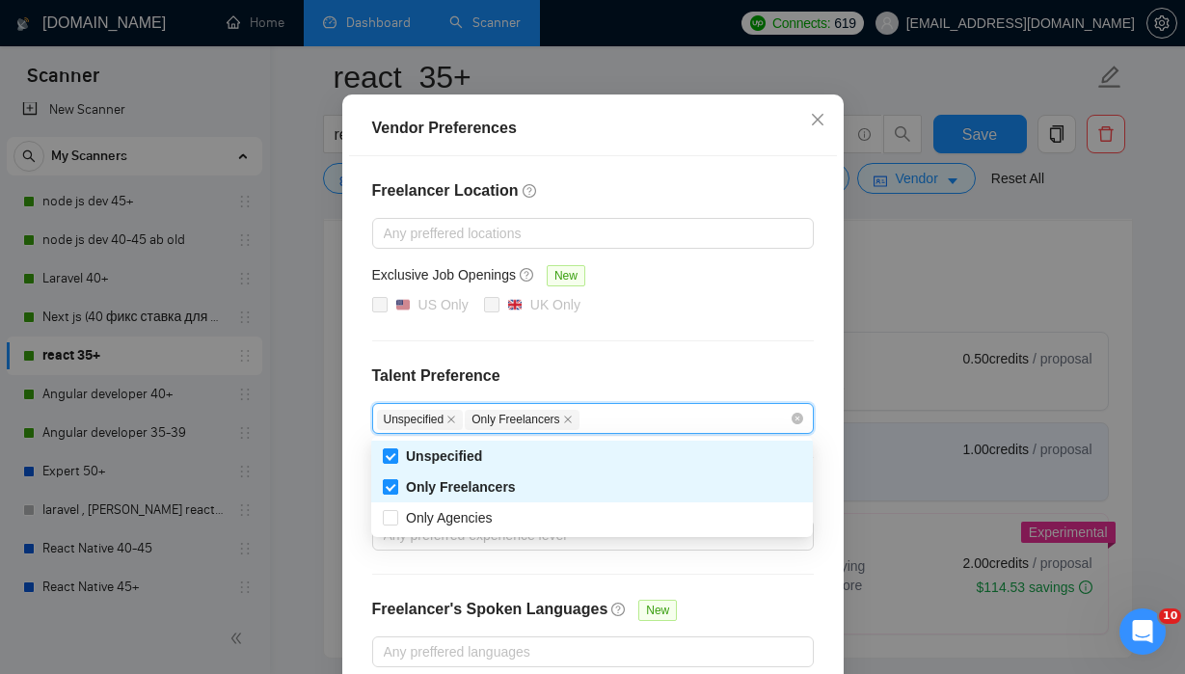
click at [464, 486] on span "Only Freelancers" at bounding box center [461, 486] width 110 height 15
click at [396, 486] on input "Only Freelancers" at bounding box center [390, 486] width 14 height 14
checkbox input "false"
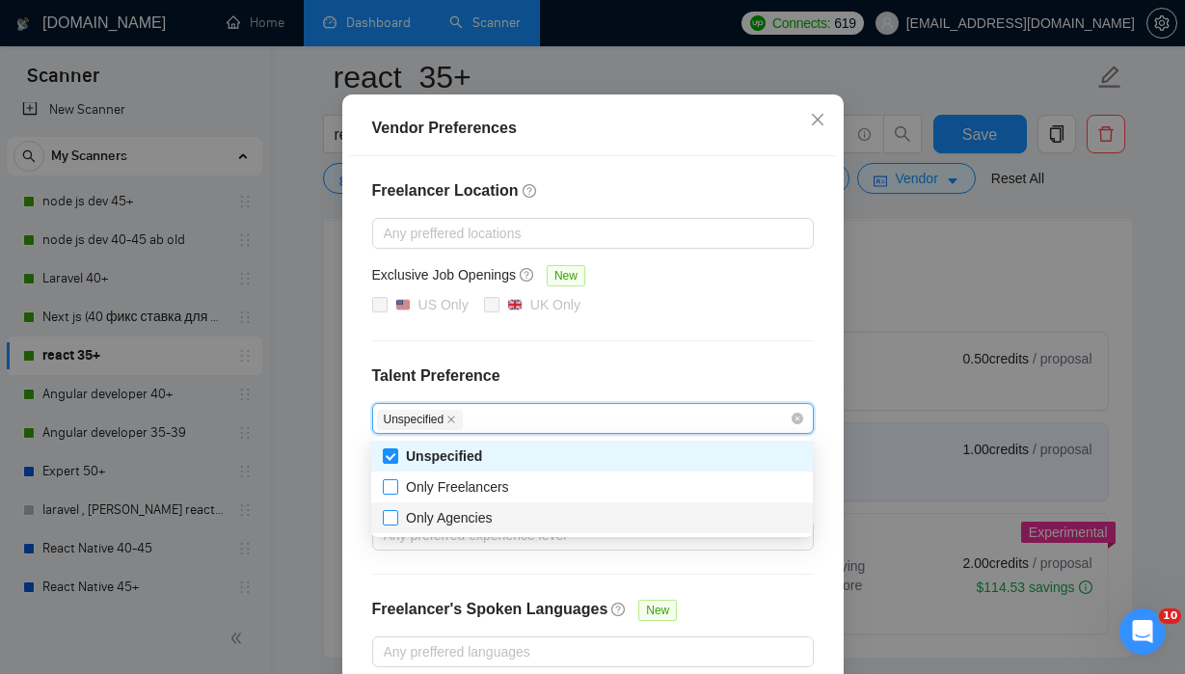
click at [453, 520] on span "Only Agencies" at bounding box center [449, 517] width 87 height 15
click at [396, 520] on input "Only Agencies" at bounding box center [390, 517] width 14 height 14
checkbox input "true"
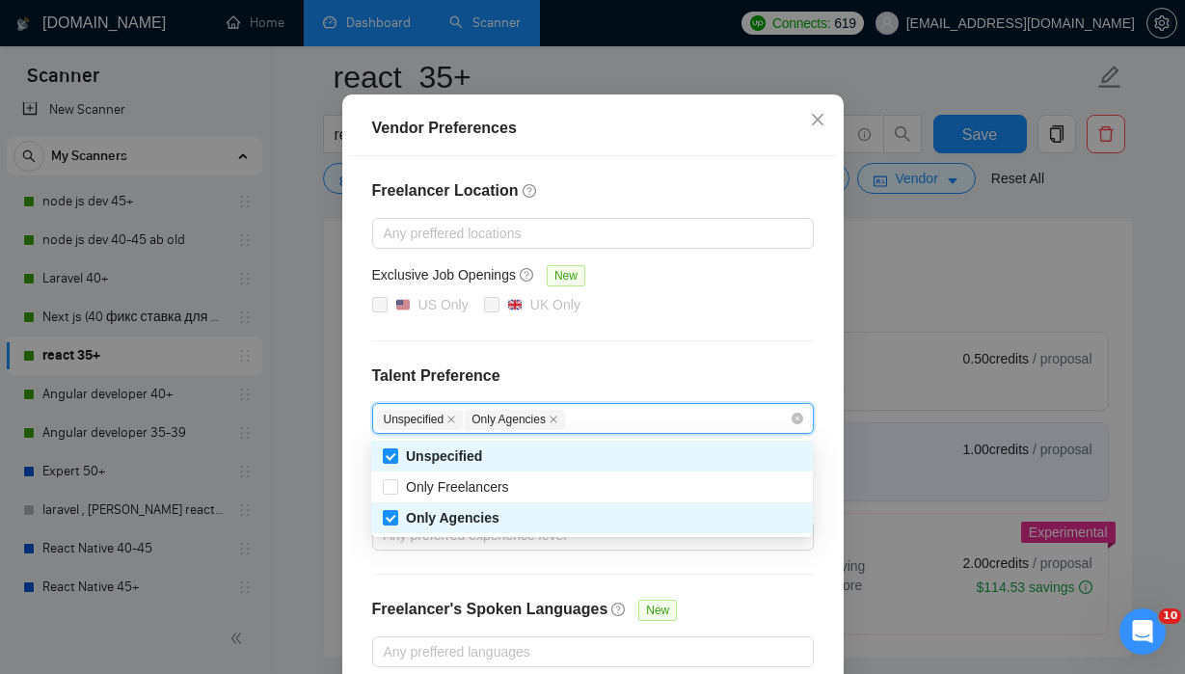
click at [598, 569] on div "Freelancer Location Any preffered locations Exclusive Job Openings New US Only …" at bounding box center [593, 423] width 488 height 534
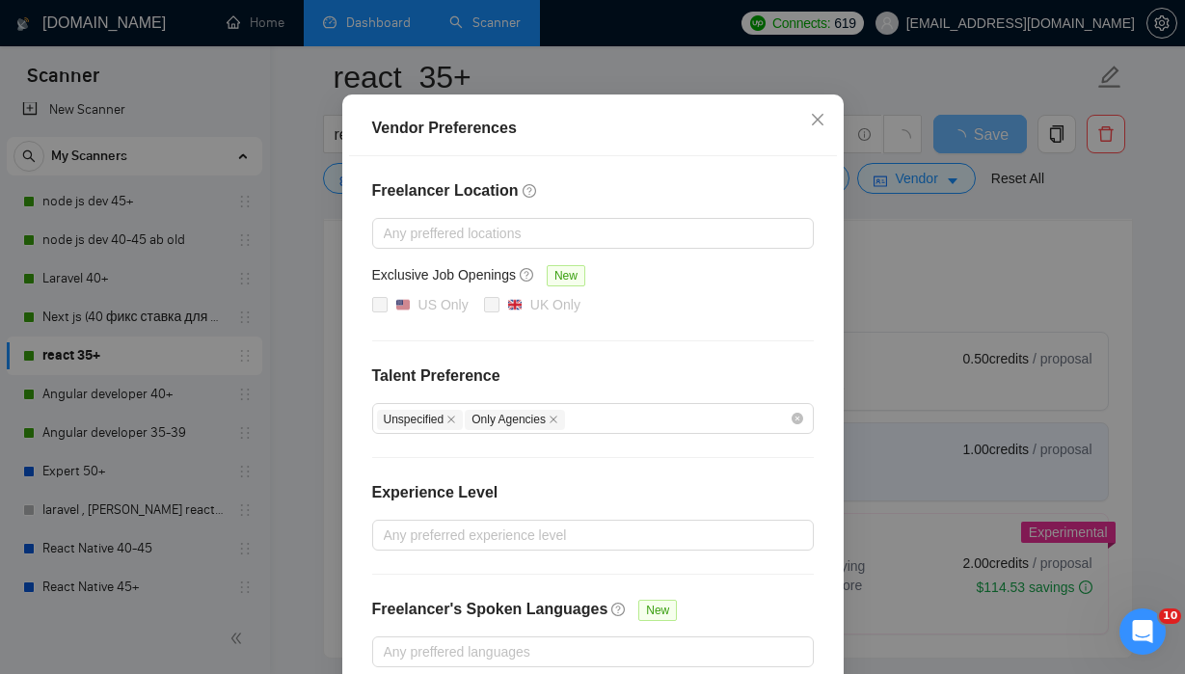
scroll to position [218, 0]
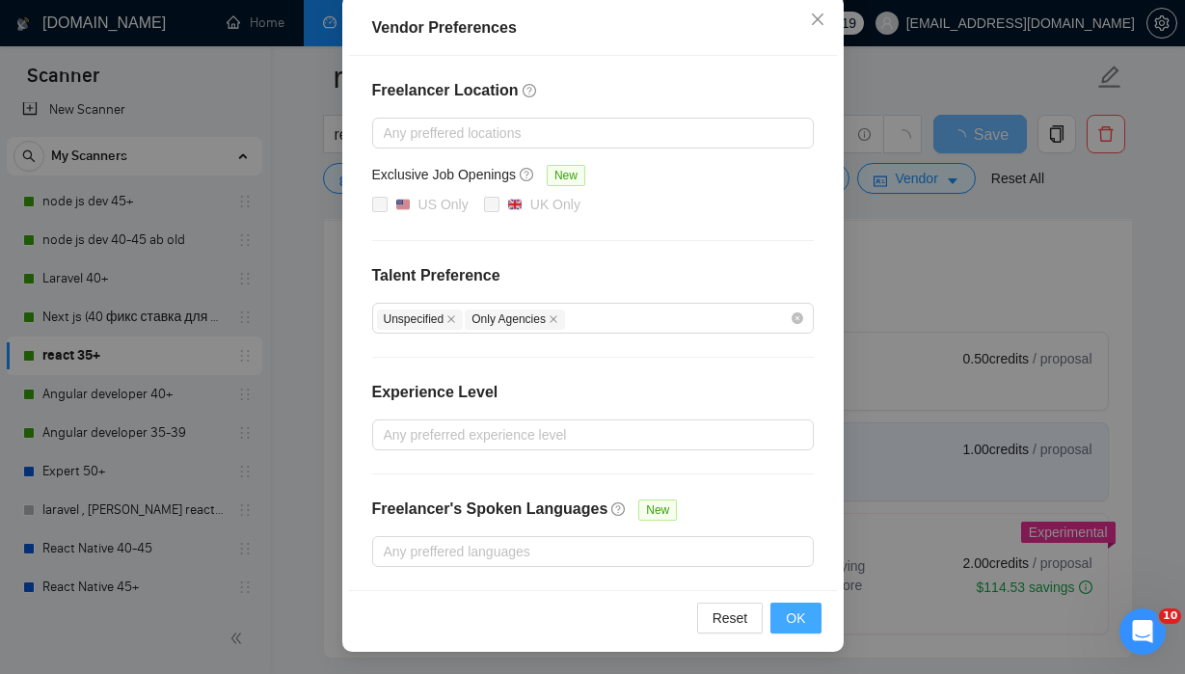
click at [802, 614] on span "OK" at bounding box center [795, 618] width 19 height 21
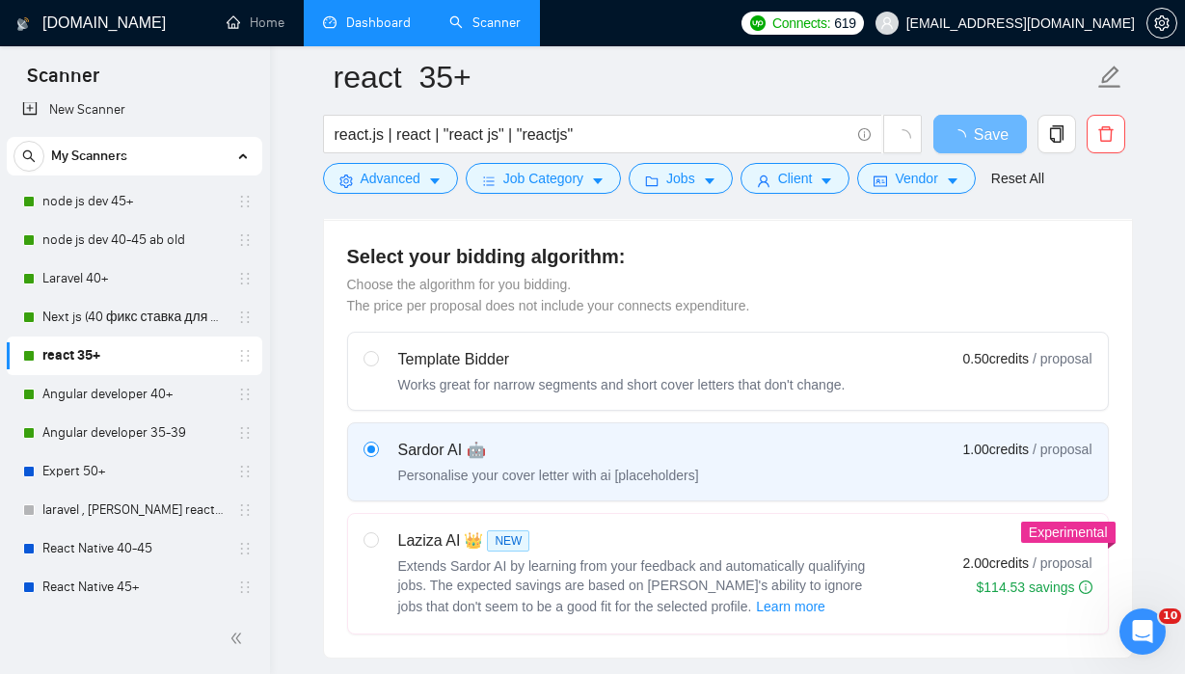
scroll to position [122, 0]
click at [975, 134] on span "Save" at bounding box center [980, 134] width 35 height 24
click at [937, 180] on span "Vendor" at bounding box center [916, 178] width 42 height 21
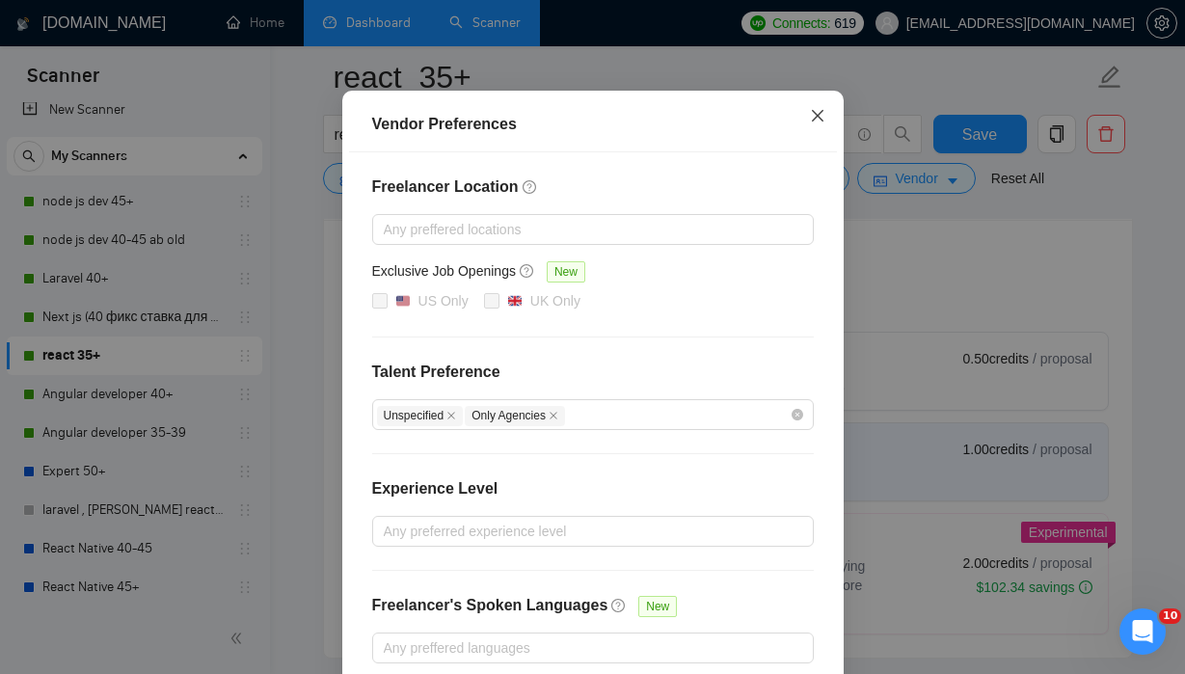
click at [821, 123] on icon "close" at bounding box center [817, 115] width 15 height 15
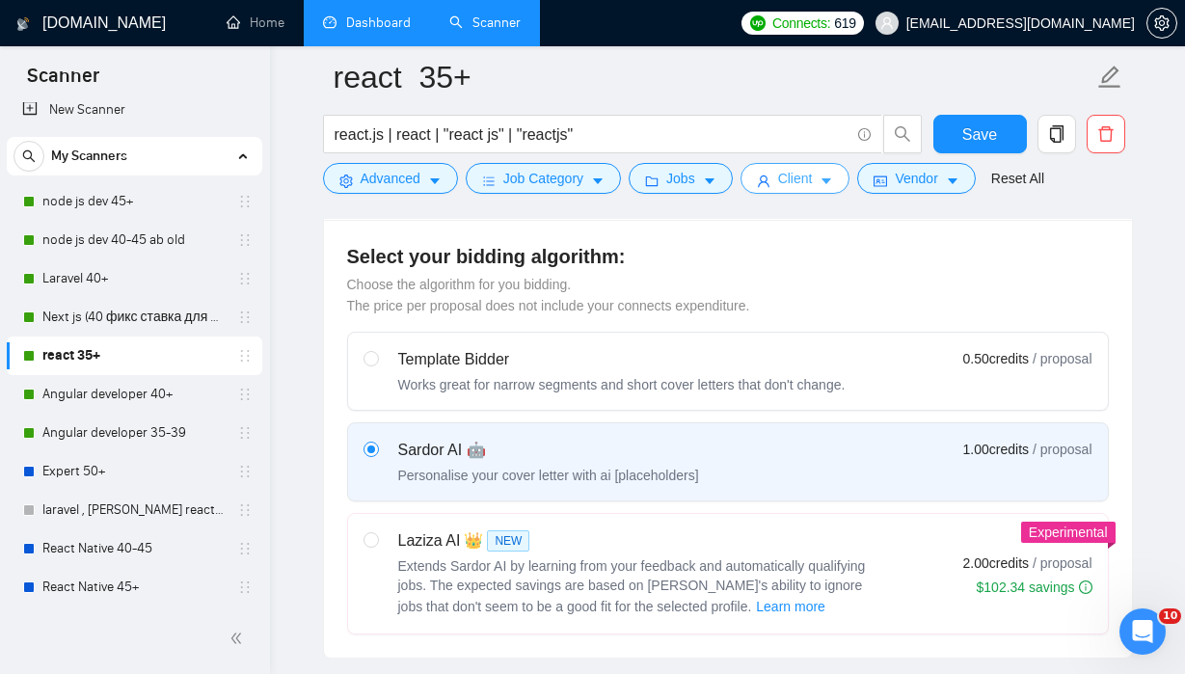
click at [818, 165] on button "Client" at bounding box center [796, 178] width 110 height 31
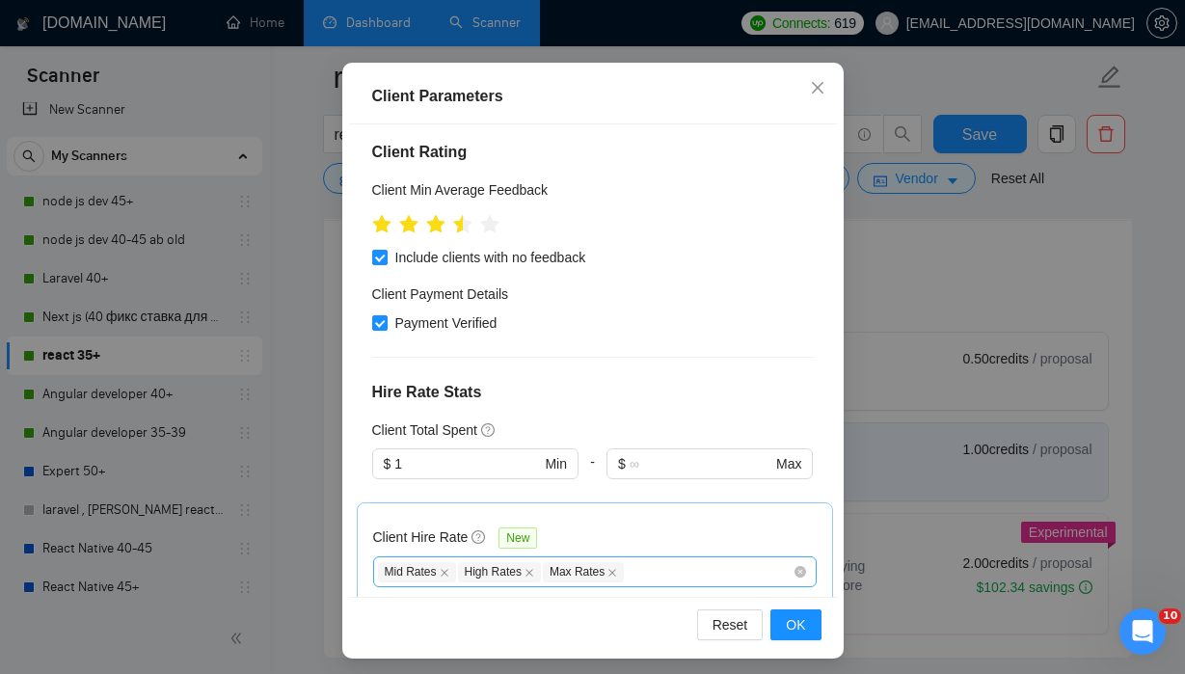
scroll to position [204, 0]
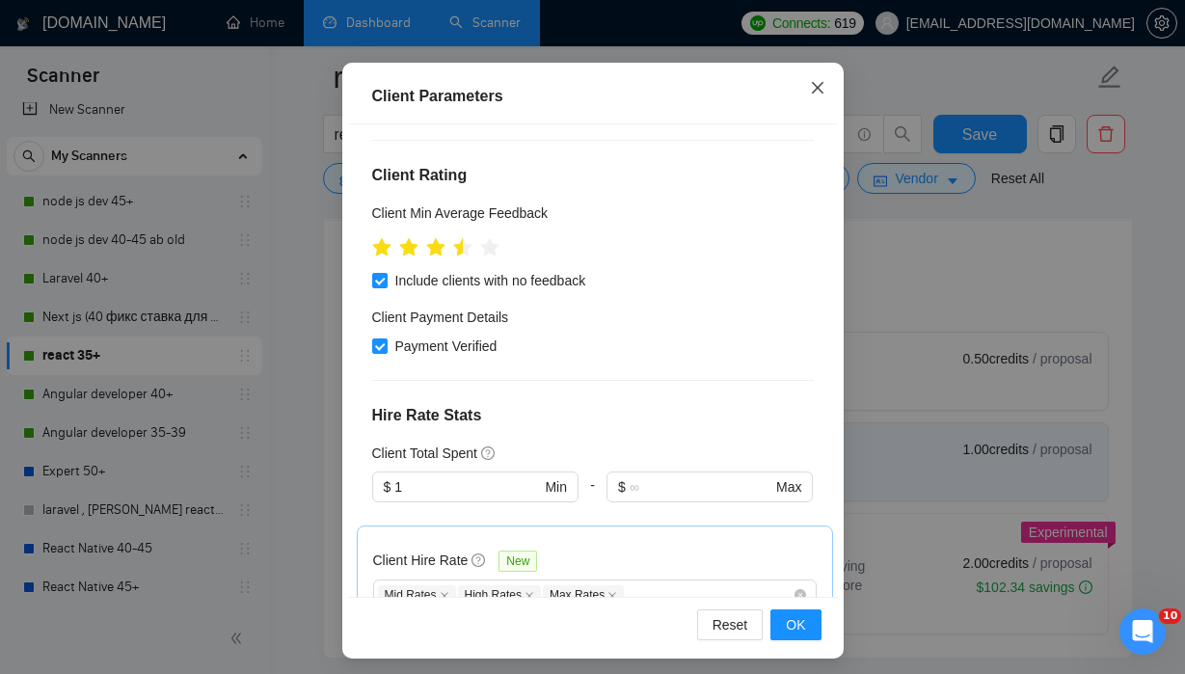
click at [820, 88] on icon "close" at bounding box center [817, 87] width 15 height 15
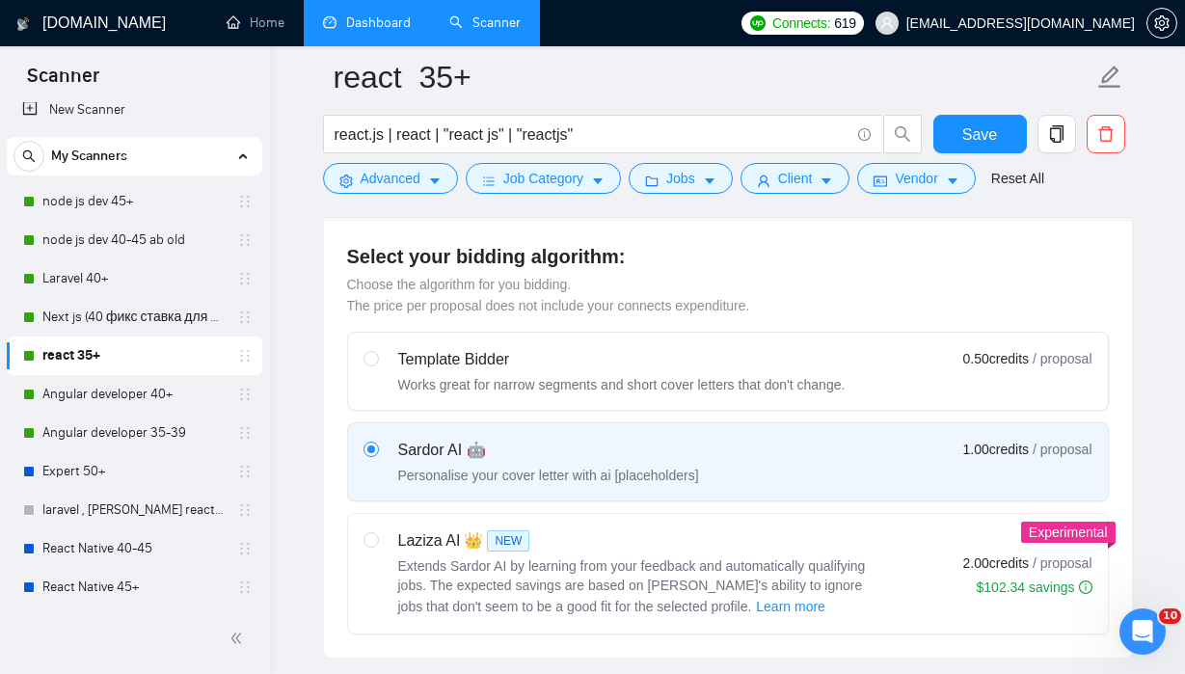
scroll to position [60, 0]
click at [957, 126] on button "Save" at bounding box center [981, 134] width 94 height 39
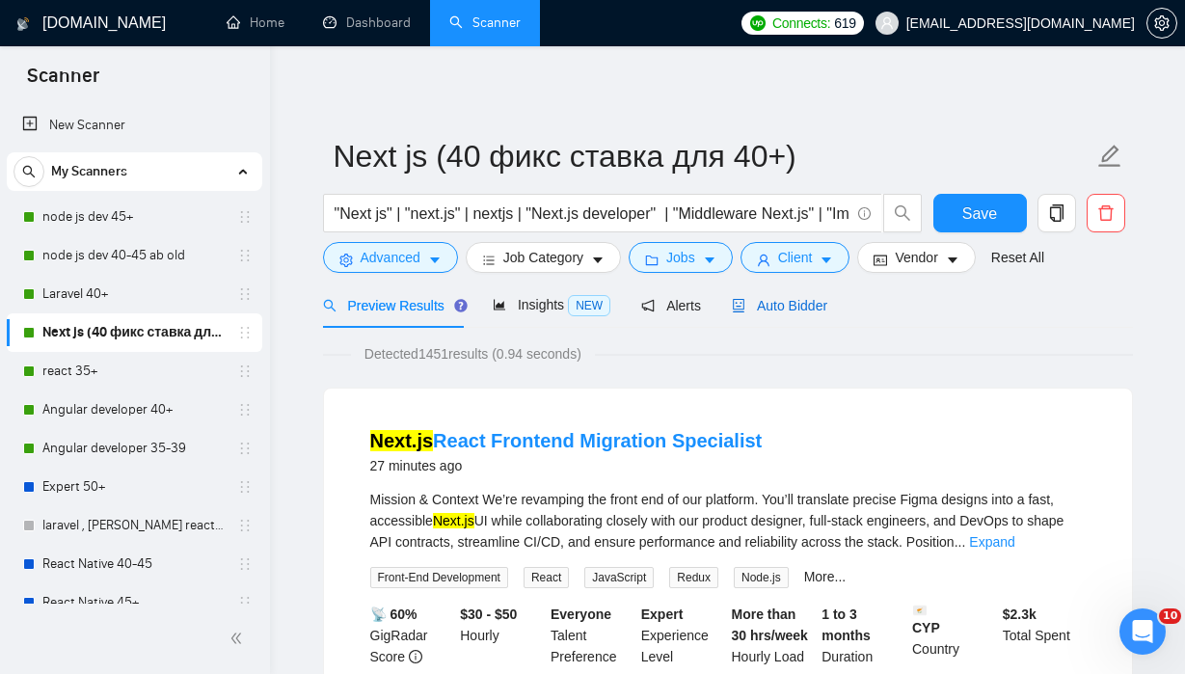
click at [795, 307] on span "Auto Bidder" at bounding box center [779, 305] width 95 height 15
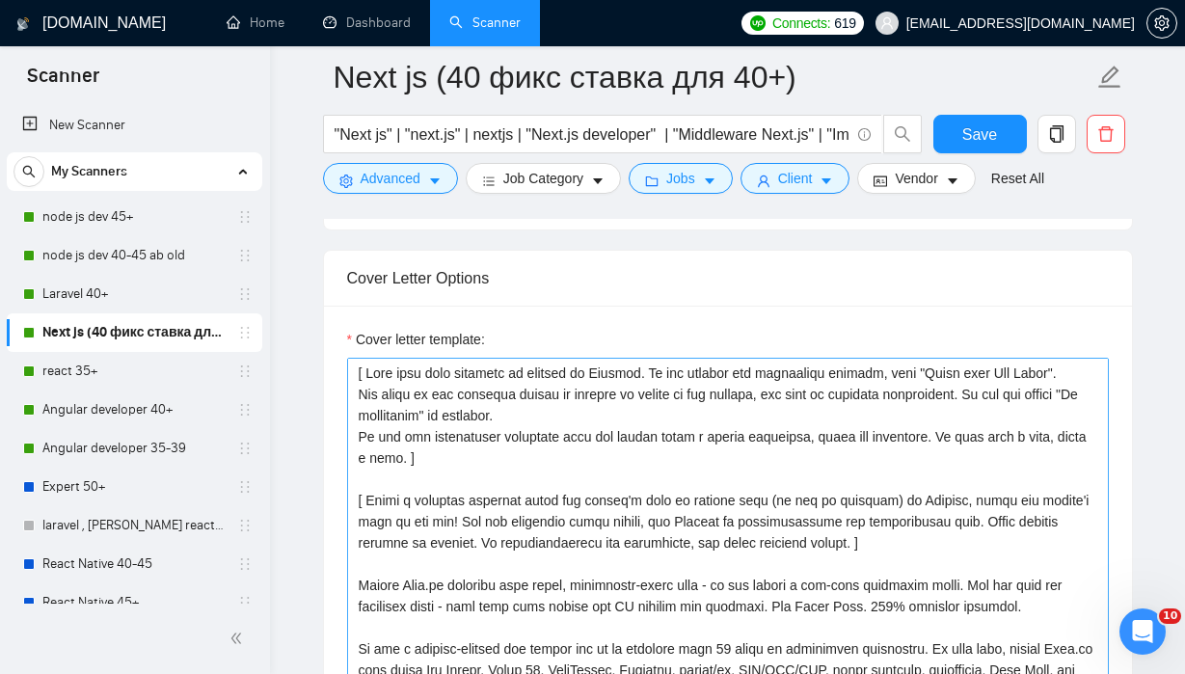
scroll to position [1996, 0]
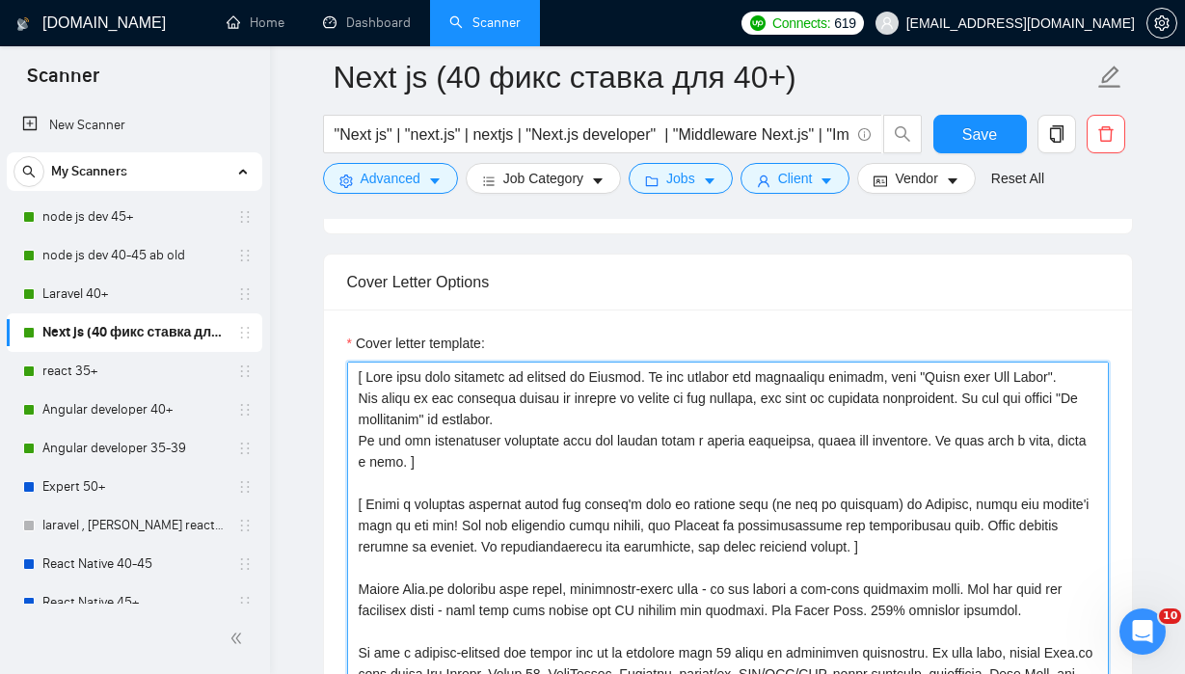
click at [783, 415] on textarea "Cover letter template:" at bounding box center [728, 579] width 762 height 434
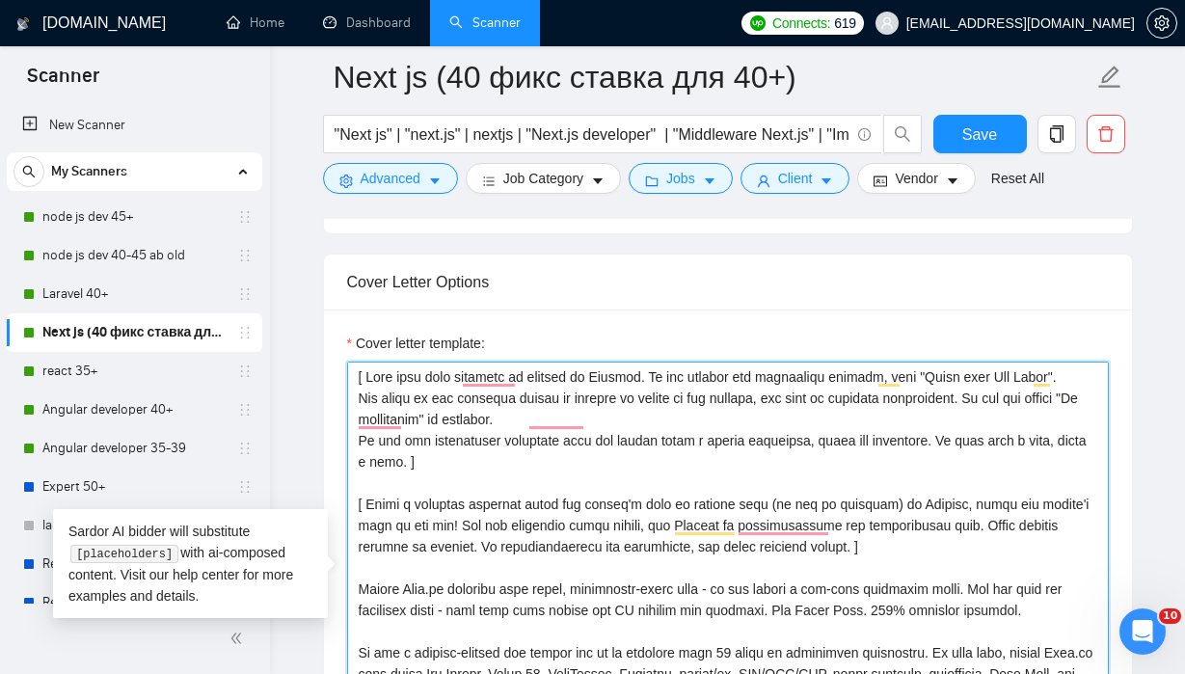
paste textarea "lore_ipsumdol] [sitame_cons], ​[Adi elit seddoeiu temp incididu utlab etdolore …"
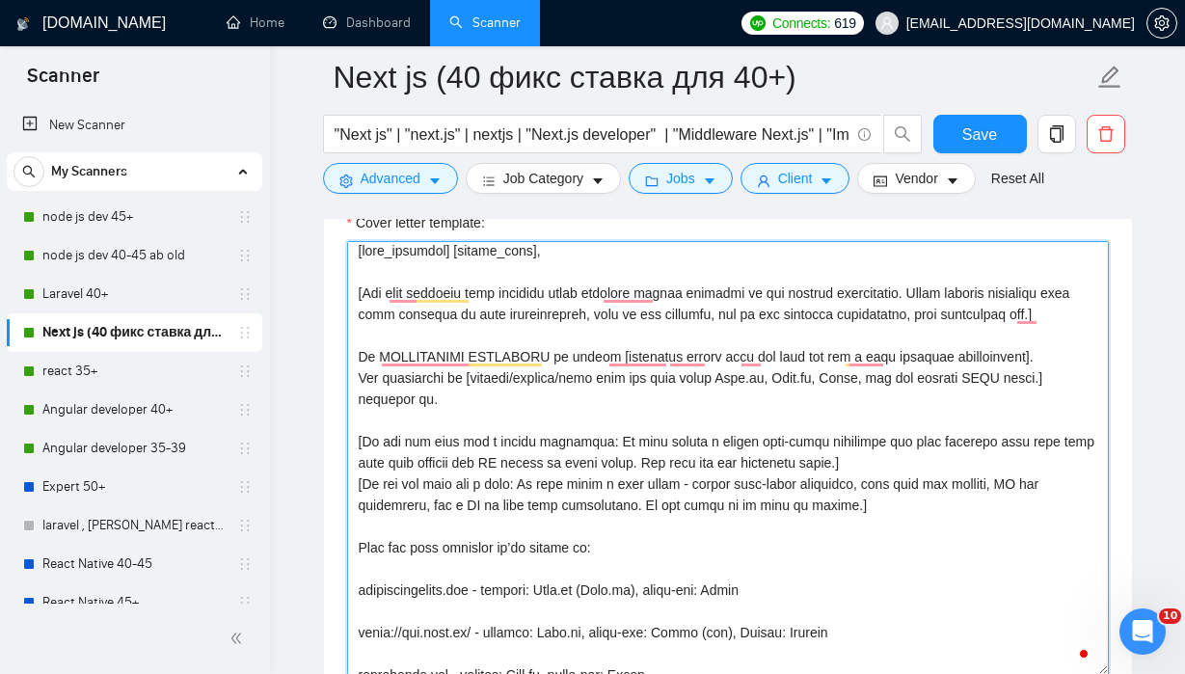
scroll to position [0, 0]
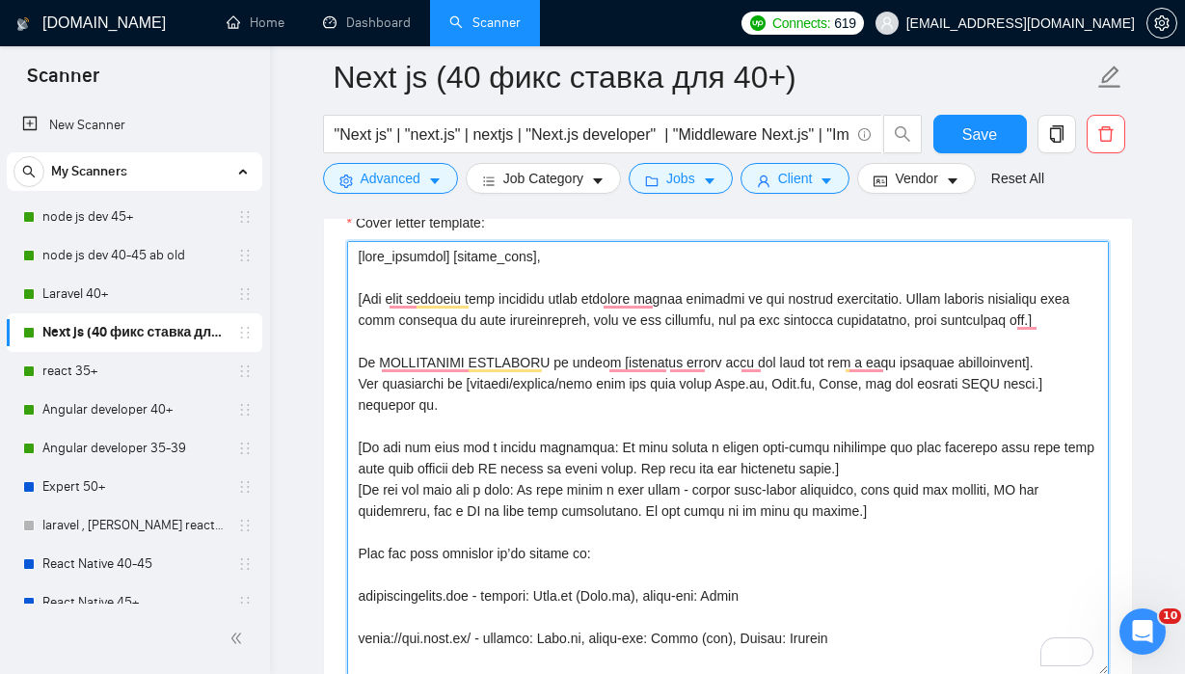
drag, startPoint x: 774, startPoint y: 593, endPoint x: 742, endPoint y: 591, distance: 32.8
click at [742, 591] on textarea "Cover letter template:" at bounding box center [728, 458] width 762 height 434
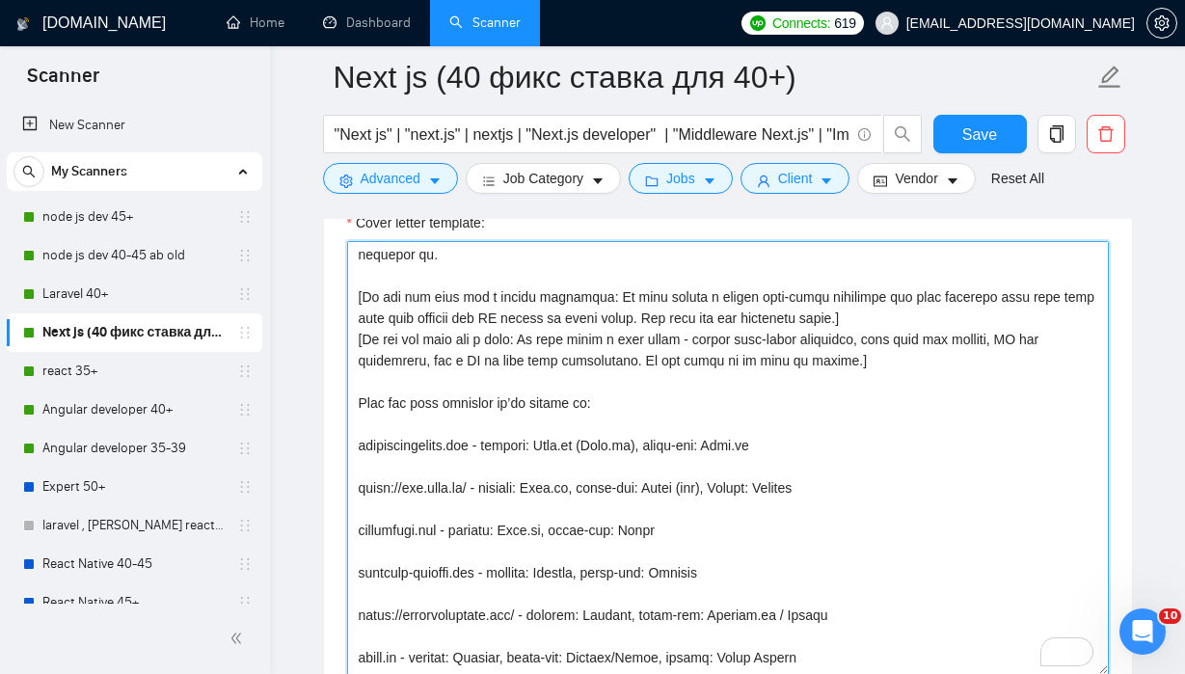
drag, startPoint x: 699, startPoint y: 532, endPoint x: 348, endPoint y: 514, distance: 351.5
click at [348, 514] on textarea "Cover letter template:" at bounding box center [728, 458] width 762 height 434
click at [737, 549] on textarea "Cover letter template:" at bounding box center [728, 458] width 762 height 434
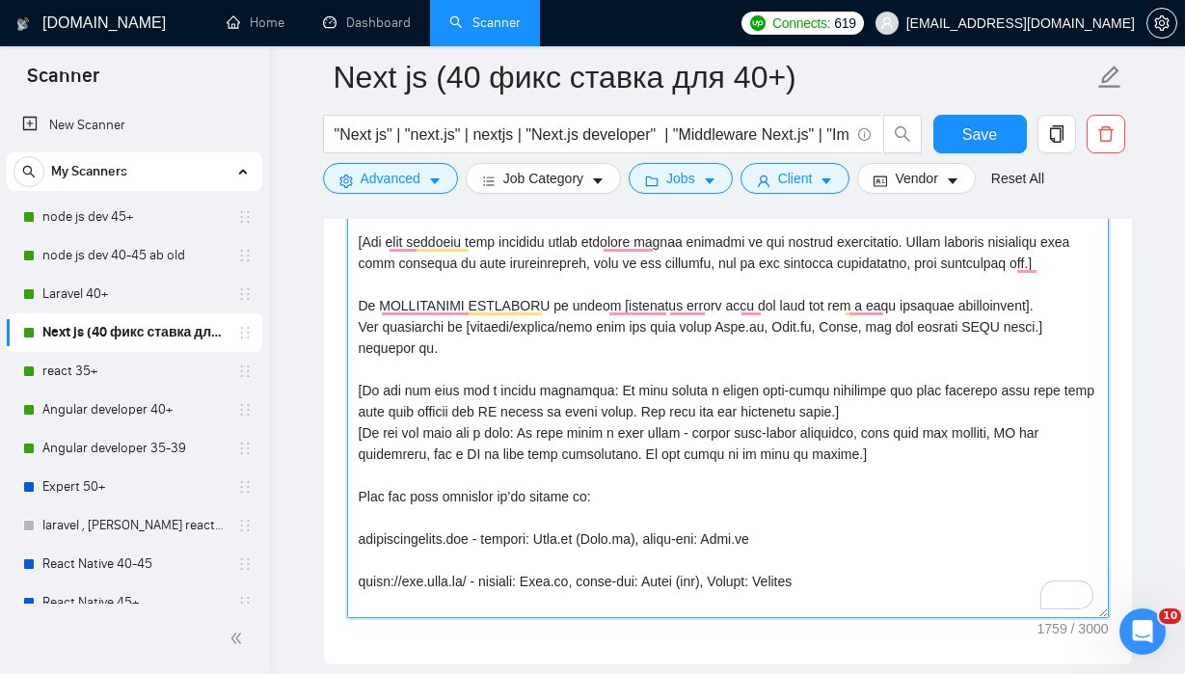
click at [745, 328] on textarea "Cover letter template:" at bounding box center [728, 401] width 762 height 434
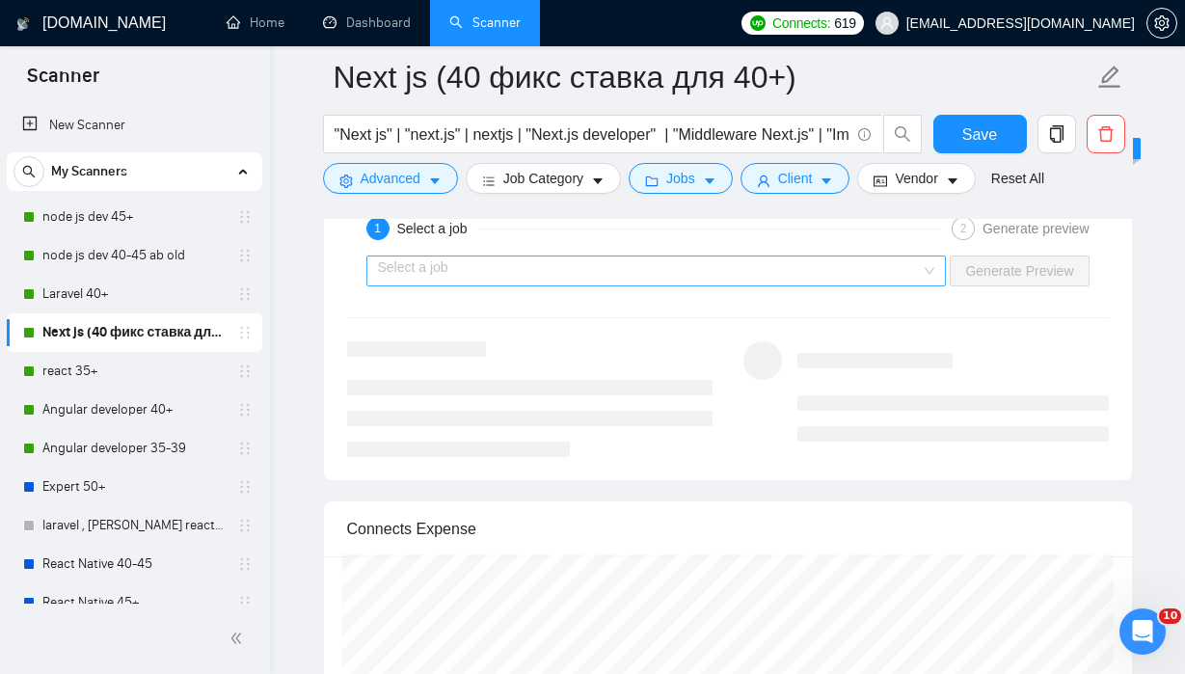
type textarea "[lore_ipsumdol] [sitame_cons], ​[Adi elit seddoeiu temp incididu utlab etdolore…"
click at [890, 280] on input "search" at bounding box center [650, 271] width 544 height 29
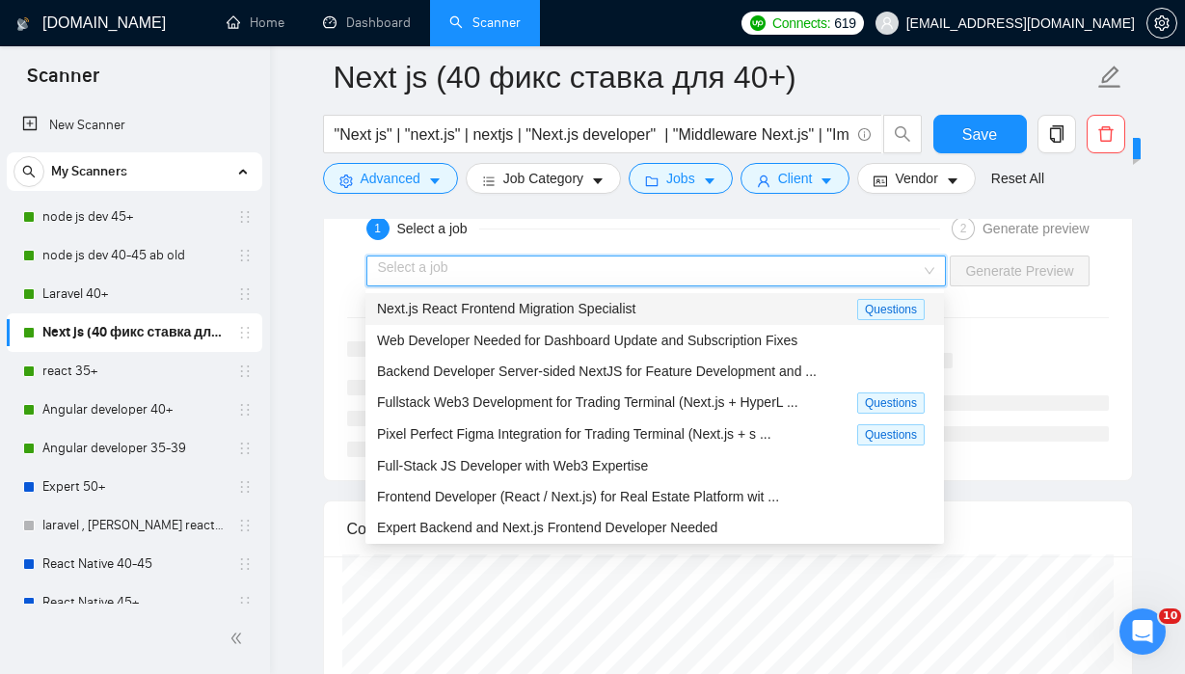
click at [704, 309] on div "Next.js React Frontend Migration Specialist" at bounding box center [617, 309] width 480 height 22
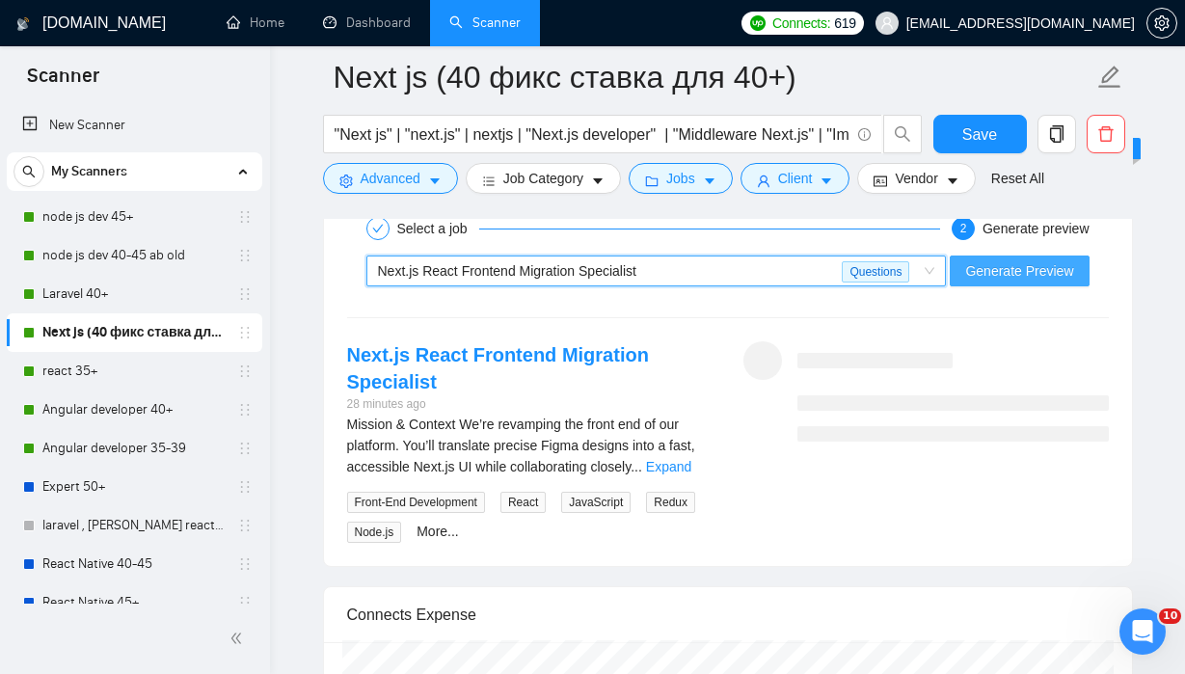
click at [982, 275] on span "Generate Preview" at bounding box center [1019, 270] width 108 height 21
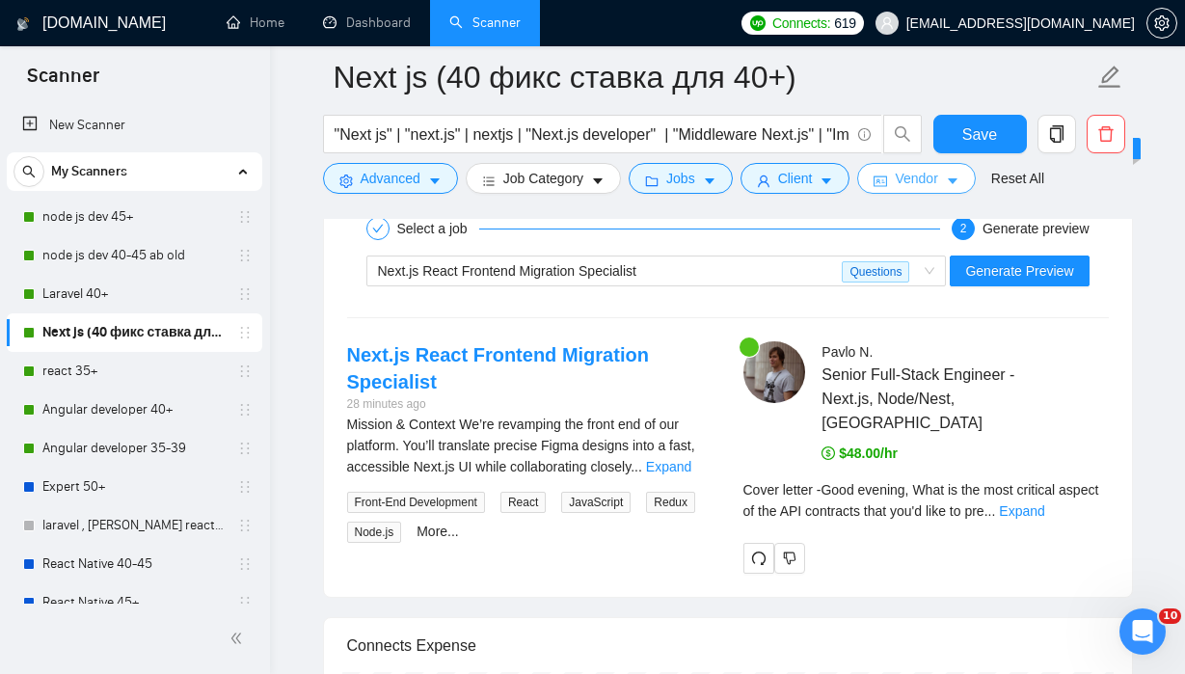
click at [937, 176] on span "Vendor" at bounding box center [916, 178] width 42 height 21
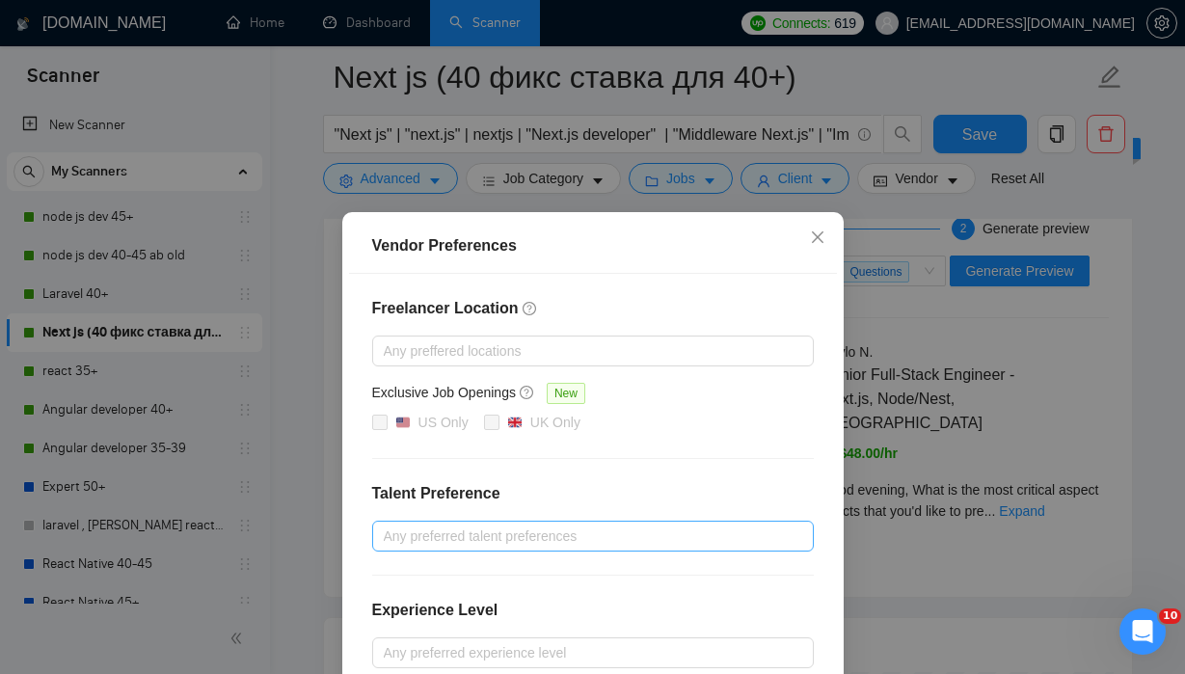
click at [513, 532] on div at bounding box center [583, 536] width 413 height 23
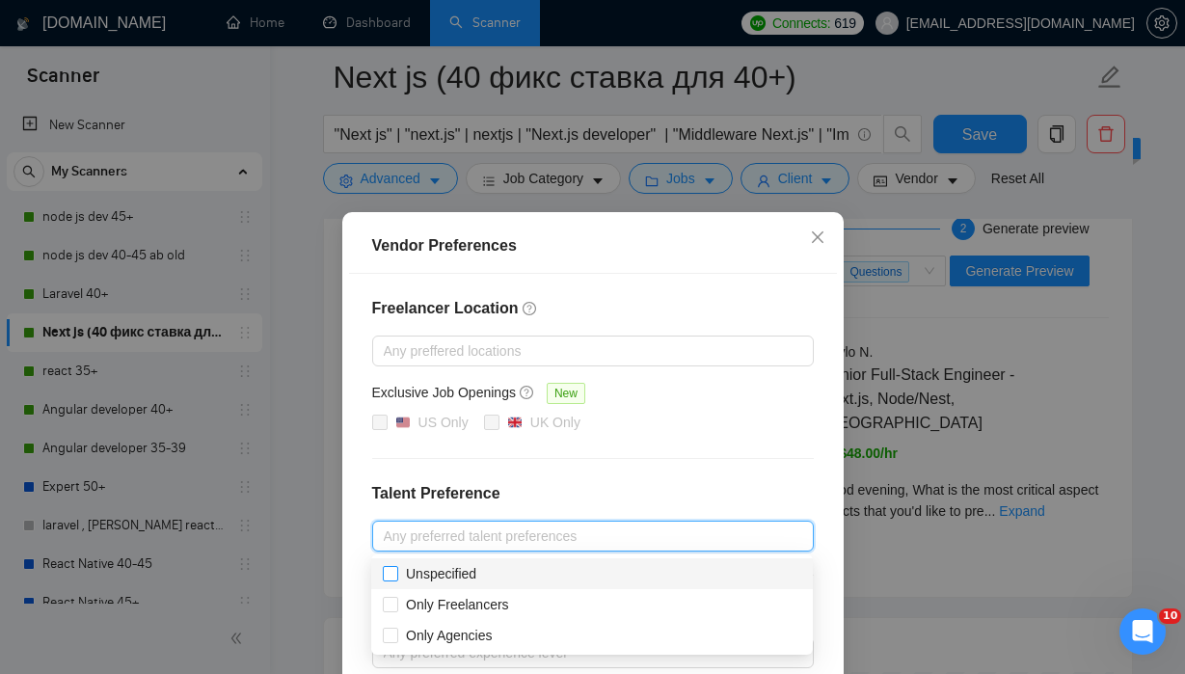
click at [474, 575] on span "Unspecified" at bounding box center [441, 573] width 70 height 15
click at [396, 575] on input "Unspecified" at bounding box center [390, 573] width 14 height 14
checkbox input "true"
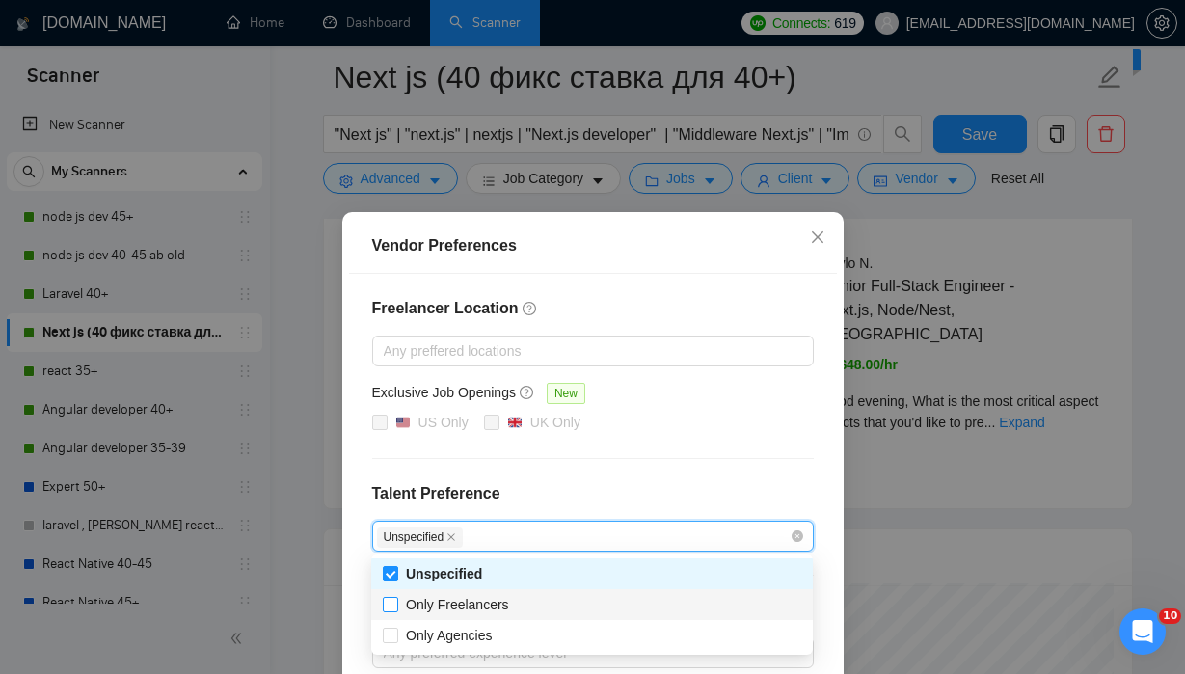
click at [466, 610] on span "Only Freelancers" at bounding box center [457, 604] width 103 height 15
click at [396, 610] on input "Only Freelancers" at bounding box center [390, 604] width 14 height 14
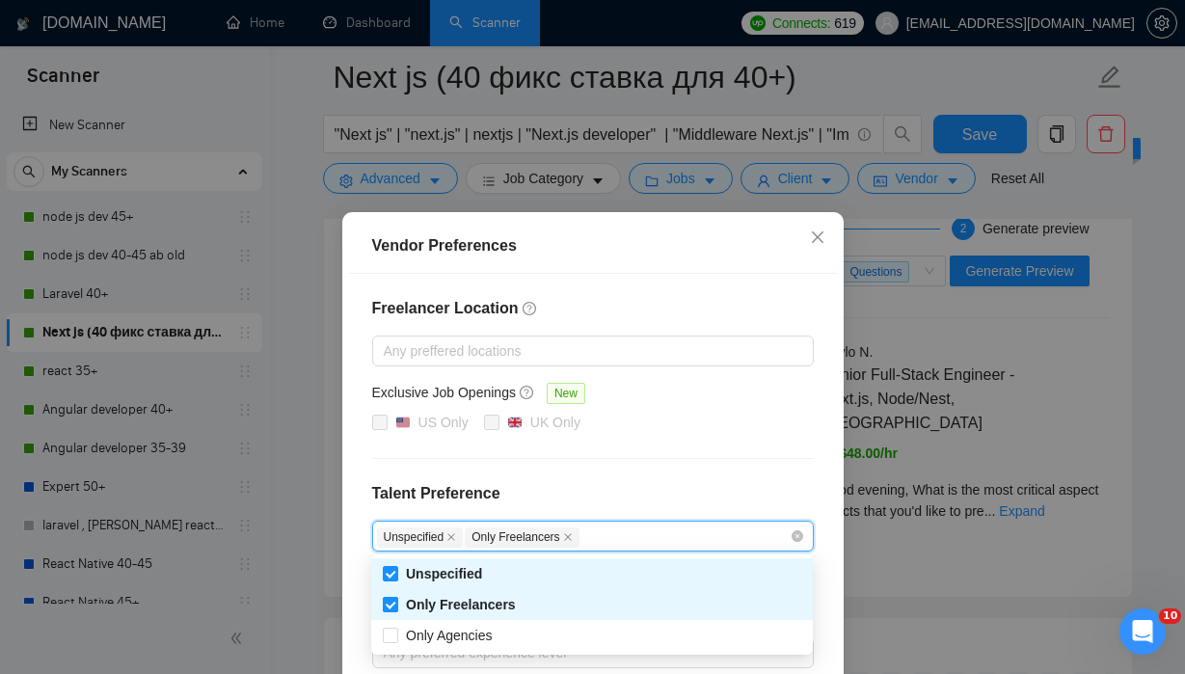
click at [496, 605] on span "Only Freelancers" at bounding box center [461, 604] width 110 height 15
click at [396, 605] on input "Only Freelancers" at bounding box center [390, 604] width 14 height 14
checkbox input "false"
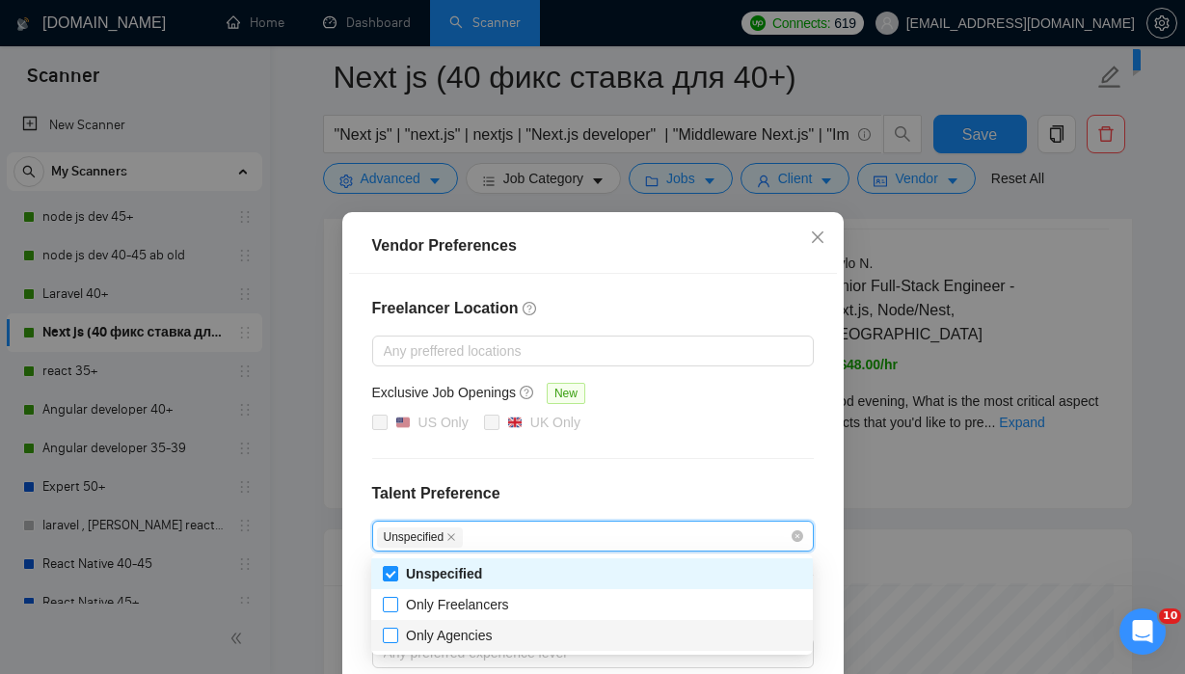
click at [475, 631] on span "Only Agencies" at bounding box center [449, 635] width 87 height 15
click at [396, 631] on input "Only Agencies" at bounding box center [390, 635] width 14 height 14
checkbox input "true"
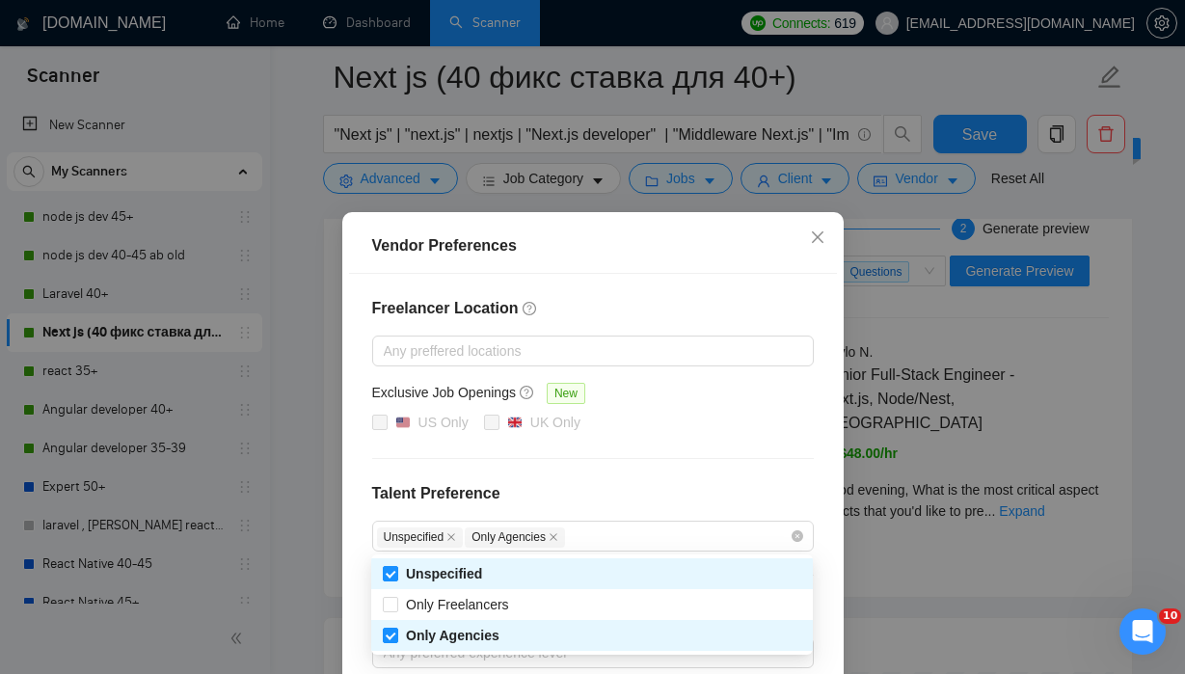
click at [681, 448] on div "Freelancer Location Any preffered locations Exclusive Job Openings New US Only …" at bounding box center [593, 541] width 488 height 534
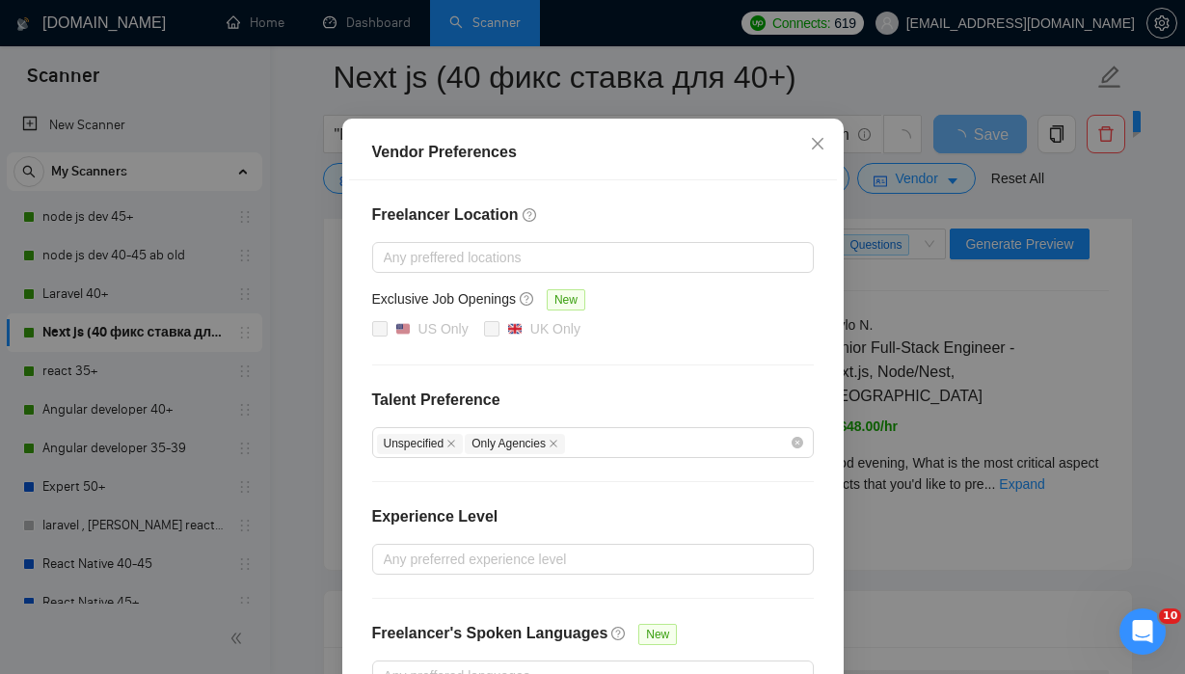
scroll to position [218, 0]
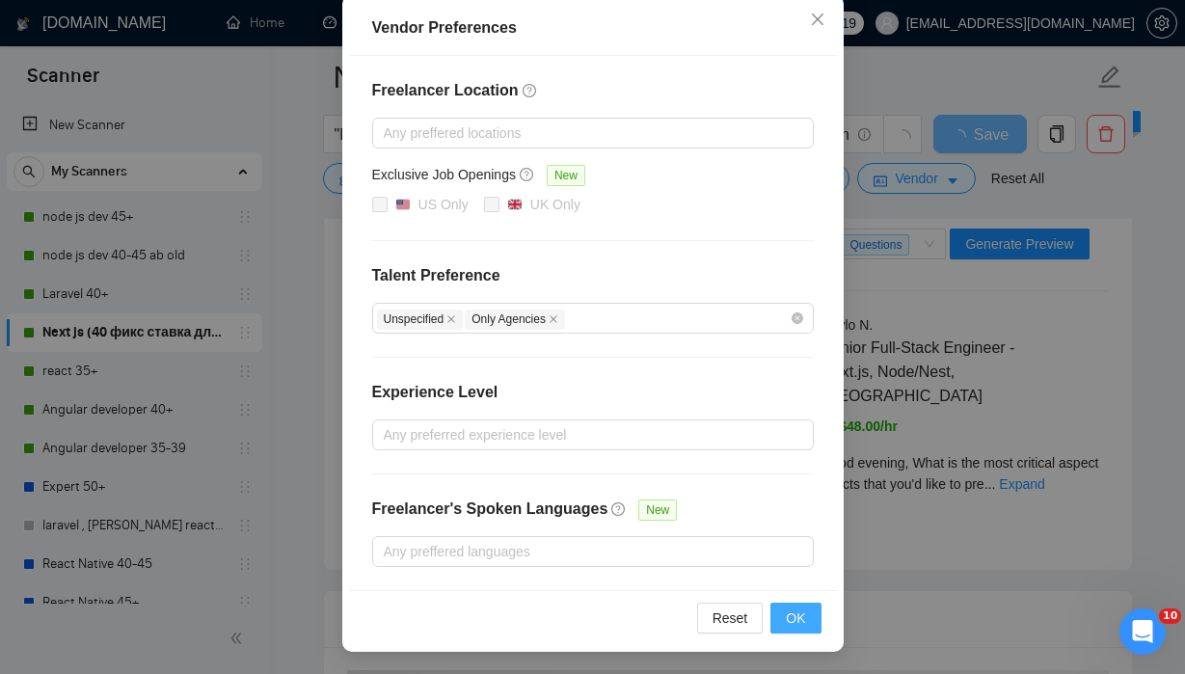
click at [792, 617] on span "OK" at bounding box center [795, 618] width 19 height 21
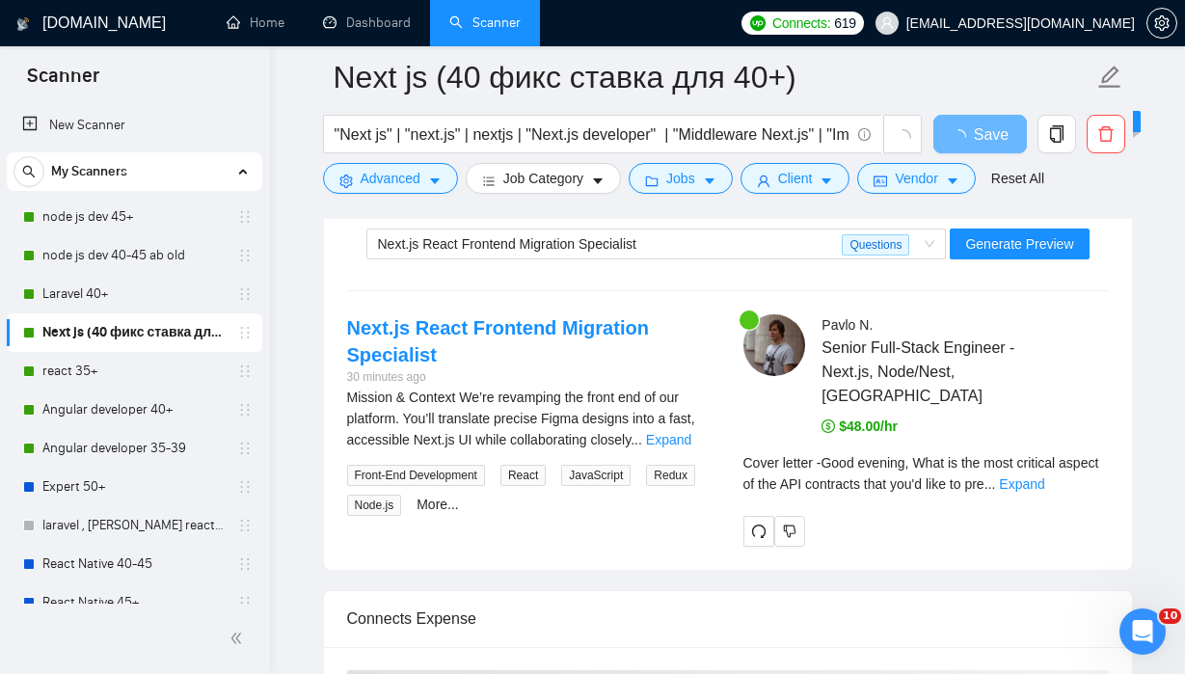
scroll to position [122, 0]
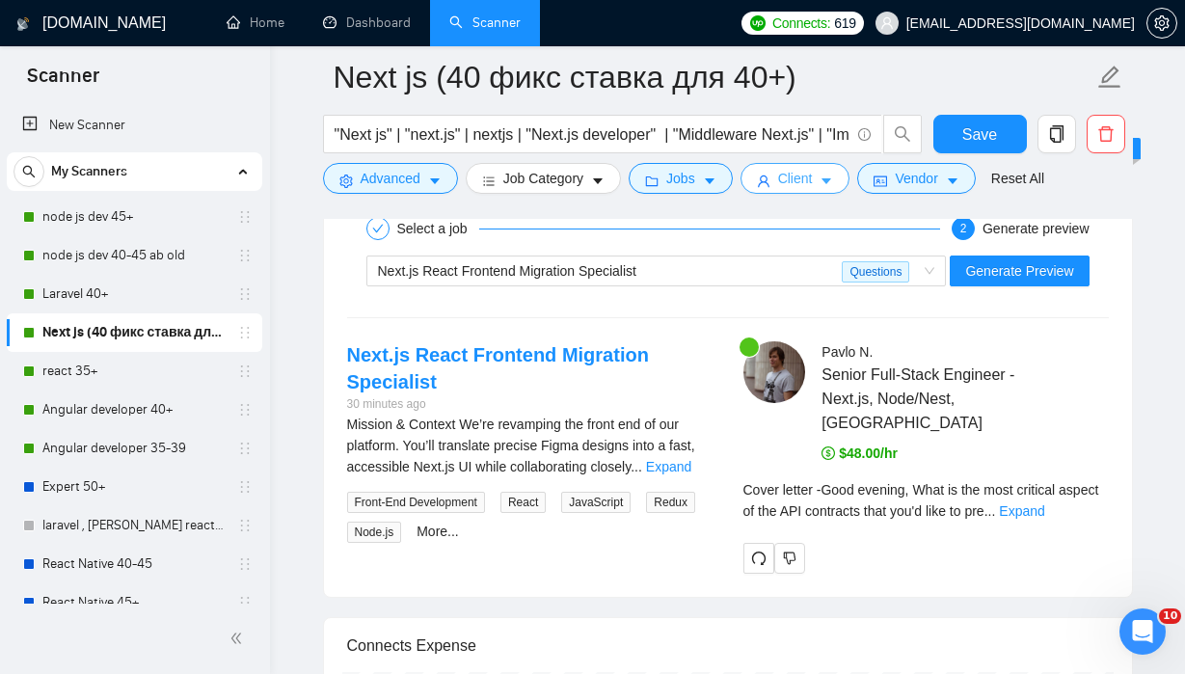
click at [796, 173] on span "Client" at bounding box center [795, 178] width 35 height 21
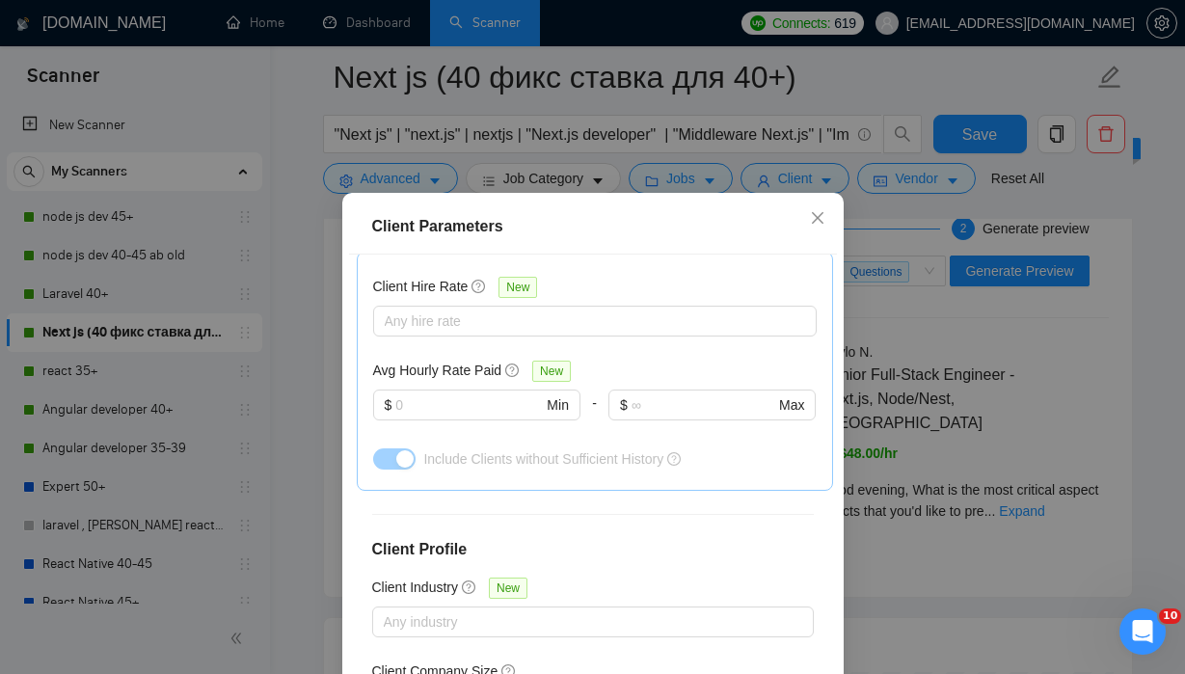
scroll to position [625, 0]
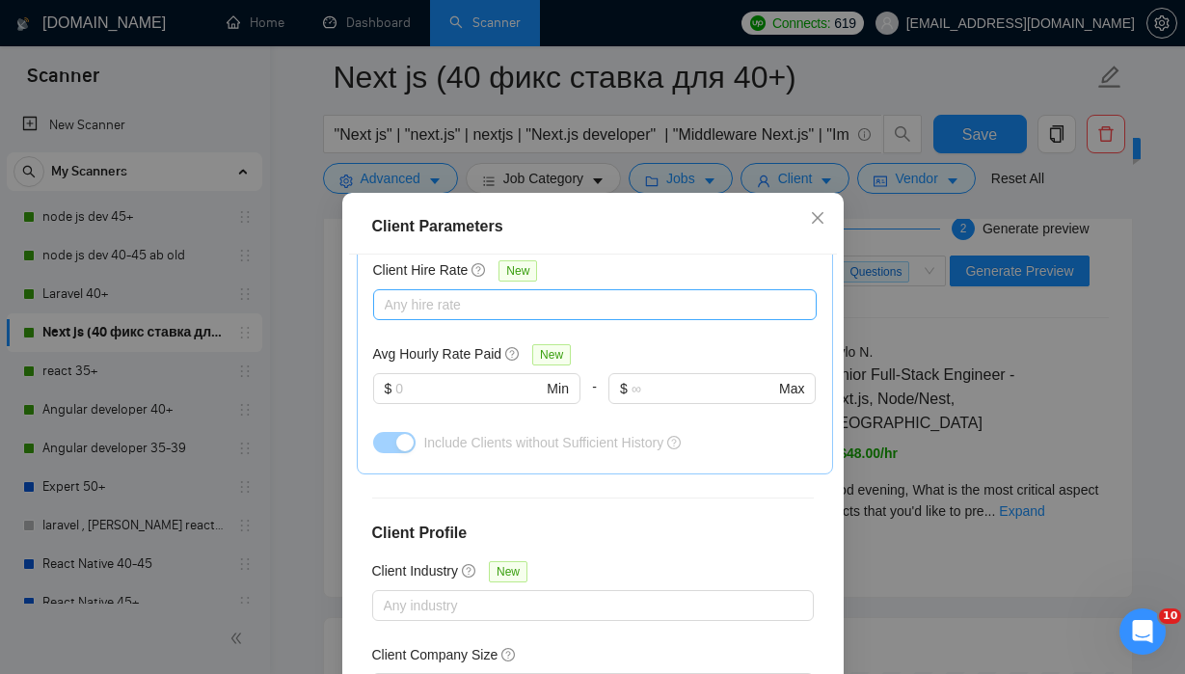
click at [644, 309] on div at bounding box center [585, 304] width 415 height 23
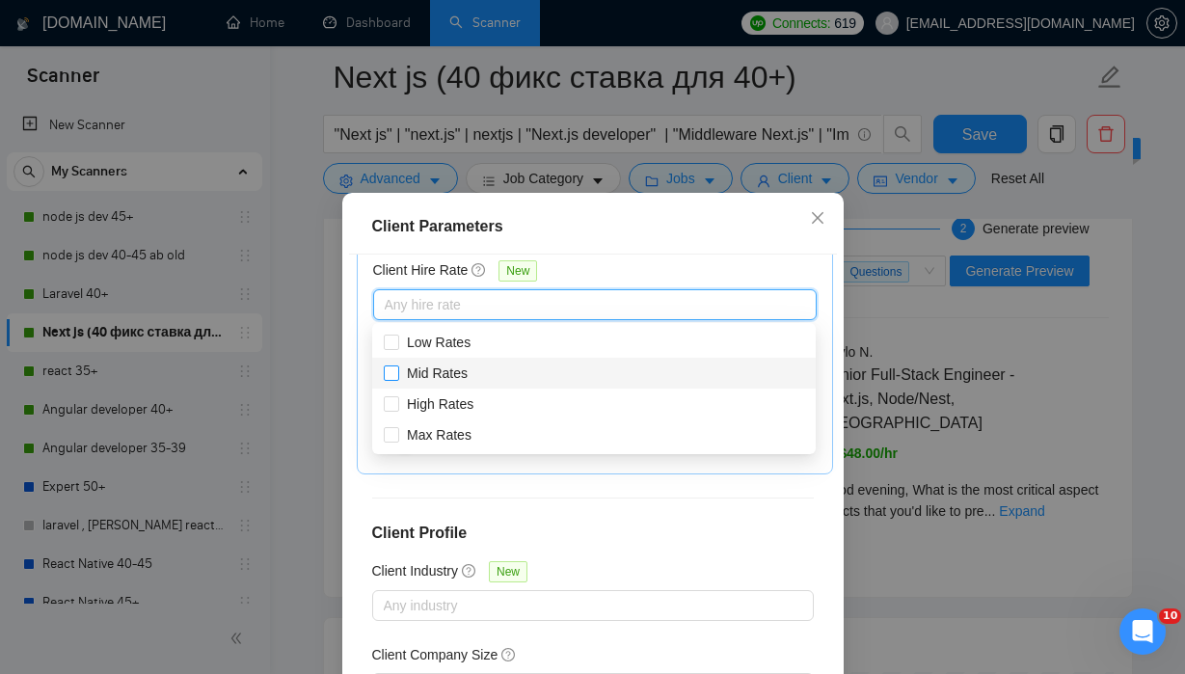
click at [452, 376] on span "Mid Rates" at bounding box center [437, 373] width 61 height 15
click at [397, 376] on input "Mid Rates" at bounding box center [391, 373] width 14 height 14
checkbox input "true"
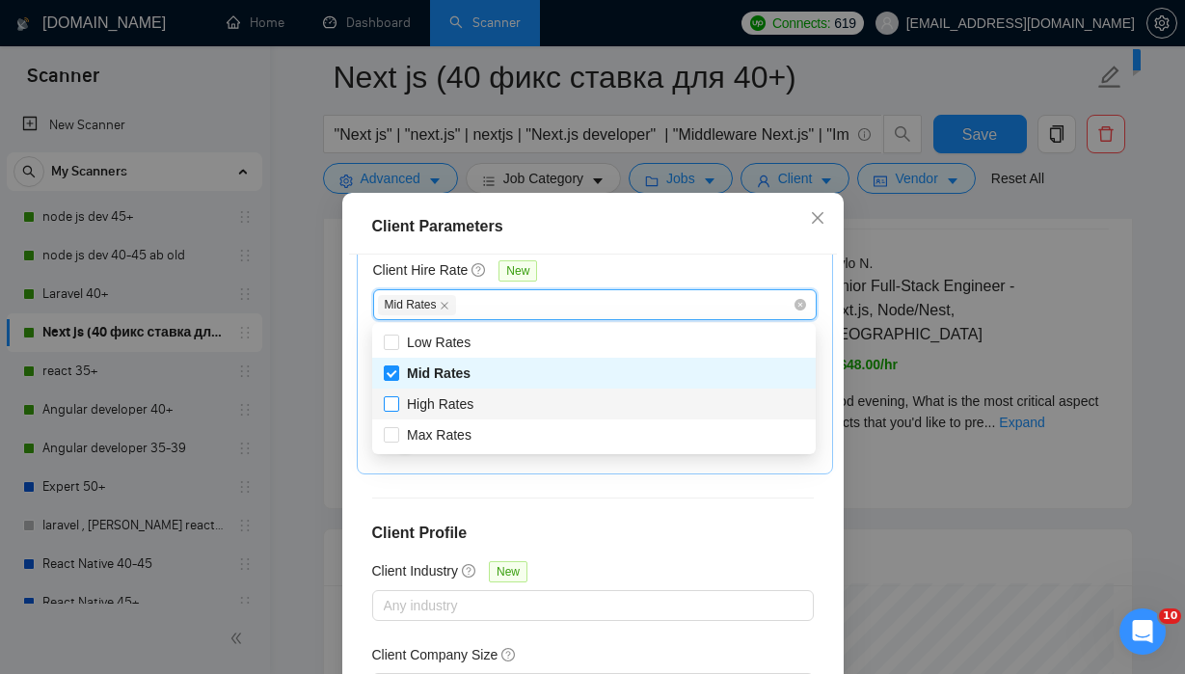
click at [452, 397] on span "High Rates" at bounding box center [440, 403] width 67 height 15
click at [397, 397] on input "High Rates" at bounding box center [391, 403] width 14 height 14
checkbox input "true"
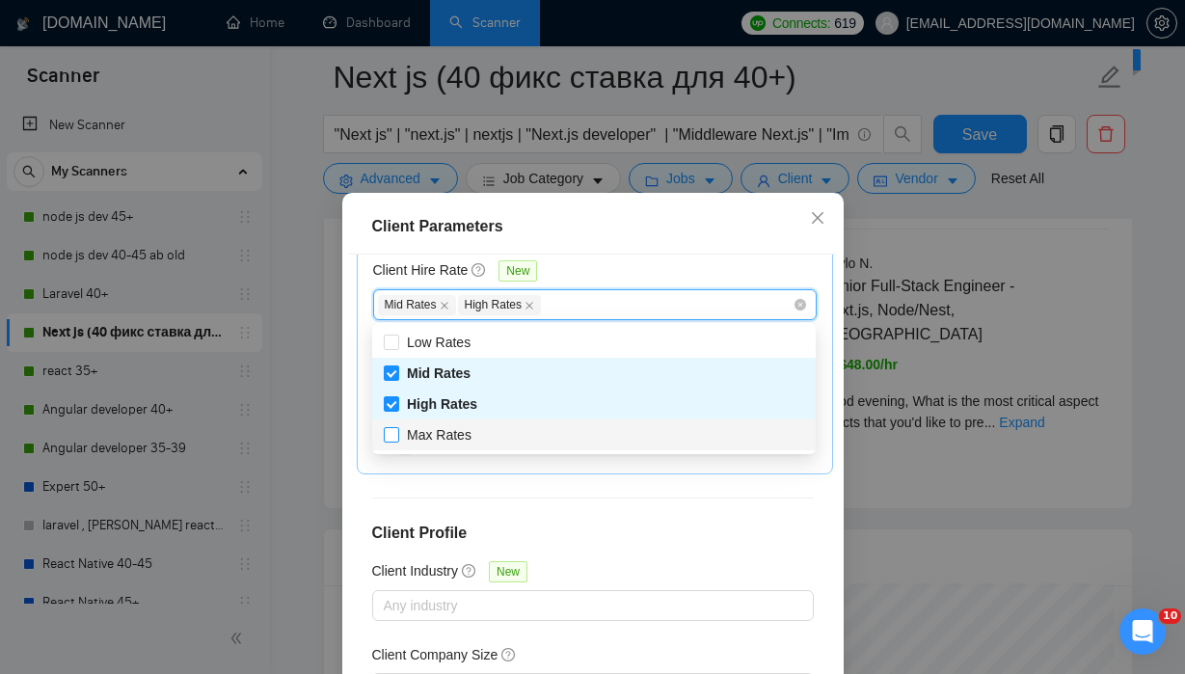
click at [453, 436] on span "Max Rates" at bounding box center [439, 434] width 65 height 15
click at [397, 436] on input "Max Rates" at bounding box center [391, 434] width 14 height 14
checkbox input "true"
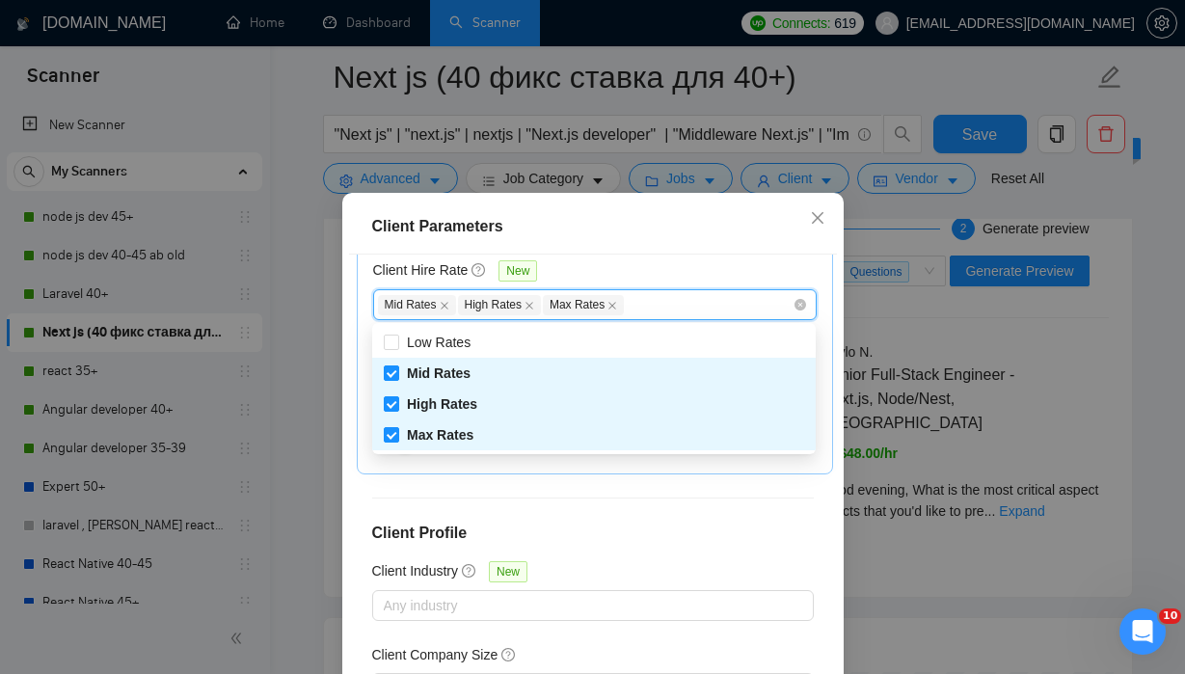
click at [639, 522] on h4 "Client Profile" at bounding box center [593, 533] width 442 height 23
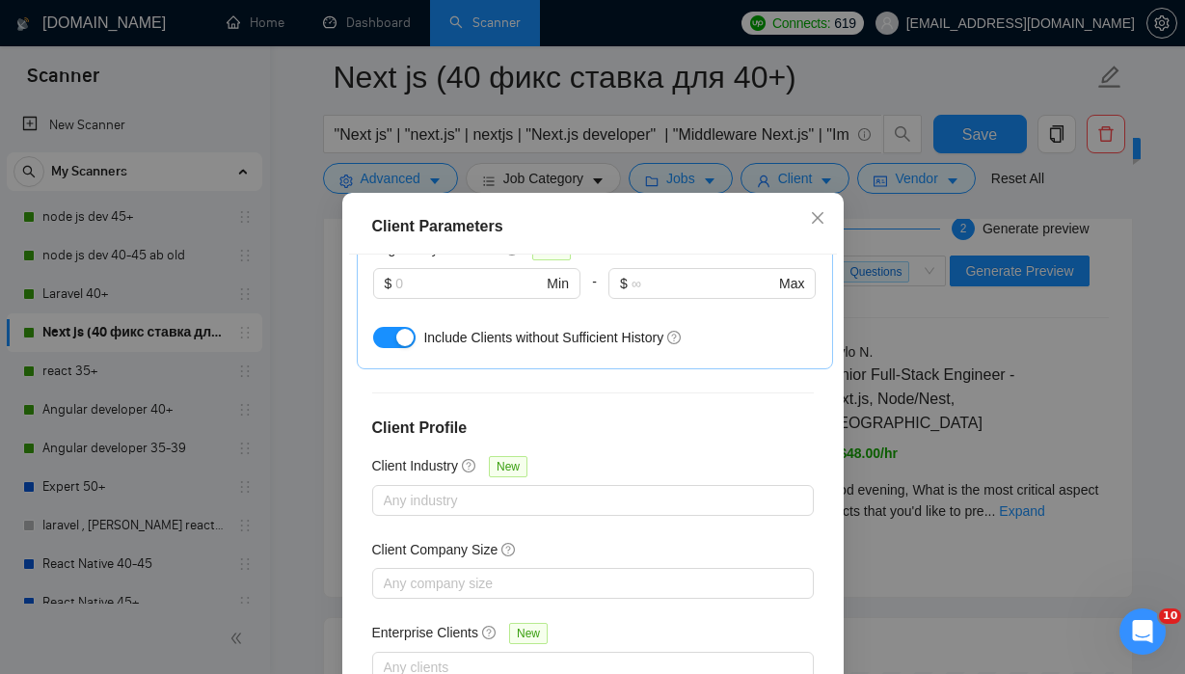
scroll to position [137, 0]
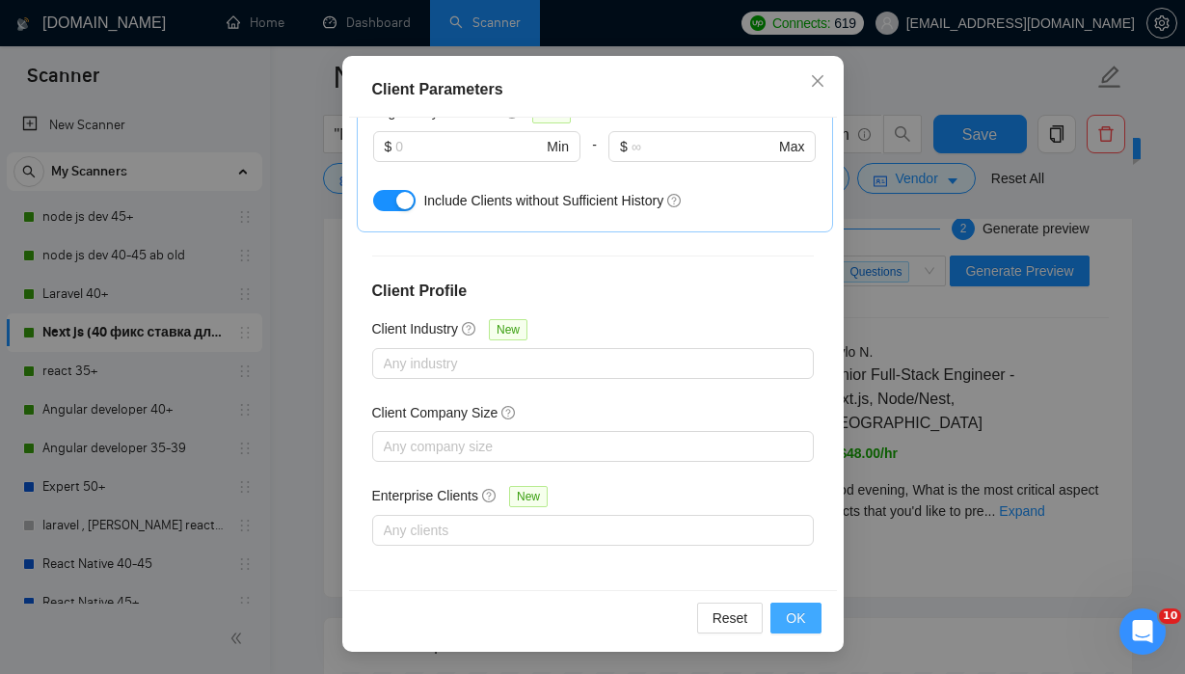
click at [798, 619] on span "OK" at bounding box center [795, 618] width 19 height 21
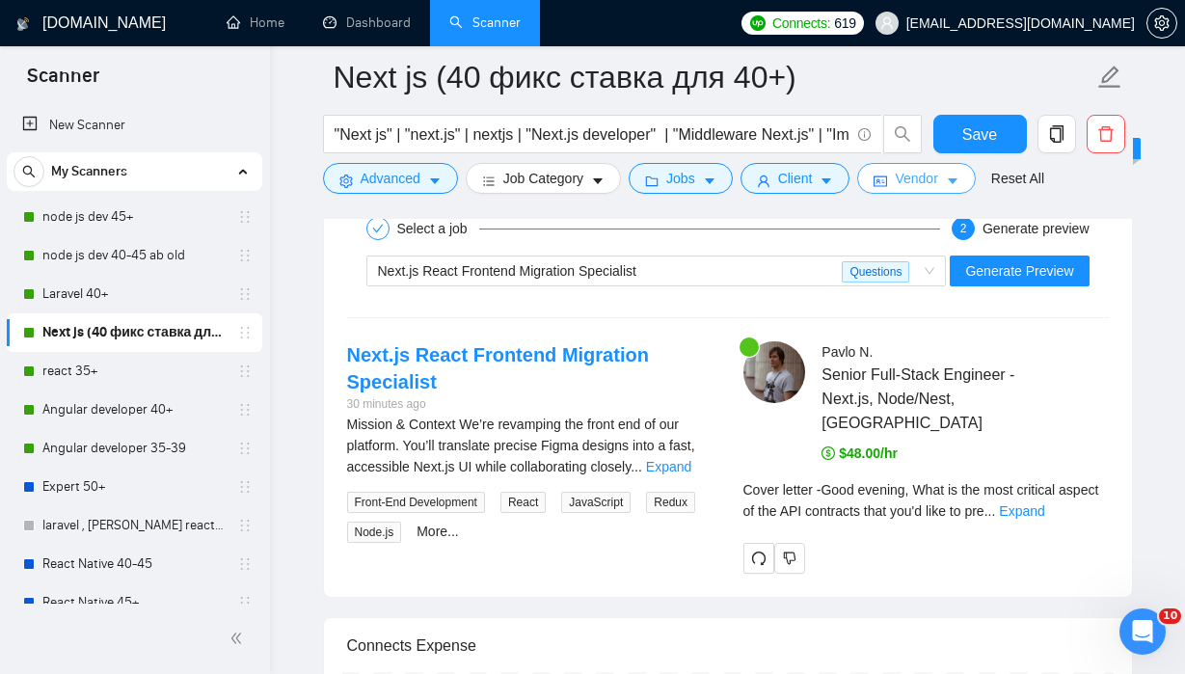
click at [960, 181] on icon "caret-down" at bounding box center [953, 182] width 14 height 14
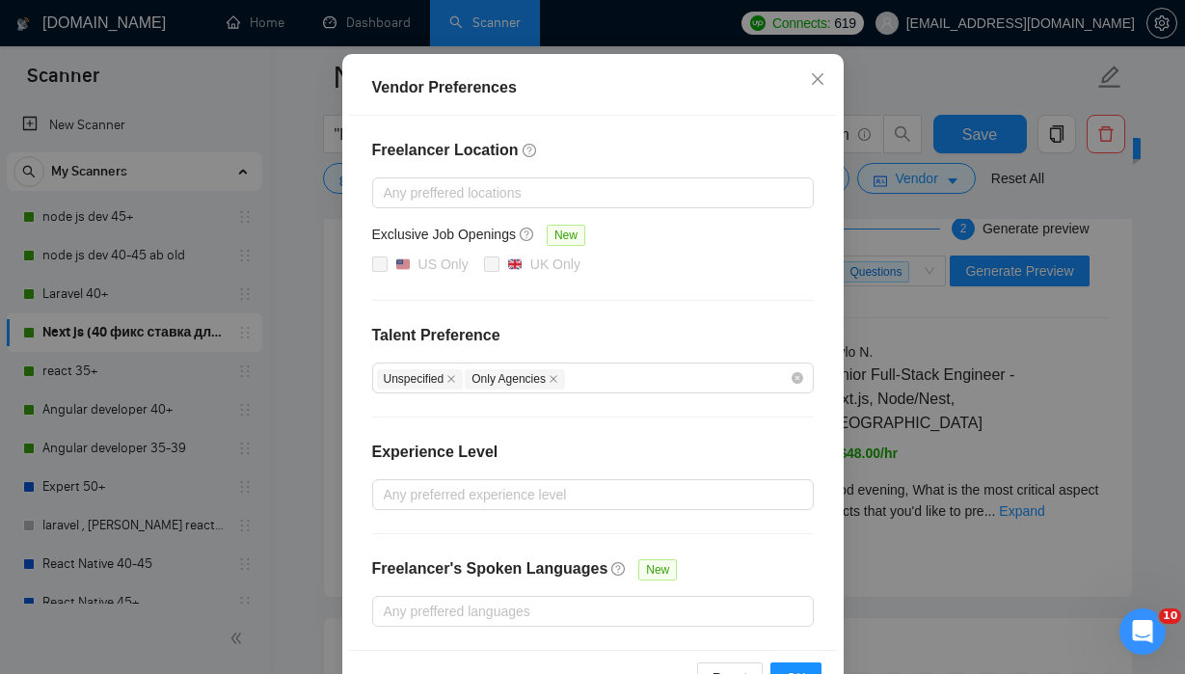
scroll to position [218, 0]
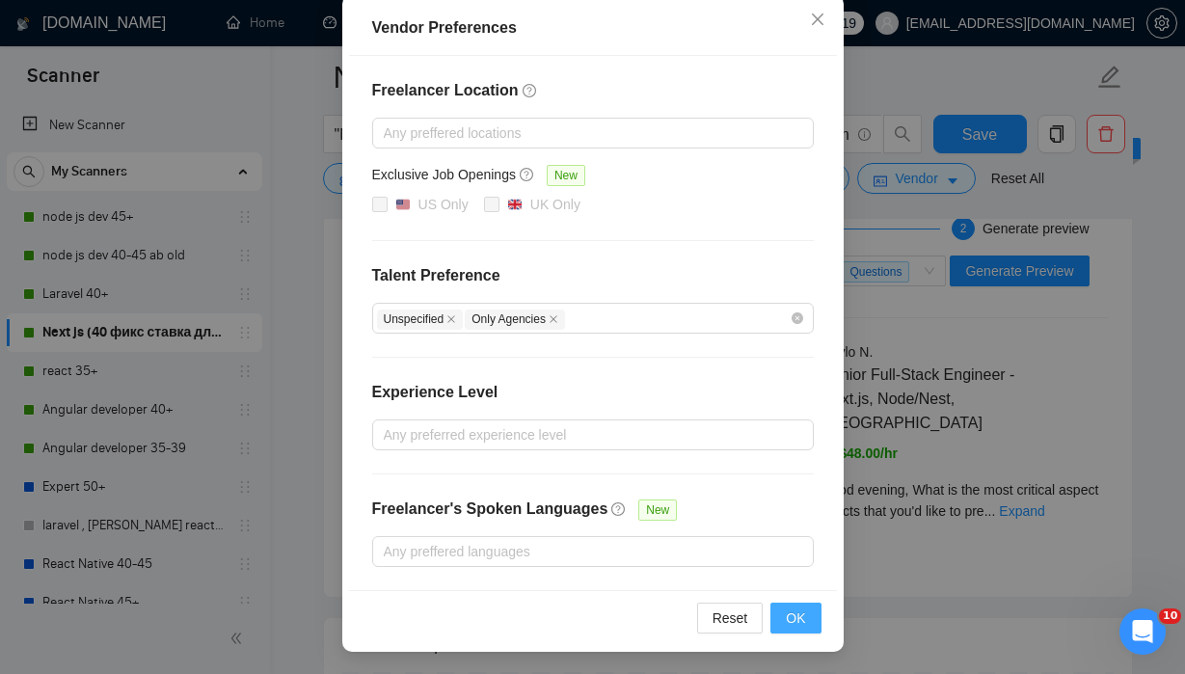
click at [802, 618] on span "OK" at bounding box center [795, 618] width 19 height 21
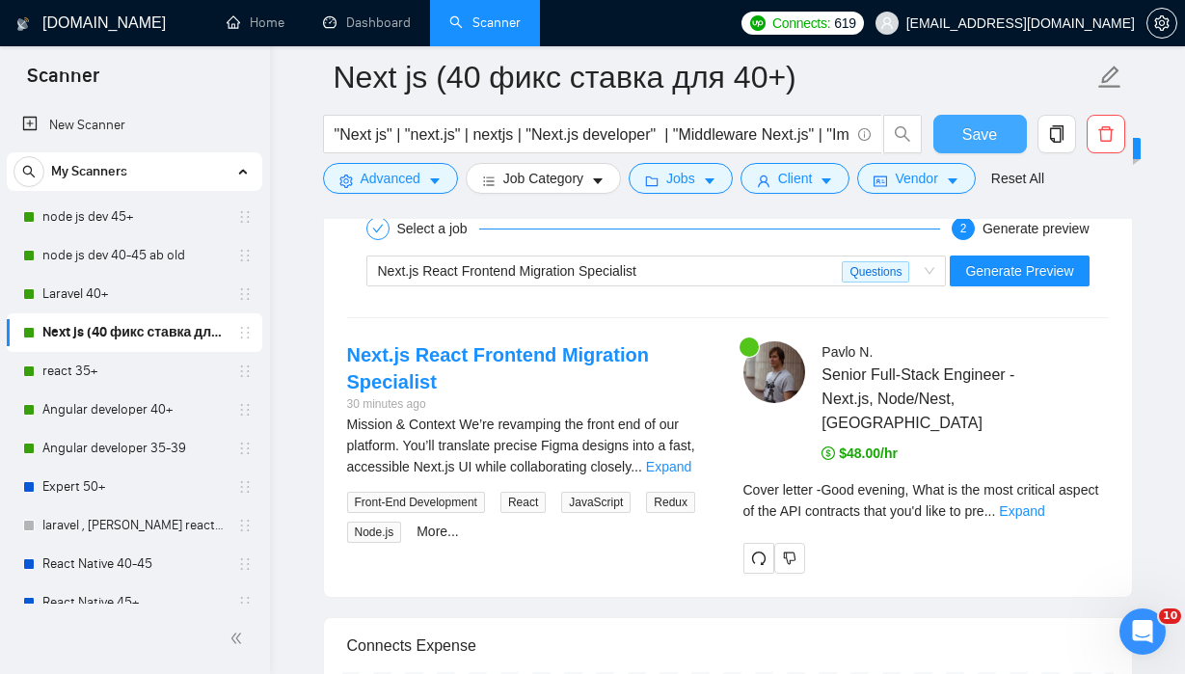
click at [995, 134] on span "Save" at bounding box center [980, 134] width 35 height 24
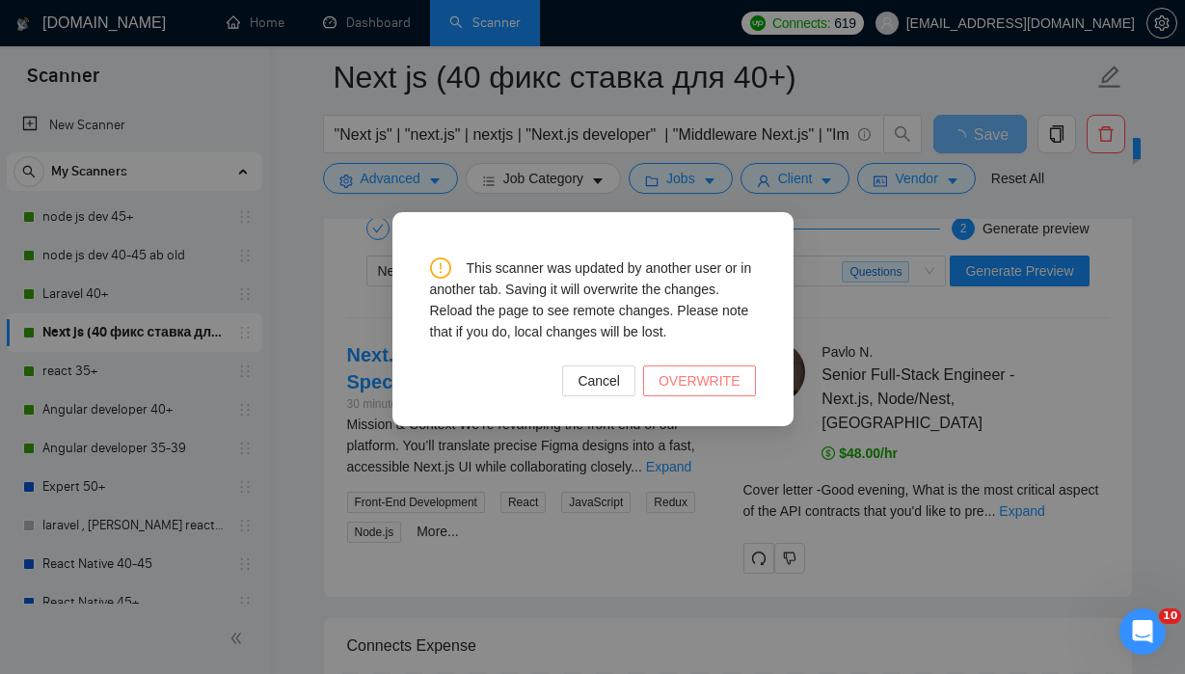
click at [705, 380] on span "OVERWRITE" at bounding box center [700, 380] width 82 height 21
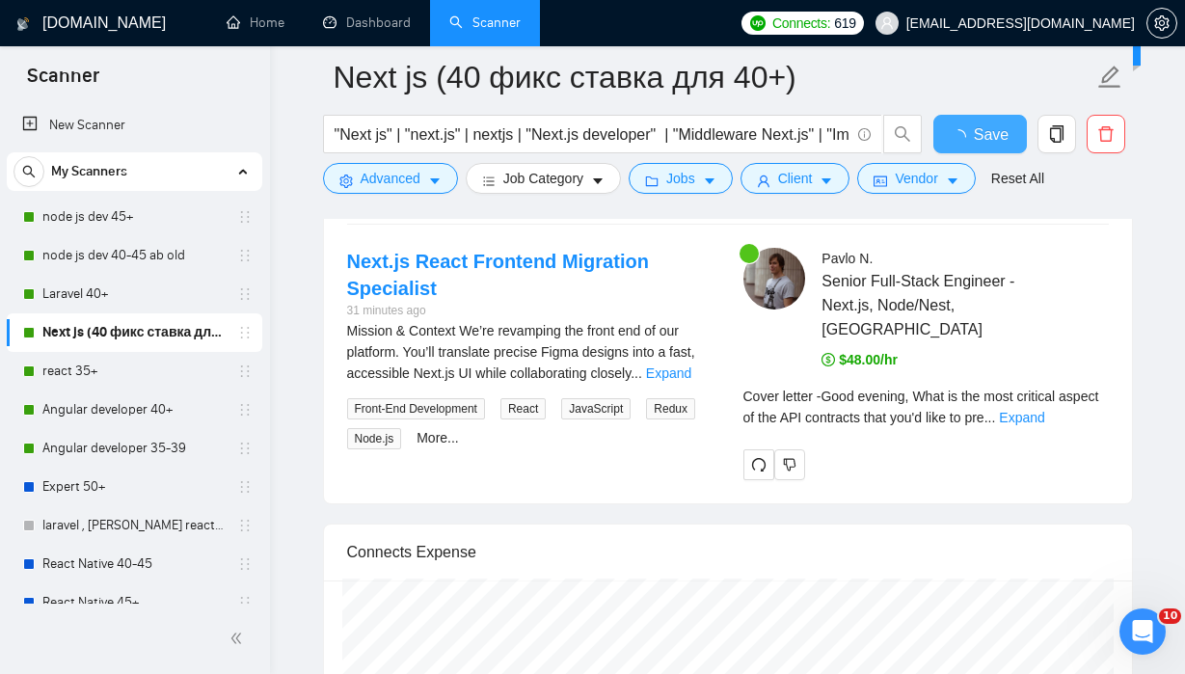
checkbox input "true"
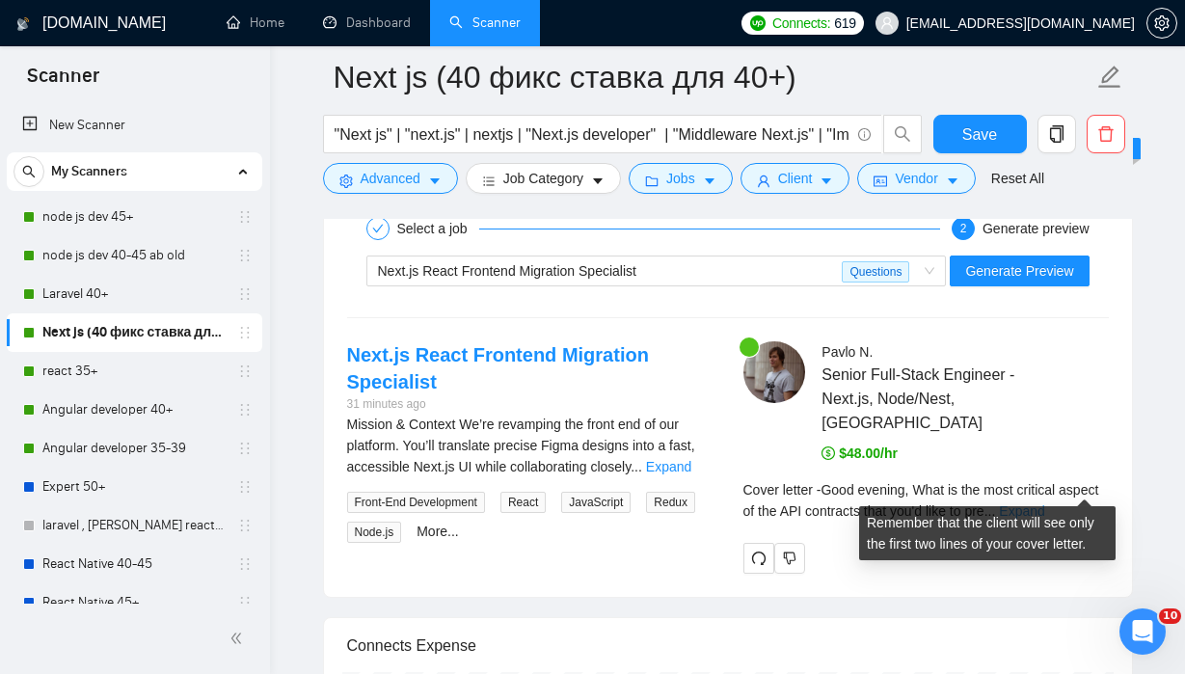
click at [1044, 503] on link "Expand" at bounding box center [1021, 510] width 45 height 15
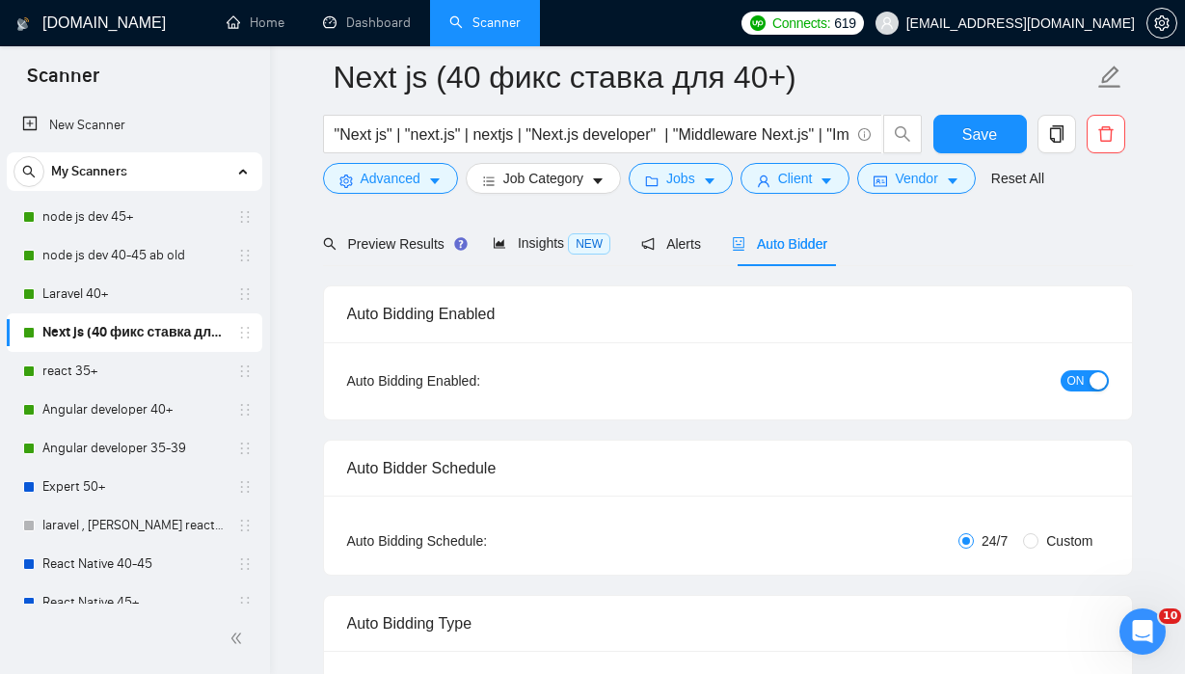
scroll to position [14, 0]
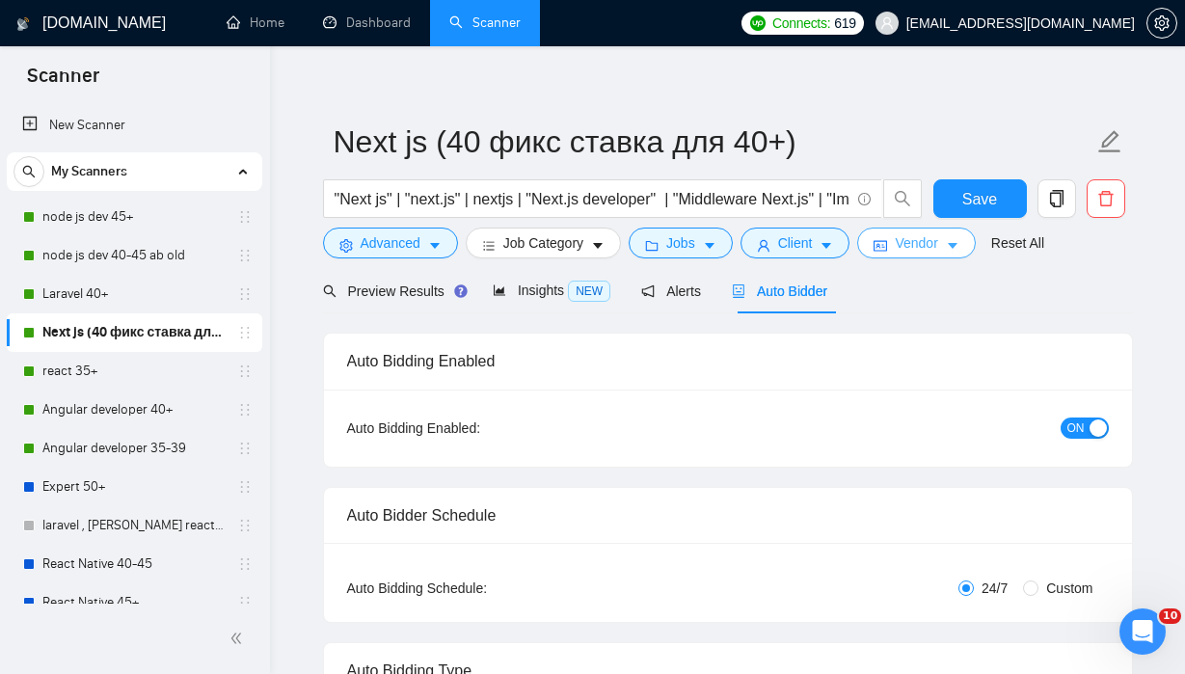
click at [952, 240] on button "Vendor" at bounding box center [916, 243] width 118 height 31
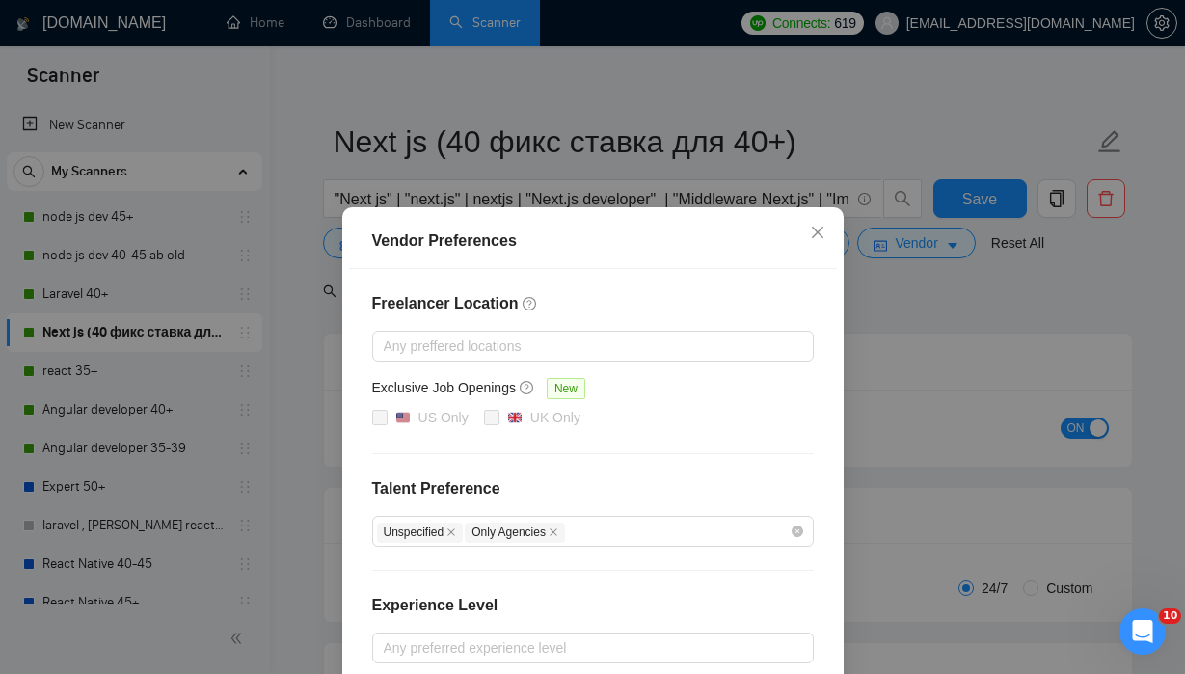
scroll to position [6, 0]
click at [817, 233] on icon "close" at bounding box center [817, 232] width 12 height 12
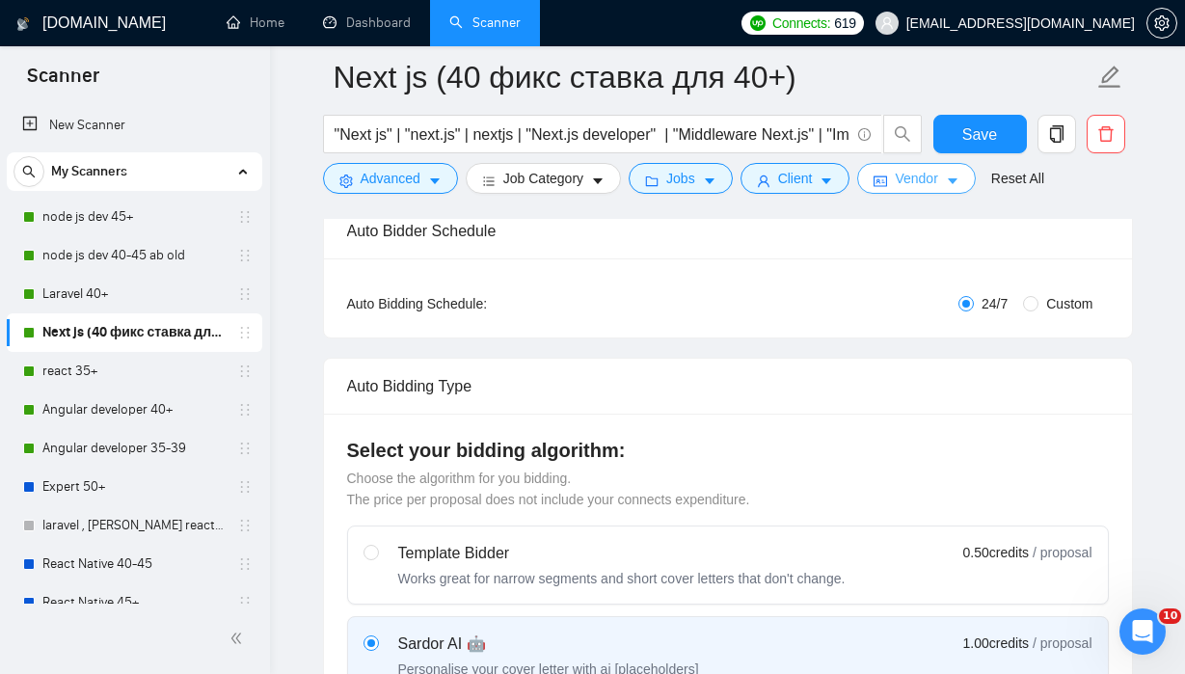
scroll to position [343, 0]
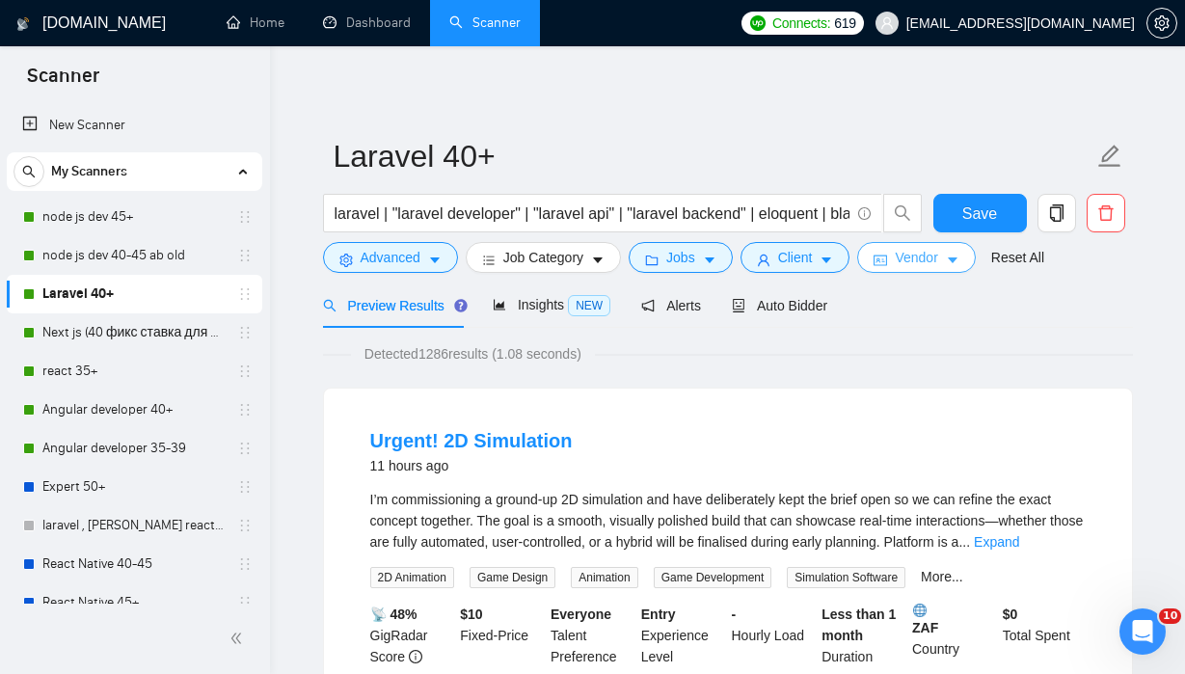
click at [952, 257] on button "Vendor" at bounding box center [916, 257] width 118 height 31
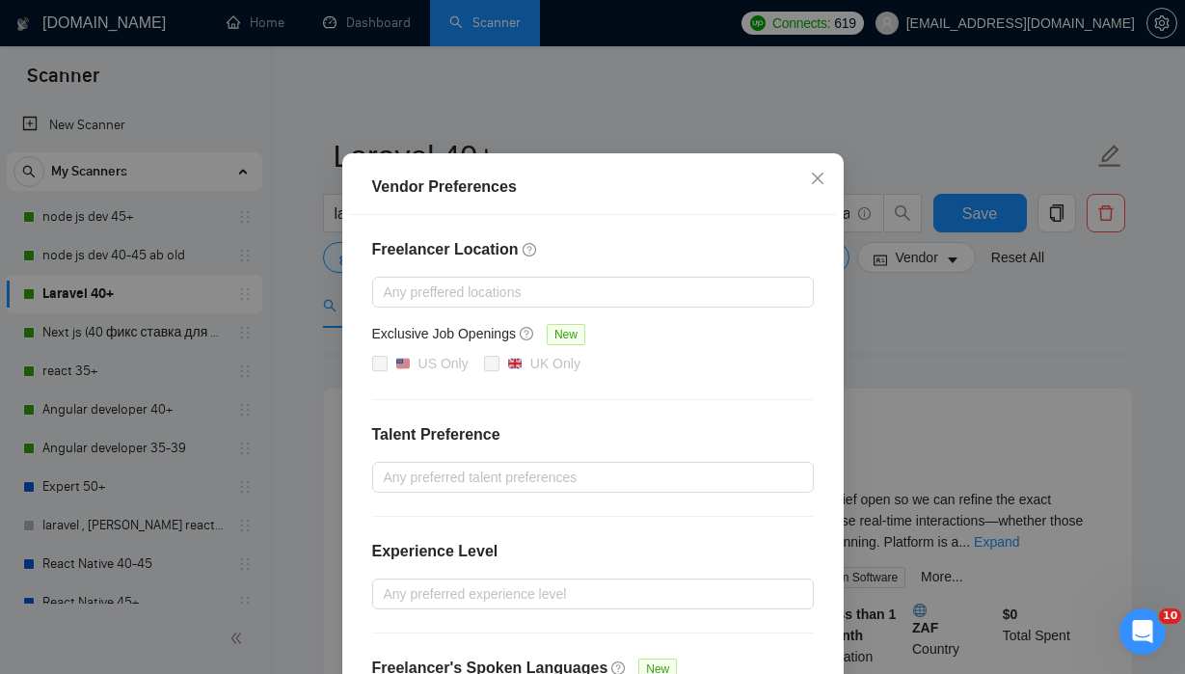
scroll to position [72, 0]
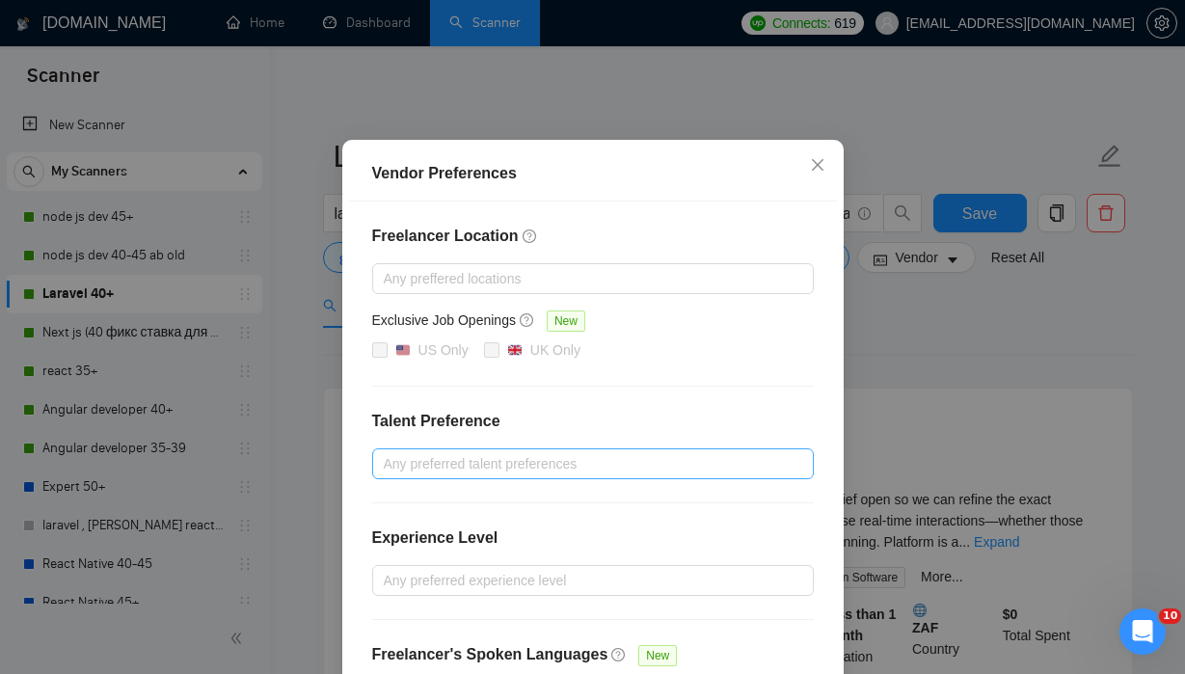
click at [739, 452] on div at bounding box center [583, 463] width 413 height 23
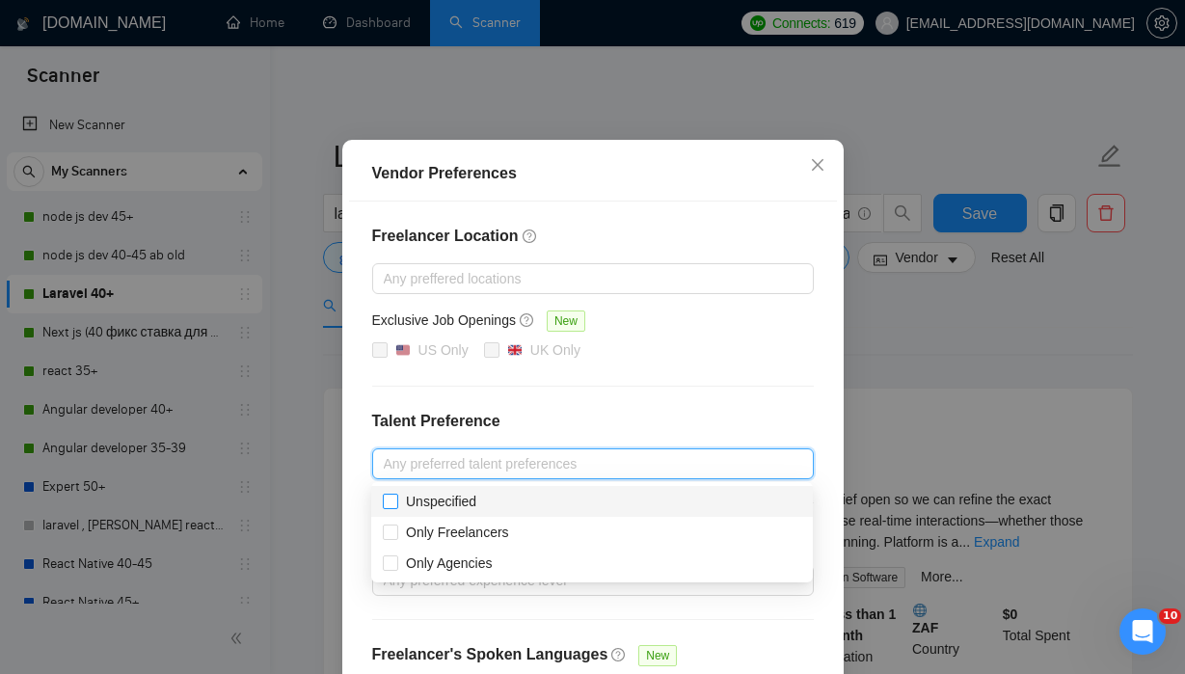
click at [475, 501] on span "Unspecified" at bounding box center [441, 501] width 70 height 15
click at [396, 501] on input "Unspecified" at bounding box center [390, 501] width 14 height 14
checkbox input "true"
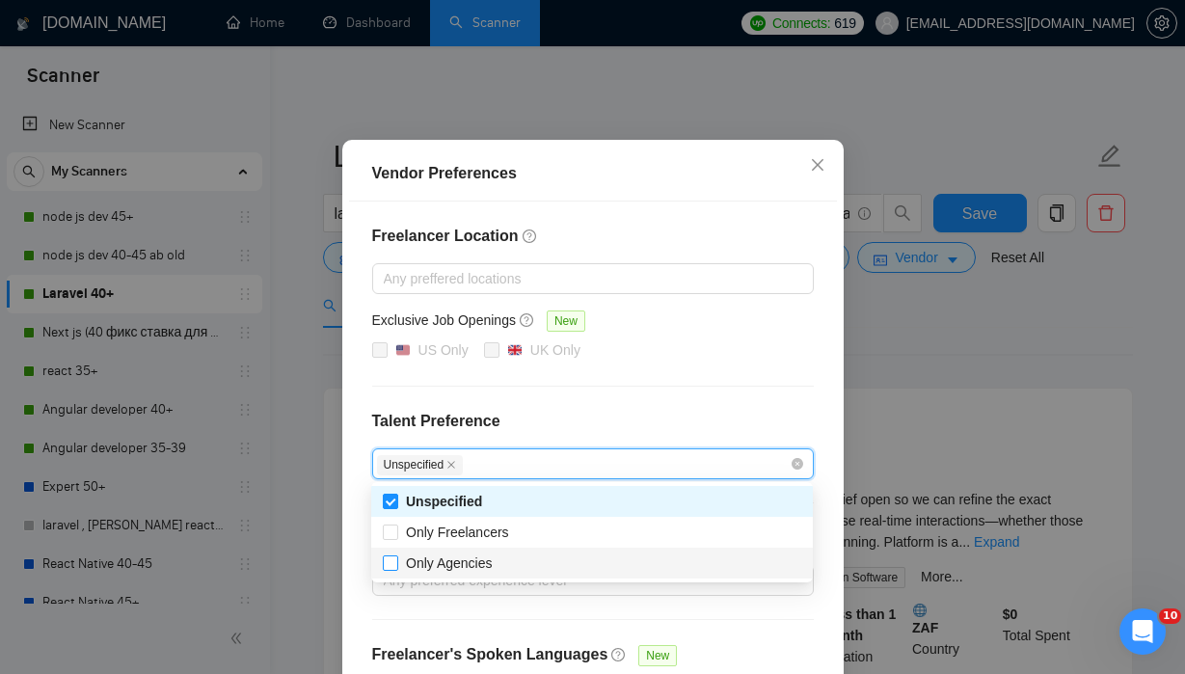
click at [463, 561] on span "Only Agencies" at bounding box center [449, 563] width 87 height 15
click at [396, 561] on input "Only Agencies" at bounding box center [390, 563] width 14 height 14
checkbox input "true"
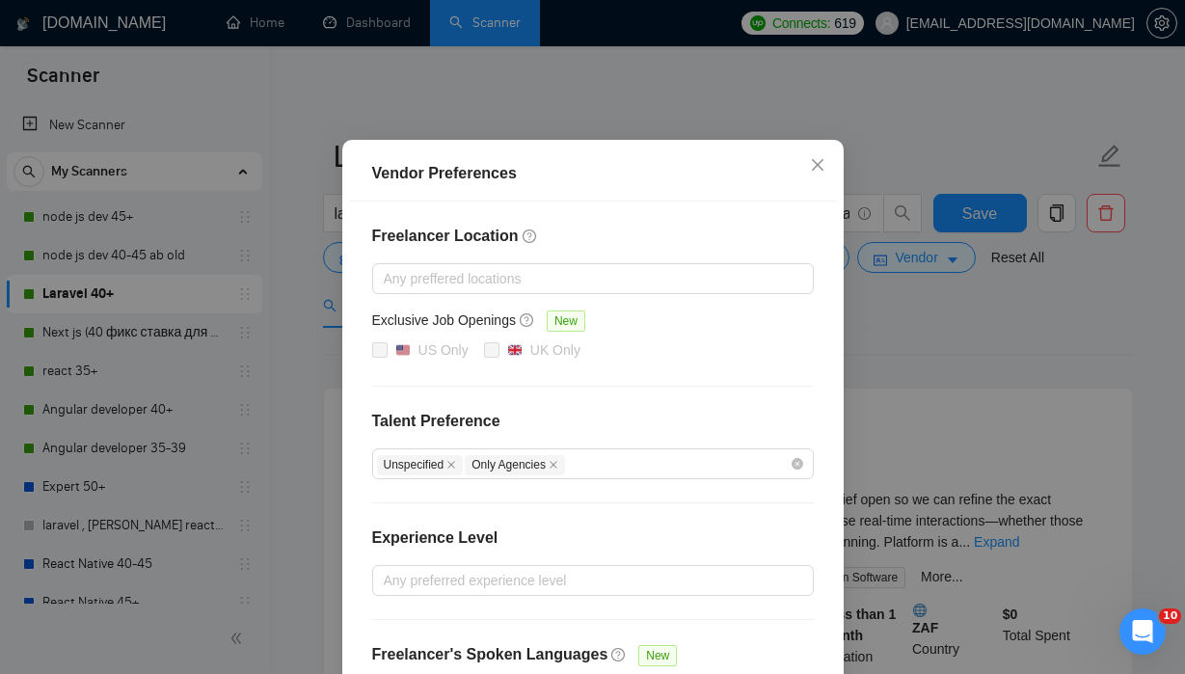
click at [734, 427] on h4 "Talent Preference" at bounding box center [593, 421] width 442 height 23
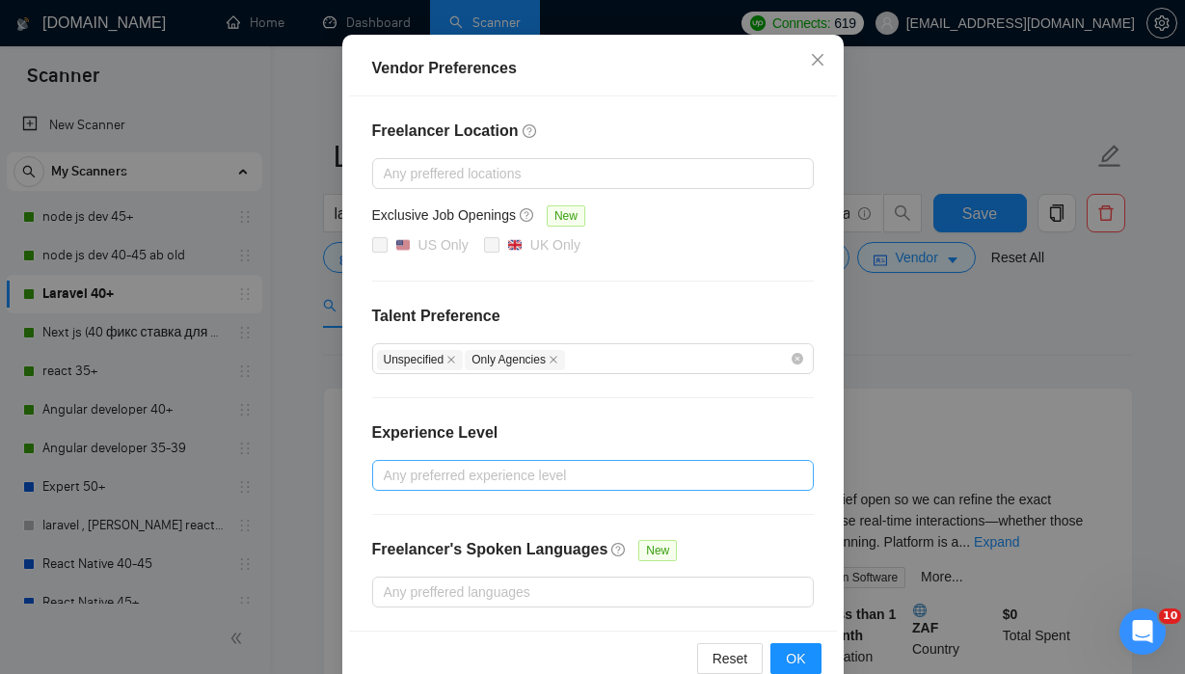
scroll to position [218, 0]
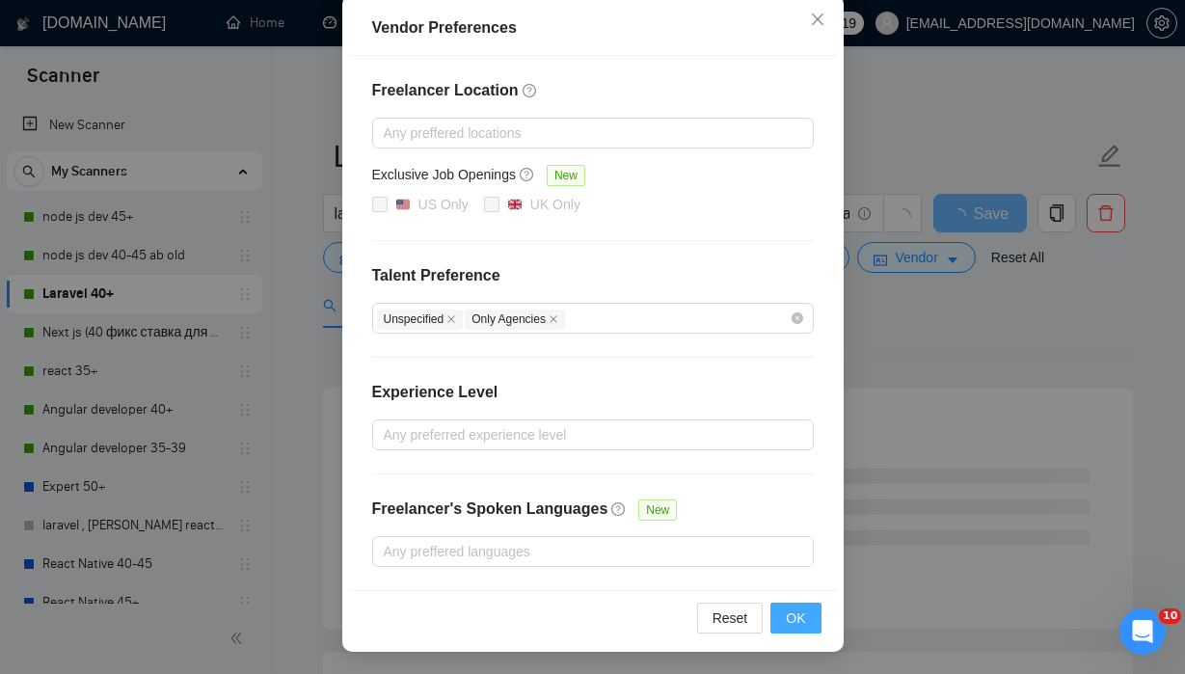
click at [799, 616] on span "OK" at bounding box center [795, 618] width 19 height 21
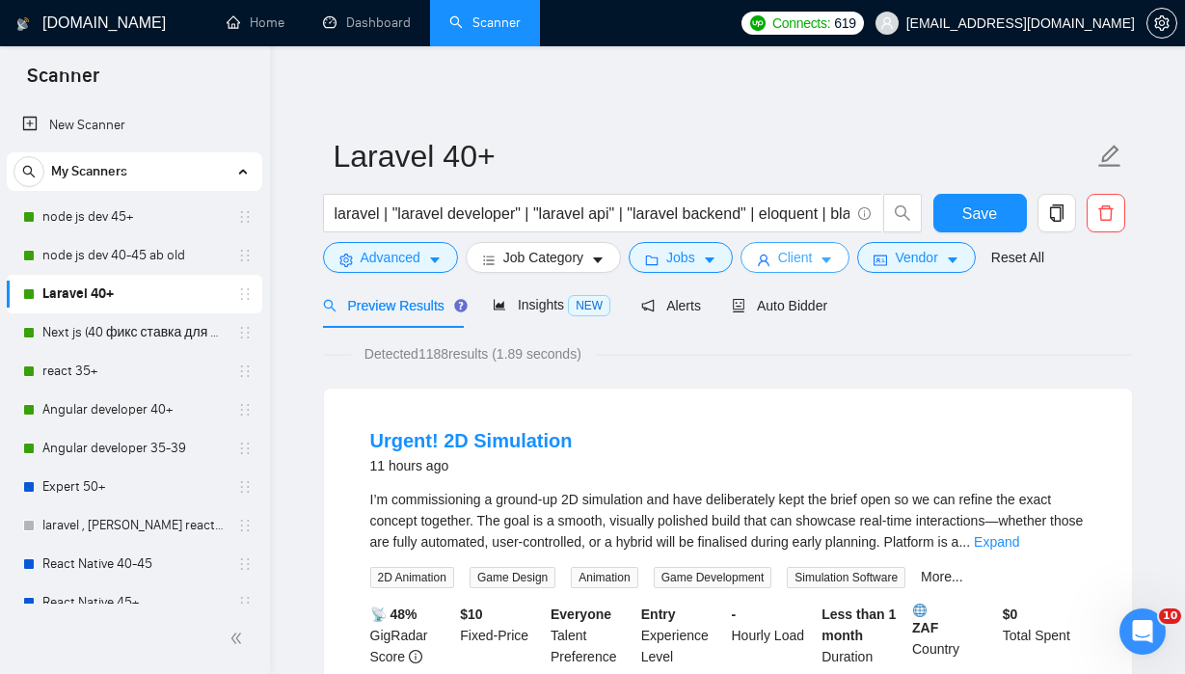
click at [798, 261] on span "Client" at bounding box center [795, 257] width 35 height 21
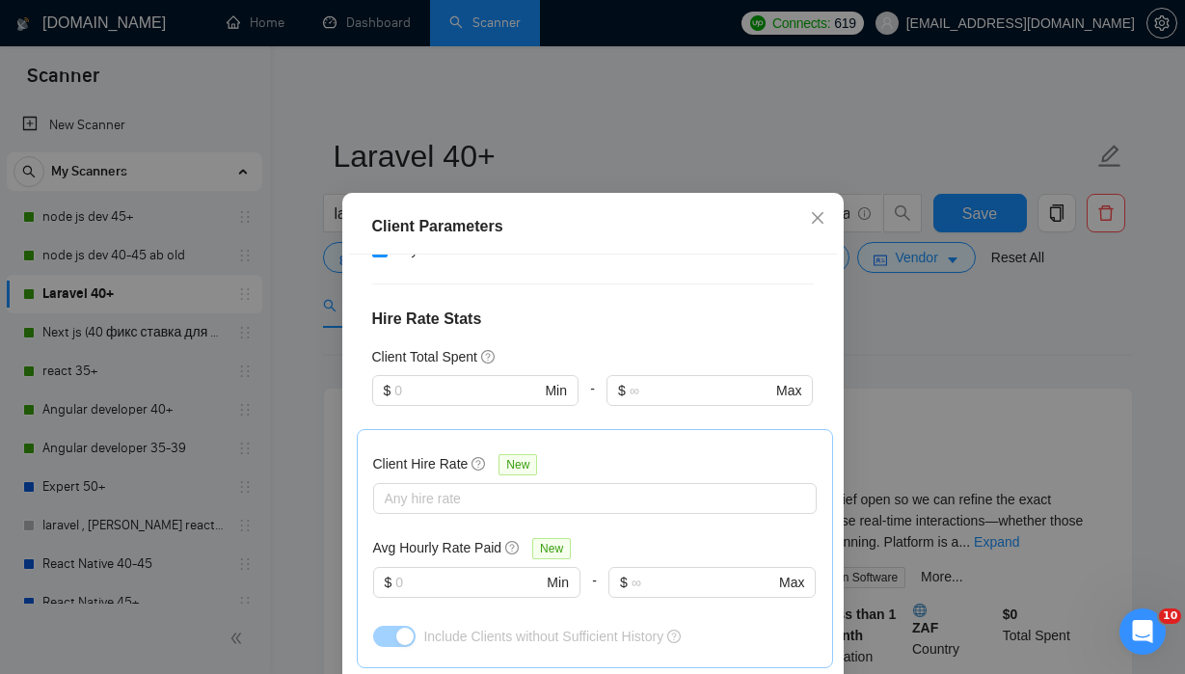
scroll to position [481, 0]
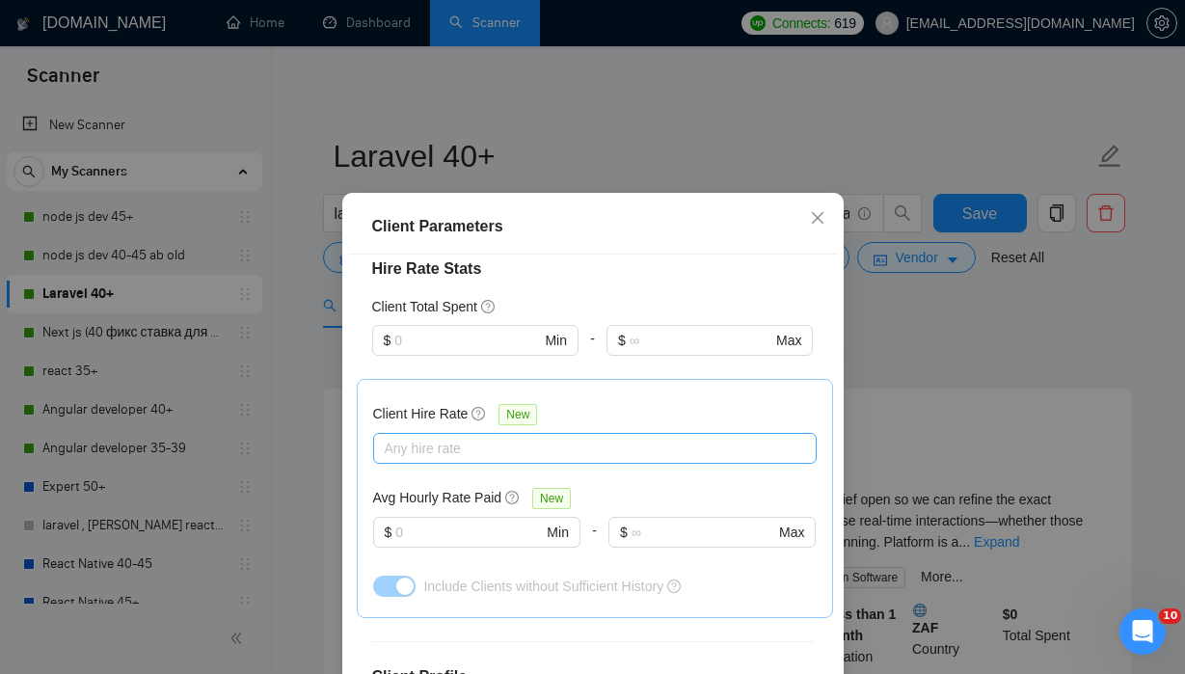
click at [664, 457] on div at bounding box center [585, 448] width 415 height 23
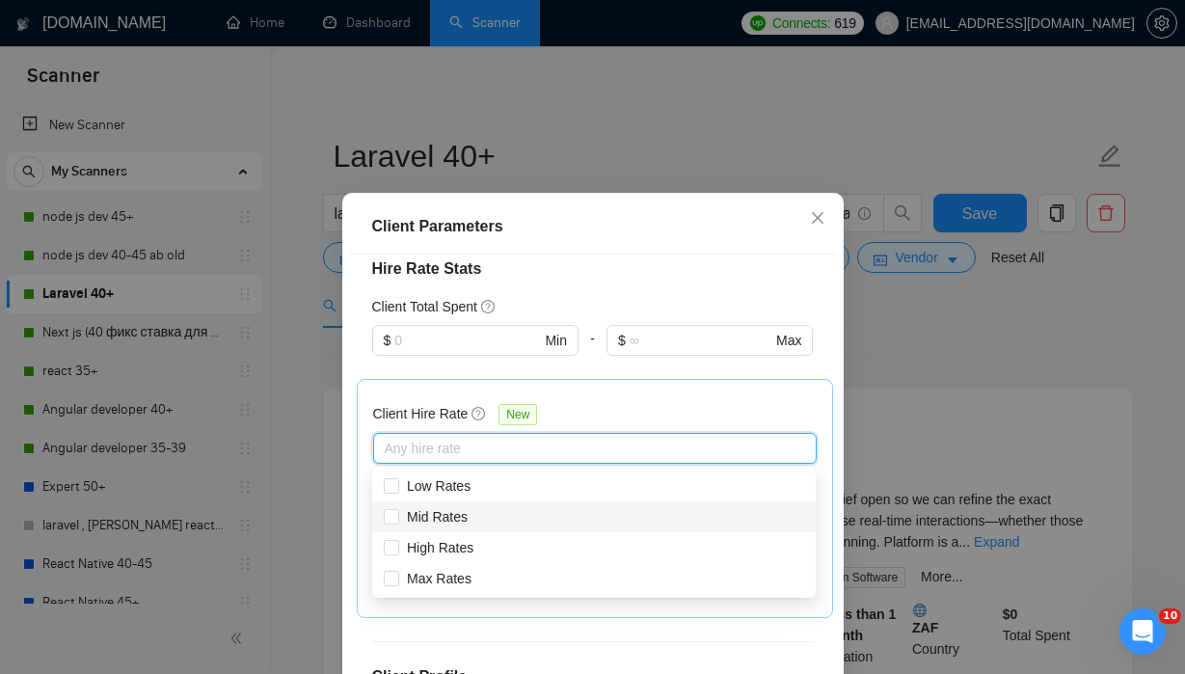
click at [499, 519] on div "Mid Rates" at bounding box center [594, 516] width 420 height 21
checkbox input "true"
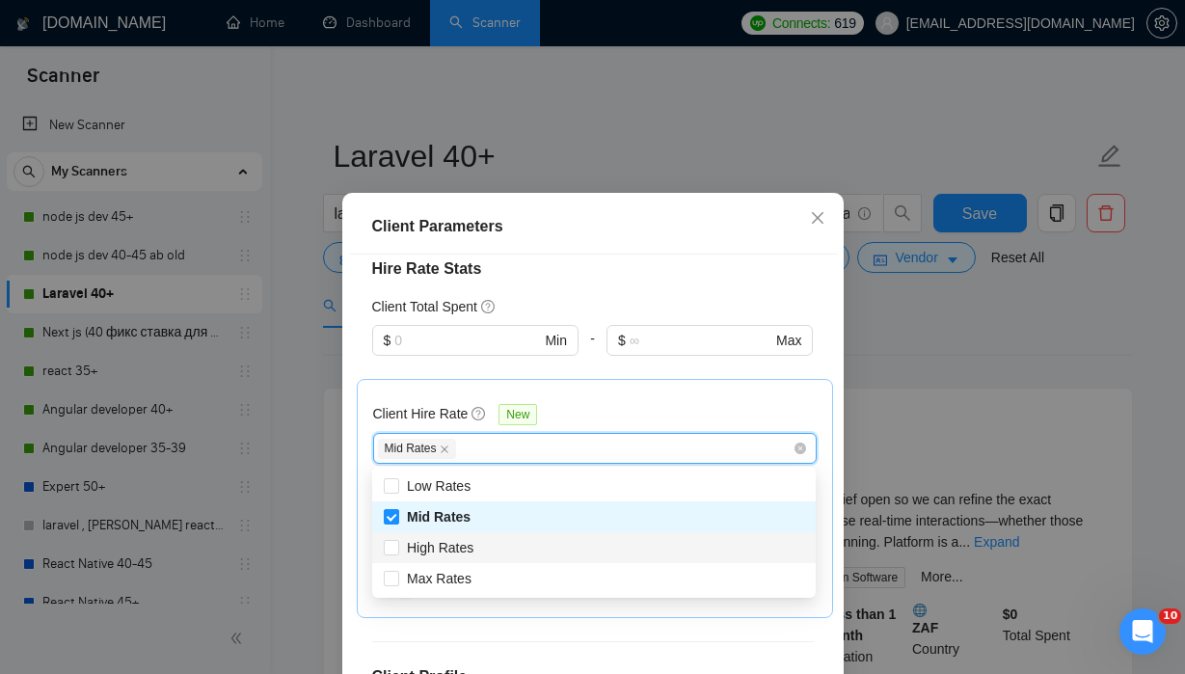
click at [499, 556] on div "High Rates" at bounding box center [594, 547] width 420 height 21
checkbox input "true"
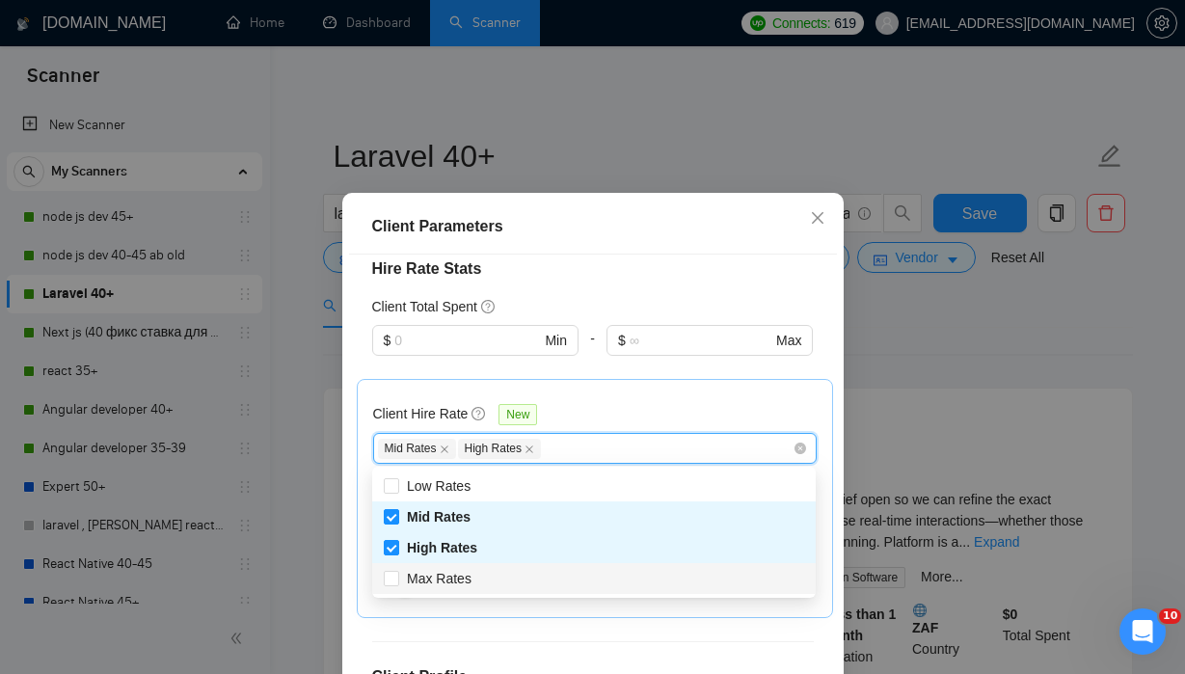
click at [497, 584] on div "Max Rates" at bounding box center [594, 578] width 420 height 21
checkbox input "true"
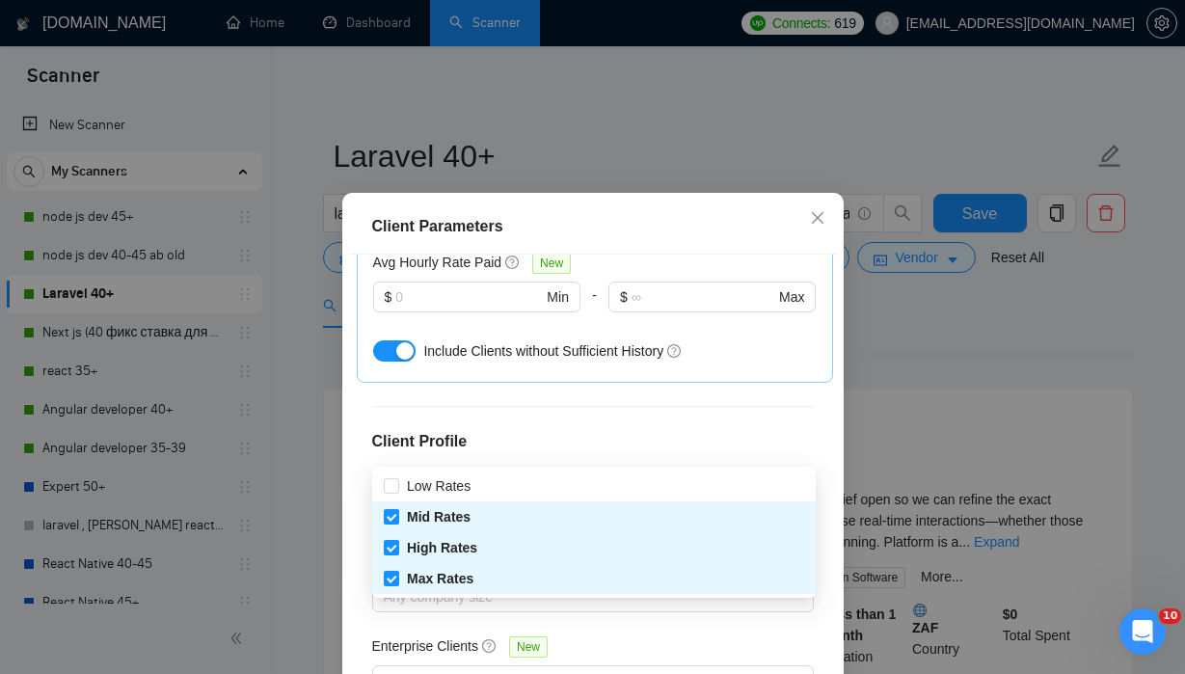
scroll to position [730, 0]
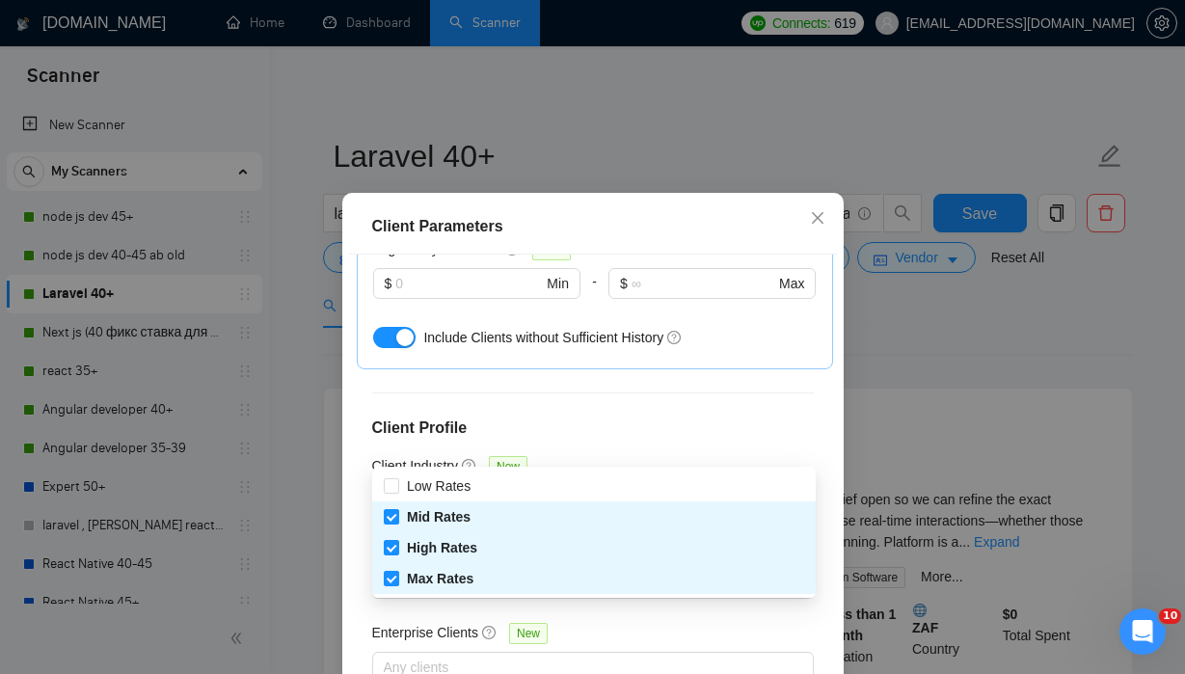
click at [701, 628] on div "Enterprise Clients New" at bounding box center [593, 637] width 442 height 30
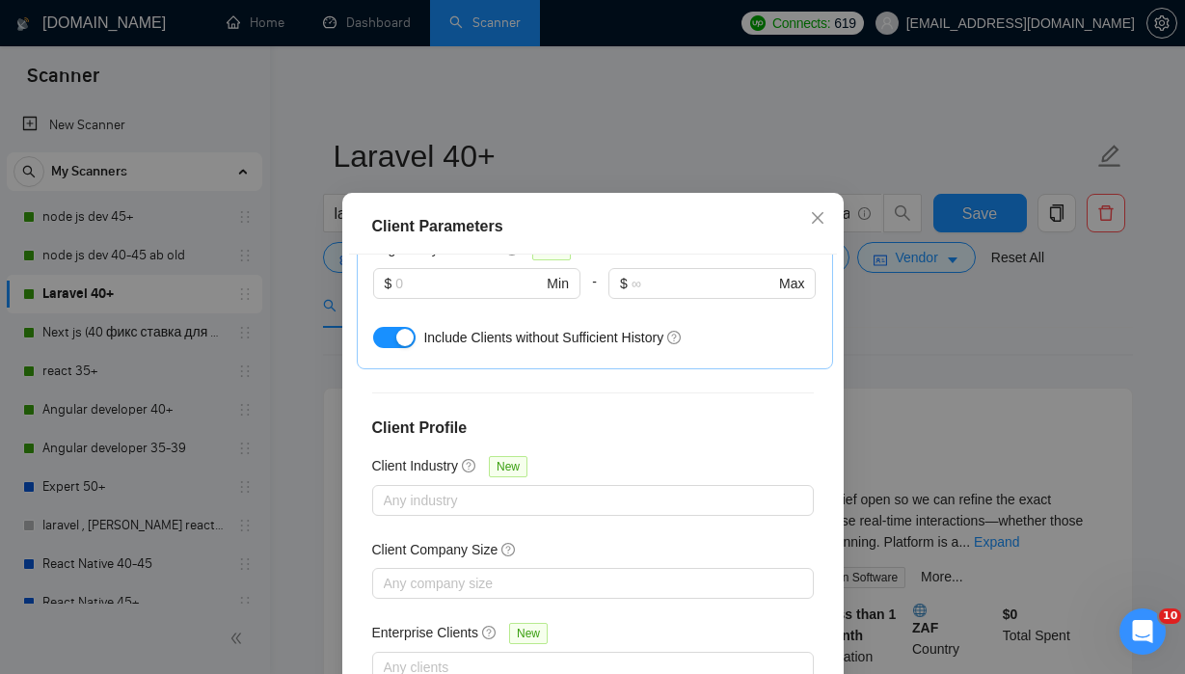
scroll to position [137, 0]
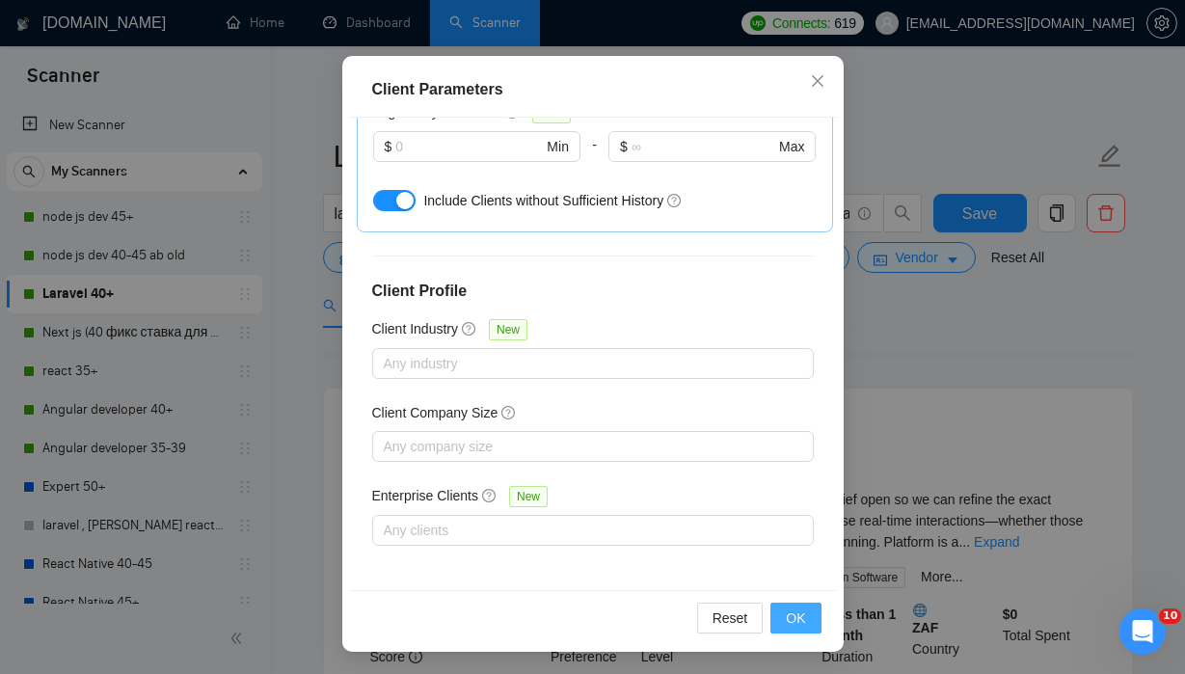
click at [809, 625] on button "OK" at bounding box center [796, 618] width 50 height 31
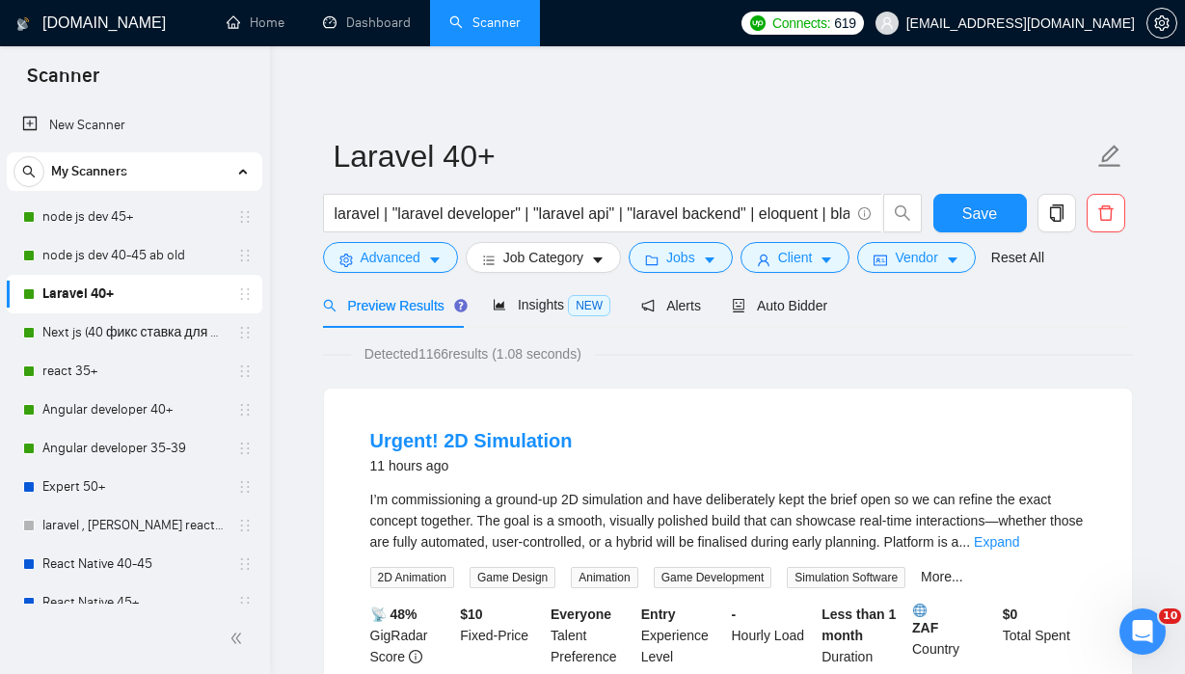
scroll to position [60, 0]
click at [979, 222] on span "Save" at bounding box center [980, 214] width 35 height 24
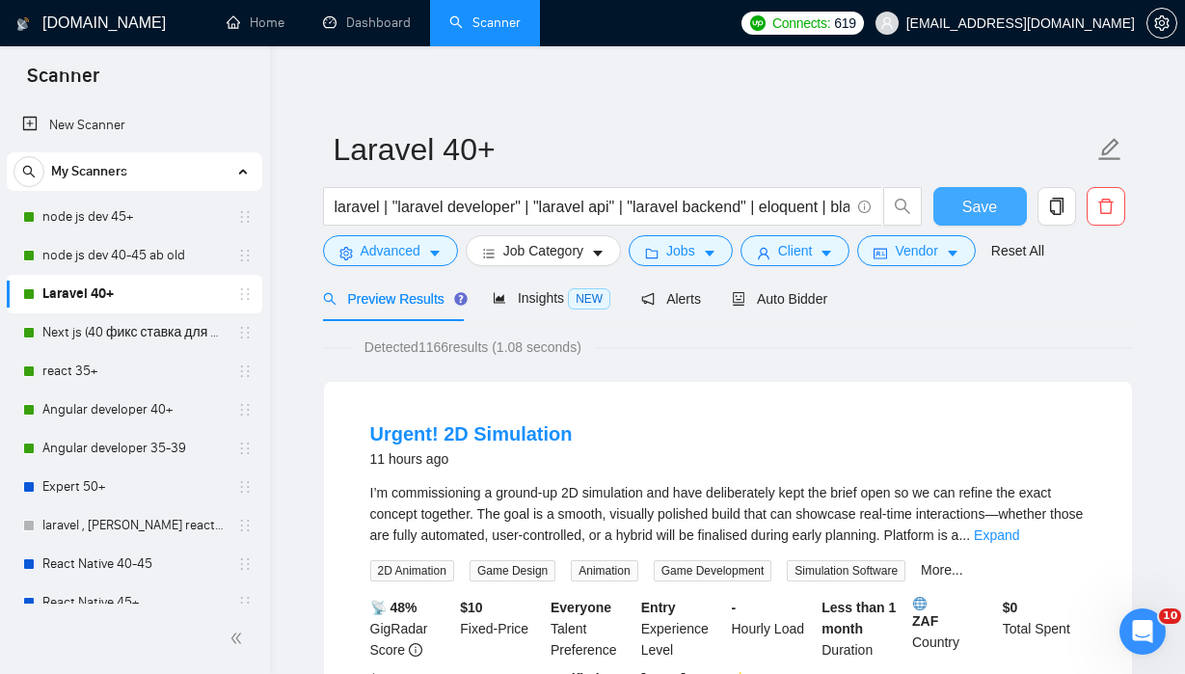
scroll to position [14, 0]
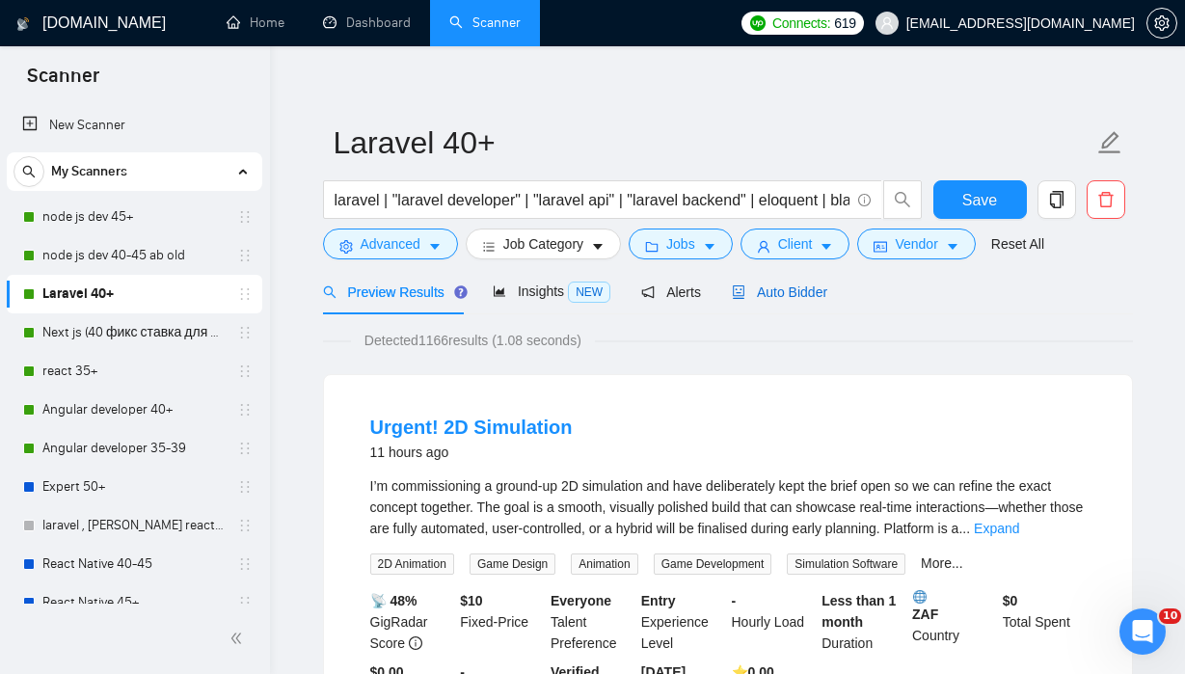
click at [818, 286] on span "Auto Bidder" at bounding box center [779, 292] width 95 height 15
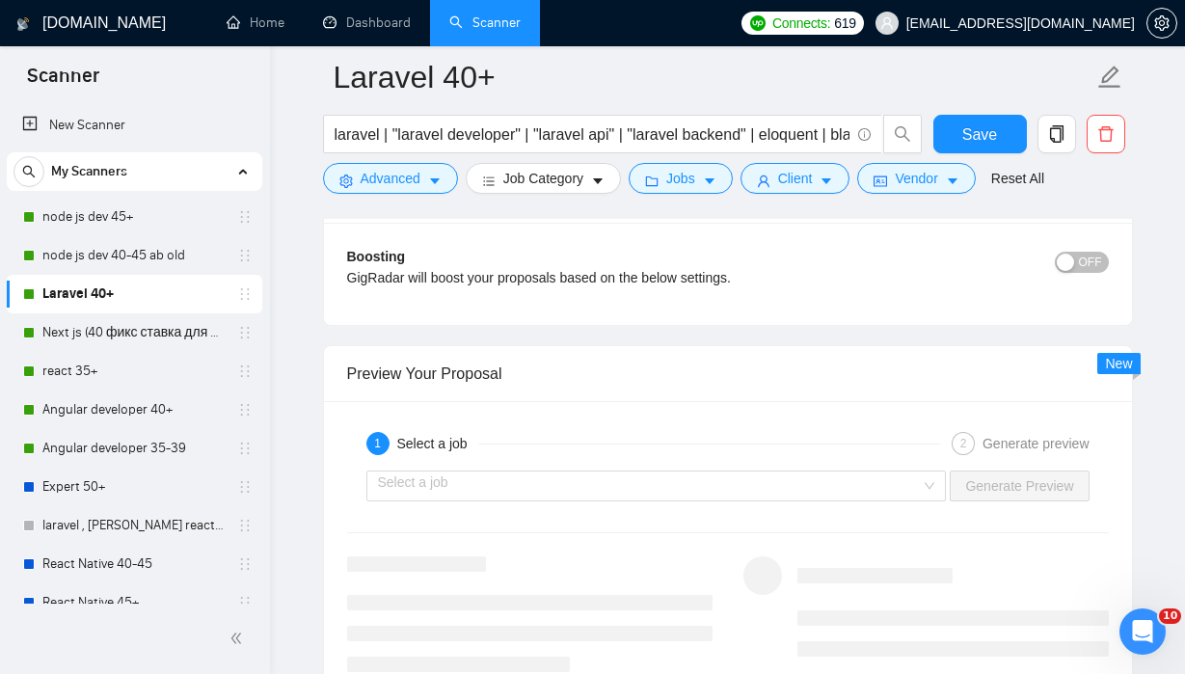
scroll to position [3488, 0]
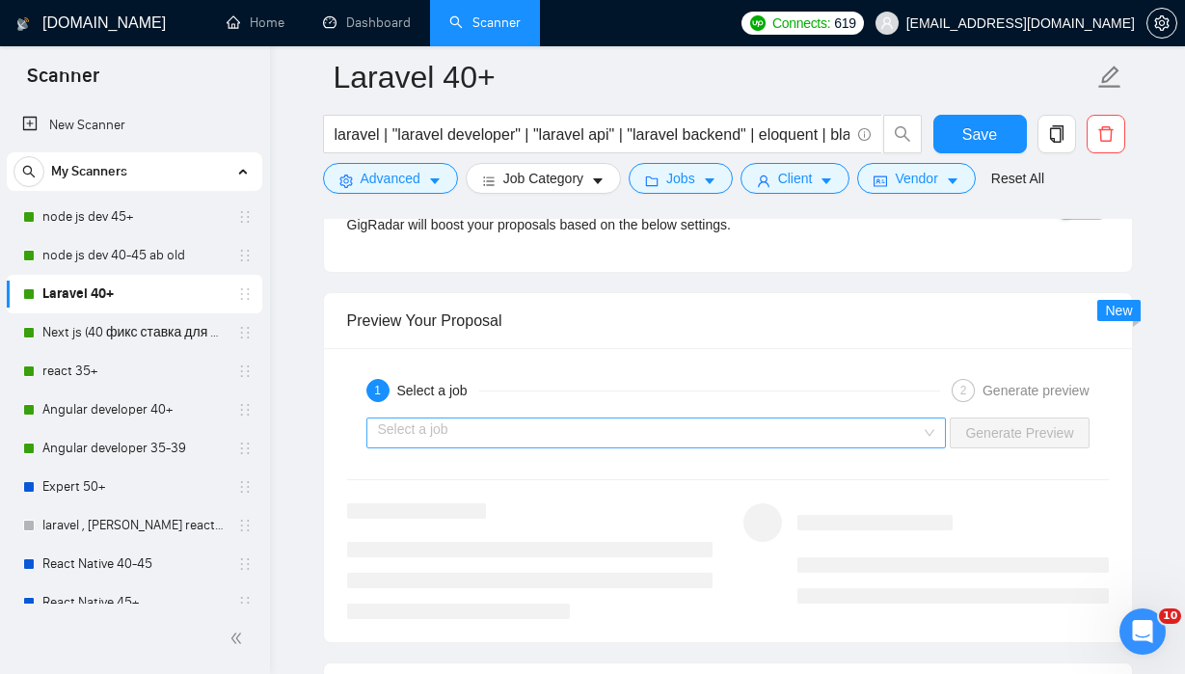
click at [885, 424] on input "search" at bounding box center [650, 433] width 544 height 29
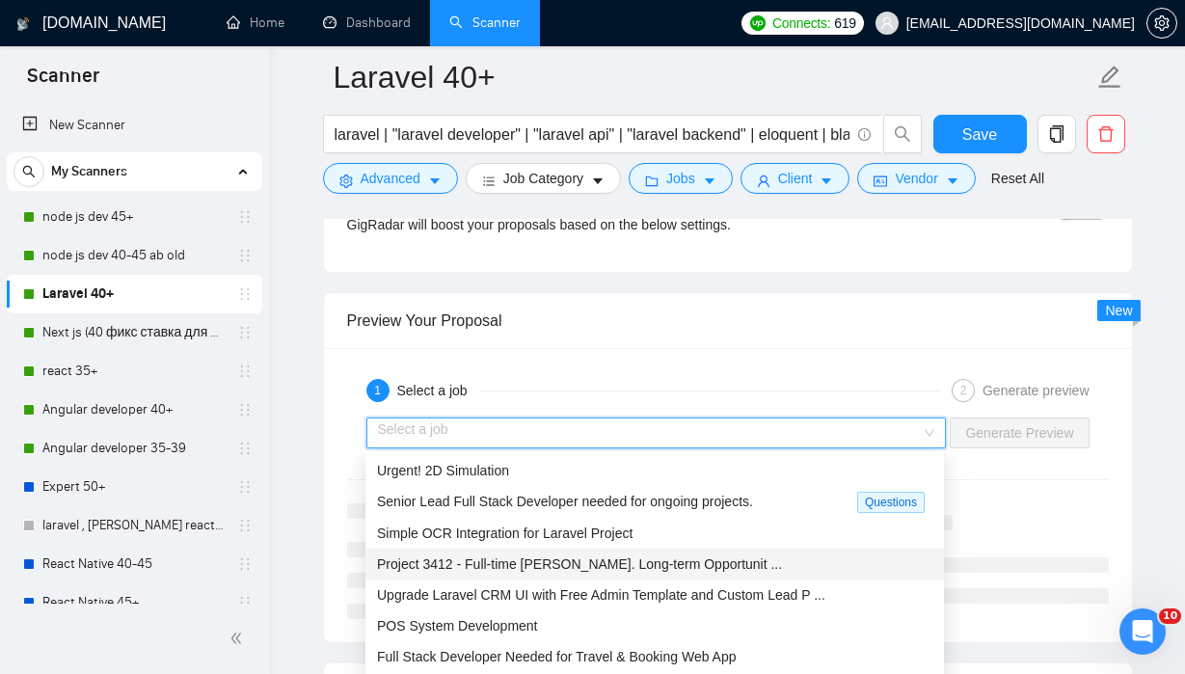
click at [722, 562] on span "Project 3412 - Full-time Laravel Developers. Long-term Opportunit ..." at bounding box center [579, 563] width 405 height 15
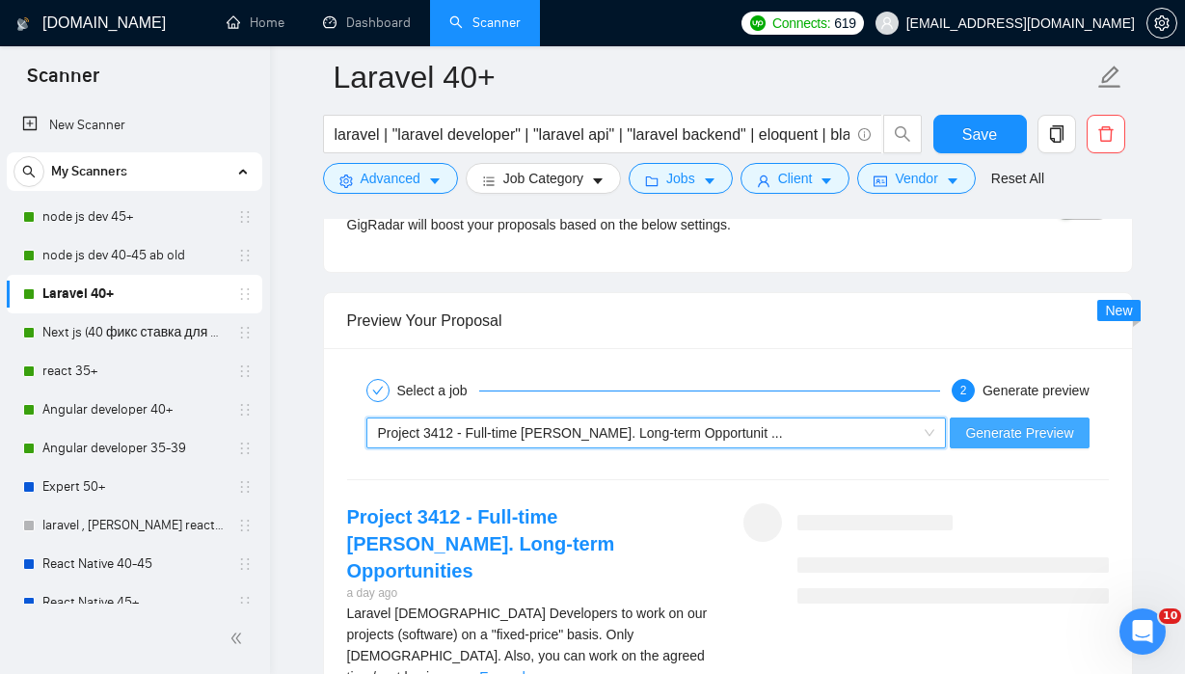
click at [1000, 435] on span "Generate Preview" at bounding box center [1019, 432] width 108 height 21
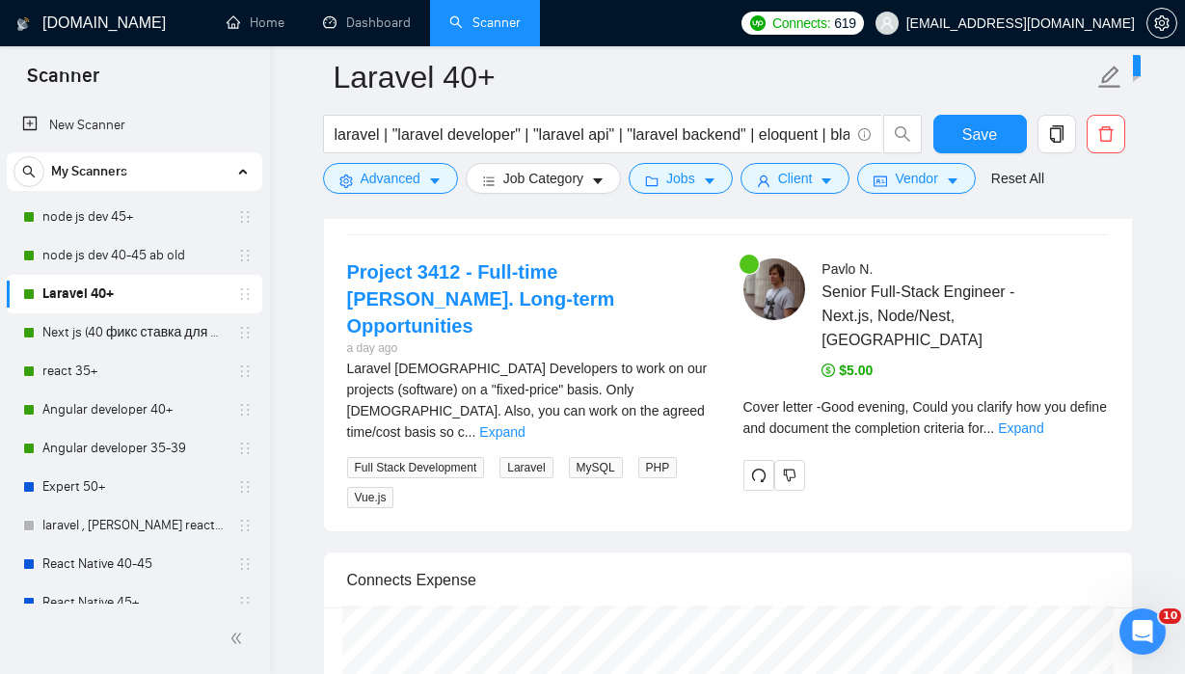
scroll to position [3755, 0]
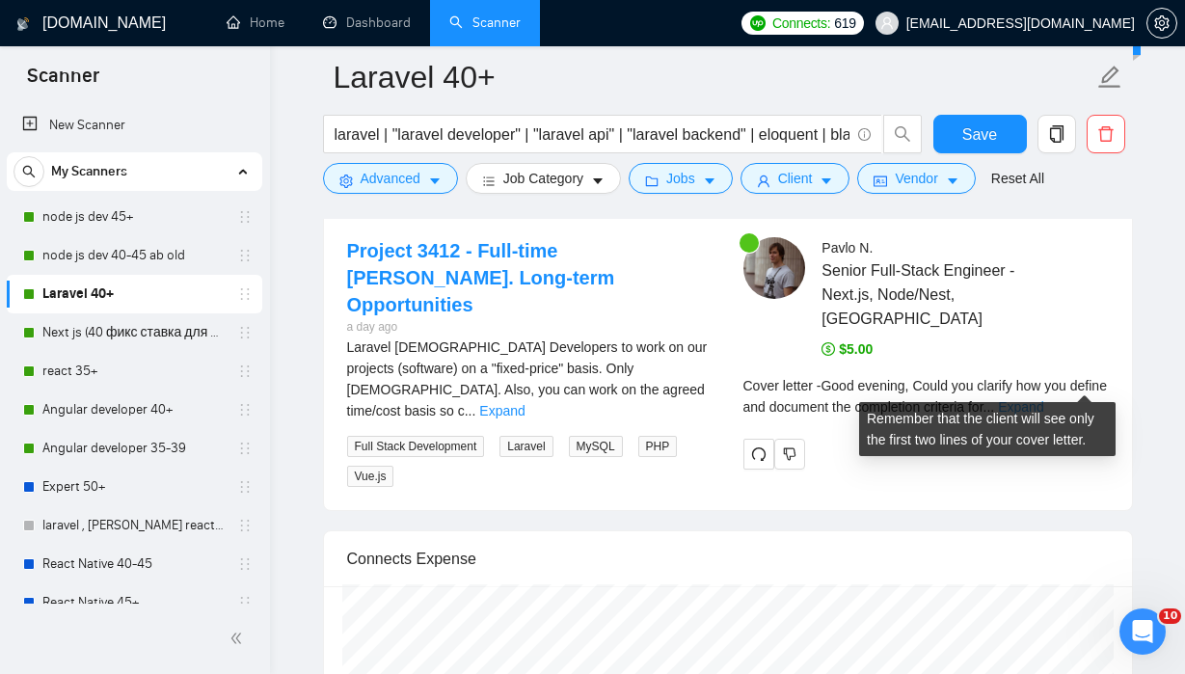
click at [1044, 399] on link "Expand" at bounding box center [1020, 406] width 45 height 15
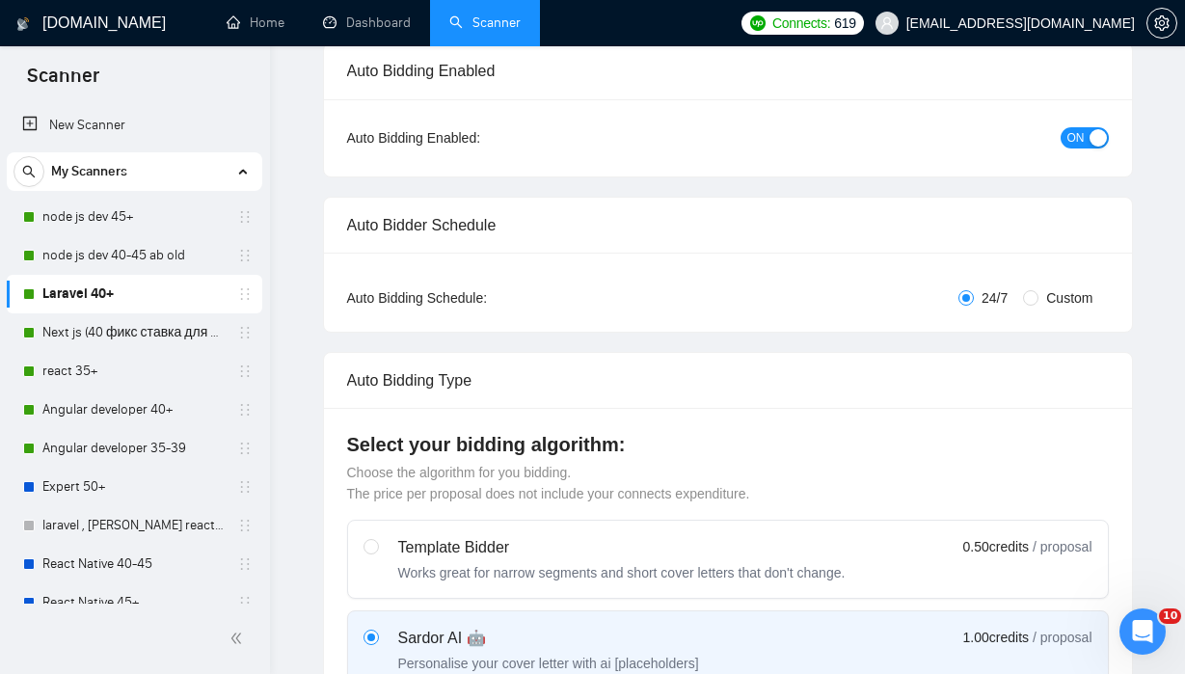
scroll to position [0, 0]
